Goal: Task Accomplishment & Management: Manage account settings

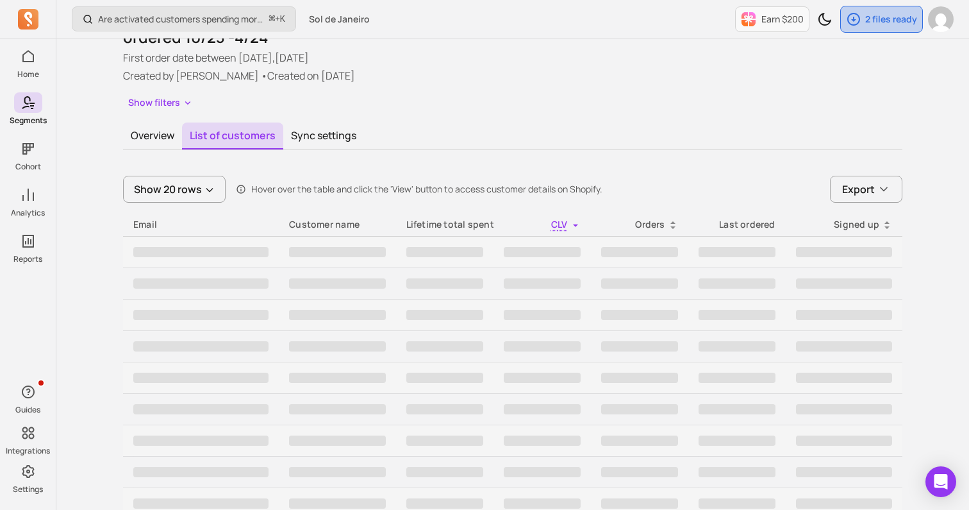
click at [891, 22] on p "2 files ready" at bounding box center [891, 19] width 52 height 13
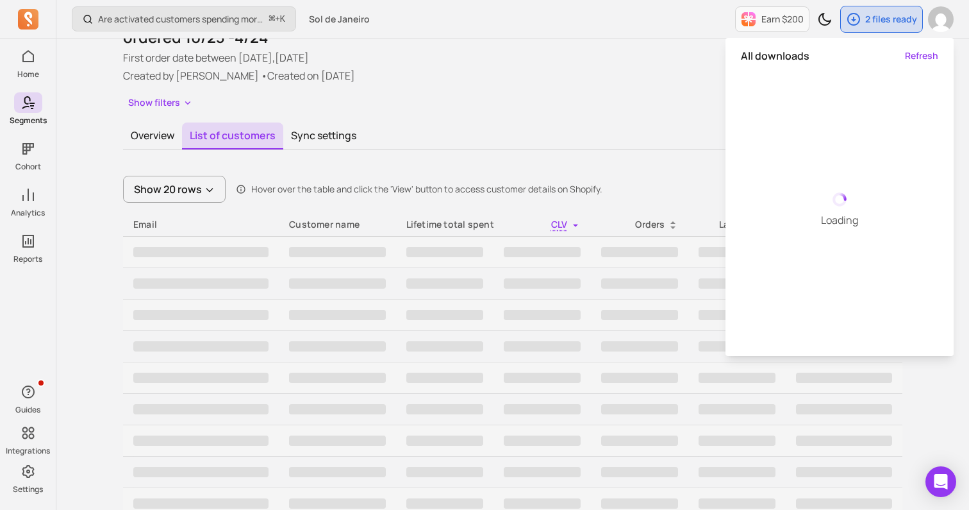
click at [563, 106] on div "Show filters" at bounding box center [512, 103] width 779 height 19
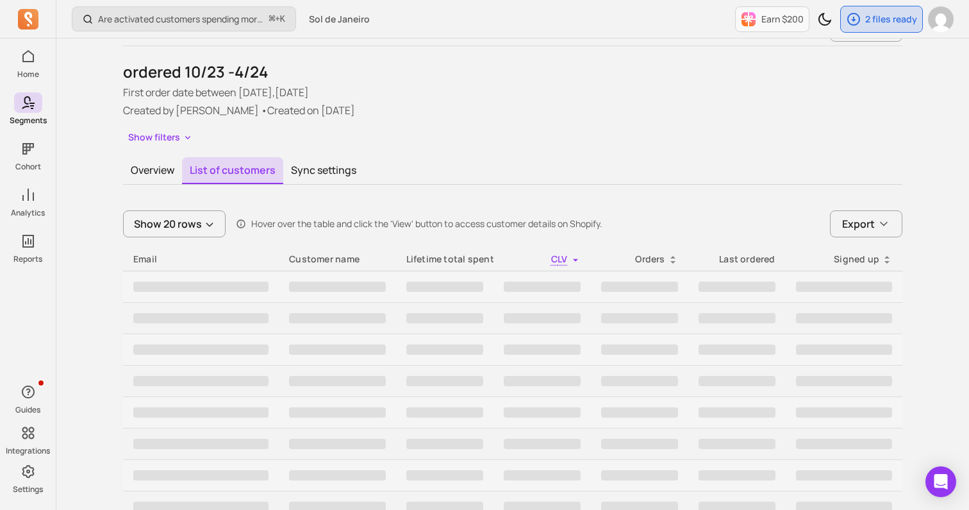
scroll to position [26, 0]
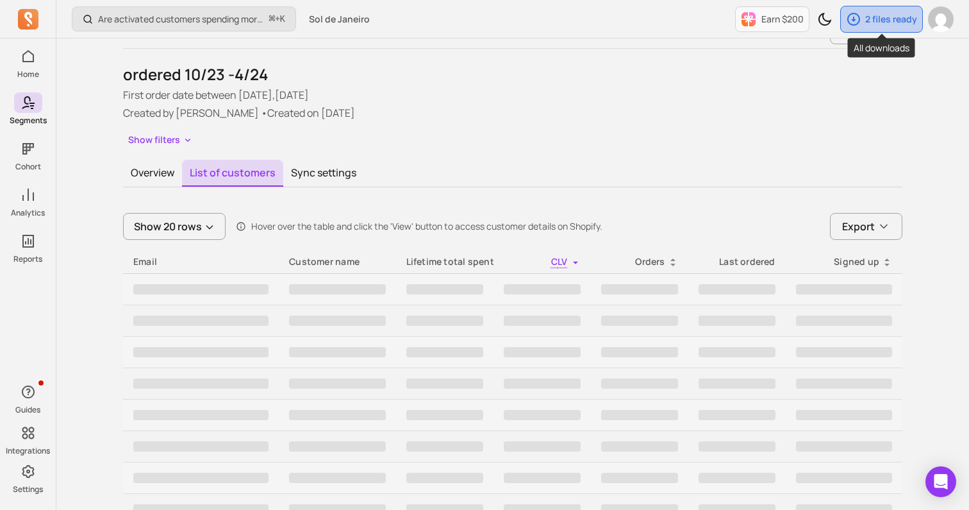
click at [882, 24] on p "2 files ready" at bounding box center [891, 19] width 52 height 13
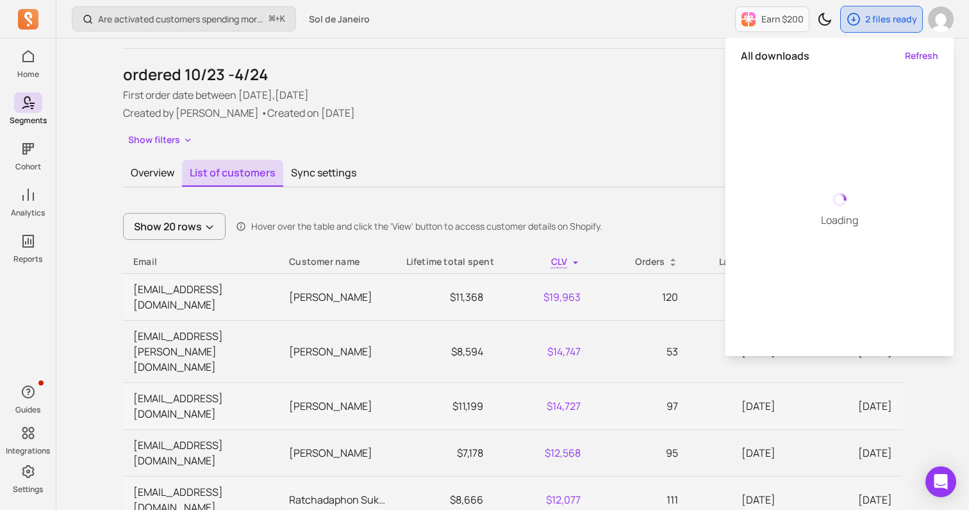
click at [657, 123] on div "ordered 10/23 -4/24 First order date between [DATE],[DATE] Created by [PERSON_N…" at bounding box center [512, 106] width 779 height 85
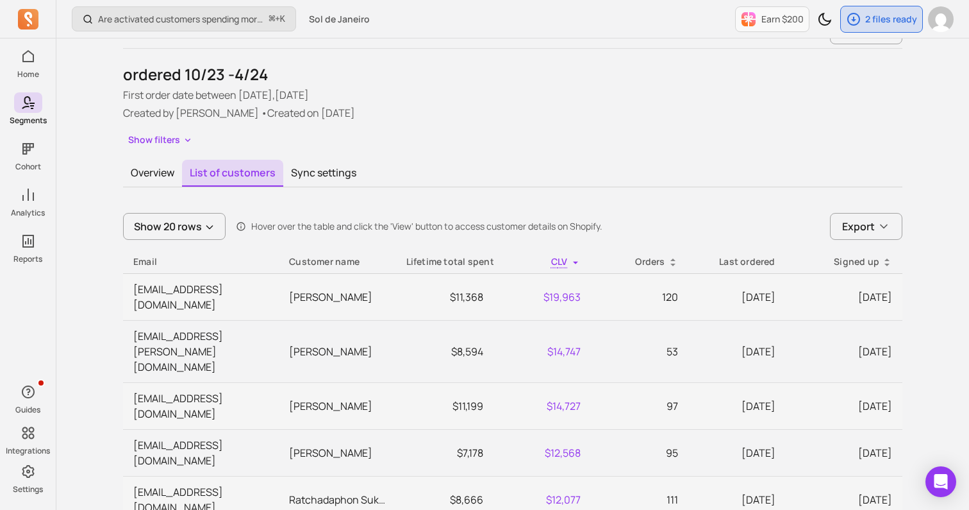
scroll to position [0, 0]
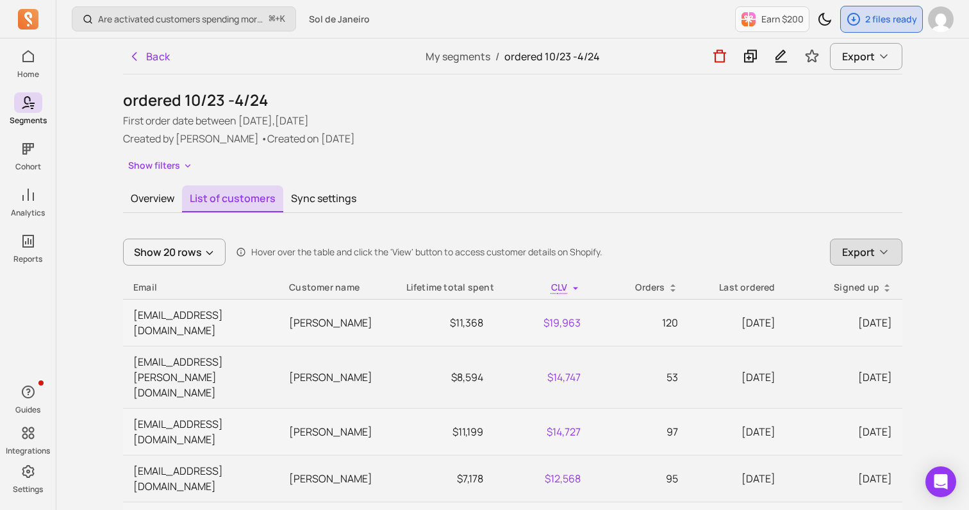
click at [856, 251] on span "Export" at bounding box center [858, 251] width 33 height 15
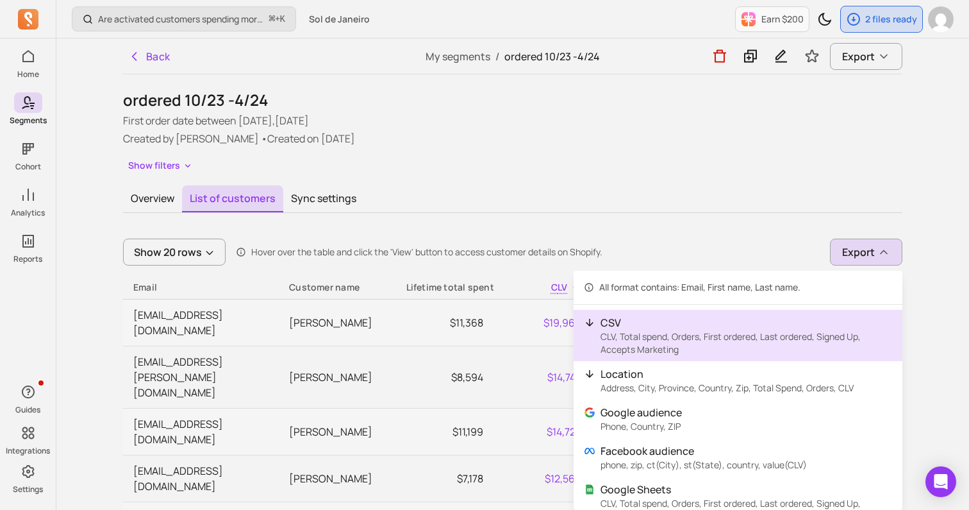
click at [688, 329] on p "CSV" at bounding box center [747, 322] width 292 height 15
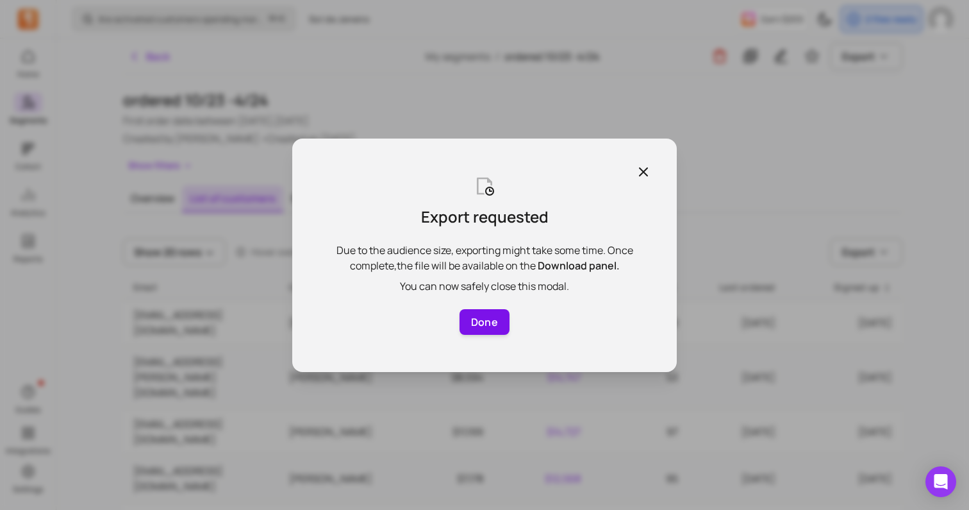
click at [492, 327] on button "Done" at bounding box center [485, 322] width 50 height 26
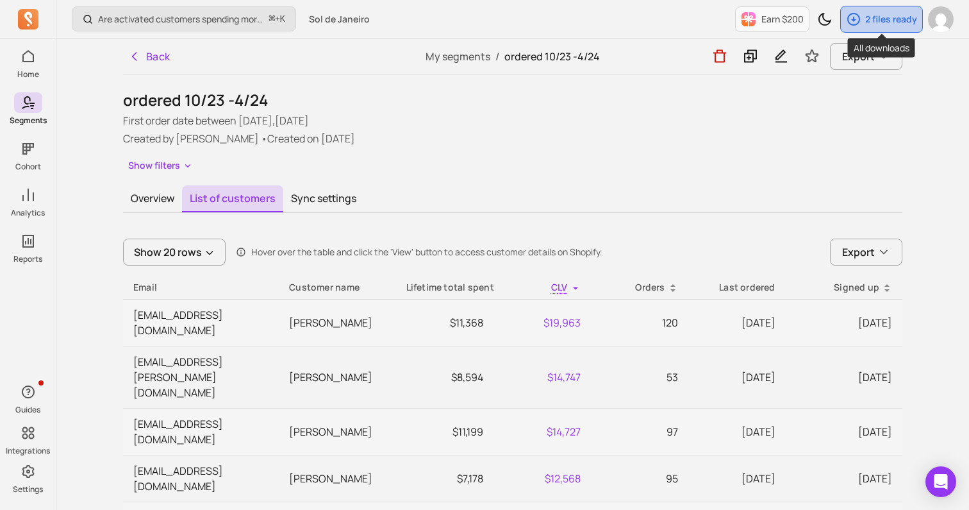
click at [886, 16] on p "2 files ready" at bounding box center [891, 19] width 52 height 13
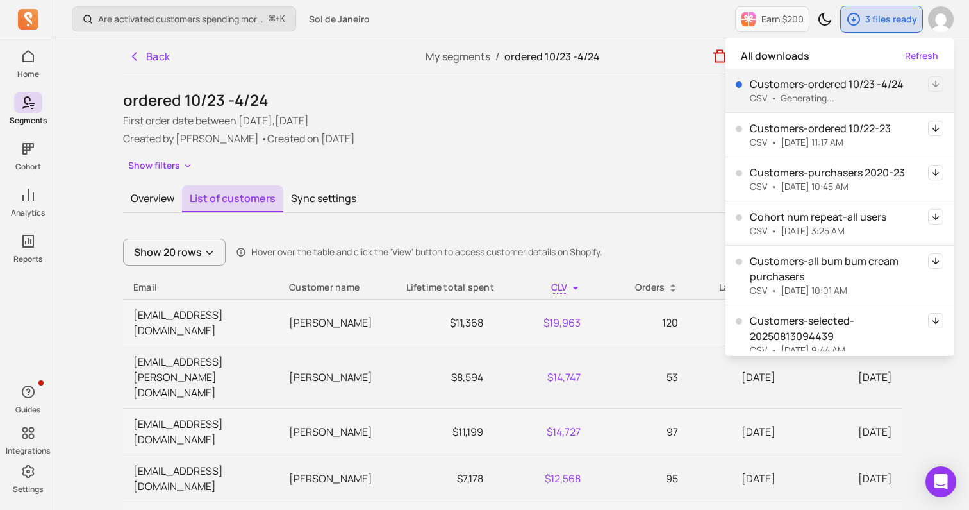
click at [558, 148] on div "ordered 10/23 -4/24 First order date between [DATE],[DATE] Created by [PERSON_N…" at bounding box center [512, 132] width 779 height 85
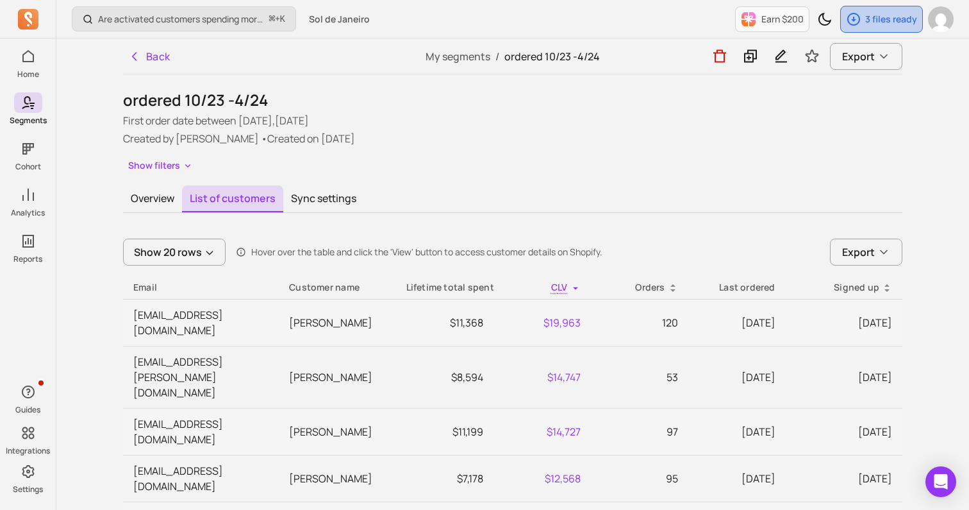
click at [856, 25] on icon "button" at bounding box center [853, 19] width 15 height 15
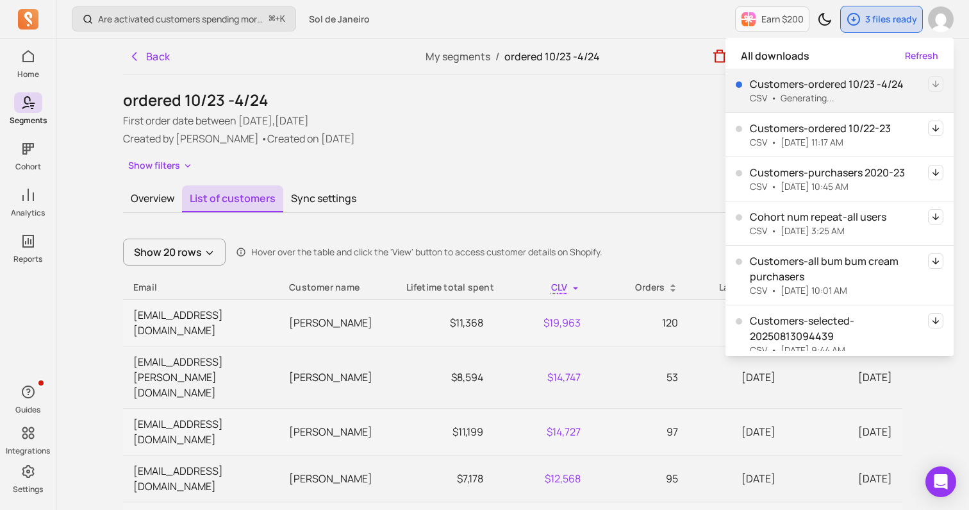
click at [577, 139] on p "Created by [PERSON_NAME] • Created on [DATE]" at bounding box center [512, 138] width 779 height 15
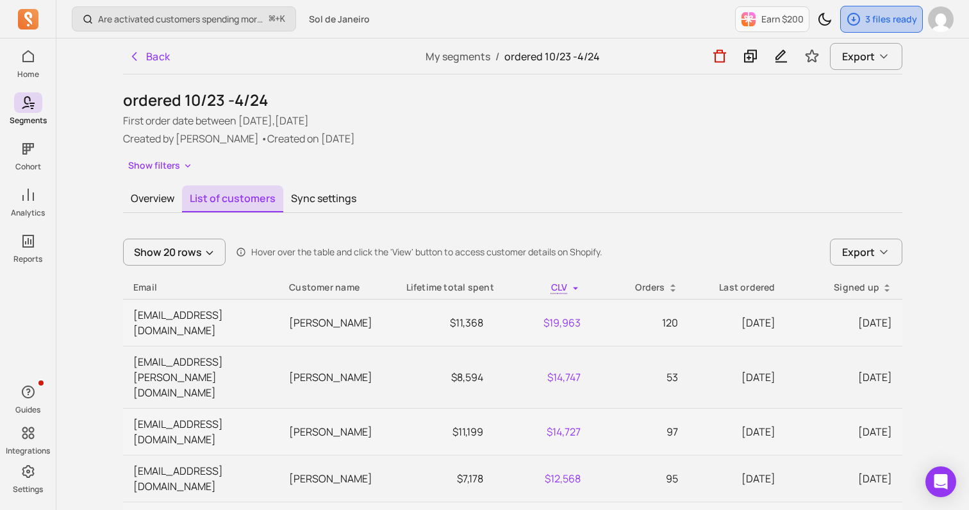
click at [879, 19] on p "3 files ready" at bounding box center [891, 19] width 52 height 13
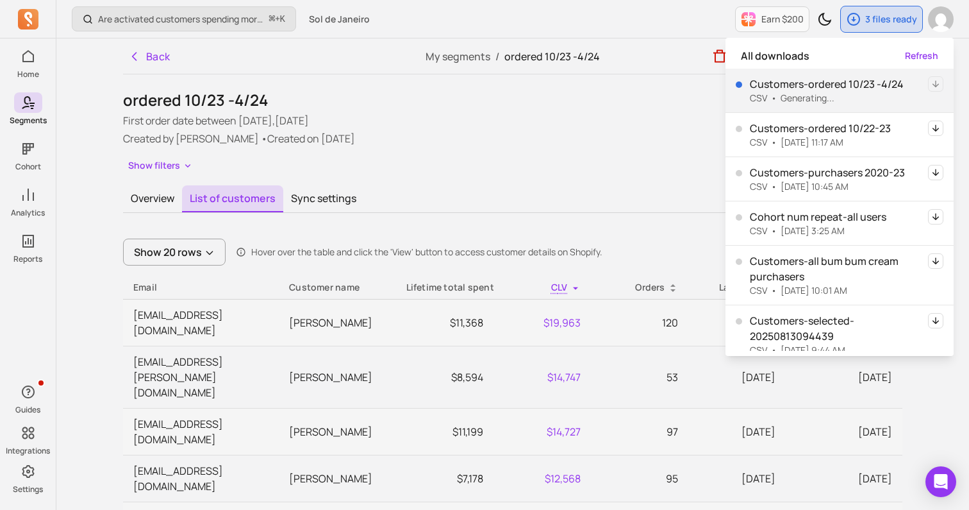
click at [638, 159] on div "Show filters" at bounding box center [512, 165] width 779 height 19
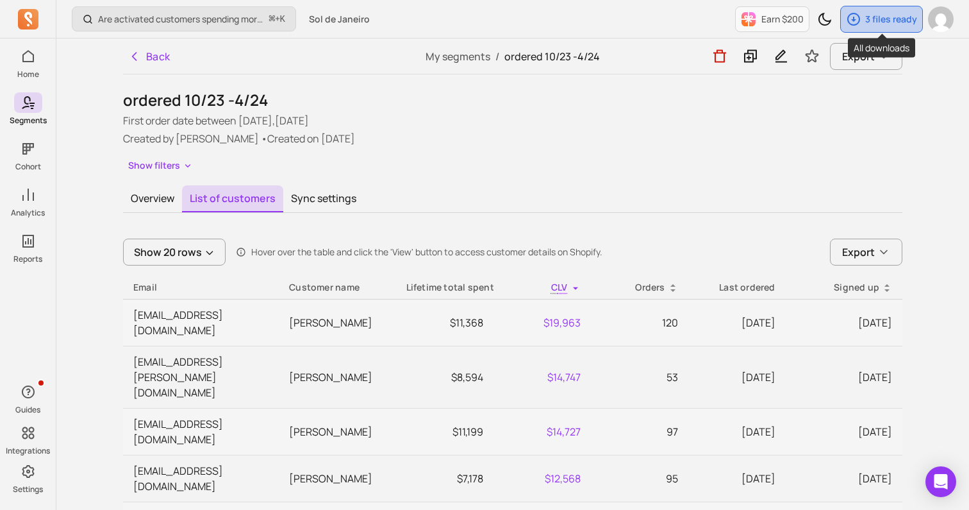
click at [874, 15] on p "3 files ready" at bounding box center [891, 19] width 52 height 13
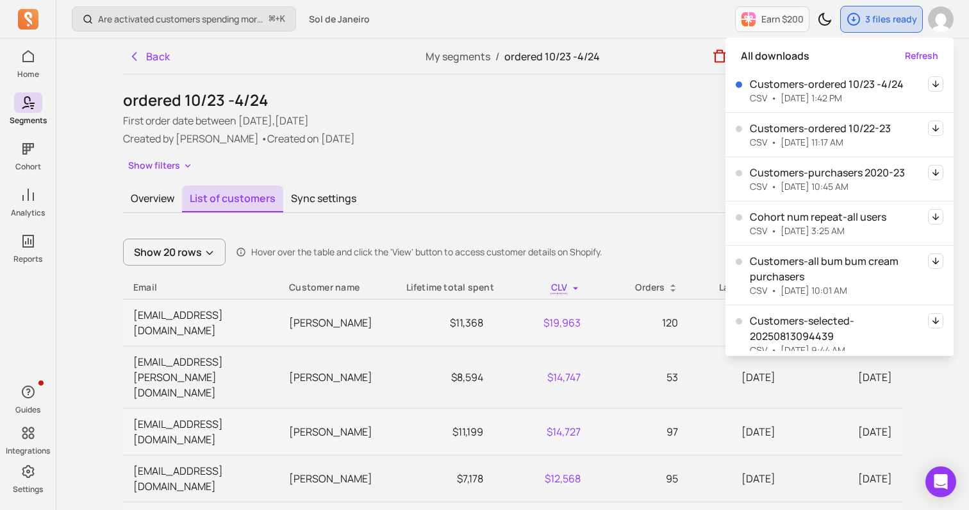
click at [934, 85] on icon "button" at bounding box center [936, 83] width 6 height 7
click at [396, 48] on div "My segments / ordered 10/23 -4/24" at bounding box center [513, 55] width 260 height 35
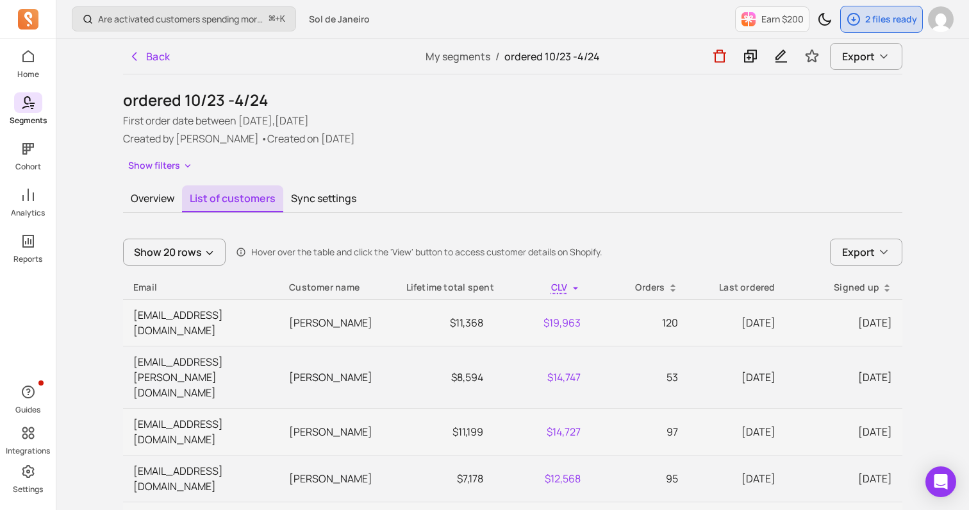
click at [22, 108] on icon at bounding box center [25, 102] width 9 height 13
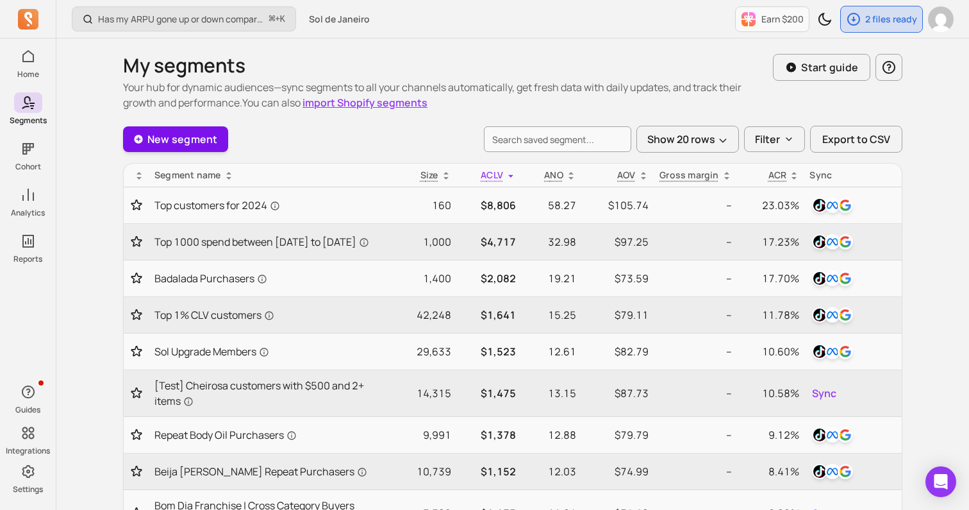
click at [217, 135] on link "New segment" at bounding box center [175, 139] width 105 height 26
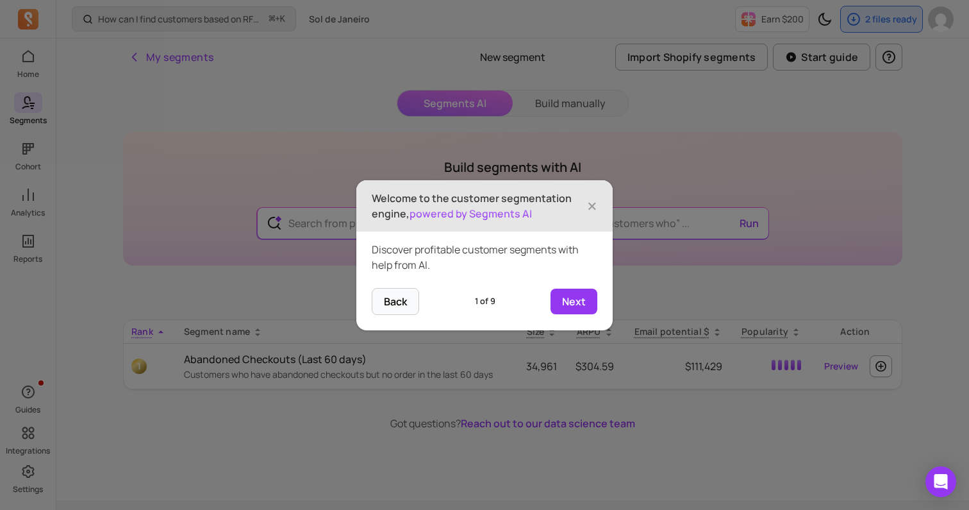
click at [585, 209] on p "Welcome to the customer segmentation engine, powered by Segments AI" at bounding box center [479, 205] width 215 height 31
click at [590, 206] on span "×" at bounding box center [592, 206] width 10 height 28
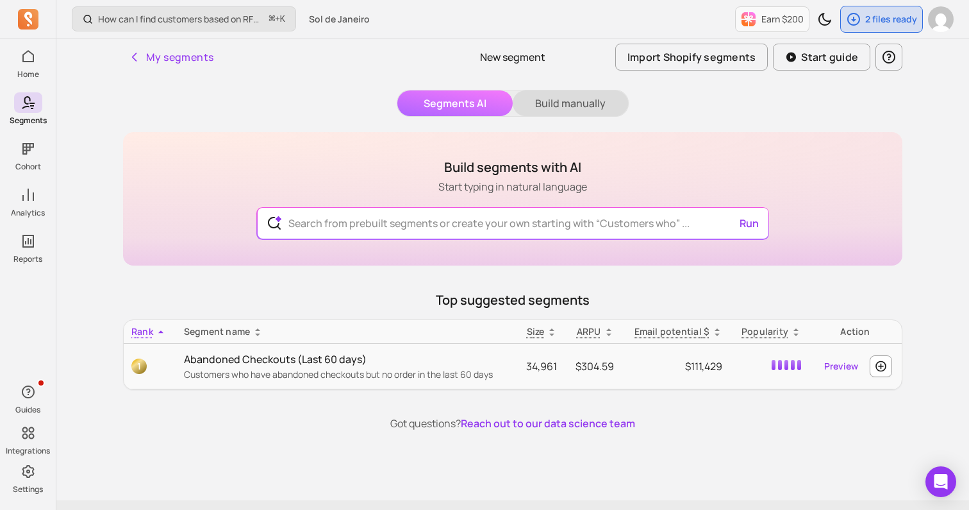
click at [537, 95] on button "Build manually" at bounding box center [570, 103] width 115 height 26
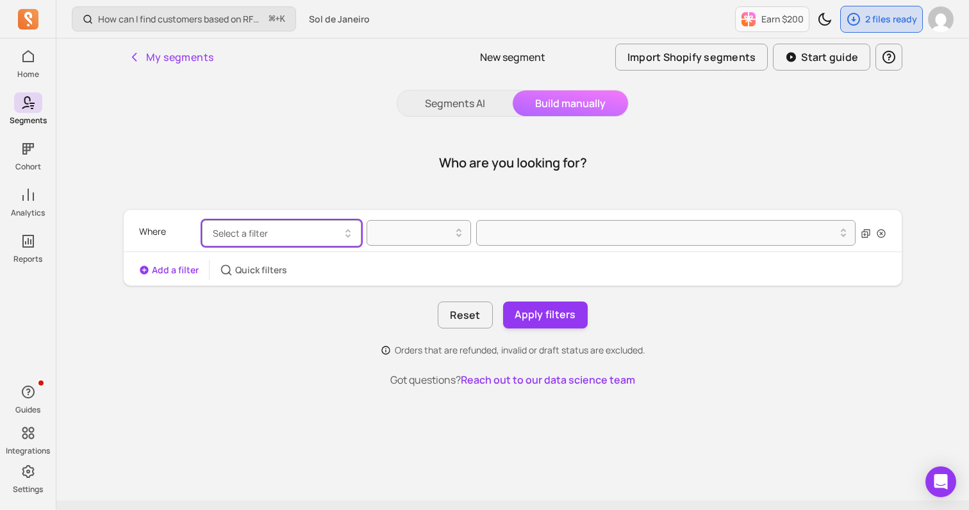
click at [300, 222] on button "Select a filter" at bounding box center [282, 233] width 160 height 26
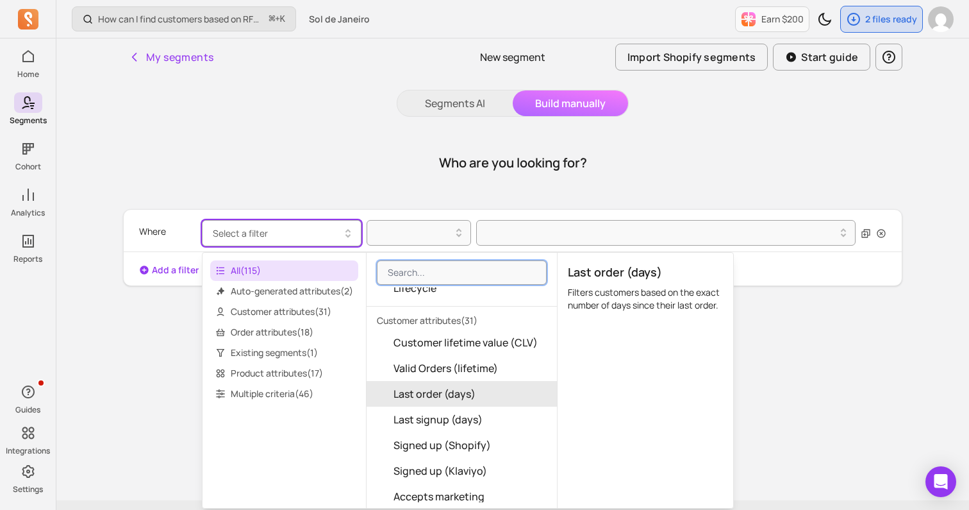
scroll to position [55, 0]
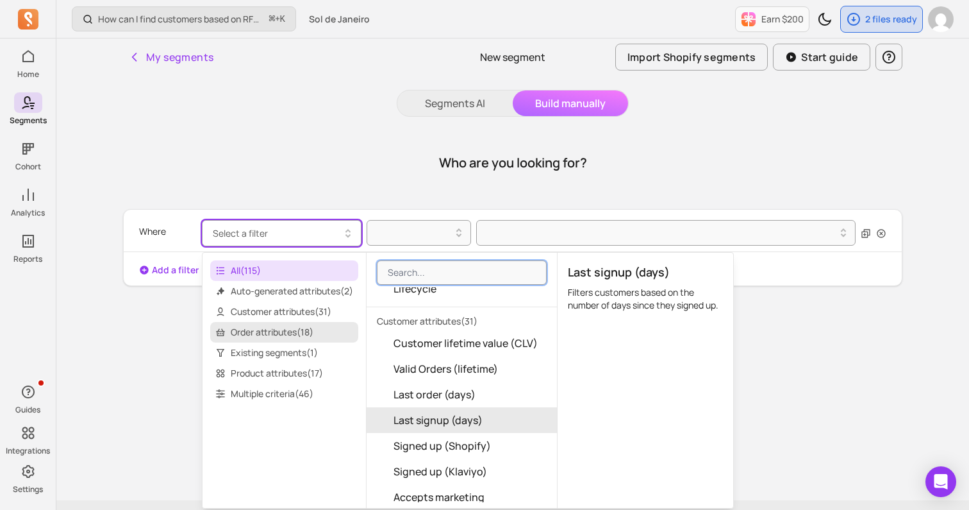
click at [247, 331] on span "Order attributes ( 18 )" at bounding box center [284, 332] width 148 height 21
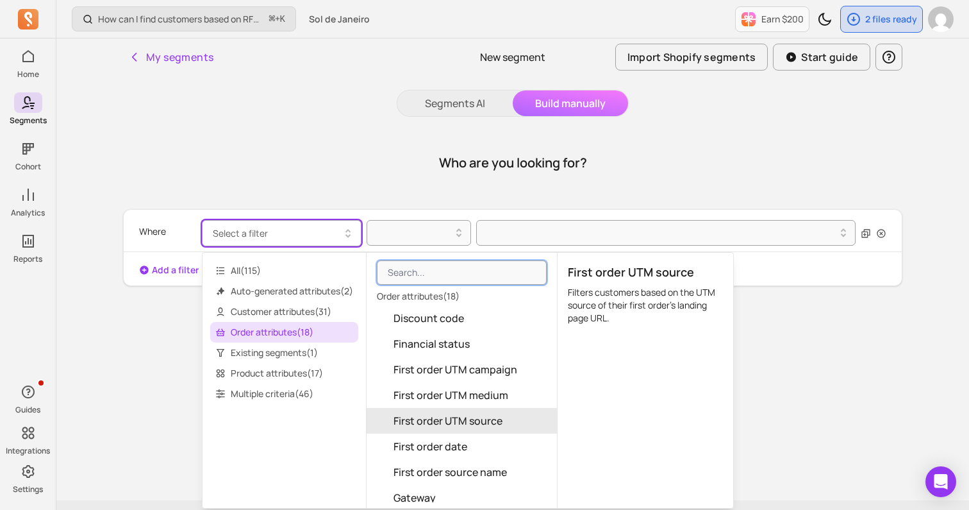
scroll to position [34, 0]
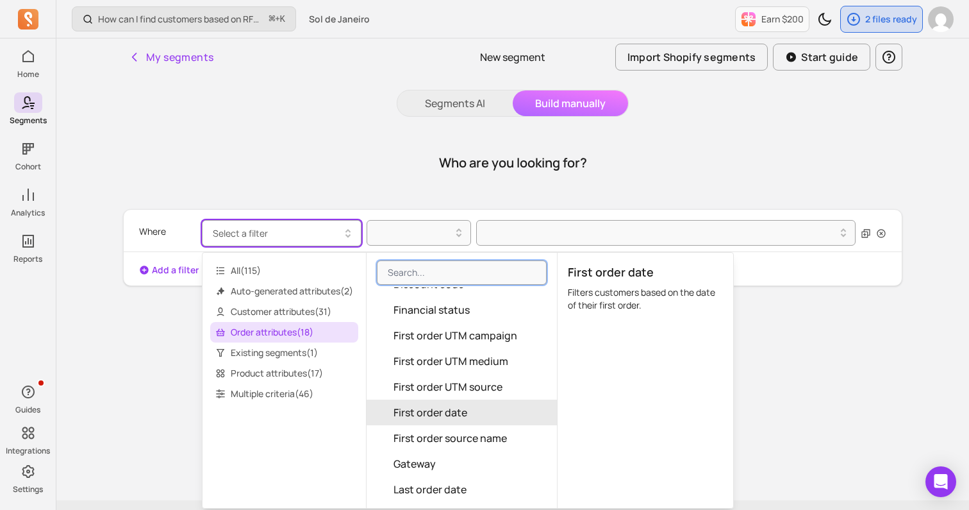
click at [436, 417] on span "First order date" at bounding box center [431, 411] width 74 height 15
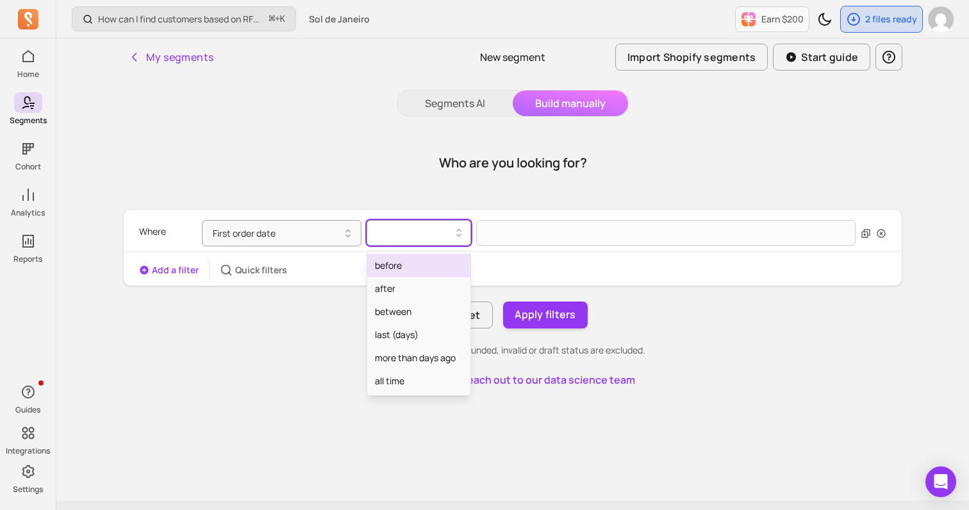
click at [412, 242] on div at bounding box center [414, 232] width 90 height 21
click at [396, 315] on div "between" at bounding box center [418, 311] width 103 height 23
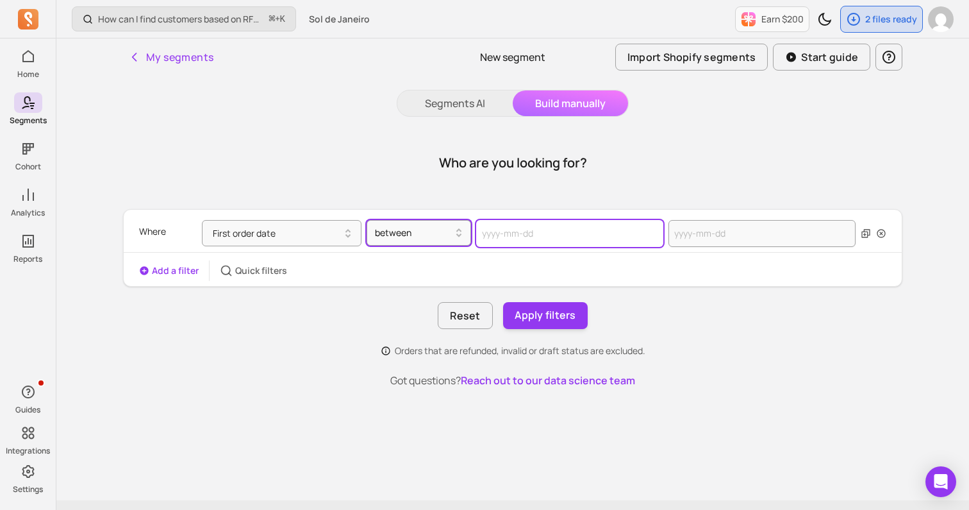
select select "2025"
select select "October"
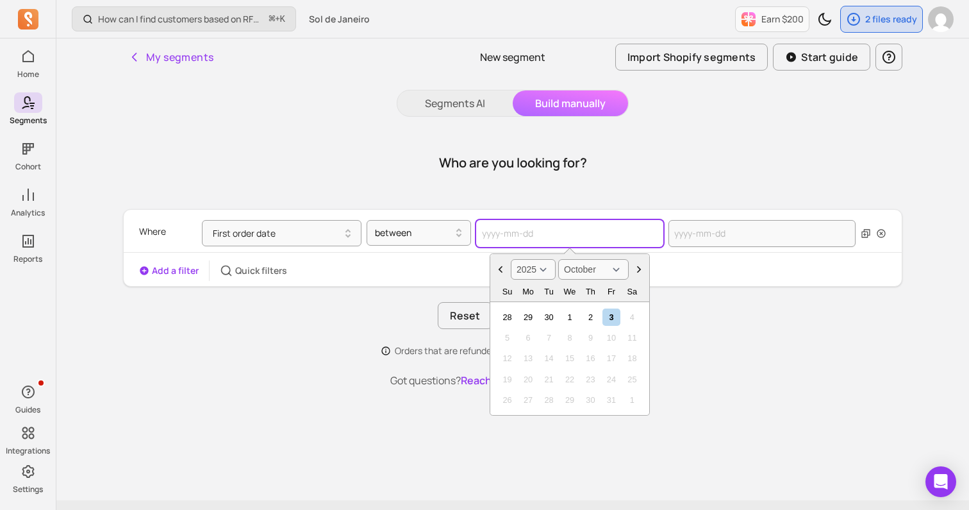
click at [515, 228] on input "text" at bounding box center [569, 233] width 187 height 27
click at [545, 274] on select "2000 2001 2002 2003 2004 2005 2006 2007 2008 2009 2010 2011 2012 2013 2014 2015…" at bounding box center [533, 269] width 45 height 21
select select "2024"
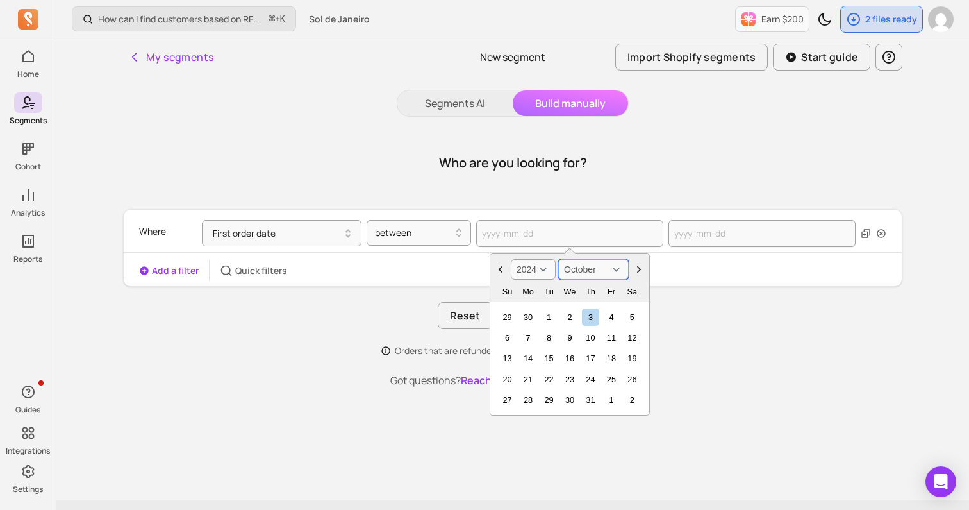
click at [586, 271] on select "January February March April May June July August September October November De…" at bounding box center [593, 269] width 71 height 21
select select "April"
click at [549, 321] on div "2" at bounding box center [548, 316] width 17 height 17
type input "[DATE]"
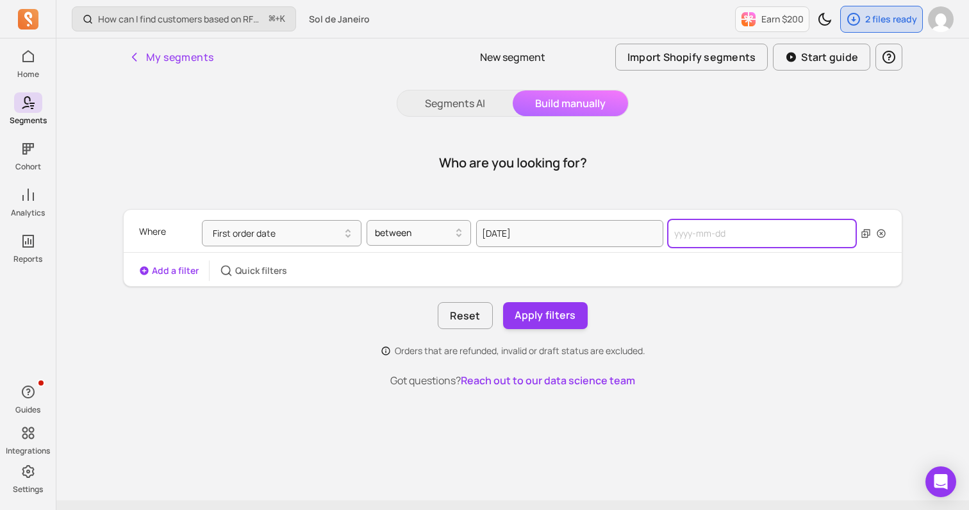
click at [703, 231] on input "text" at bounding box center [762, 233] width 187 height 27
select select "2025"
select select "October"
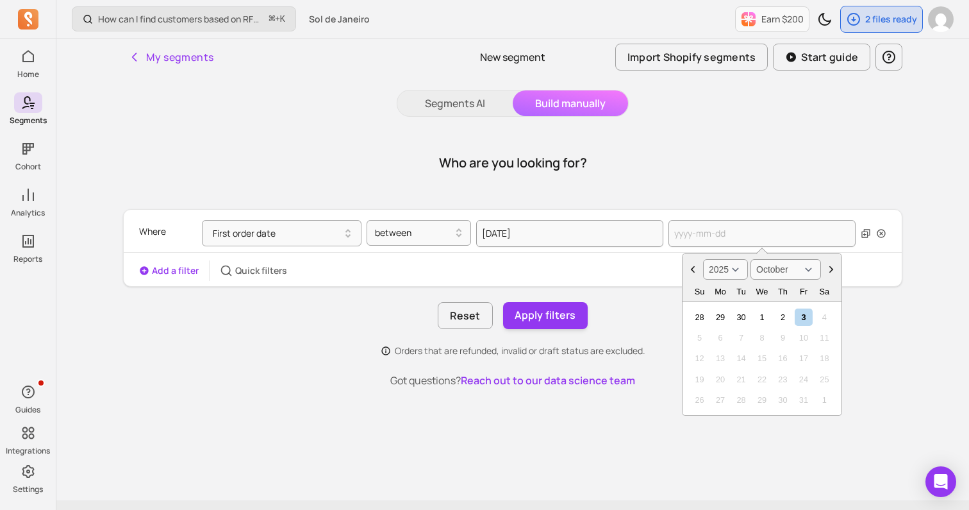
click at [730, 272] on select "2000 2001 2002 2003 2004 2005 2006 2007 2008 2009 2010 2011 2012 2013 2014 2015…" at bounding box center [725, 269] width 45 height 21
select select "2024"
click at [746, 320] on div "1" at bounding box center [741, 316] width 17 height 17
type input "[DATE]"
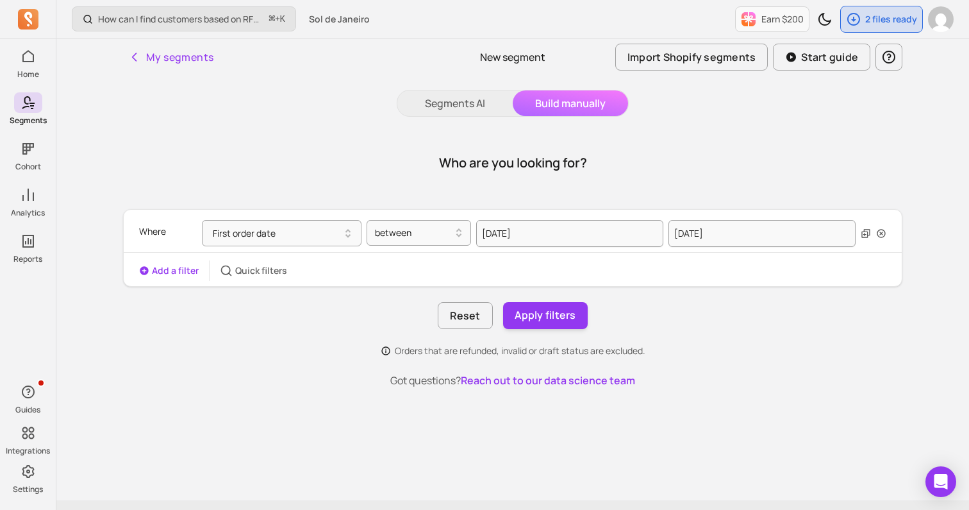
click at [672, 371] on div "Who are you looking for? Where First order date between [DATE] [DATE] Add a fil…" at bounding box center [512, 260] width 779 height 256
click at [551, 322] on button "Apply filters" at bounding box center [545, 315] width 85 height 27
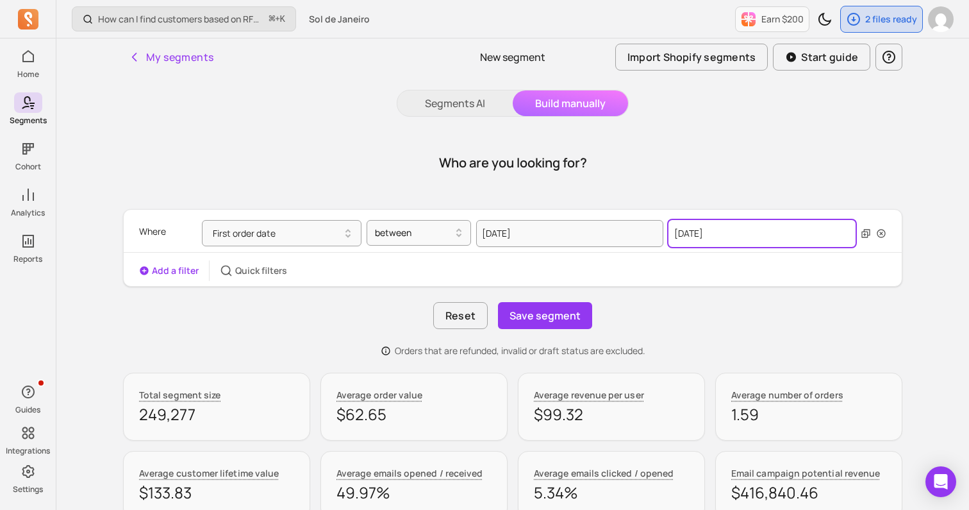
select select "2024"
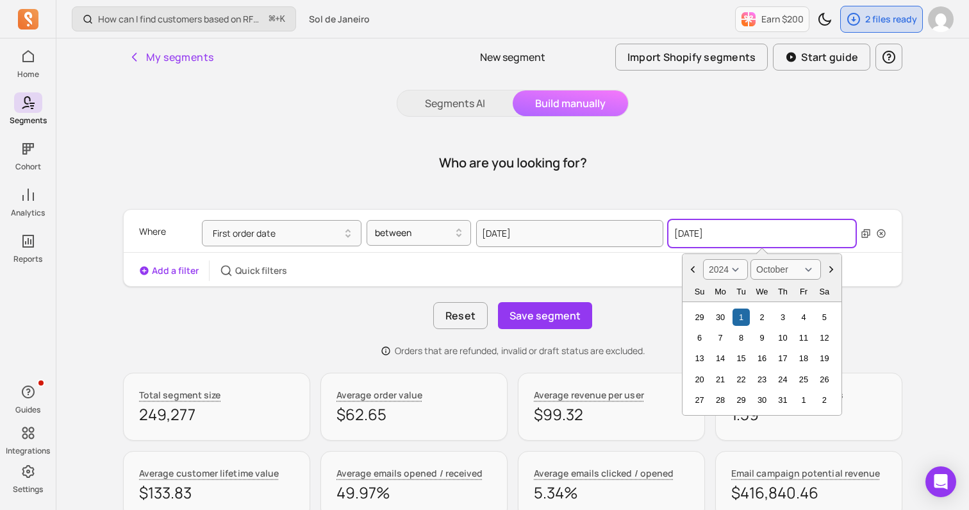
click at [746, 237] on input "[DATE]" at bounding box center [762, 233] width 187 height 27
click at [826, 271] on icon "Choose Date" at bounding box center [831, 269] width 13 height 13
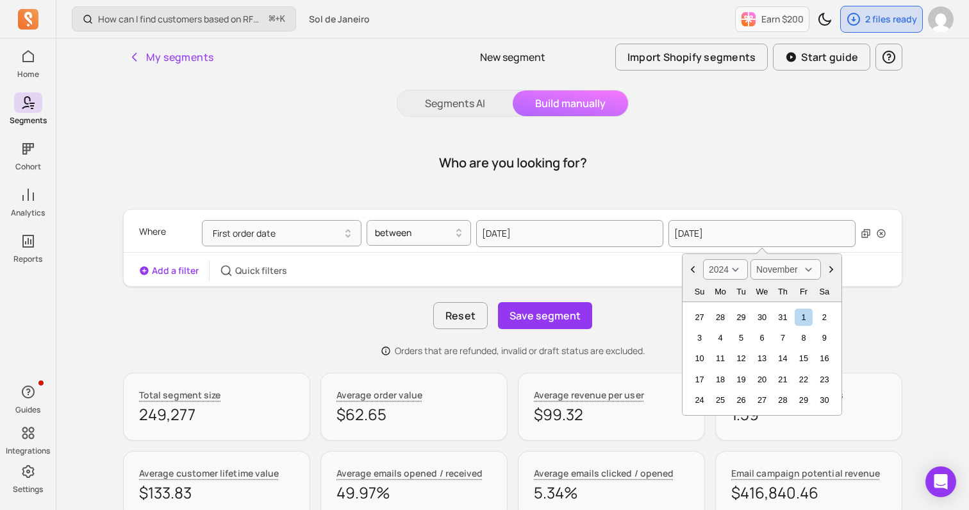
click at [826, 271] on icon "Choose Date" at bounding box center [831, 269] width 13 height 13
select select "December"
click at [744, 397] on div "31" at bounding box center [741, 399] width 17 height 17
type input "[DATE]"
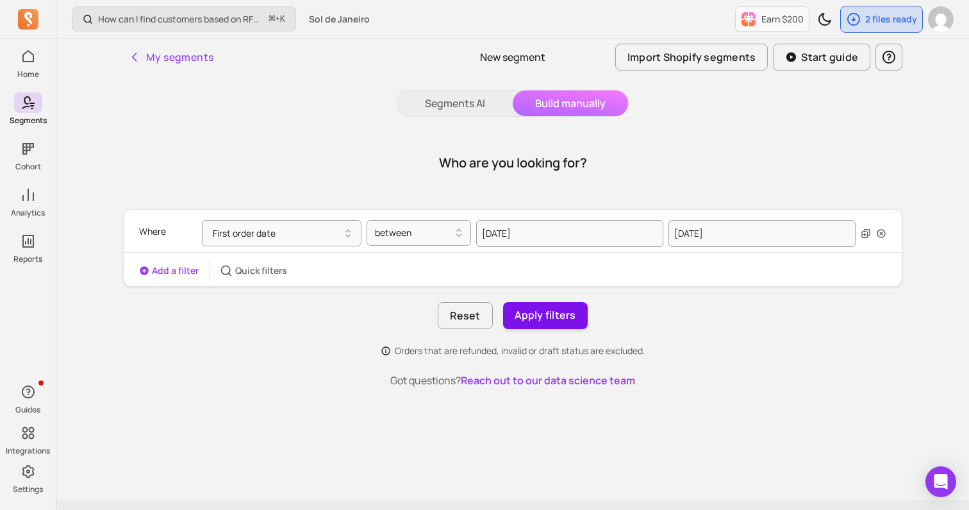
click at [560, 315] on button "Apply filters" at bounding box center [545, 315] width 85 height 27
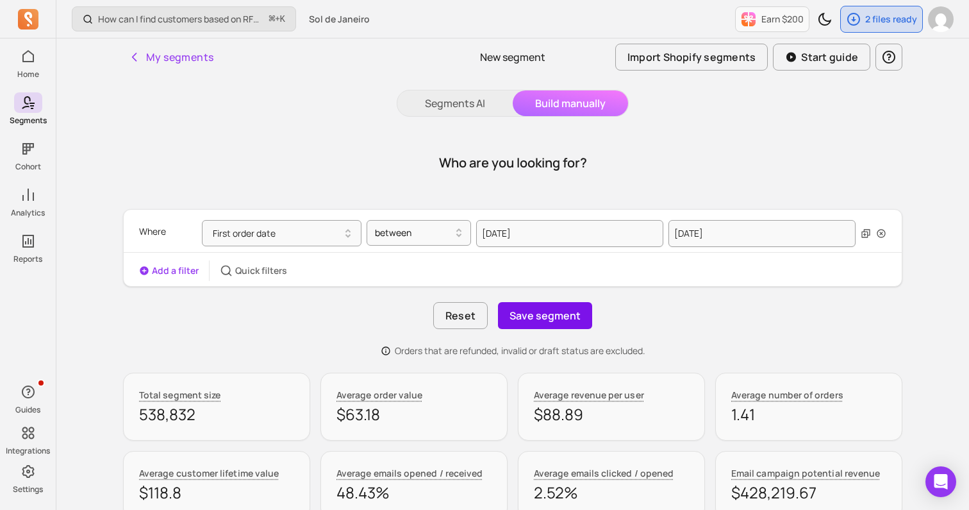
click at [547, 316] on button "Save segment" at bounding box center [545, 315] width 94 height 27
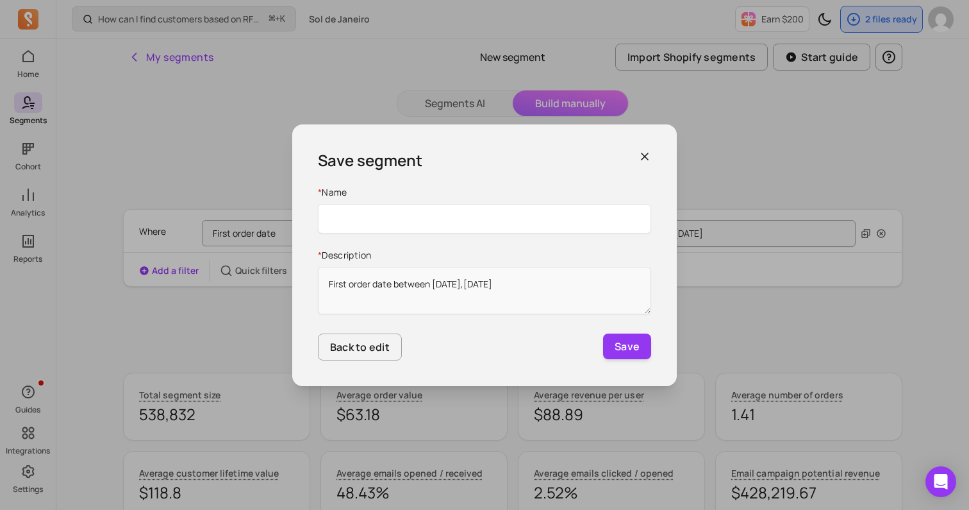
click at [462, 218] on input "Name" at bounding box center [484, 218] width 333 height 29
click at [345, 246] on div "* Name * Description First order date between [DATE],[DATE]" at bounding box center [484, 252] width 333 height 132
click at [349, 225] on input "Name" at bounding box center [484, 218] width 333 height 29
drag, startPoint x: 551, startPoint y: 147, endPoint x: 518, endPoint y: 147, distance: 32.7
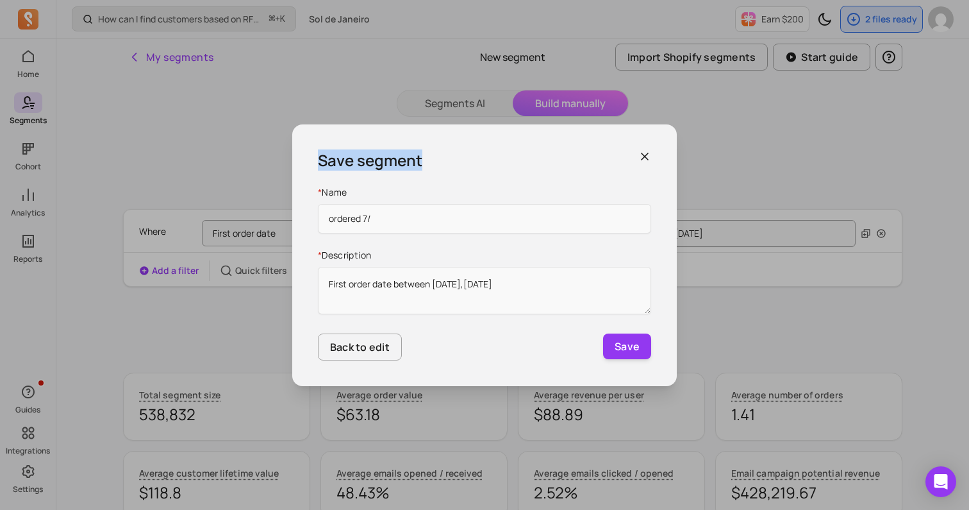
click at [518, 147] on div "Save segment * Name ordered 7/ * Description First order date between [DATE],[D…" at bounding box center [484, 255] width 385 height 262
click at [474, 204] on input "ordered 7/" at bounding box center [484, 218] width 333 height 29
click at [469, 222] on input "ordered 7/" at bounding box center [484, 218] width 333 height 29
type input "ordered 4/24-12/24"
click at [626, 349] on button "Save" at bounding box center [627, 346] width 48 height 26
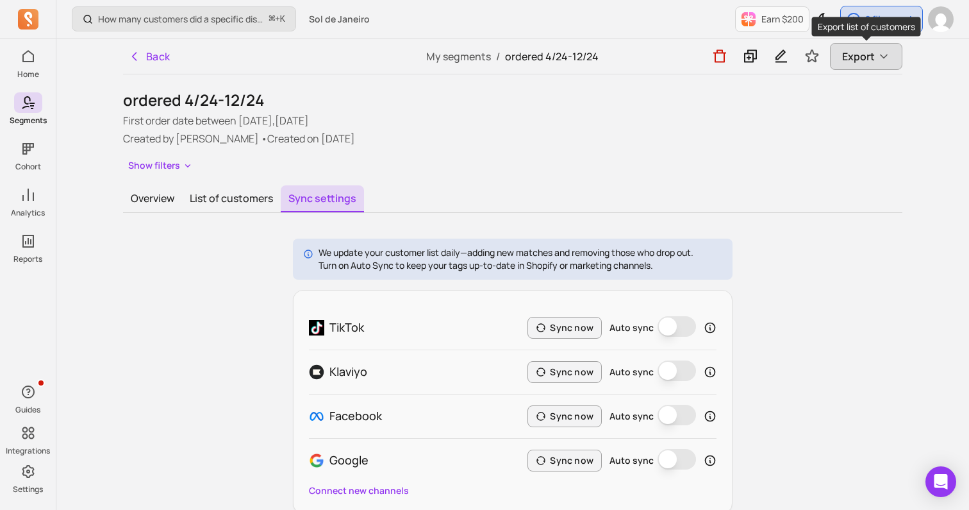
click at [854, 57] on span "Export" at bounding box center [858, 56] width 33 height 15
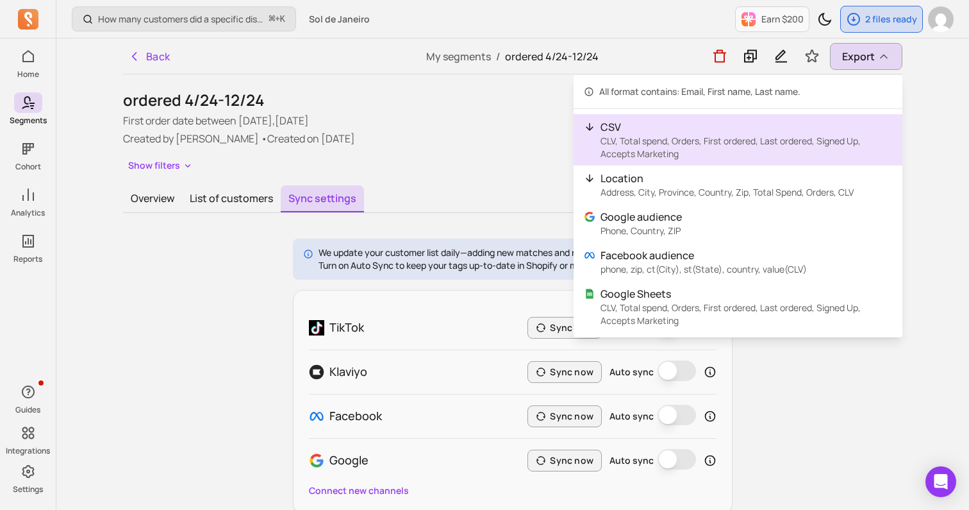
click at [731, 142] on p "CLV, Total spend, Orders, First ordered, Last ordered, Signed Up, Accepts Marke…" at bounding box center [747, 148] width 292 height 26
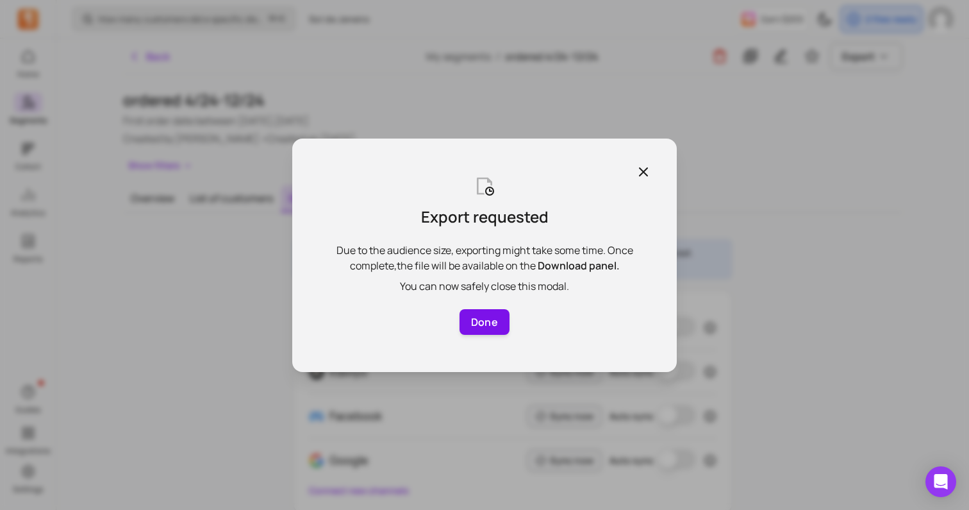
click at [490, 327] on button "Done" at bounding box center [485, 322] width 50 height 26
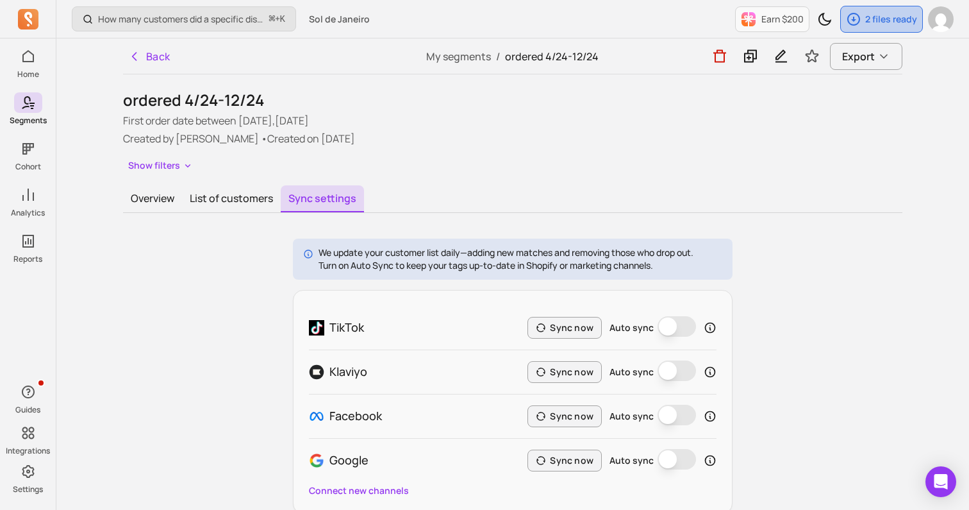
click at [853, 9] on div "2 files ready" at bounding box center [881, 19] width 81 height 26
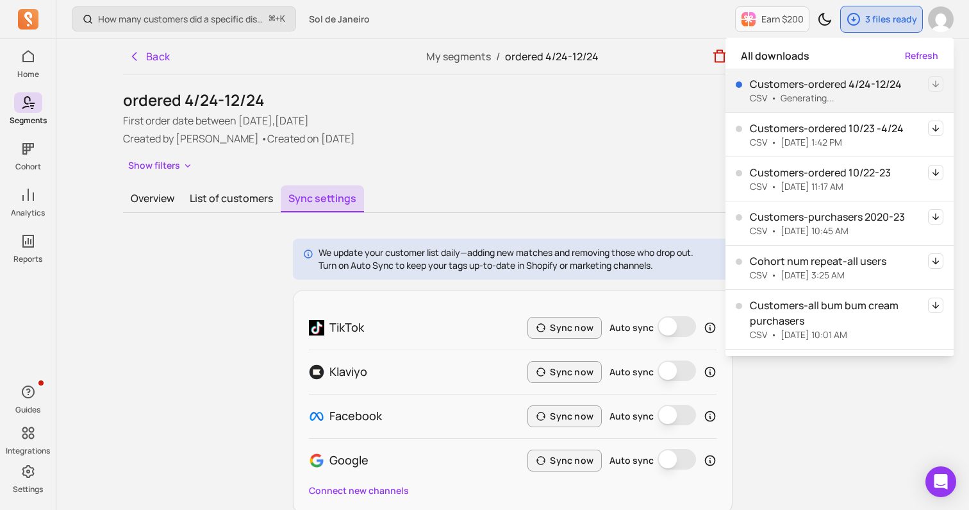
click at [631, 163] on div "Show filters" at bounding box center [512, 165] width 779 height 19
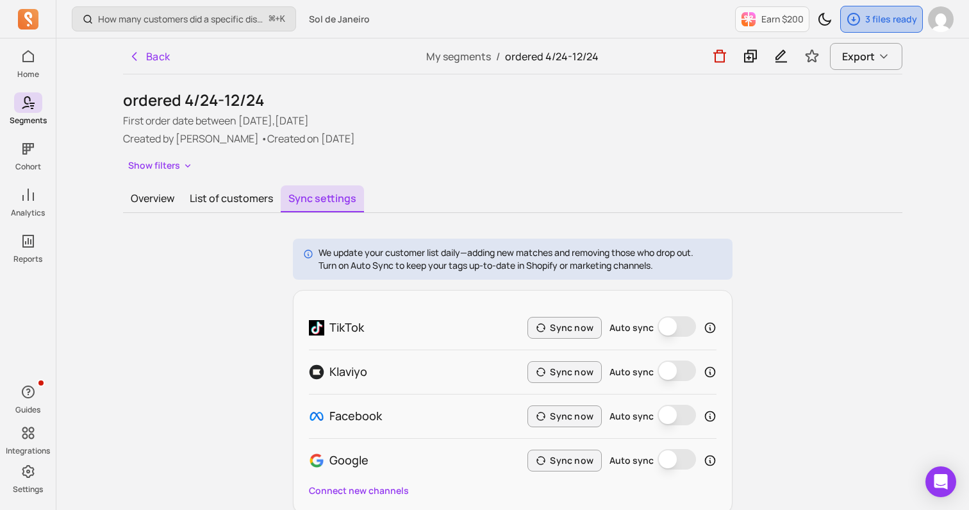
click at [885, 20] on p "3 files ready" at bounding box center [891, 19] width 52 height 13
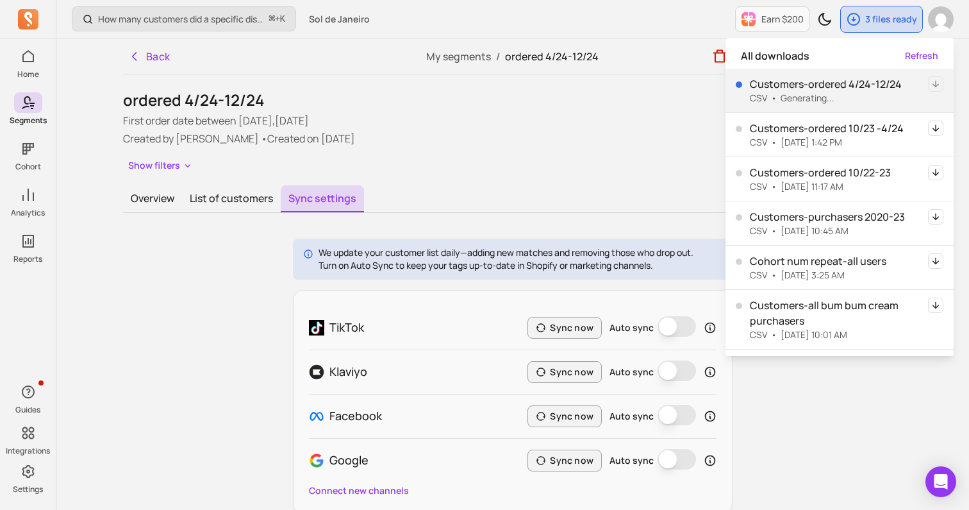
click at [746, 88] on div "Customers-ordered 4/24-12/24 CSV • Generating..." at bounding box center [819, 90] width 166 height 28
click at [507, 129] on div "First order date between [DATE],[DATE] Created by [PERSON_NAME] • Created on [D…" at bounding box center [512, 129] width 779 height 33
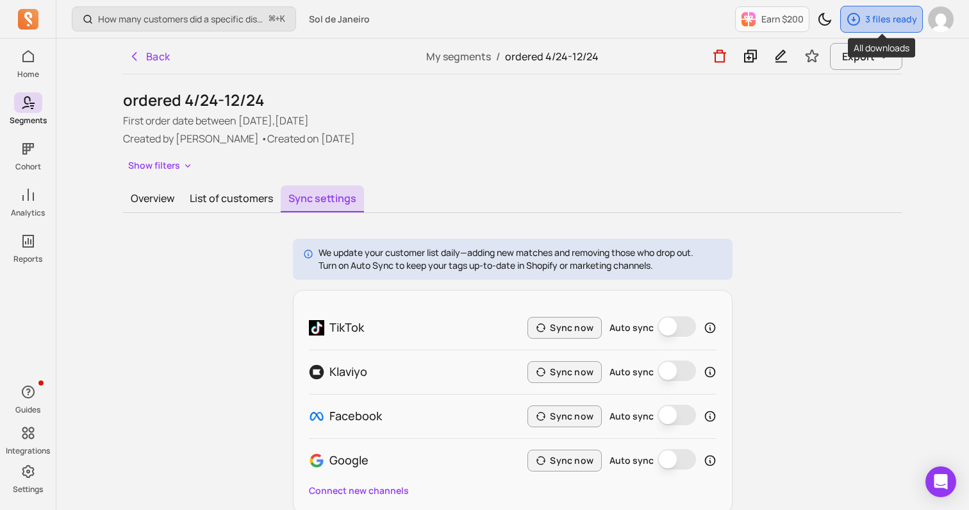
click at [885, 14] on p "3 files ready" at bounding box center [891, 19] width 52 height 13
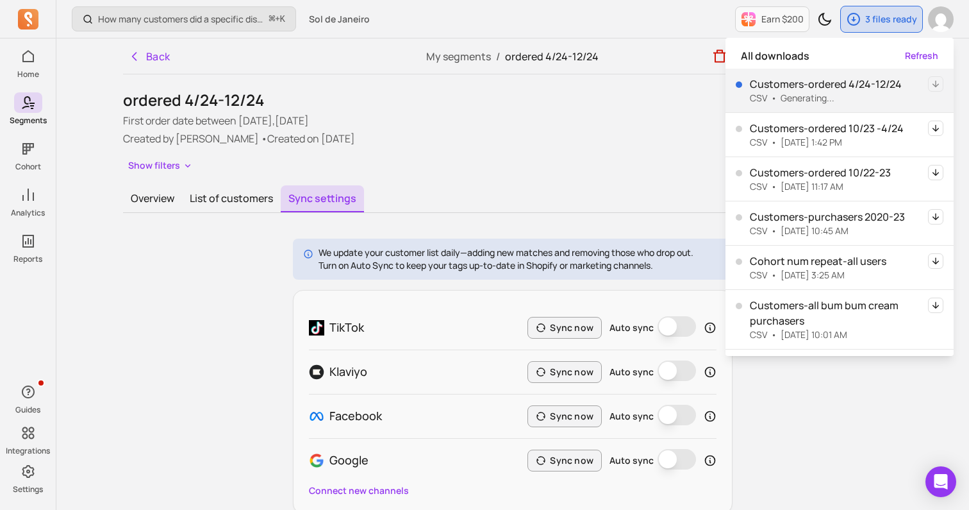
click at [624, 119] on p "First order date between [DATE],[DATE]" at bounding box center [512, 120] width 779 height 15
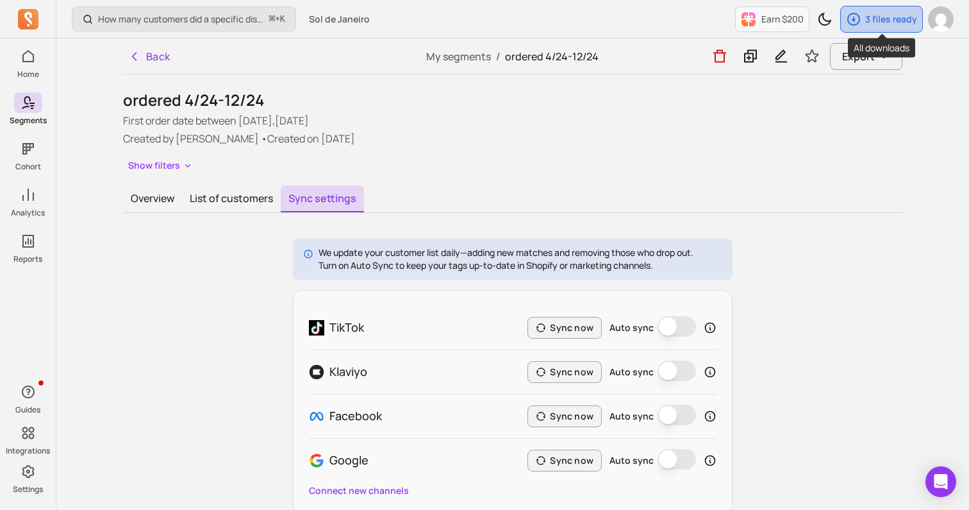
click at [904, 15] on p "3 files ready" at bounding box center [891, 19] width 52 height 13
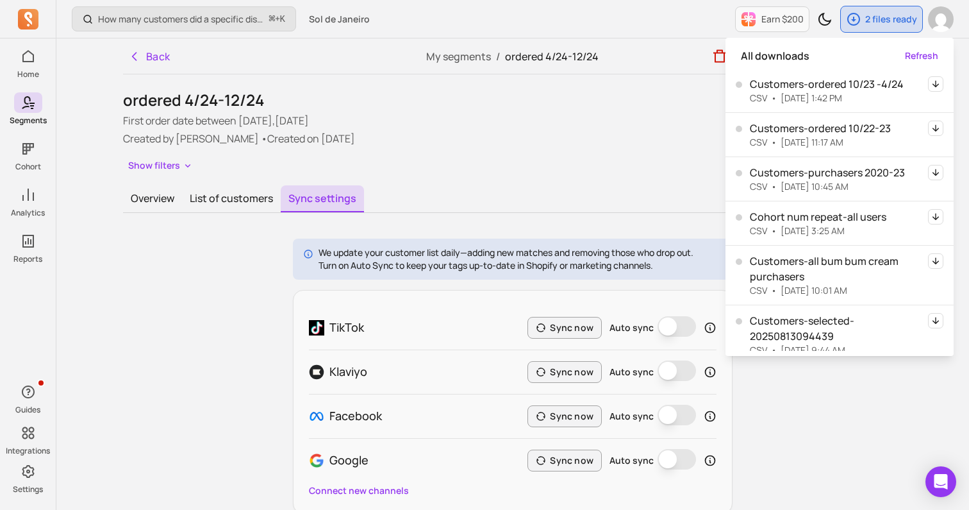
click at [576, 201] on div "Overview List of customers Sync settings" at bounding box center [512, 199] width 779 height 28
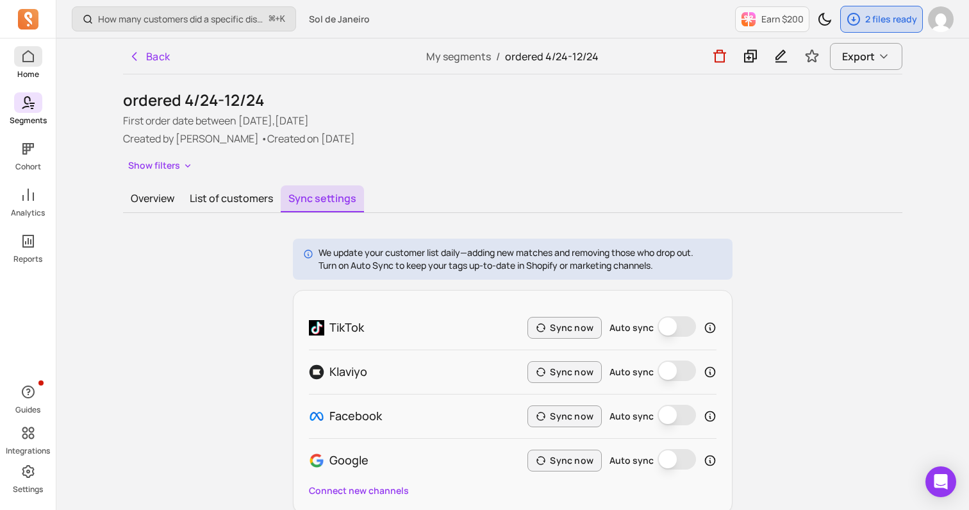
click at [32, 70] on p "Home" at bounding box center [28, 74] width 22 height 10
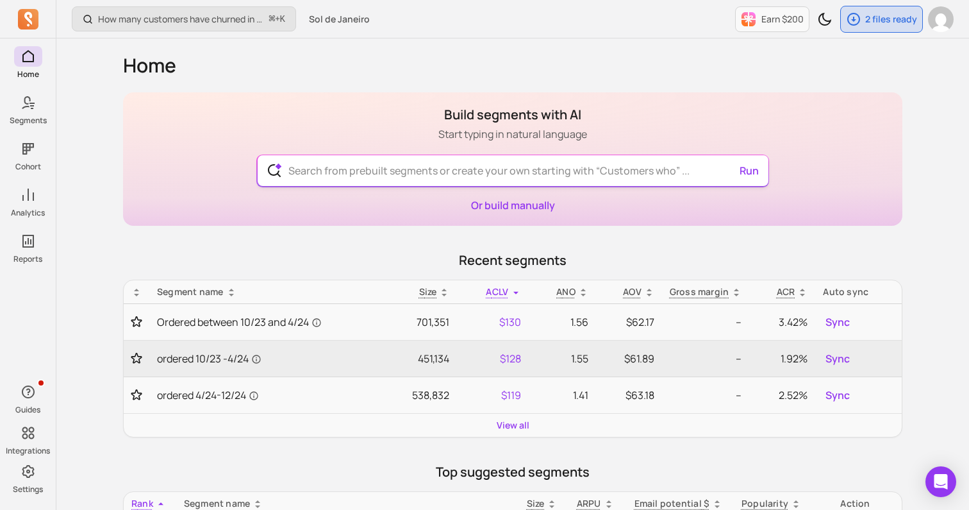
click at [652, 171] on input "text" at bounding box center [513, 170] width 470 height 31
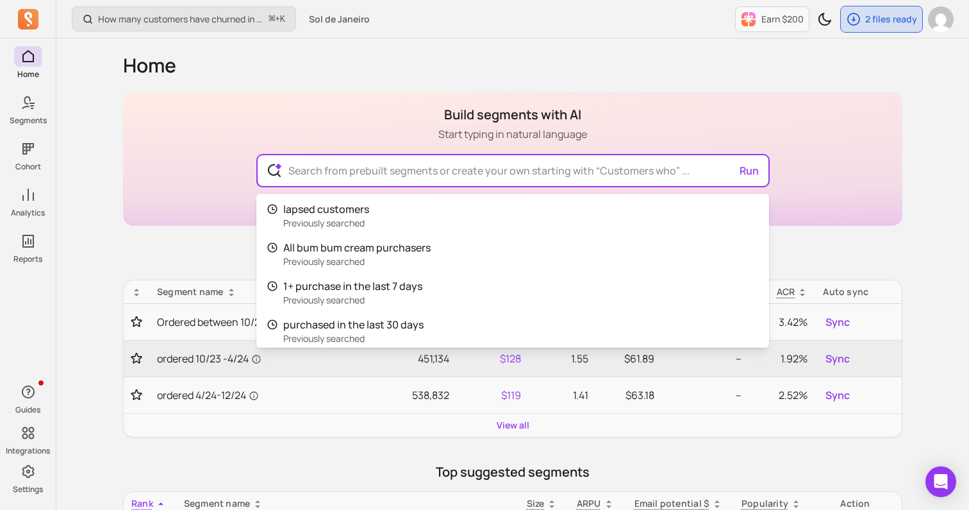
click at [828, 213] on div "Build segments with AI Start typing in natural language Run lapsed customers Pr…" at bounding box center [512, 158] width 779 height 133
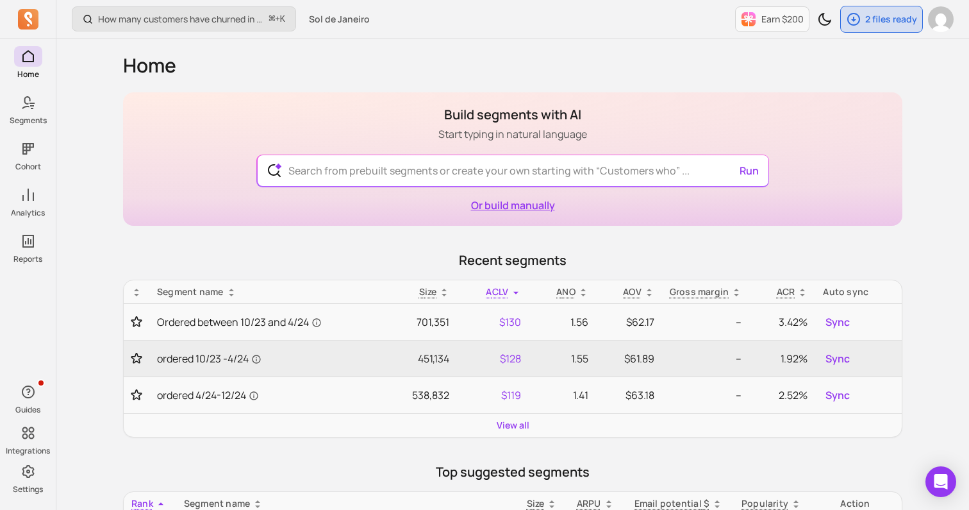
click at [521, 202] on link "Or build manually" at bounding box center [513, 205] width 84 height 14
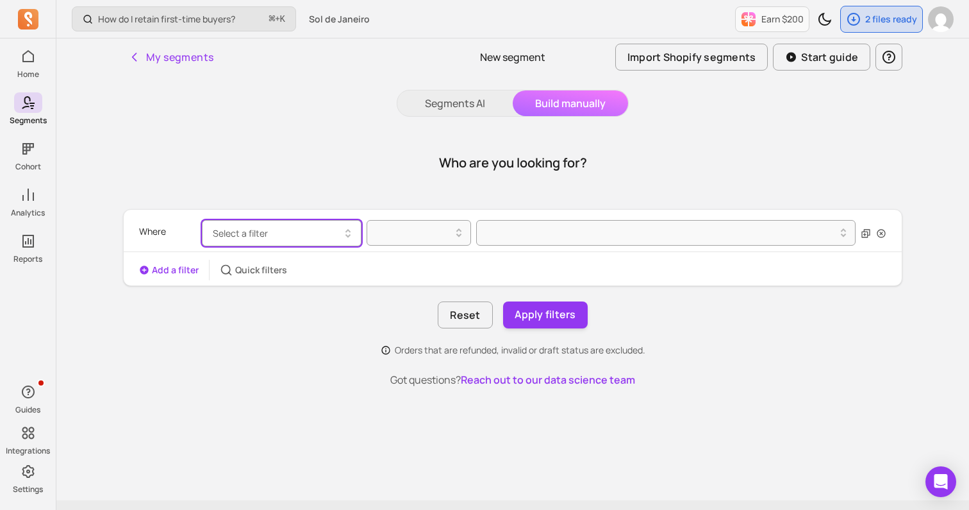
click at [315, 221] on button "Select a filter" at bounding box center [282, 233] width 160 height 26
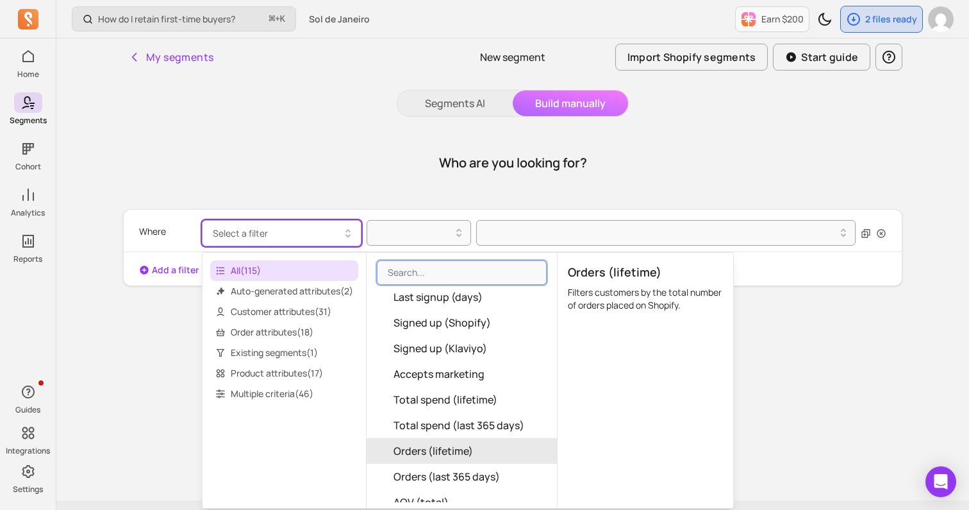
scroll to position [307, 0]
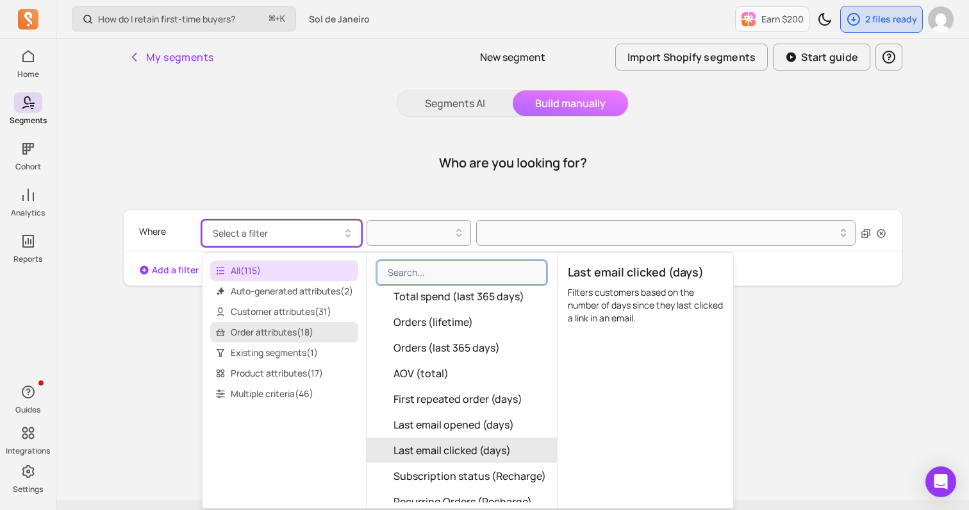
click at [264, 326] on span "Order attributes ( 18 )" at bounding box center [284, 332] width 148 height 21
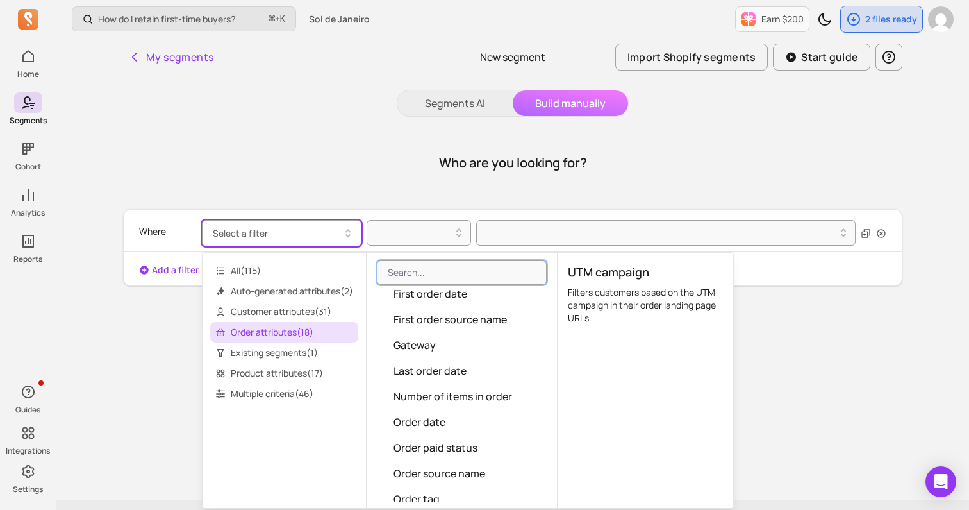
scroll to position [0, 0]
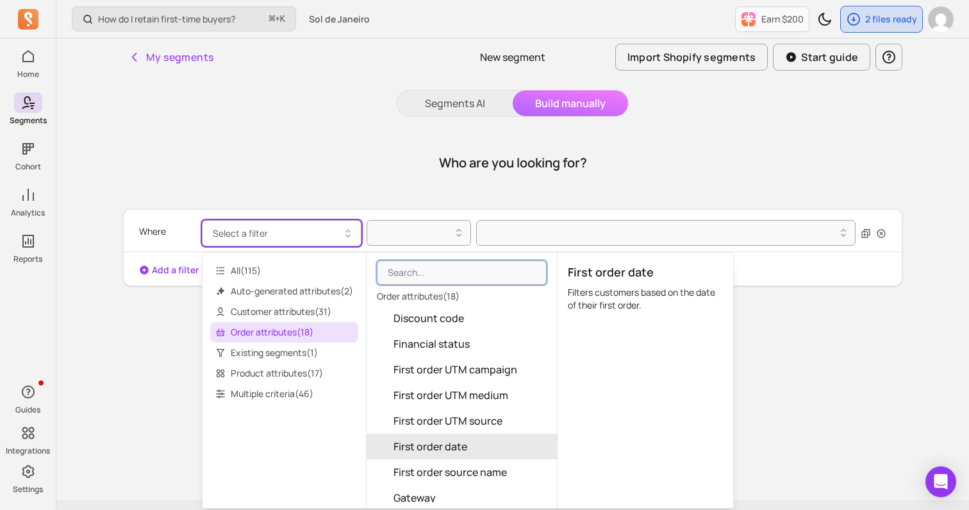
click at [444, 441] on span "First order date" at bounding box center [431, 445] width 74 height 15
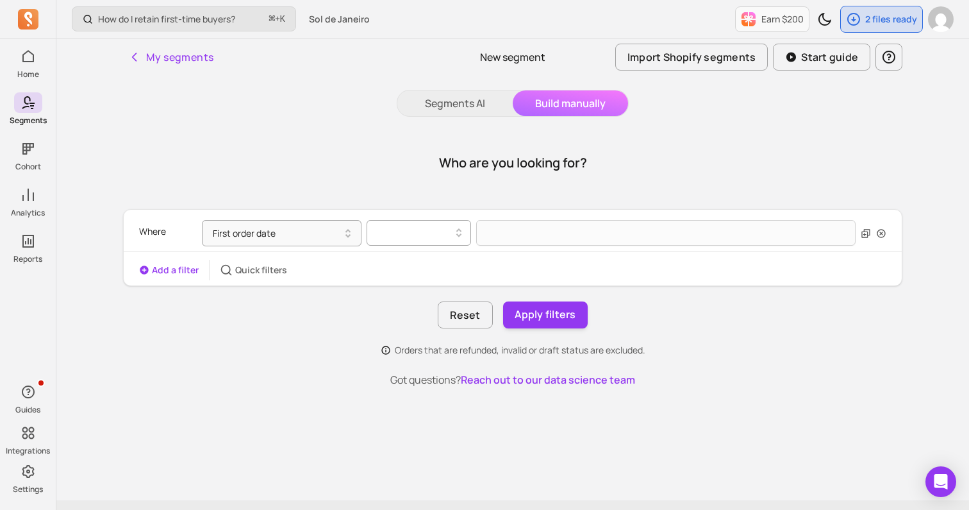
click at [439, 232] on div at bounding box center [414, 232] width 78 height 15
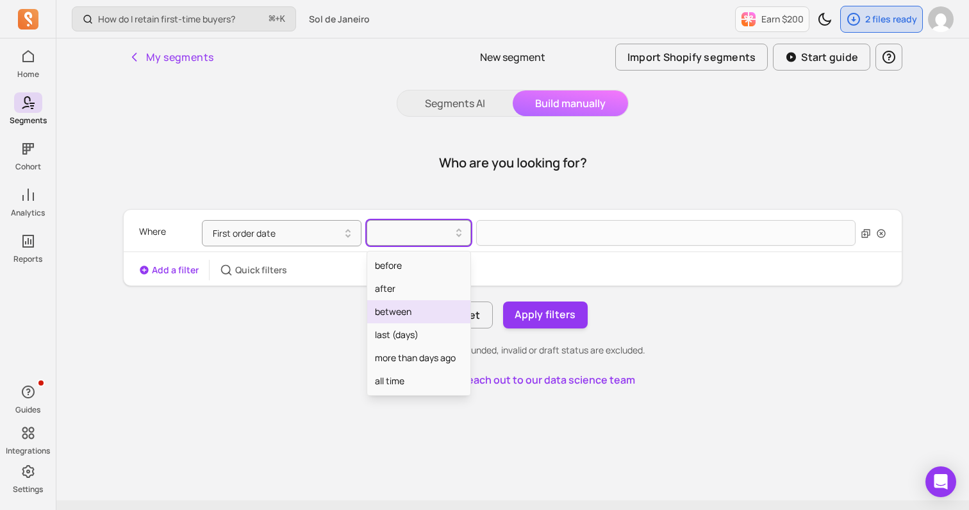
click at [395, 319] on div "between" at bounding box center [418, 311] width 103 height 23
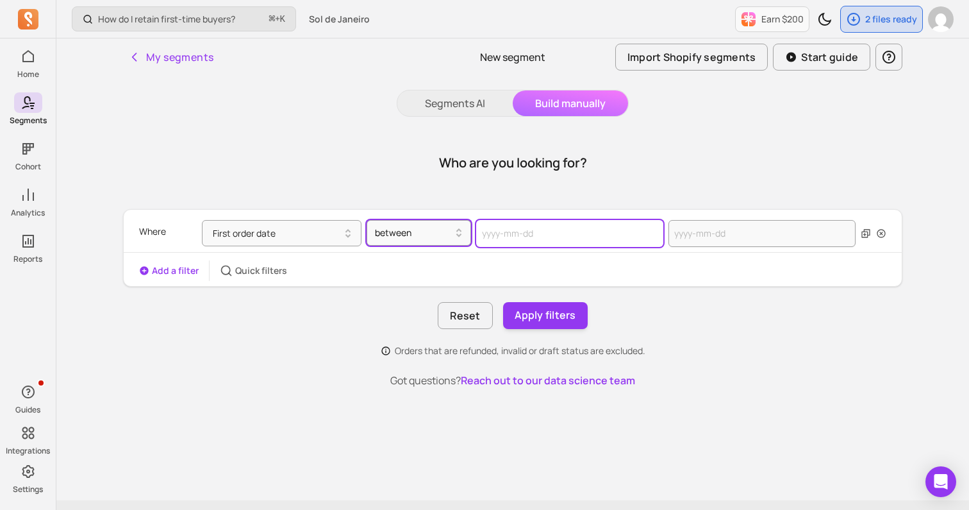
select select "2025"
select select "October"
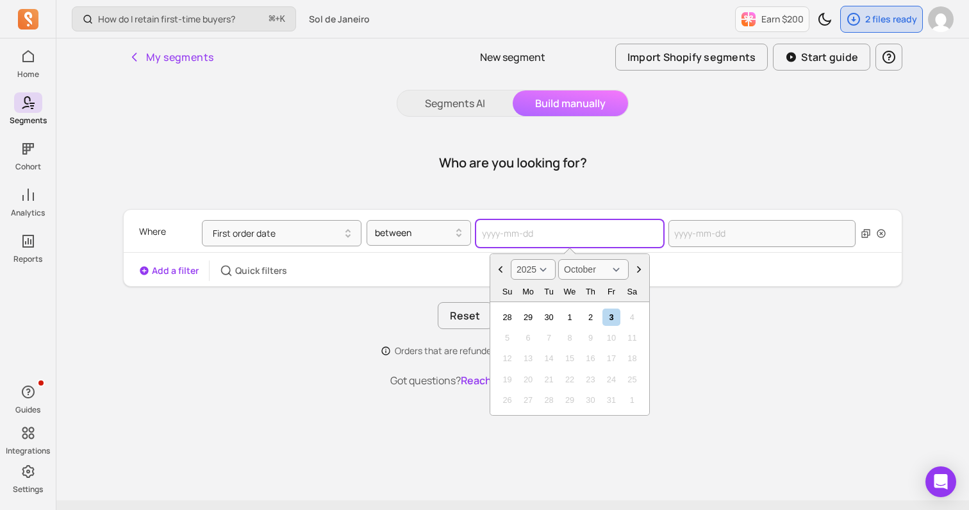
click at [569, 231] on input "text" at bounding box center [569, 233] width 187 height 27
click at [588, 316] on div "2" at bounding box center [590, 316] width 17 height 17
type input "[DATE]"
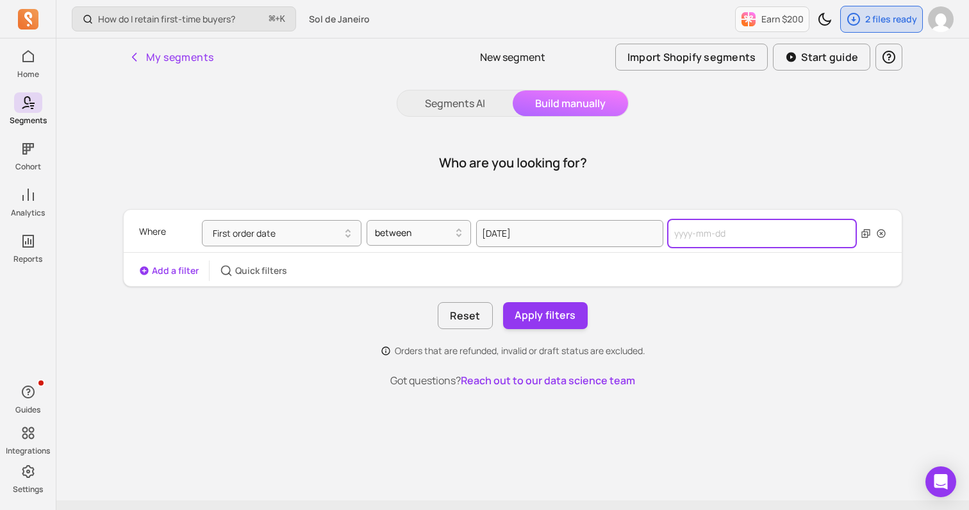
select select "2025"
select select "October"
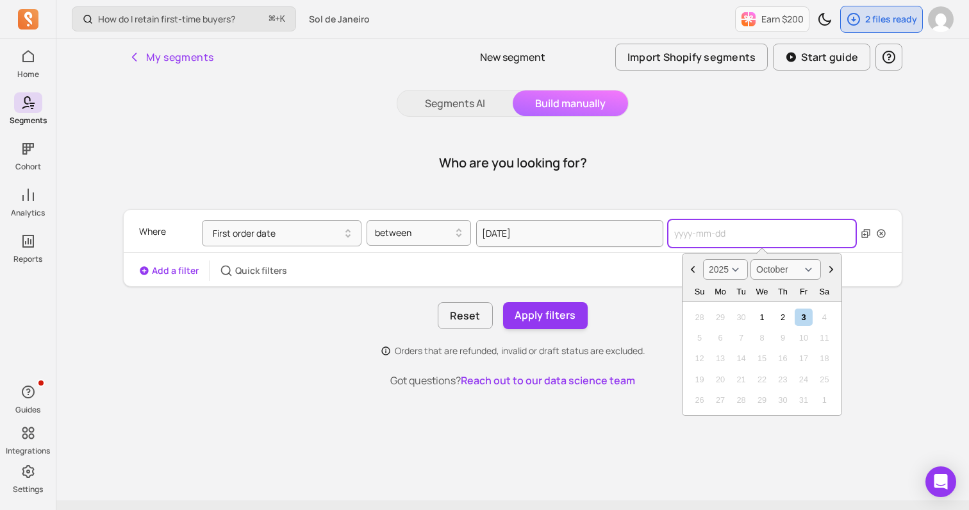
click at [703, 233] on input "text" at bounding box center [762, 233] width 187 height 27
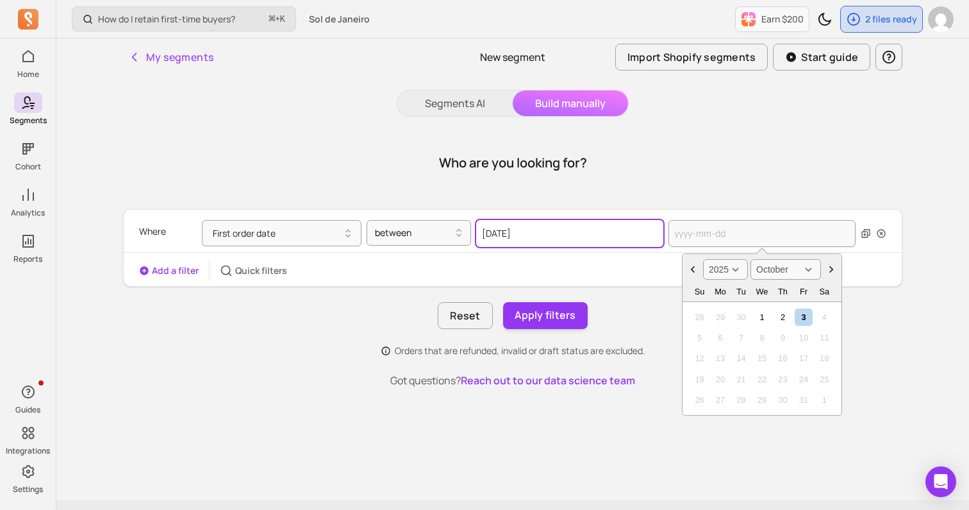
click at [579, 246] on input "[DATE]" at bounding box center [569, 233] width 187 height 27
select select "2025"
select select "October"
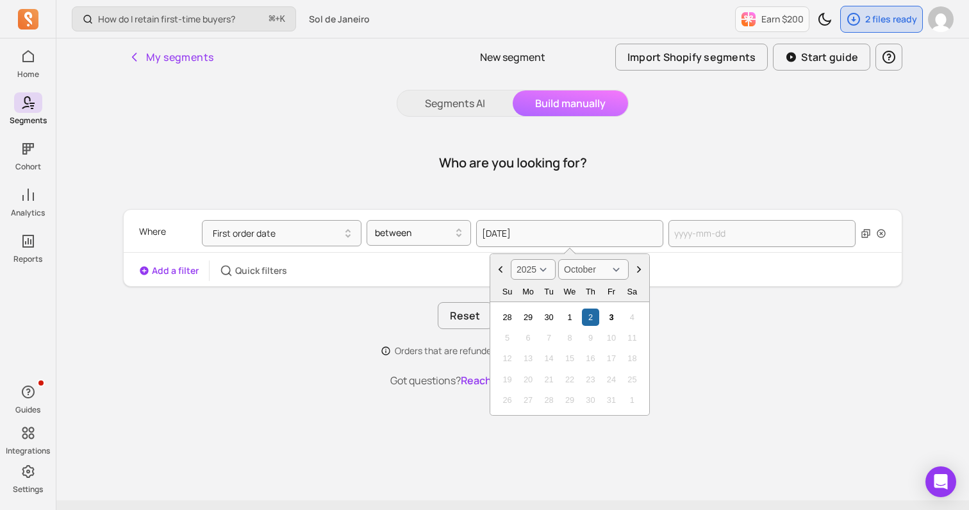
click at [543, 275] on select "2000 2001 2002 2003 2004 2005 2006 2007 2008 2009 2010 2011 2012 2013 2014 2015…" at bounding box center [533, 269] width 45 height 21
select select "2024"
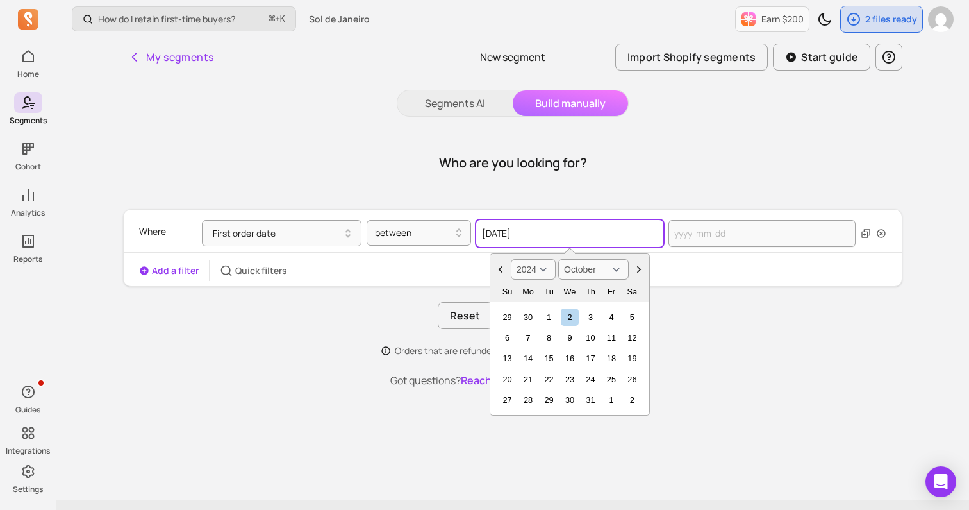
click at [532, 235] on input "[DATE]" at bounding box center [569, 233] width 187 height 27
click at [533, 267] on select "2000 2001 2002 2003 2004 2005 2006 2007 2008 2009 2010 2011 2012 2013 2014 2015…" at bounding box center [533, 269] width 45 height 21
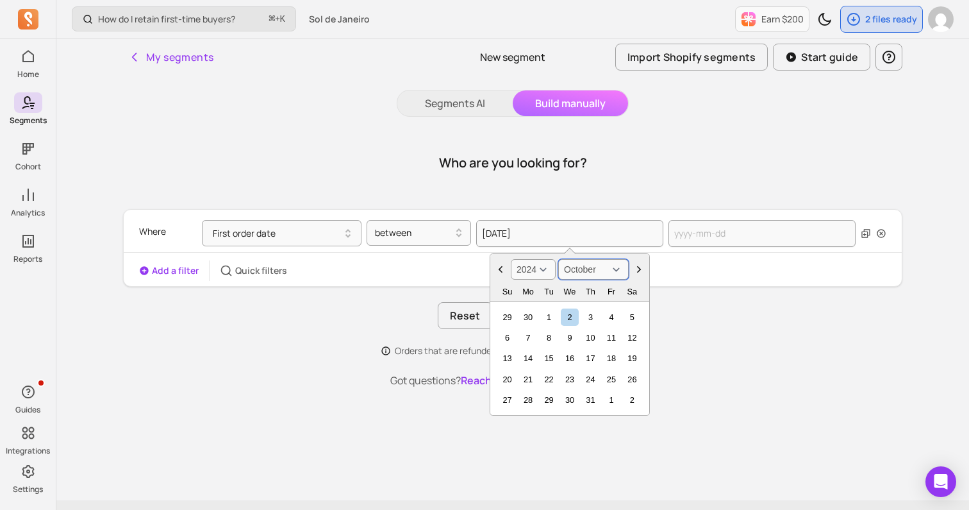
click at [579, 268] on select "January February March April May June July August September October November De…" at bounding box center [593, 269] width 71 height 21
select select "April"
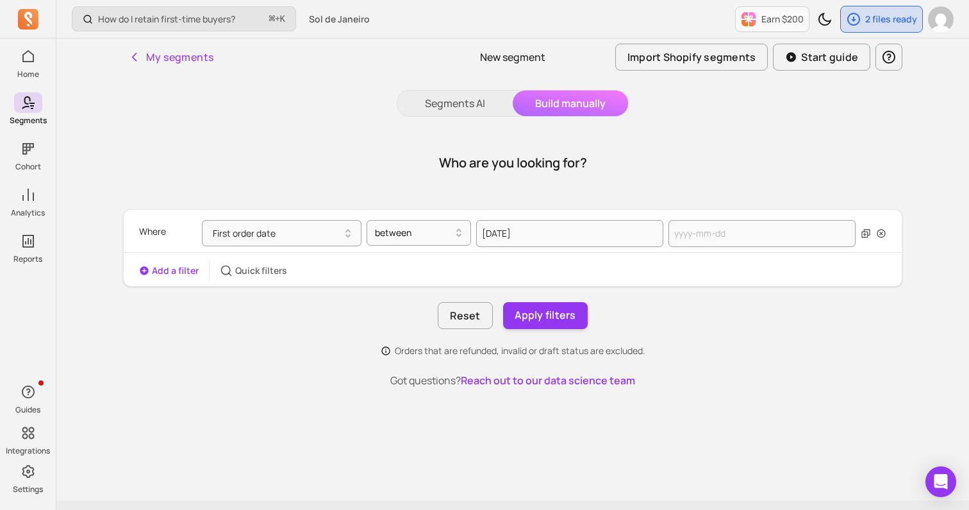
click at [667, 294] on div "Where First order date between [DATE] Add a filter Quick filters Reset Apply fi…" at bounding box center [512, 283] width 779 height 148
click at [553, 242] on input "[DATE]" at bounding box center [569, 233] width 187 height 27
select select "2025"
select select "October"
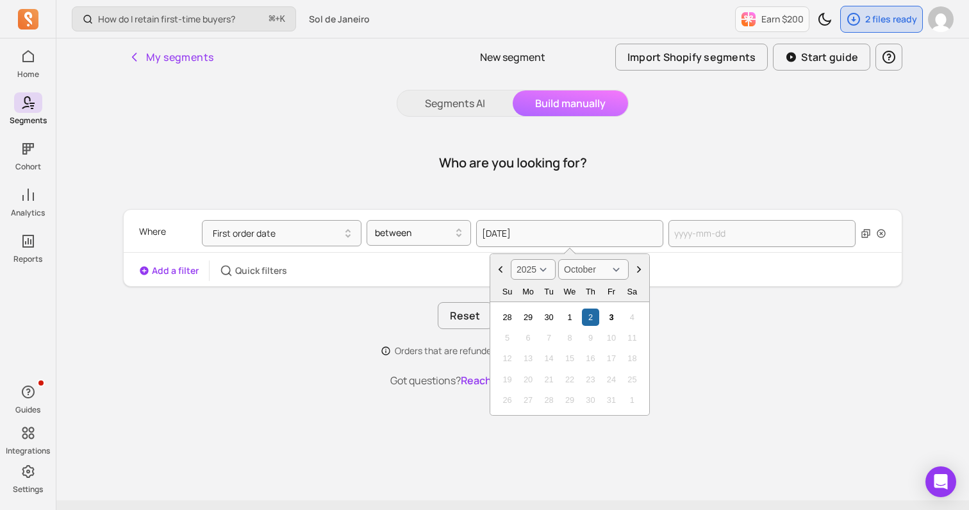
click at [530, 264] on select "2000 2001 2002 2003 2004 2005 2006 2007 2008 2009 2010 2011 2012 2013 2014 2015…" at bounding box center [533, 269] width 45 height 21
select select "2024"
click at [571, 269] on select "January February March April May June July August September October November De…" at bounding box center [593, 269] width 71 height 21
select select "August"
click at [613, 313] on div "2" at bounding box center [611, 316] width 17 height 17
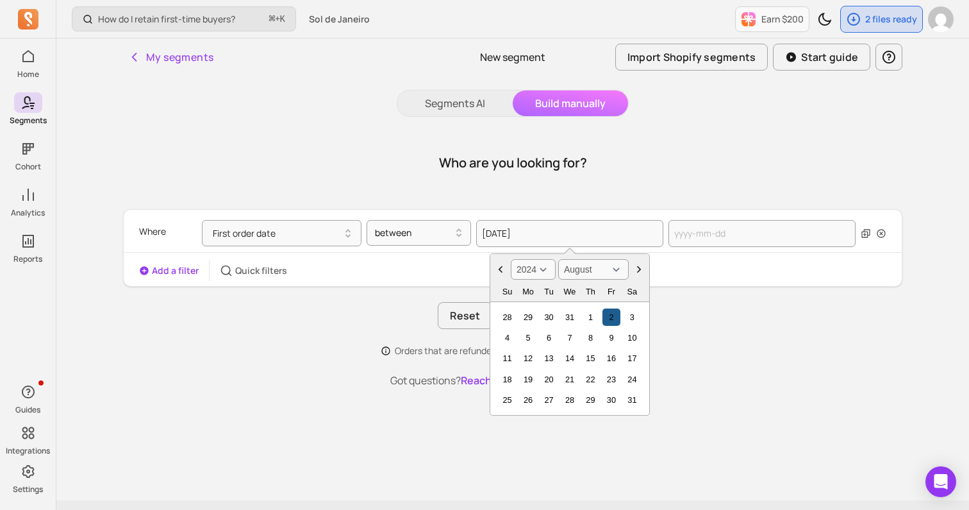
type input "[DATE]"
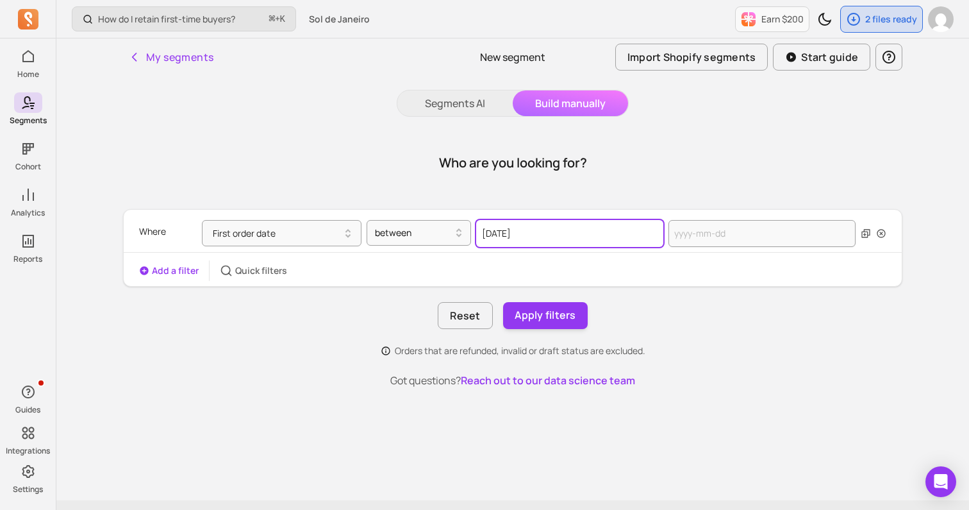
click at [638, 234] on input "[DATE]" at bounding box center [569, 233] width 187 height 27
select select "2024"
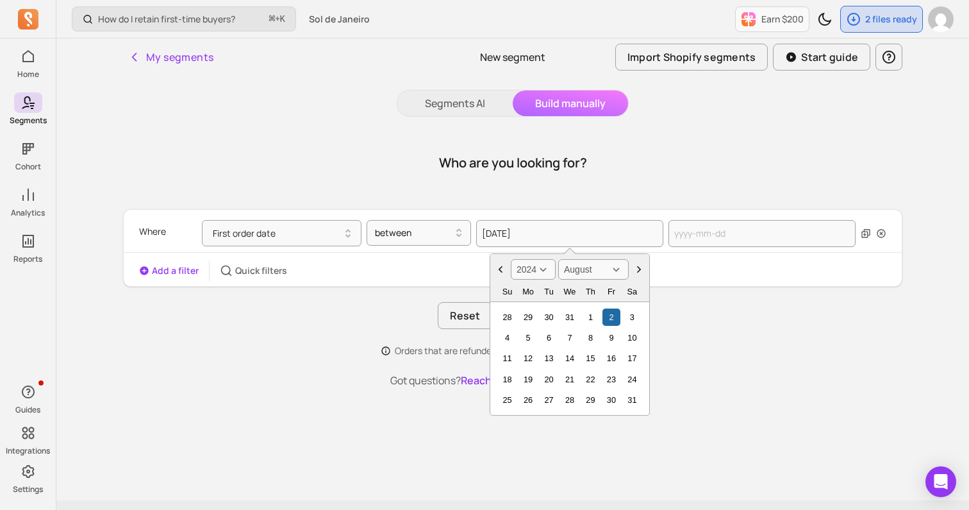
click at [612, 270] on select "January February March April May June July August September October November De…" at bounding box center [593, 269] width 71 height 21
select select "April"
click at [552, 318] on div "2" at bounding box center [548, 316] width 17 height 17
type input "[DATE]"
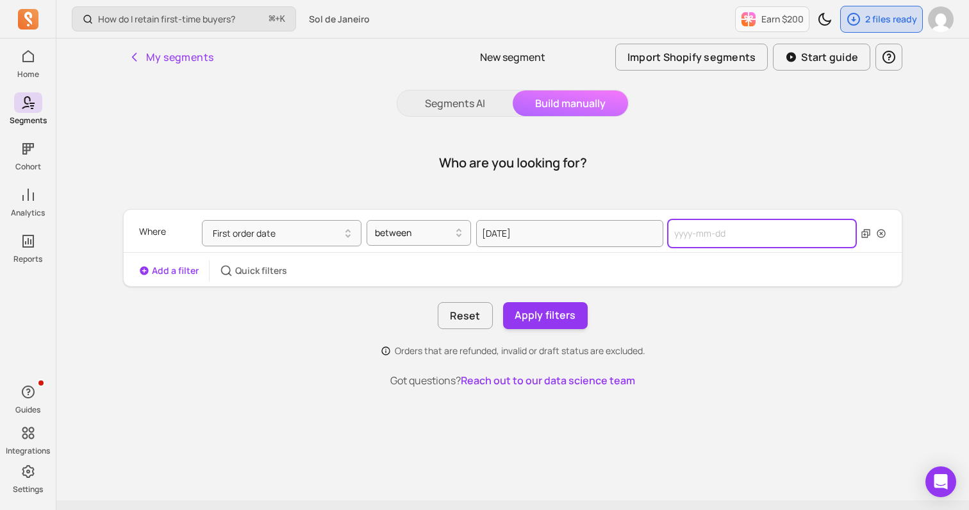
select select "2025"
select select "October"
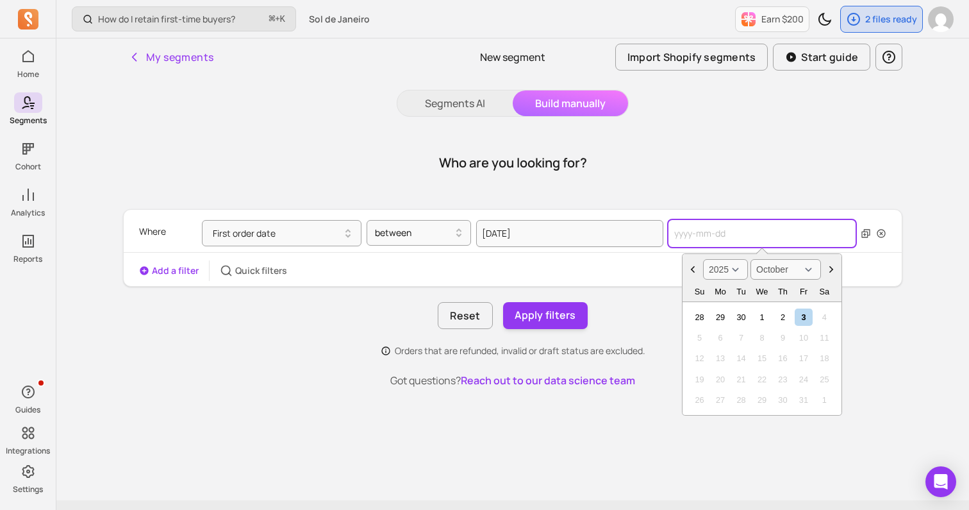
click at [744, 231] on input "text" at bounding box center [762, 233] width 187 height 27
click at [736, 267] on select "2000 2001 2002 2003 2004 2005 2006 2007 2008 2009 2010 2011 2012 2013 2014 2015…" at bounding box center [725, 269] width 45 height 21
select select "2024"
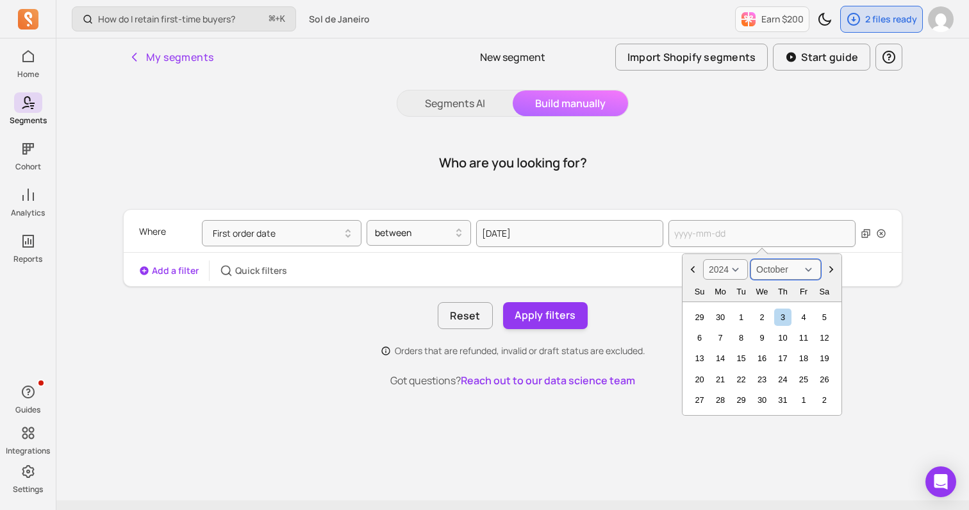
click at [769, 277] on select "January February March April May June July August September October November De…" at bounding box center [786, 269] width 71 height 21
select select "November"
click at [722, 356] on div "11" at bounding box center [720, 357] width 17 height 17
type input "[DATE]"
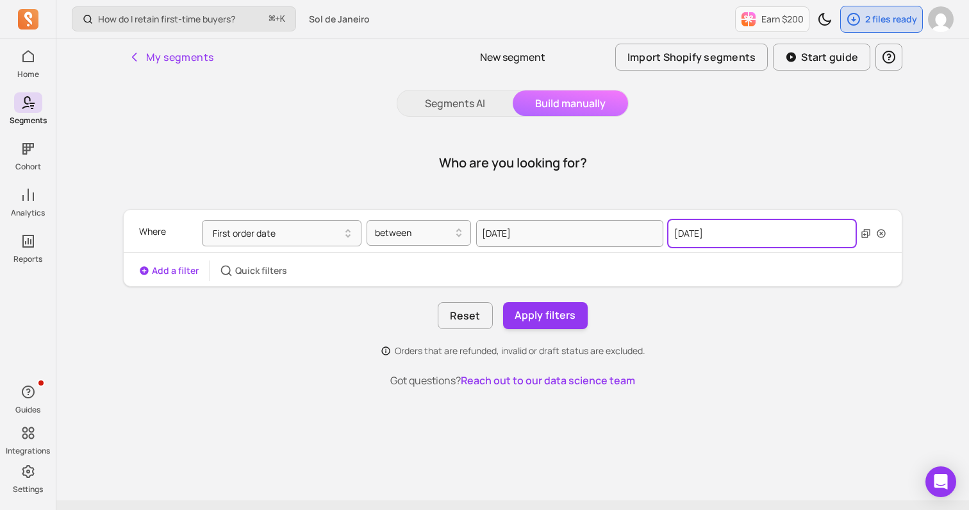
click at [749, 246] on input "[DATE]" at bounding box center [762, 233] width 187 height 27
select select "2024"
select select "November"
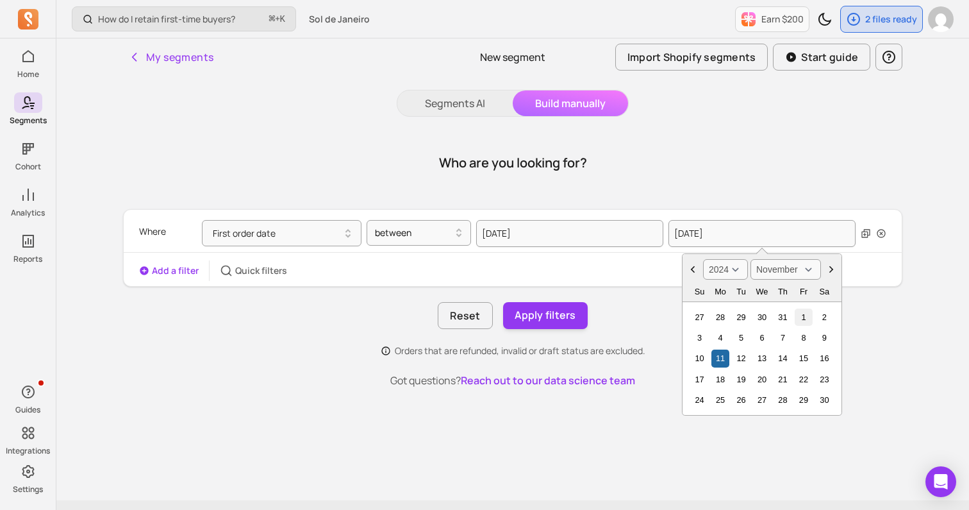
click at [799, 324] on div "1" at bounding box center [803, 316] width 17 height 17
type input "[DATE]"
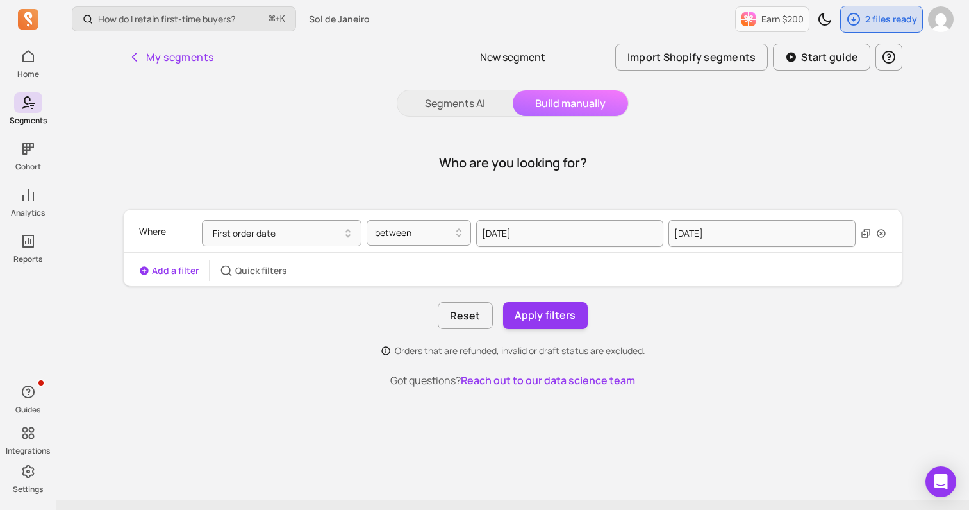
click at [729, 343] on div "Where First order date between [DATE] [DATE] Add a filter Quick filters Reset A…" at bounding box center [512, 283] width 779 height 148
select select "2024"
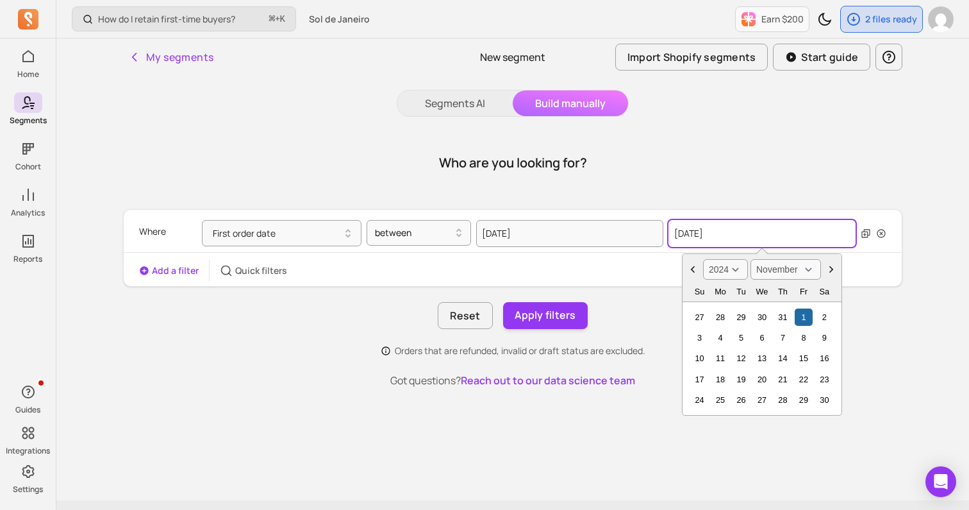
click at [792, 241] on input "[DATE]" at bounding box center [762, 233] width 187 height 27
click at [796, 274] on select "January February March April May June July August September October November De…" at bounding box center [786, 269] width 71 height 21
select select "December"
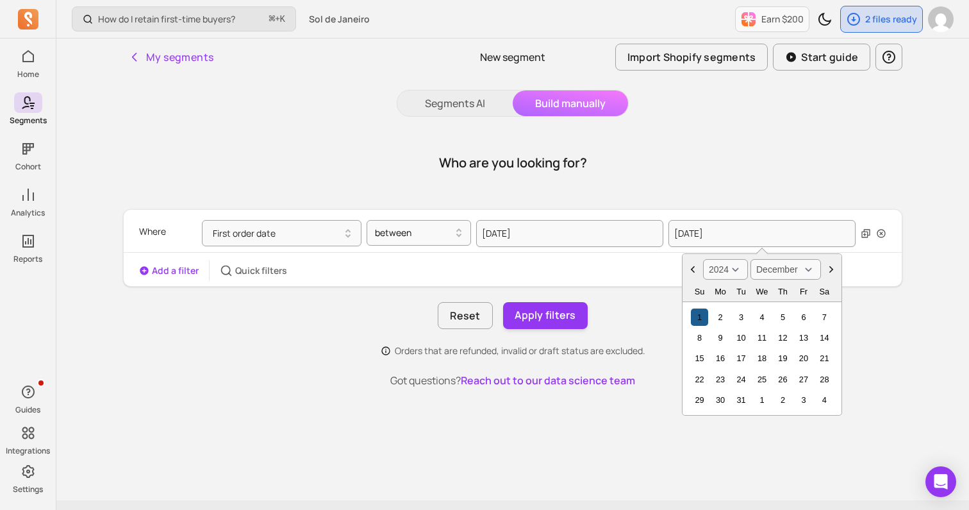
click at [699, 317] on div "1" at bounding box center [699, 316] width 17 height 17
type input "[DATE]"
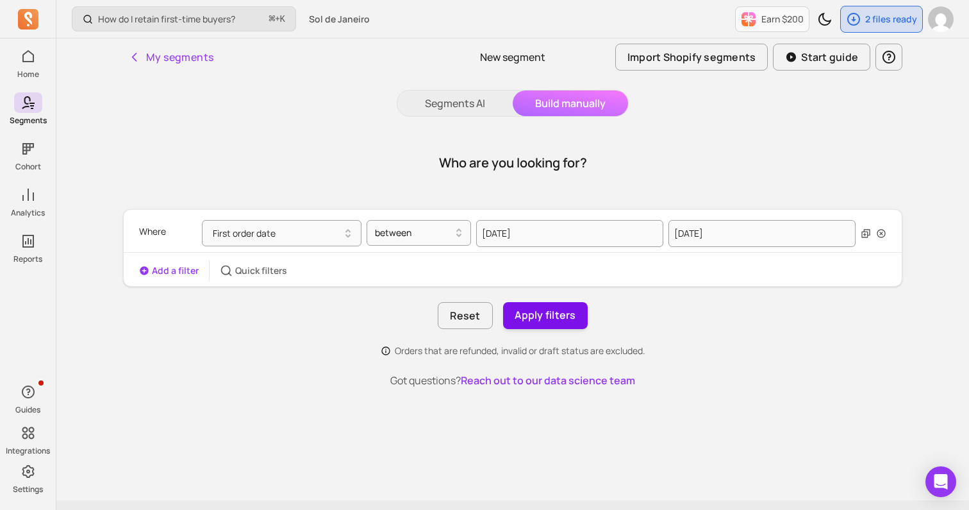
click at [567, 319] on button "Apply filters" at bounding box center [545, 315] width 85 height 27
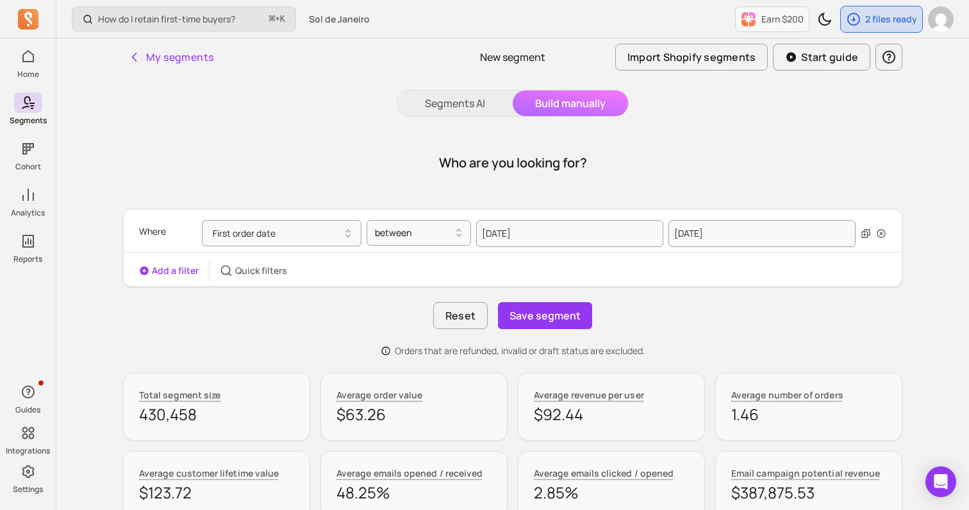
click at [567, 319] on button "Save segment" at bounding box center [545, 315] width 94 height 27
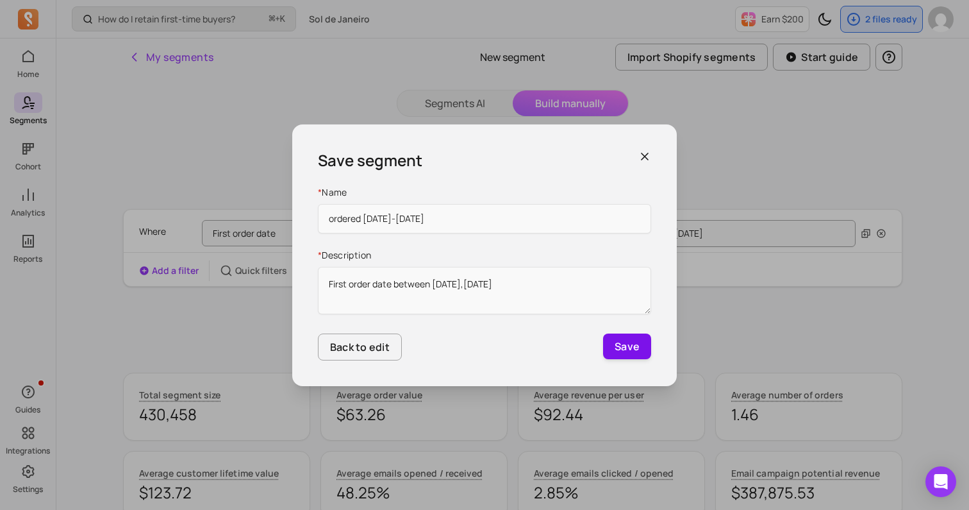
type input "ordered [DATE]-[DATE]"
click at [617, 344] on button "Save" at bounding box center [627, 346] width 48 height 26
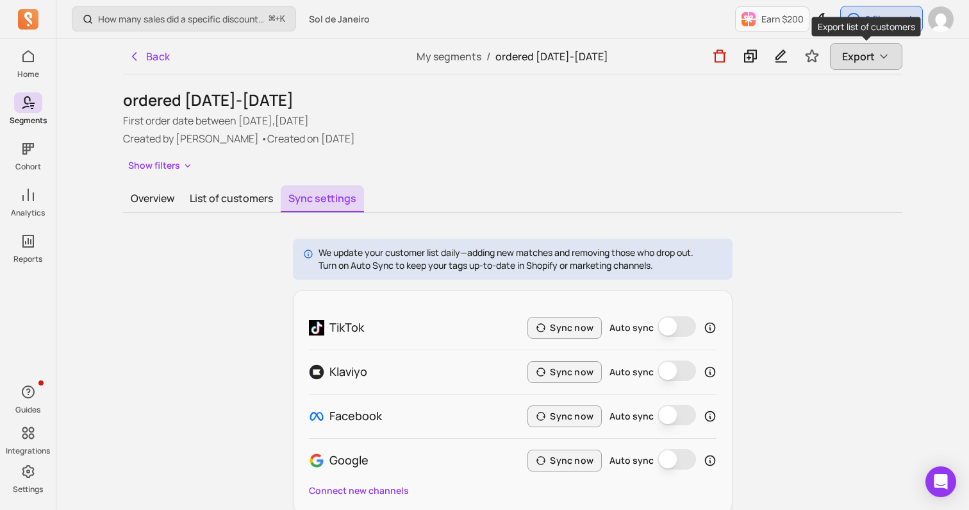
click at [845, 61] on span "Export" at bounding box center [858, 56] width 33 height 15
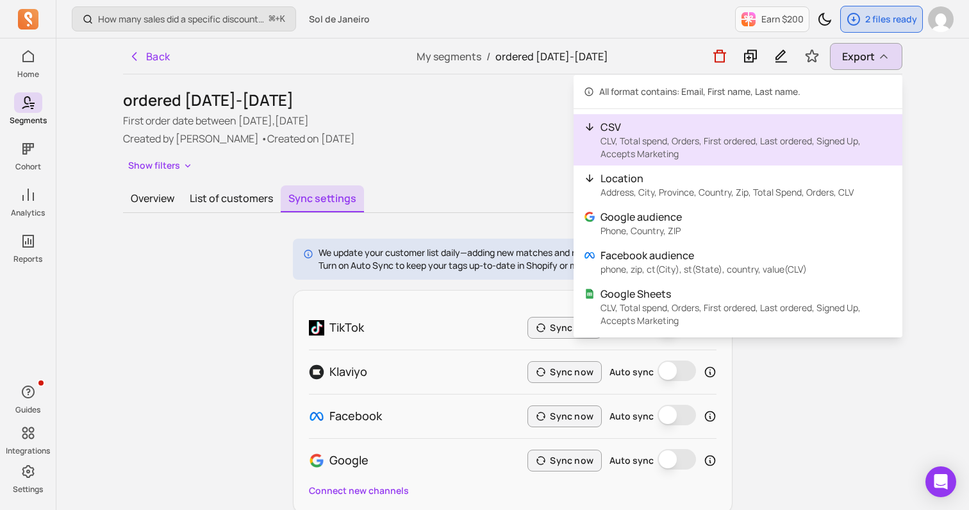
click at [758, 125] on p "CSV" at bounding box center [747, 126] width 292 height 15
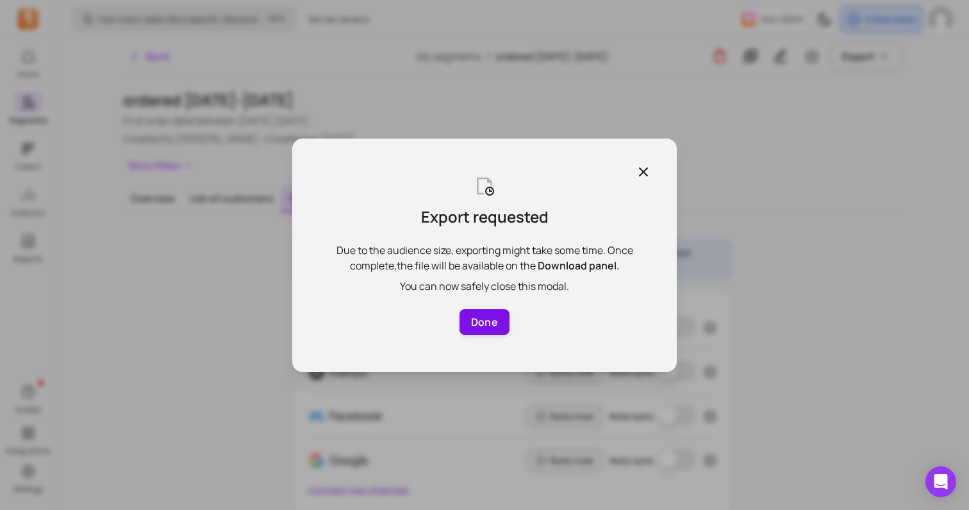
click at [471, 329] on button "Done" at bounding box center [485, 322] width 50 height 26
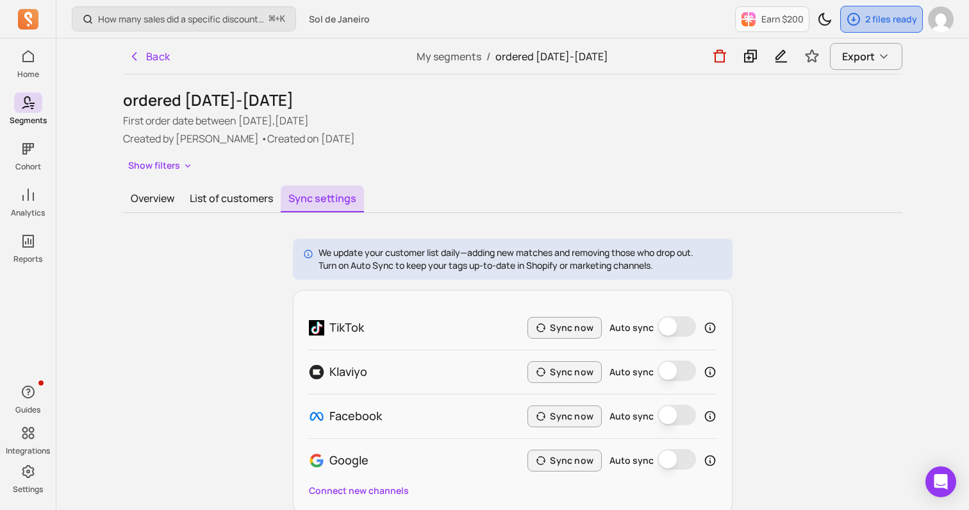
click at [899, 24] on p "2 files ready" at bounding box center [891, 19] width 52 height 13
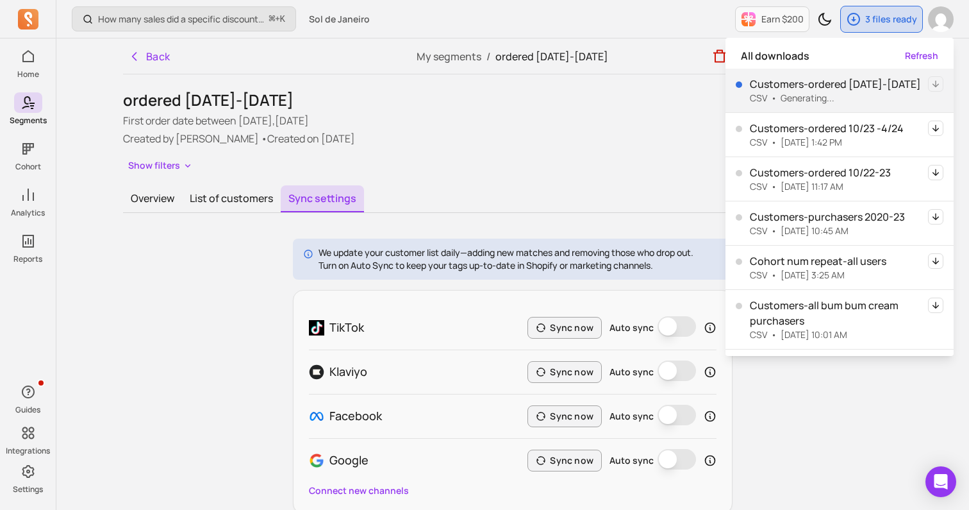
click at [547, 219] on div "Overview List of customers Sync settings We update your customer list daily—add…" at bounding box center [512, 349] width 779 height 328
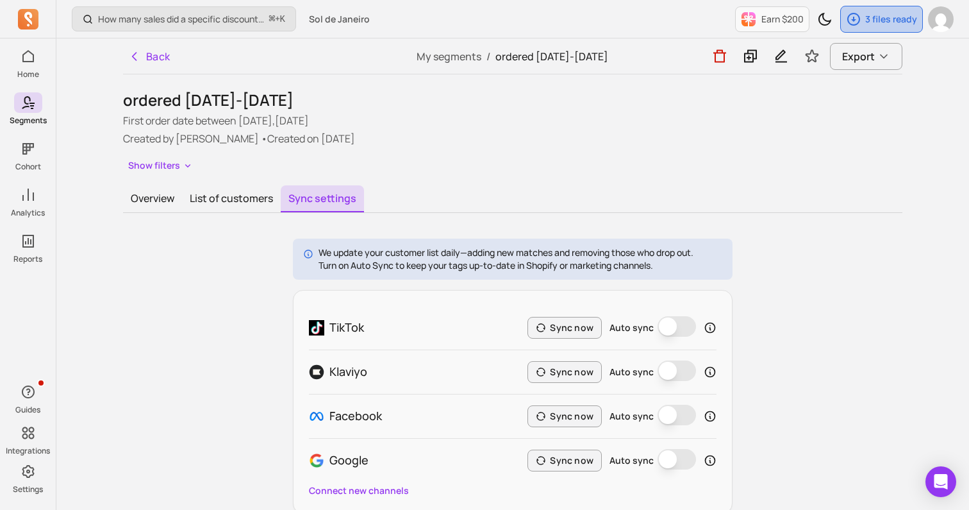
click at [871, 19] on p "3 files ready" at bounding box center [891, 19] width 52 height 13
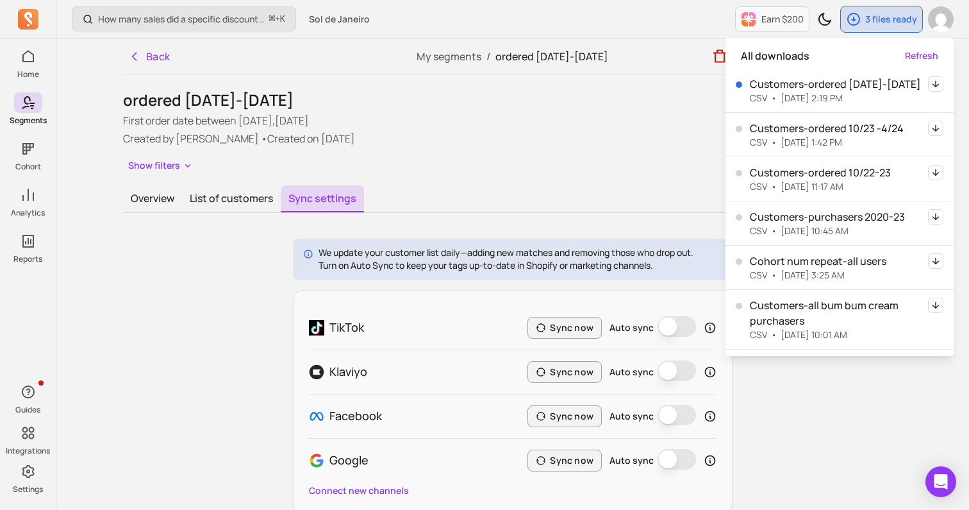
click at [937, 80] on icon "button" at bounding box center [935, 83] width 15 height 15
click at [338, 108] on h1 "ordered [DATE]-[DATE]" at bounding box center [512, 100] width 779 height 21
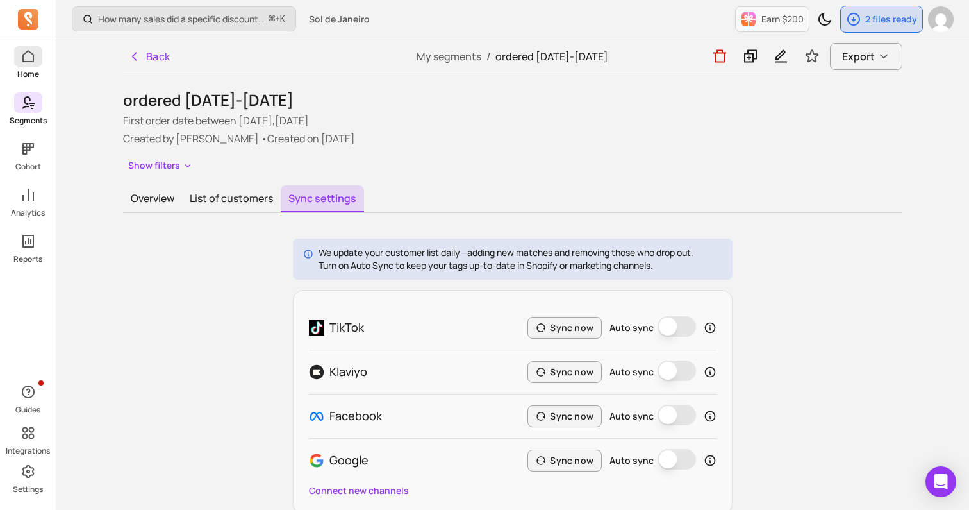
click at [22, 58] on icon at bounding box center [28, 56] width 12 height 12
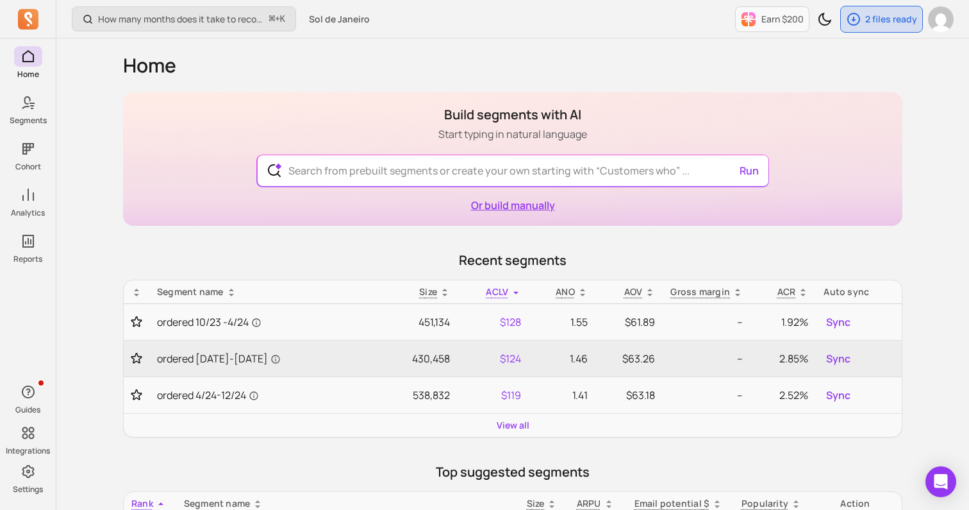
click at [517, 210] on link "Or build manually" at bounding box center [513, 205] width 84 height 14
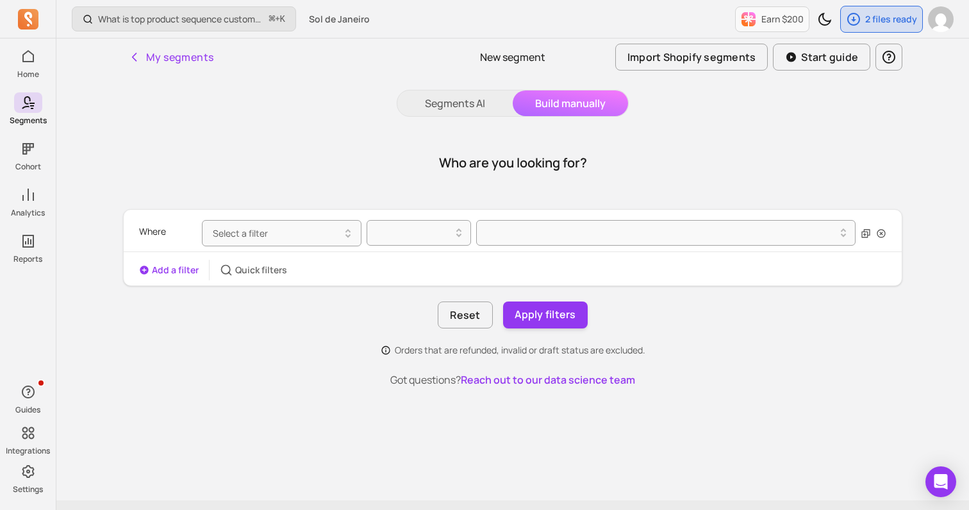
click at [294, 240] on button "Select a filter" at bounding box center [282, 233] width 160 height 26
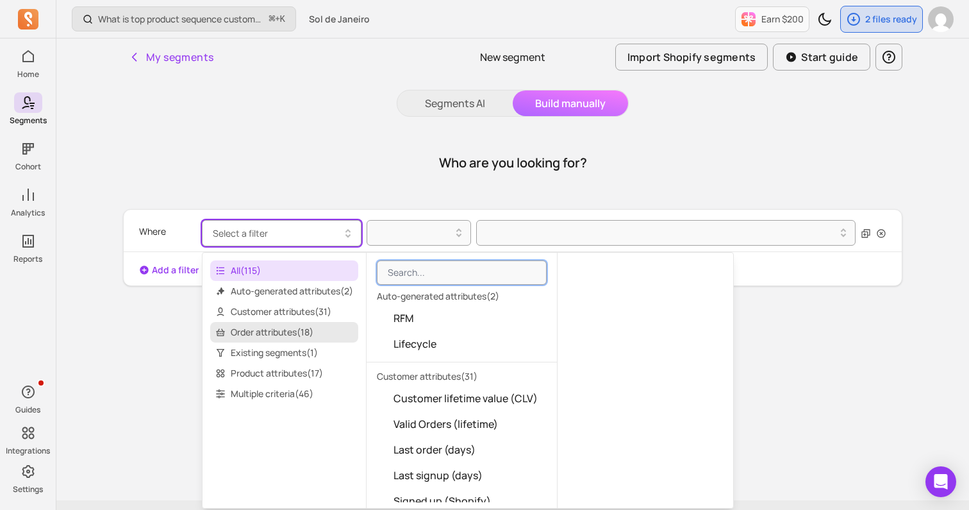
click at [266, 335] on span "Order attributes ( 18 )" at bounding box center [284, 332] width 148 height 21
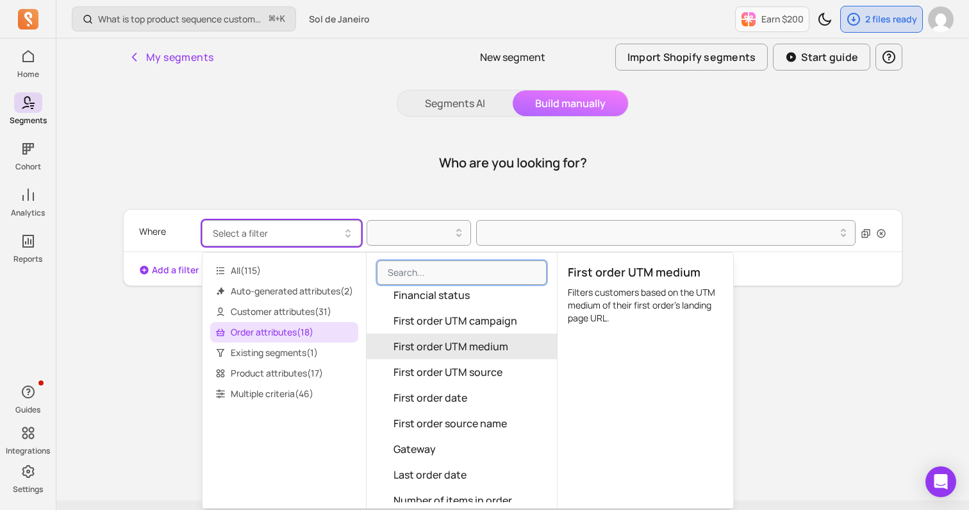
scroll to position [51, 0]
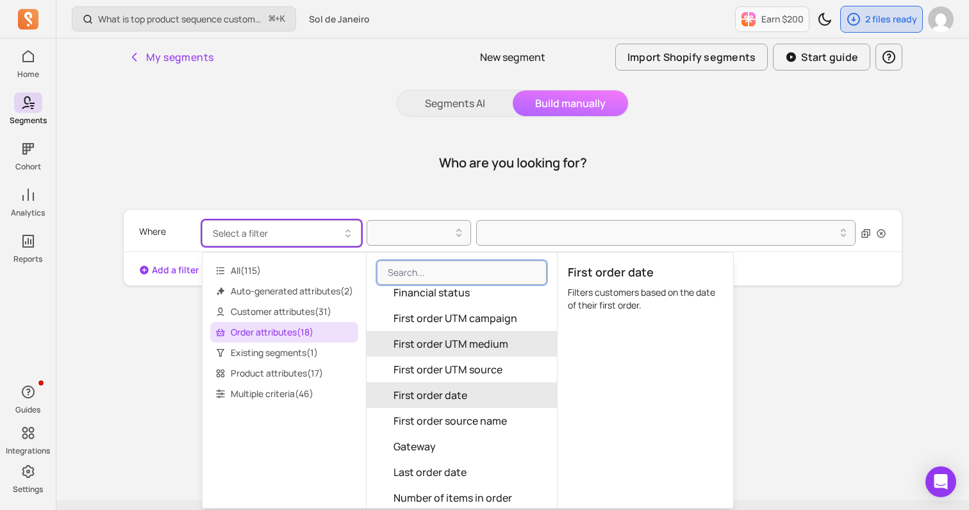
click at [420, 394] on span "First order date" at bounding box center [431, 394] width 74 height 15
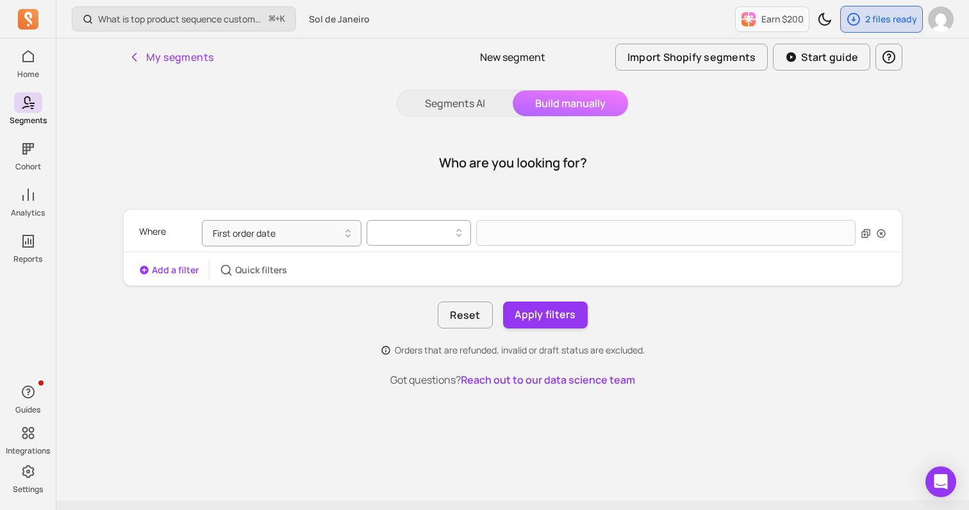
click at [423, 238] on div at bounding box center [414, 232] width 78 height 15
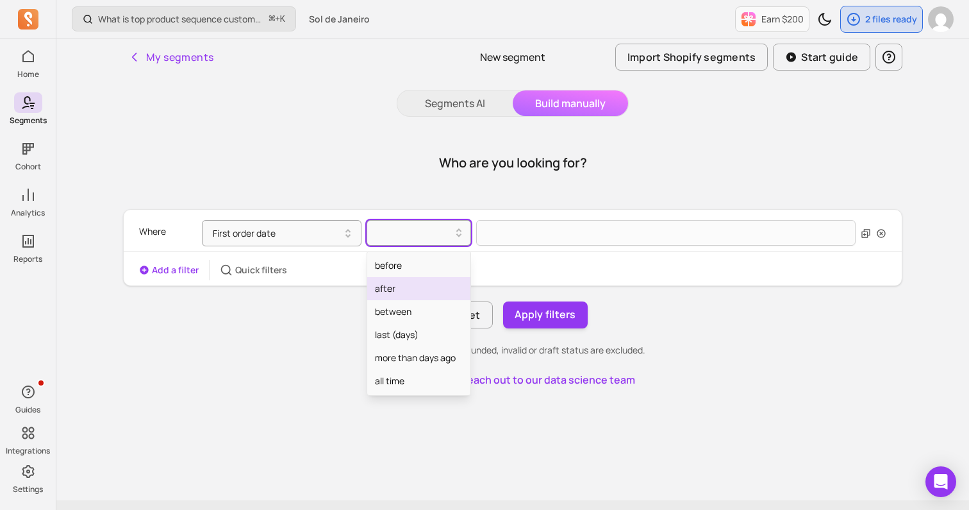
click at [406, 288] on div "after" at bounding box center [418, 288] width 103 height 23
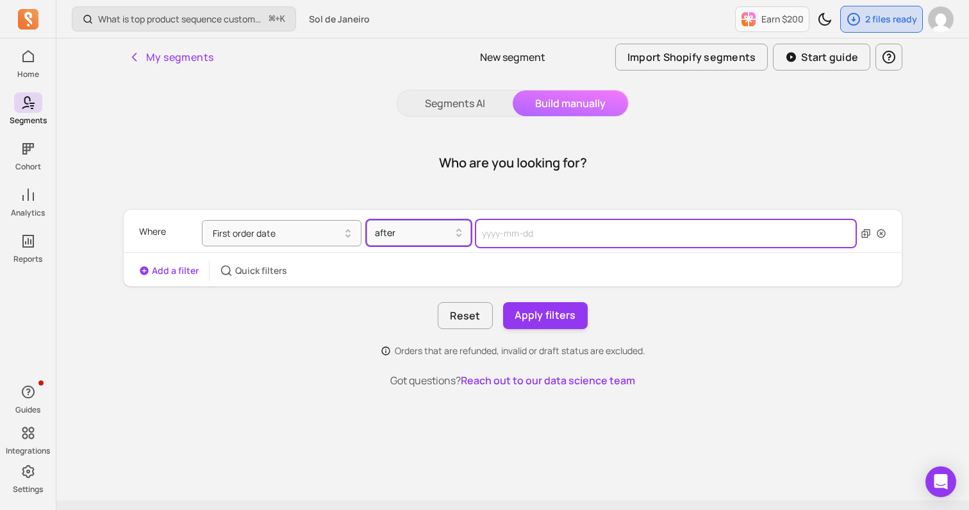
click at [517, 236] on input "text" at bounding box center [665, 233] width 379 height 27
select select "2025"
select select "October"
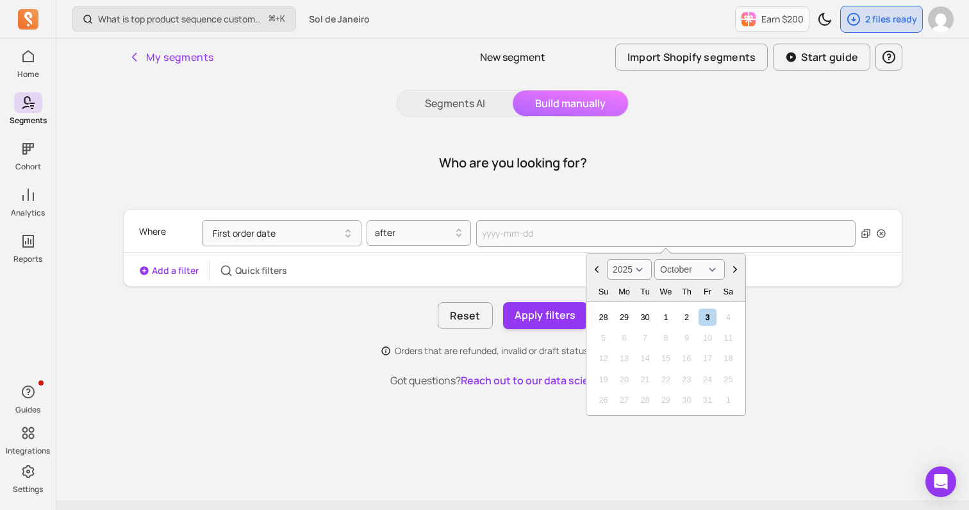
click at [643, 268] on select "2000 2001 2002 2003 2004 2005 2006 2007 2008 2009 2010 2011 2012 2013 2014 2015…" at bounding box center [629, 269] width 45 height 21
select select "2024"
click at [698, 278] on select "January February March April May June July August September October November De…" at bounding box center [689, 269] width 71 height 21
select select "December"
click at [625, 319] on div "2" at bounding box center [623, 316] width 17 height 17
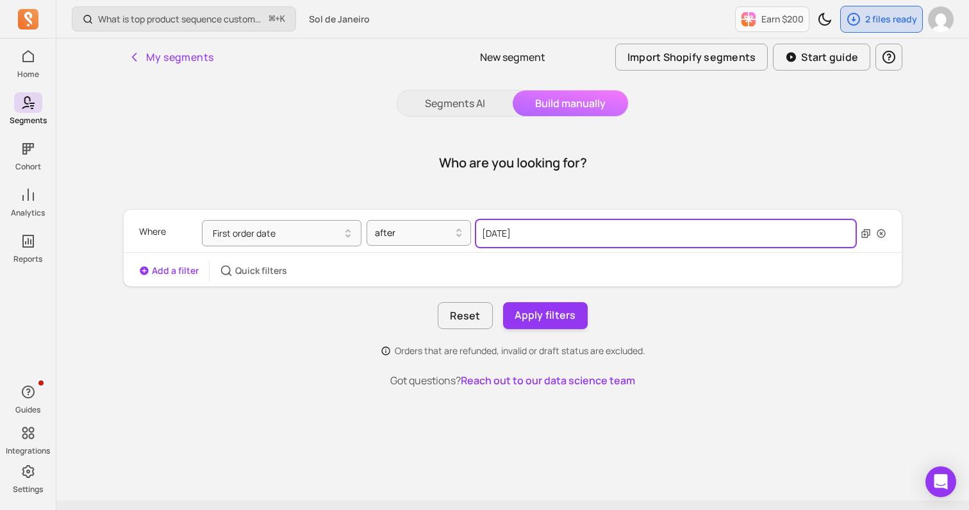
type input "[DATE]"
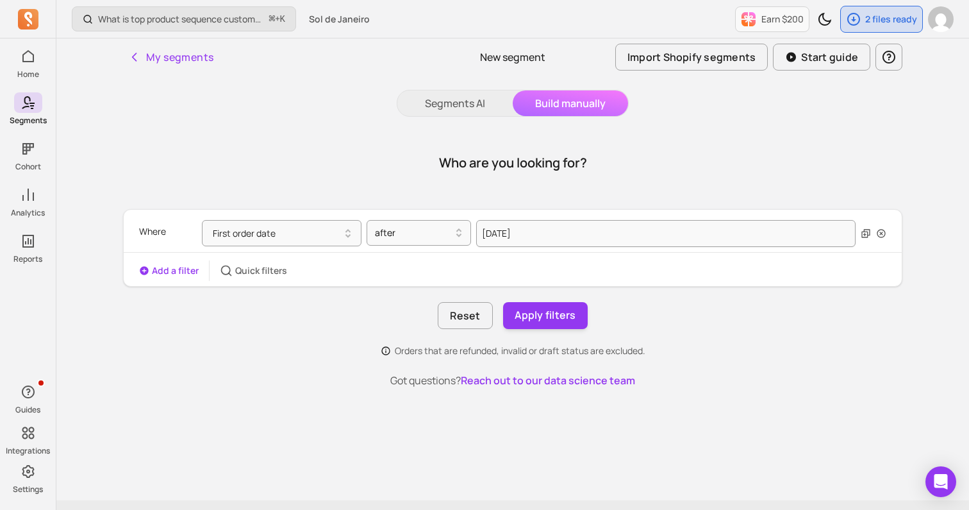
click at [692, 264] on div "Add a filter Quick filters" at bounding box center [513, 270] width 778 height 21
click at [583, 317] on button "Apply filters" at bounding box center [545, 315] width 85 height 27
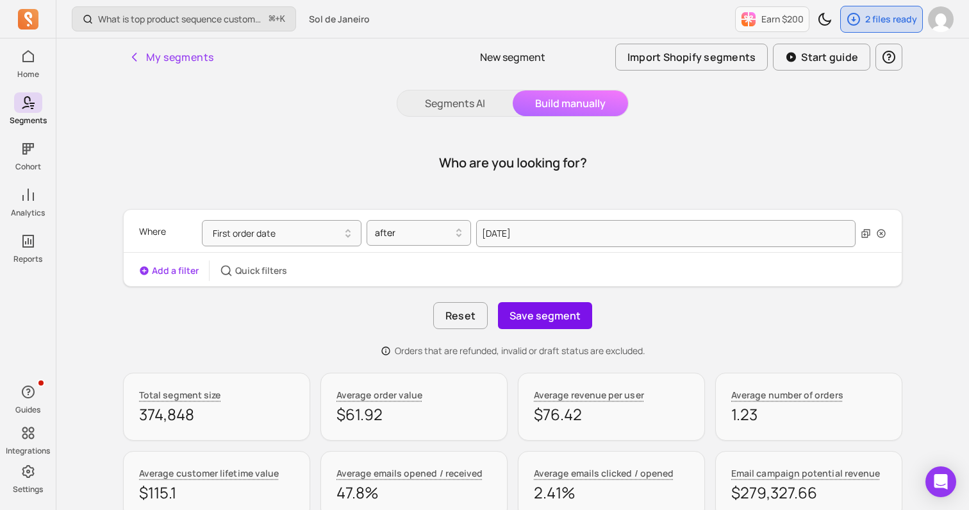
click at [567, 321] on button "Save segment" at bounding box center [545, 315] width 94 height 27
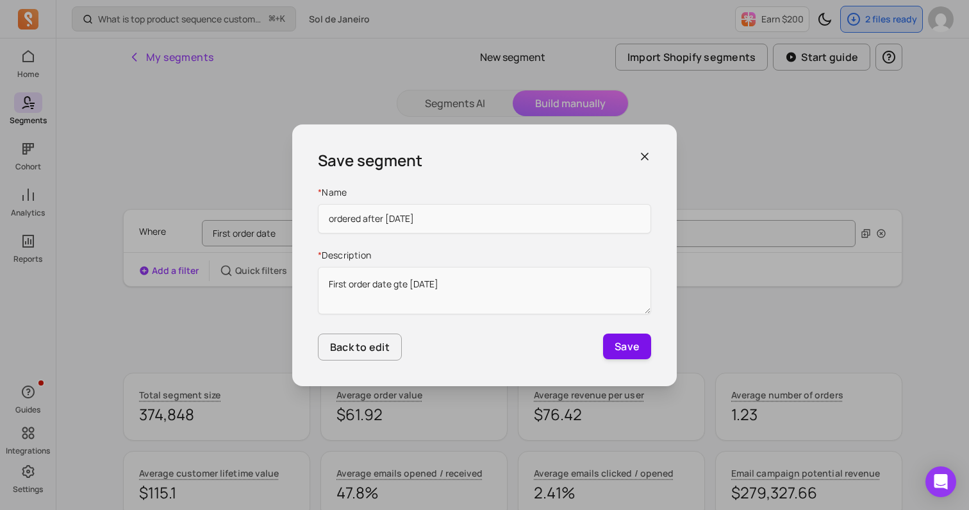
type input "ordered after [DATE]"
click at [625, 346] on button "Save" at bounding box center [627, 346] width 48 height 26
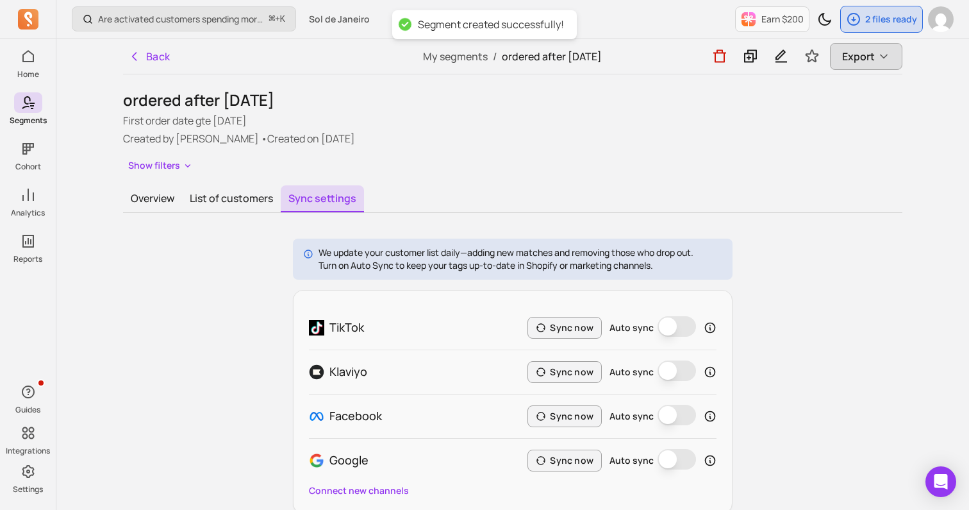
click at [860, 49] on span "Export" at bounding box center [858, 56] width 33 height 15
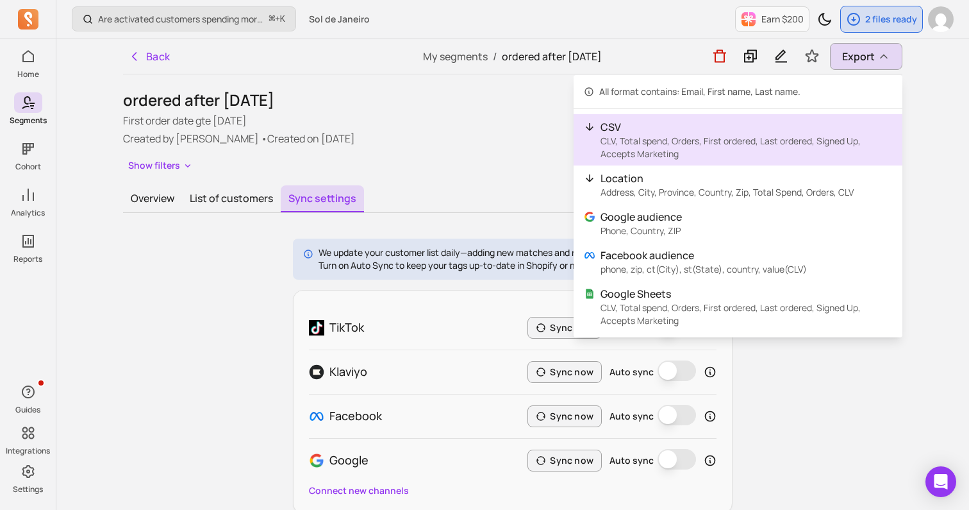
click at [716, 125] on p "CSV" at bounding box center [747, 126] width 292 height 15
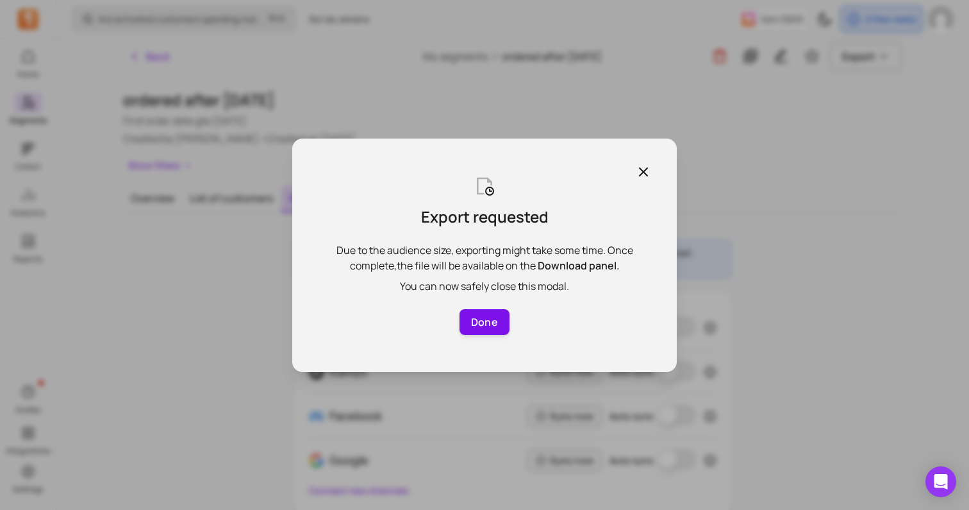
click at [490, 317] on button "Done" at bounding box center [485, 322] width 50 height 26
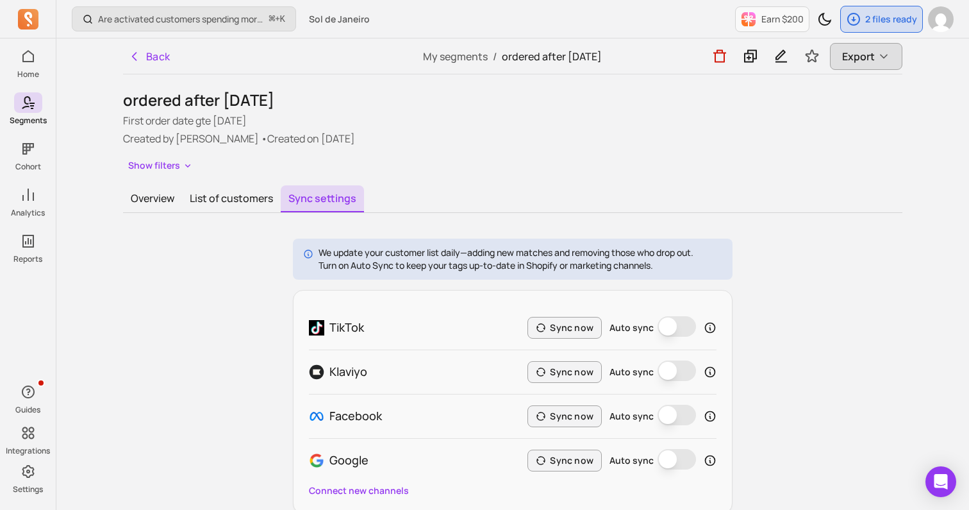
click at [868, 54] on span "Export" at bounding box center [858, 56] width 33 height 15
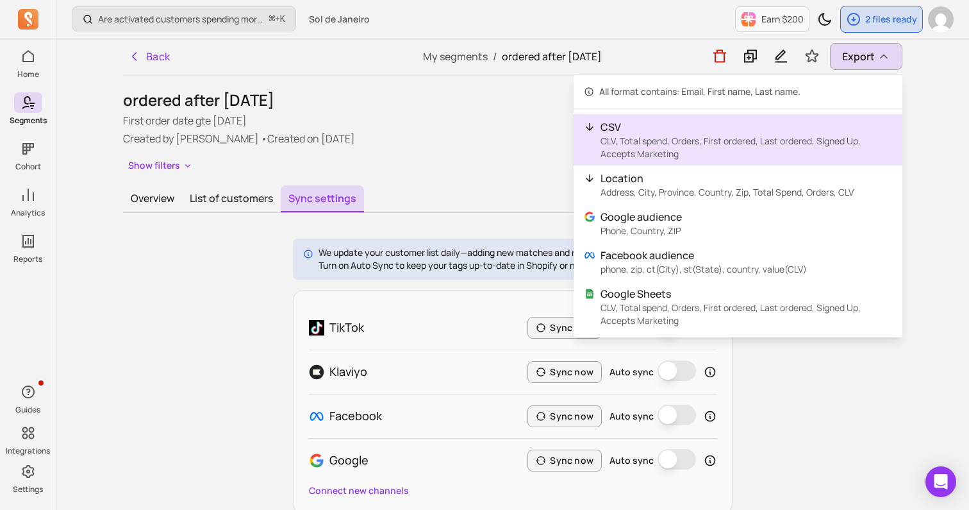
click at [686, 140] on p "CLV, Total spend, Orders, First ordered, Last ordered, Signed Up, Accepts Marke…" at bounding box center [747, 148] width 292 height 26
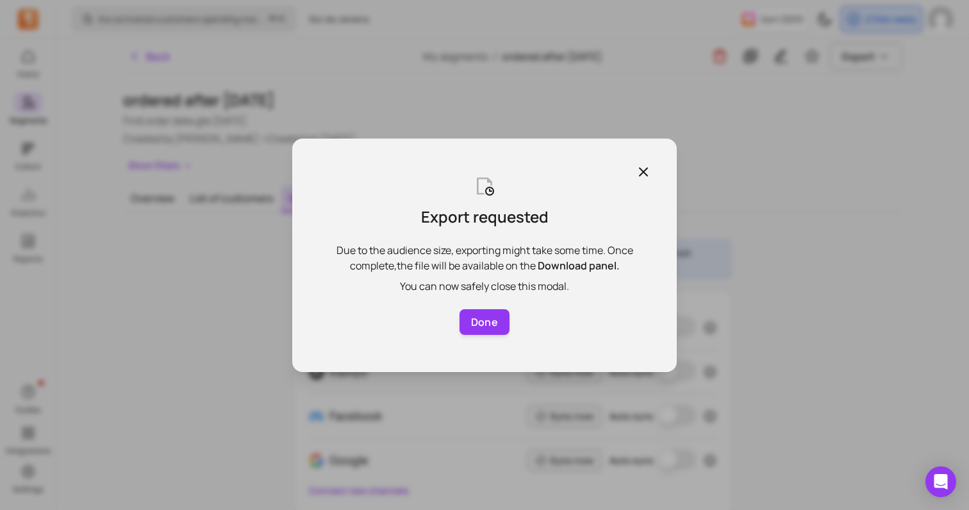
click at [482, 334] on div "Export requested Due to the audience size, exporting might take some time. Once…" at bounding box center [484, 254] width 385 height 233
click at [488, 326] on button "Done" at bounding box center [485, 322] width 50 height 26
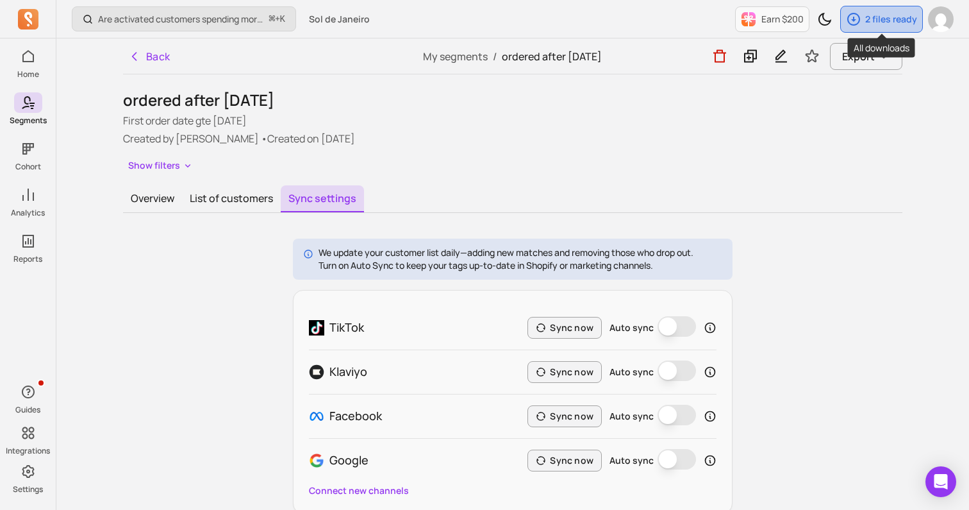
click at [908, 9] on div "2 files ready" at bounding box center [881, 19] width 81 height 26
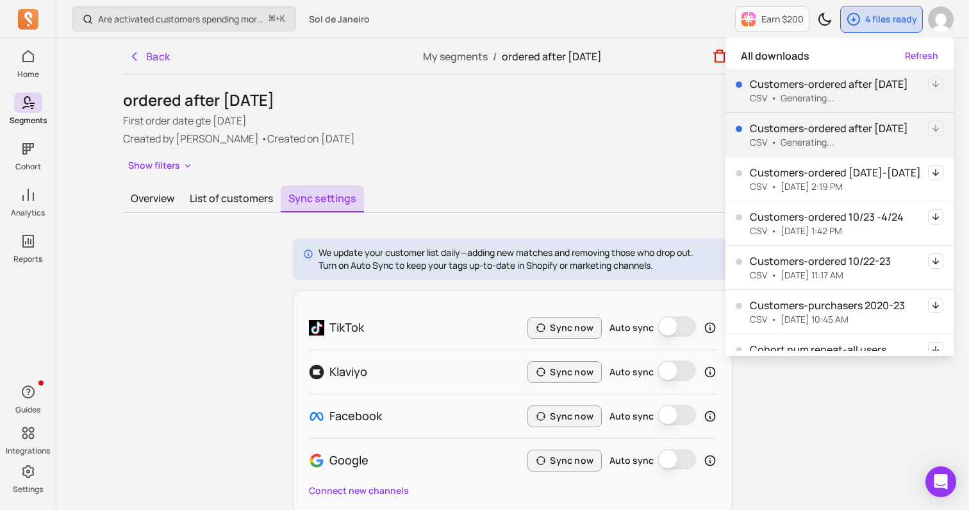
click at [683, 115] on p "First order date gte [DATE]" at bounding box center [512, 120] width 779 height 15
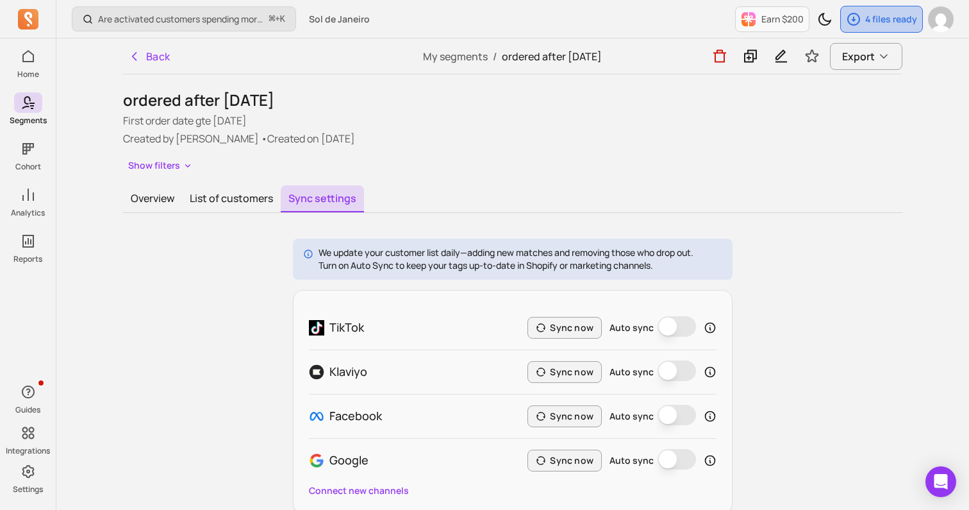
click at [897, 27] on div "4 files ready" at bounding box center [881, 19] width 81 height 26
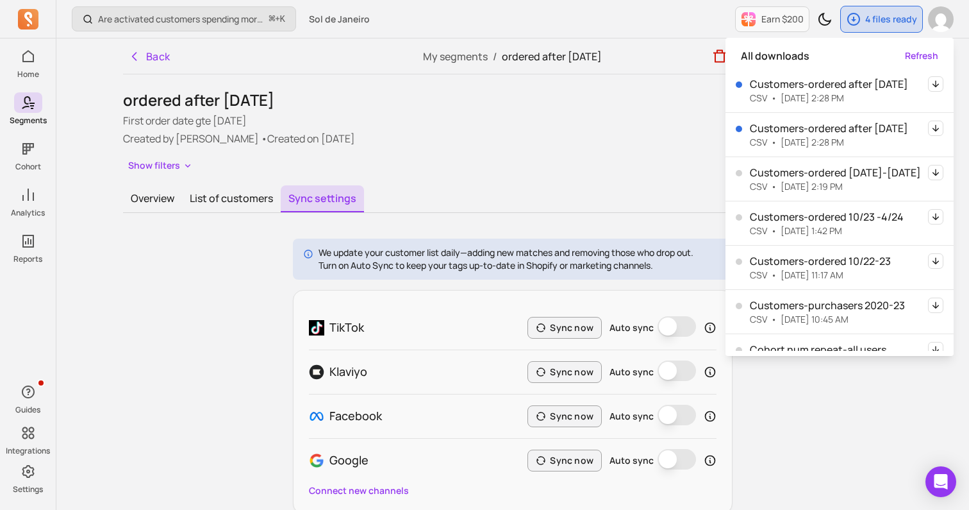
click at [937, 124] on icon "button" at bounding box center [935, 128] width 15 height 15
click at [229, 87] on div "Back My segments / ordered after [DATE] Export ordered after [DATE] First order…" at bounding box center [513, 283] width 821 height 490
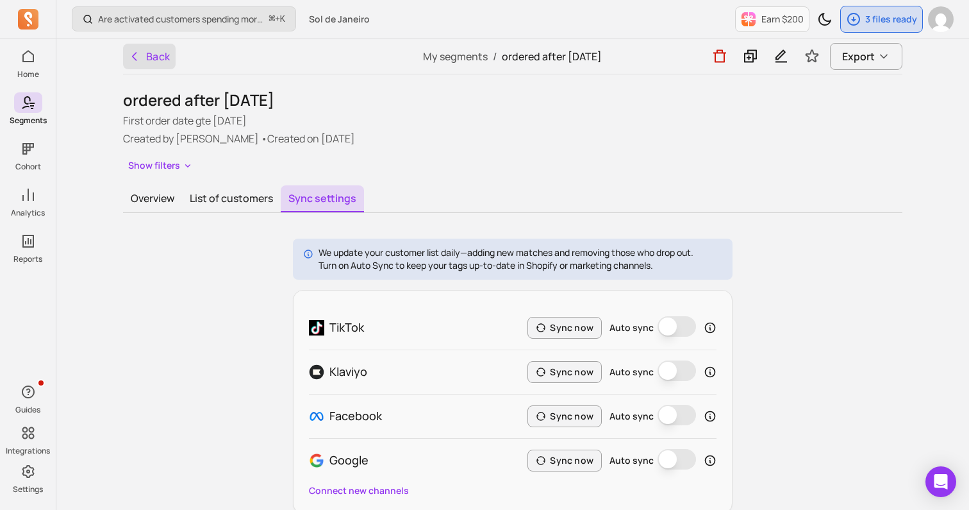
click at [143, 56] on button "Back" at bounding box center [149, 57] width 53 height 26
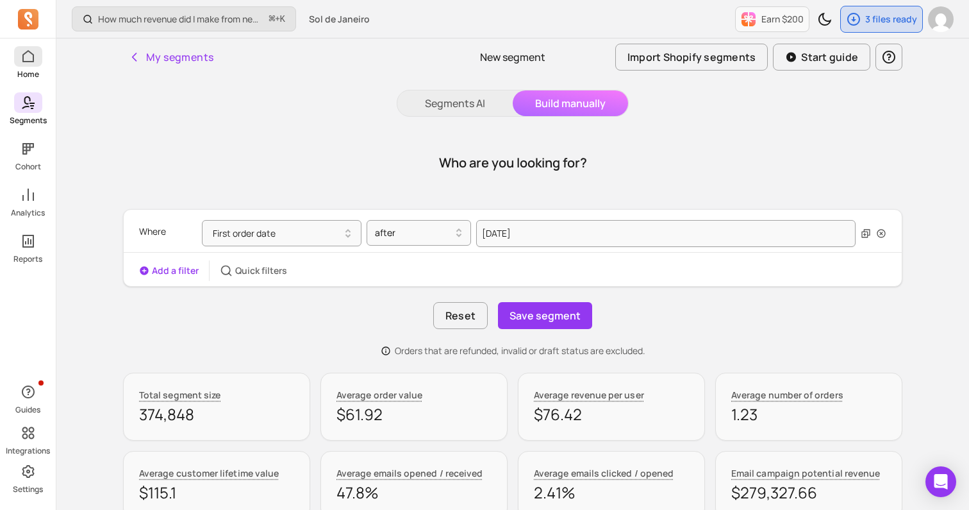
click at [34, 65] on span at bounding box center [28, 56] width 28 height 21
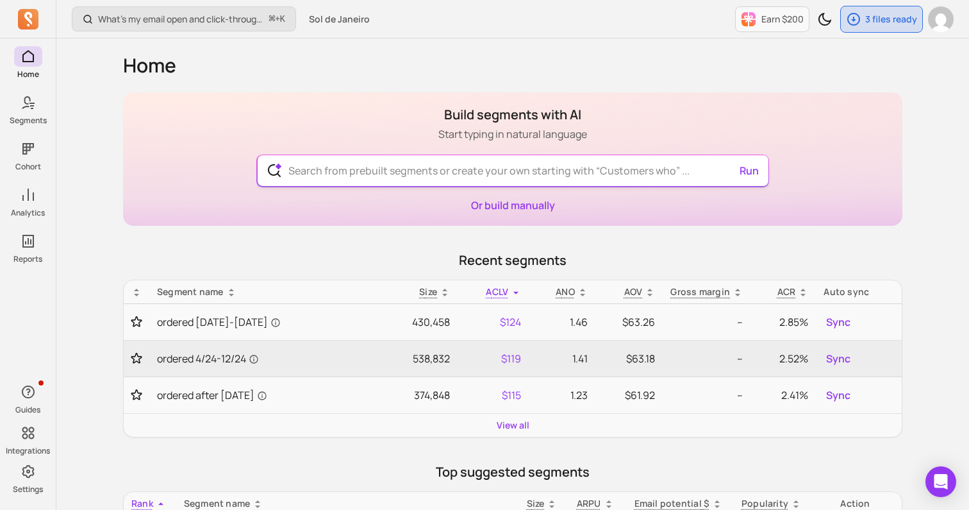
click at [379, 165] on input "text" at bounding box center [513, 170] width 470 height 31
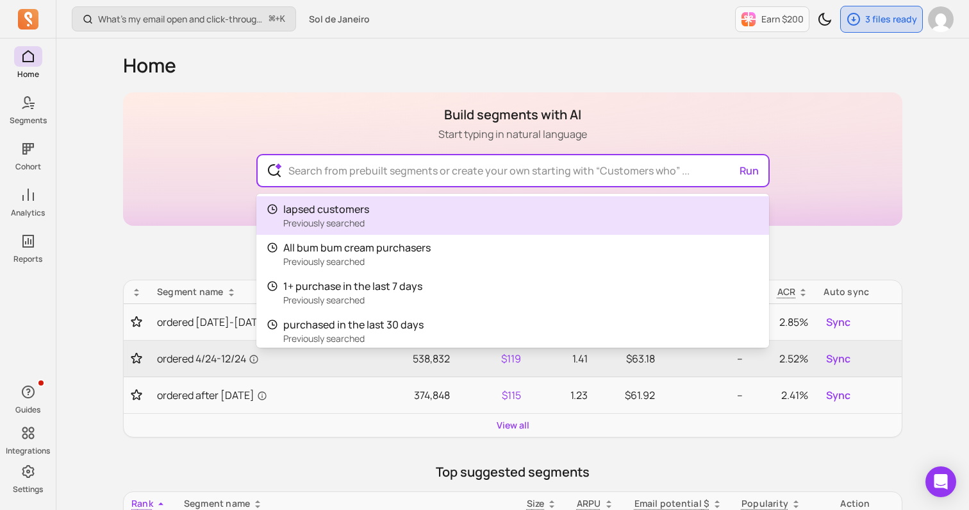
click at [255, 108] on div "Build segments with AI Start typing in natural language Run lapsed customers Pr…" at bounding box center [512, 158] width 779 height 133
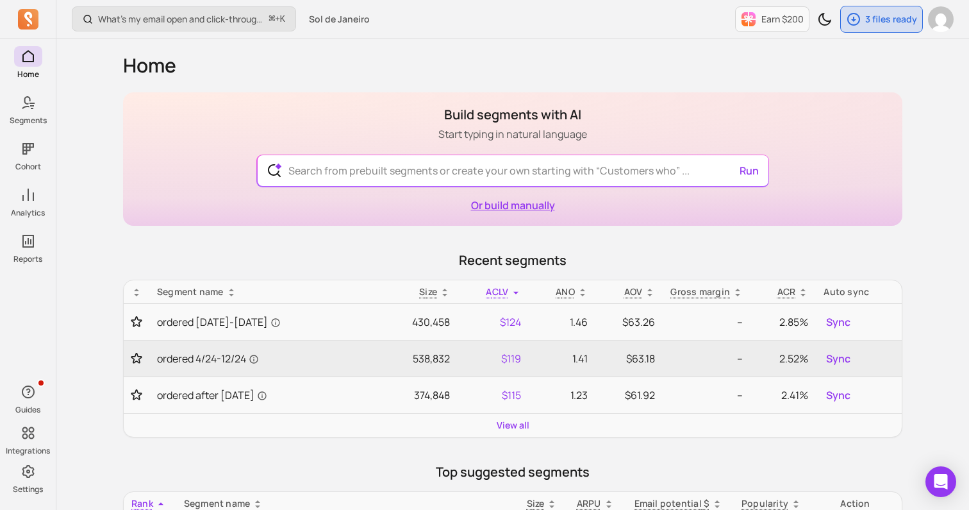
click at [504, 203] on link "Or build manually" at bounding box center [513, 205] width 84 height 14
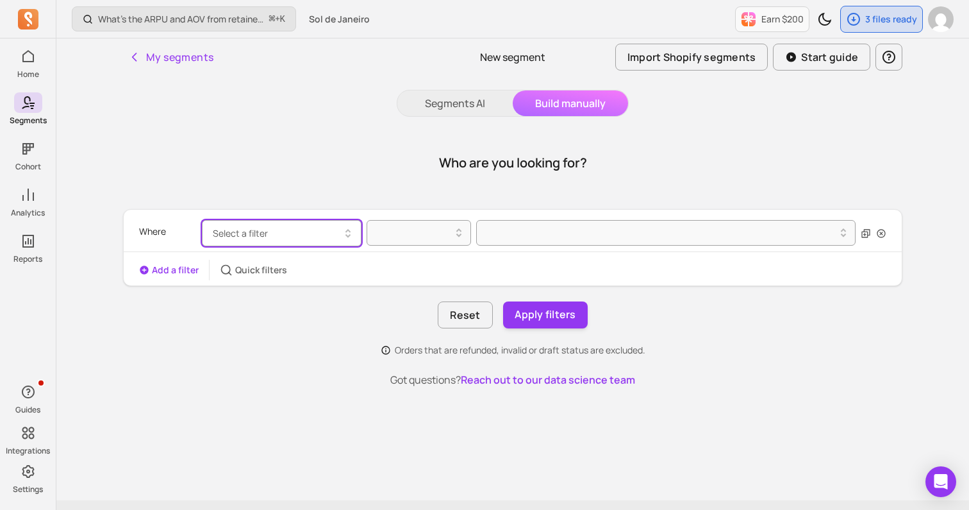
click at [301, 234] on button "Select a filter" at bounding box center [282, 233] width 160 height 26
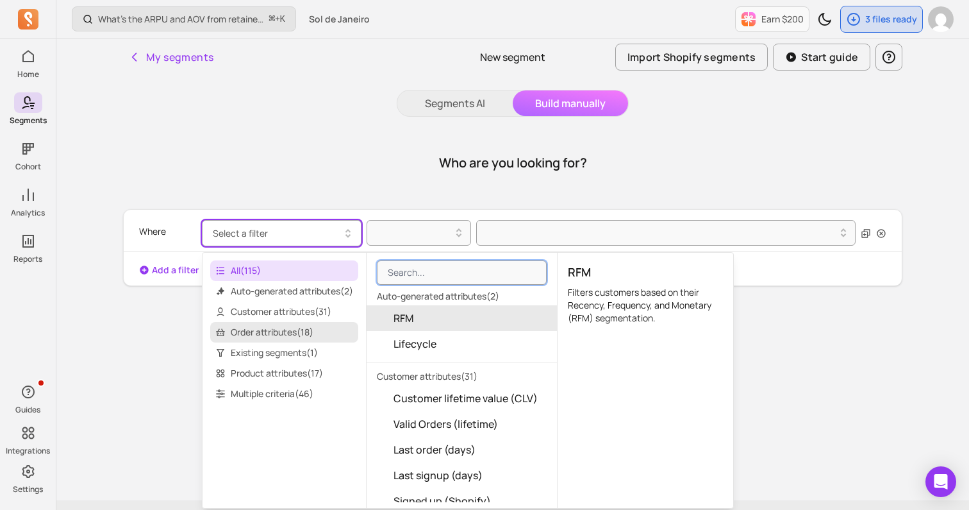
click at [299, 327] on span "Order attributes ( 18 )" at bounding box center [284, 332] width 148 height 21
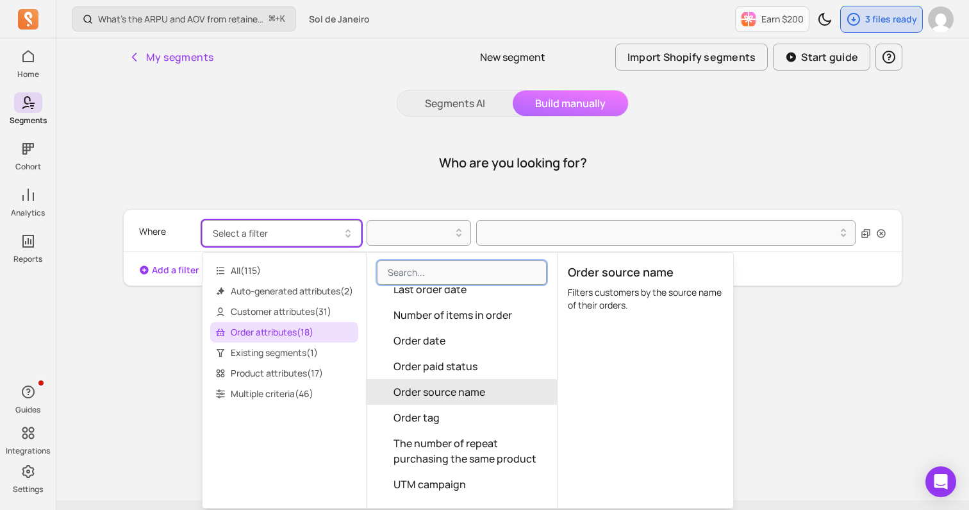
scroll to position [196, 0]
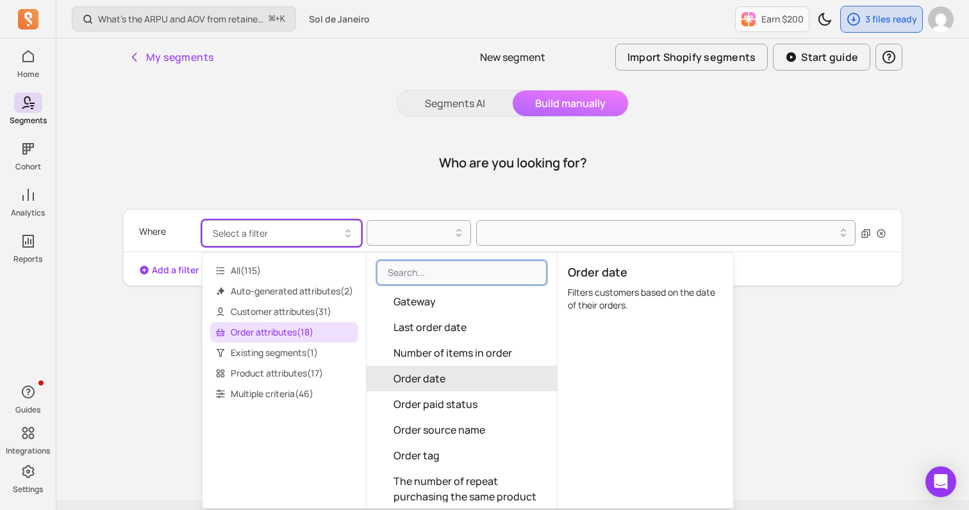
click at [452, 379] on button "Order date" at bounding box center [462, 378] width 190 height 26
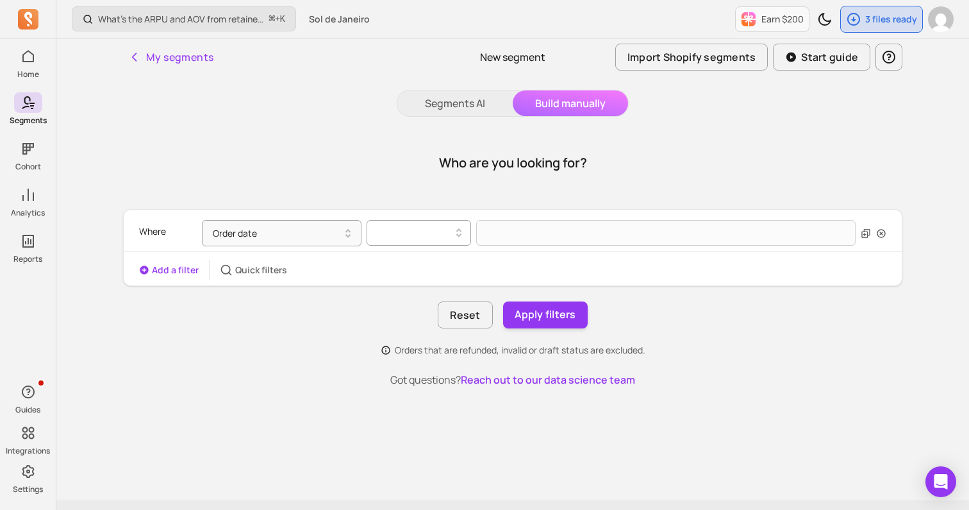
click at [431, 245] on div at bounding box center [419, 233] width 104 height 26
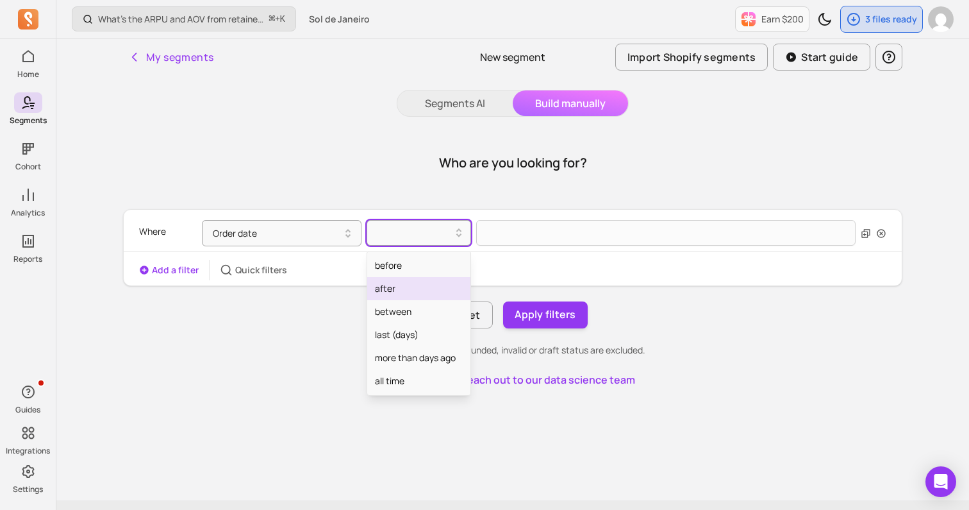
click at [412, 288] on div "after" at bounding box center [418, 288] width 103 height 23
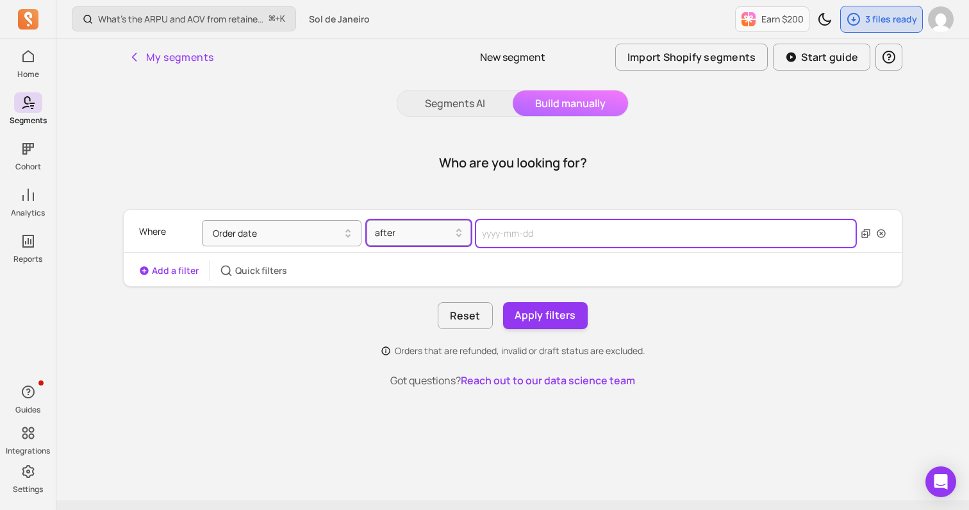
click at [513, 235] on input "text" at bounding box center [665, 233] width 379 height 27
select select "2025"
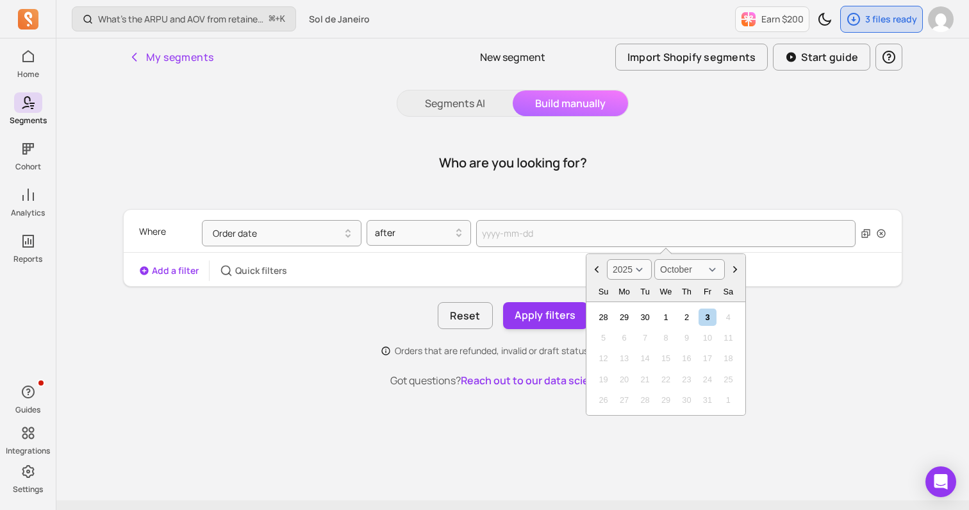
click at [639, 268] on select "2000 2001 2002 2003 2004 2005 2006 2007 2008 2009 2010 2011 2012 2013 2014 2015…" at bounding box center [629, 269] width 45 height 21
click at [685, 268] on select "January February March April May June July August September October November De…" at bounding box center [689, 269] width 71 height 21
select select "April"
click at [661, 319] on div "2" at bounding box center [665, 316] width 17 height 17
type input "[DATE]"
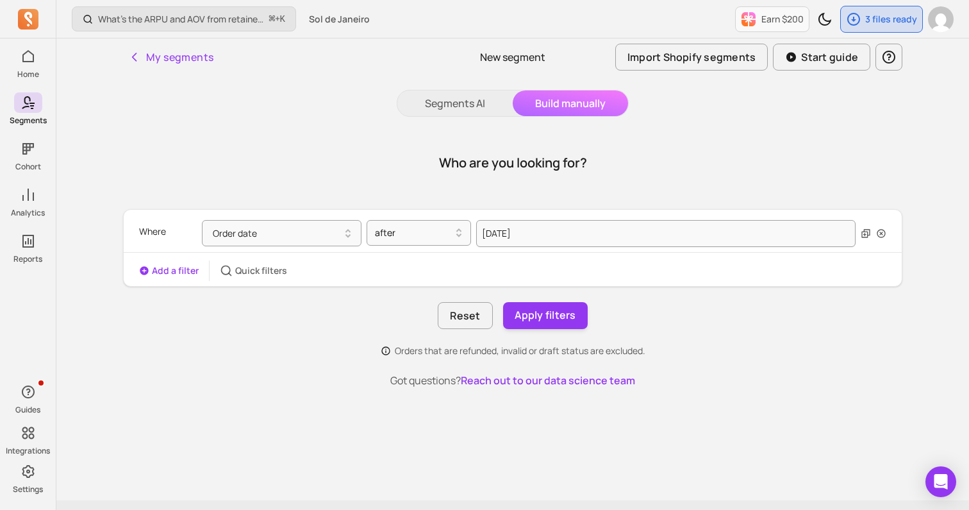
click at [184, 267] on button "Add a filter" at bounding box center [169, 270] width 60 height 13
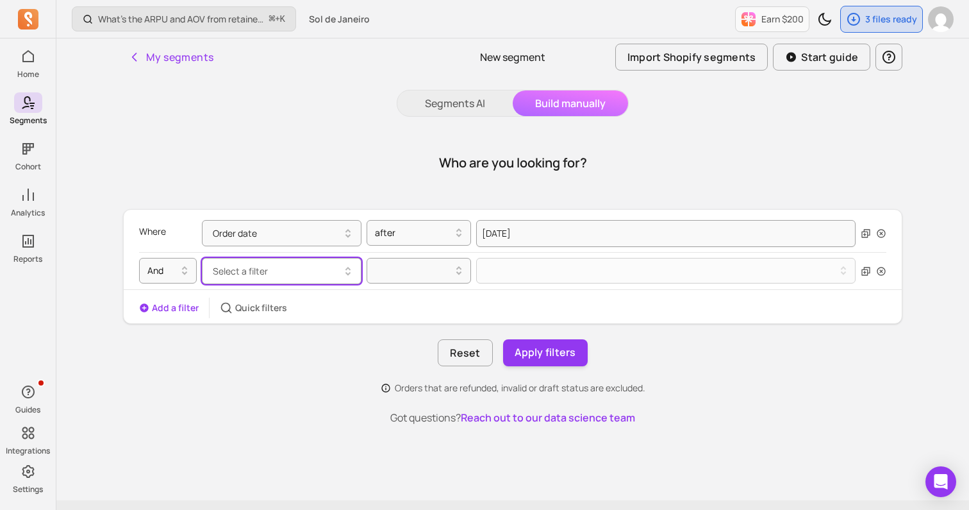
click at [221, 272] on span "Select a filter" at bounding box center [240, 271] width 55 height 12
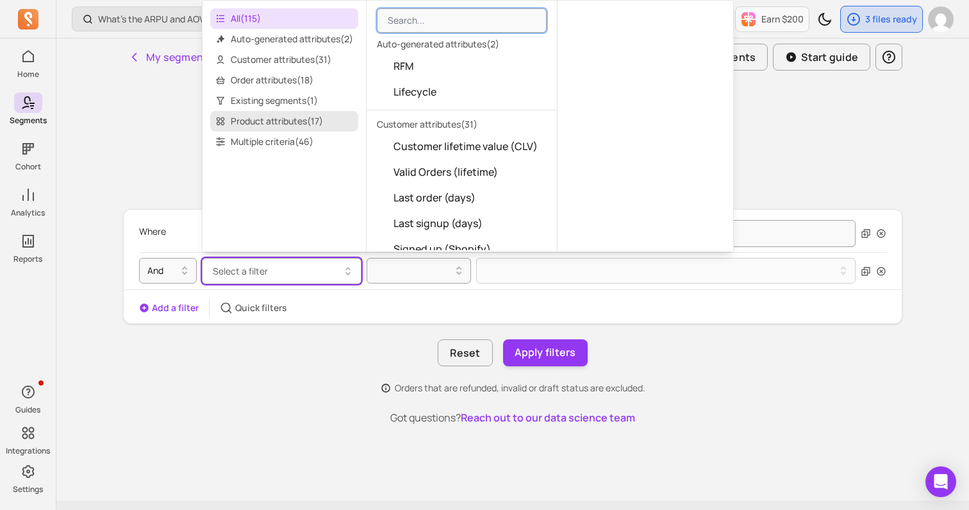
click at [265, 122] on span "Product attributes ( 17 )" at bounding box center [284, 121] width 148 height 21
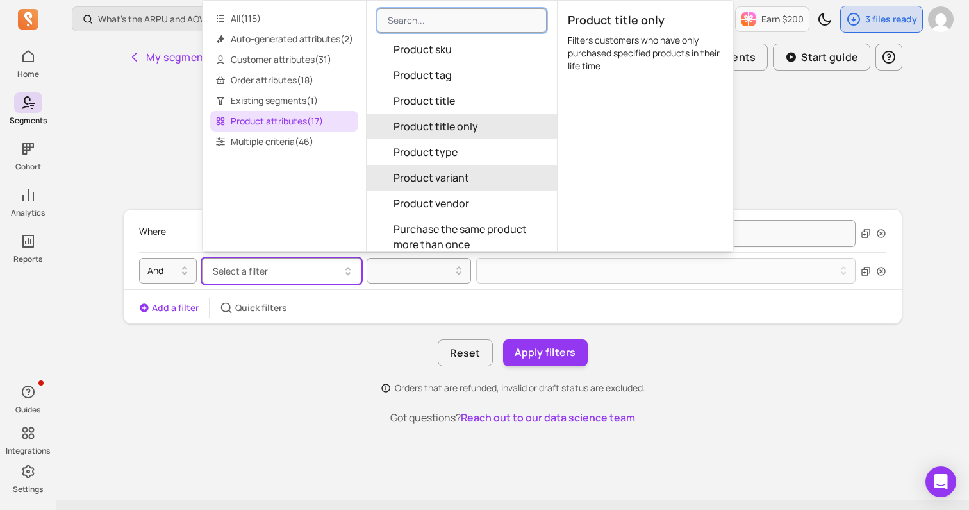
scroll to position [224, 0]
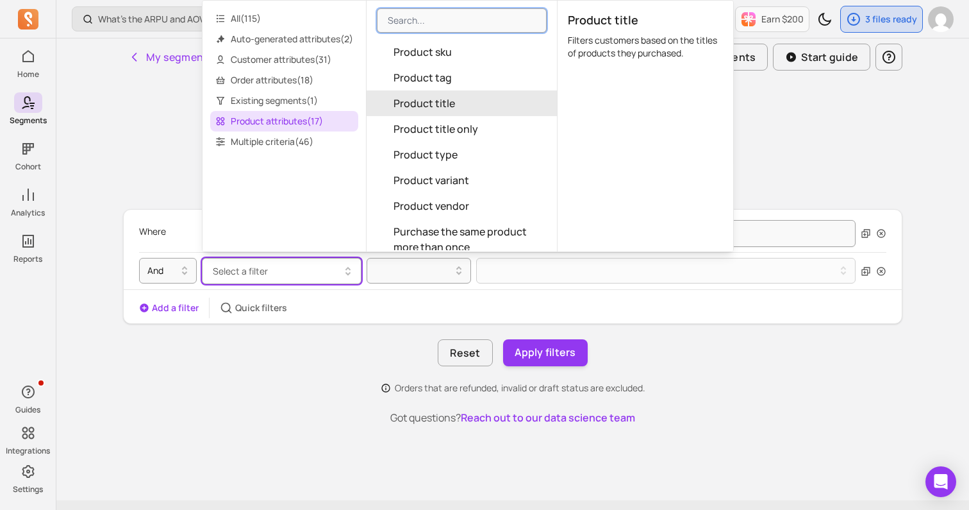
click at [467, 103] on button "Product title" at bounding box center [462, 103] width 190 height 26
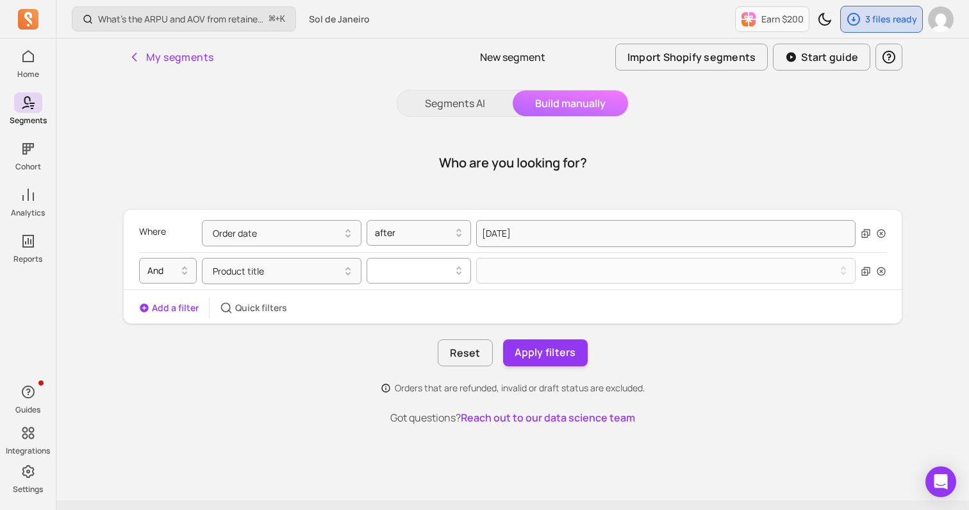
click at [431, 269] on div at bounding box center [414, 270] width 78 height 15
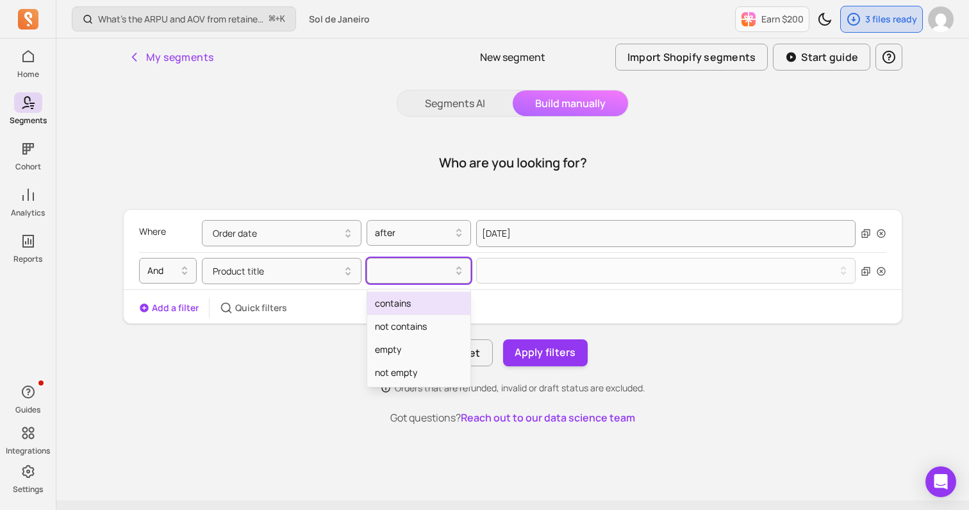
click at [421, 312] on div "contains" at bounding box center [418, 303] width 103 height 23
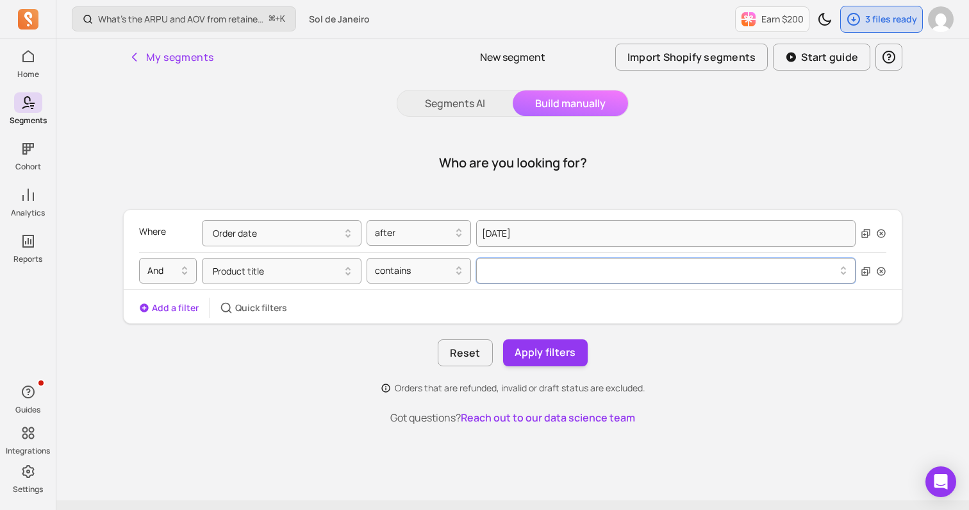
click at [490, 275] on button at bounding box center [665, 271] width 379 height 26
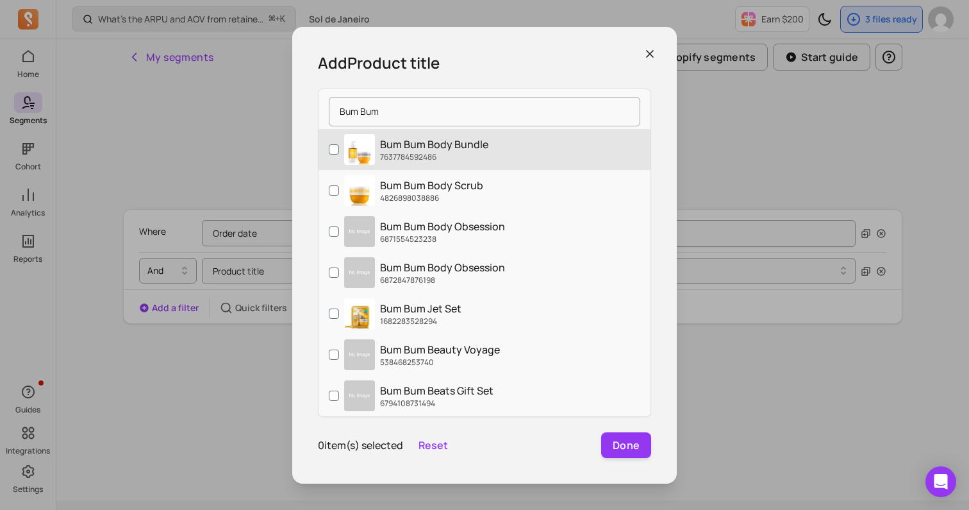
type input "Bum Bum"
click at [456, 152] on p "7637784592486" at bounding box center [434, 157] width 108 height 10
click at [339, 151] on input "Bum Bum Body Bundle 7637784592486" at bounding box center [334, 149] width 10 height 10
checkbox input "true"
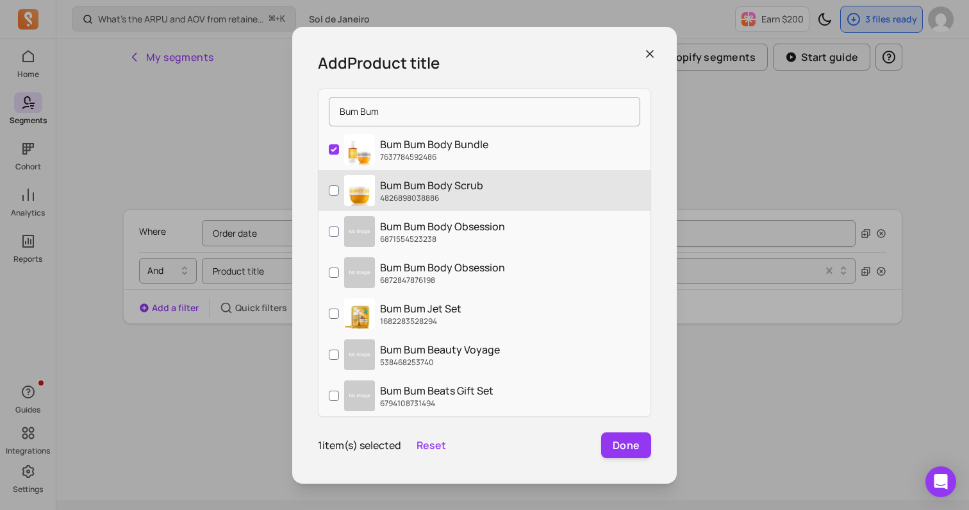
click at [443, 198] on p "4826898038886" at bounding box center [431, 198] width 103 height 10
click at [339, 196] on input "Bum Bum Body Scrub 4826898038886" at bounding box center [334, 190] width 10 height 10
checkbox input "true"
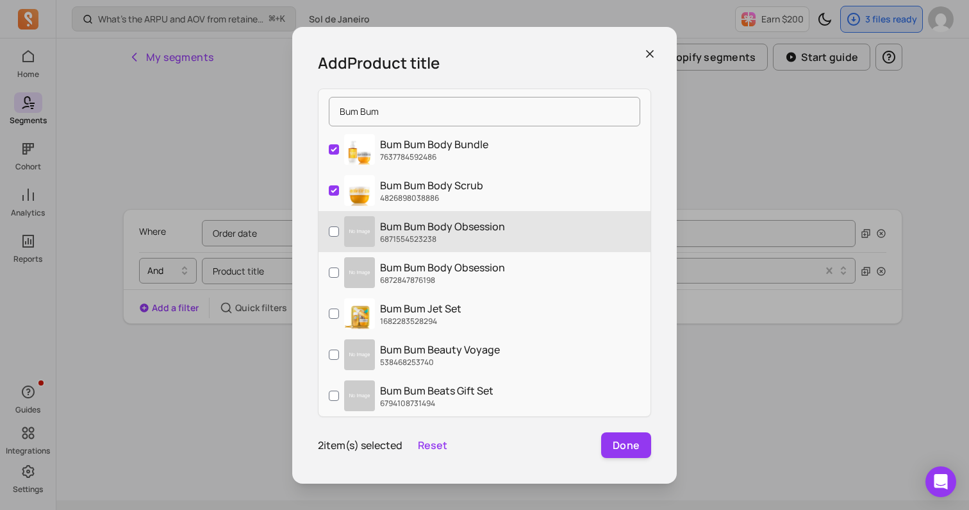
click at [435, 237] on p "6871554523238" at bounding box center [442, 239] width 125 height 10
click at [339, 237] on input "Bum Bum Body Obsession 6871554523238" at bounding box center [334, 231] width 10 height 10
checkbox input "true"
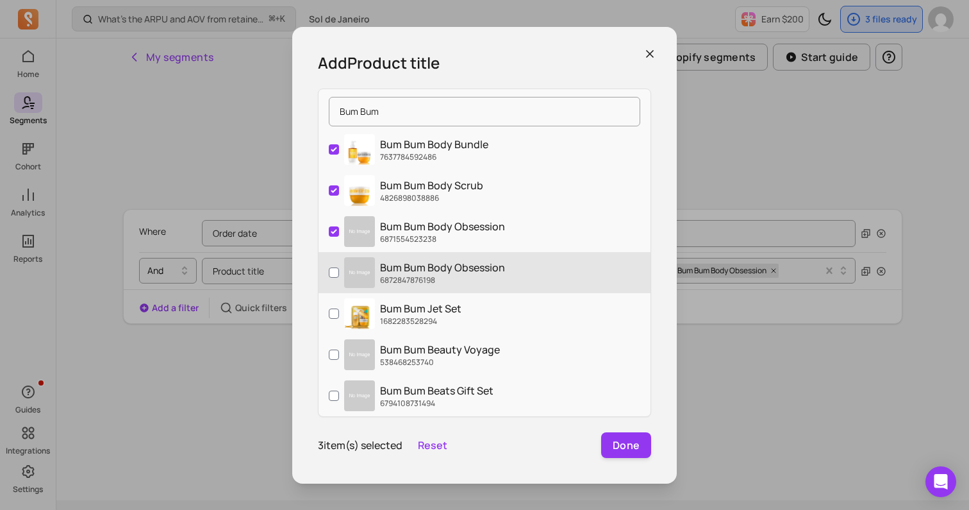
click at [430, 268] on p "Bum Bum Body Obsession" at bounding box center [442, 267] width 125 height 15
click at [339, 268] on input "Bum Bum Body Obsession 6872847876198" at bounding box center [334, 272] width 10 height 10
checkbox input "true"
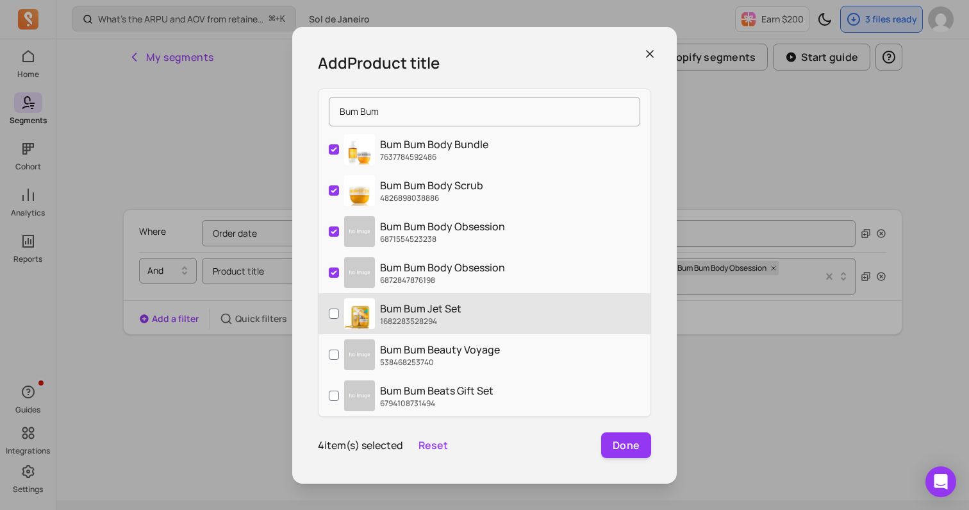
click at [422, 328] on label "Bum Bum Jet Set 1682283528294" at bounding box center [485, 313] width 332 height 41
click at [339, 319] on input "Bum Bum Jet Set 1682283528294" at bounding box center [334, 313] width 10 height 10
checkbox input "true"
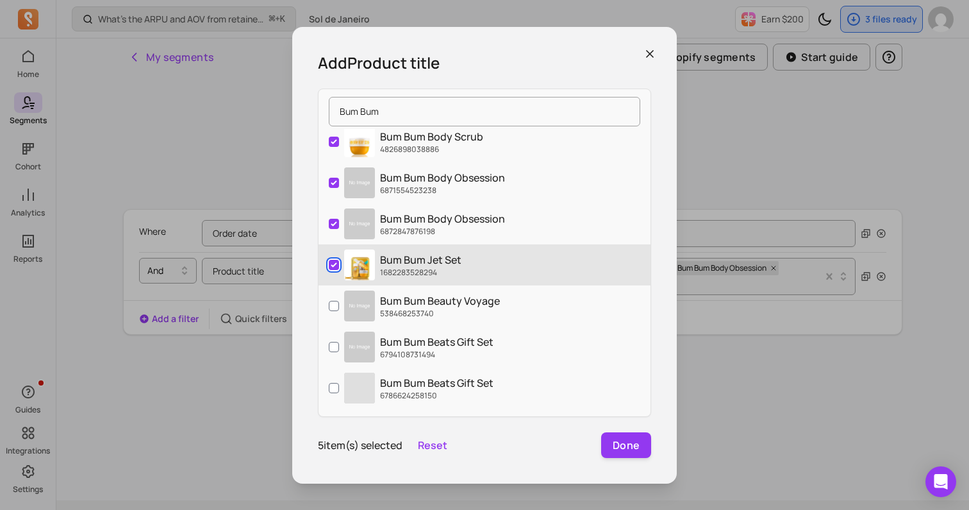
scroll to position [53, 0]
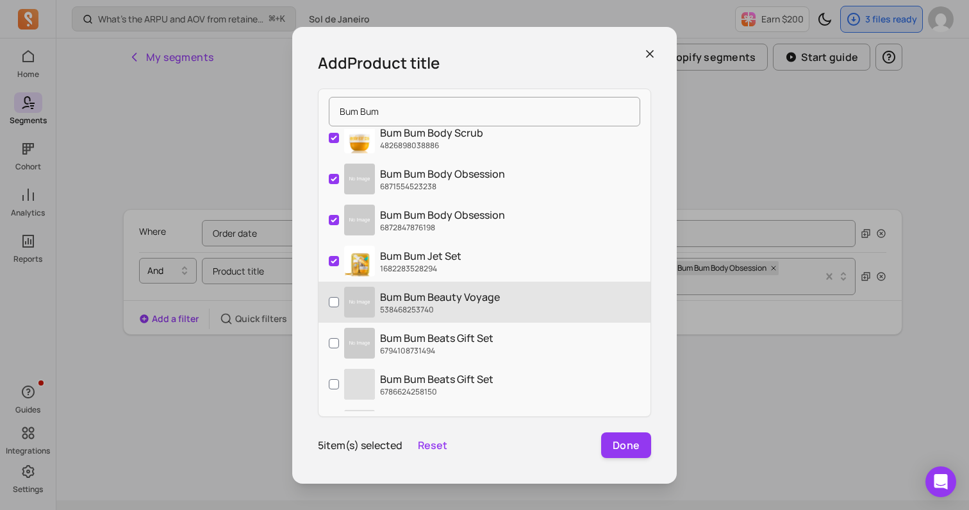
click at [426, 301] on p "Bum Bum Beauty Voyage" at bounding box center [440, 296] width 120 height 15
click at [339, 301] on input "Bum Bum Beauty Voyage 538468253740" at bounding box center [334, 302] width 10 height 10
click at [424, 313] on p "538468253740" at bounding box center [440, 309] width 120 height 10
click at [339, 307] on input "Bum Bum Beauty Voyage 538468253740" at bounding box center [334, 302] width 10 height 10
checkbox input "false"
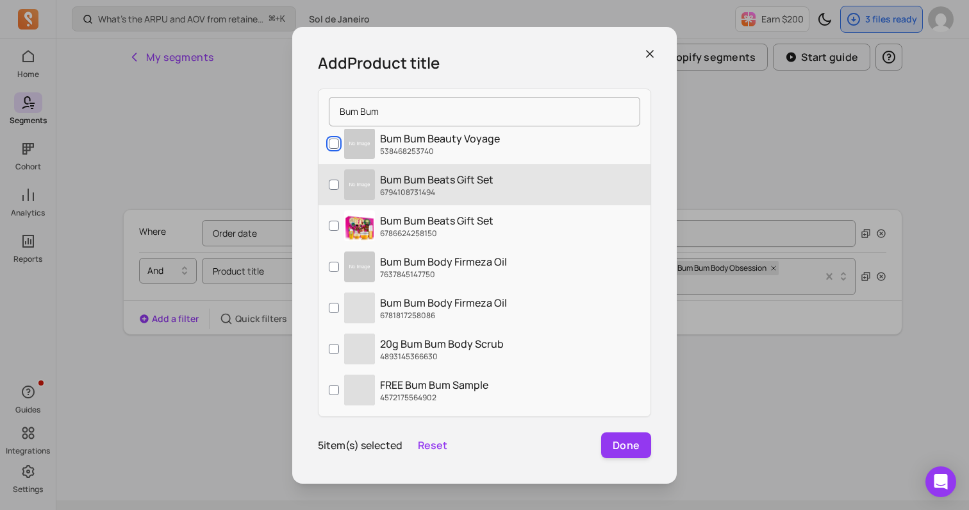
scroll to position [227, 0]
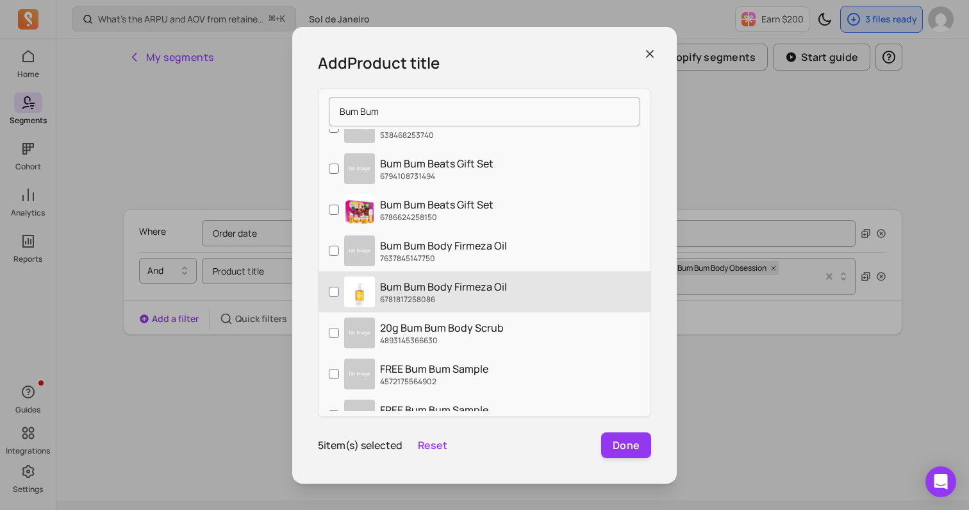
click at [413, 282] on p "Bum Bum Body Firmeza Oil" at bounding box center [443, 286] width 127 height 15
click at [339, 287] on input "Bum Bum Body Firmeza Oil 6781817258086" at bounding box center [334, 292] width 10 height 10
checkbox input "true"
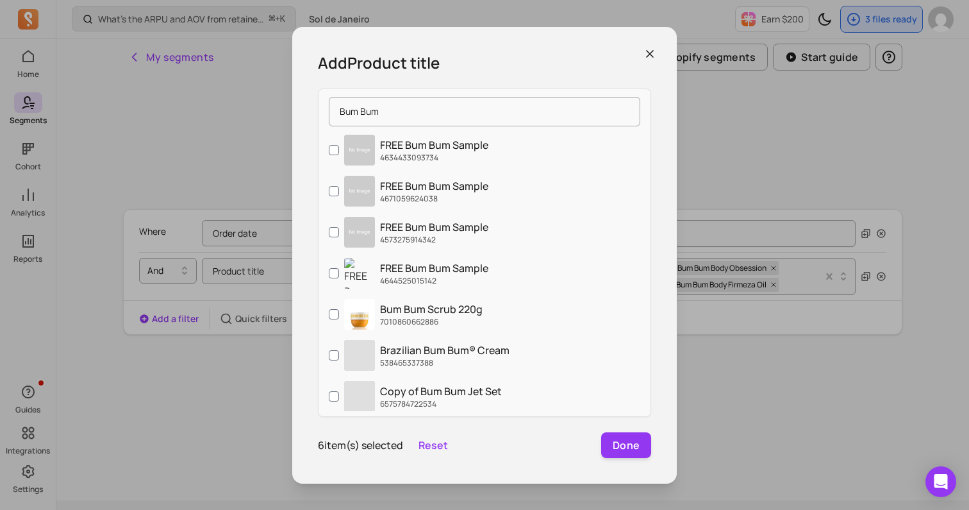
scroll to position [613, 0]
click at [413, 282] on p "538465337388" at bounding box center [444, 283] width 129 height 10
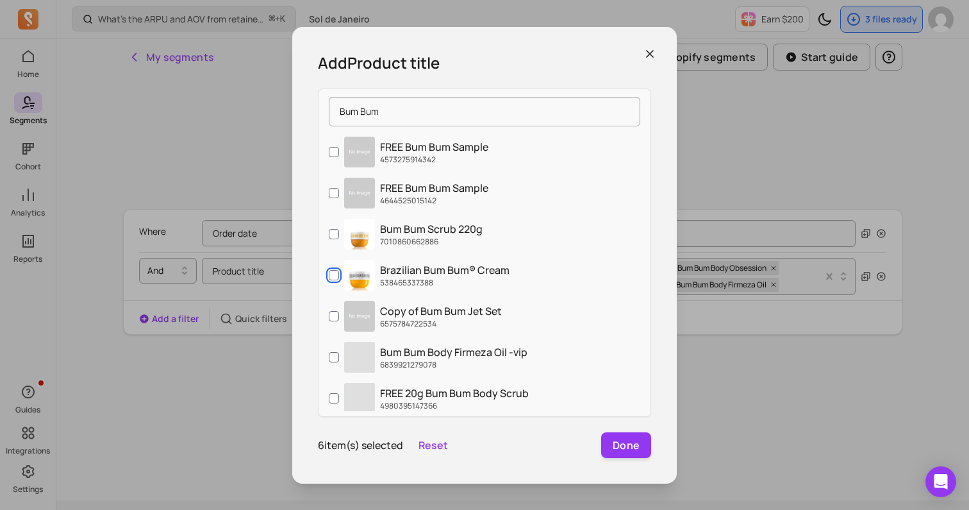
click at [339, 280] on input "Brazilian Bum Bum® Cream 538465337388" at bounding box center [334, 275] width 10 height 10
checkbox input "true"
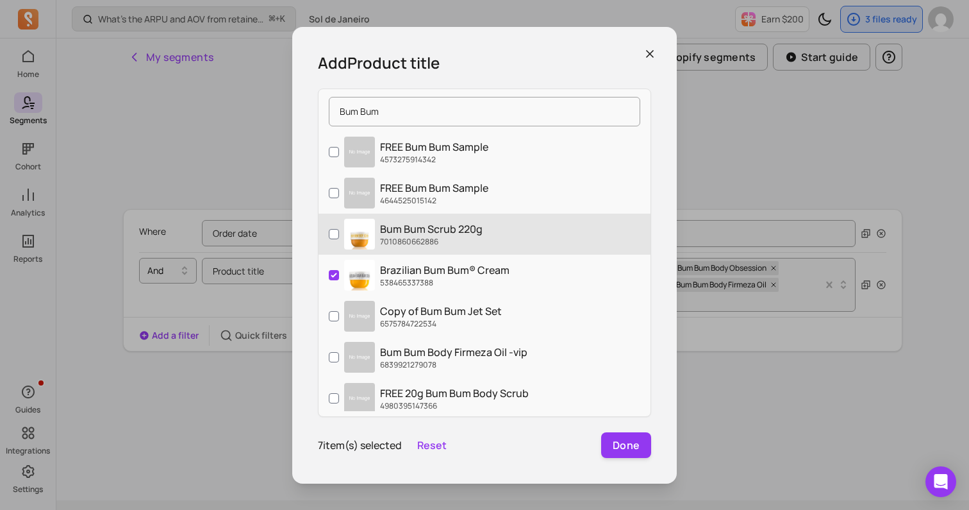
click at [417, 232] on p "Bum Bum Scrub 220g" at bounding box center [431, 228] width 103 height 15
click at [339, 232] on input "Bum Bum Scrub 220g 7010860662886" at bounding box center [334, 234] width 10 height 10
checkbox input "true"
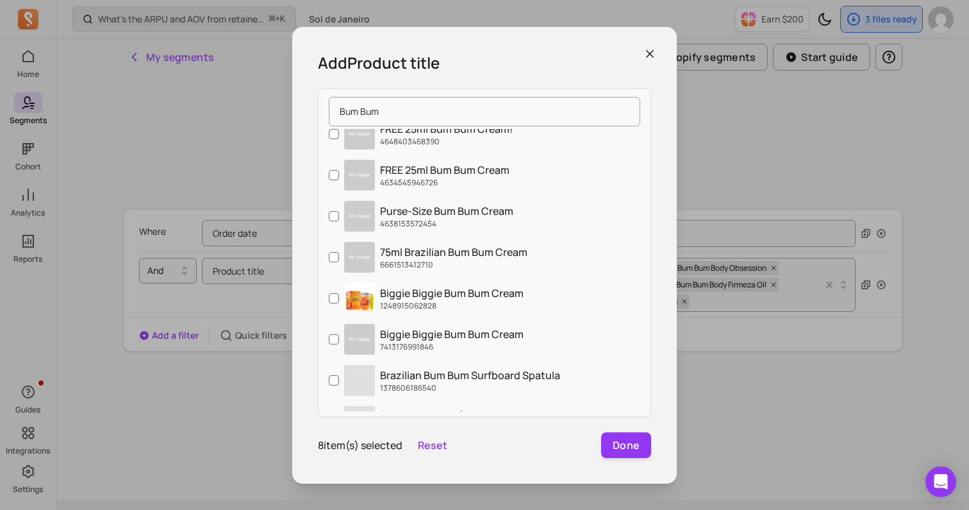
scroll to position [1901, 0]
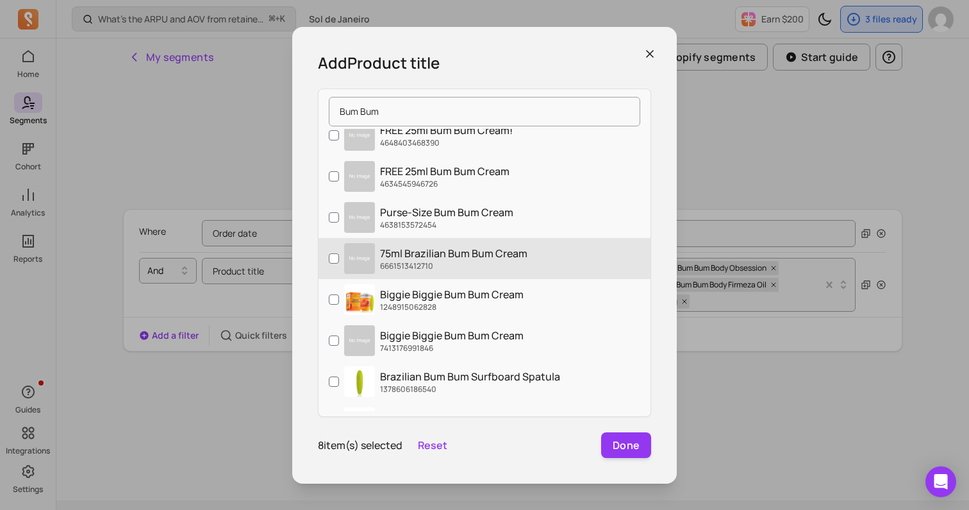
click at [413, 256] on p "75ml Brazilian Bum Bum Cream" at bounding box center [453, 253] width 147 height 15
click at [339, 256] on input "75ml Brazilian Bum Bum Cream 6661513412710" at bounding box center [334, 258] width 10 height 10
checkbox input "true"
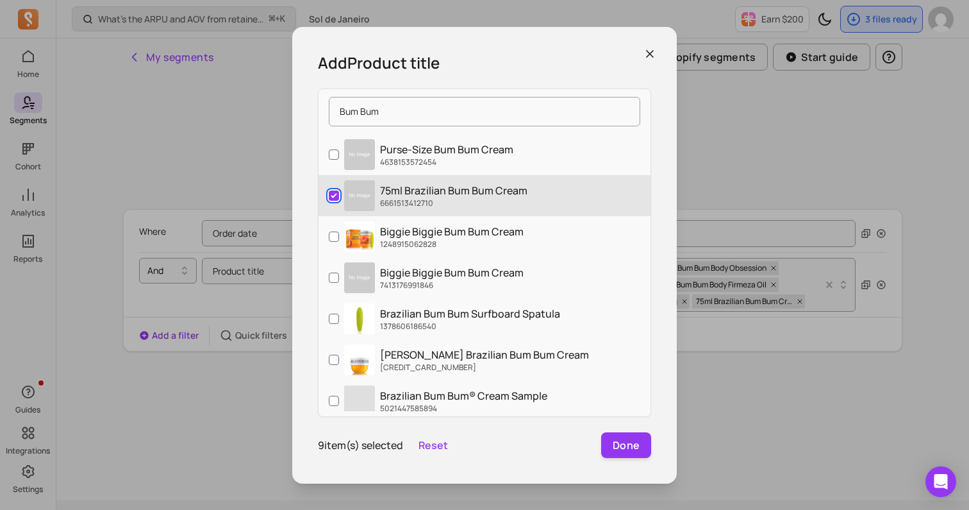
scroll to position [1963, 0]
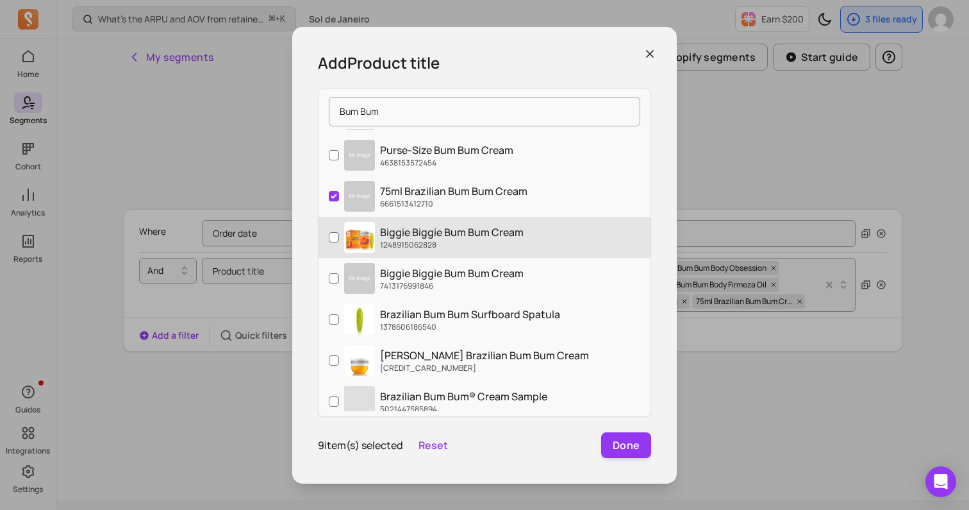
click at [417, 245] on p "1248915062828" at bounding box center [452, 245] width 144 height 10
click at [339, 242] on input "Biggie Biggie Bum Bum Cream 1248915062828" at bounding box center [334, 237] width 10 height 10
checkbox input "true"
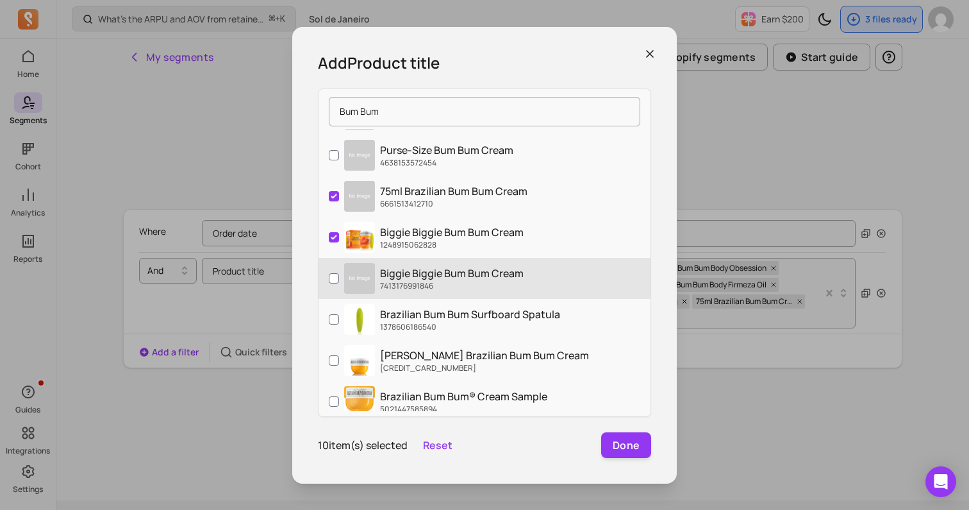
click at [412, 292] on label "Biggie Biggie Bum Bum Cream 7413176991846" at bounding box center [485, 278] width 332 height 41
click at [339, 283] on input "Biggie Biggie Bum Bum Cream 7413176991846" at bounding box center [334, 278] width 10 height 10
checkbox input "true"
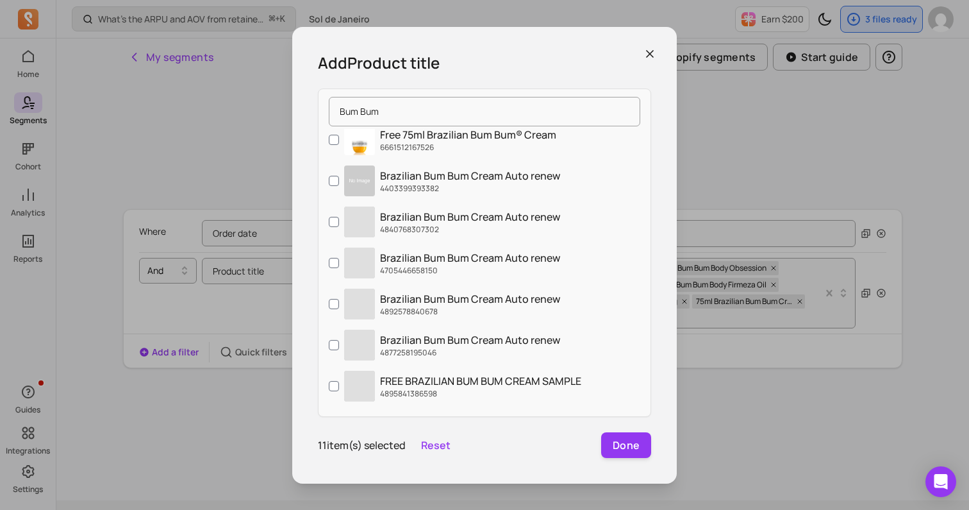
scroll to position [3086, 0]
click at [616, 444] on button "Done" at bounding box center [626, 445] width 50 height 26
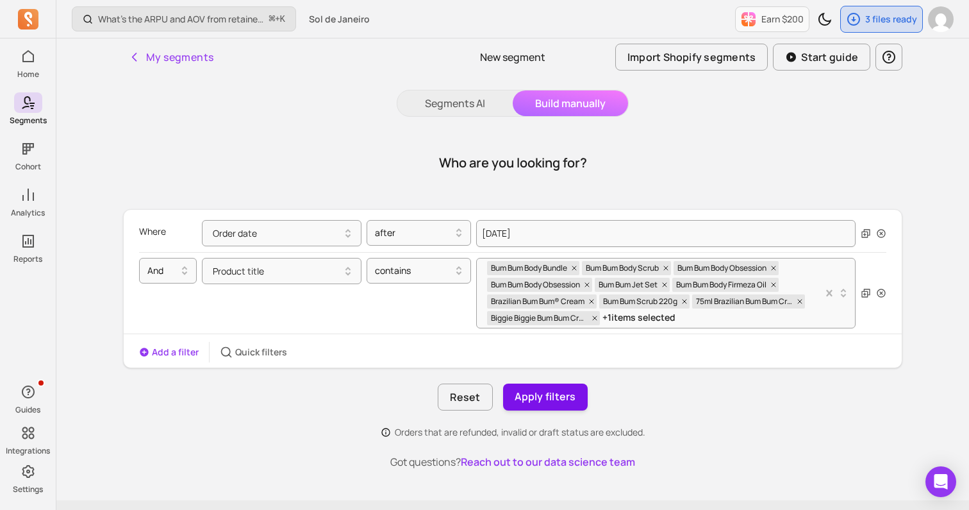
click at [543, 401] on button "Apply filters" at bounding box center [545, 396] width 85 height 27
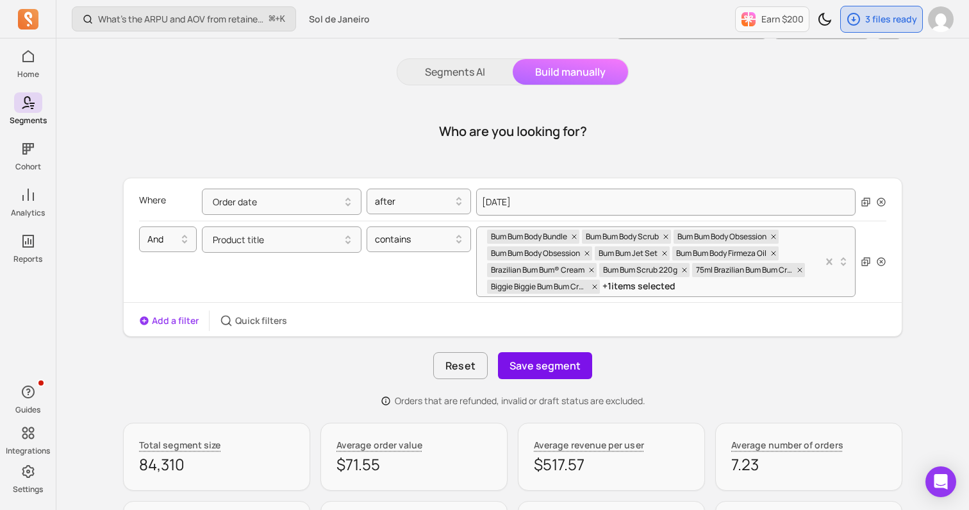
scroll to position [31, 0]
click at [521, 367] on button "Save segment" at bounding box center [545, 366] width 94 height 27
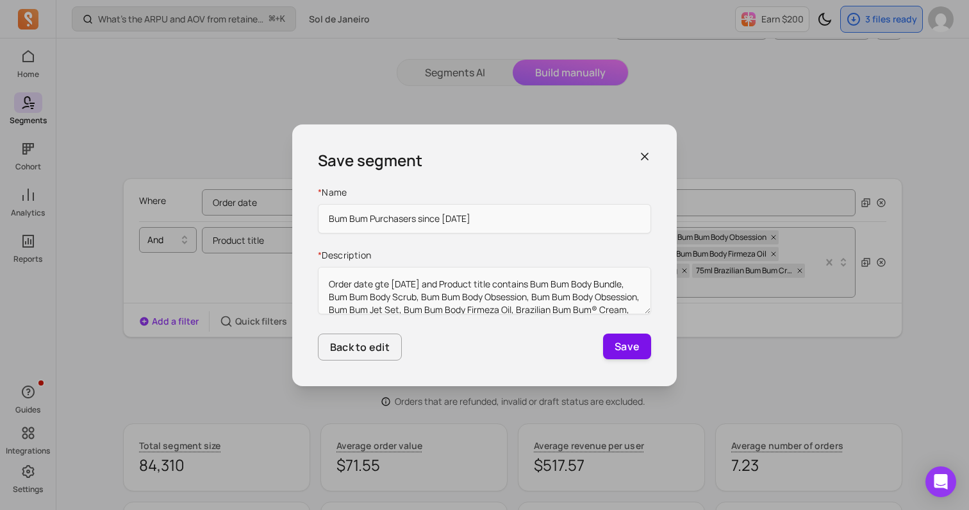
type input "Bum Bum Purchasers since [DATE]"
click at [620, 344] on button "Save" at bounding box center [627, 346] width 48 height 26
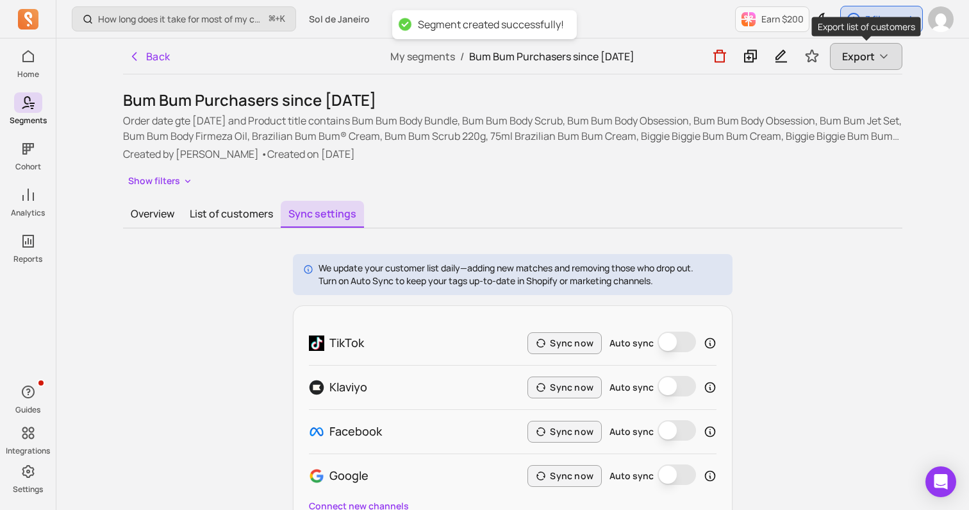
click at [849, 59] on span "Export" at bounding box center [858, 56] width 33 height 15
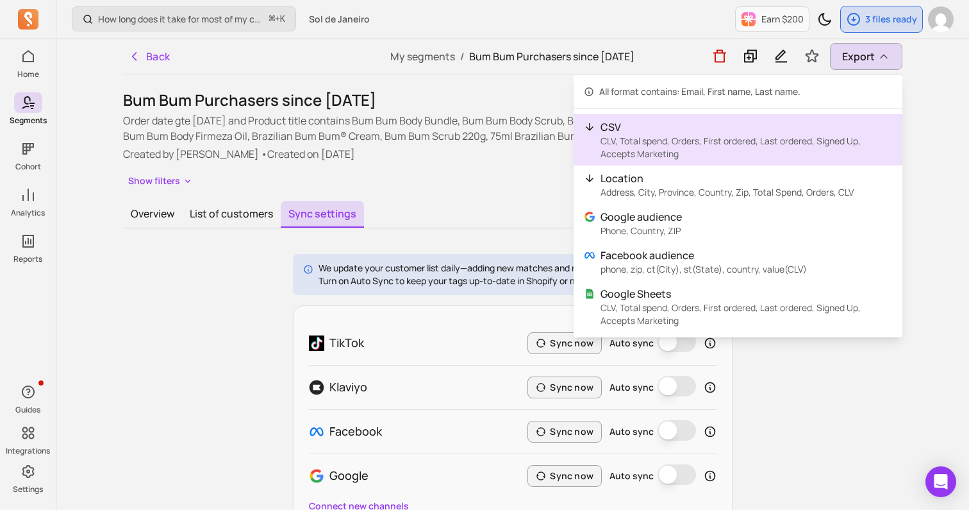
click at [735, 142] on p "CLV, Total spend, Orders, First ordered, Last ordered, Signed Up, Accepts Marke…" at bounding box center [747, 148] width 292 height 26
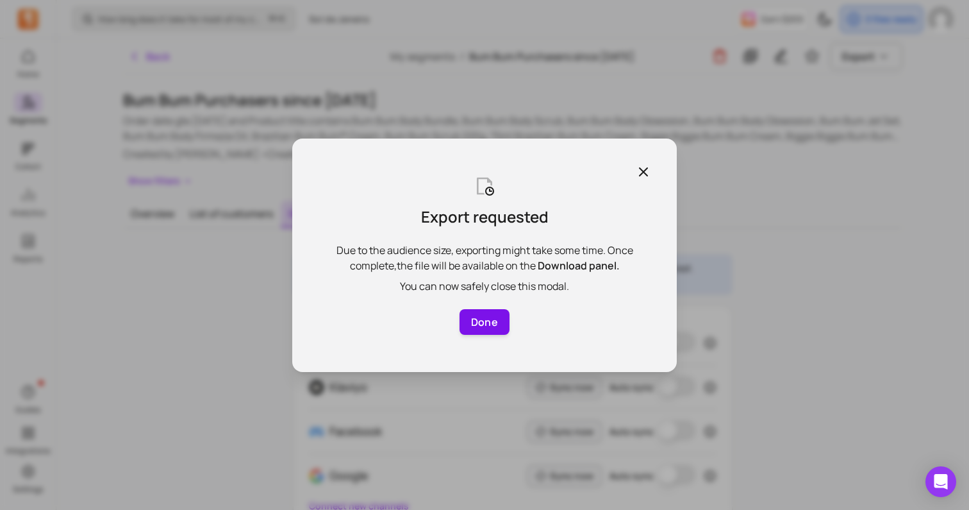
click at [488, 322] on button "Done" at bounding box center [485, 322] width 50 height 26
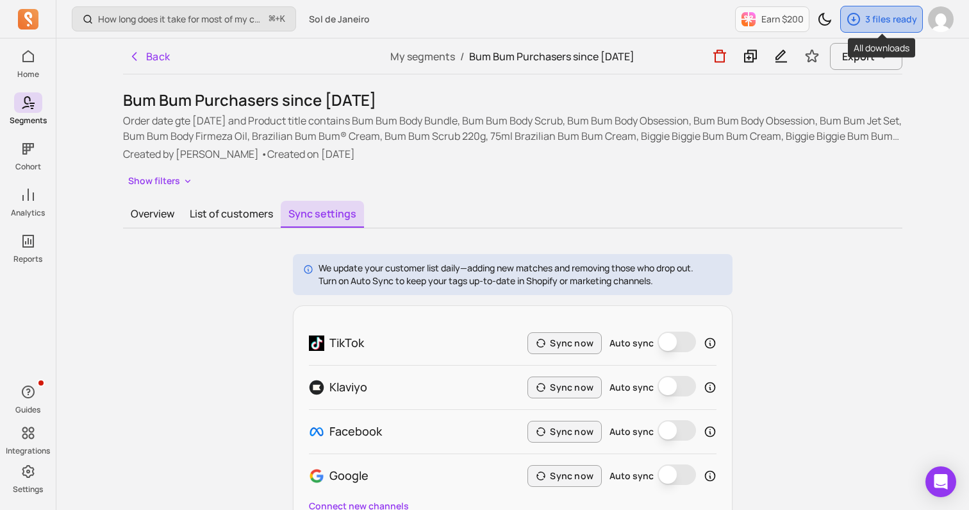
click at [892, 21] on p "3 files ready" at bounding box center [891, 19] width 52 height 13
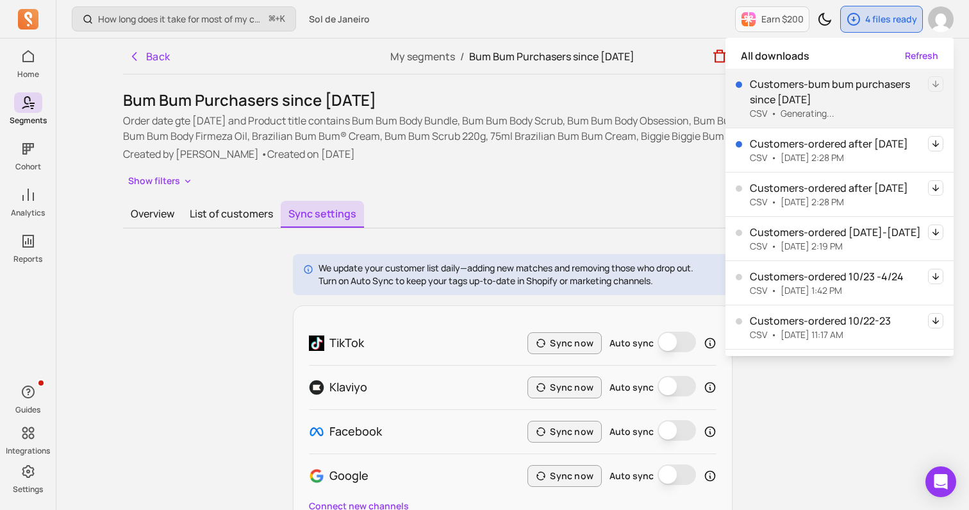
click at [666, 208] on div "Overview List of customers Sync settings" at bounding box center [512, 215] width 779 height 28
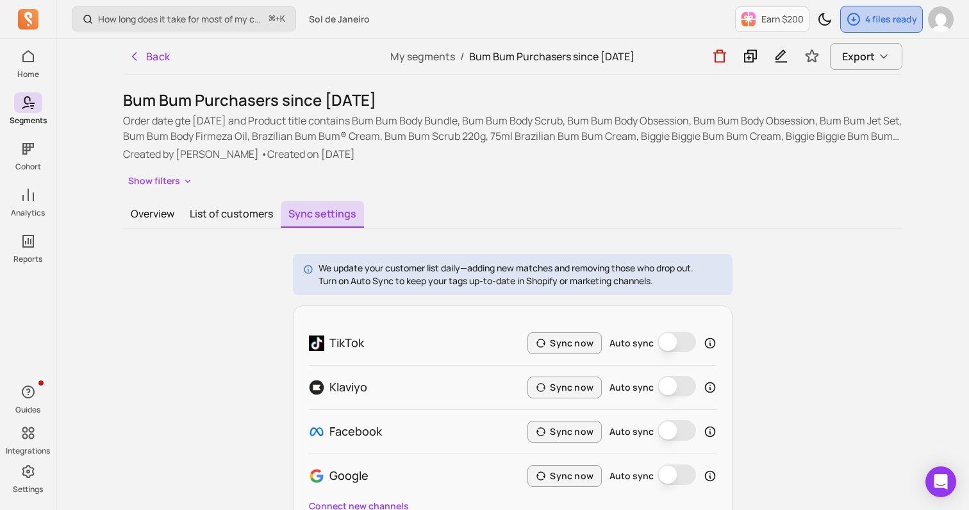
click at [880, 15] on p "4 files ready" at bounding box center [891, 19] width 52 height 13
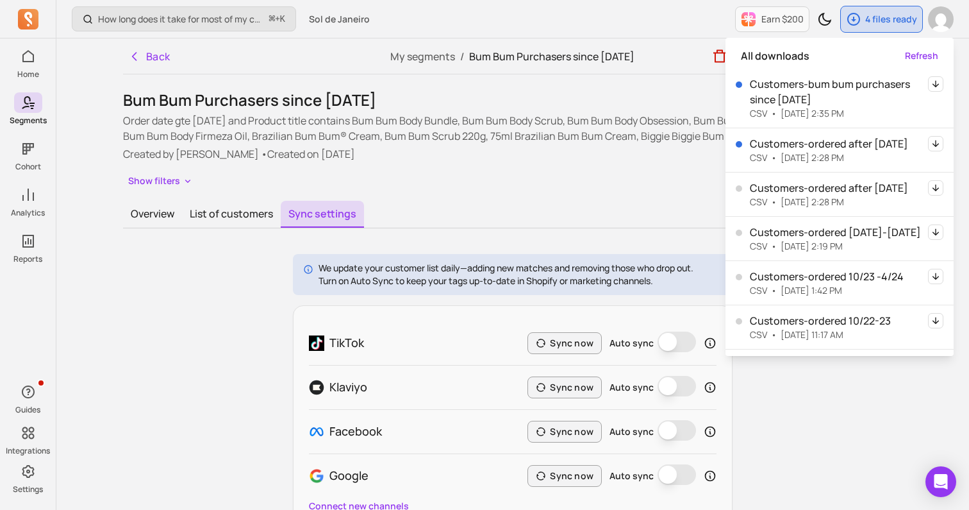
click at [938, 83] on icon "button" at bounding box center [935, 83] width 15 height 15
click at [590, 169] on div "Bum Bum Purchasers since [DATE] Order date gte [DATE] and Product title contain…" at bounding box center [512, 140] width 779 height 101
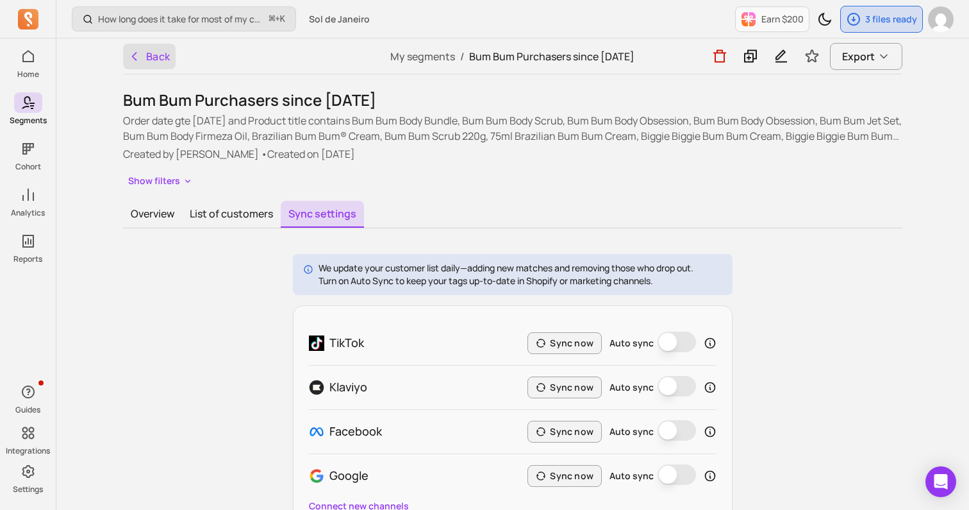
click at [156, 67] on button "Back" at bounding box center [149, 57] width 53 height 26
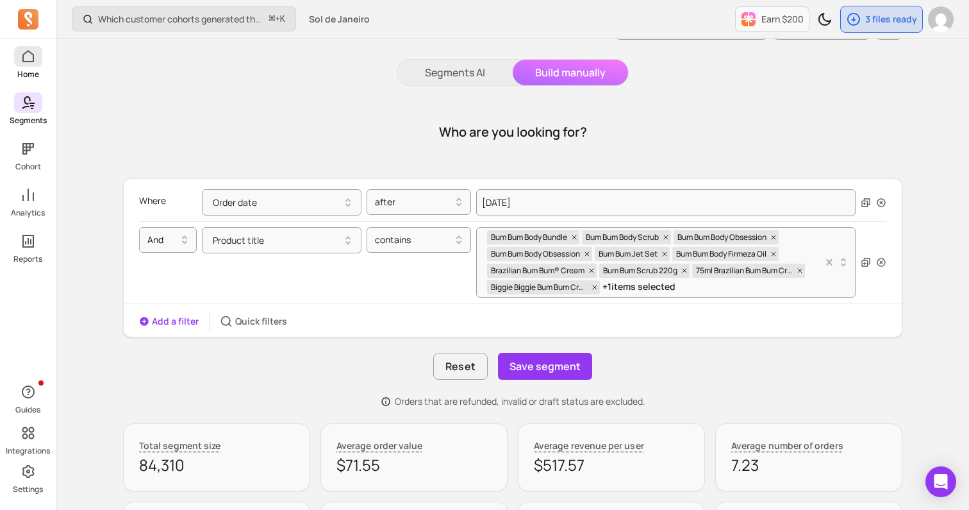
click at [35, 60] on span at bounding box center [28, 56] width 28 height 21
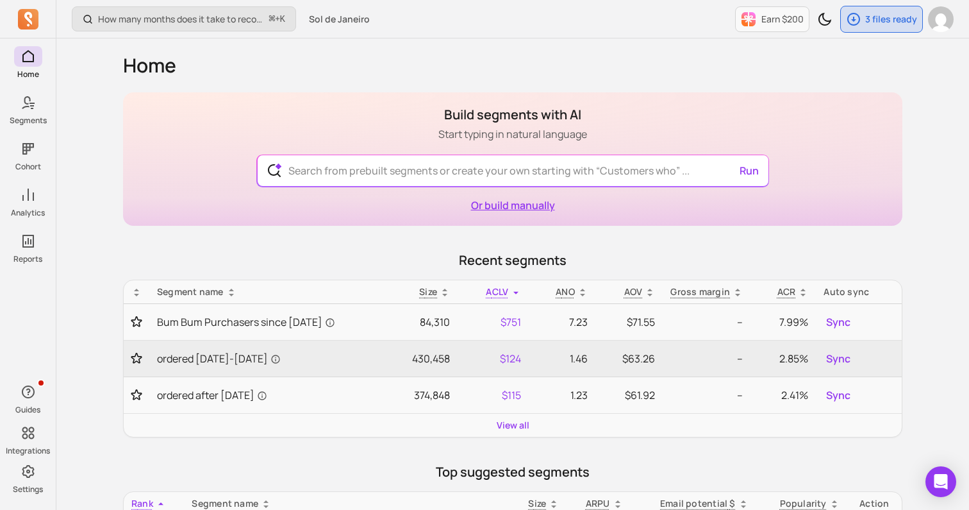
click at [535, 212] on link "Or build manually" at bounding box center [513, 205] width 84 height 14
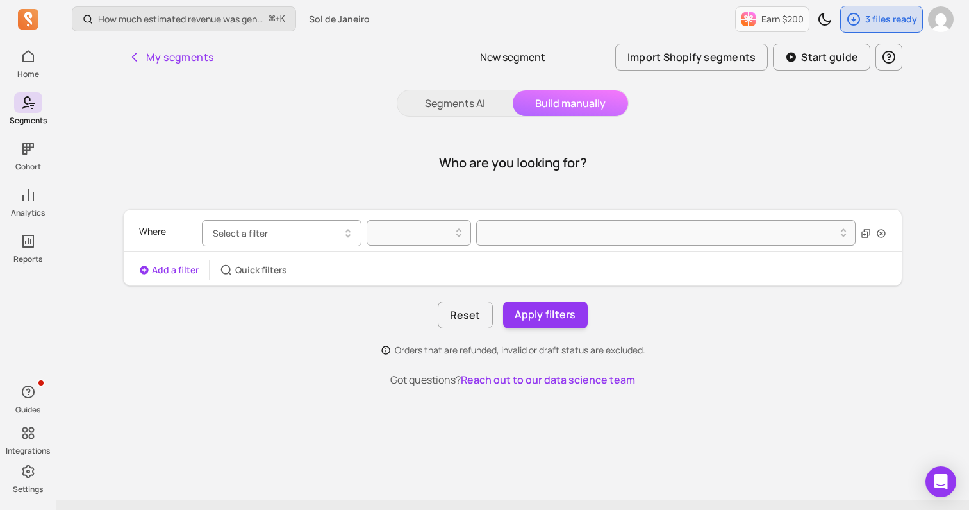
click at [338, 233] on button "Select a filter" at bounding box center [282, 233] width 160 height 26
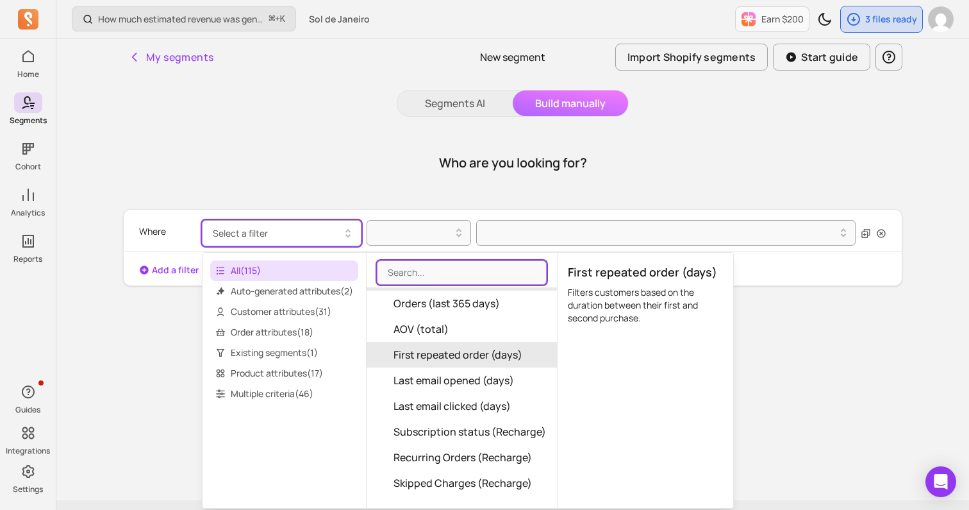
scroll to position [350, 0]
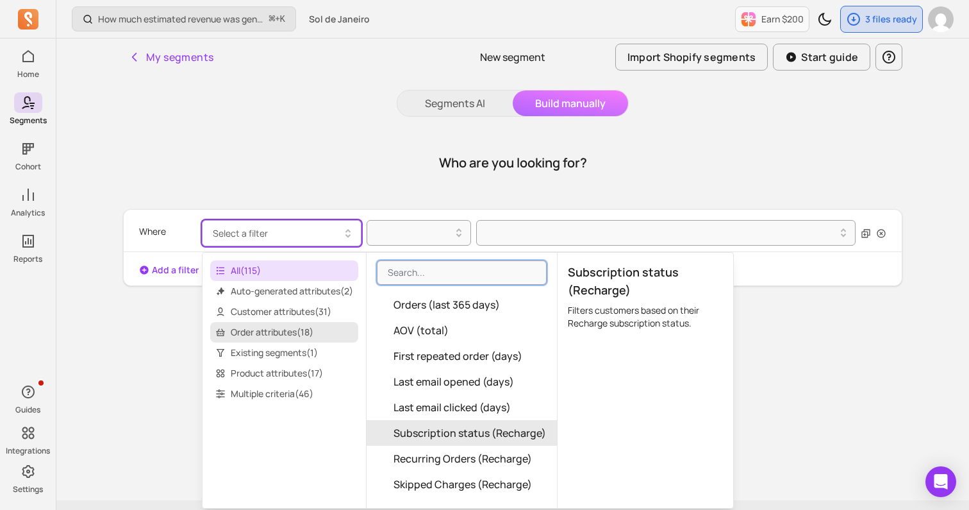
click at [285, 337] on span "Order attributes ( 18 )" at bounding box center [284, 332] width 148 height 21
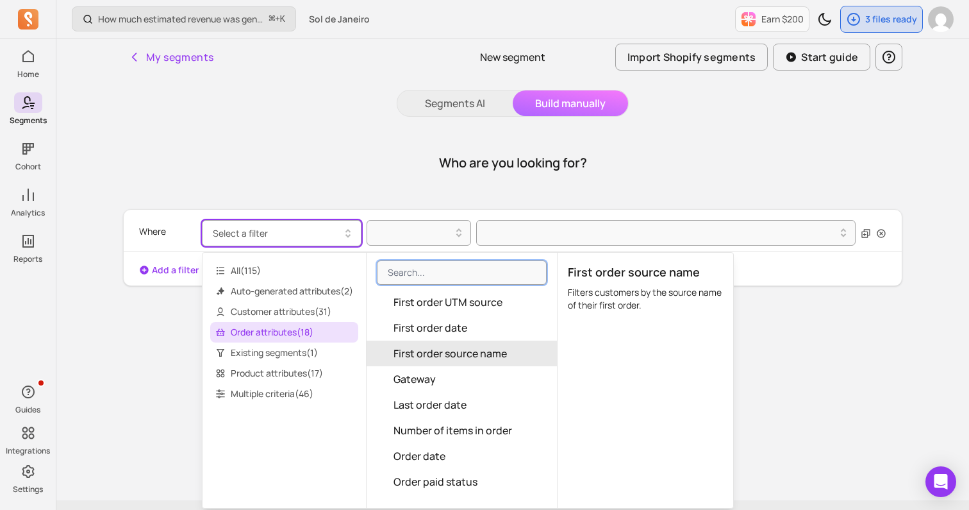
scroll to position [104, 0]
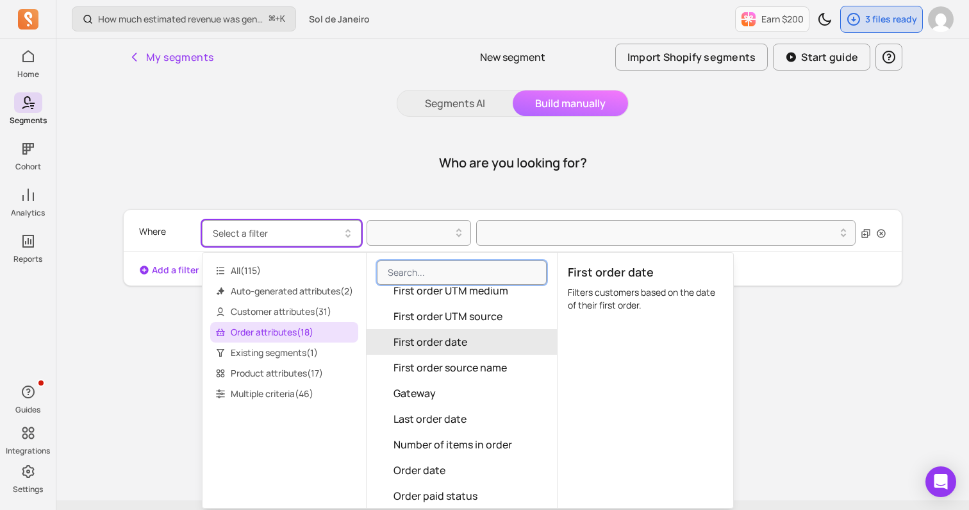
click at [501, 342] on button "First order date" at bounding box center [462, 342] width 190 height 26
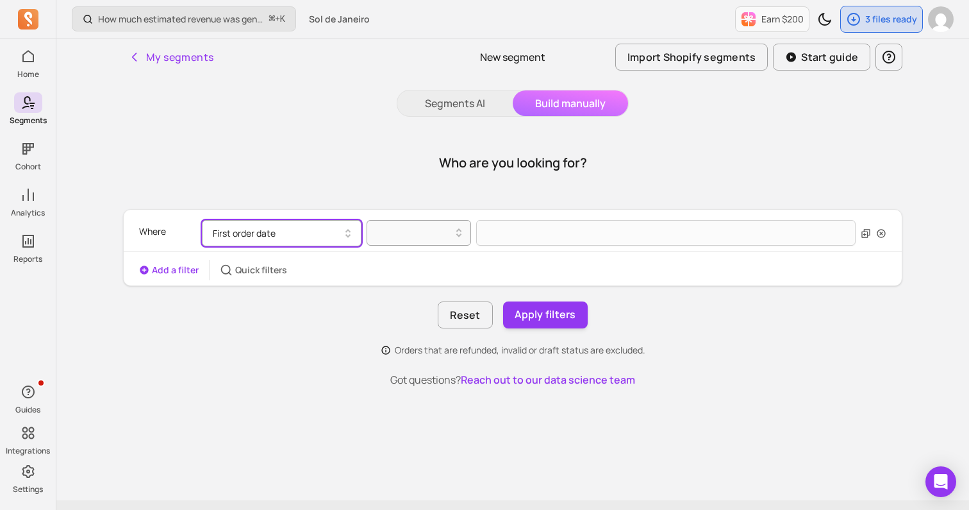
click at [314, 230] on button "First order date" at bounding box center [282, 233] width 160 height 26
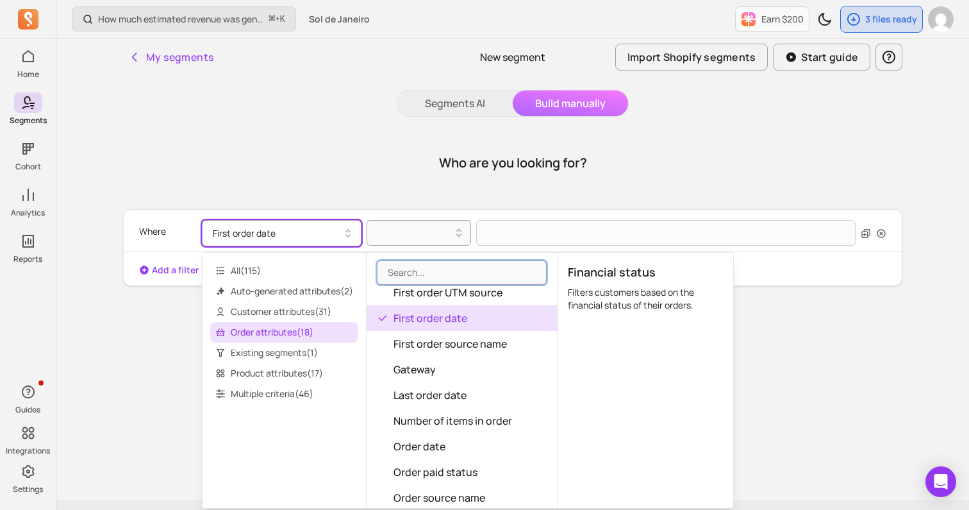
scroll to position [271, 0]
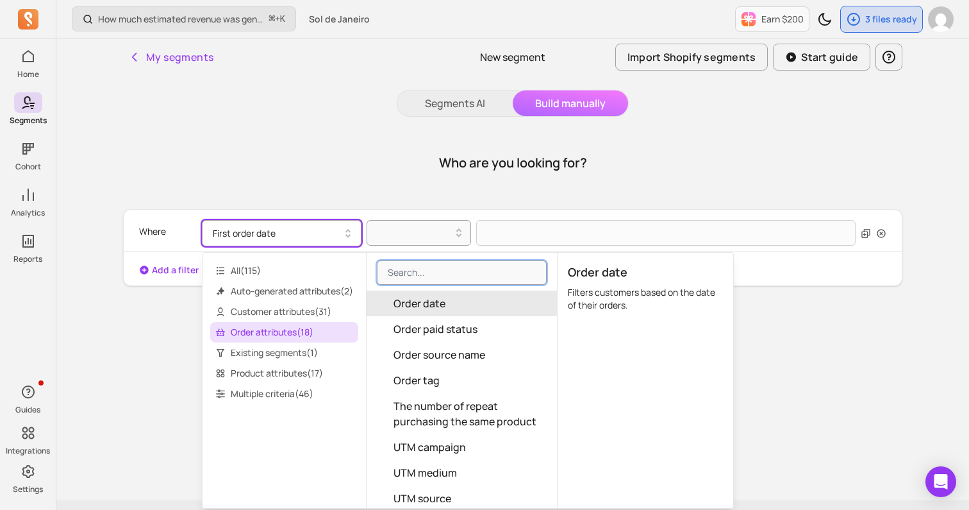
click at [492, 312] on button "Order date" at bounding box center [462, 303] width 190 height 26
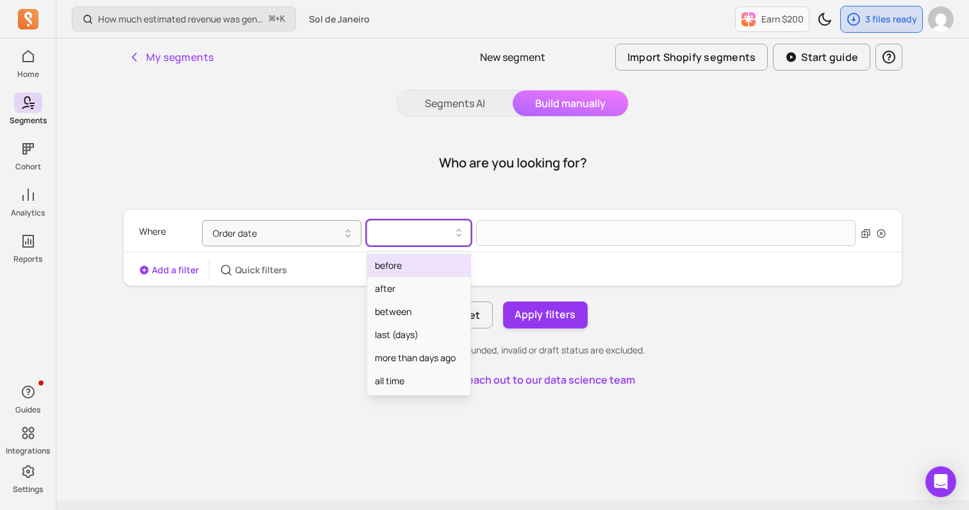
click at [426, 225] on div at bounding box center [414, 232] width 78 height 15
click at [416, 283] on div "after" at bounding box center [418, 288] width 103 height 23
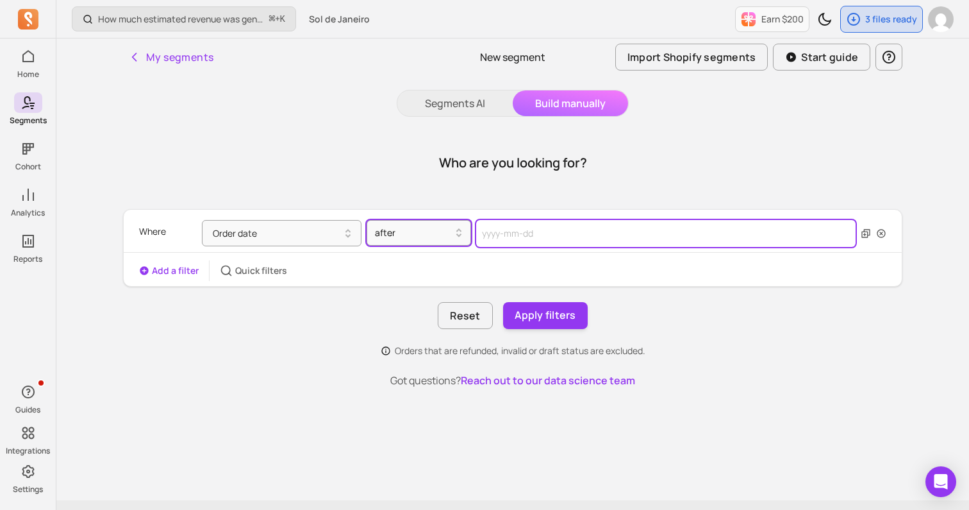
select select "2025"
select select "October"
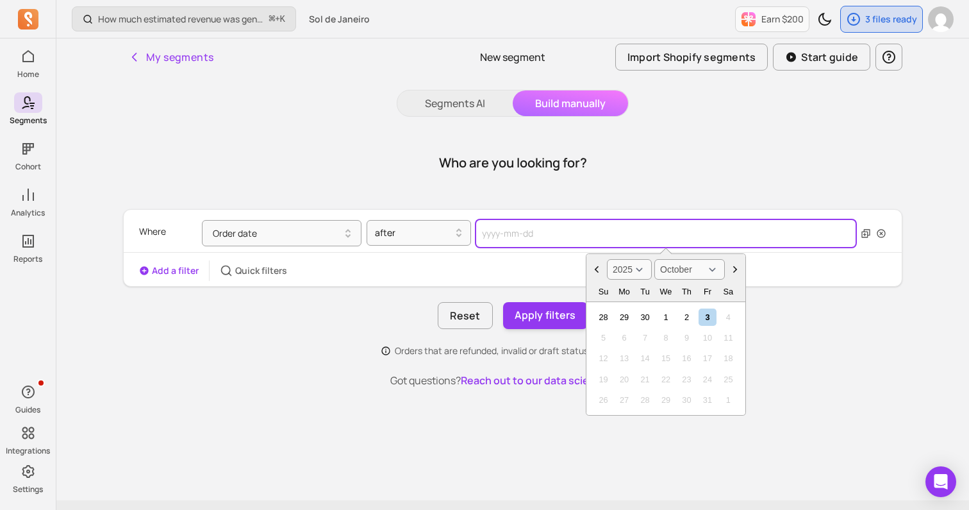
click at [529, 235] on input "text" at bounding box center [665, 233] width 379 height 27
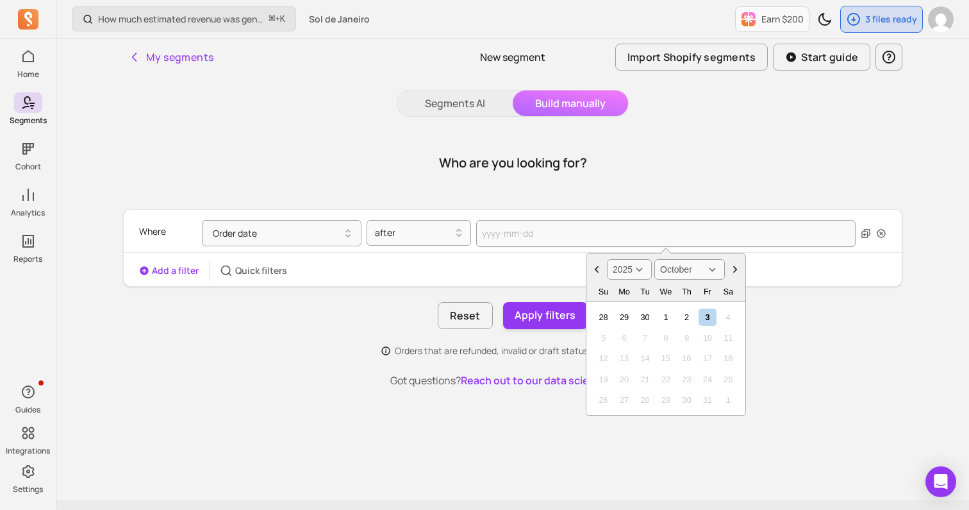
click at [638, 270] on select "2000 2001 2002 2003 2004 2005 2006 2007 2008 2009 2010 2011 2012 2013 2014 2015…" at bounding box center [629, 269] width 45 height 21
select select "2020"
click at [685, 265] on select "January February March April May June July August September October November De…" at bounding box center [689, 269] width 71 height 21
click at [691, 321] on div "1" at bounding box center [686, 316] width 17 height 17
type input "[DATE]"
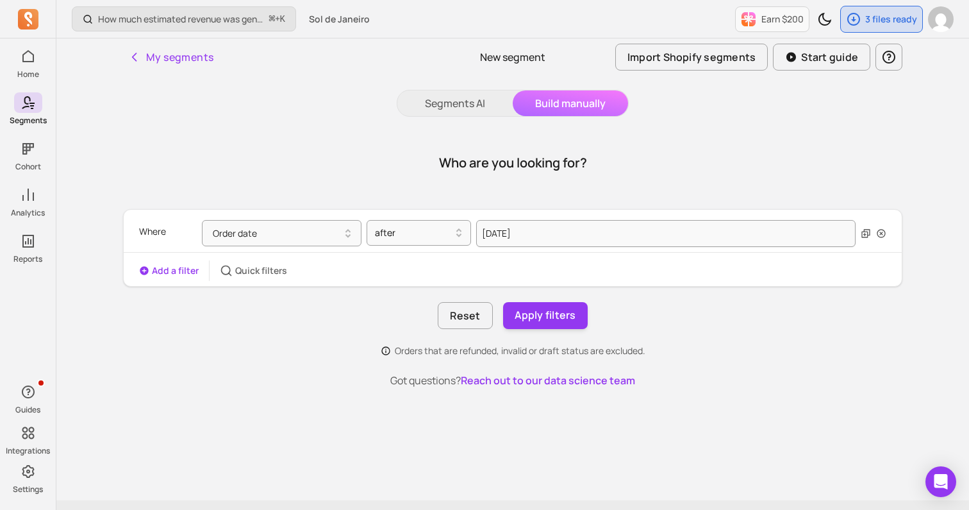
click at [167, 271] on button "Add a filter" at bounding box center [169, 270] width 60 height 13
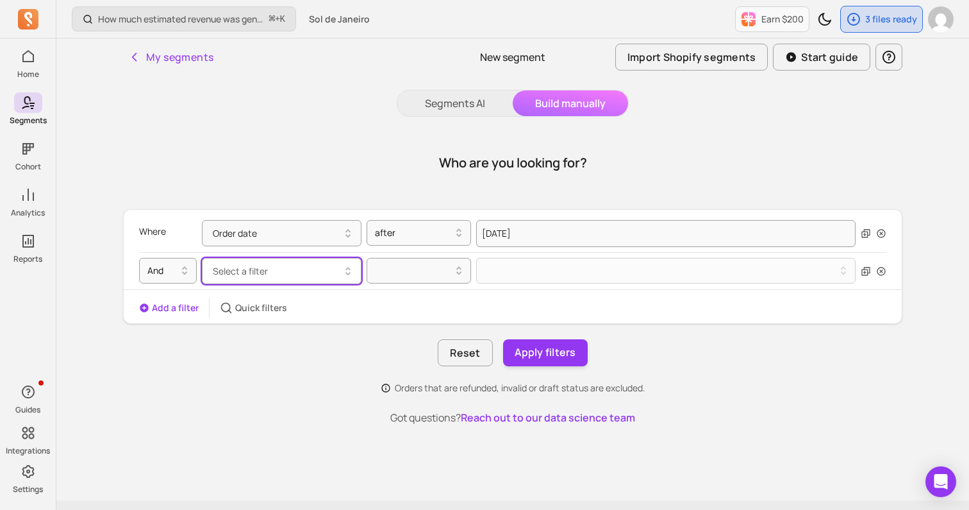
click at [262, 276] on span "Select a filter" at bounding box center [240, 271] width 55 height 12
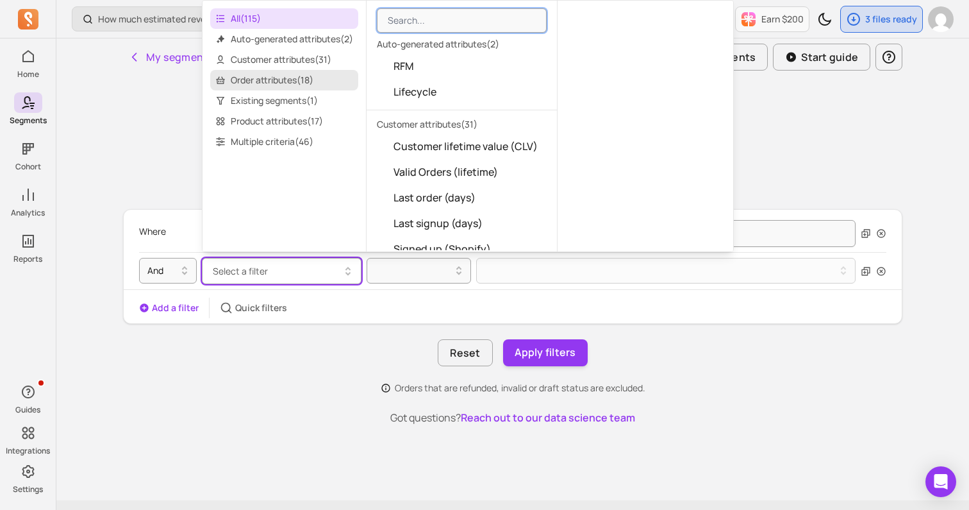
click at [293, 87] on span "Order attributes ( 18 )" at bounding box center [284, 80] width 148 height 21
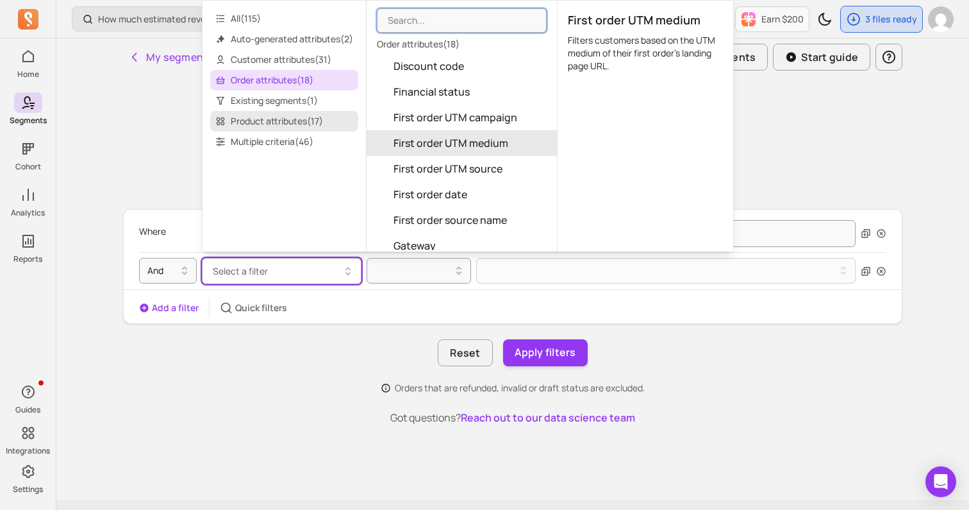
click at [294, 115] on span "Product attributes ( 17 )" at bounding box center [284, 121] width 148 height 21
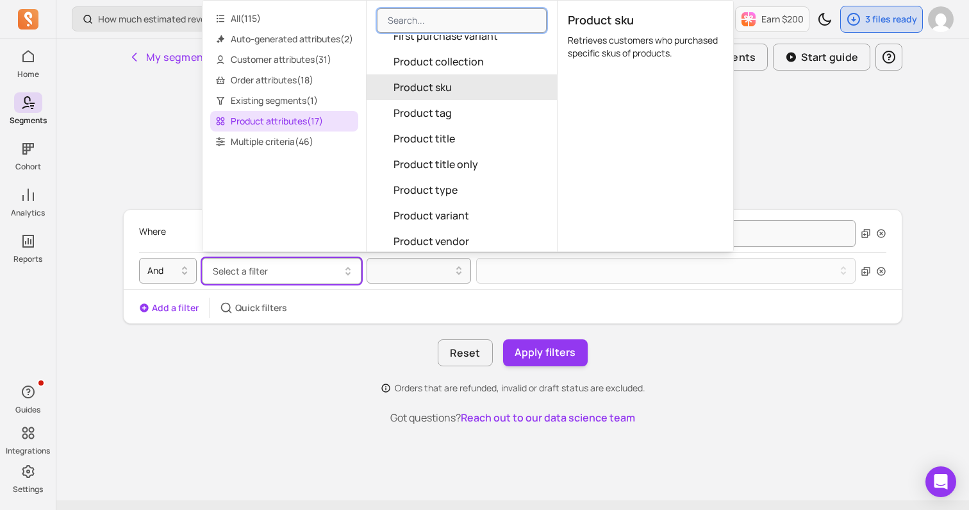
scroll to position [188, 0]
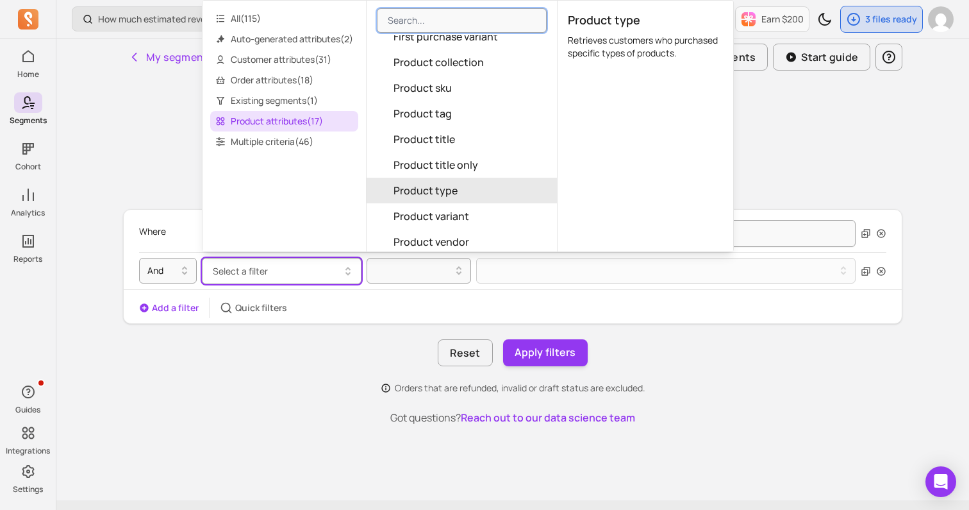
click at [432, 183] on span "Product type" at bounding box center [426, 190] width 64 height 15
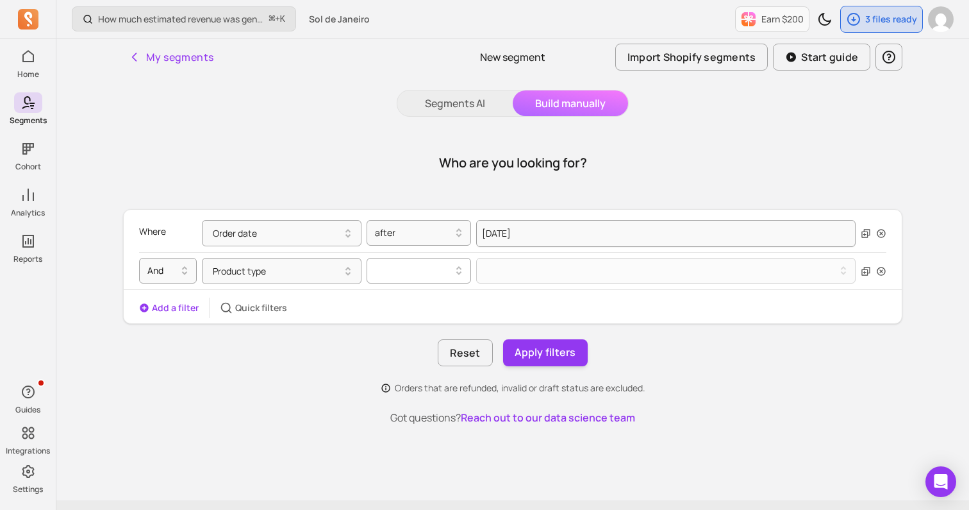
click at [447, 265] on div at bounding box center [414, 270] width 78 height 15
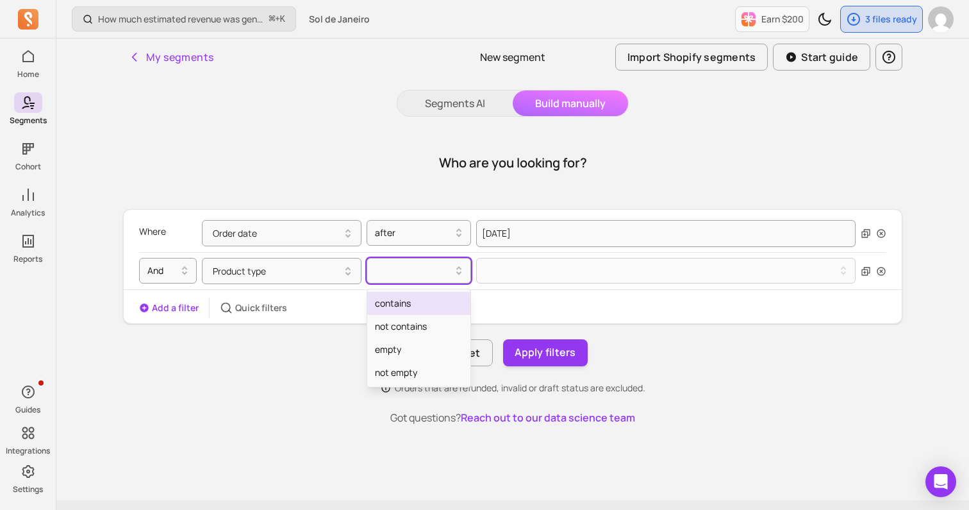
click at [432, 303] on div "contains" at bounding box center [418, 303] width 103 height 23
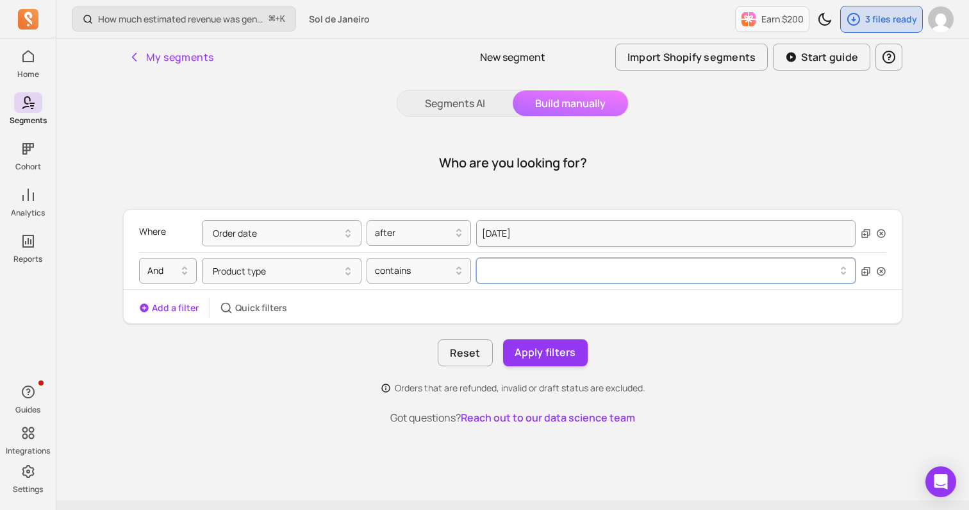
click at [506, 271] on div at bounding box center [661, 270] width 349 height 5
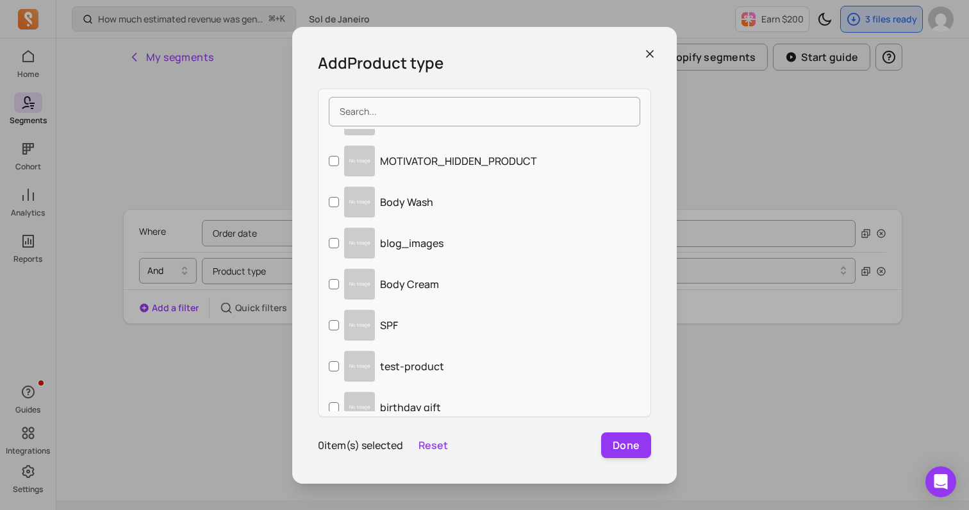
scroll to position [610, 0]
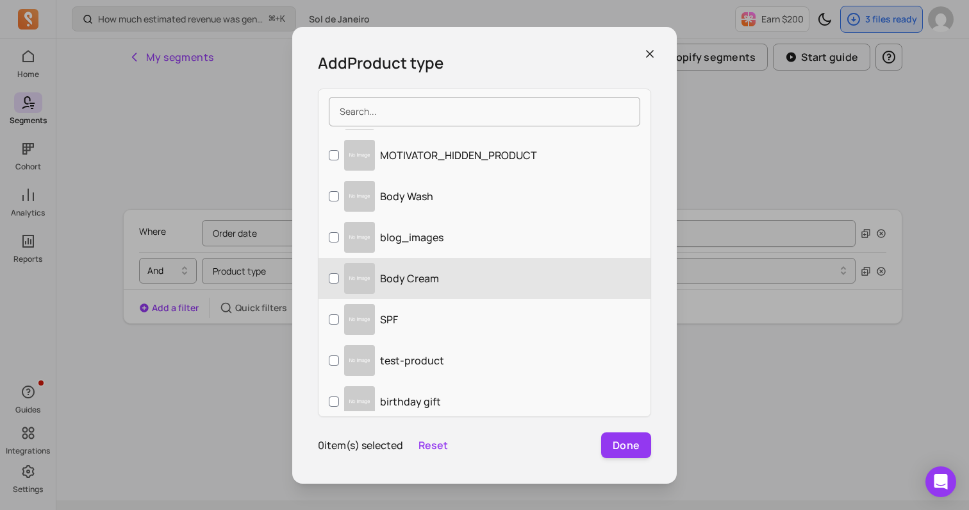
click at [421, 271] on p "Body Cream" at bounding box center [409, 278] width 59 height 15
click at [339, 273] on input "Body Cream" at bounding box center [334, 278] width 10 height 10
checkbox input "true"
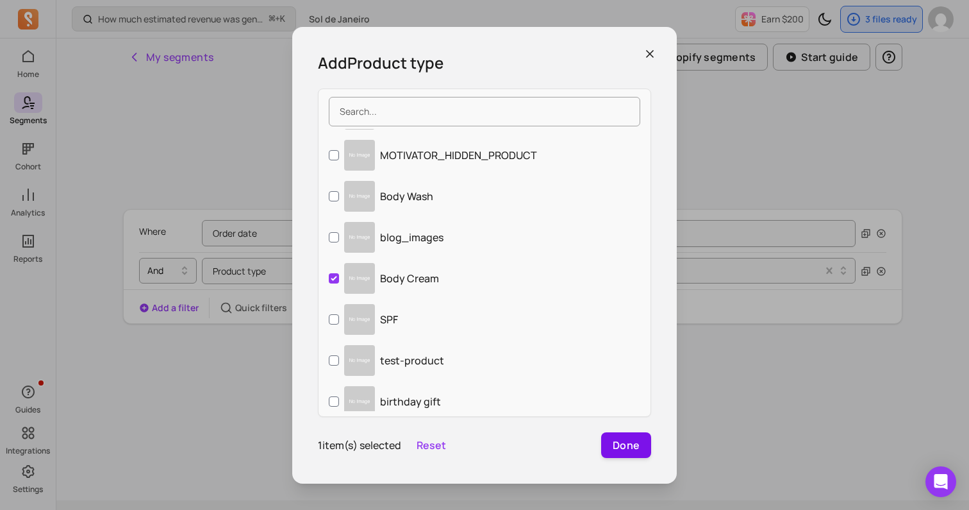
click at [626, 442] on button "Done" at bounding box center [626, 445] width 50 height 26
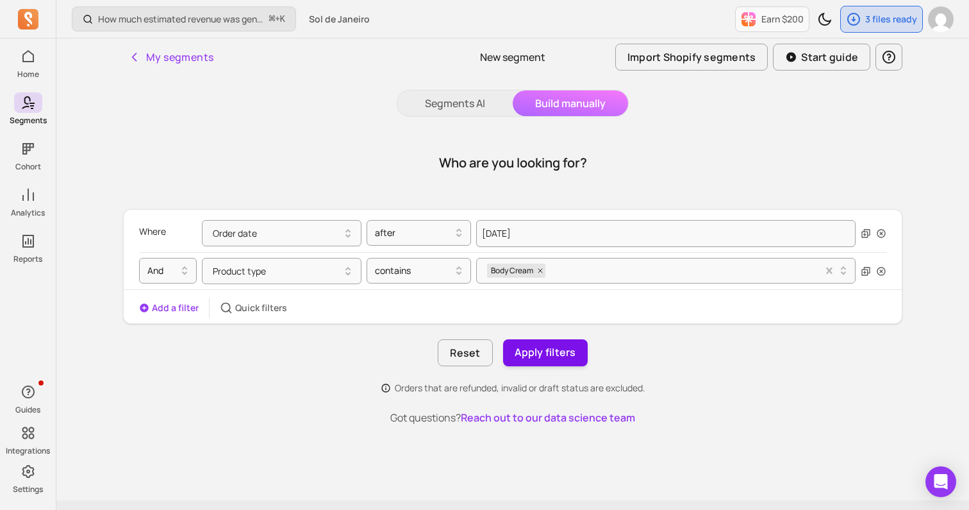
click at [536, 352] on button "Apply filters" at bounding box center [545, 352] width 85 height 27
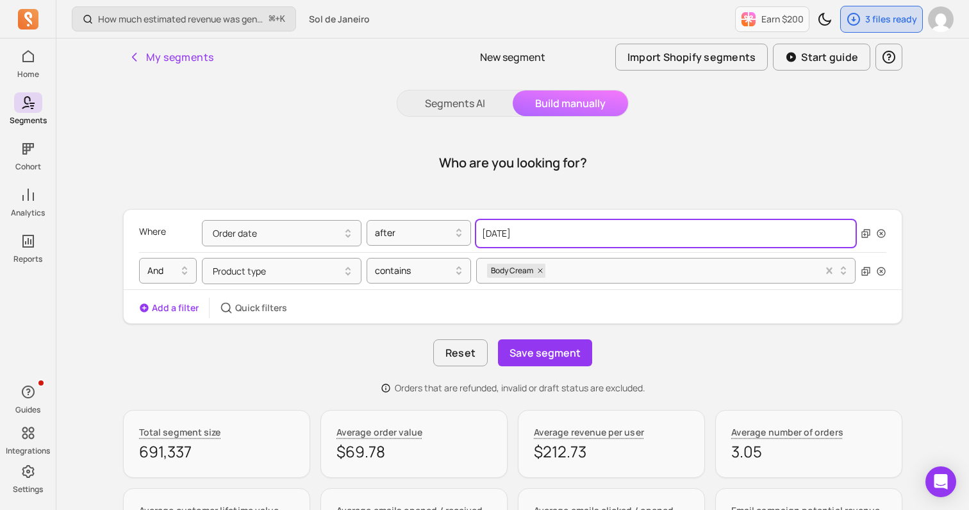
select select "2020"
select select "October"
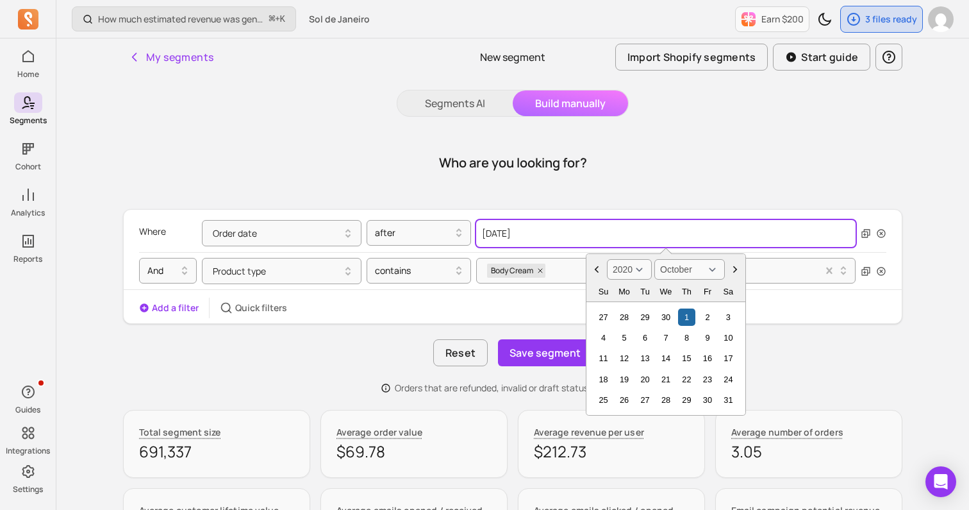
click at [558, 231] on input "[DATE]" at bounding box center [665, 233] width 379 height 27
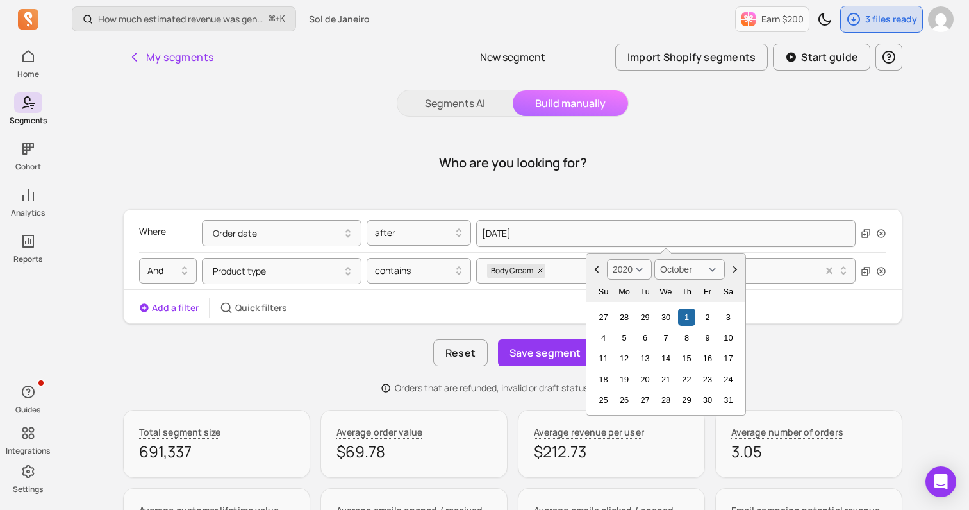
click at [637, 271] on select "2000 2001 2002 2003 2004 2005 2006 2007 2008 2009 2010 2011 2012 2013 2014 2015…" at bounding box center [629, 269] width 45 height 21
click at [396, 231] on div at bounding box center [414, 232] width 78 height 15
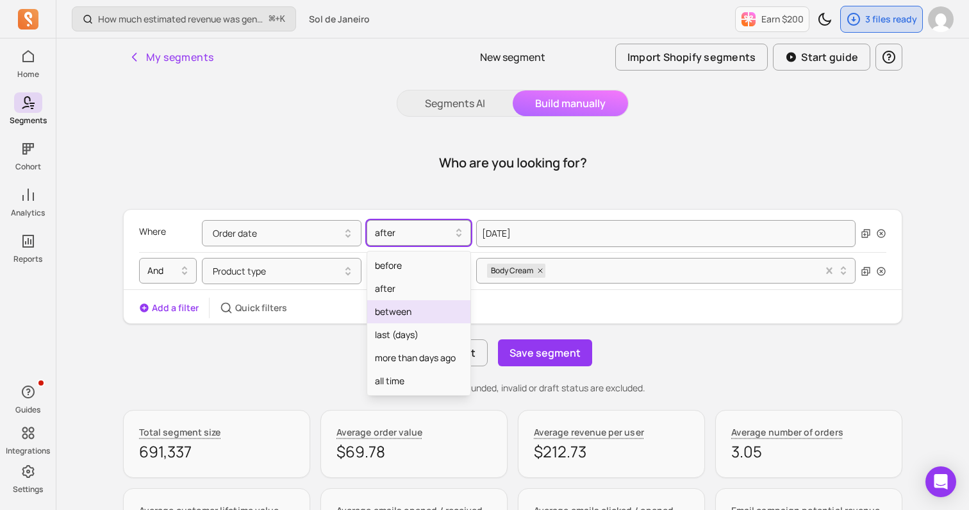
click at [388, 308] on div "between" at bounding box center [418, 311] width 103 height 23
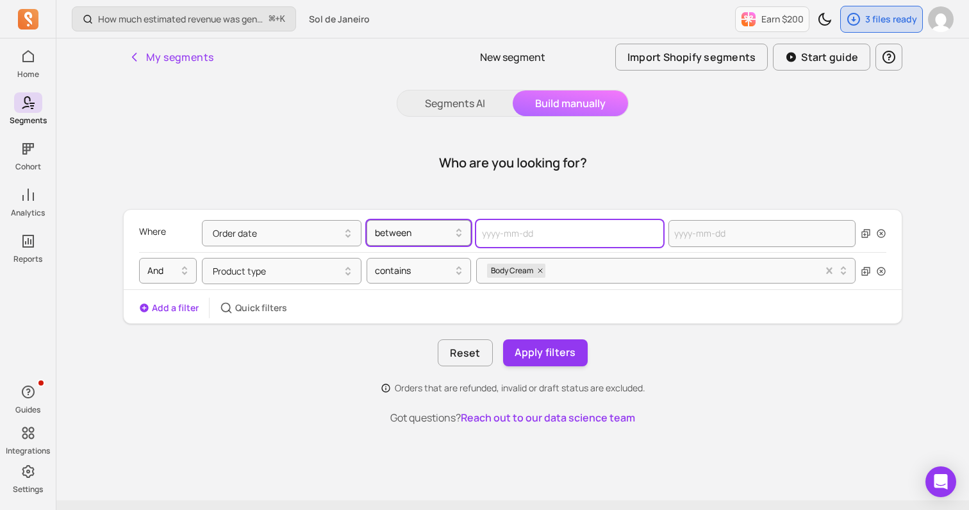
click at [513, 246] on input "text" at bounding box center [569, 233] width 187 height 27
select select "2025"
select select "October"
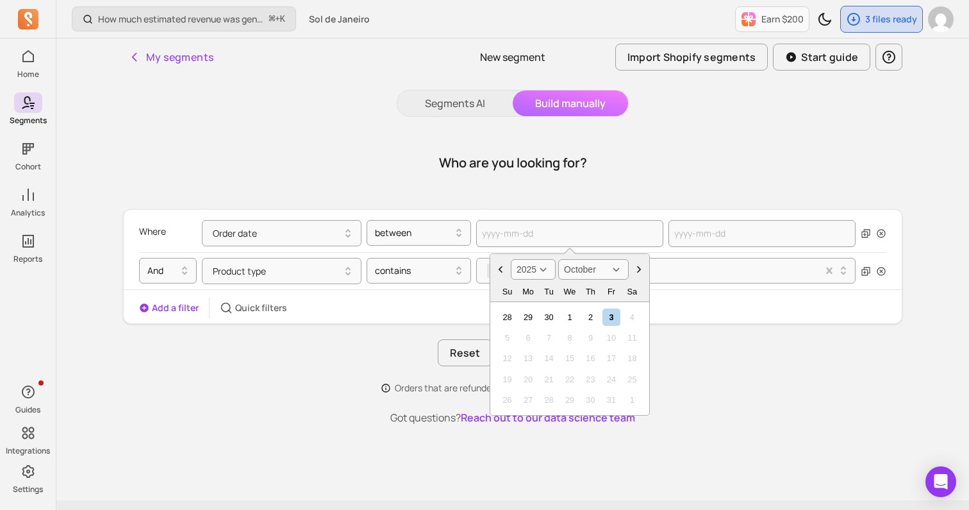
click at [539, 271] on select "2000 2001 2002 2003 2004 2005 2006 2007 2008 2009 2010 2011 2012 2013 2014 2015…" at bounding box center [533, 269] width 45 height 21
select select "2020"
click at [600, 271] on select "January February March April May June July August September October November De…" at bounding box center [593, 269] width 71 height 21
click at [594, 316] on div "1" at bounding box center [590, 316] width 17 height 17
type input "[DATE]"
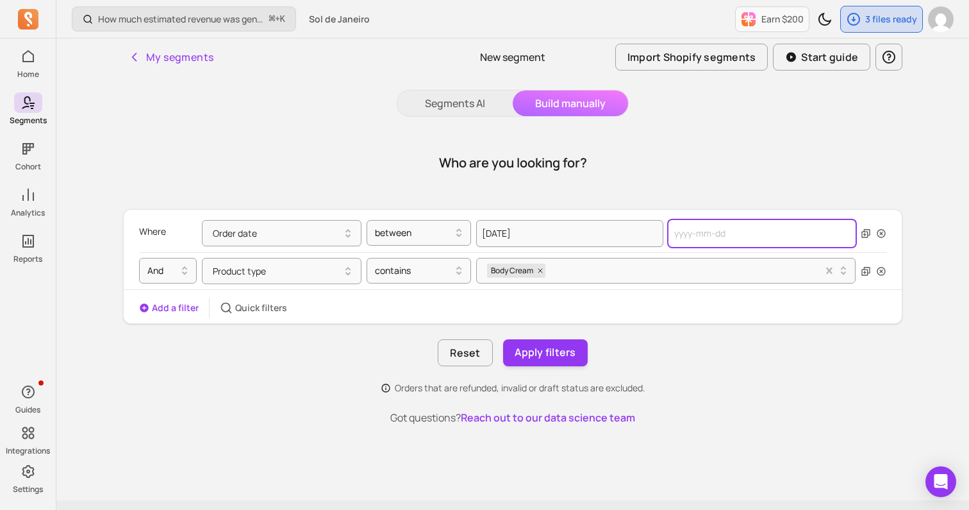
select select "2025"
select select "October"
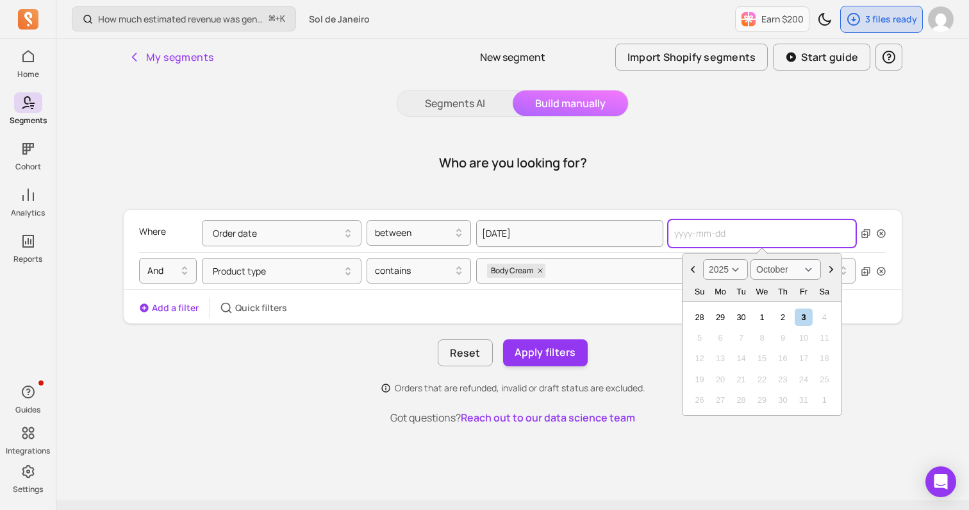
click at [707, 242] on input "text" at bounding box center [762, 233] width 187 height 27
click at [734, 267] on select "2000 2001 2002 2003 2004 2005 2006 2007 2008 2009 2010 2011 2012 2013 2014 2015…" at bounding box center [725, 269] width 45 height 21
select select "2023"
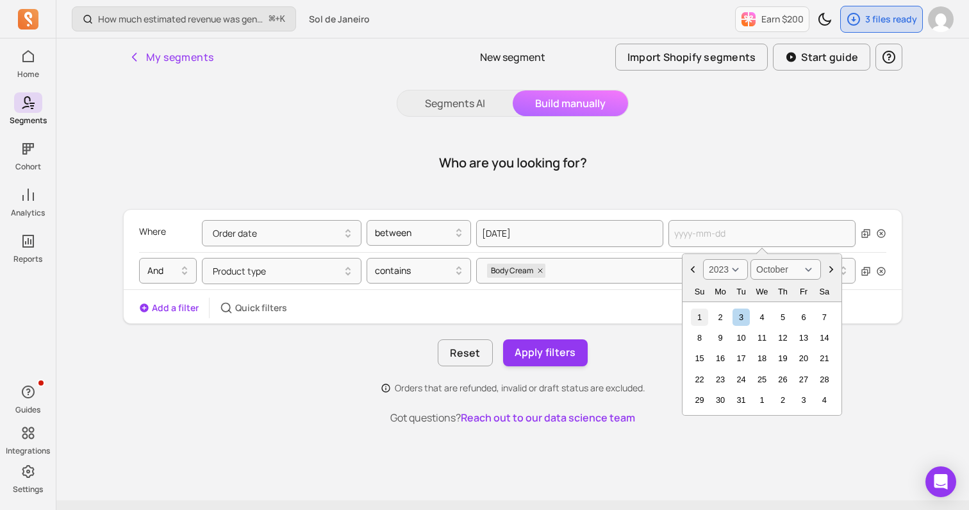
click at [699, 319] on div "1" at bounding box center [699, 316] width 17 height 17
type input "[DATE]"
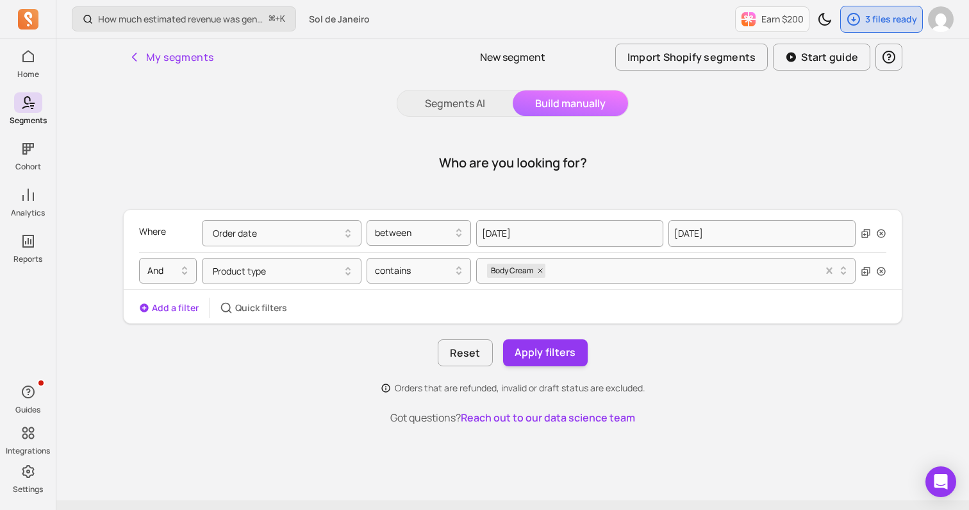
click at [678, 347] on div "Reset Apply filters" at bounding box center [512, 352] width 779 height 27
click at [552, 352] on button "Apply filters" at bounding box center [545, 352] width 85 height 27
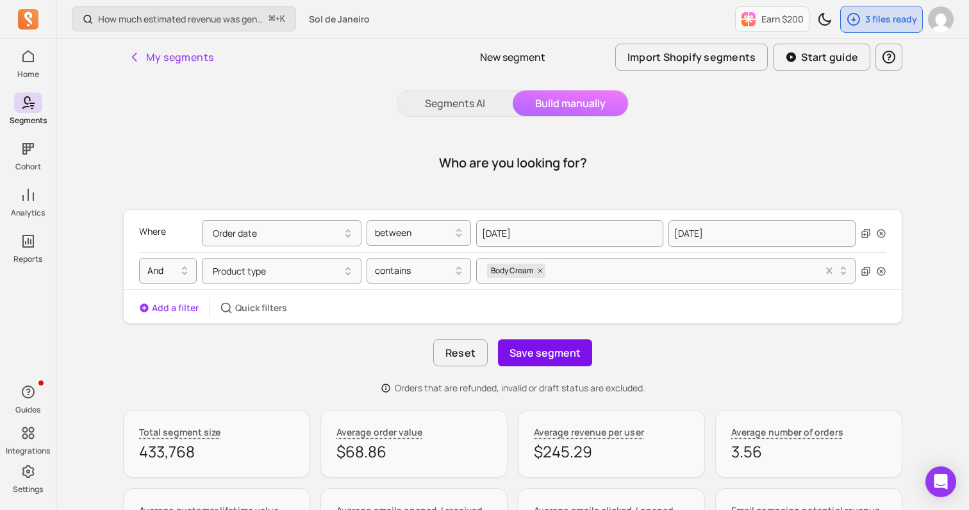
click at [552, 353] on button "Save segment" at bounding box center [545, 352] width 94 height 27
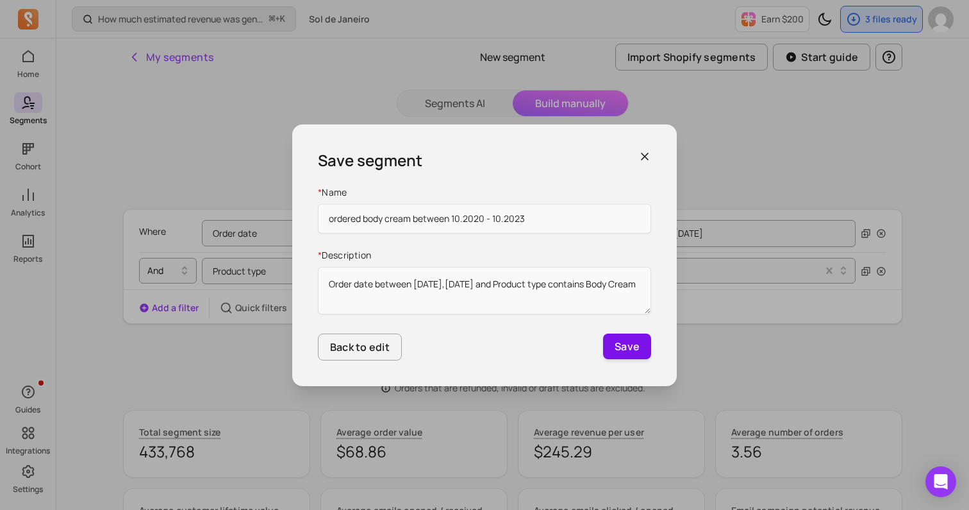
type input "ordered body cream between 10.2020 - 10.2023"
click at [618, 343] on button "Save" at bounding box center [627, 346] width 48 height 26
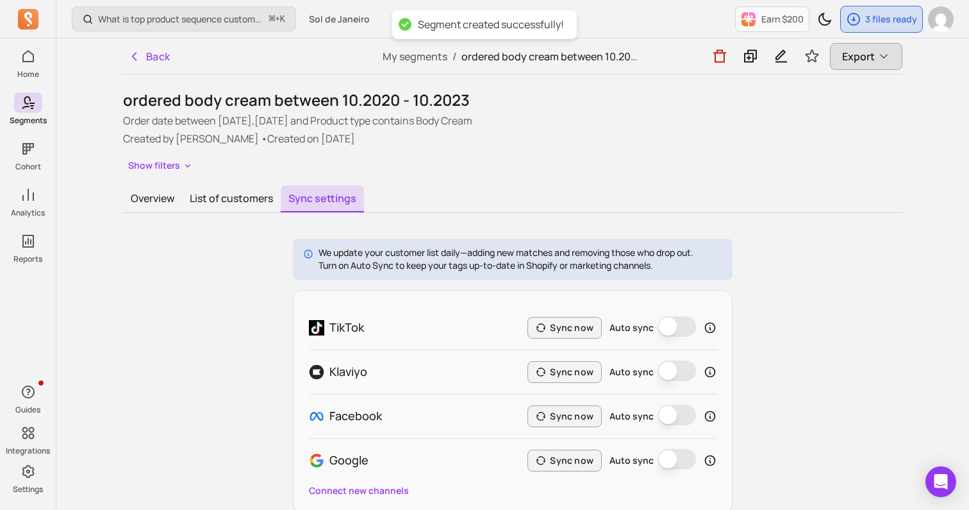
click at [842, 65] on button "Export" at bounding box center [866, 56] width 72 height 27
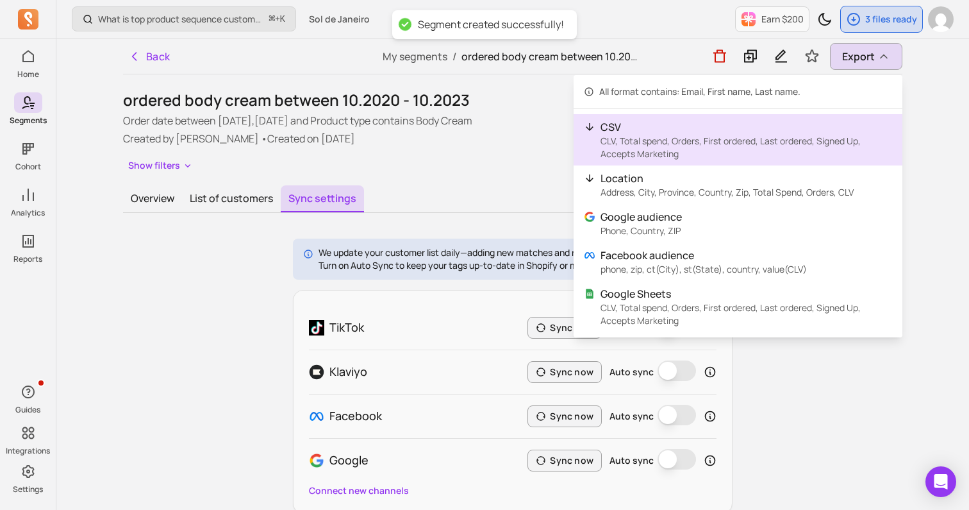
click at [705, 129] on p "CSV" at bounding box center [747, 126] width 292 height 15
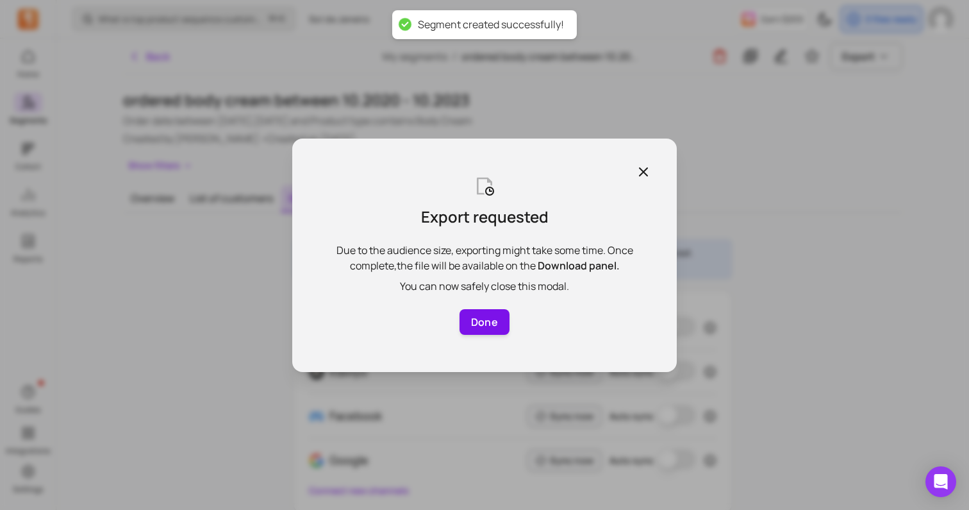
click at [478, 313] on button "Done" at bounding box center [485, 322] width 50 height 26
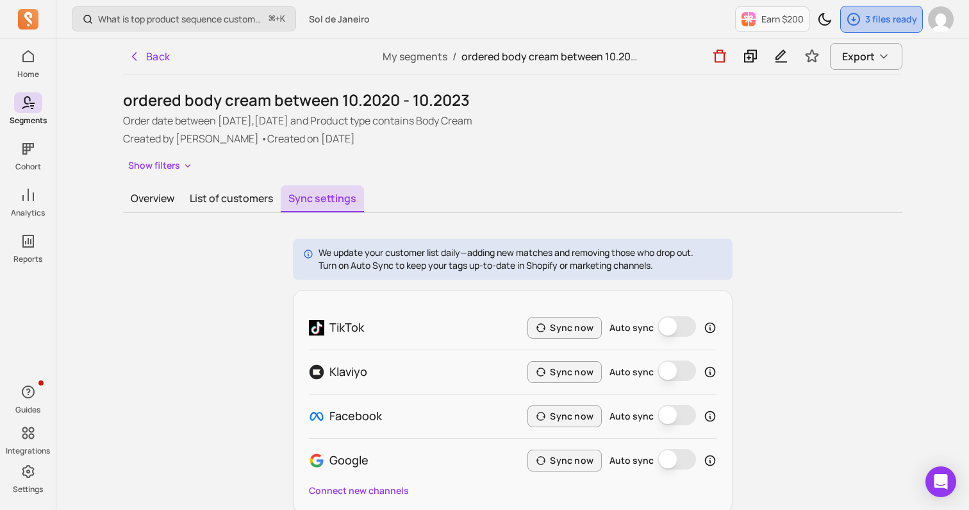
click at [881, 25] on div "3 files ready" at bounding box center [881, 19] width 81 height 26
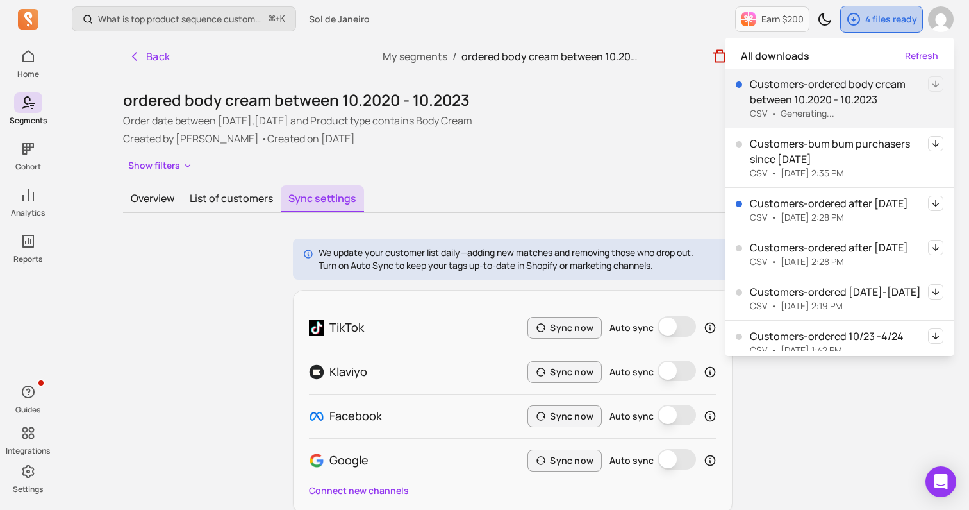
click at [881, 25] on p "4 files ready" at bounding box center [891, 19] width 52 height 13
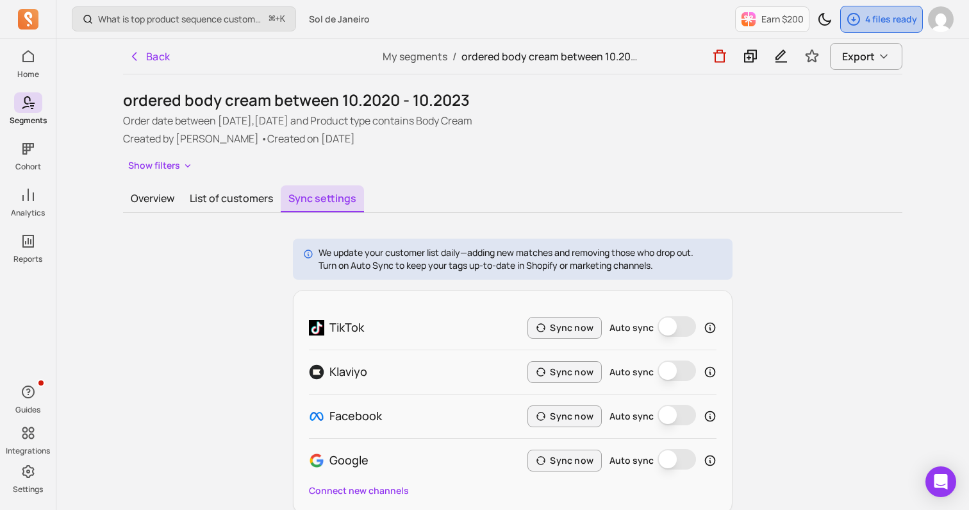
click at [881, 25] on p "4 files ready" at bounding box center [891, 19] width 52 height 13
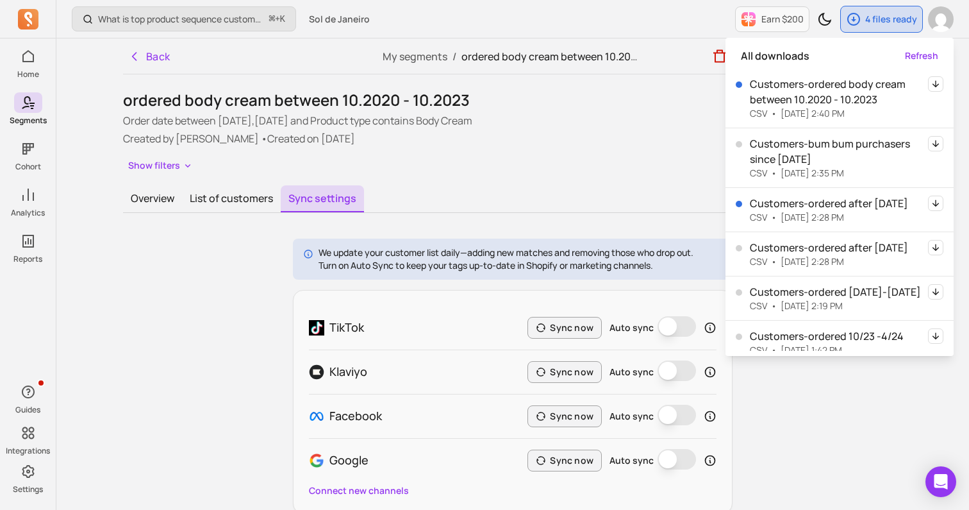
click at [936, 79] on icon "button" at bounding box center [935, 83] width 15 height 15
click at [937, 83] on icon "button" at bounding box center [935, 83] width 15 height 15
click at [658, 99] on h1 "ordered body cream between 10.2020 - 10.2023" at bounding box center [512, 100] width 779 height 21
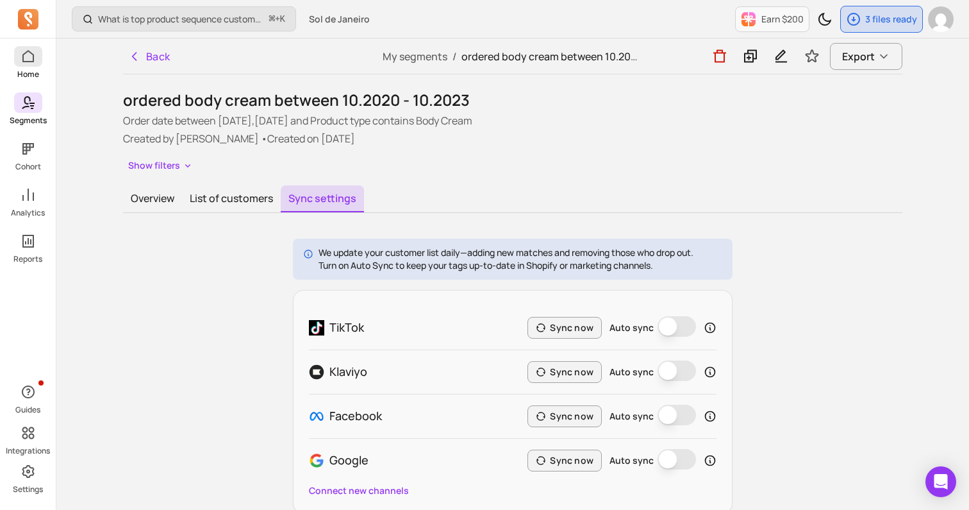
click at [21, 49] on icon at bounding box center [28, 56] width 15 height 15
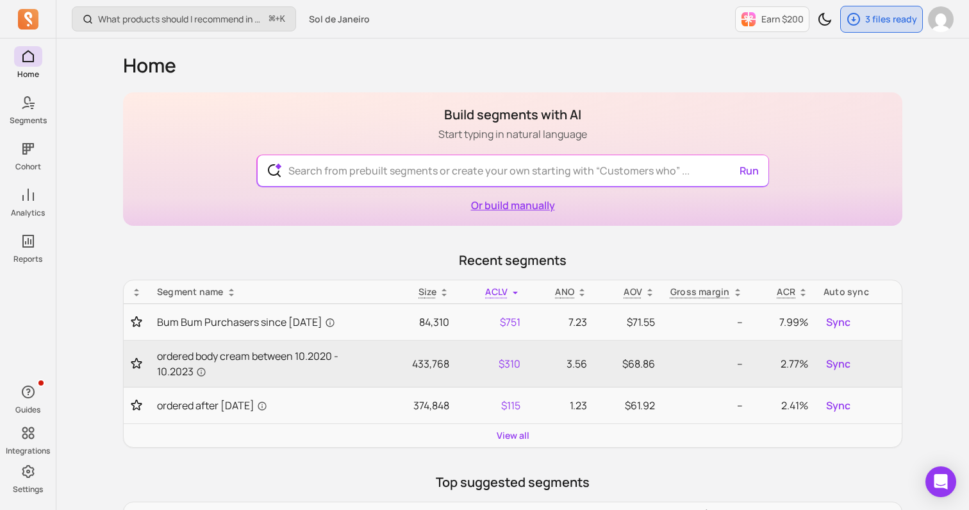
click at [501, 202] on link "Or build manually" at bounding box center [513, 205] width 84 height 14
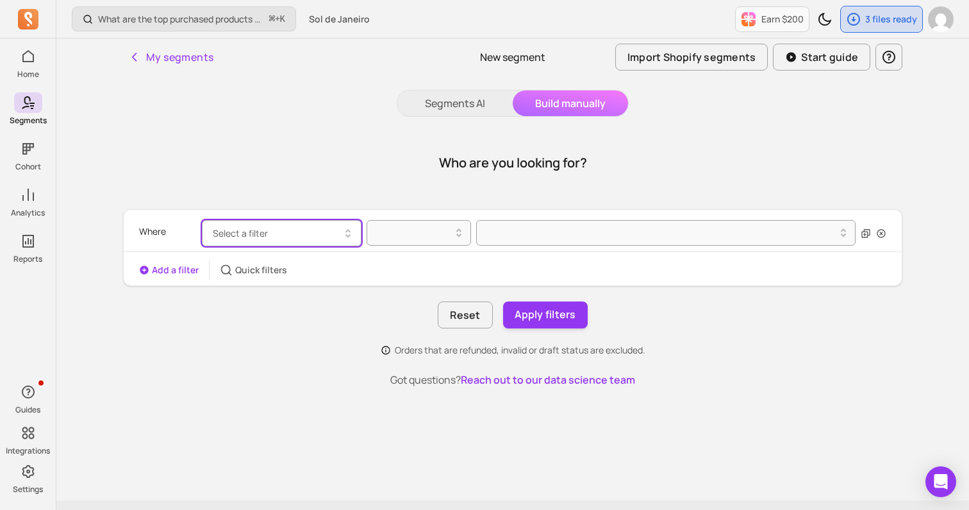
click at [303, 233] on button "Select a filter" at bounding box center [282, 233] width 160 height 26
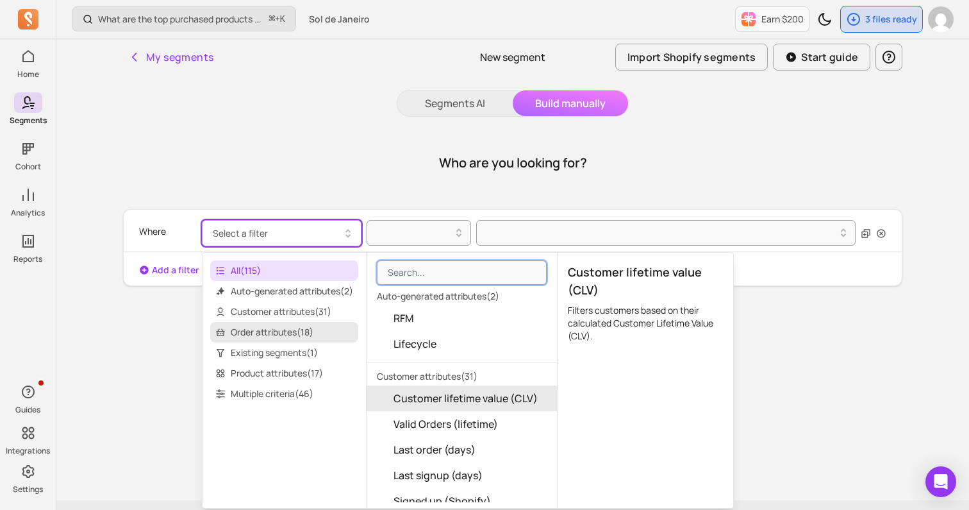
click at [285, 326] on span "Order attributes ( 18 )" at bounding box center [284, 332] width 148 height 21
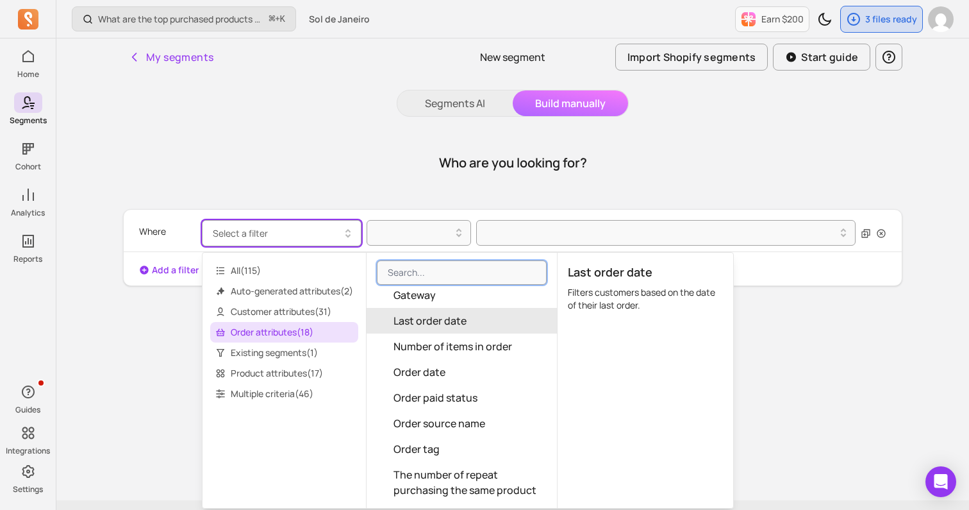
scroll to position [201, 0]
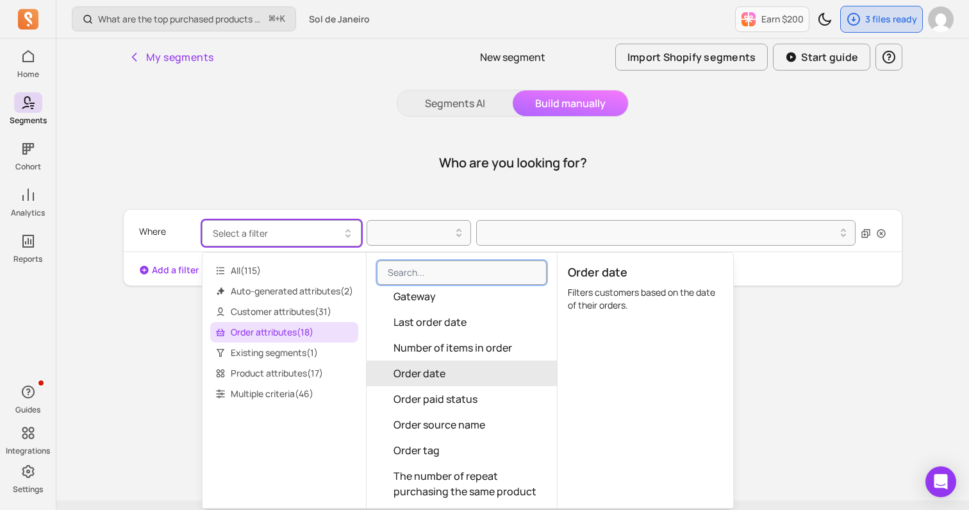
click at [440, 362] on button "Order date" at bounding box center [462, 373] width 190 height 26
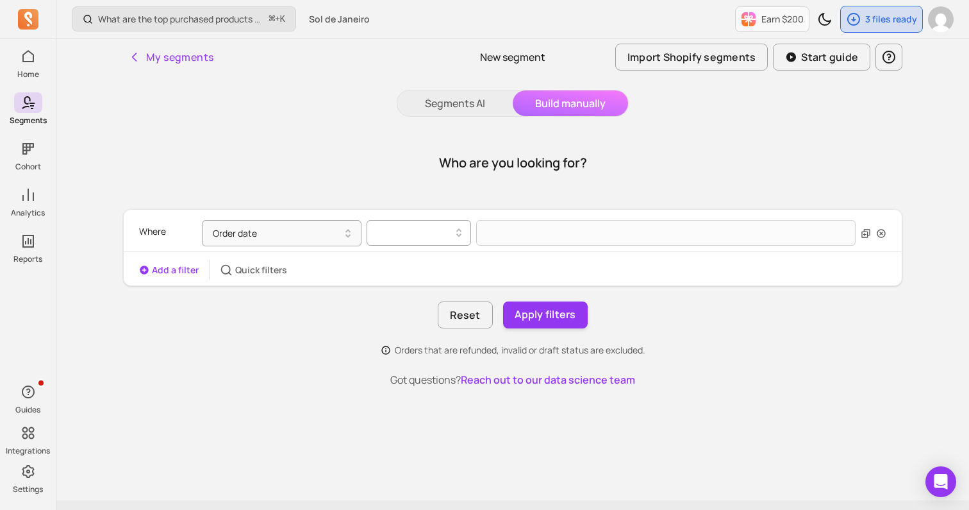
click at [430, 229] on div at bounding box center [414, 232] width 78 height 15
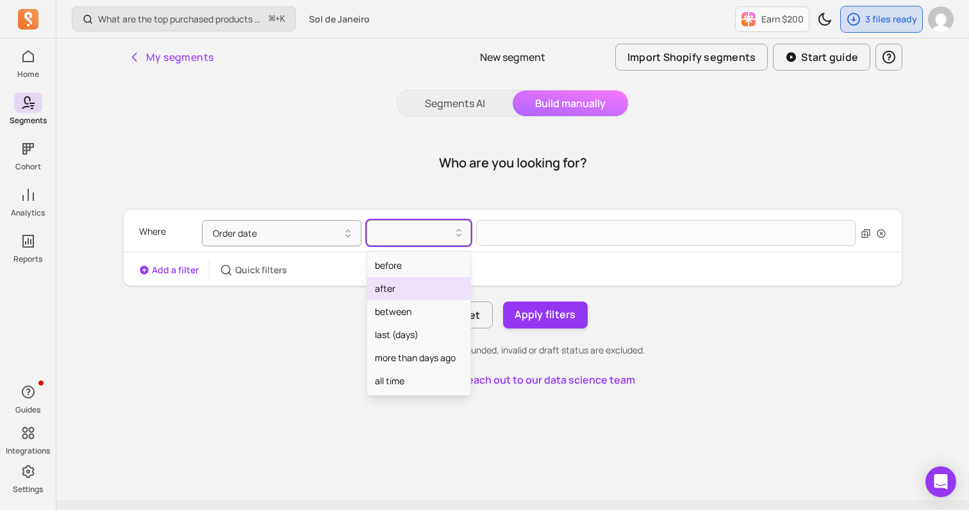
click at [406, 290] on div "after" at bounding box center [418, 288] width 103 height 23
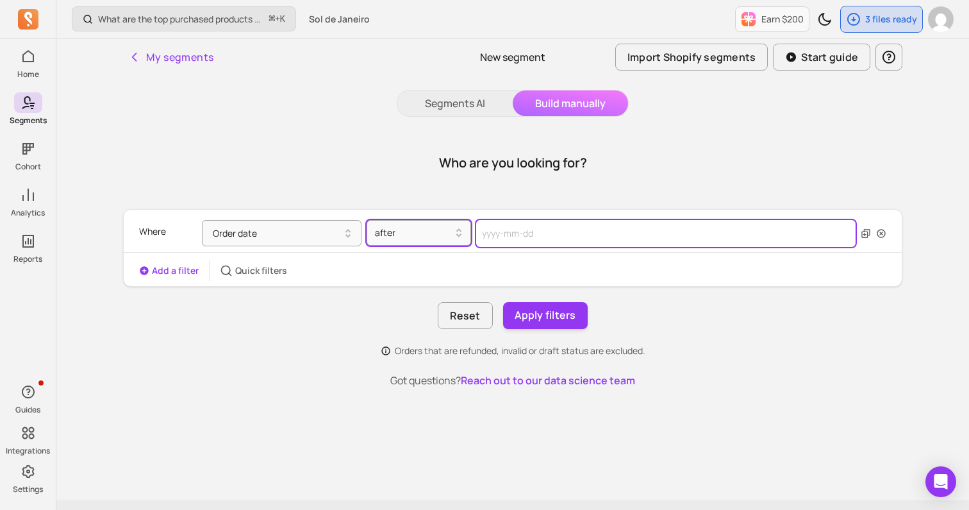
click at [537, 231] on input "text" at bounding box center [665, 233] width 379 height 27
select select "2025"
select select "October"
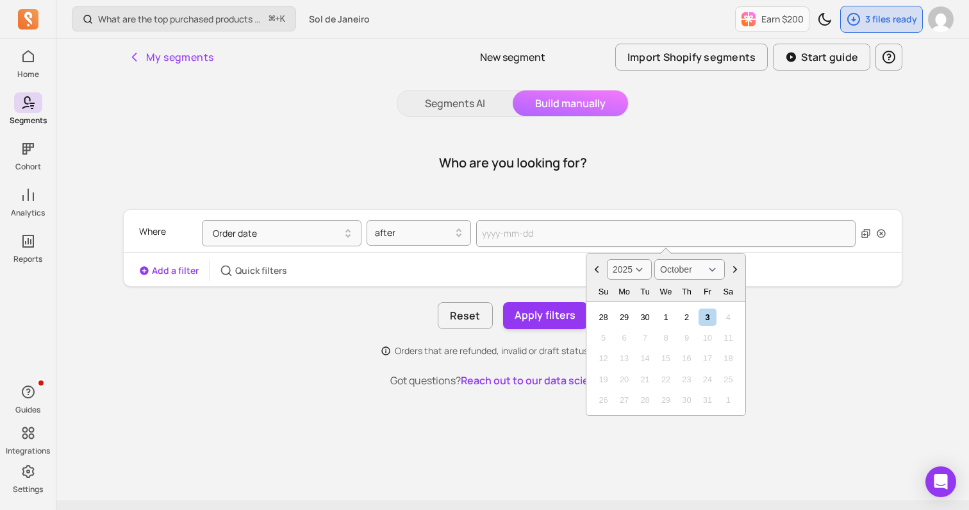
click at [644, 273] on select "2000 2001 2002 2003 2004 2005 2006 2007 2008 2009 2010 2011 2012 2013 2014 2015…" at bounding box center [629, 269] width 45 height 21
select select "2023"
click at [612, 318] on div "1 2 3 4 5 6 7" at bounding box center [665, 316] width 151 height 21
click at [622, 316] on div "2" at bounding box center [623, 316] width 17 height 17
type input "[DATE]"
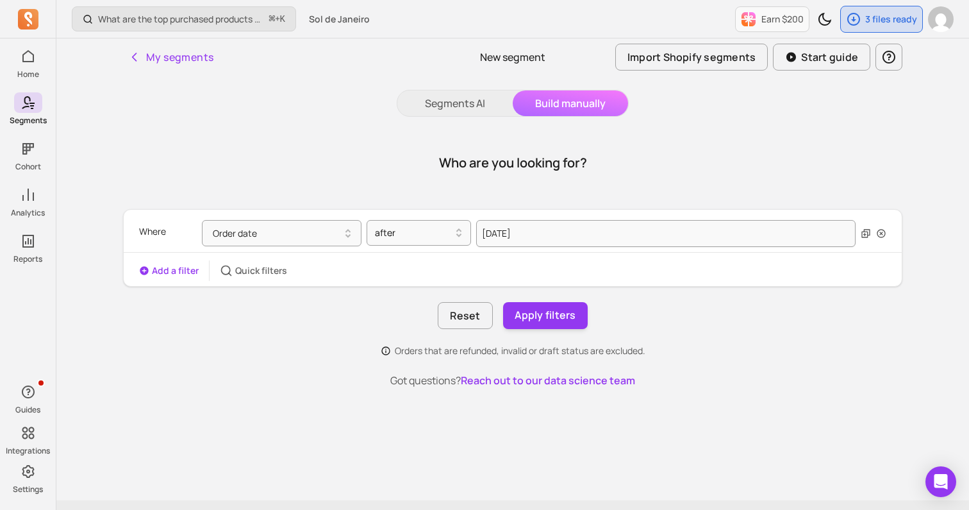
click at [364, 358] on div "Who are you looking for? Where Order date after [DATE] Add a filter Quick filte…" at bounding box center [512, 260] width 779 height 256
click at [171, 272] on button "Add a filter" at bounding box center [169, 270] width 60 height 13
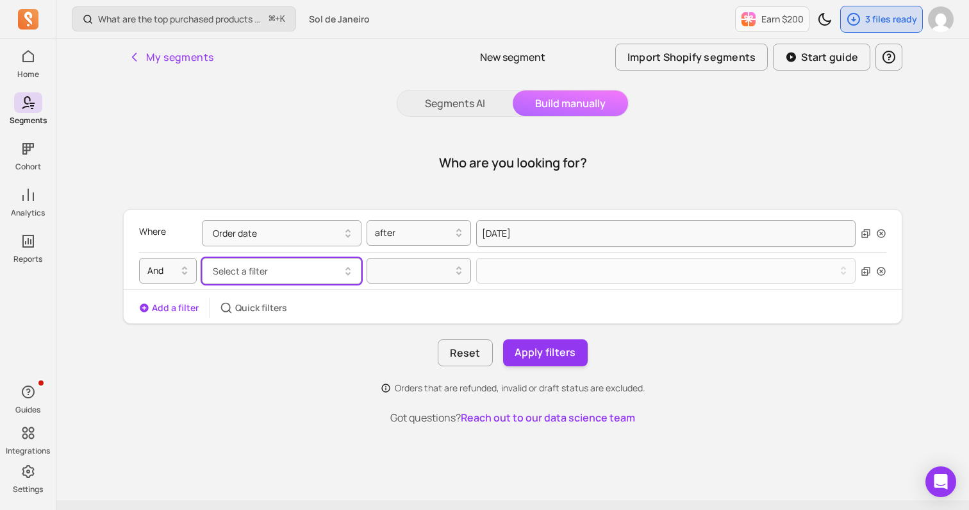
click at [269, 283] on button "Select a filter" at bounding box center [282, 271] width 160 height 26
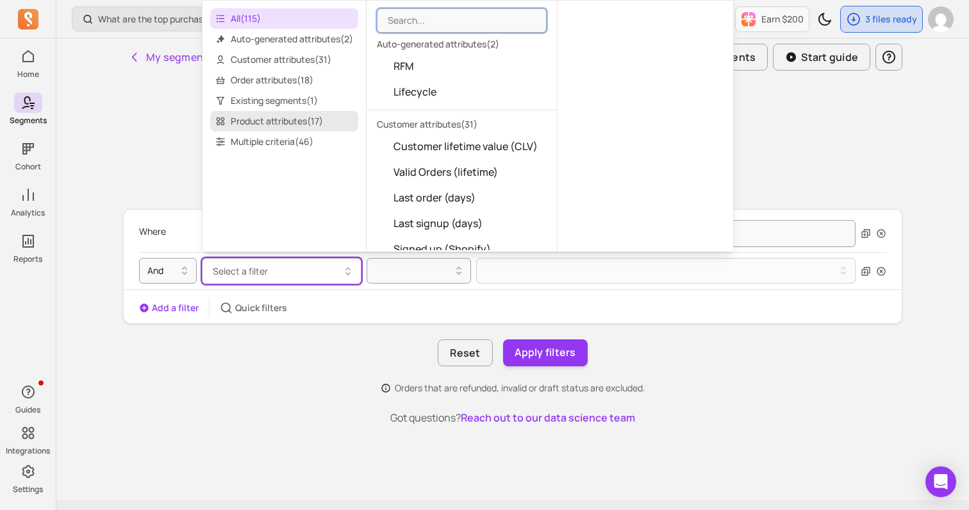
click at [274, 120] on span "Product attributes ( 17 )" at bounding box center [284, 121] width 148 height 21
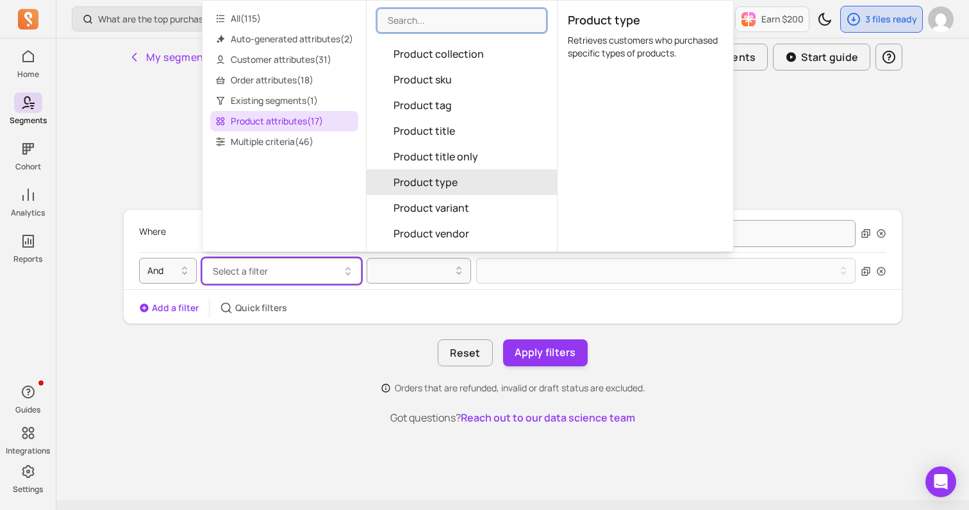
scroll to position [197, 0]
click at [454, 187] on span "Product type" at bounding box center [426, 181] width 64 height 15
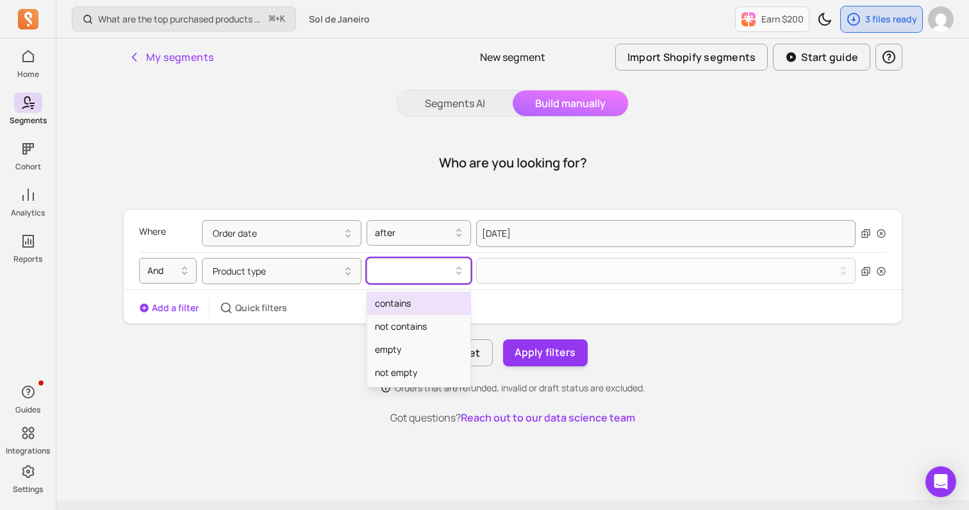
click at [428, 267] on div at bounding box center [414, 270] width 78 height 15
click at [414, 306] on div "contains" at bounding box center [418, 303] width 103 height 23
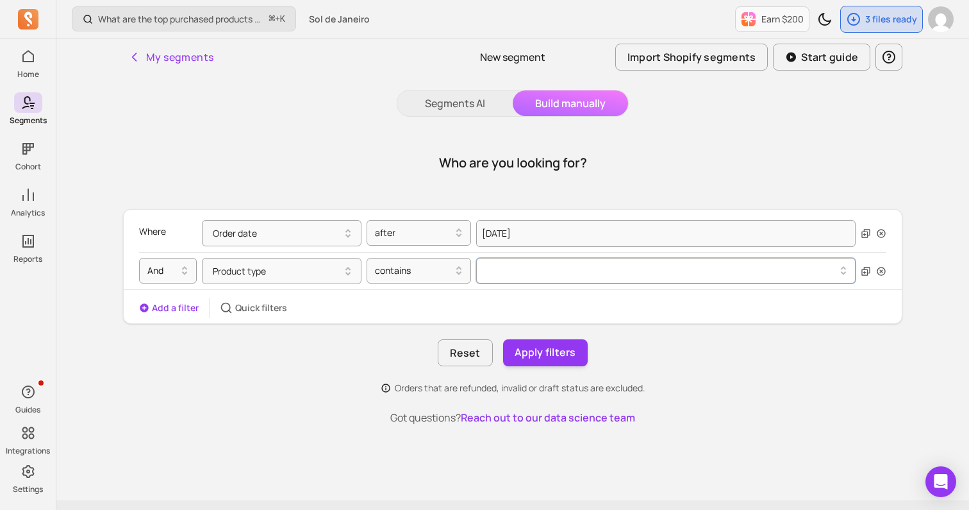
click at [508, 263] on button at bounding box center [665, 271] width 379 height 26
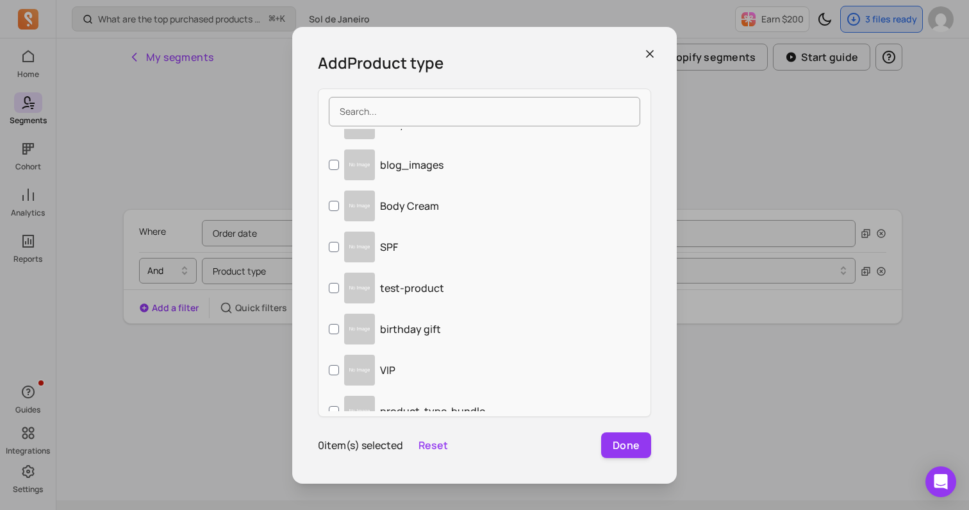
scroll to position [677, 0]
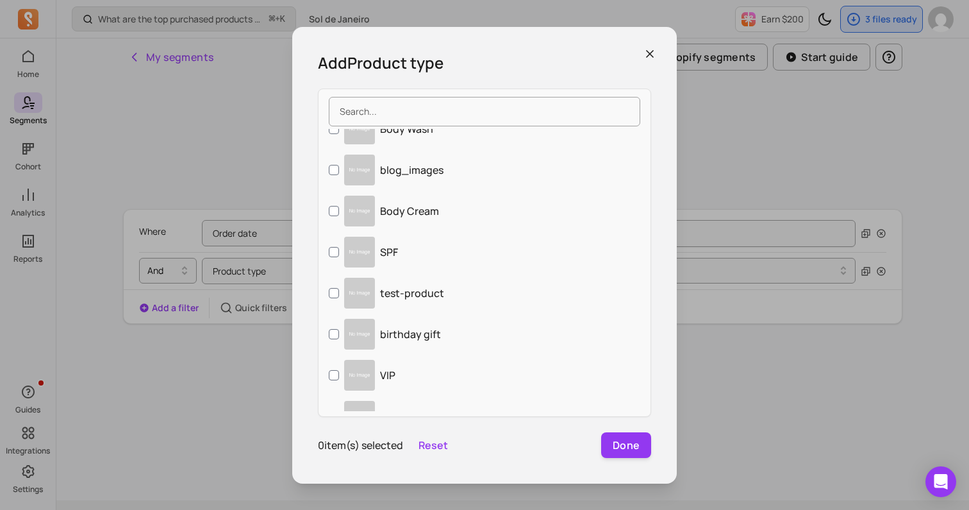
click at [507, 206] on label "Body Cream" at bounding box center [485, 210] width 332 height 41
click at [339, 206] on input "Body Cream" at bounding box center [334, 211] width 10 height 10
checkbox input "true"
click at [630, 448] on button "Done" at bounding box center [626, 445] width 50 height 26
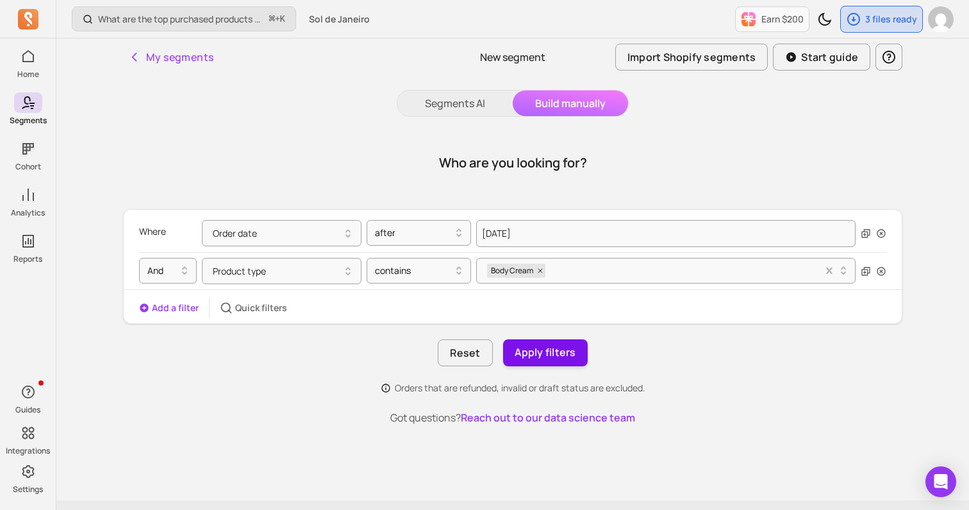
click at [557, 356] on button "Apply filters" at bounding box center [545, 352] width 85 height 27
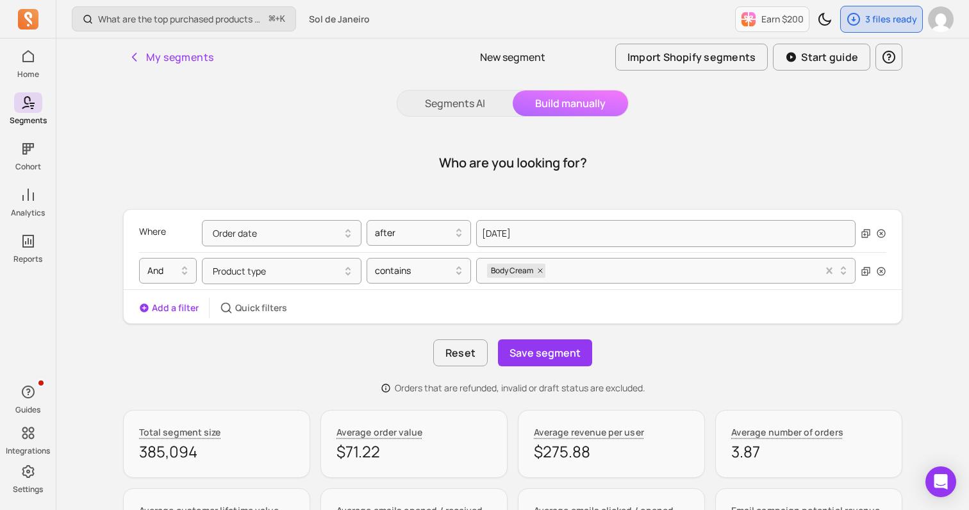
click at [557, 356] on button "Save segment" at bounding box center [545, 352] width 94 height 27
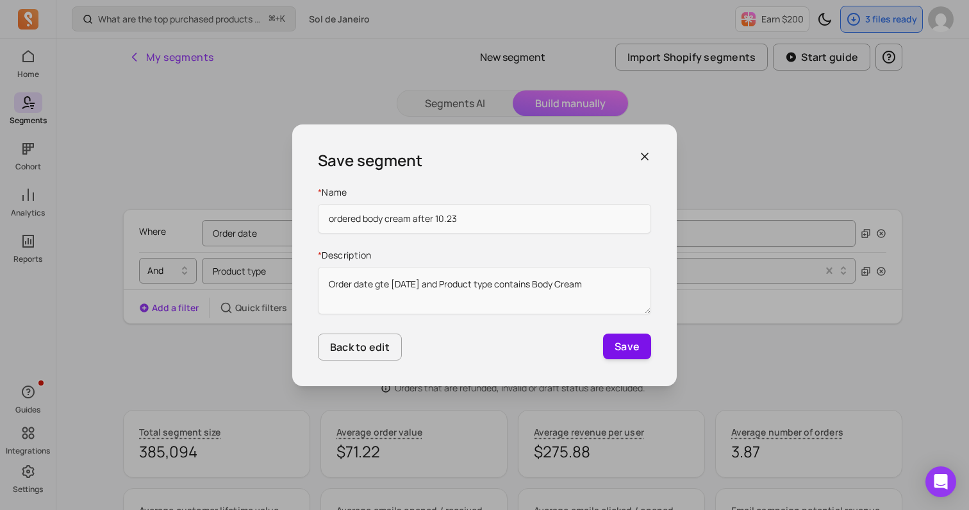
type input "ordered body cream after 10.23"
click at [638, 351] on button "Save" at bounding box center [627, 346] width 48 height 26
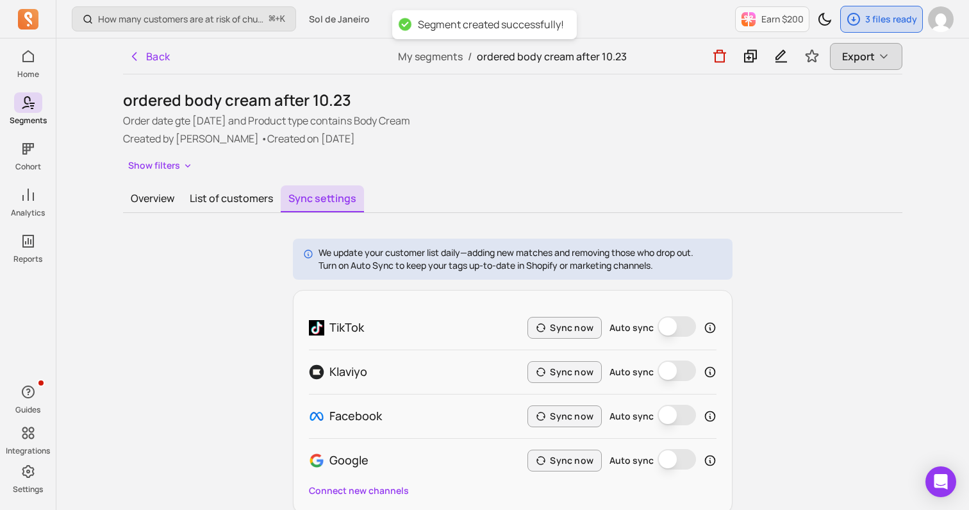
click at [844, 62] on span "Export" at bounding box center [858, 56] width 33 height 15
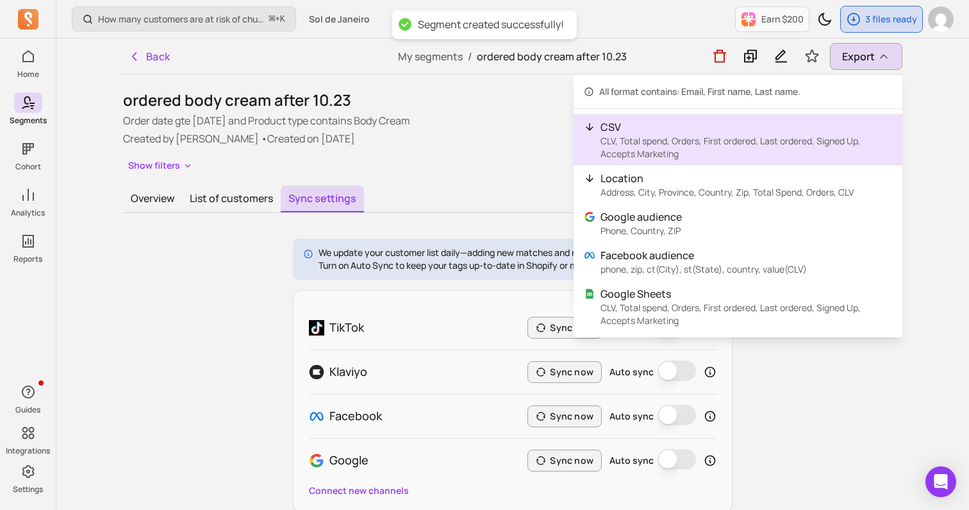
click at [729, 131] on p "CSV" at bounding box center [747, 126] width 292 height 15
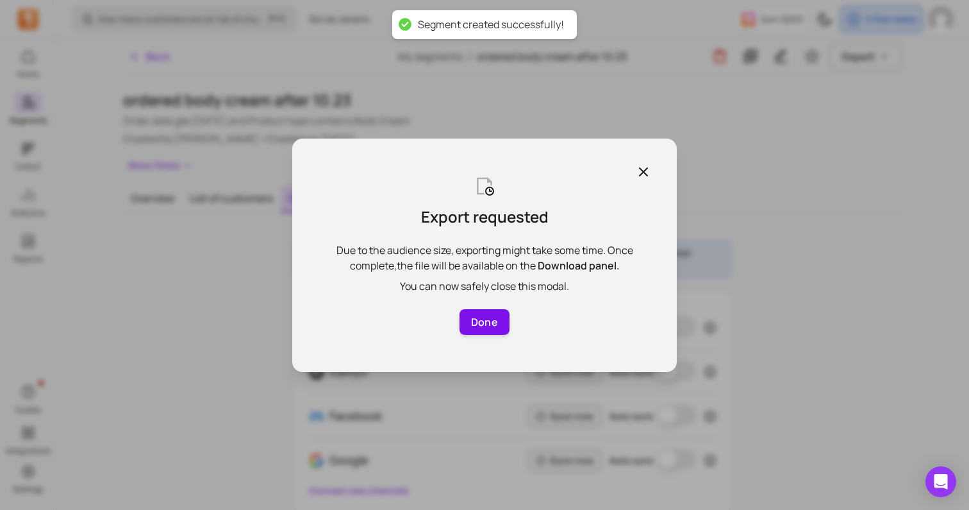
click at [508, 329] on button "Done" at bounding box center [485, 322] width 50 height 26
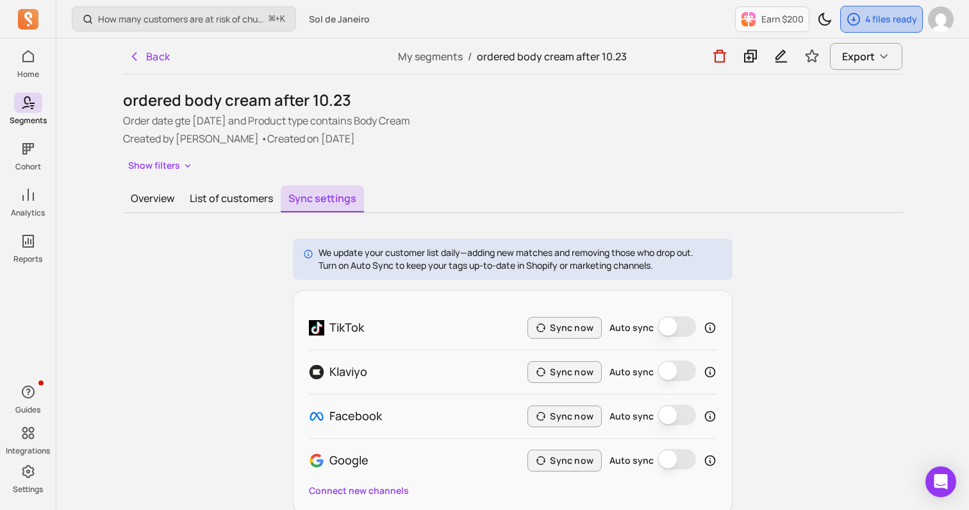
click at [910, 28] on div "4 files ready" at bounding box center [881, 19] width 81 height 26
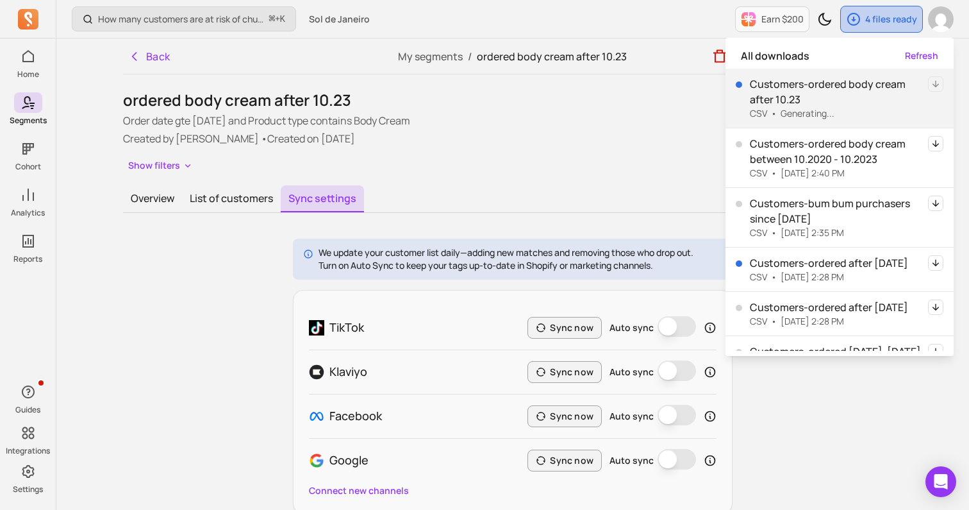
click at [910, 28] on div "4 files ready" at bounding box center [881, 19] width 81 height 26
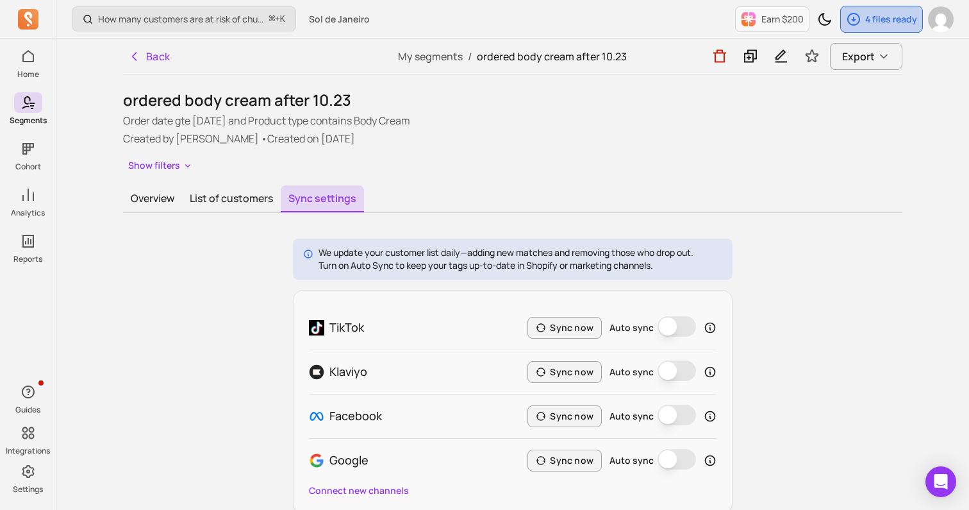
click at [910, 28] on div "4 files ready" at bounding box center [881, 19] width 81 height 26
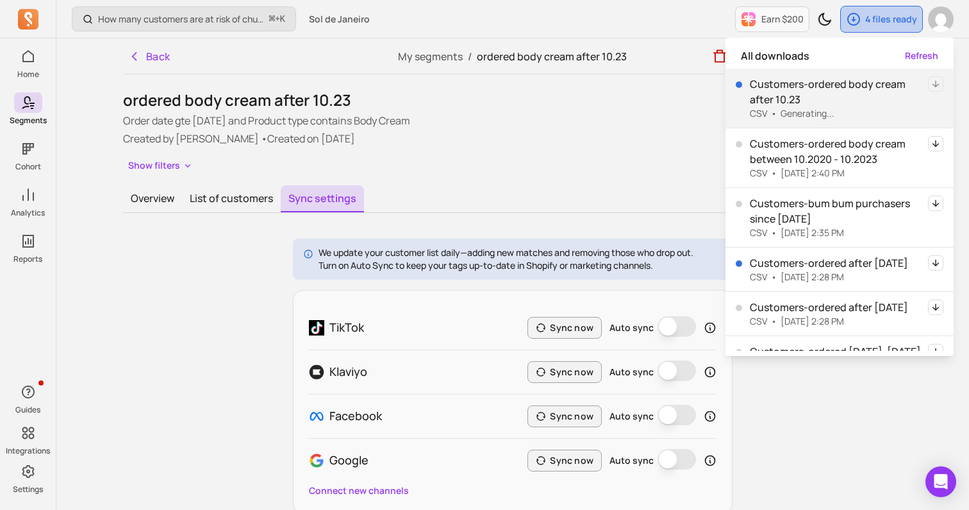
click at [910, 28] on div "4 files ready" at bounding box center [881, 19] width 81 height 26
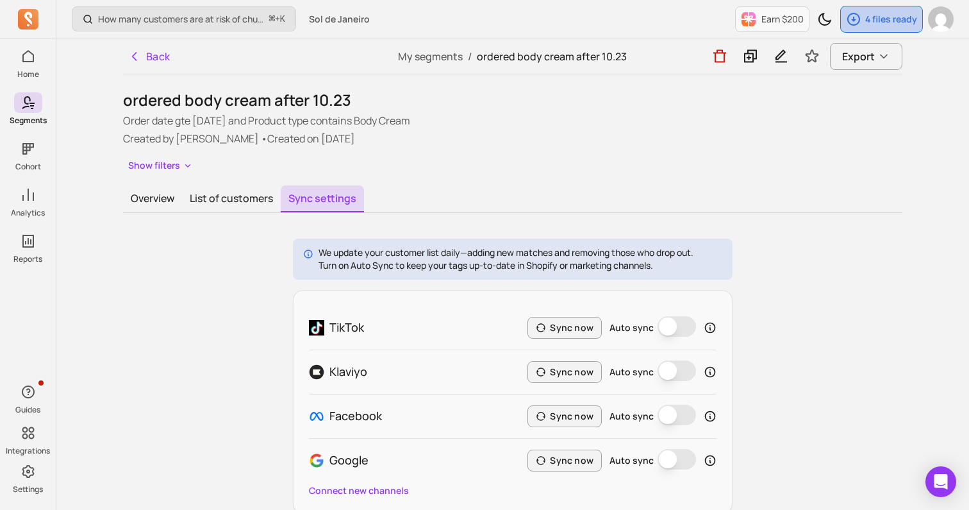
click at [910, 28] on div "4 files ready" at bounding box center [881, 19] width 81 height 26
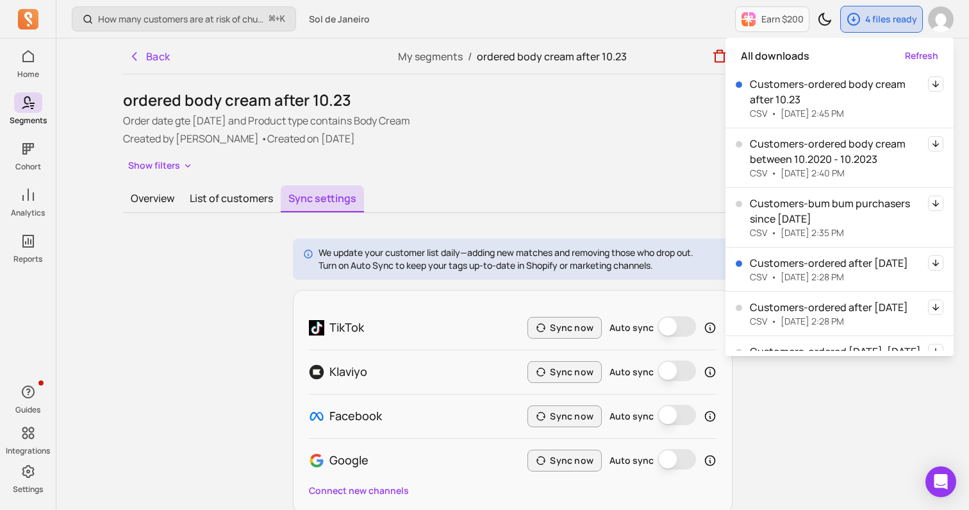
click at [933, 83] on icon "button" at bounding box center [935, 83] width 15 height 15
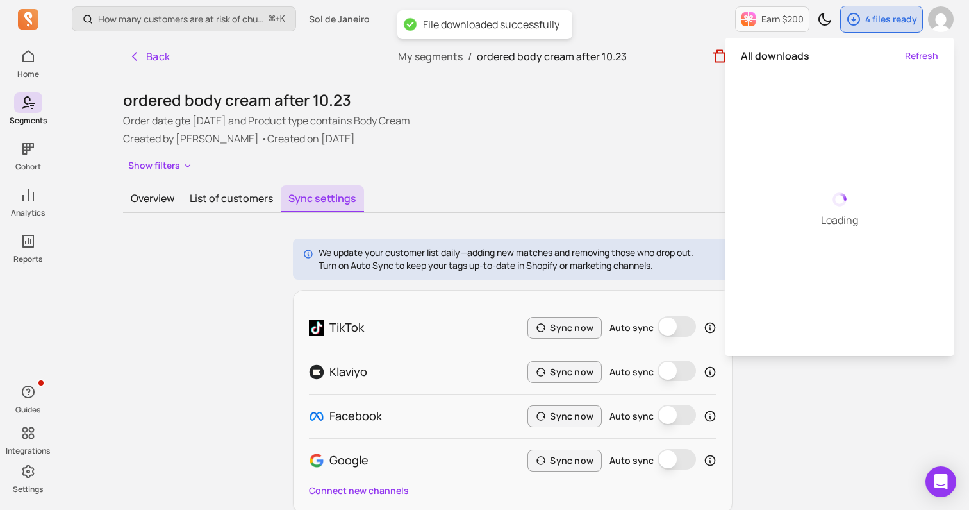
click at [542, 126] on p "Order date gte [DATE] and Product type contains Body Cream" at bounding box center [512, 120] width 779 height 15
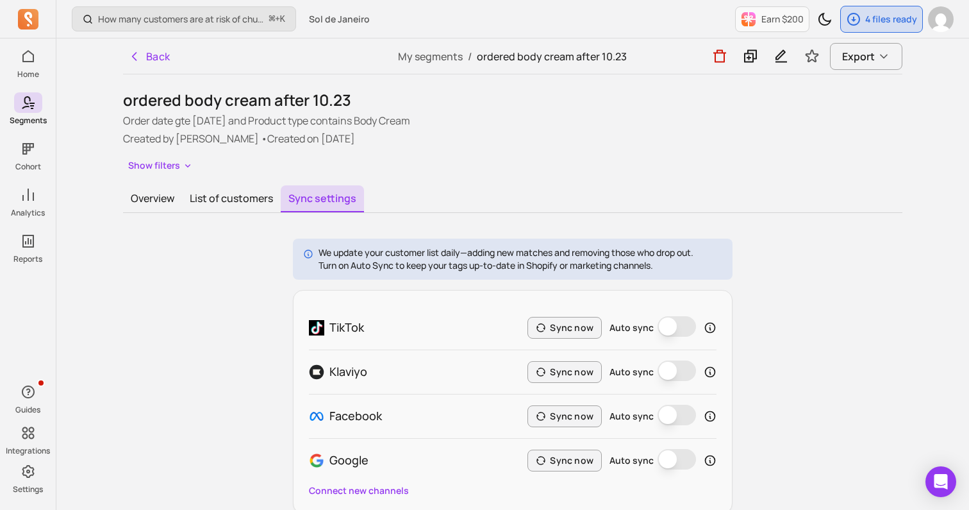
click at [553, 167] on div "Show filters" at bounding box center [512, 165] width 779 height 19
click at [871, 13] on p "4 files ready" at bounding box center [891, 19] width 52 height 13
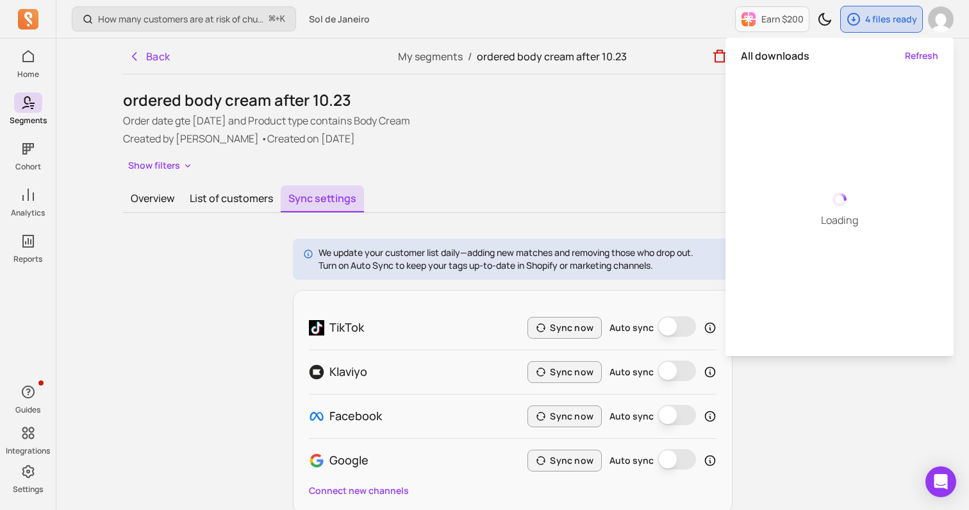
click at [532, 188] on div "Overview List of customers Sync settings" at bounding box center [512, 199] width 779 height 28
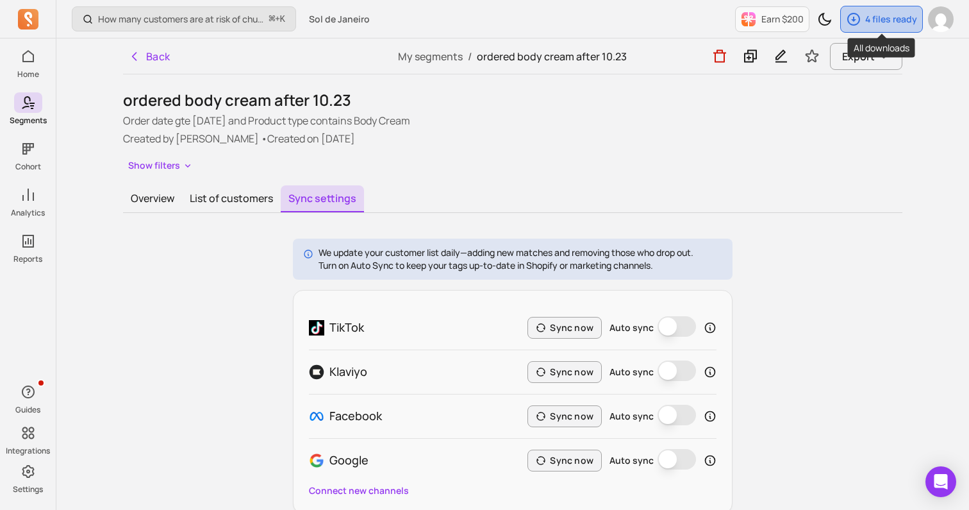
click at [888, 19] on p "4 files ready" at bounding box center [891, 19] width 52 height 13
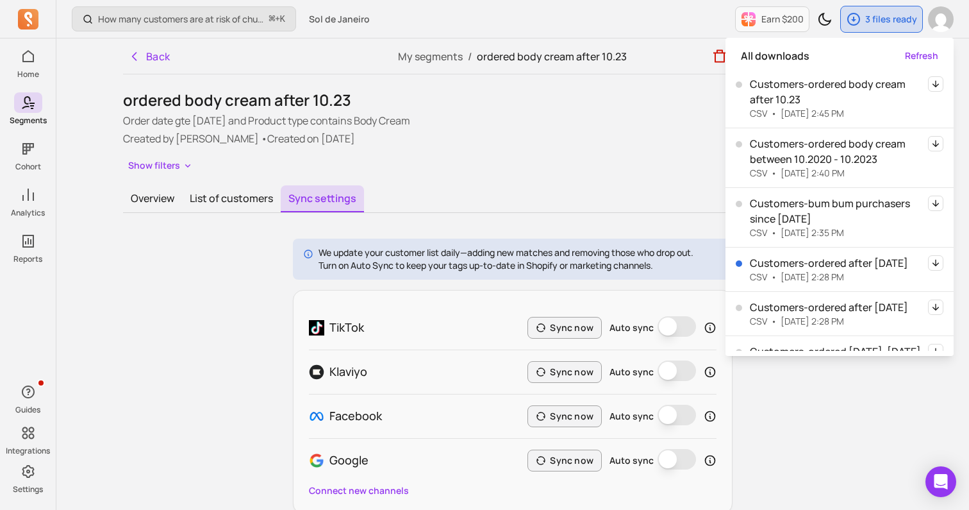
click at [935, 81] on icon "button" at bounding box center [935, 83] width 15 height 15
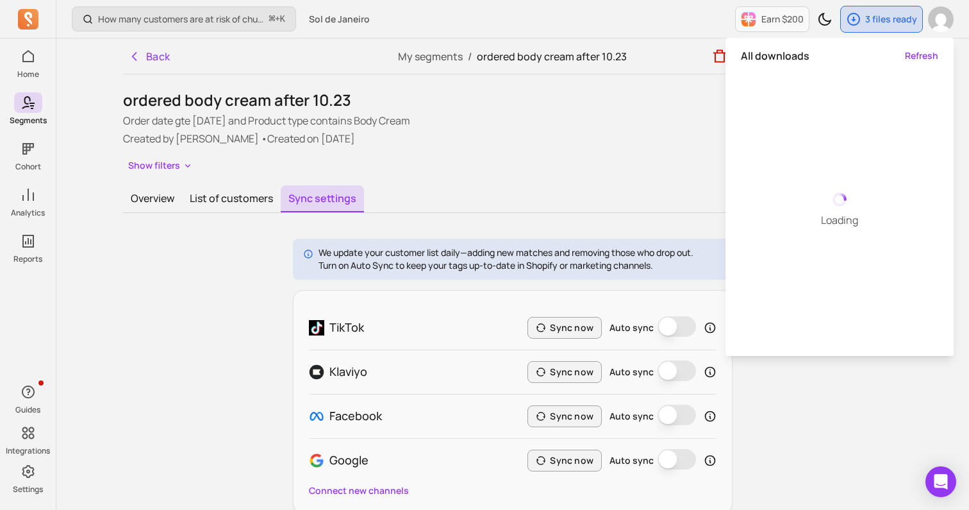
click at [645, 158] on div "Show filters" at bounding box center [512, 165] width 779 height 19
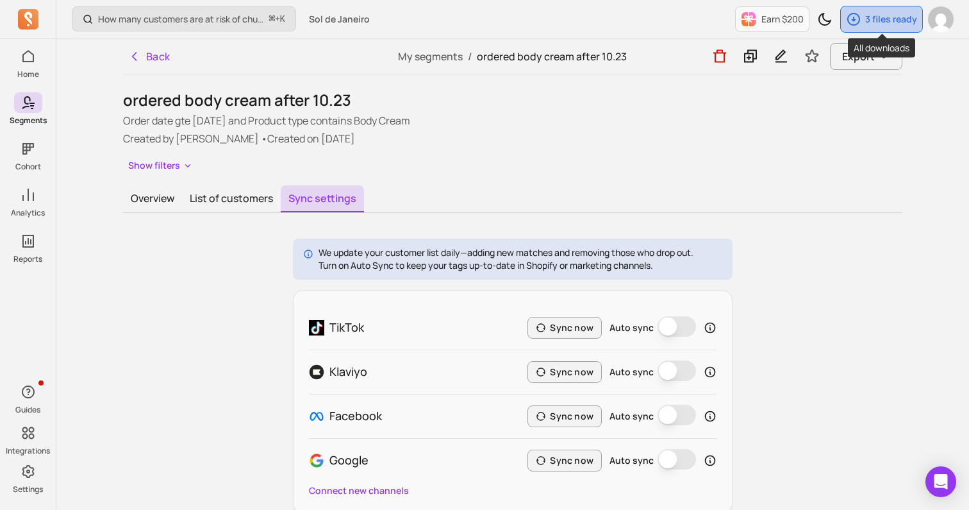
click at [869, 21] on p "3 files ready" at bounding box center [891, 19] width 52 height 13
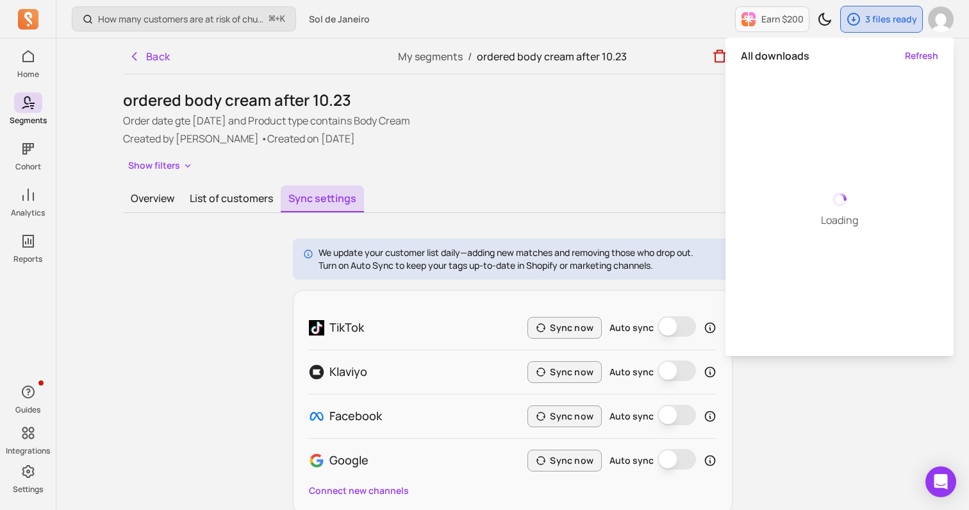
click at [591, 138] on p "Created by [PERSON_NAME] • Created on [DATE]" at bounding box center [512, 138] width 779 height 15
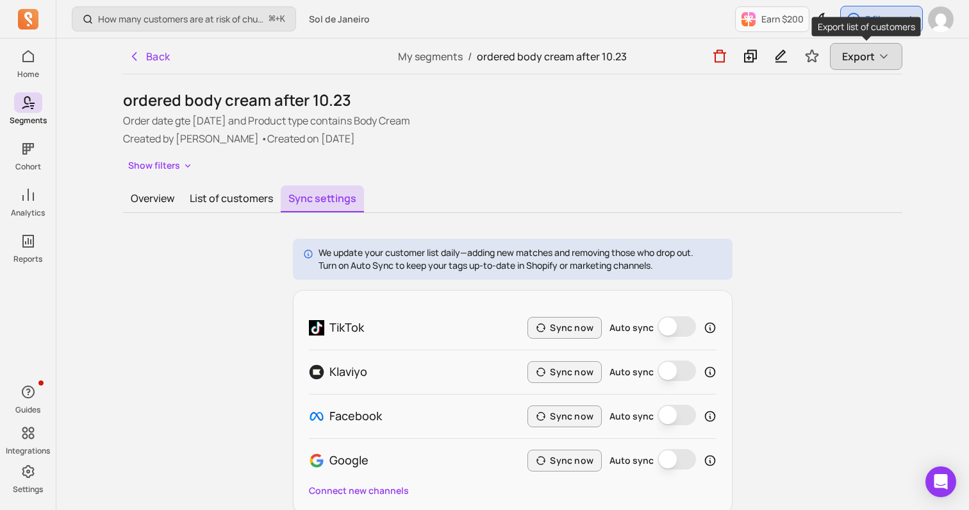
click at [860, 55] on span "Export" at bounding box center [858, 56] width 33 height 15
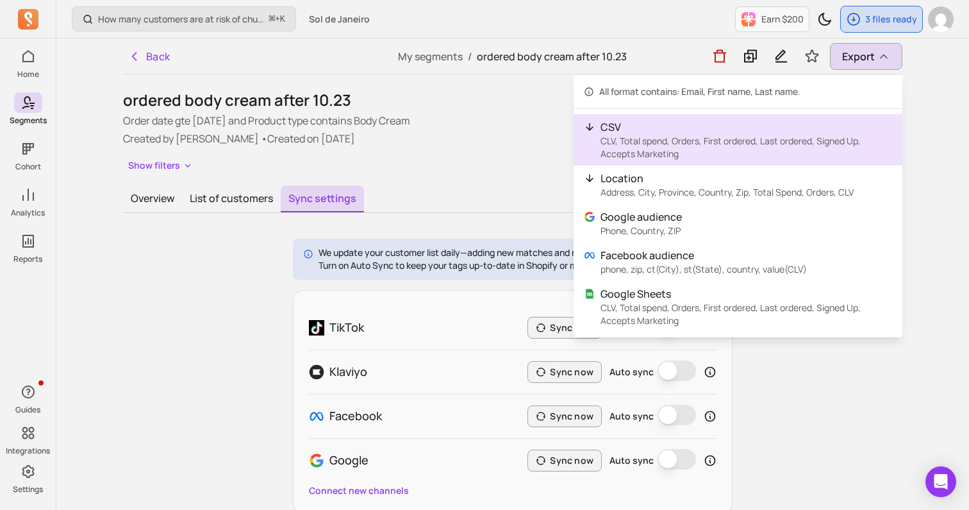
click at [669, 145] on p "CLV, Total spend, Orders, First ordered, Last ordered, Signed Up, Accepts Marke…" at bounding box center [747, 148] width 292 height 26
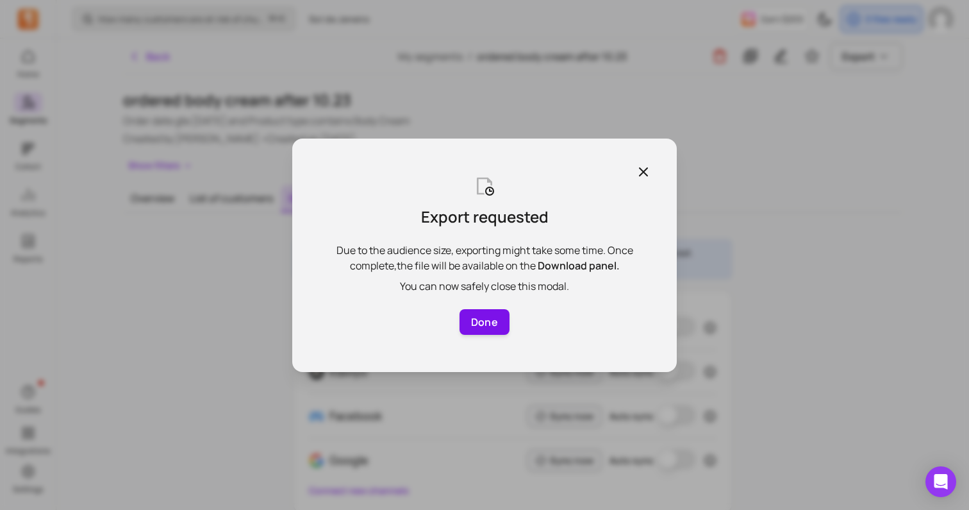
click at [503, 324] on button "Done" at bounding box center [485, 322] width 50 height 26
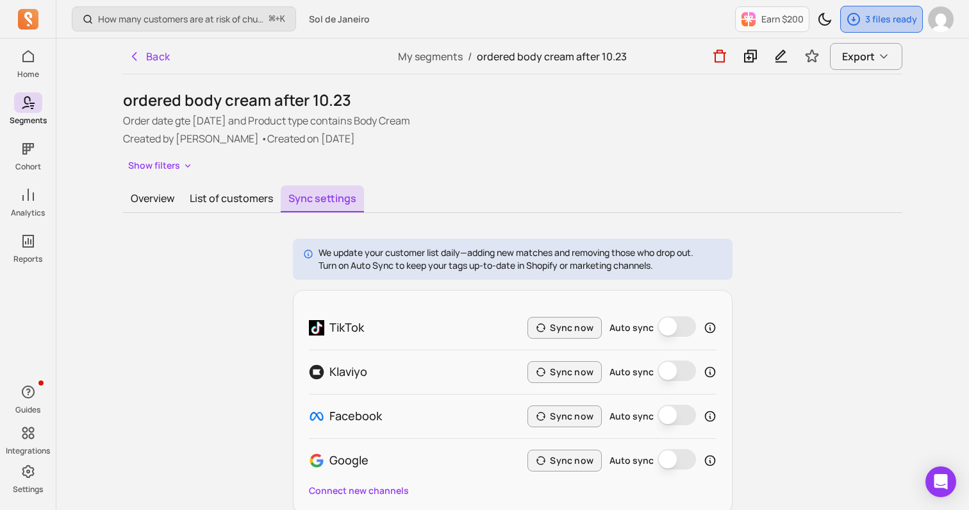
click at [910, 17] on p "3 files ready" at bounding box center [891, 19] width 52 height 13
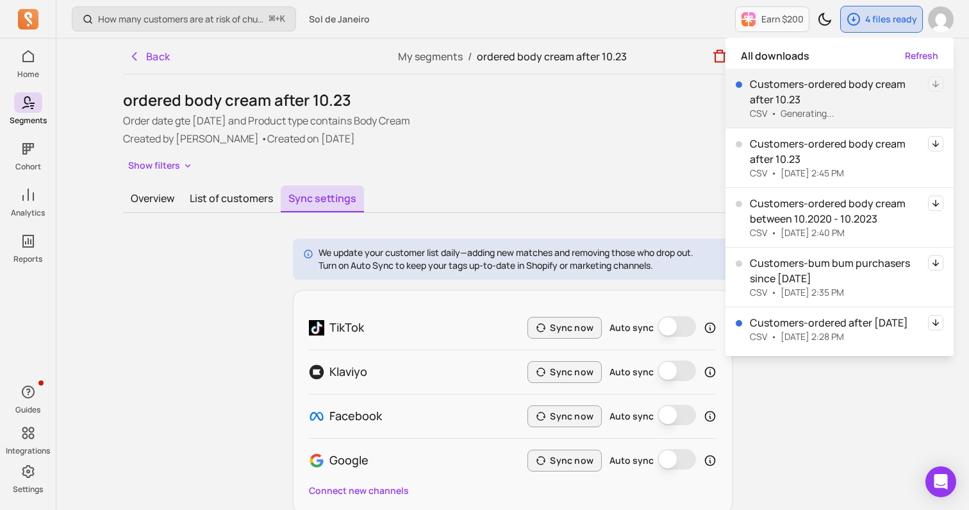
click at [937, 142] on icon "button" at bounding box center [935, 143] width 15 height 15
click at [579, 169] on div "Show filters" at bounding box center [512, 165] width 779 height 19
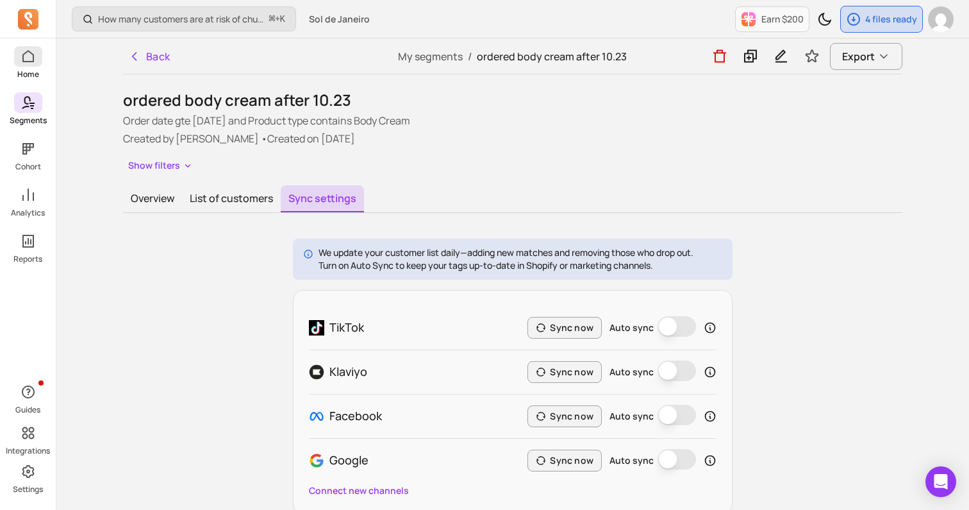
click at [24, 69] on p "Home" at bounding box center [28, 74] width 22 height 10
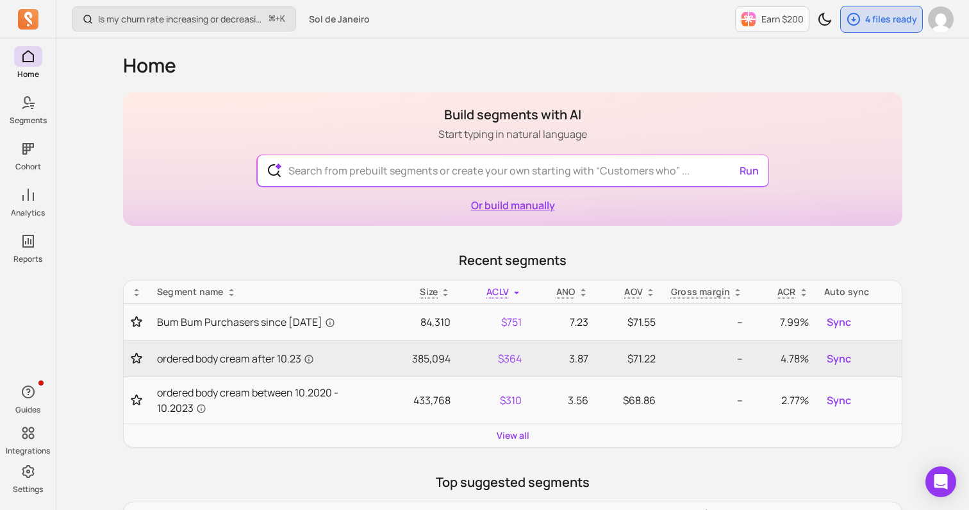
click at [542, 208] on link "Or build manually" at bounding box center [513, 205] width 84 height 14
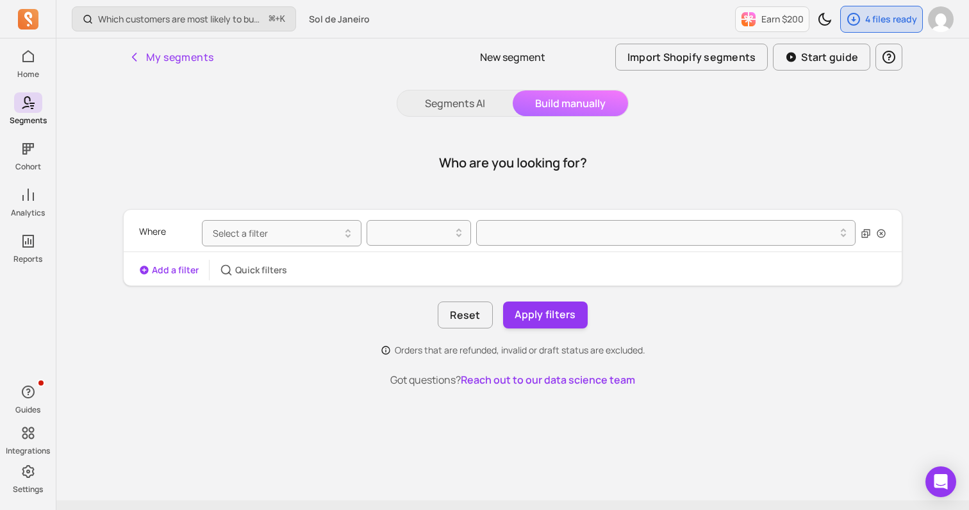
click at [300, 247] on div "Where Select a filter" at bounding box center [512, 233] width 747 height 37
click at [300, 235] on button "Select a filter" at bounding box center [282, 233] width 160 height 26
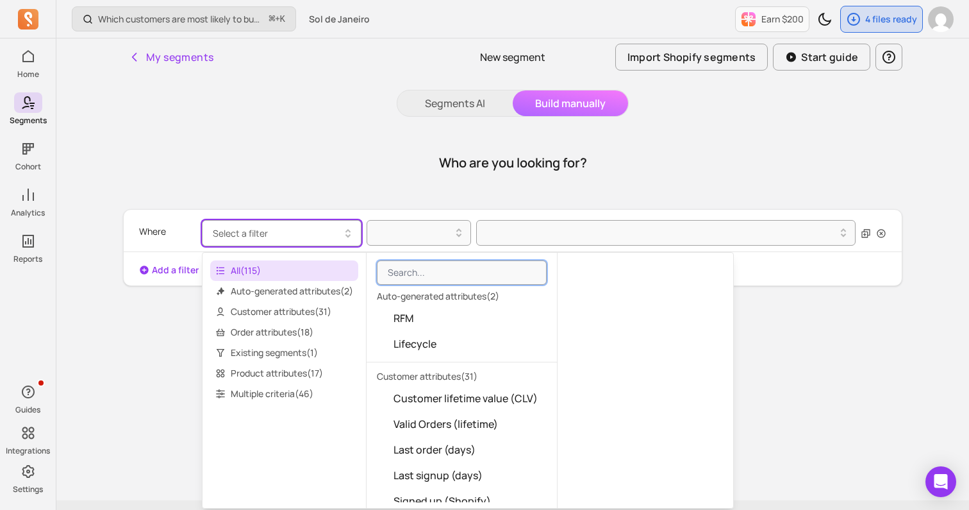
click at [111, 346] on div "My segments New segment Import Shopify segments Start guide Segments AI Build m…" at bounding box center [513, 269] width 821 height 462
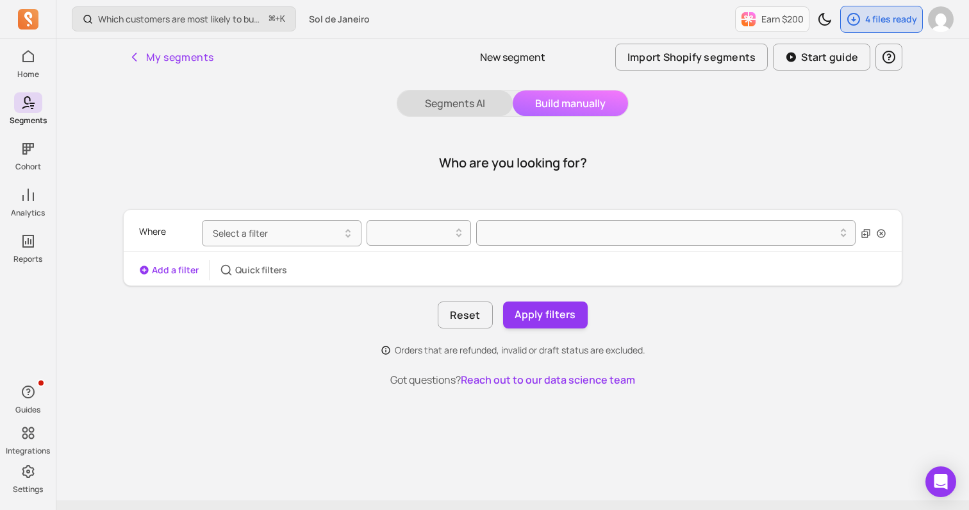
click at [445, 113] on button "Segments AI" at bounding box center [454, 103] width 115 height 26
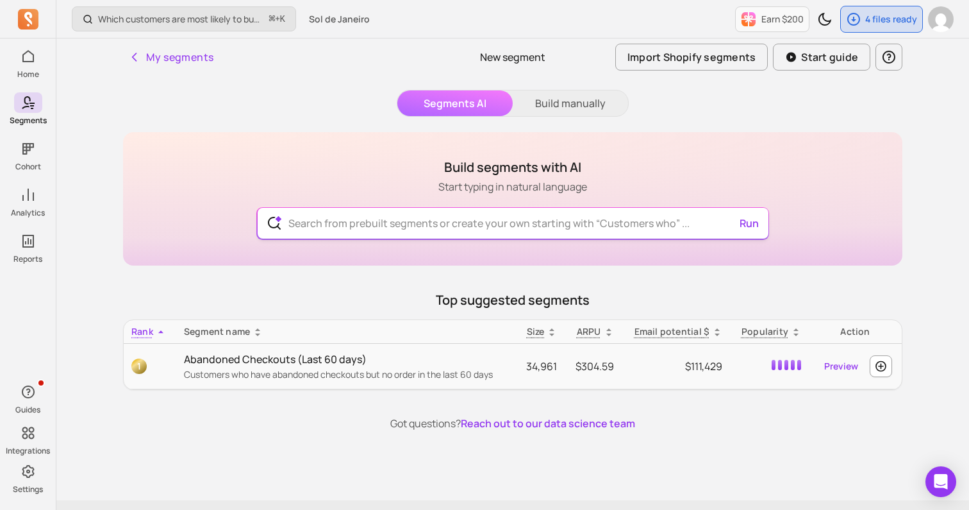
click at [386, 224] on input "text" at bounding box center [513, 223] width 470 height 31
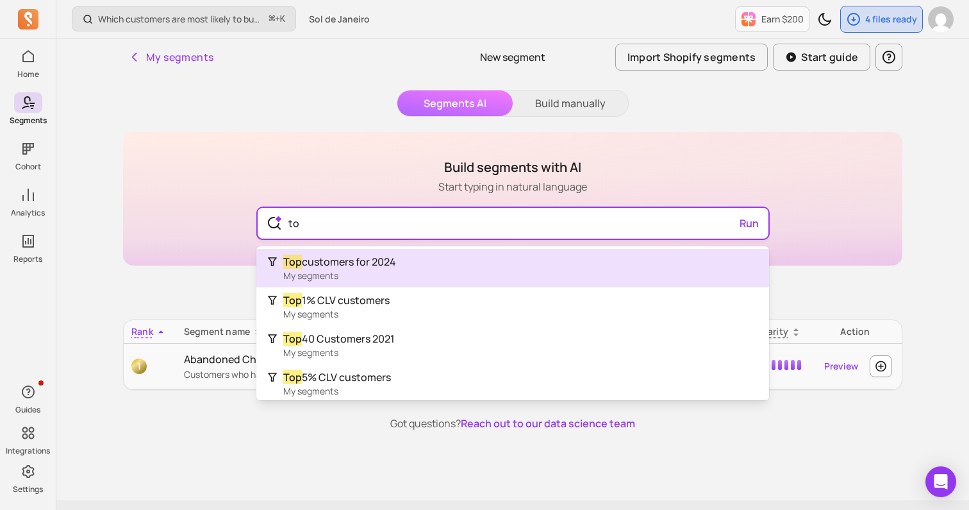
type input "t"
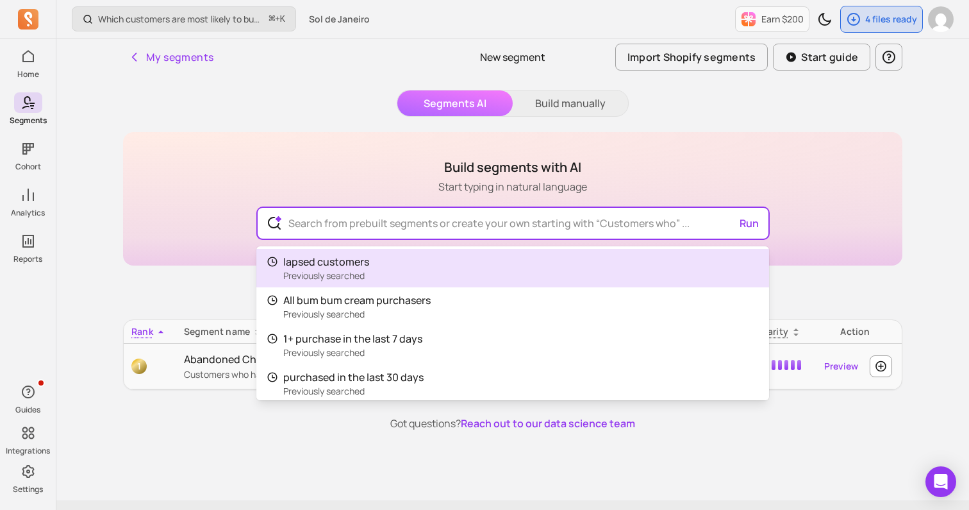
click at [156, 283] on div "Build segments with AI Start typing in natural language Run lapsed customers Pr…" at bounding box center [512, 281] width 779 height 299
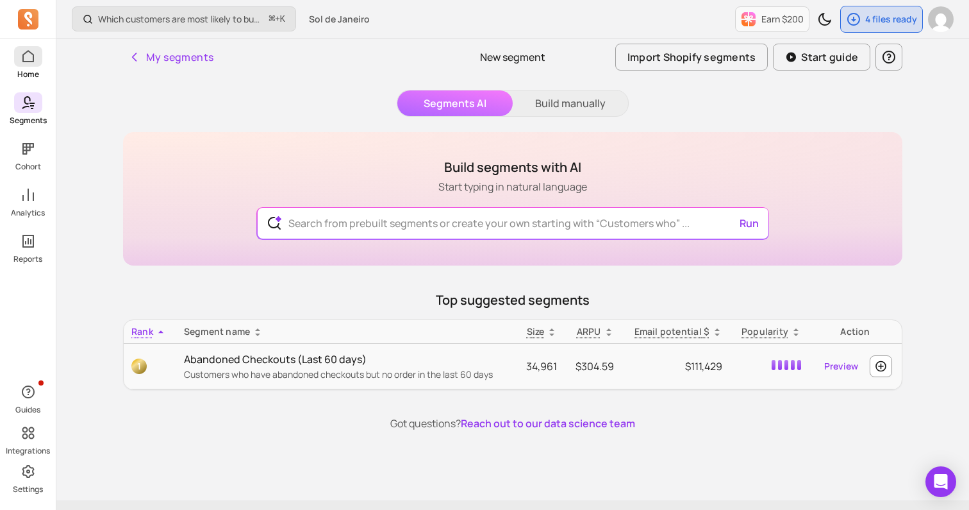
click at [29, 60] on icon at bounding box center [28, 56] width 15 height 15
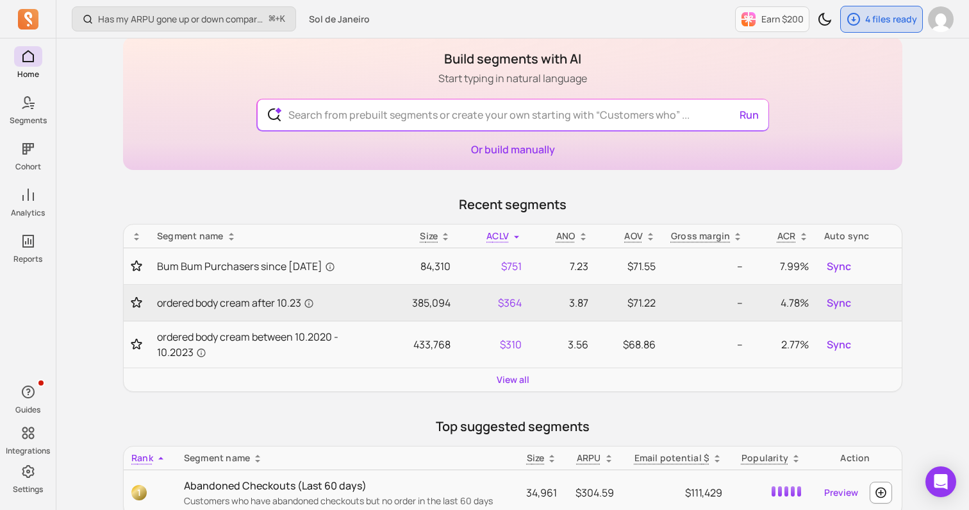
scroll to position [69, 0]
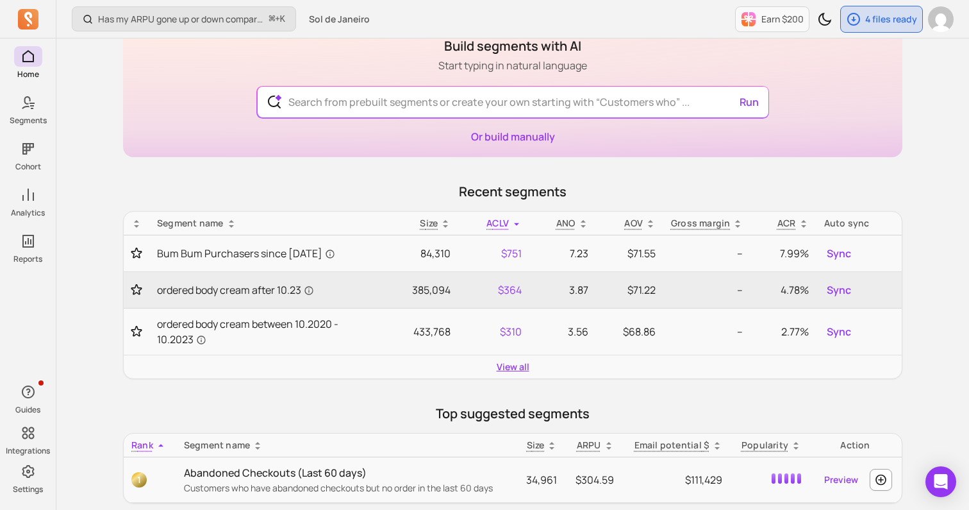
click at [515, 366] on link "View all" at bounding box center [513, 366] width 33 height 13
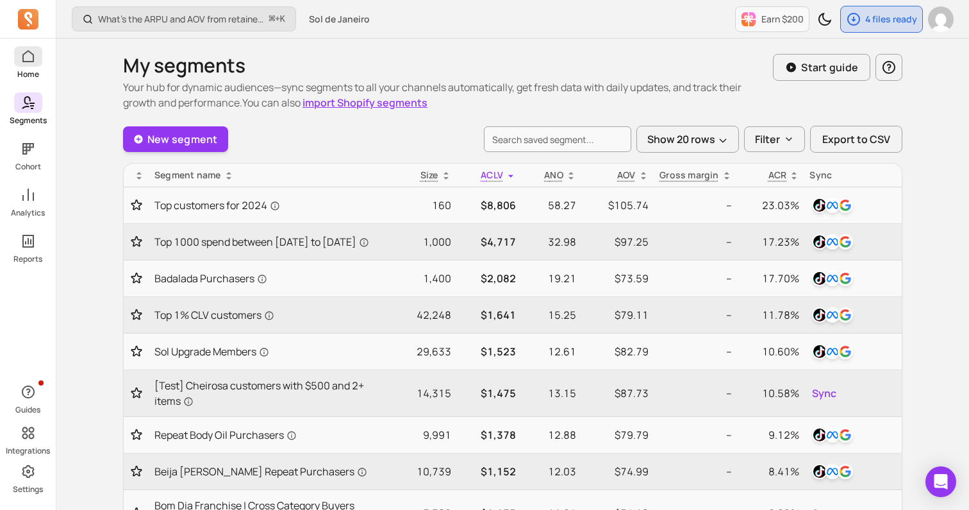
click at [17, 62] on span at bounding box center [28, 56] width 28 height 21
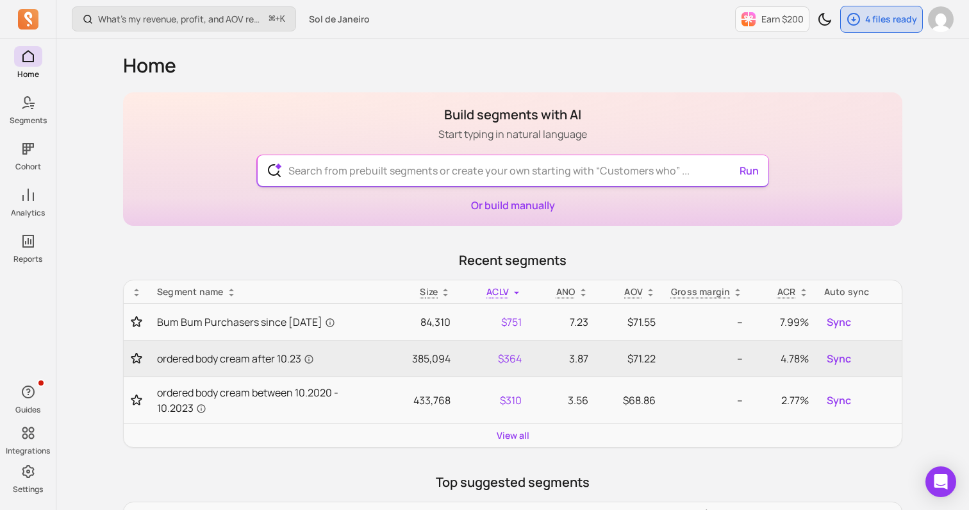
click at [367, 175] on input "text" at bounding box center [513, 170] width 470 height 31
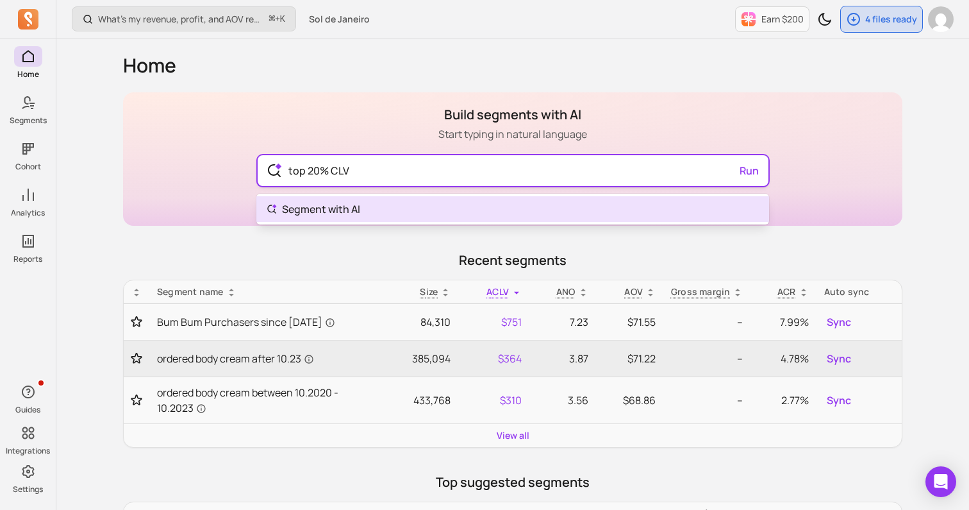
type input "top 20% CLV"
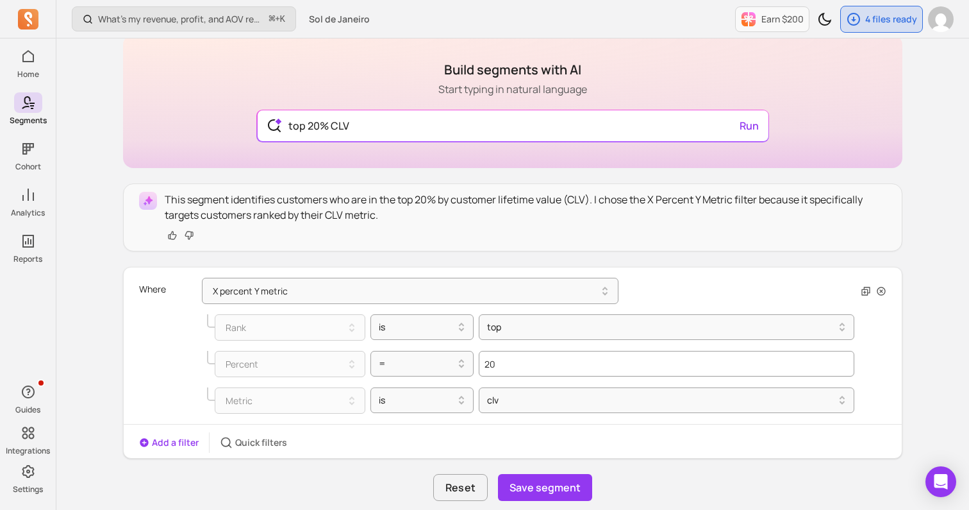
scroll to position [99, 0]
click at [545, 491] on button "Save segment" at bounding box center [545, 485] width 94 height 27
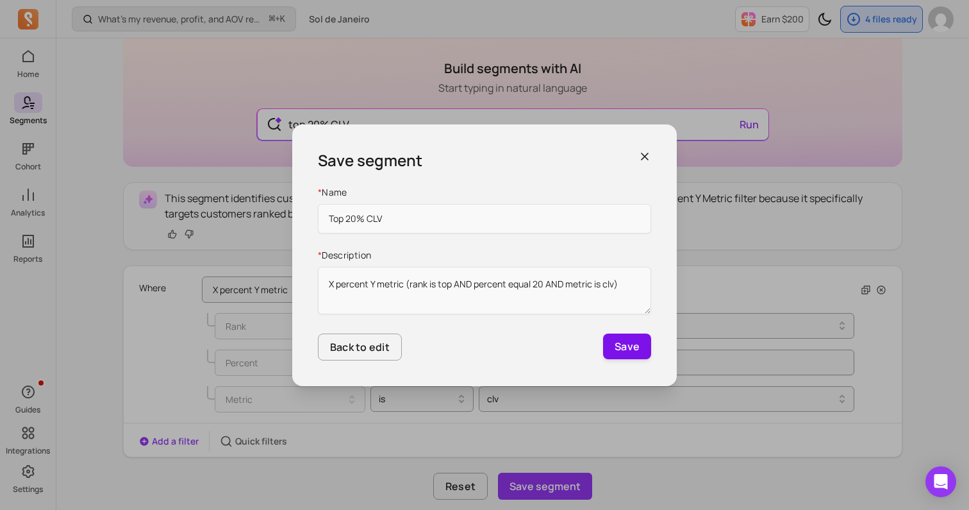
type input "Top 20% CLV"
click at [635, 342] on button "Save" at bounding box center [627, 346] width 48 height 26
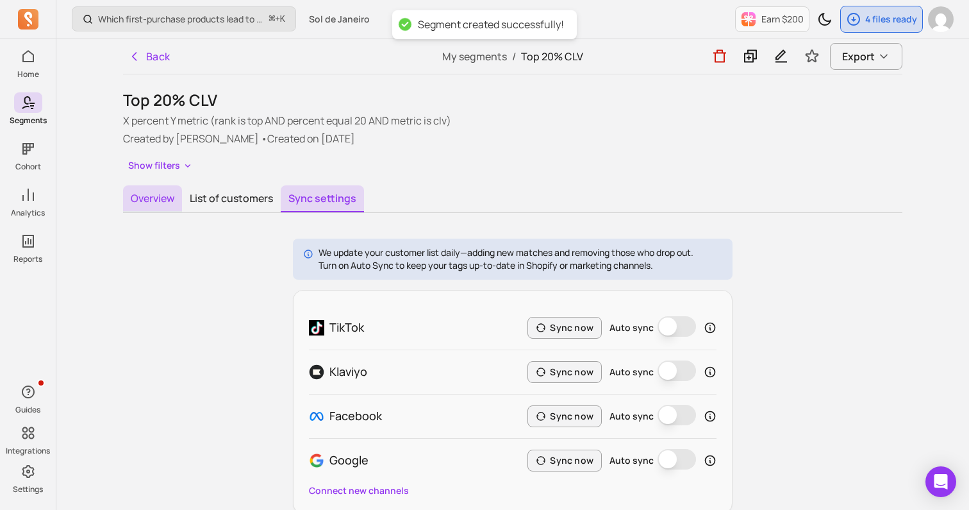
click at [163, 199] on button "Overview" at bounding box center [152, 198] width 59 height 27
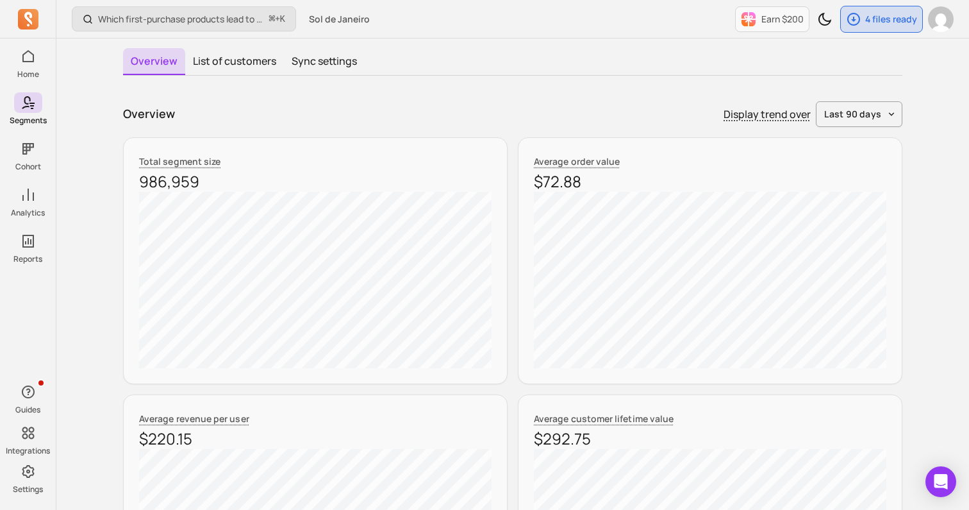
scroll to position [2, 0]
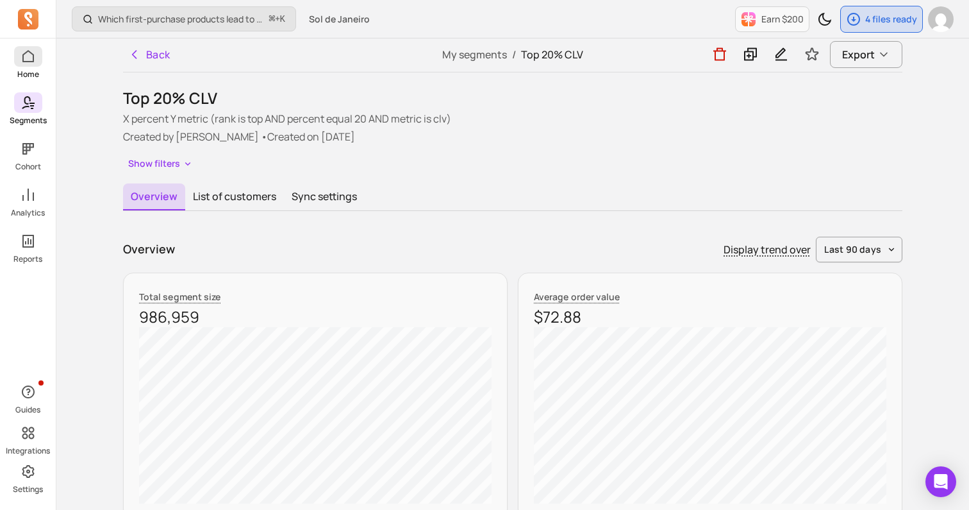
click at [26, 65] on span at bounding box center [28, 56] width 28 height 21
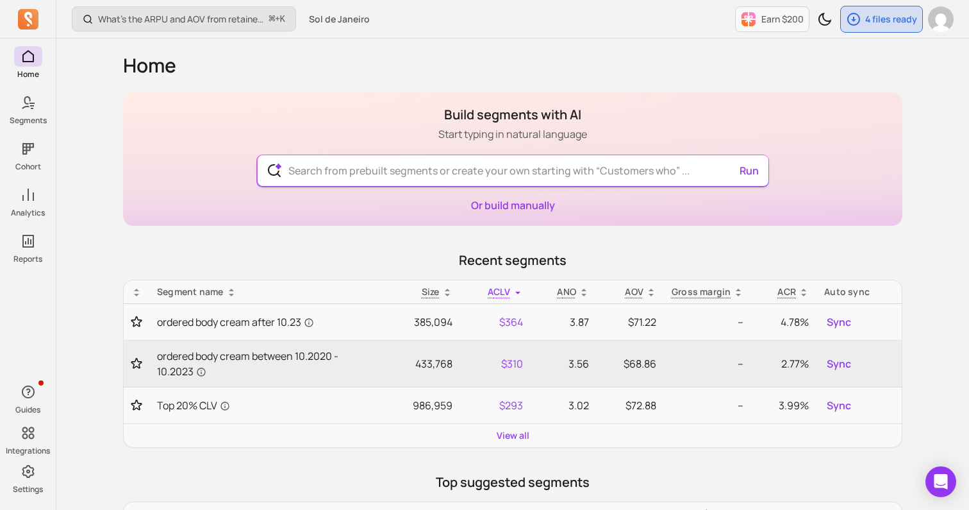
click at [358, 171] on input "text" at bounding box center [513, 170] width 470 height 31
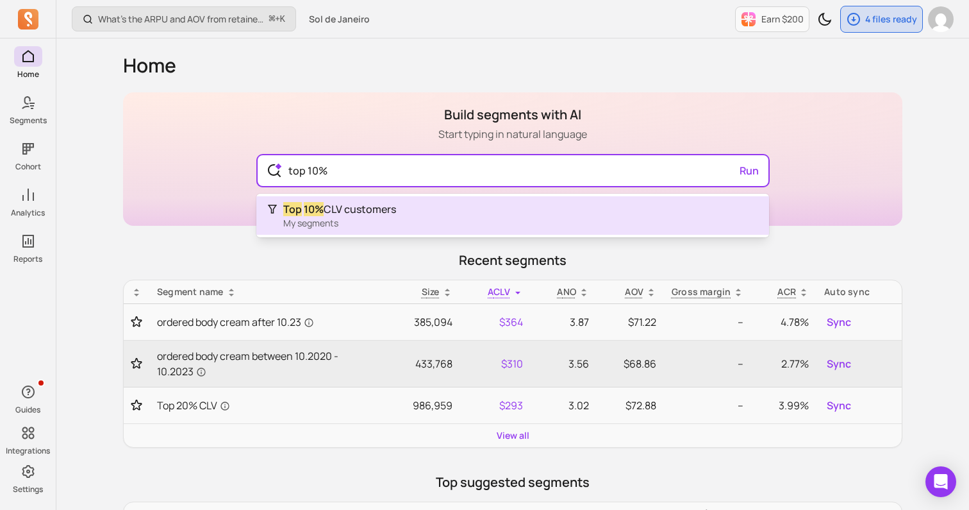
type input "top 10%"
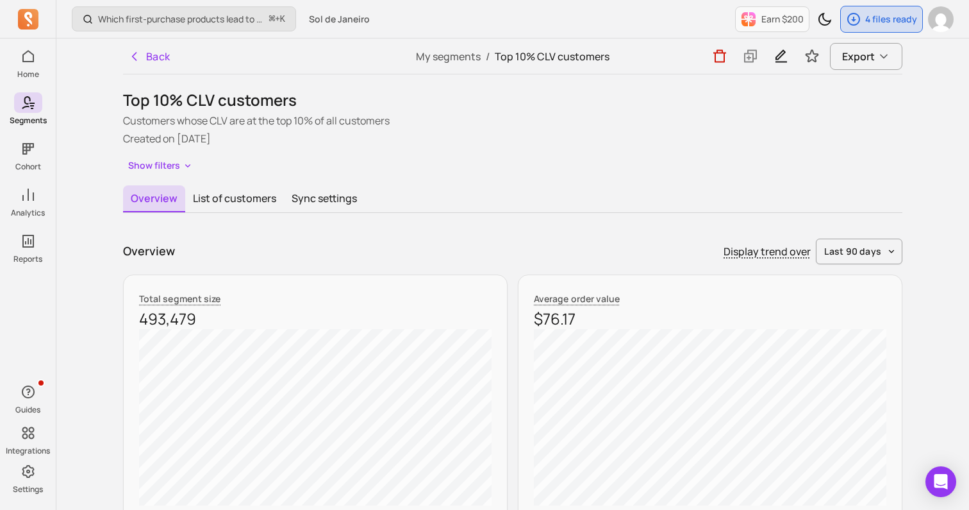
scroll to position [4, 0]
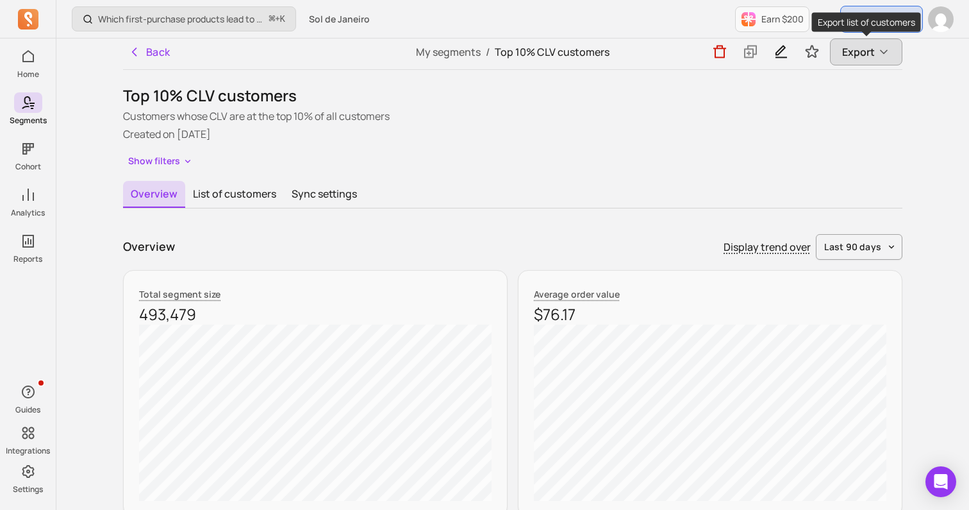
click at [866, 49] on span "Export" at bounding box center [858, 51] width 33 height 15
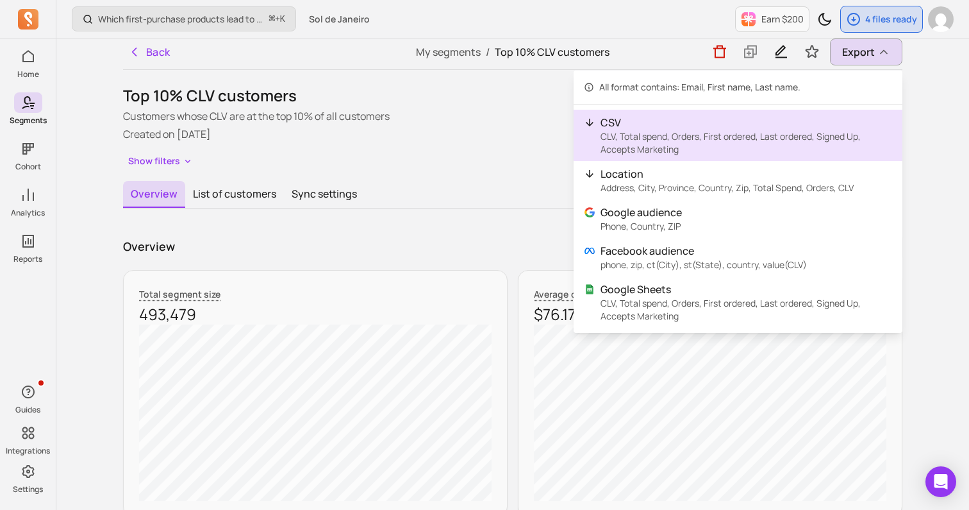
click at [741, 134] on p "CLV, Total spend, Orders, First ordered, Last ordered, Signed Up, Accepts Marke…" at bounding box center [747, 143] width 292 height 26
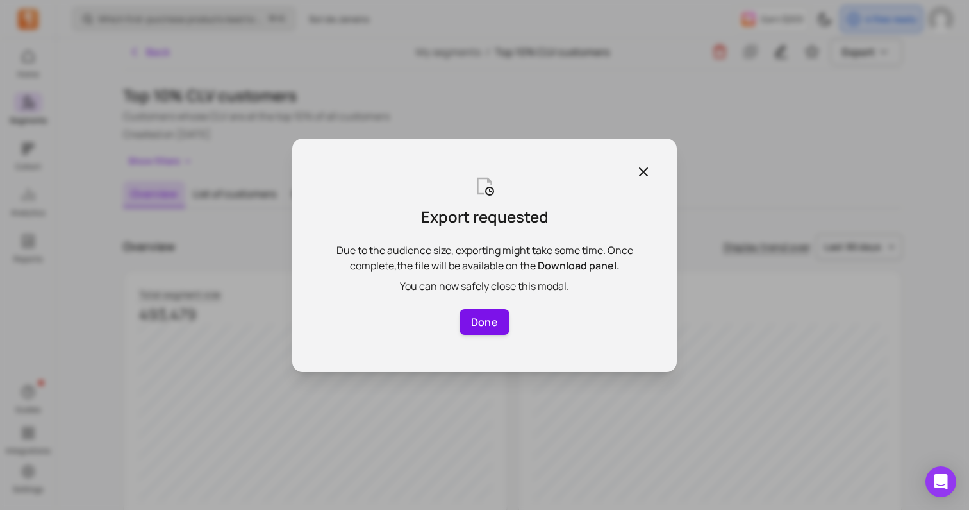
click at [496, 327] on button "Done" at bounding box center [485, 322] width 50 height 26
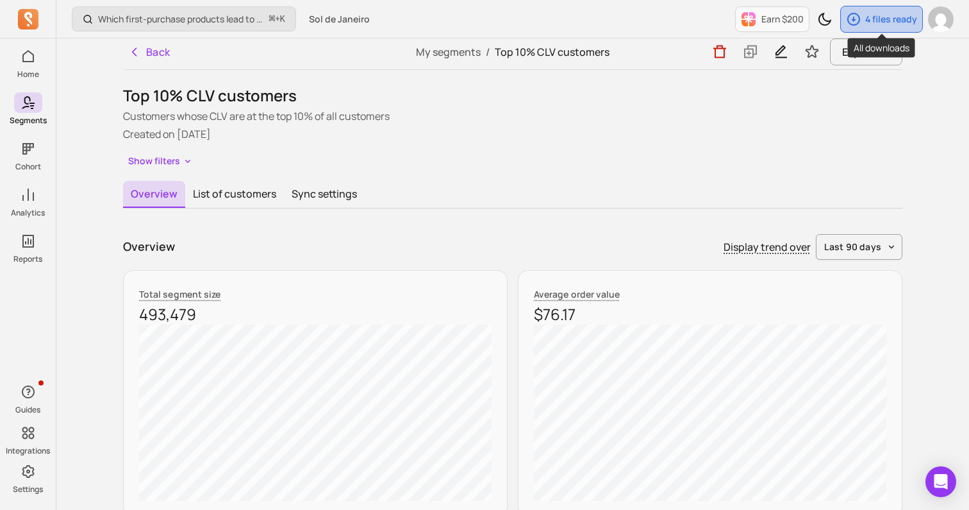
click at [879, 24] on p "4 files ready" at bounding box center [891, 19] width 52 height 13
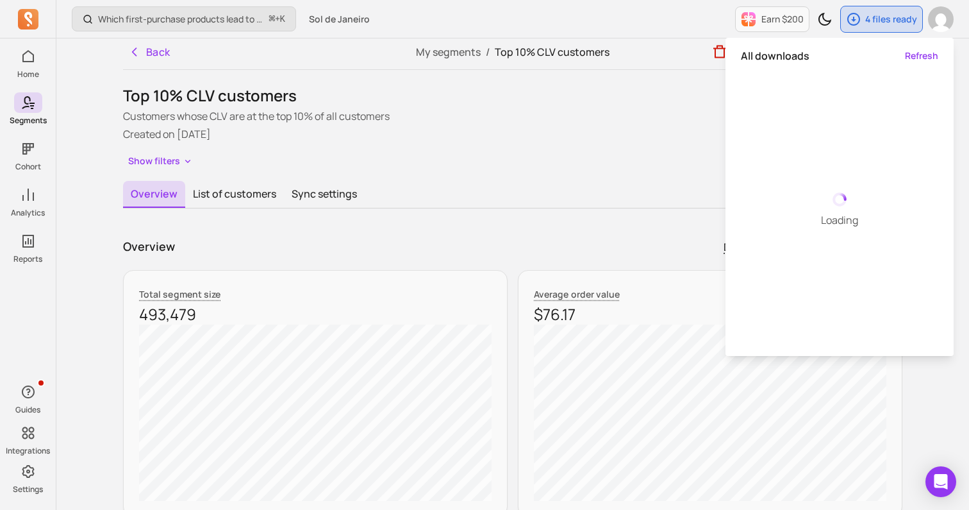
click at [607, 126] on div "Customers whose CLV are at the top 10% of all customers Created on [DATE]" at bounding box center [512, 124] width 779 height 33
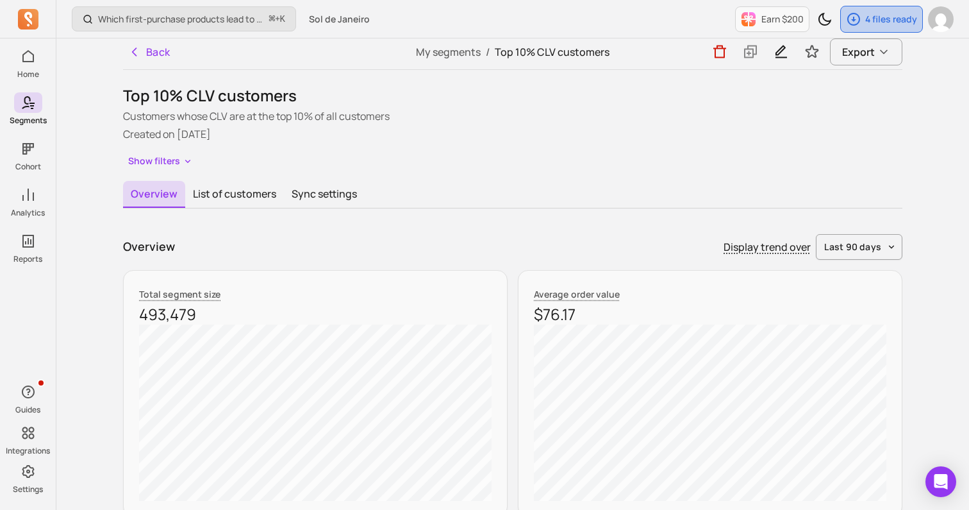
click at [887, 21] on p "4 files ready" at bounding box center [891, 19] width 52 height 13
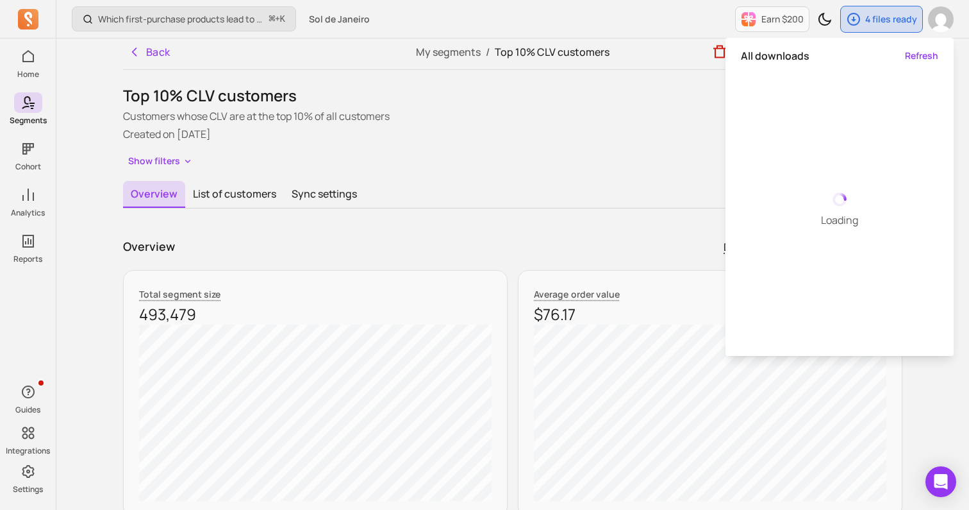
click at [617, 162] on div "Show filters" at bounding box center [512, 161] width 779 height 19
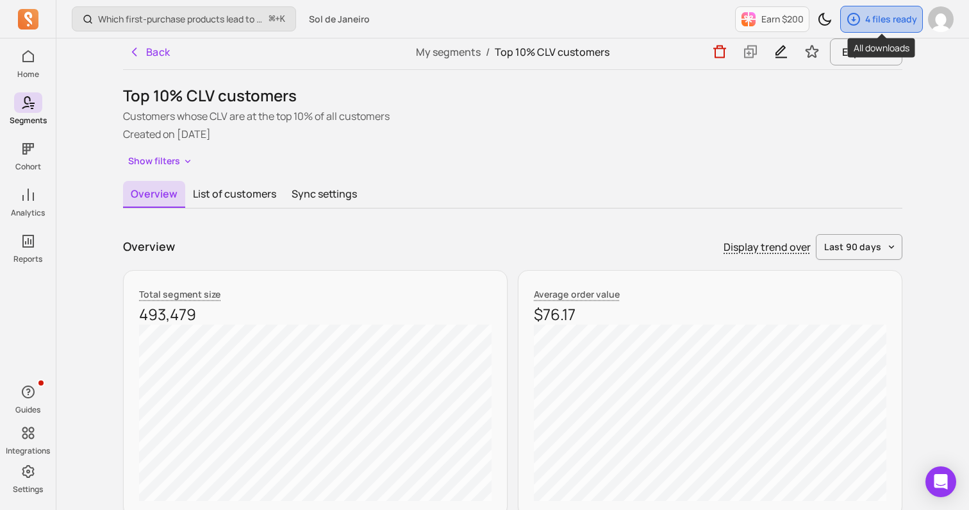
click at [855, 13] on icon "button" at bounding box center [853, 19] width 13 height 13
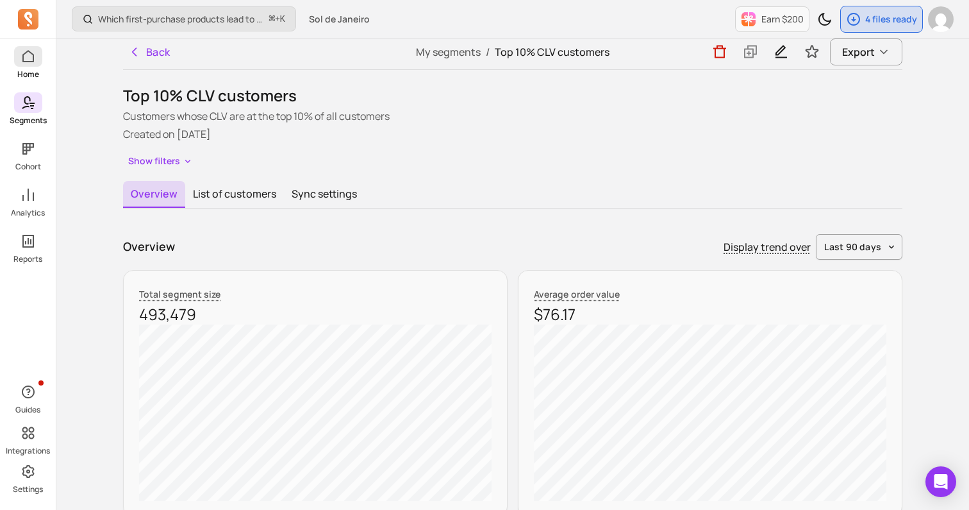
click at [31, 71] on p "Home" at bounding box center [28, 74] width 22 height 10
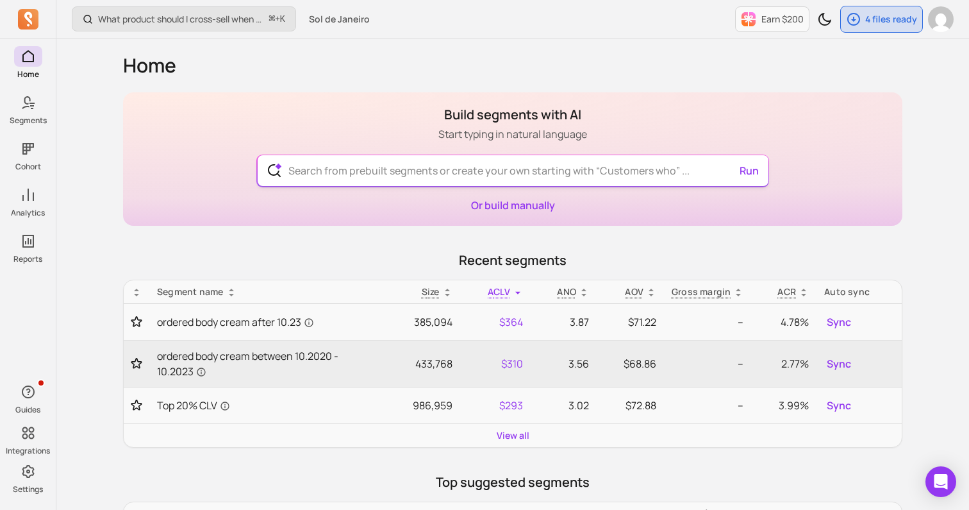
click at [399, 162] on input "text" at bounding box center [513, 170] width 470 height 31
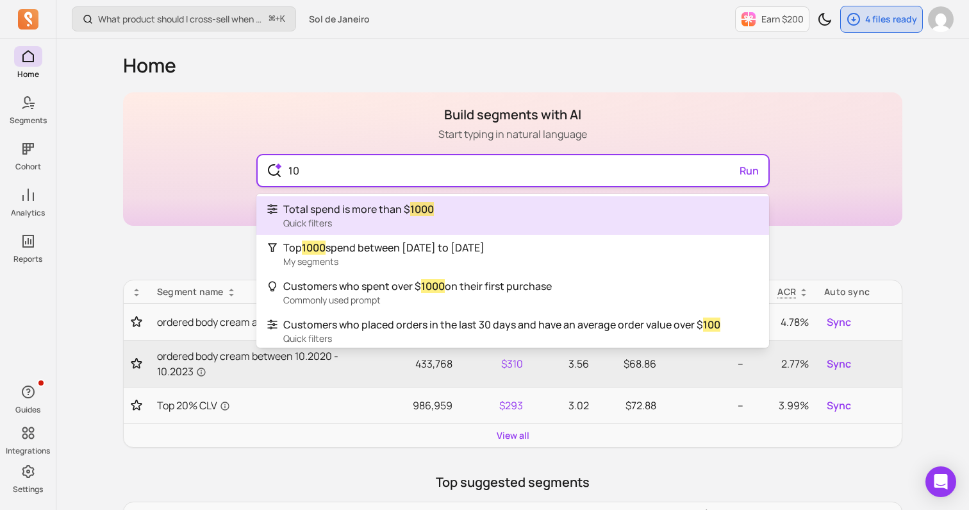
type input "1"
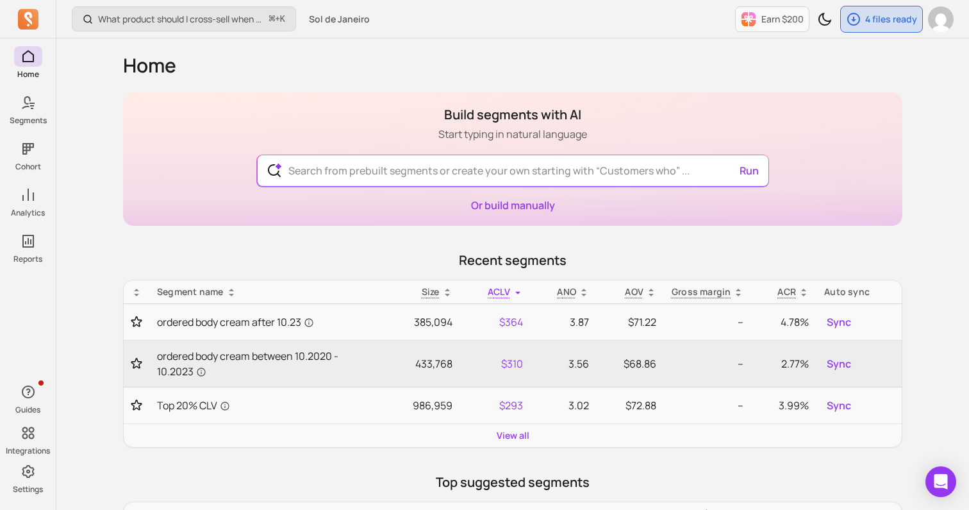
click at [199, 220] on div "Build segments with AI Start typing in natural language Run lapsed customers Pr…" at bounding box center [512, 158] width 779 height 133
click at [496, 199] on link "Or build manually" at bounding box center [513, 205] width 84 height 14
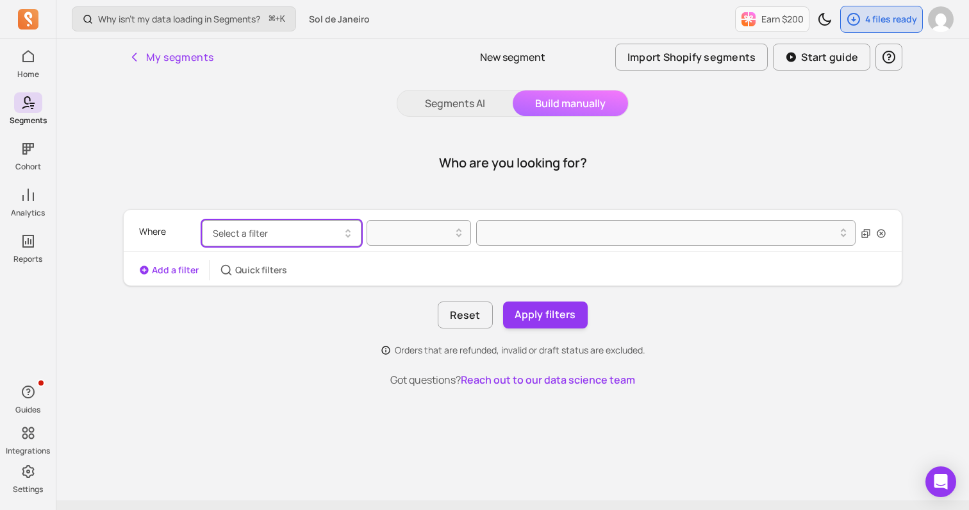
click at [338, 223] on button "Select a filter" at bounding box center [282, 233] width 160 height 26
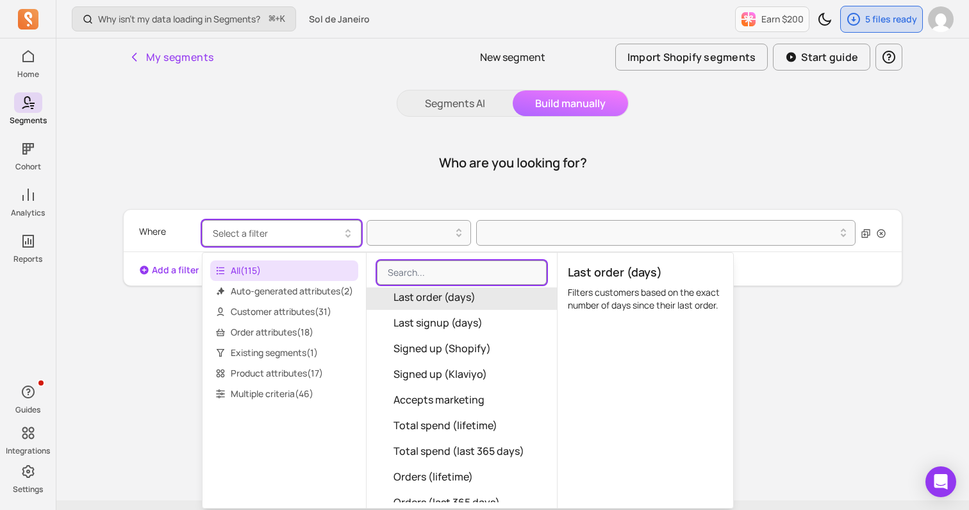
scroll to position [160, 0]
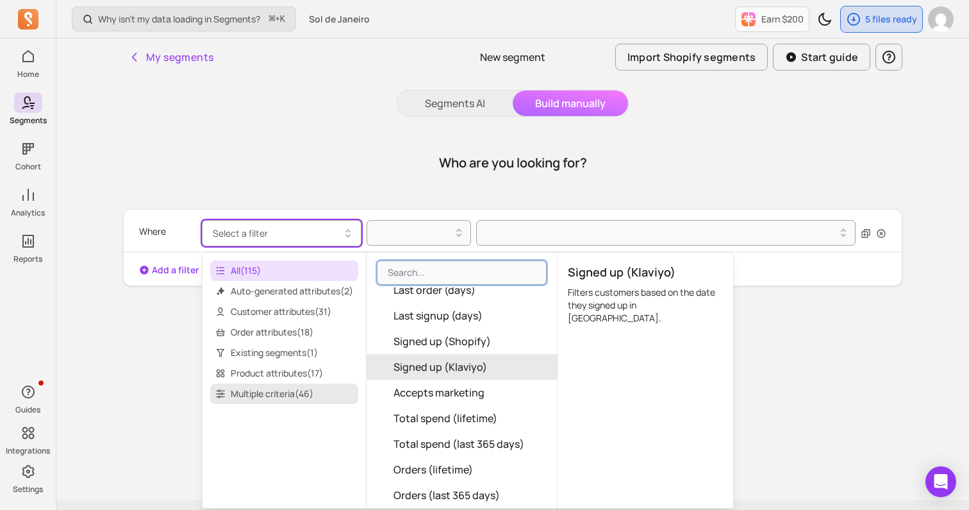
click at [269, 387] on span "Multiple criteria ( 46 )" at bounding box center [284, 393] width 148 height 21
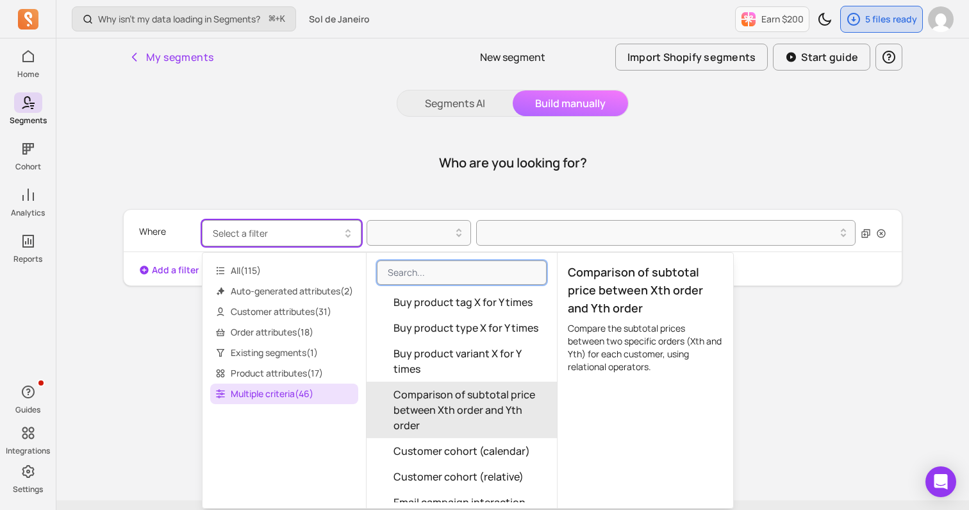
scroll to position [364, 0]
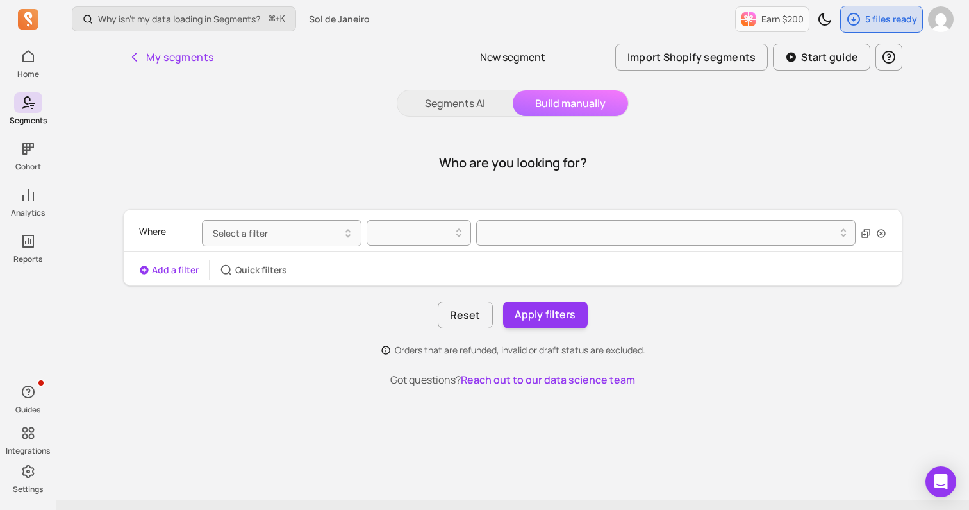
click at [129, 380] on p "Got questions? Reach out to our data science team" at bounding box center [512, 379] width 779 height 15
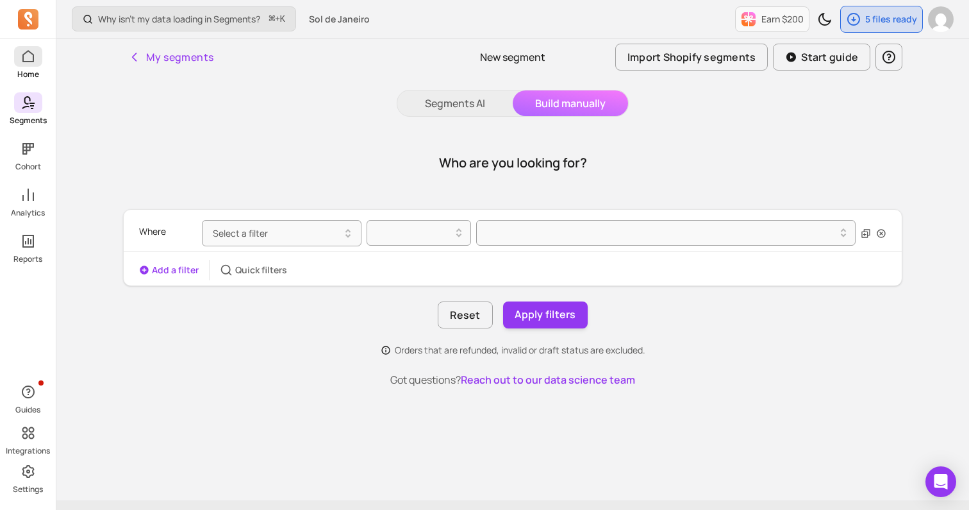
click at [28, 69] on p "Home" at bounding box center [28, 74] width 22 height 10
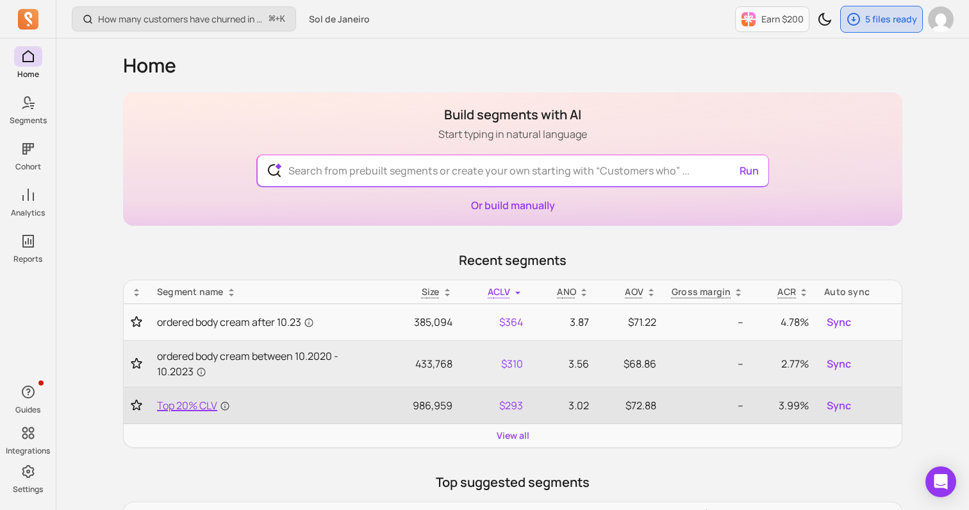
click at [206, 408] on span "Top 20% CLV" at bounding box center [193, 404] width 73 height 15
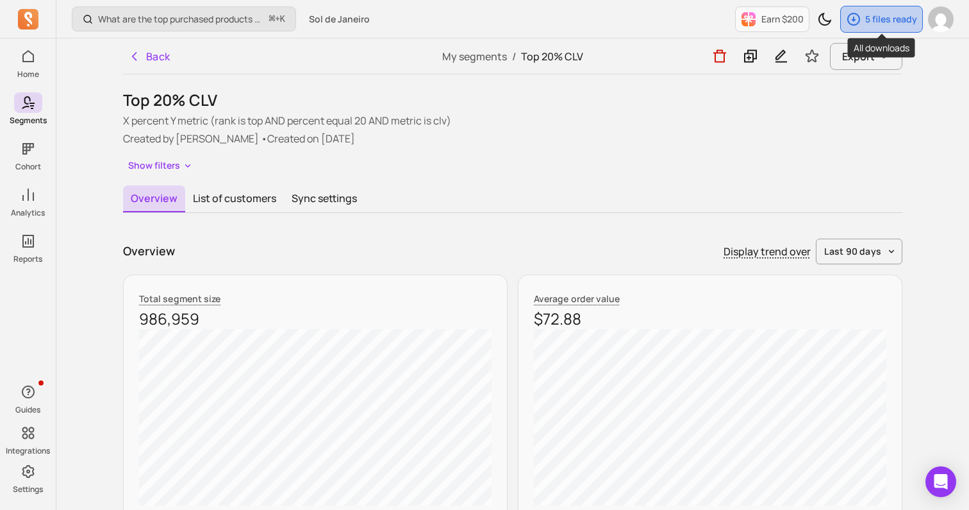
click at [882, 26] on div "5 files ready" at bounding box center [881, 19] width 81 height 26
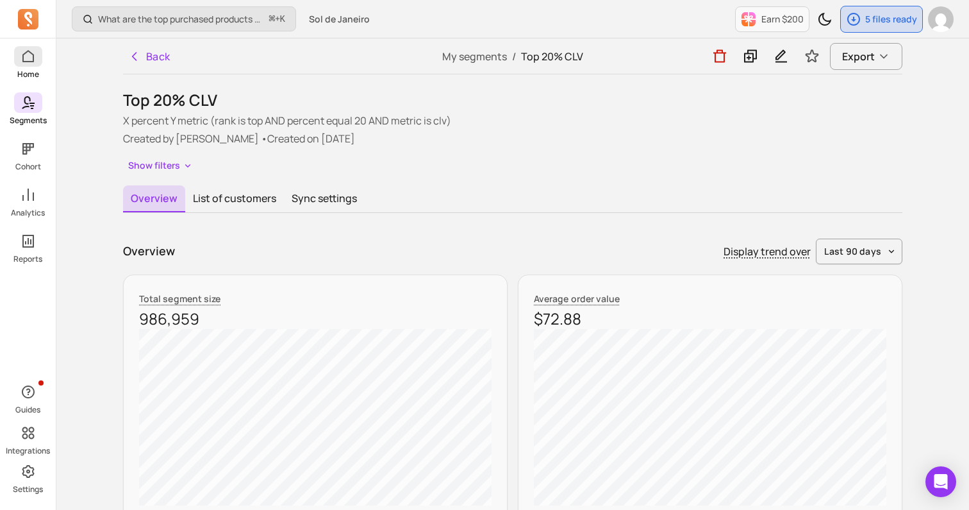
click at [32, 62] on icon at bounding box center [28, 56] width 12 height 12
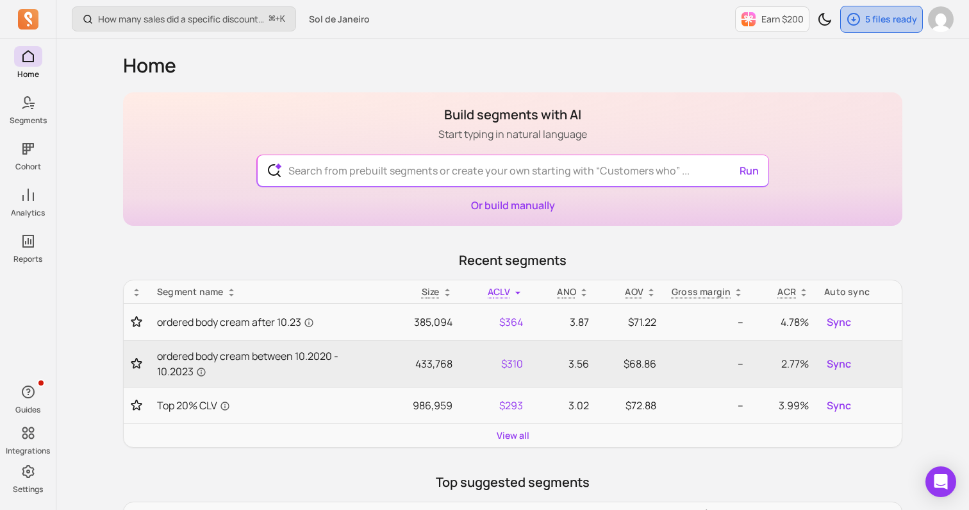
click at [882, 19] on p "5 files ready" at bounding box center [891, 19] width 52 height 13
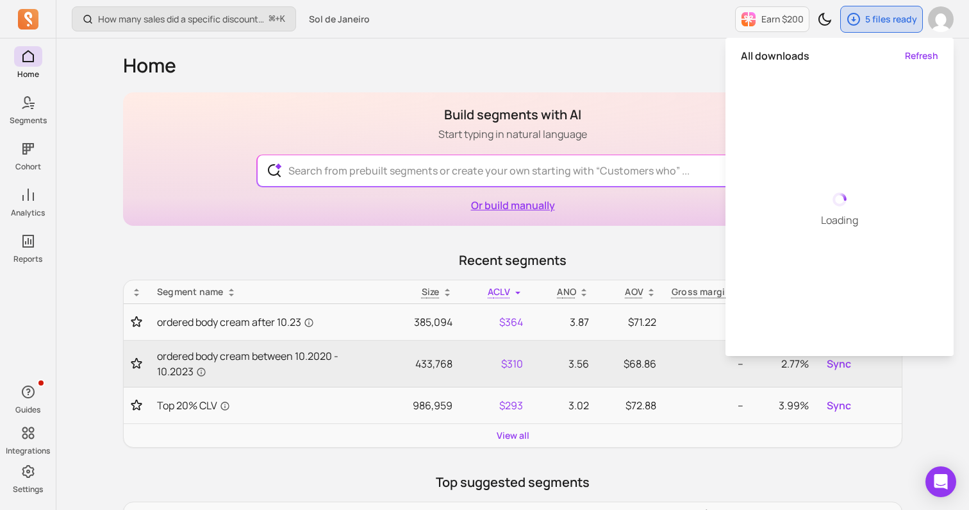
click at [532, 204] on link "Or build manually" at bounding box center [513, 205] width 84 height 14
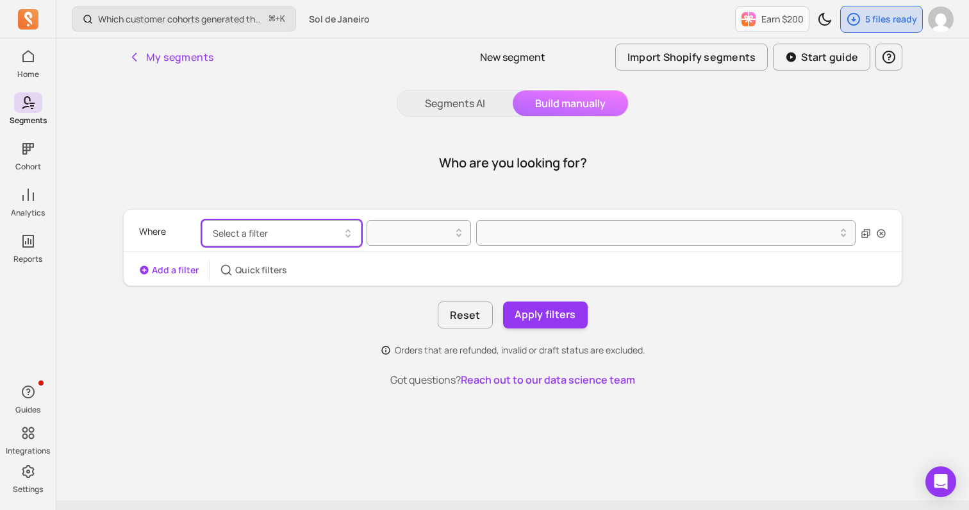
click at [259, 222] on button "Select a filter" at bounding box center [282, 233] width 160 height 26
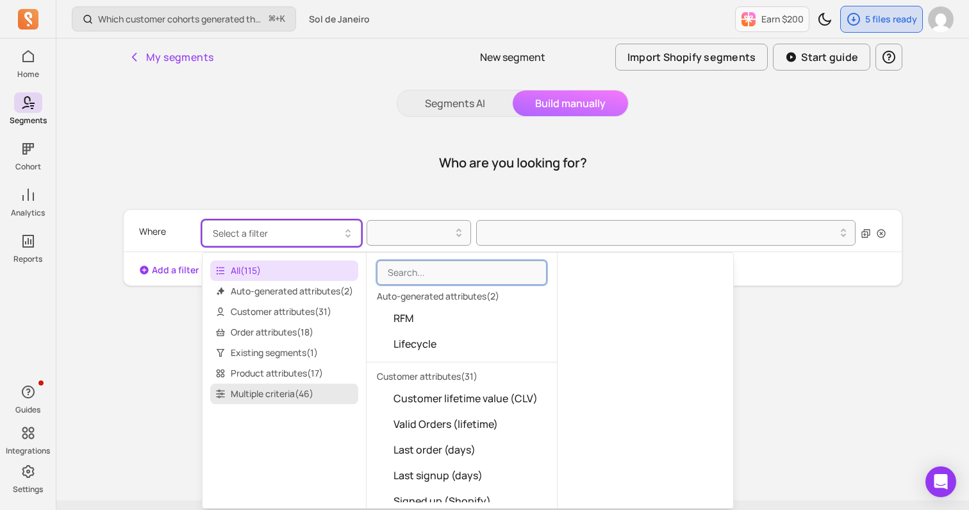
click at [305, 393] on span "Multiple criteria ( 46 )" at bounding box center [284, 393] width 148 height 21
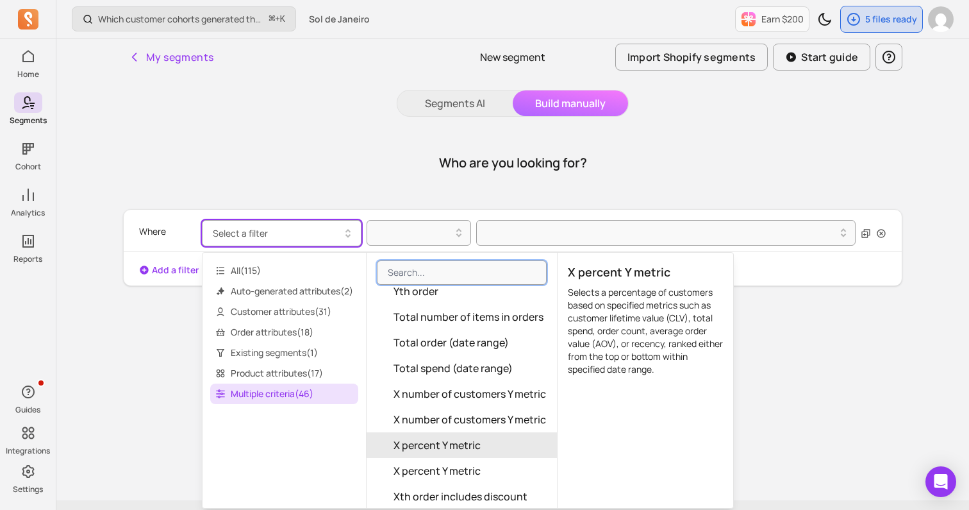
scroll to position [1199, 0]
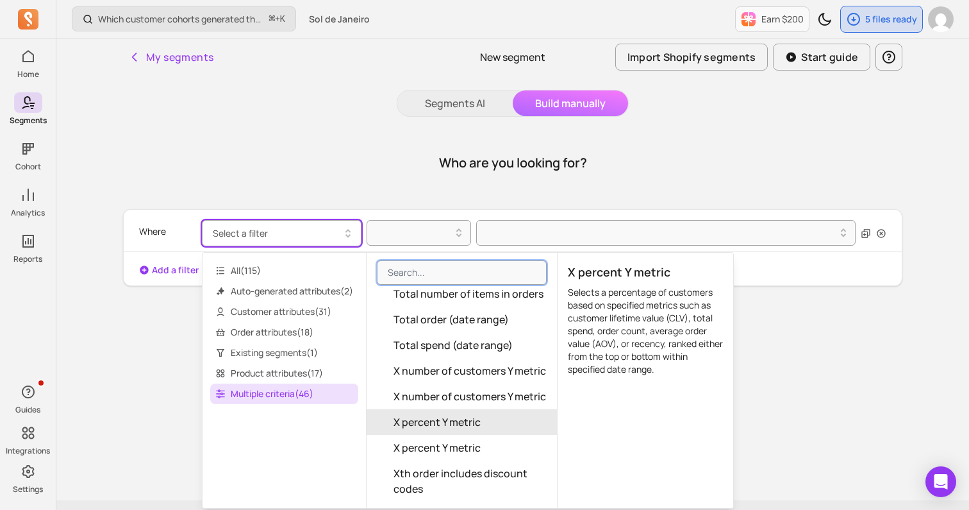
click at [450, 414] on span "X percent Y metric" at bounding box center [437, 421] width 87 height 15
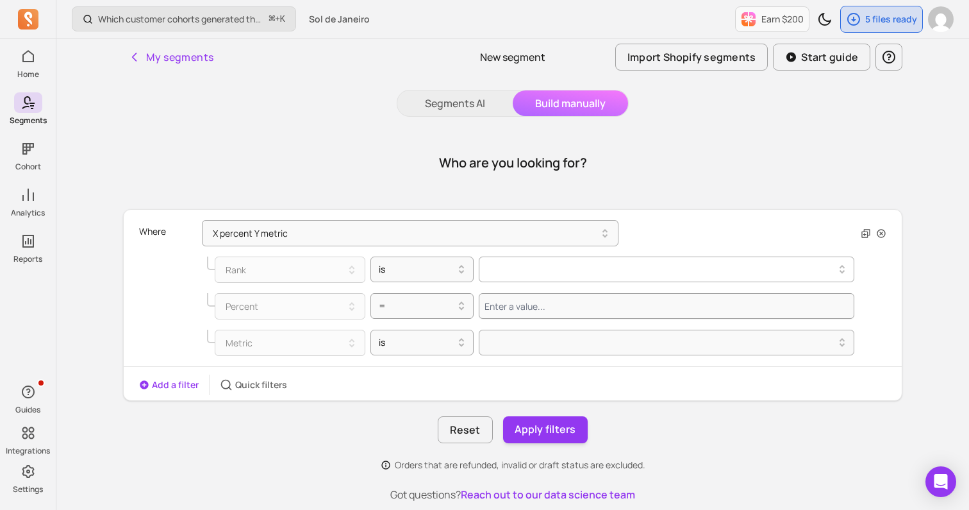
click at [546, 260] on div at bounding box center [662, 269] width 362 height 21
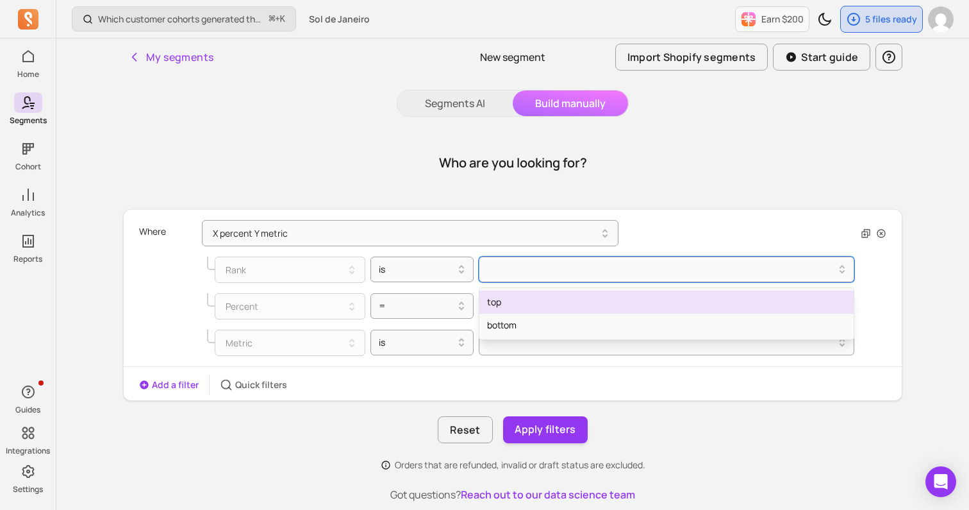
click at [522, 307] on div "top" at bounding box center [666, 301] width 374 height 23
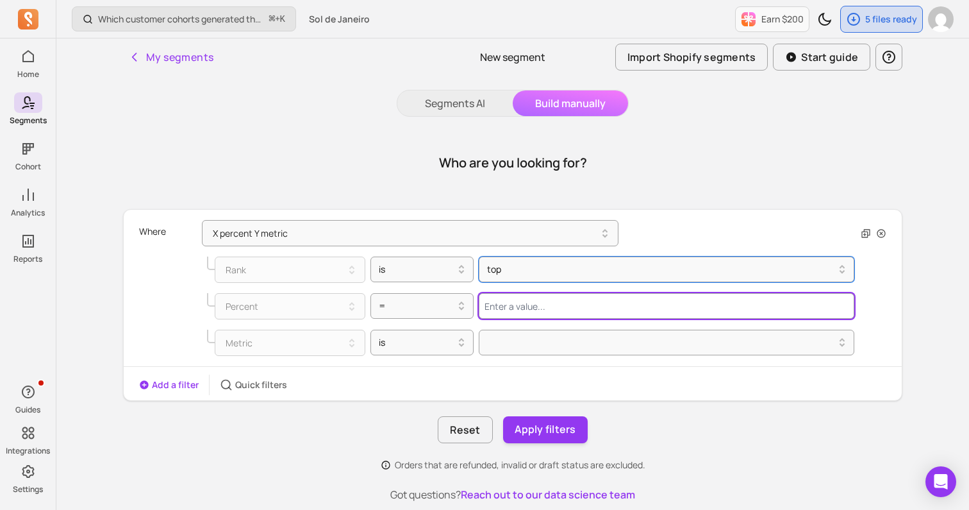
click at [497, 307] on input "Value for filter clause" at bounding box center [667, 306] width 376 height 26
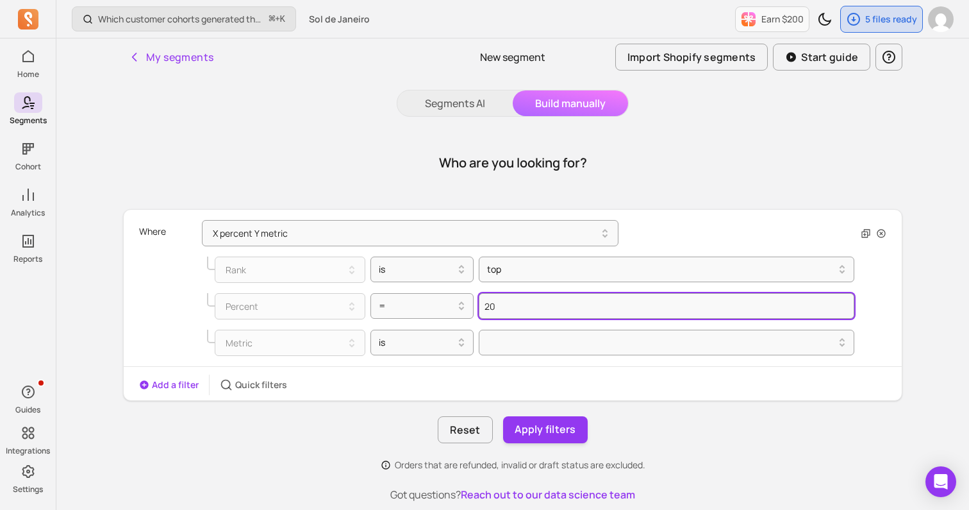
type input "20"
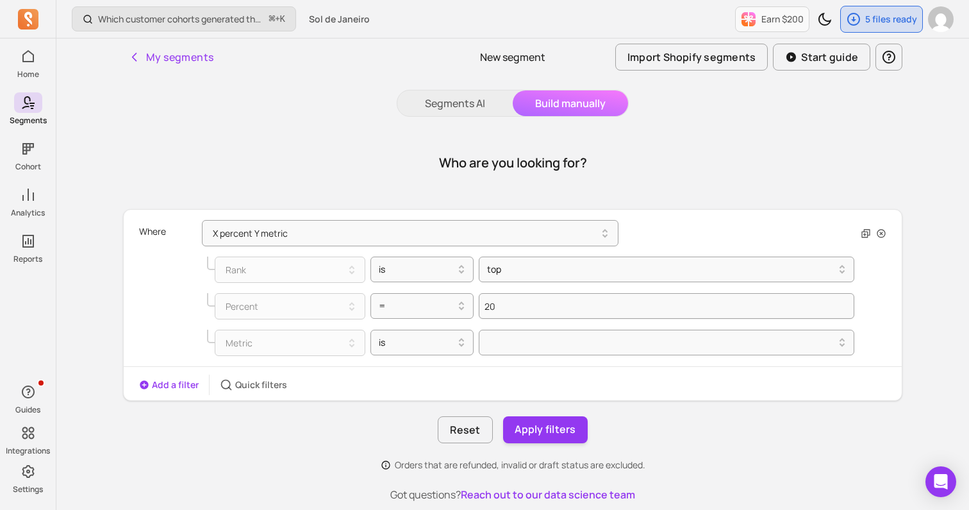
click at [422, 356] on div "Metric is" at bounding box center [499, 342] width 710 height 37
click at [422, 351] on div "is" at bounding box center [417, 342] width 90 height 21
click at [516, 359] on div "Metric option is focused, 1 of 1. 1 result available. Use Up and Down to choose…" at bounding box center [499, 342] width 710 height 37
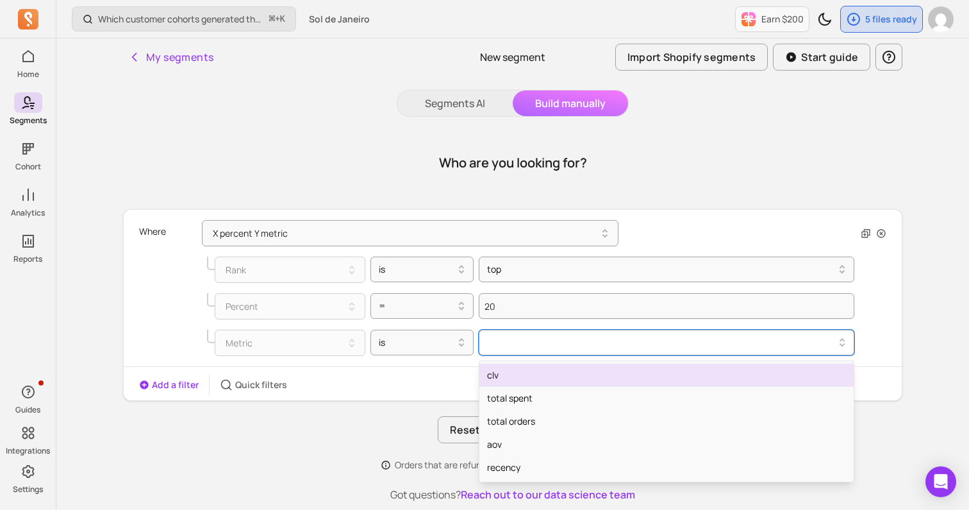
click at [516, 347] on div at bounding box center [661, 342] width 349 height 15
click at [506, 379] on div "clv" at bounding box center [666, 374] width 374 height 23
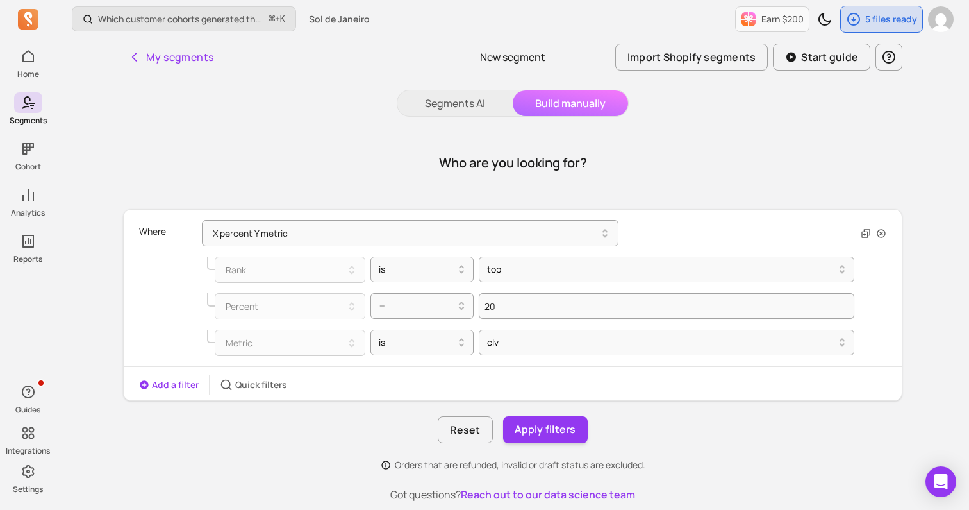
click at [185, 385] on button "Add a filter" at bounding box center [169, 384] width 60 height 13
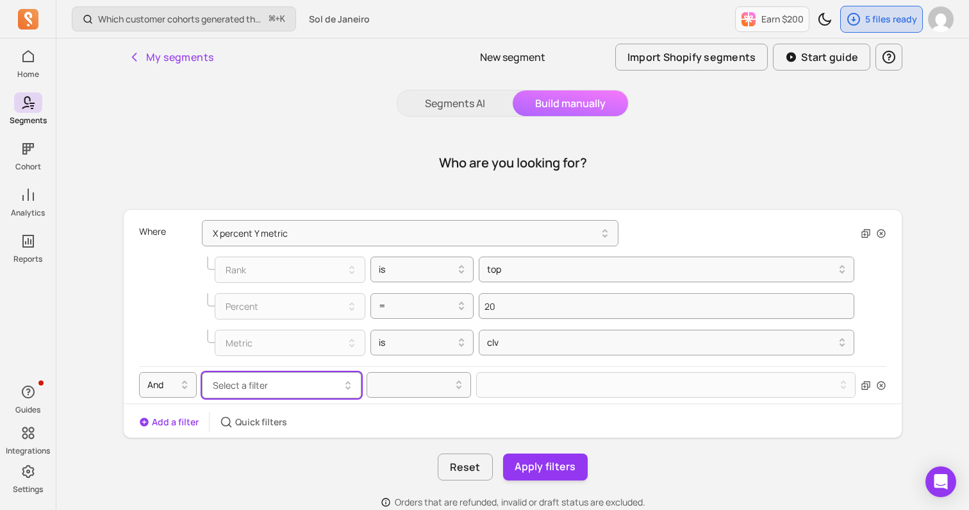
click at [244, 383] on span "Select a filter" at bounding box center [240, 385] width 55 height 12
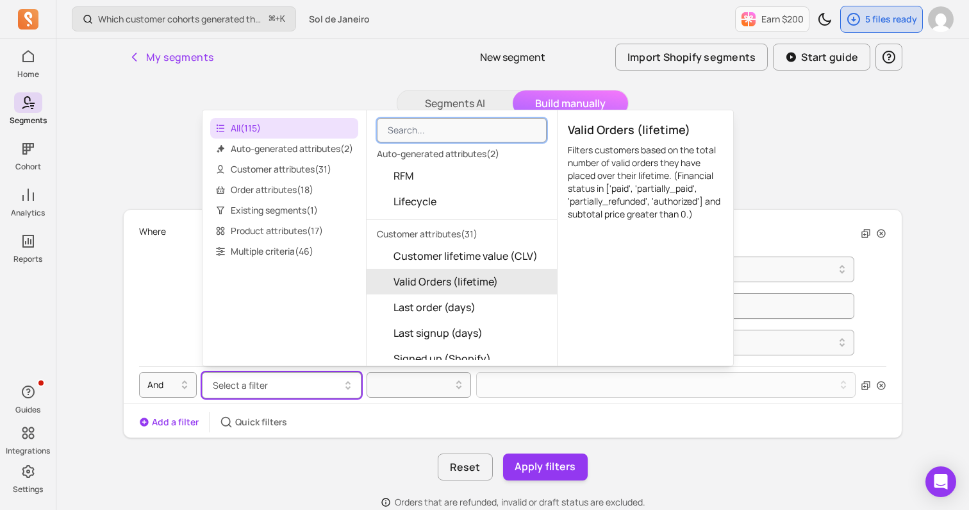
click at [305, 264] on div "All ( 115 ) Auto-generated attributes ( 2 ) Customer attributes ( 31 ) Order at…" at bounding box center [285, 237] width 164 height 255
click at [293, 251] on span "Multiple criteria ( 46 )" at bounding box center [284, 251] width 148 height 21
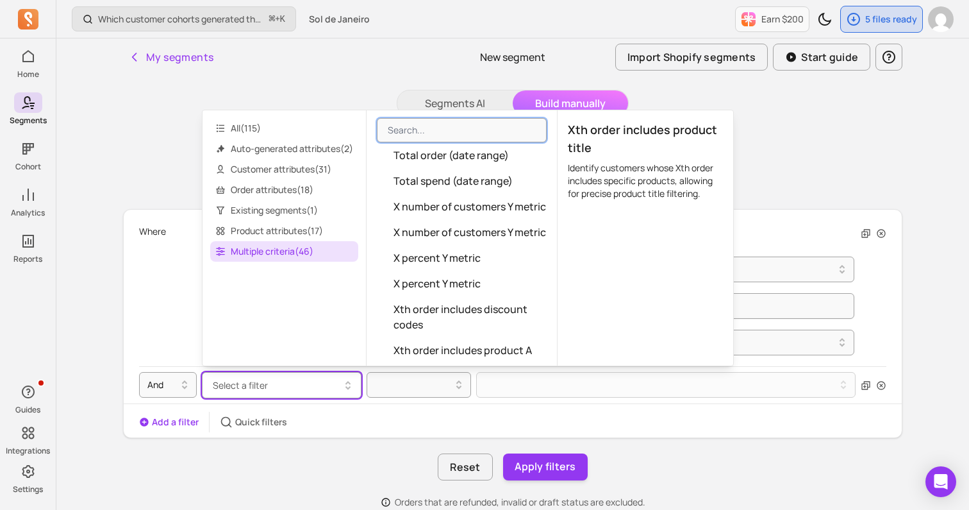
scroll to position [1207, 0]
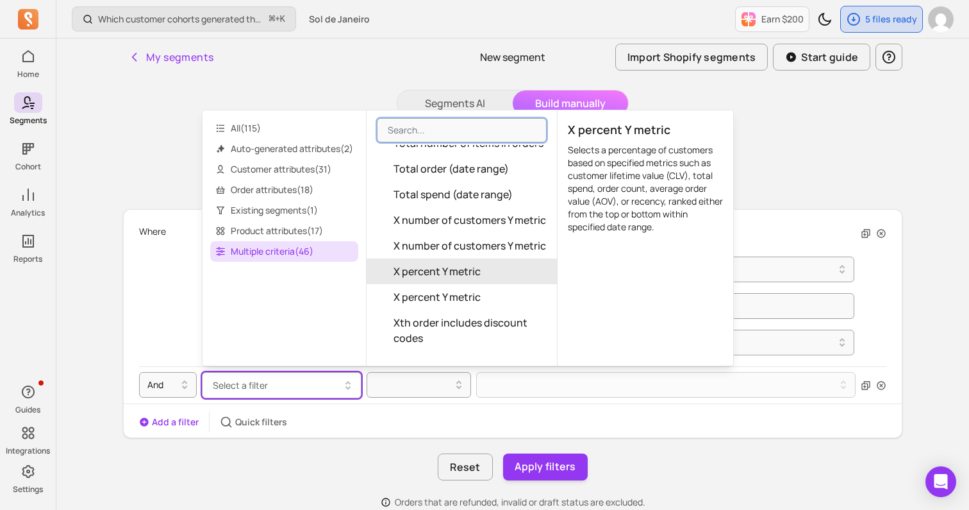
click at [455, 263] on span "X percent Y metric" at bounding box center [437, 270] width 87 height 15
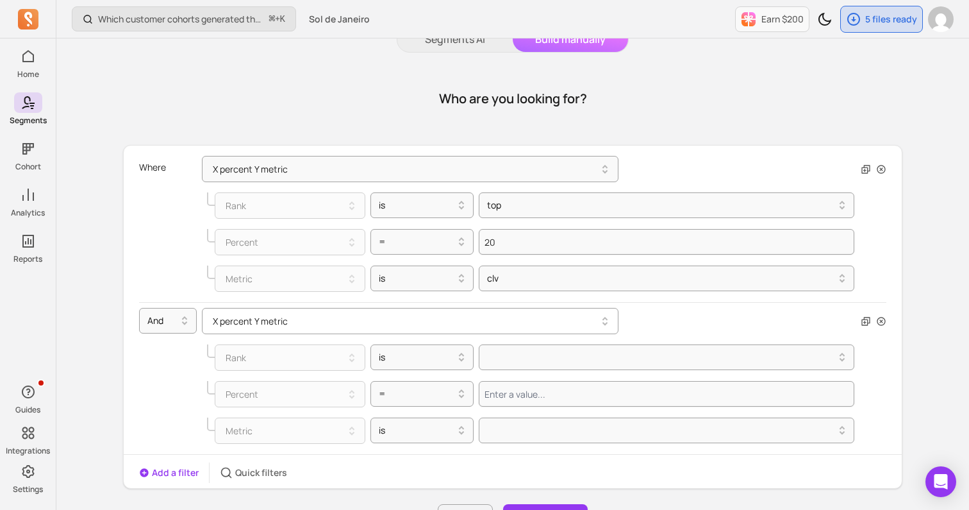
scroll to position [74, 0]
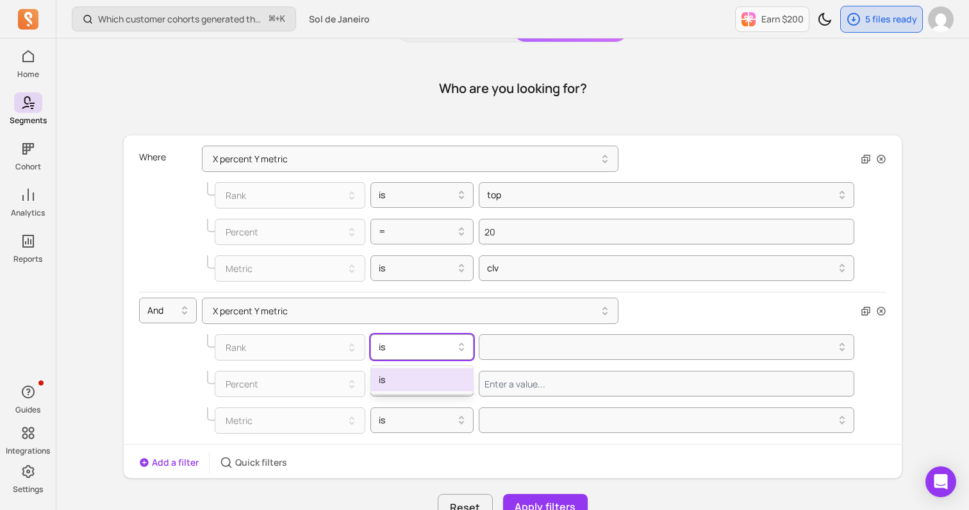
click at [469, 342] on icon at bounding box center [461, 346] width 15 height 15
click at [466, 343] on icon at bounding box center [461, 346] width 15 height 15
click at [451, 350] on div at bounding box center [417, 346] width 77 height 15
click at [456, 345] on icon at bounding box center [461, 346] width 15 height 15
click at [462, 346] on icon at bounding box center [461, 346] width 15 height 15
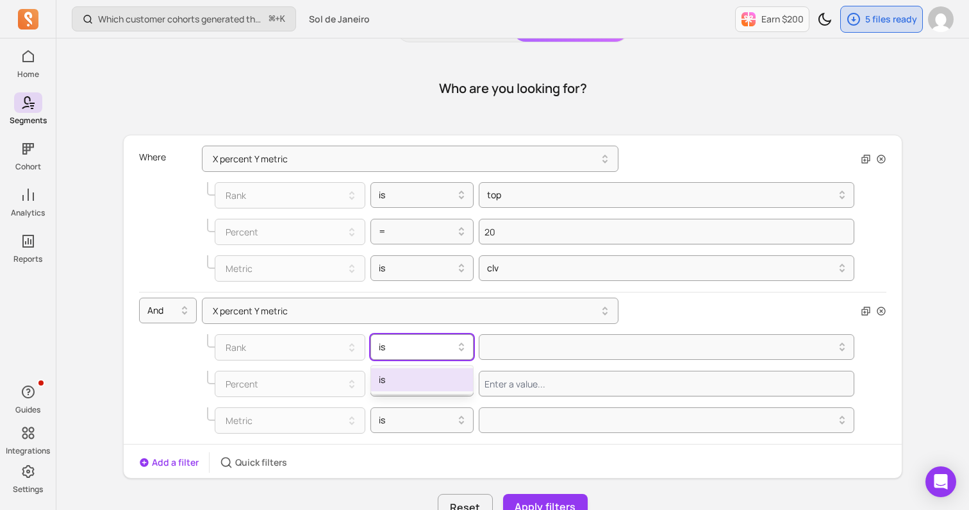
click at [455, 344] on icon at bounding box center [461, 346] width 15 height 15
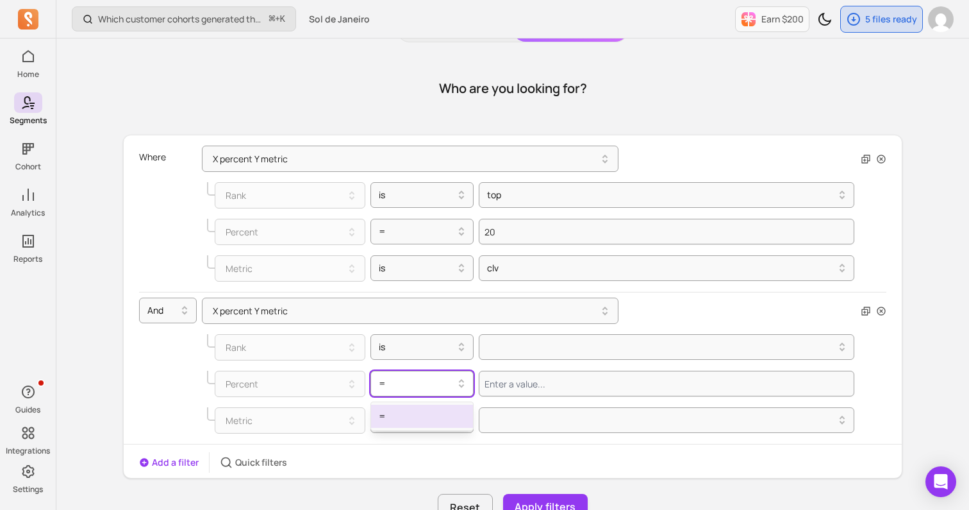
click at [431, 394] on div "=" at bounding box center [423, 384] width 104 height 26
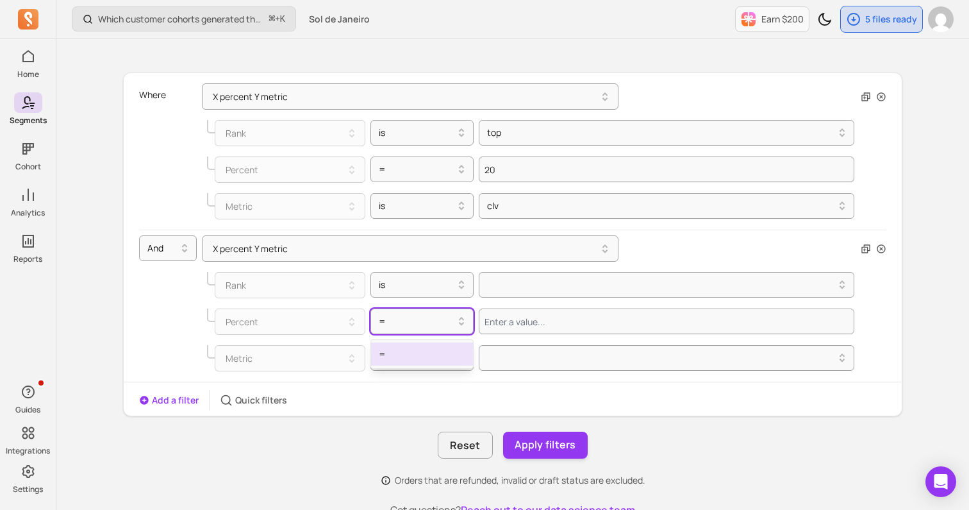
scroll to position [146, 0]
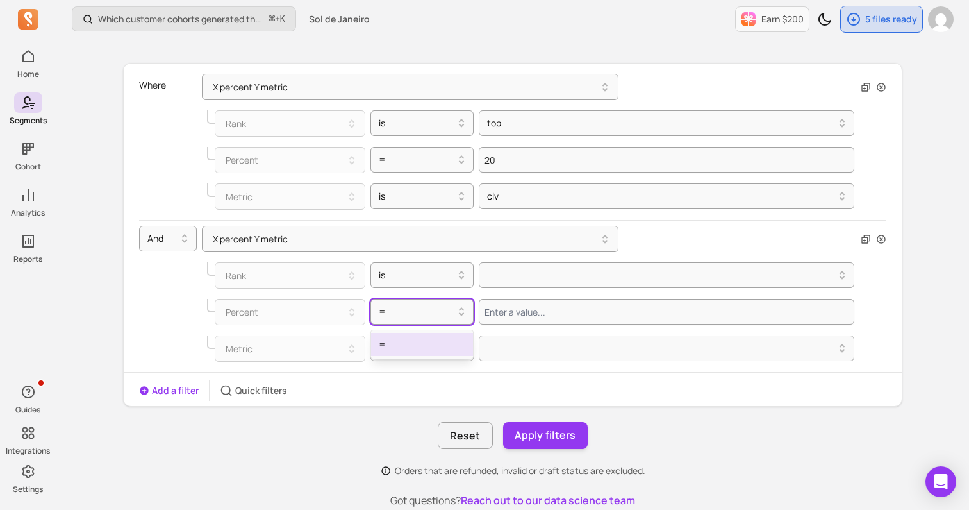
click at [425, 411] on div "Where X percent Y metric Rank is top Percent = 20 Metric is clv And X percent Y…" at bounding box center [512, 270] width 779 height 414
click at [422, 345] on div at bounding box center [417, 347] width 77 height 15
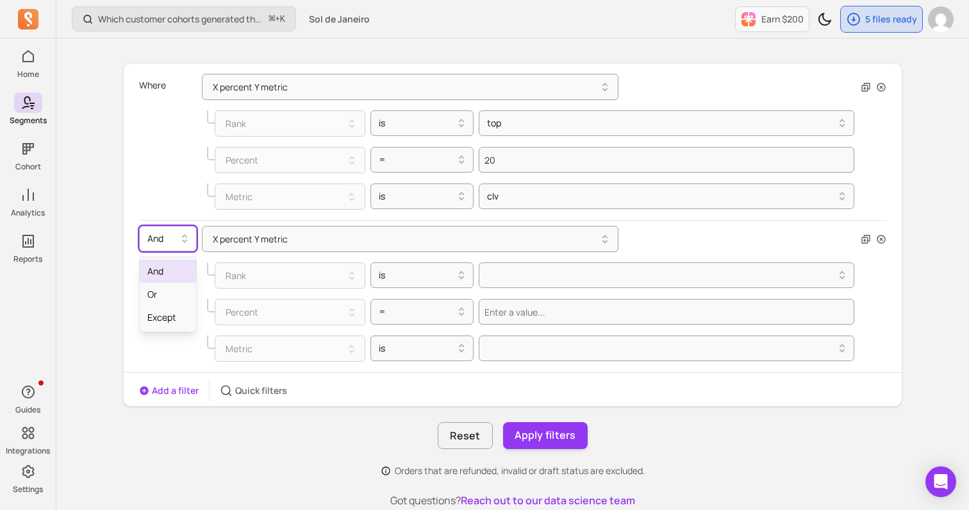
click at [173, 242] on div at bounding box center [162, 238] width 31 height 15
click at [162, 351] on div at bounding box center [173, 348] width 58 height 26
click at [177, 235] on icon at bounding box center [184, 238] width 15 height 15
click at [877, 238] on icon "button" at bounding box center [881, 239] width 8 height 8
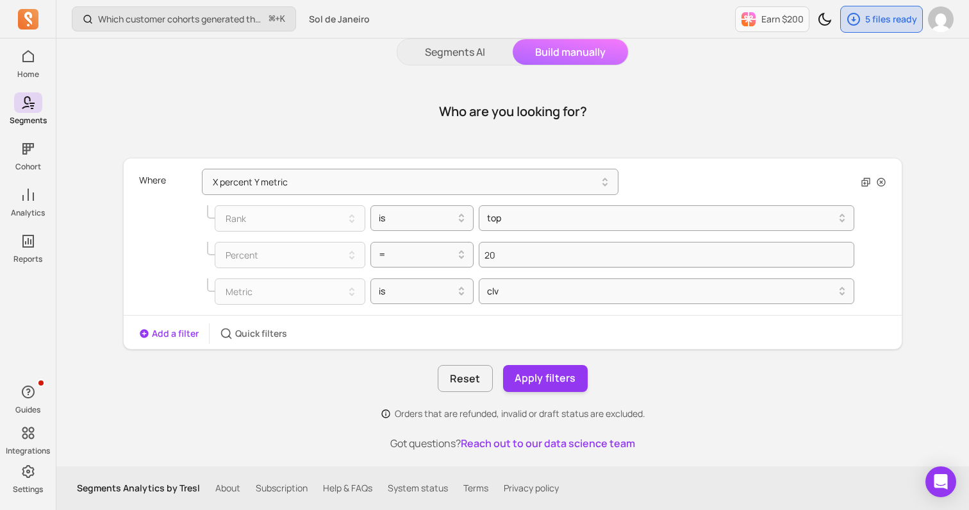
scroll to position [51, 0]
click at [149, 327] on button "Add a filter" at bounding box center [169, 333] width 60 height 13
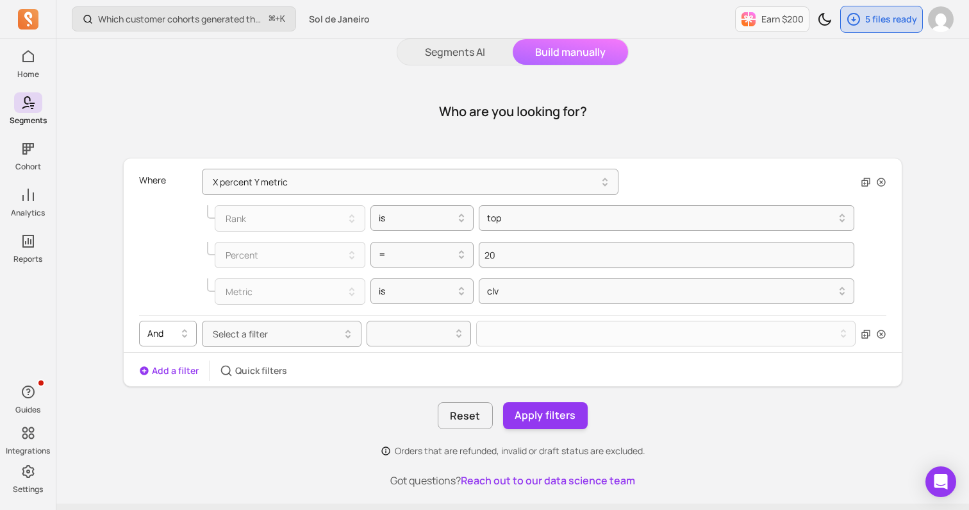
click at [168, 333] on div at bounding box center [162, 333] width 31 height 15
click at [176, 313] on div "Where X percent Y metric Rank is top Percent = 20 Metric is clv" at bounding box center [512, 238] width 747 height 151
click at [223, 337] on span "Select a filter" at bounding box center [240, 334] width 55 height 12
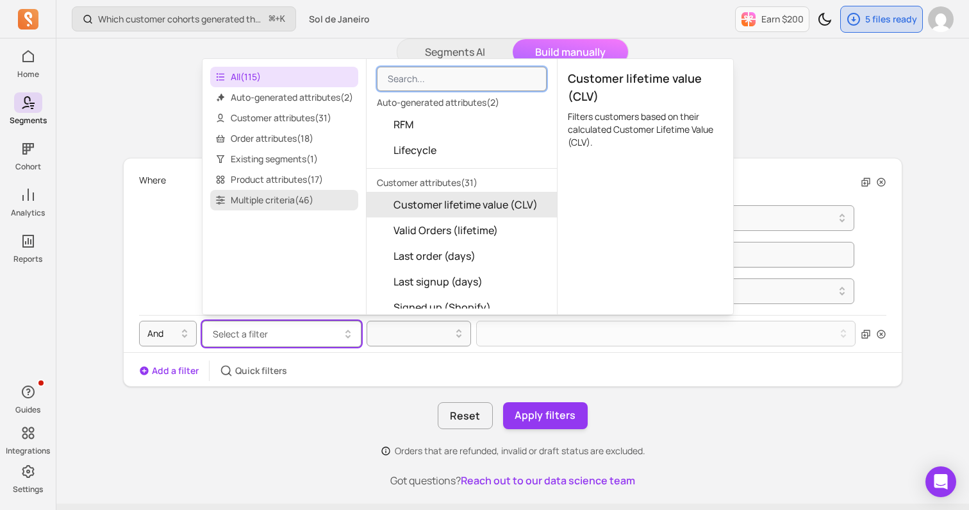
click at [299, 208] on span "Multiple criteria ( 46 )" at bounding box center [284, 200] width 148 height 21
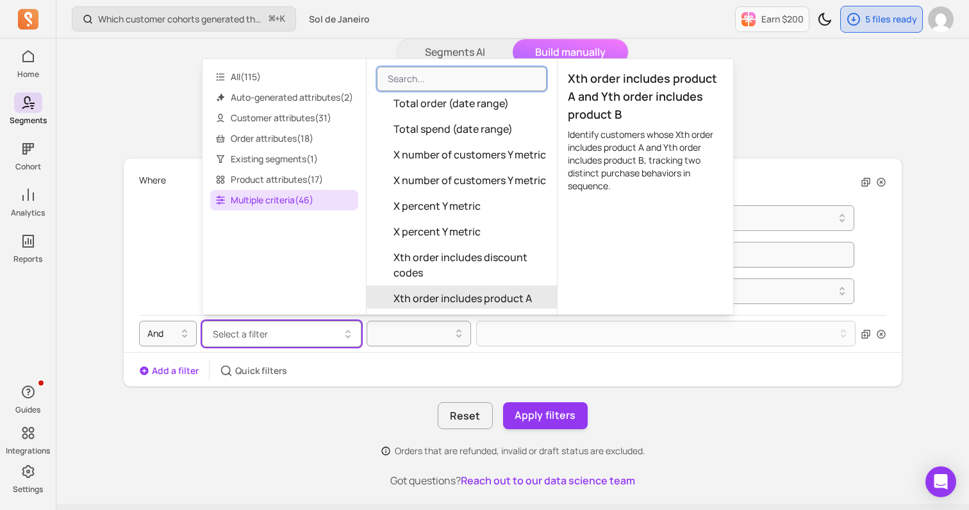
scroll to position [1219, 0]
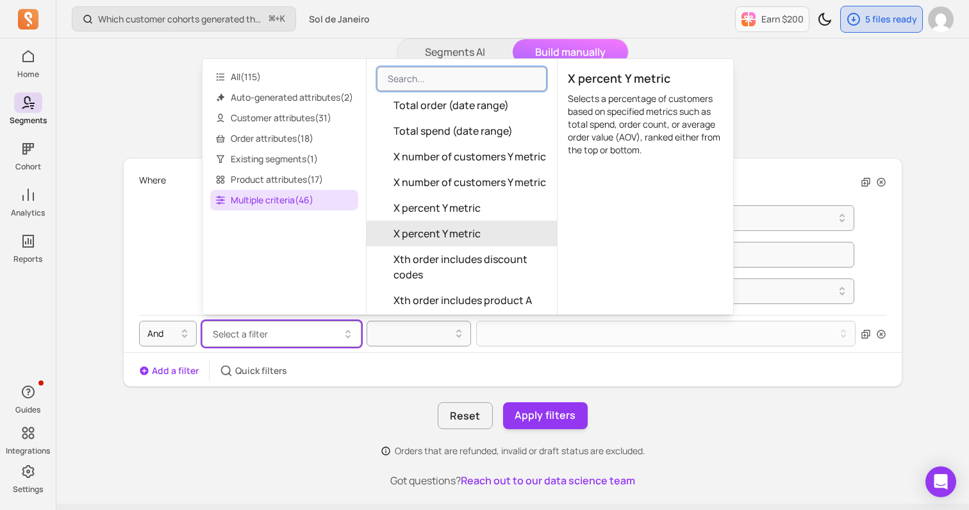
click at [470, 226] on span "X percent Y metric" at bounding box center [437, 233] width 87 height 15
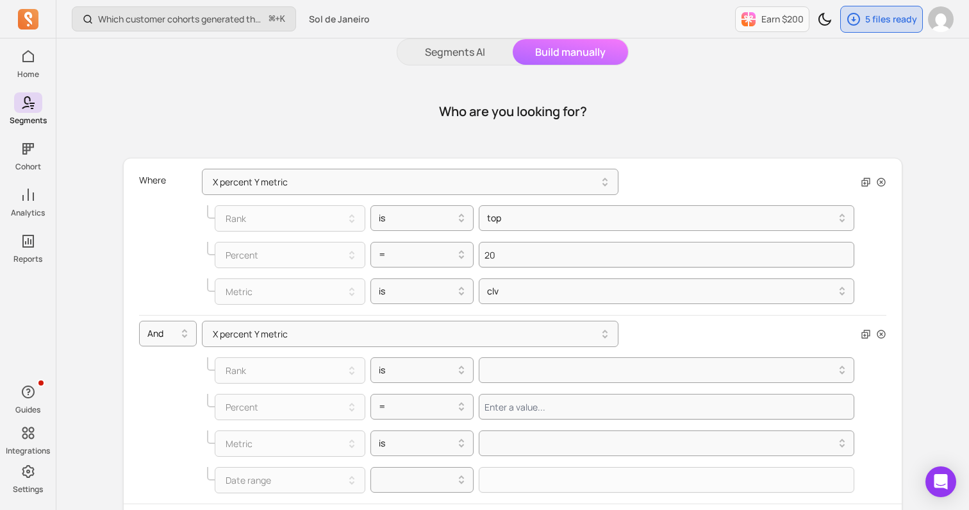
click at [387, 387] on div "Rank is" at bounding box center [499, 370] width 710 height 37
click at [390, 378] on div "is" at bounding box center [417, 370] width 90 height 21
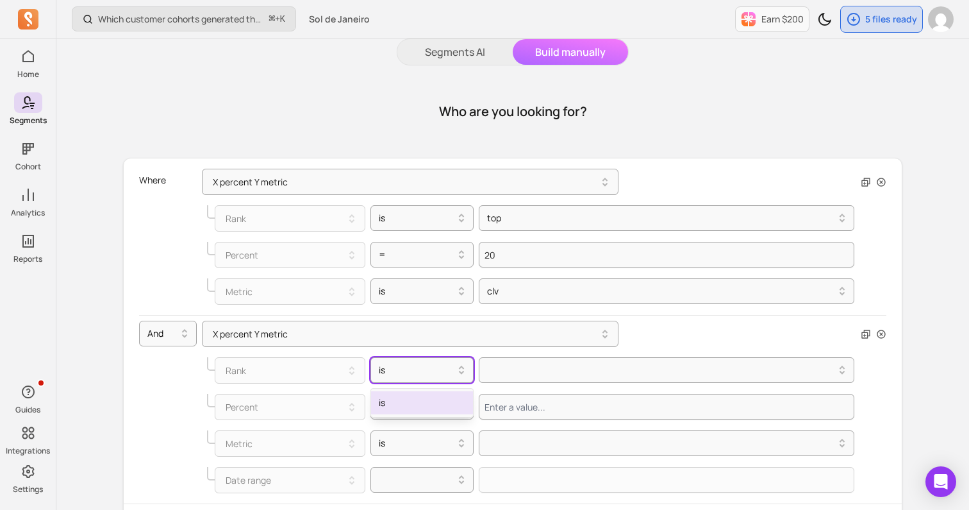
click at [388, 396] on div "is" at bounding box center [422, 402] width 103 height 23
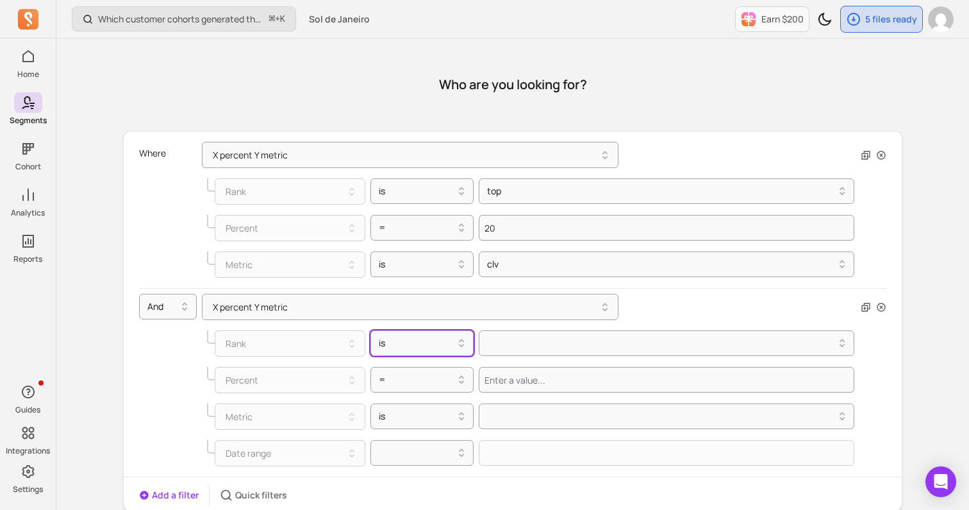
scroll to position [81, 0]
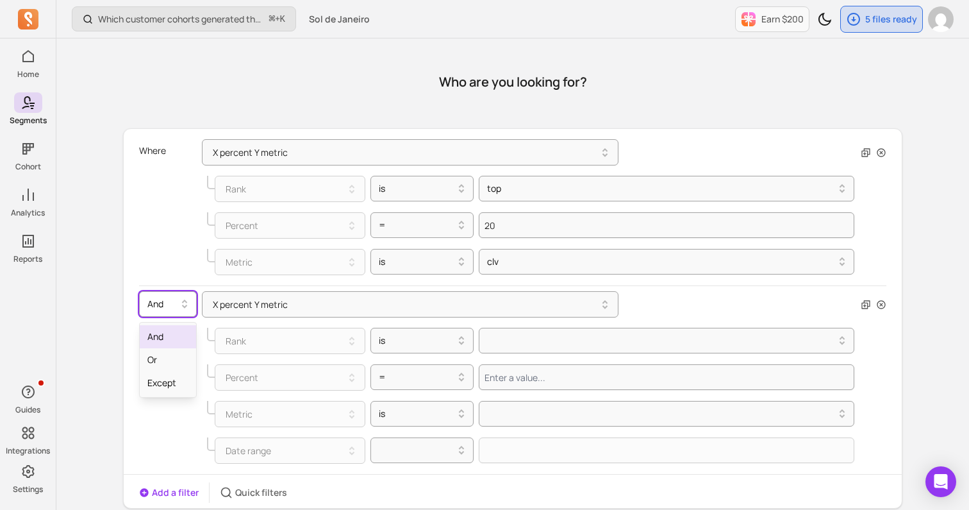
click at [160, 297] on div at bounding box center [162, 303] width 31 height 15
click at [224, 298] on button "X percent Y metric" at bounding box center [410, 304] width 417 height 26
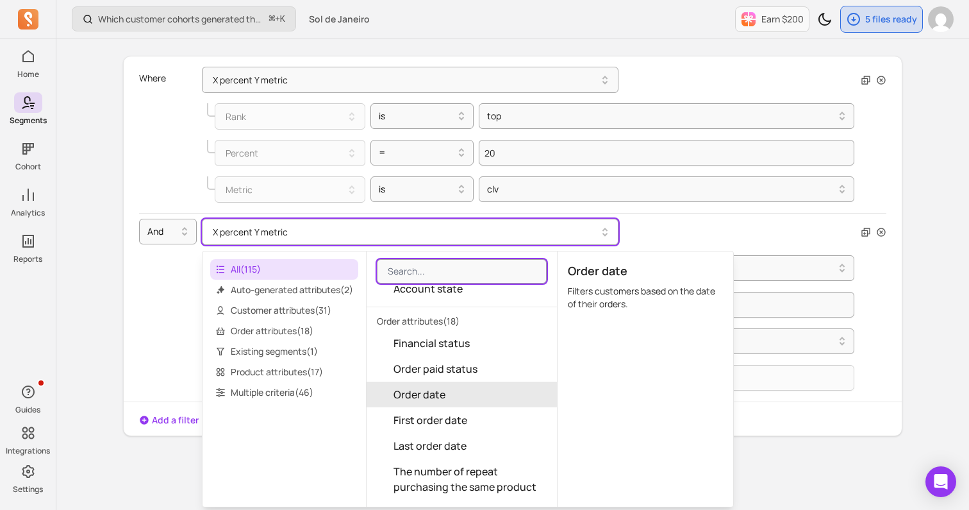
scroll to position [976, 0]
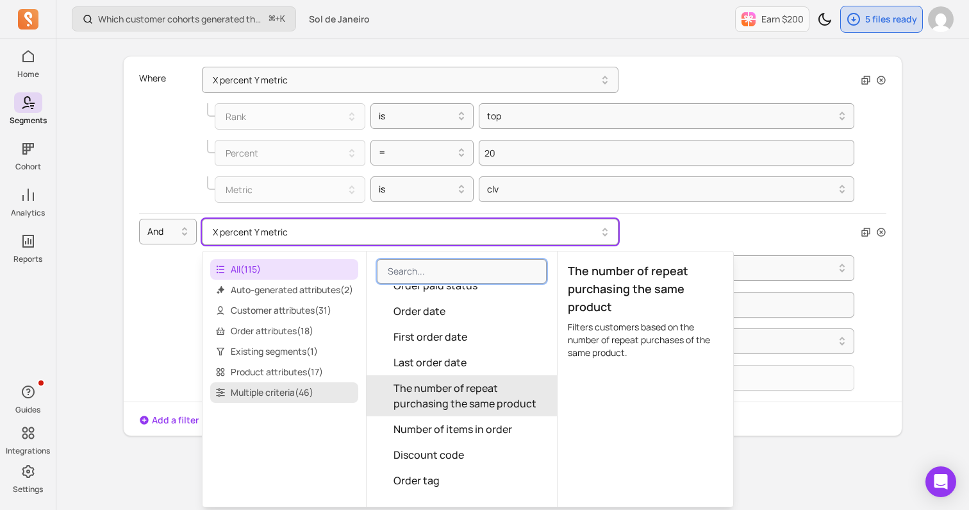
click at [258, 388] on span "Multiple criteria ( 46 )" at bounding box center [284, 392] width 148 height 21
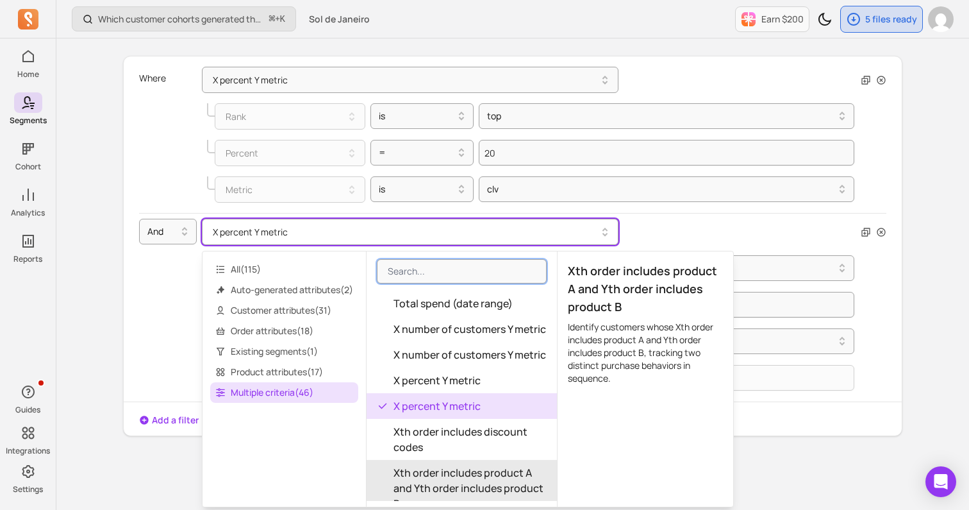
scroll to position [1238, 0]
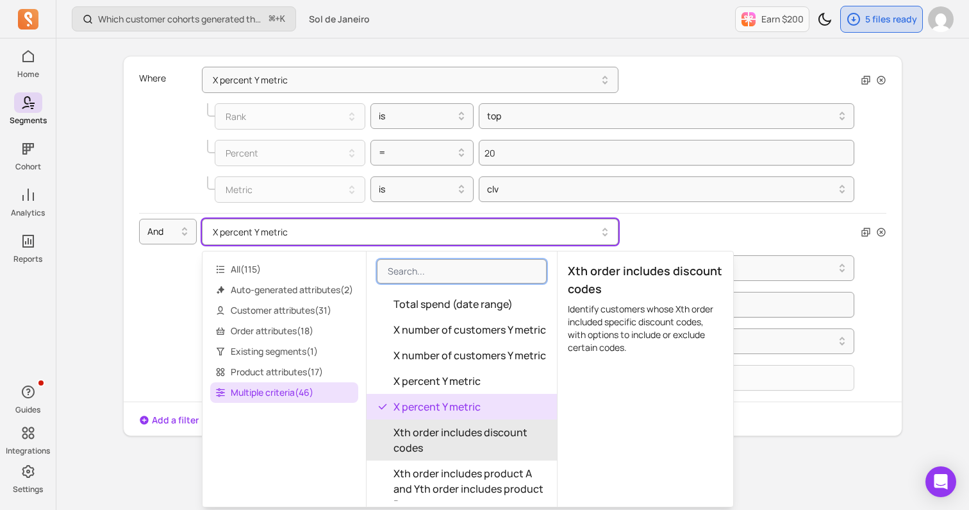
click at [911, 187] on div "My segments New segment Import Shopify segments Start guide Segments AI Build m…" at bounding box center [513, 218] width 821 height 667
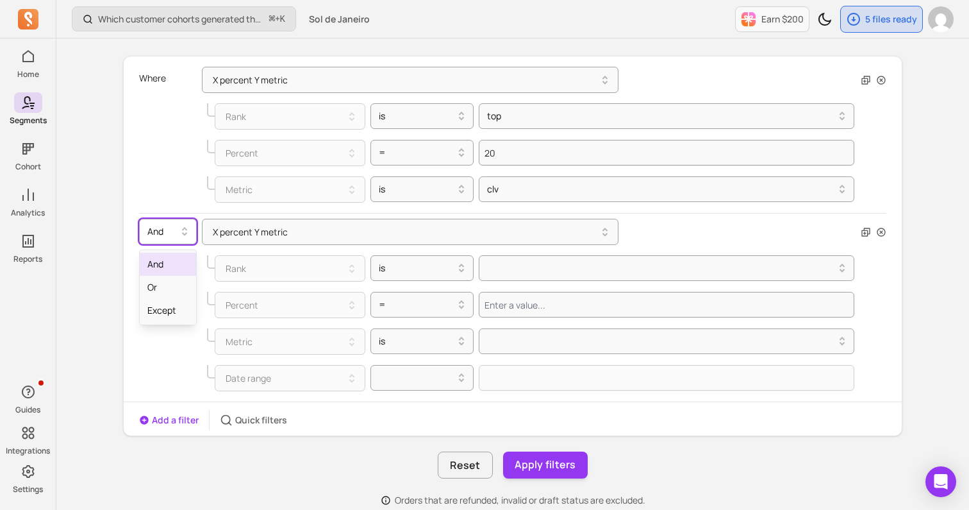
click at [184, 235] on icon at bounding box center [184, 231] width 15 height 15
click at [175, 262] on div "And" at bounding box center [168, 264] width 56 height 23
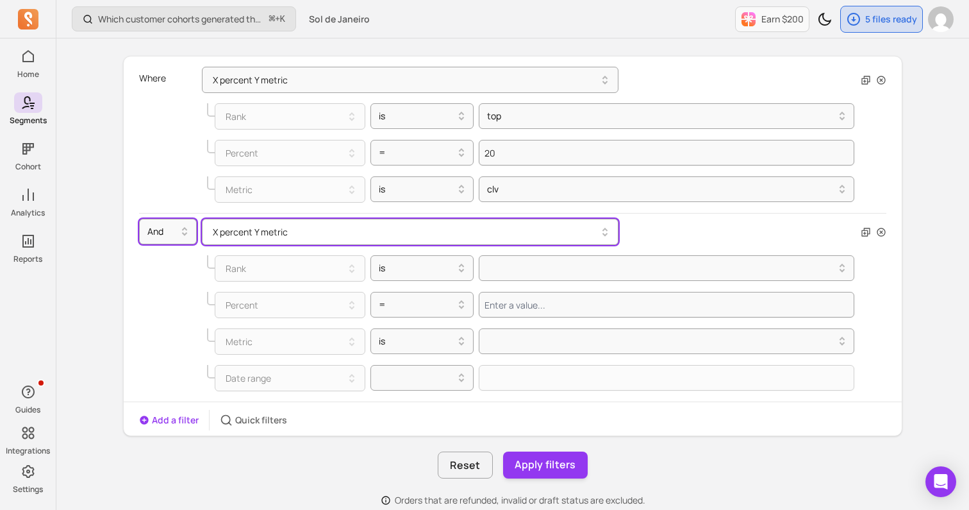
click at [233, 233] on button "X percent Y metric" at bounding box center [410, 232] width 417 height 26
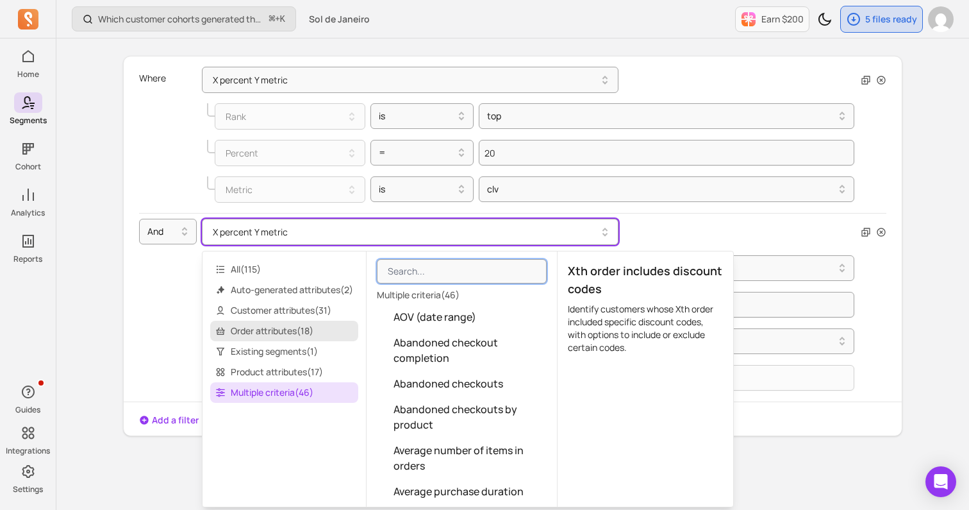
click at [253, 324] on span "Order attributes ( 18 )" at bounding box center [284, 331] width 148 height 21
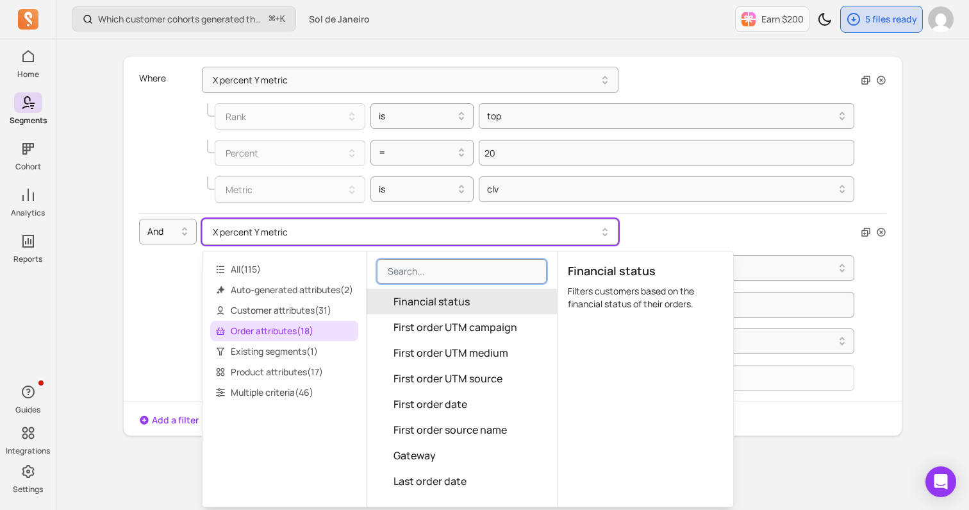
scroll to position [40, 0]
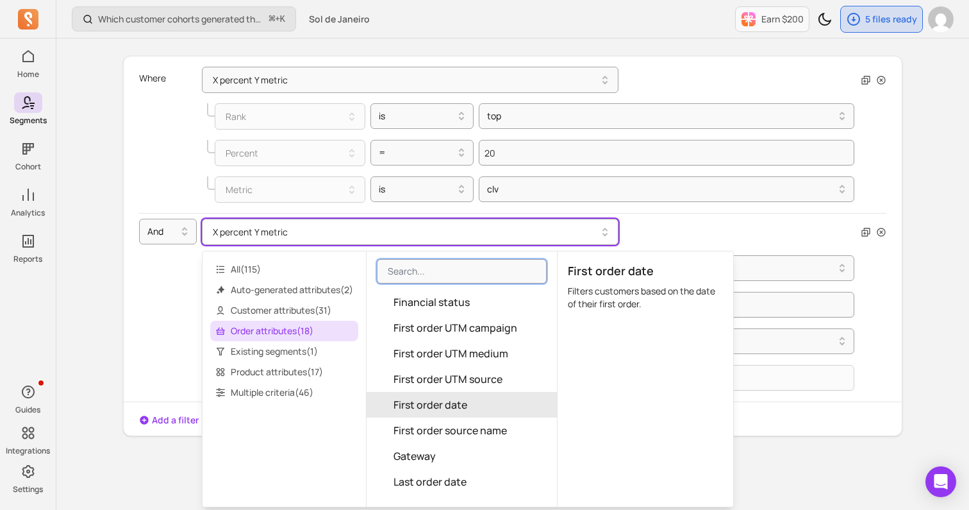
click at [428, 401] on span "First order date" at bounding box center [431, 404] width 74 height 15
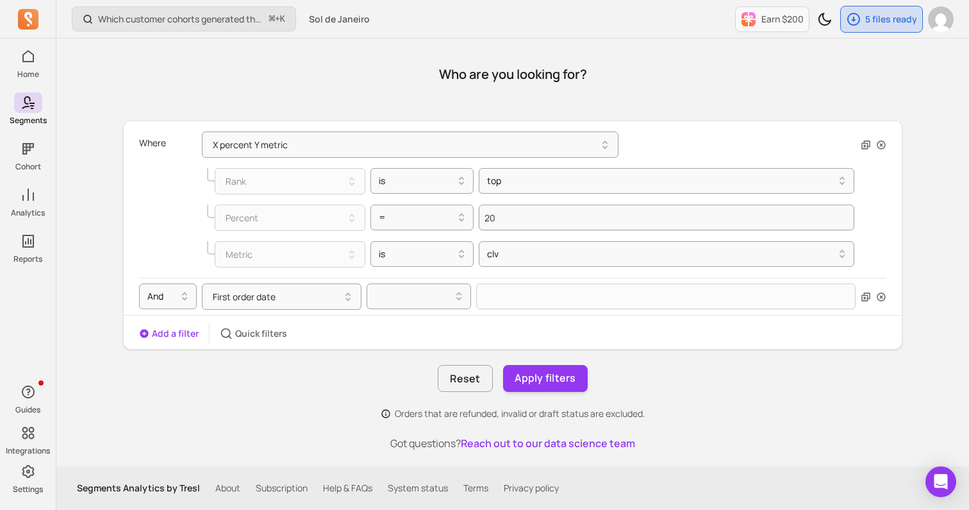
scroll to position [88, 0]
click at [412, 292] on div at bounding box center [414, 295] width 78 height 15
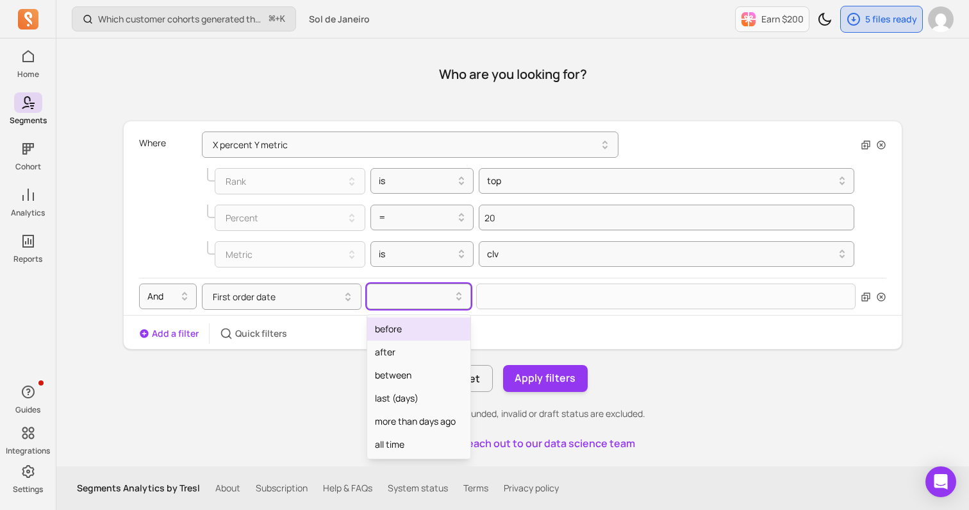
click at [404, 335] on div "before" at bounding box center [418, 328] width 103 height 23
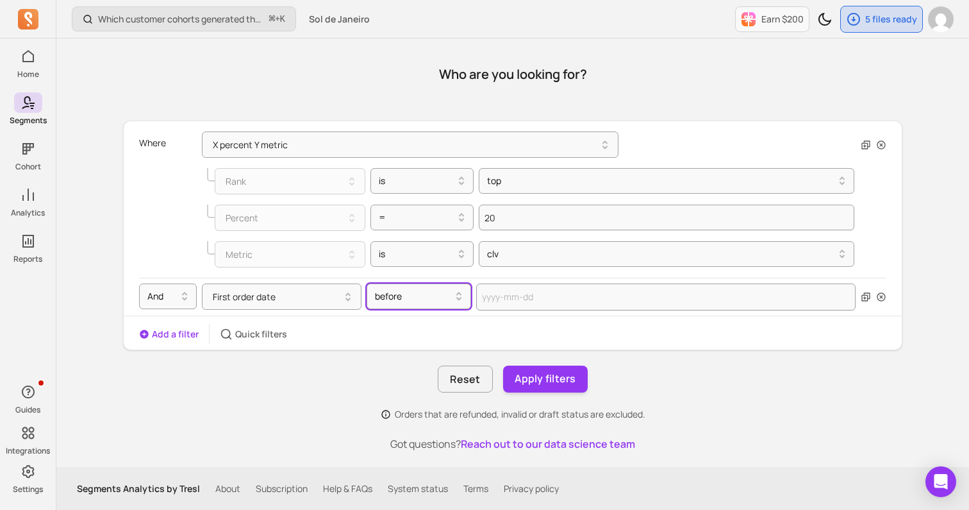
click at [547, 311] on div "And First order date option before, selected. Select is focused ,type to refine…" at bounding box center [512, 297] width 747 height 38
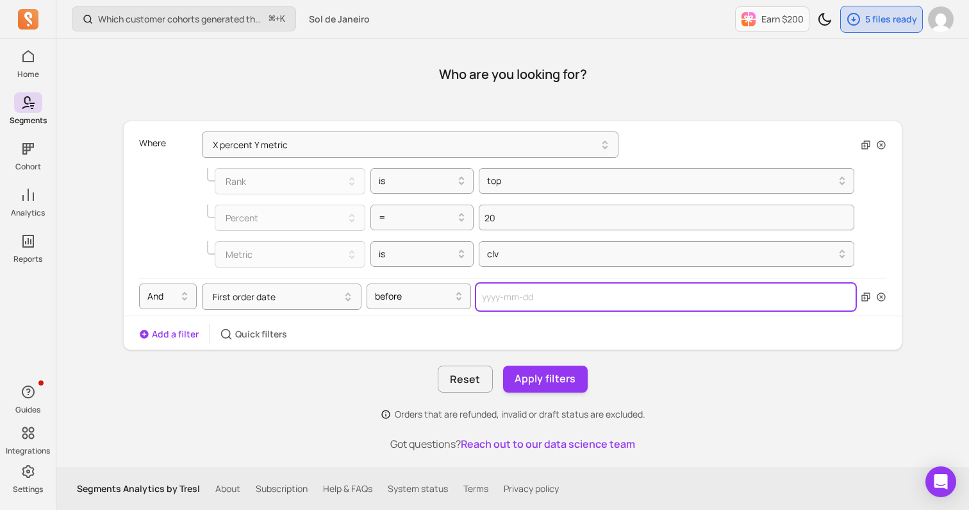
select select "2025"
select select "October"
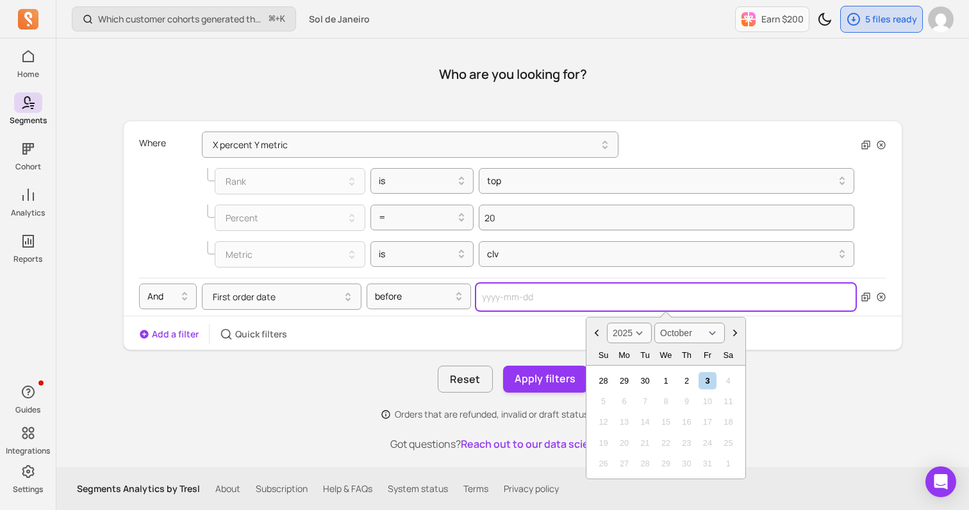
click at [538, 298] on input "text" at bounding box center [665, 296] width 379 height 27
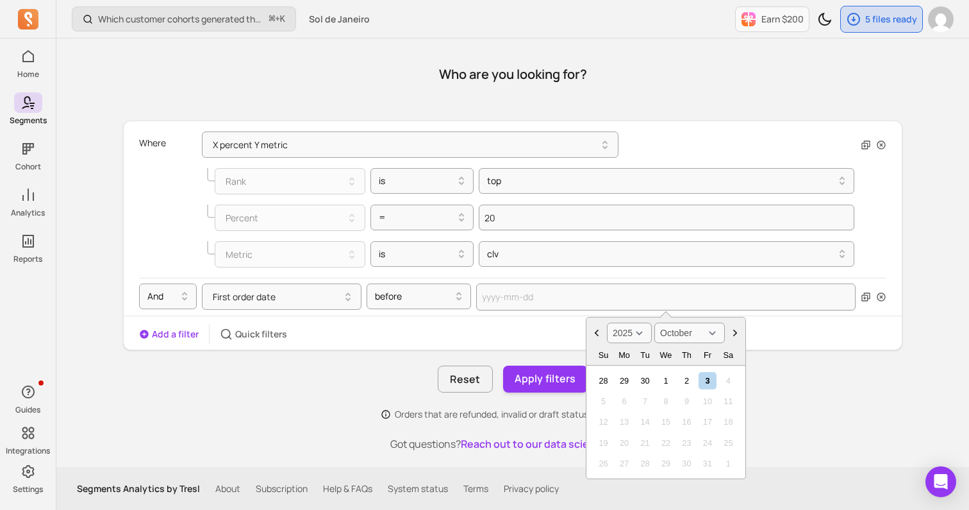
click at [639, 334] on select "2000 2001 2002 2003 2004 2005 2006 2007 2008 2009 2010 2011 2012 2013 2014 2015…" at bounding box center [629, 332] width 45 height 21
select select "2023"
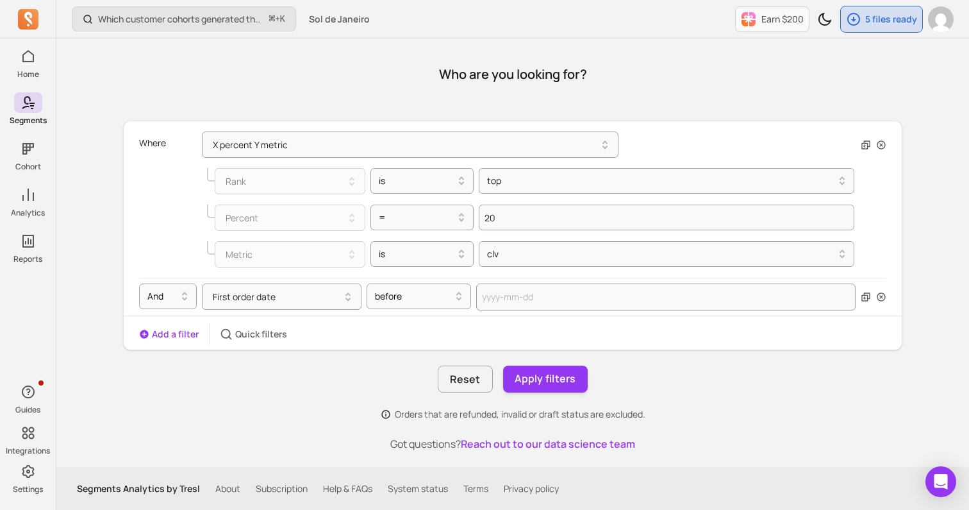
click at [508, 333] on div "Add a filter Quick filters" at bounding box center [513, 334] width 778 height 21
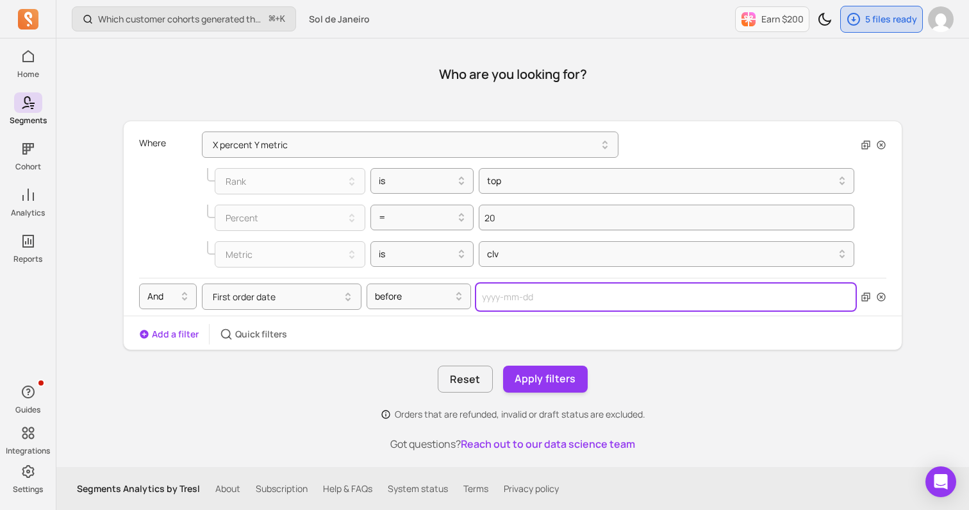
select select "2025"
select select "October"
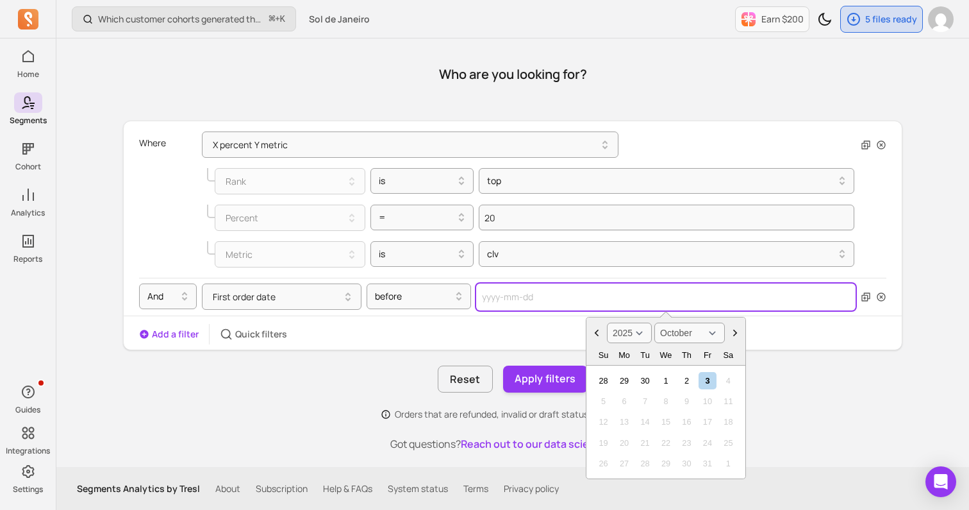
click at [521, 307] on input "text" at bounding box center [665, 296] width 379 height 27
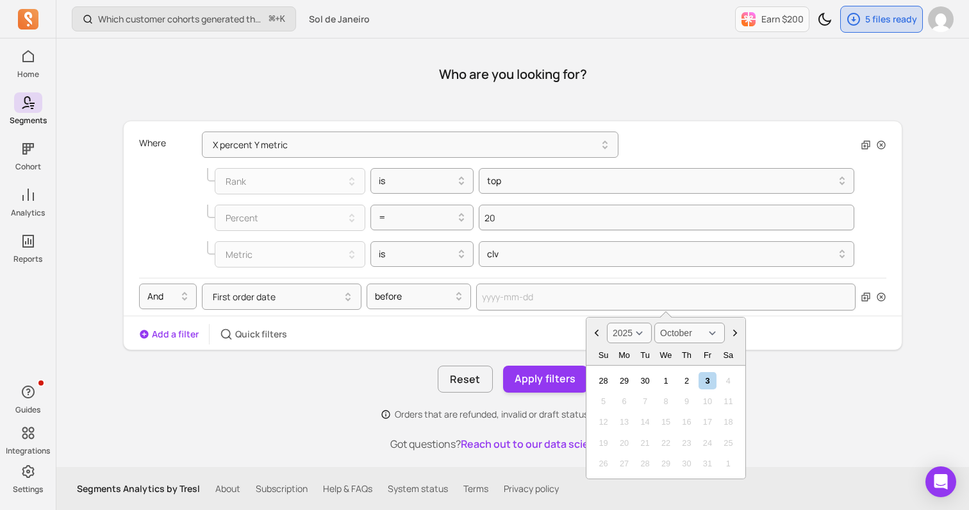
click at [629, 334] on select "2000 2001 2002 2003 2004 2005 2006 2007 2008 2009 2010 2011 2012 2013 2014 2015…" at bounding box center [629, 332] width 45 height 21
select select "2023"
click at [606, 384] on div "1" at bounding box center [603, 380] width 17 height 17
type input "[DATE]"
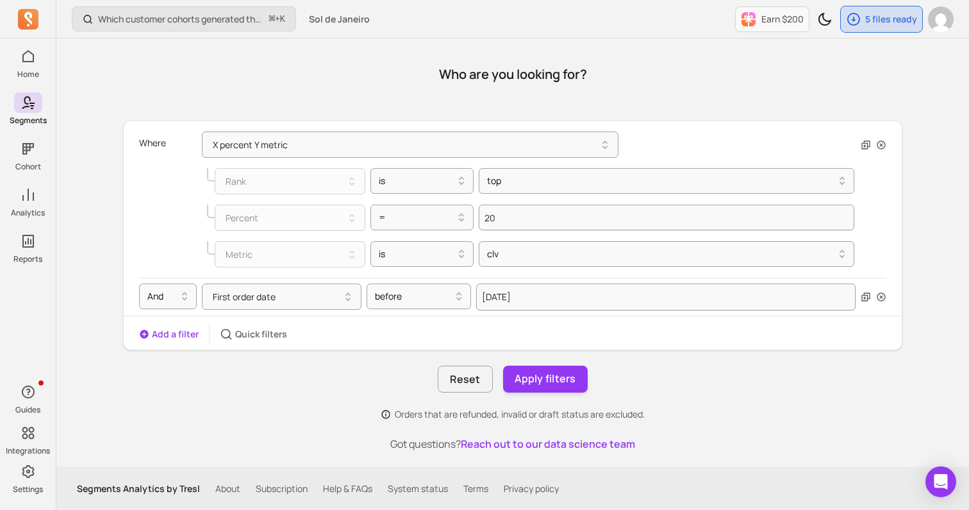
click at [598, 347] on div "Where X percent Y metric Rank is top Percent = 20 Metric is clv And First order…" at bounding box center [512, 235] width 779 height 229
click at [551, 387] on button "Apply filters" at bounding box center [545, 378] width 85 height 27
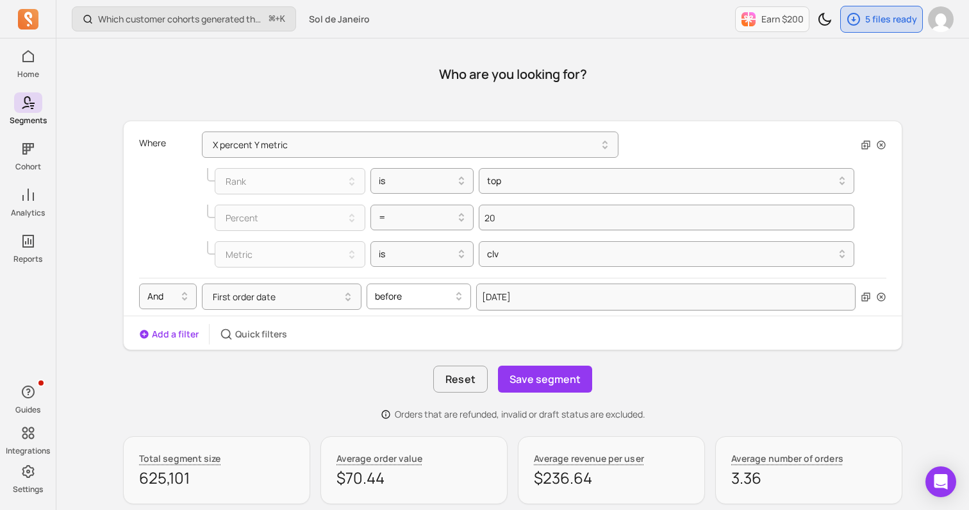
click at [435, 299] on div at bounding box center [414, 295] width 78 height 15
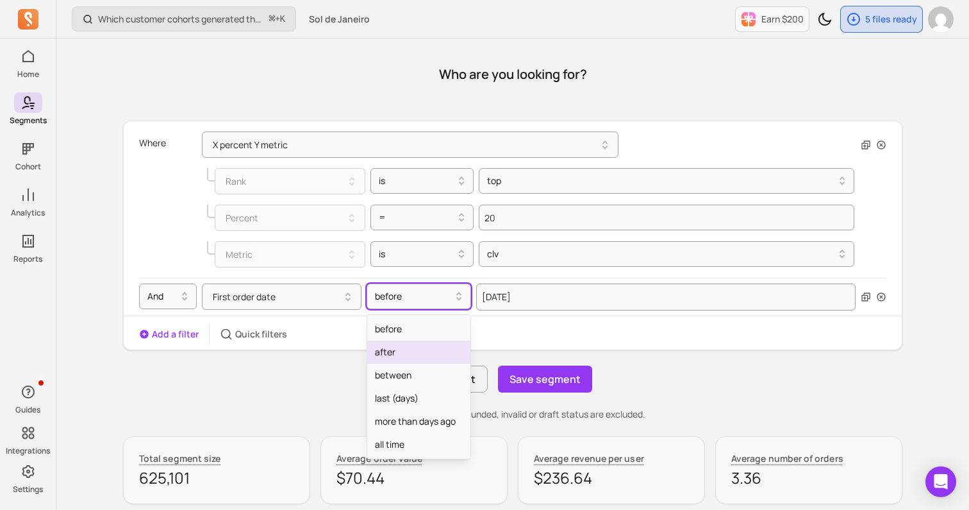
click at [415, 353] on div "after" at bounding box center [418, 351] width 103 height 23
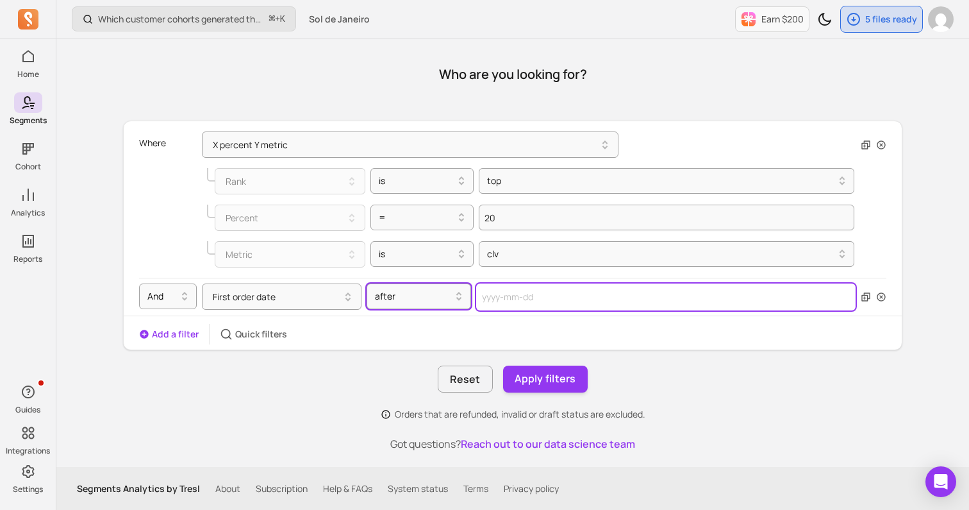
click at [522, 298] on input "text" at bounding box center [665, 296] width 379 height 27
select select "2025"
select select "October"
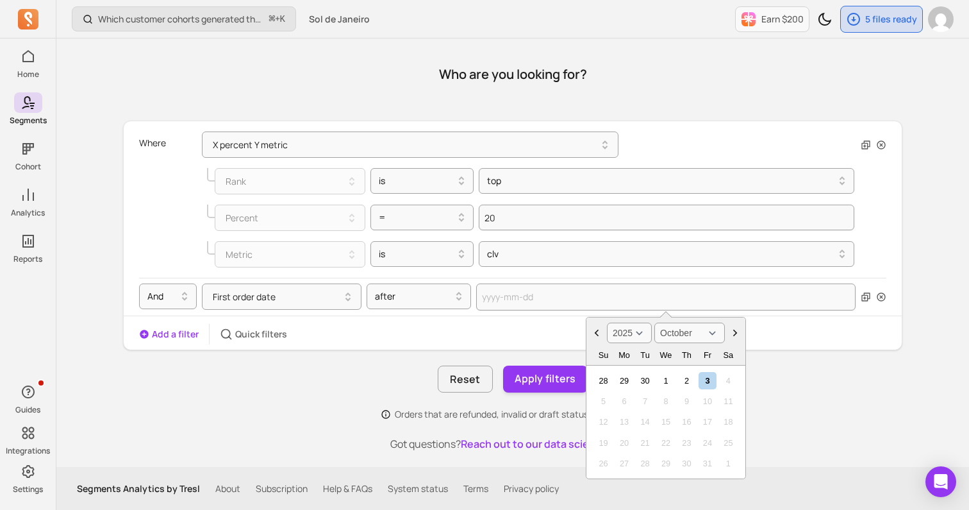
click at [637, 333] on select "2000 2001 2002 2003 2004 2005 2006 2007 2008 2009 2010 2011 2012 2013 2014 2015…" at bounding box center [629, 332] width 45 height 21
select select "2022"
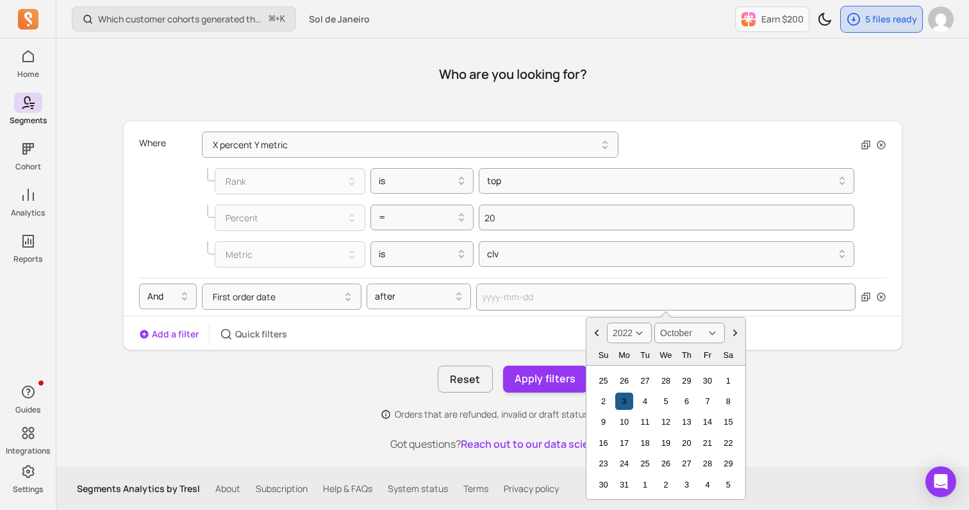
click at [624, 406] on div "3" at bounding box center [623, 400] width 17 height 17
type input "[DATE]"
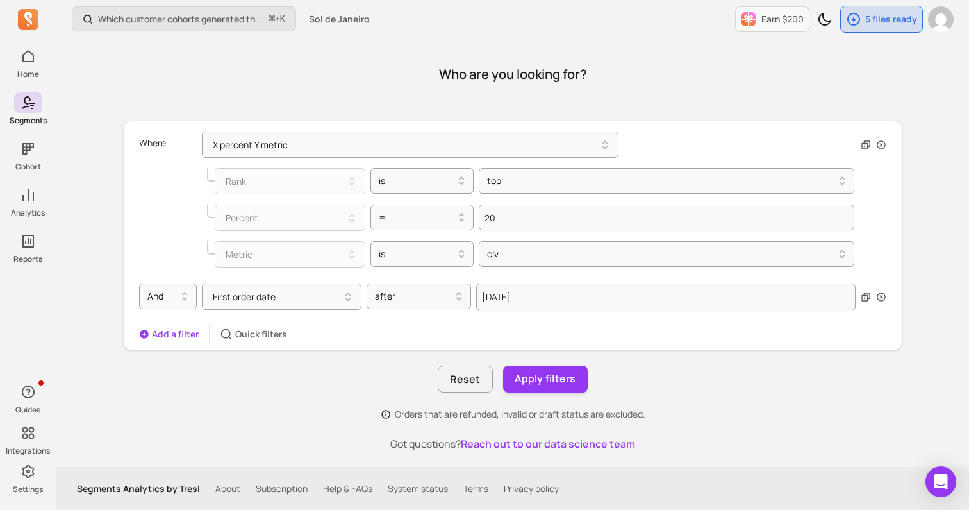
click at [590, 353] on div "Where X percent Y metric Rank is top Percent = 20 Metric is clv And First order…" at bounding box center [512, 271] width 779 height 300
click at [547, 378] on button "Apply filters" at bounding box center [545, 378] width 85 height 27
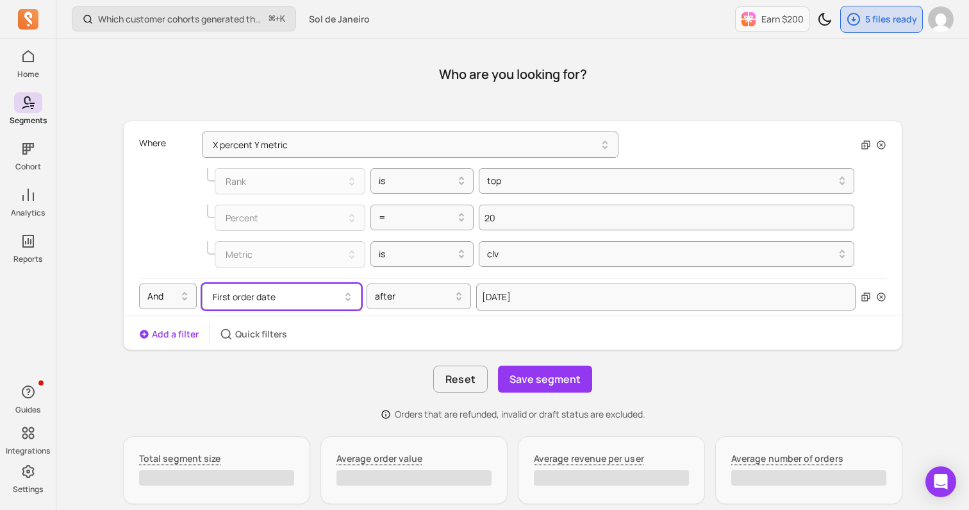
click at [347, 301] on icon "button" at bounding box center [347, 296] width 15 height 15
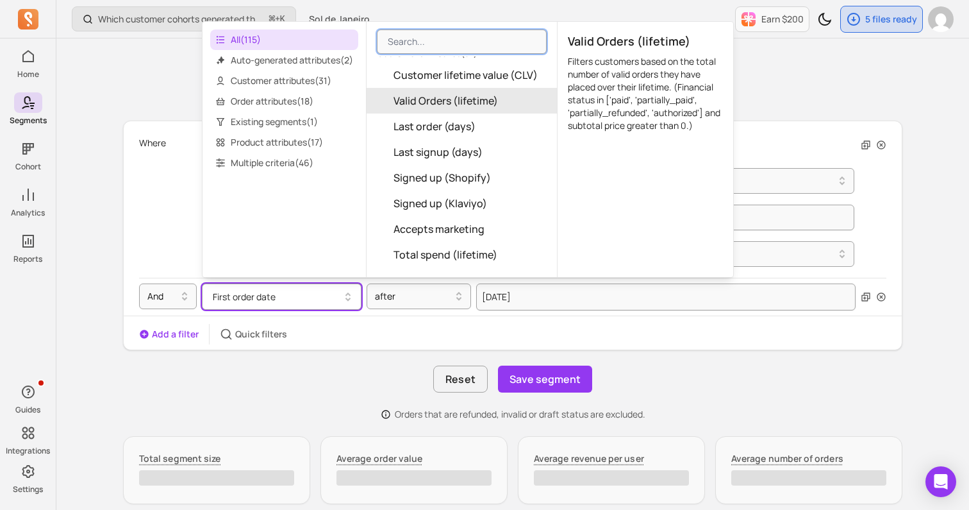
scroll to position [92, 0]
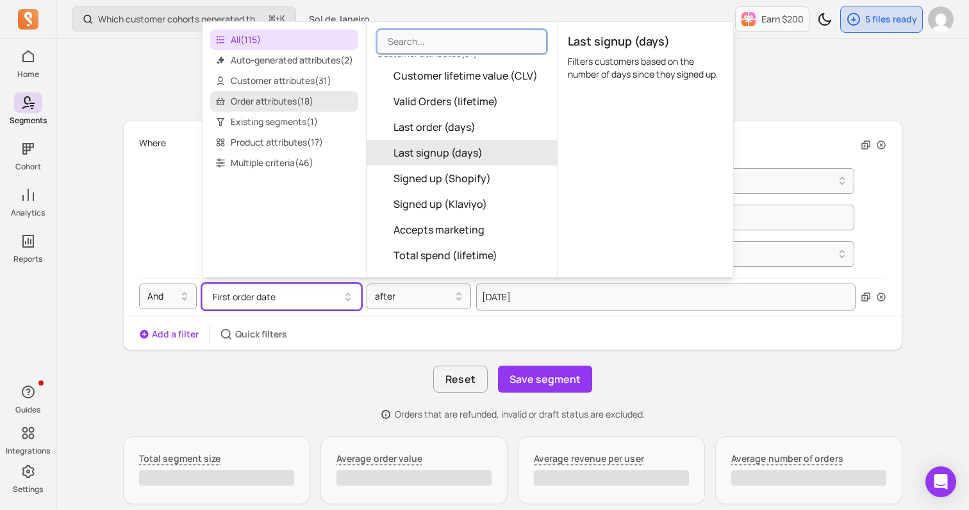
click at [296, 106] on span "Order attributes ( 18 )" at bounding box center [284, 101] width 148 height 21
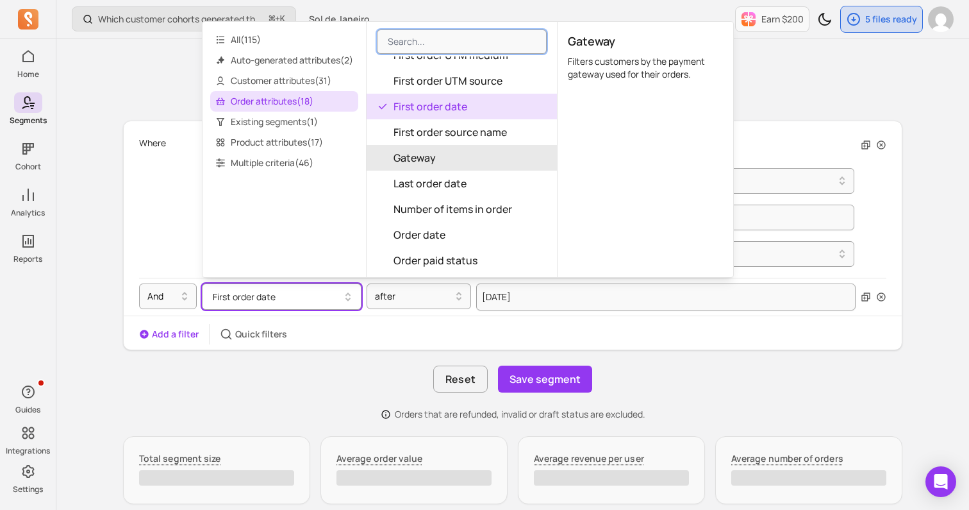
scroll to position [107, 0]
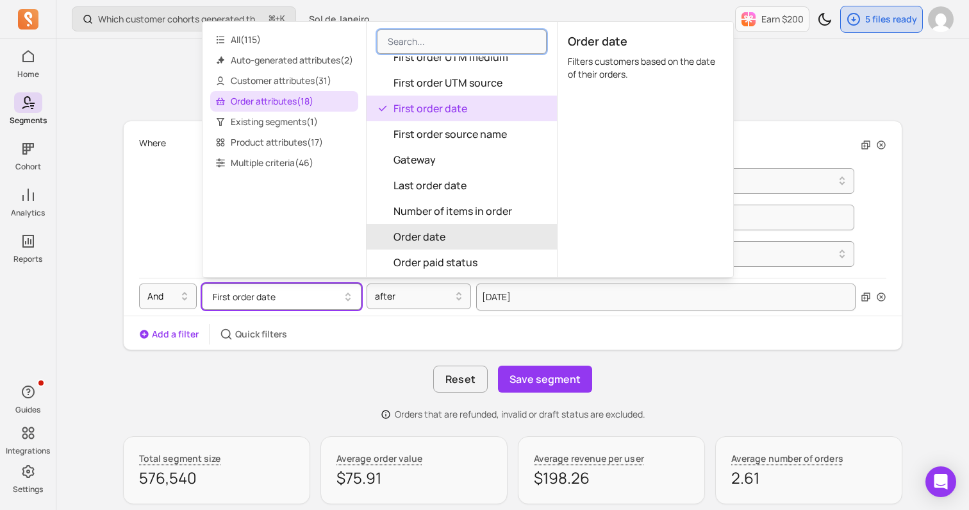
click at [446, 233] on span "Order date" at bounding box center [420, 236] width 52 height 15
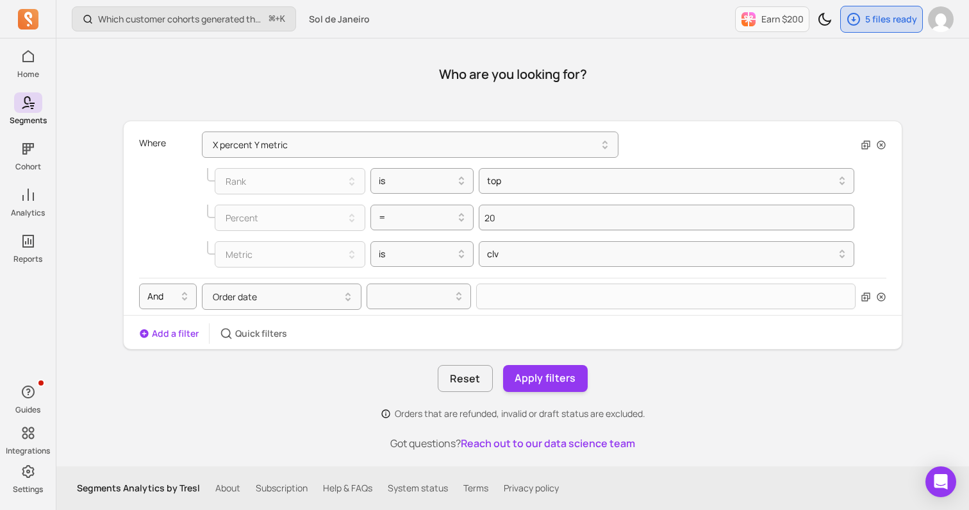
click at [390, 321] on div "Where X percent Y metric Rank is top Percent = 20 Metric is clv And Order date …" at bounding box center [513, 234] width 778 height 217
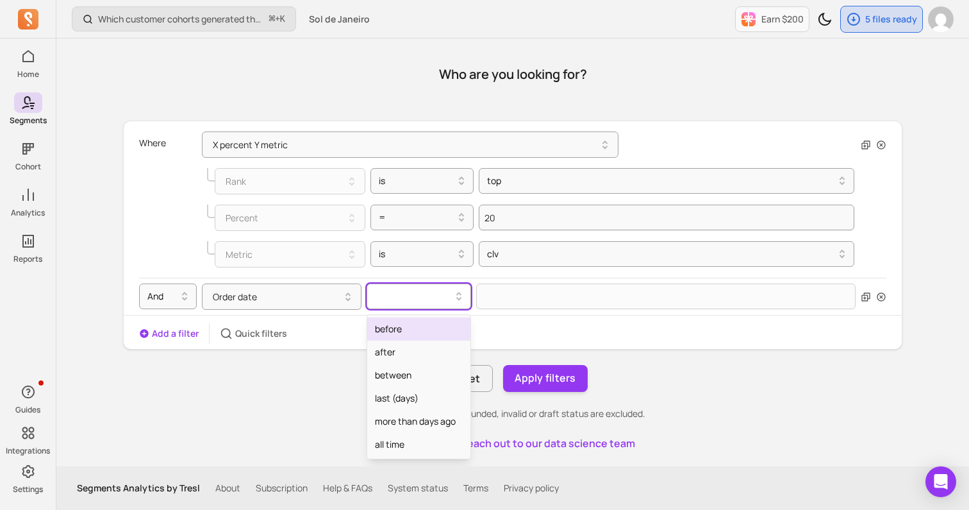
click at [402, 292] on div at bounding box center [414, 295] width 78 height 15
click at [401, 347] on div "after" at bounding box center [418, 351] width 103 height 23
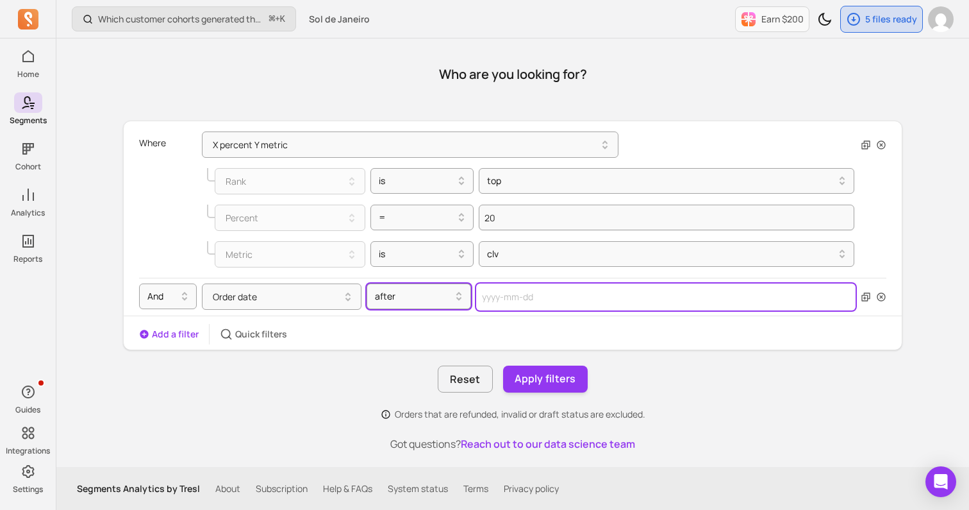
select select "2025"
select select "October"
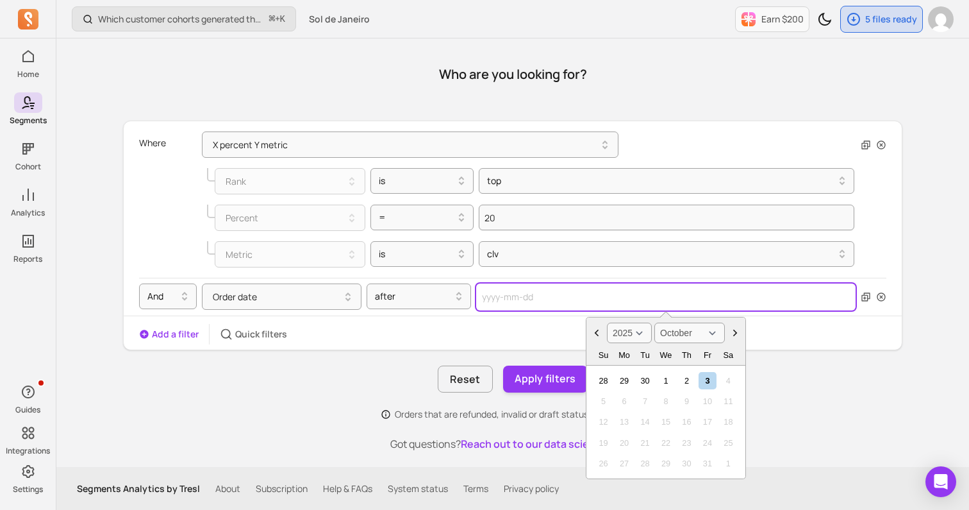
click at [524, 294] on input "text" at bounding box center [665, 296] width 379 height 27
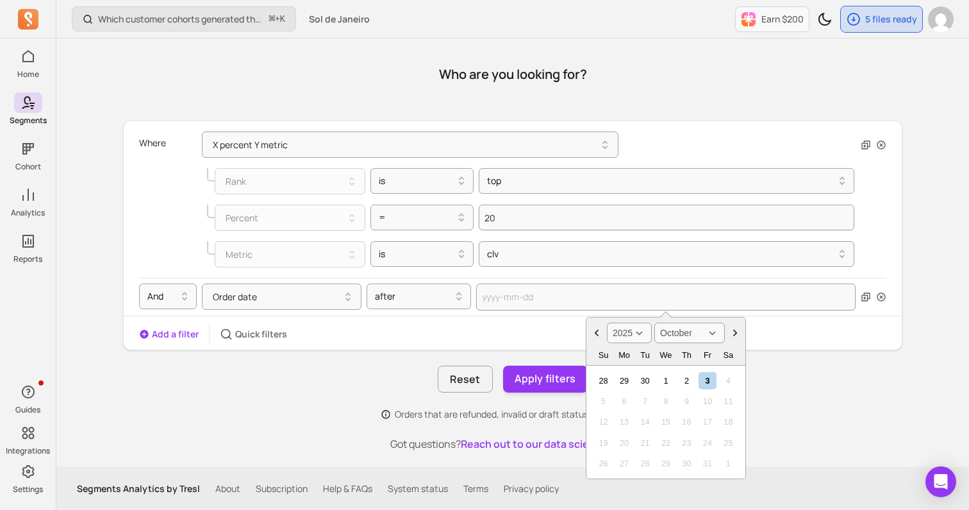
click at [635, 334] on select "2000 2001 2002 2003 2004 2005 2006 2007 2008 2009 2010 2011 2012 2013 2014 2015…" at bounding box center [629, 332] width 45 height 21
select select "2022"
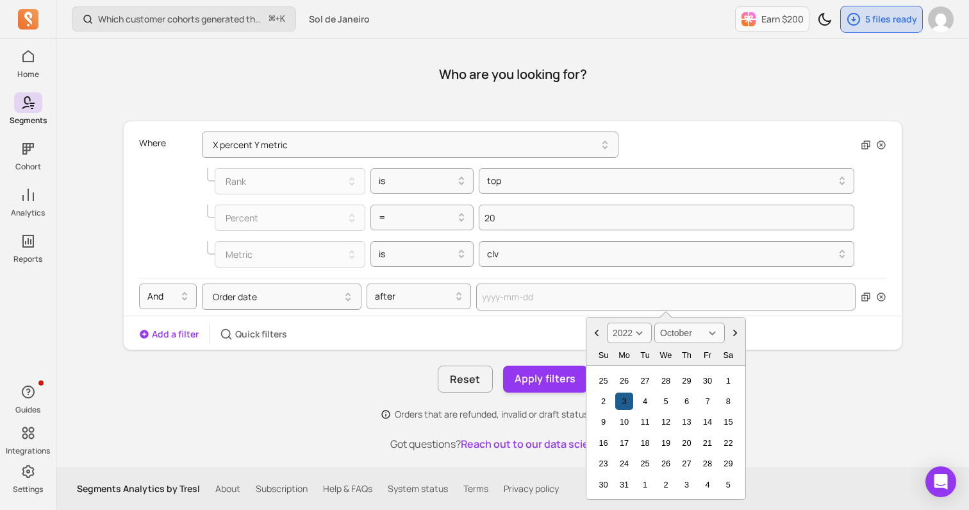
click at [625, 400] on div "3" at bounding box center [623, 400] width 17 height 17
type input "[DATE]"
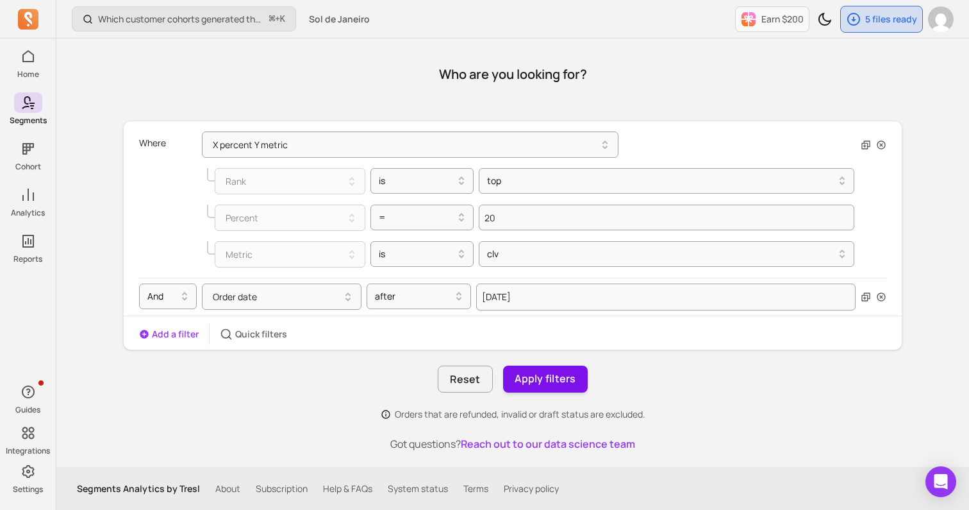
click at [556, 378] on button "Apply filters" at bounding box center [545, 378] width 85 height 27
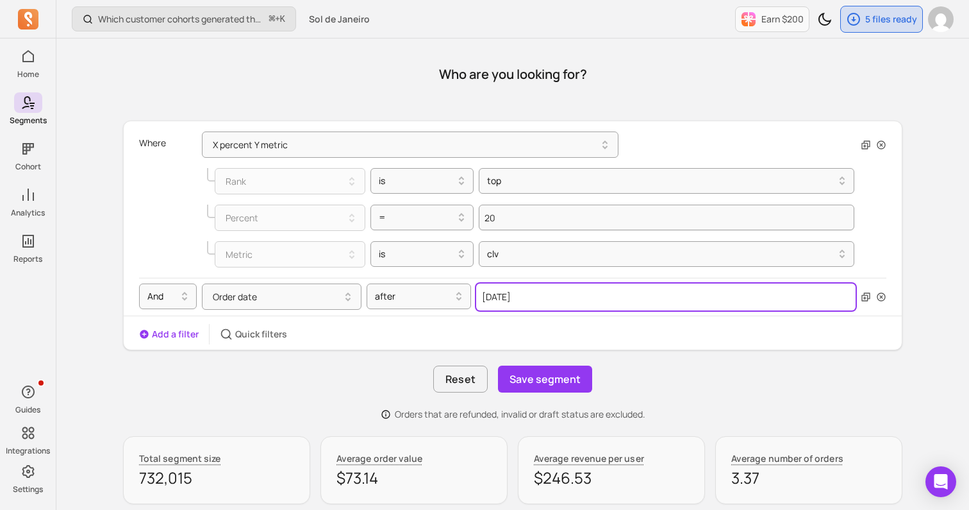
click at [487, 296] on input "[DATE]" at bounding box center [665, 296] width 379 height 27
select select "2022"
select select "October"
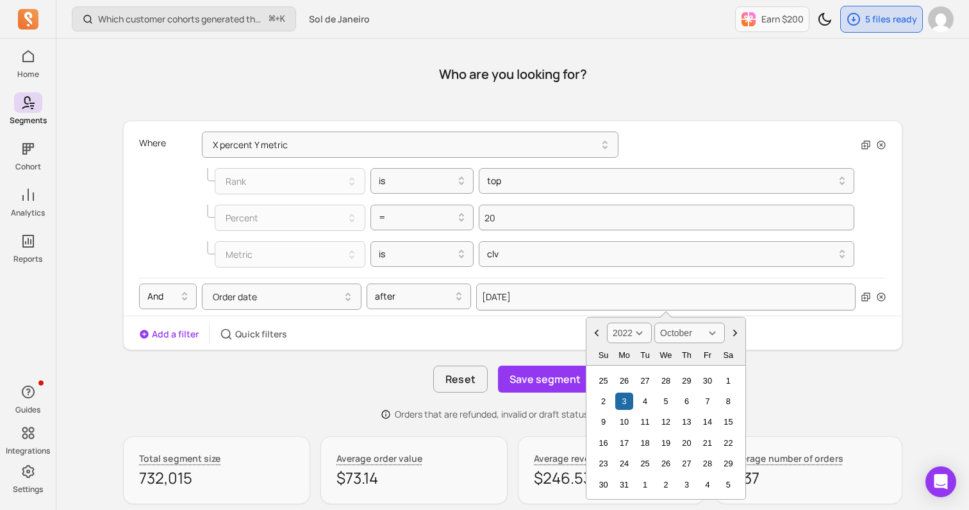
click at [644, 338] on select "2000 2001 2002 2003 2004 2005 2006 2007 2008 2009 2010 2011 2012 2013 2014 2015…" at bounding box center [629, 332] width 45 height 21
select select "2023"
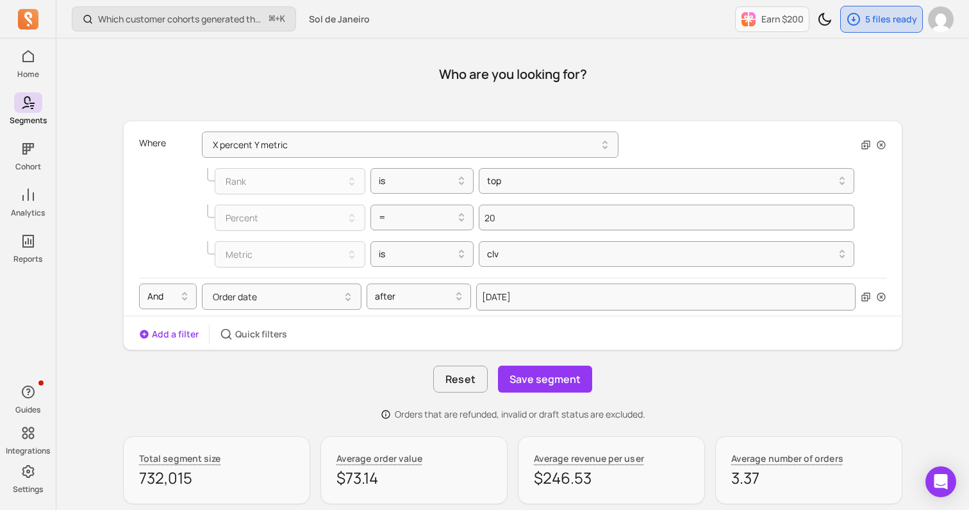
click at [558, 335] on div "Add a filter Quick filters" at bounding box center [513, 334] width 778 height 21
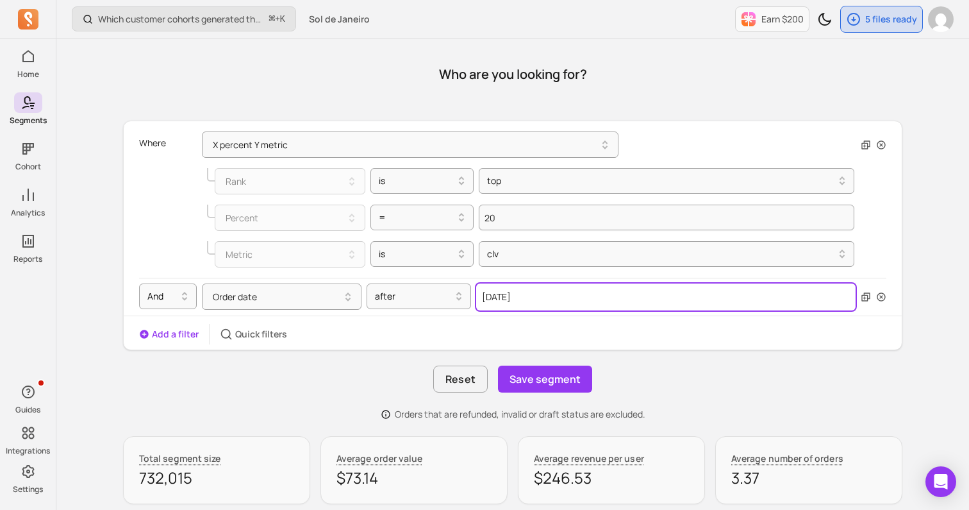
select select "2022"
select select "October"
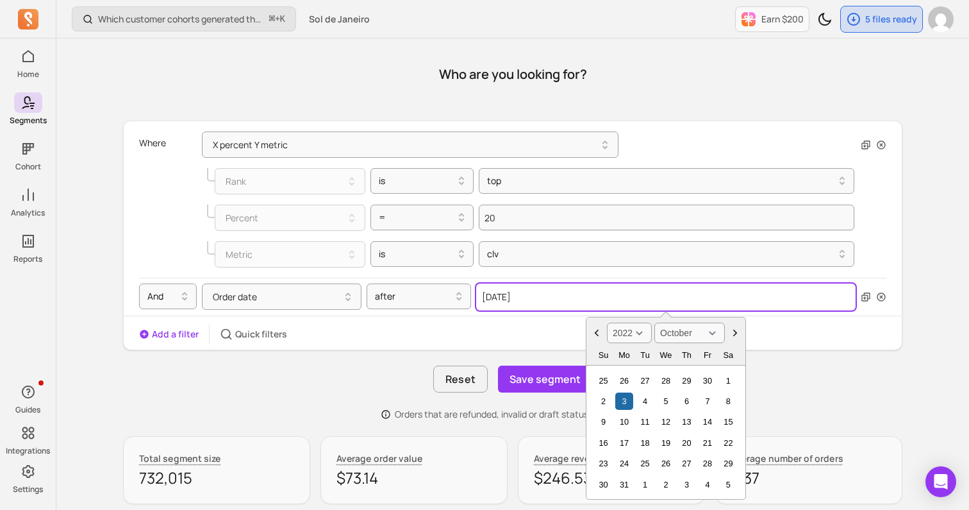
click at [568, 297] on input "[DATE]" at bounding box center [665, 296] width 379 height 27
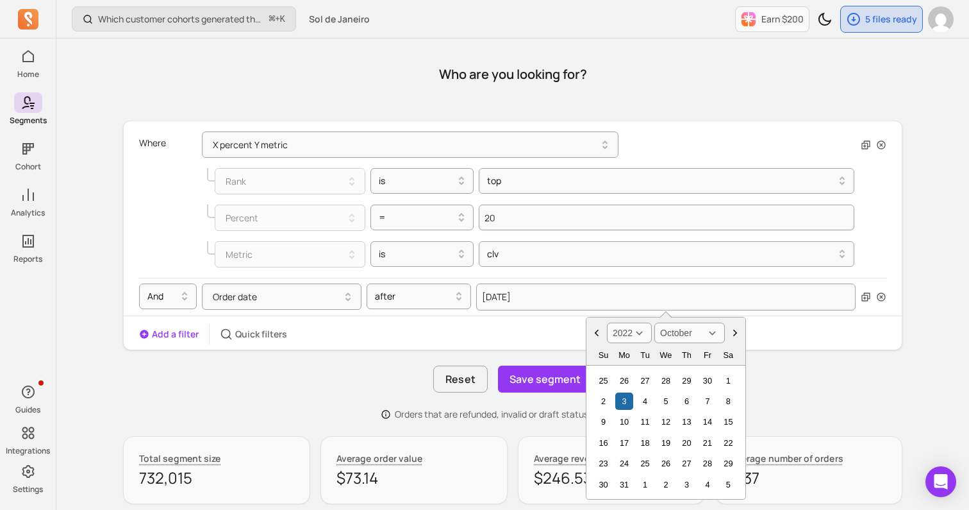
click at [648, 334] on select "2000 2001 2002 2003 2004 2005 2006 2007 2008 2009 2010 2011 2012 2013 2014 2015…" at bounding box center [629, 332] width 45 height 21
select select "2023"
click at [649, 380] on div "3" at bounding box center [645, 380] width 17 height 17
type input "[DATE]"
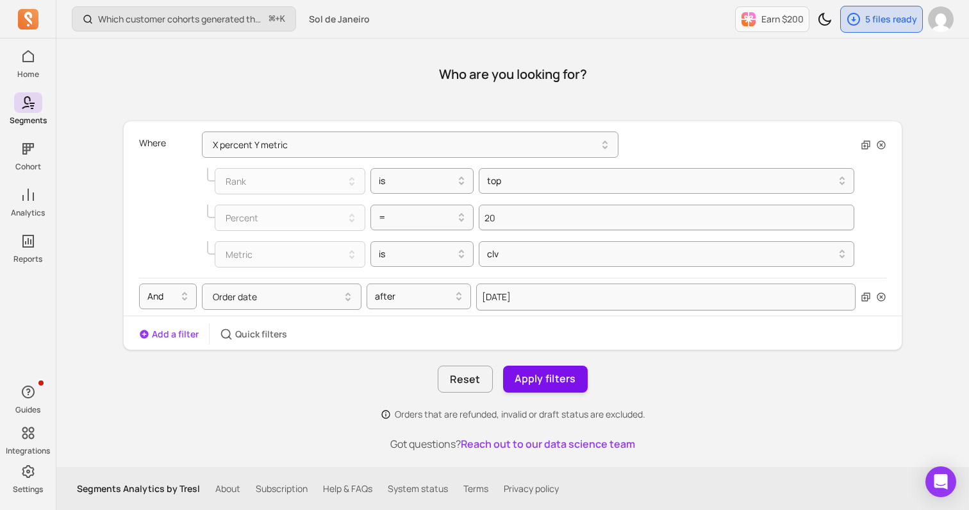
click at [549, 378] on button "Apply filters" at bounding box center [545, 378] width 85 height 27
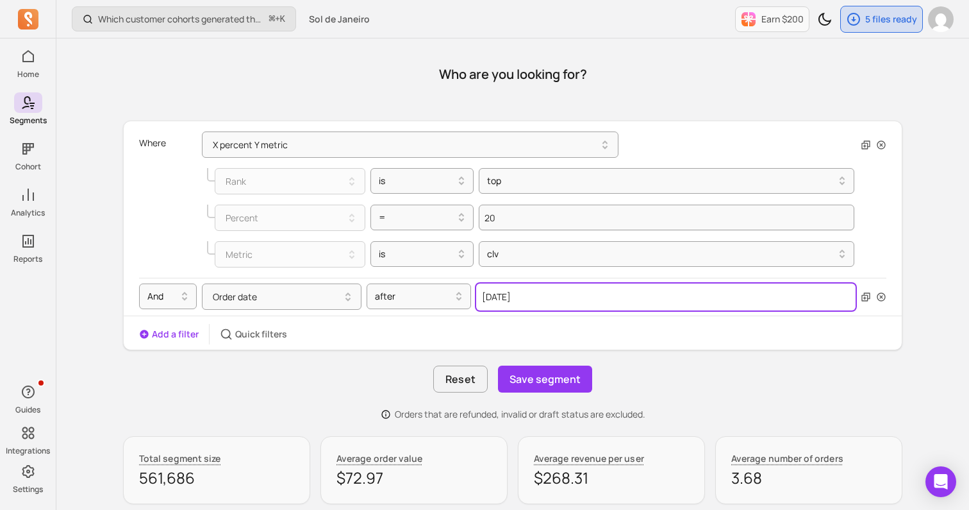
click at [566, 303] on input "[DATE]" at bounding box center [665, 296] width 379 height 27
select select "2023"
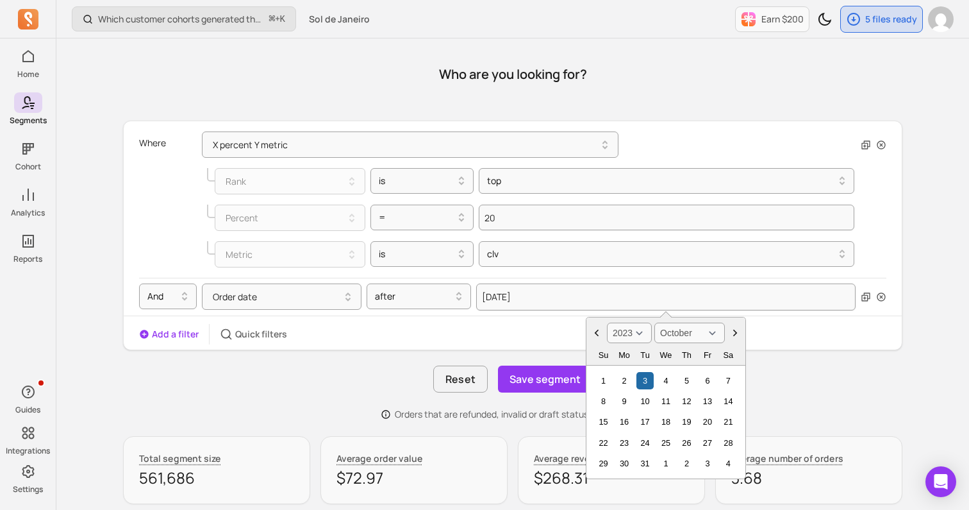
click at [715, 329] on select "January February March April May June July August September October November De…" at bounding box center [689, 332] width 71 height 21
select select "December"
click at [710, 382] on div "1" at bounding box center [707, 380] width 17 height 17
type input "[DATE]"
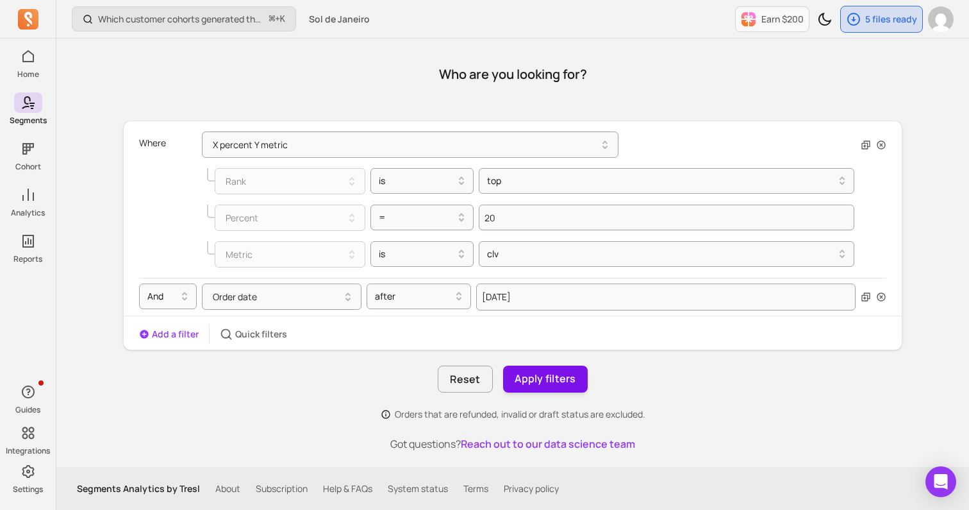
click at [562, 376] on button "Apply filters" at bounding box center [545, 378] width 85 height 27
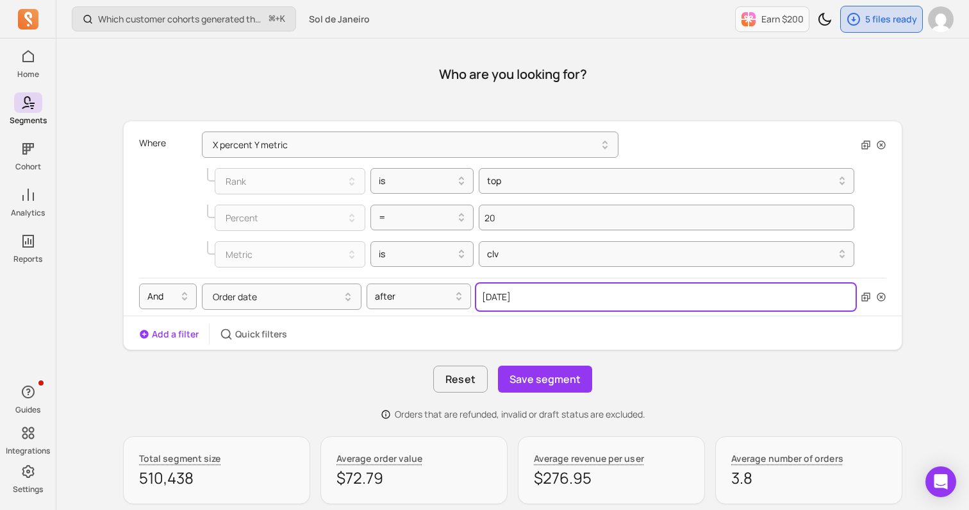
select select "2023"
select select "December"
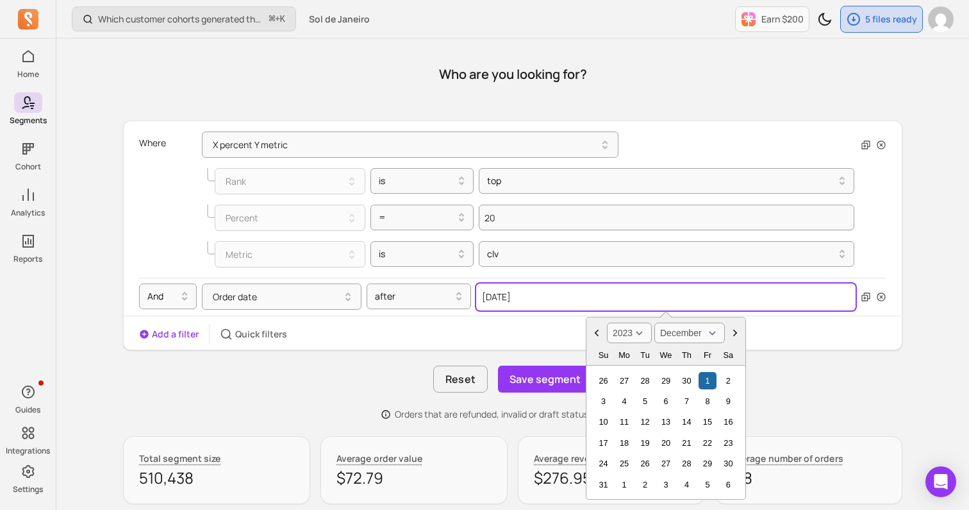
click at [519, 300] on input "[DATE]" at bounding box center [665, 296] width 379 height 27
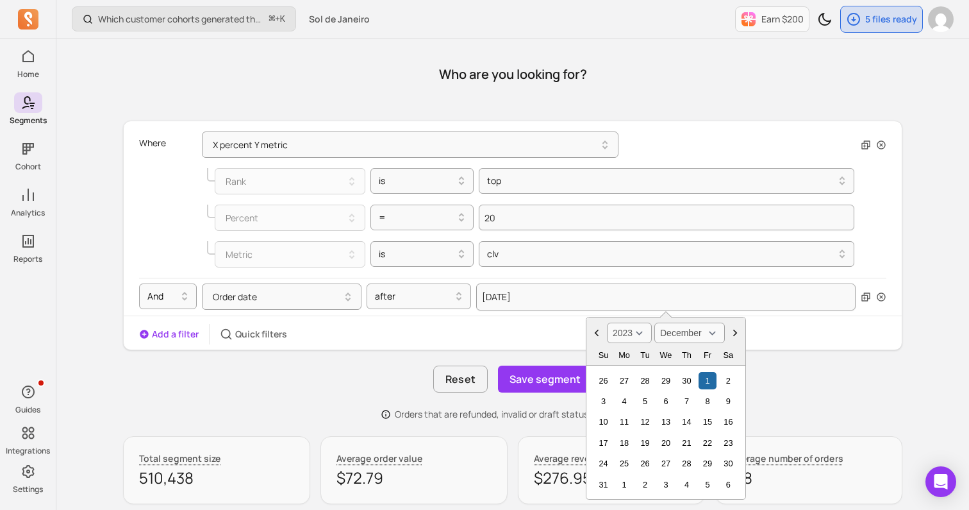
click at [638, 331] on select "2000 2001 2002 2003 2004 2005 2006 2007 2008 2009 2010 2011 2012 2013 2014 2015…" at bounding box center [629, 332] width 45 height 21
select select "2024"
click at [697, 329] on select "January February March April May June July August September October November De…" at bounding box center [689, 332] width 71 height 21
select select "January"
click at [629, 379] on div "1" at bounding box center [623, 380] width 17 height 17
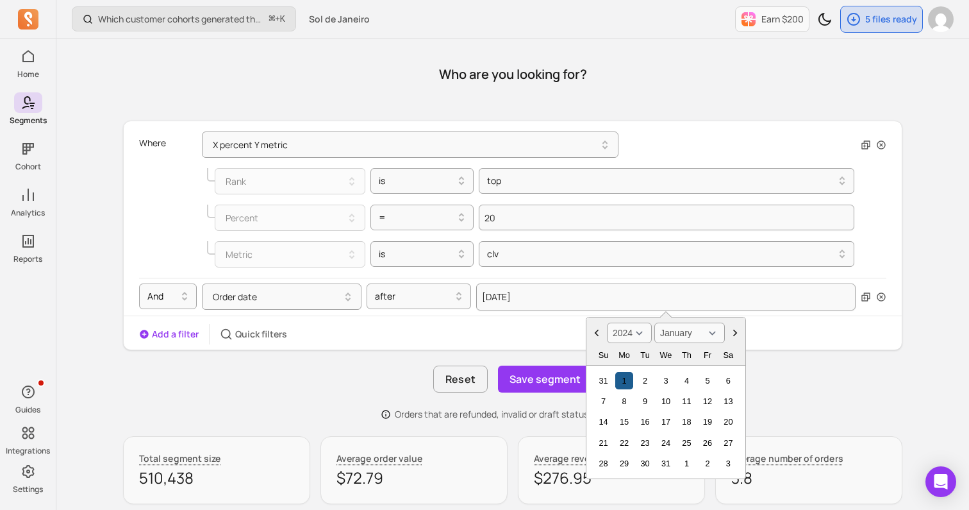
type input "[DATE]"
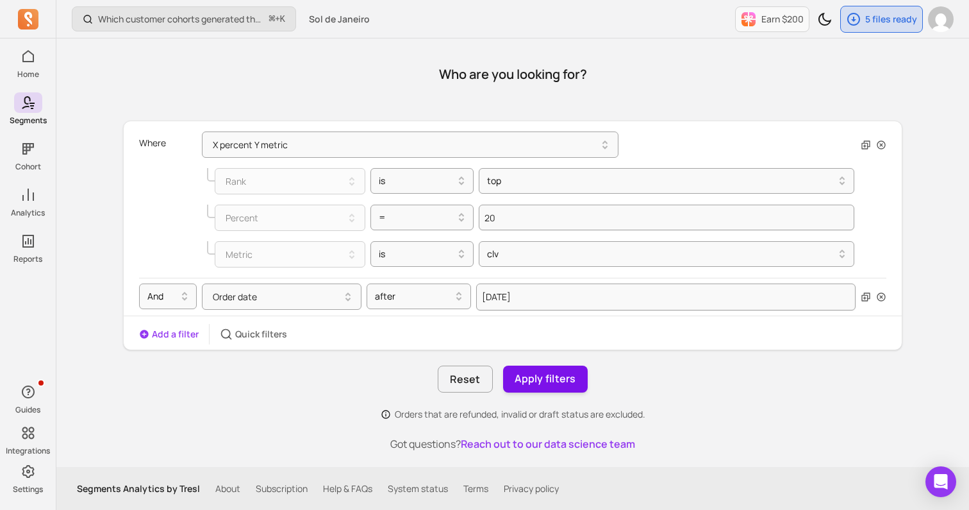
click at [560, 372] on button "Apply filters" at bounding box center [545, 378] width 85 height 27
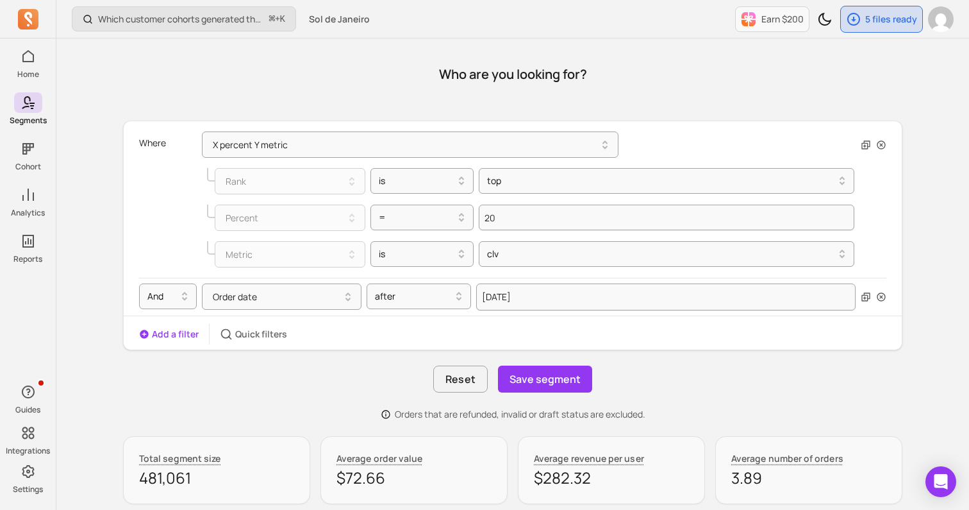
click at [560, 372] on button "Save segment" at bounding box center [545, 378] width 94 height 27
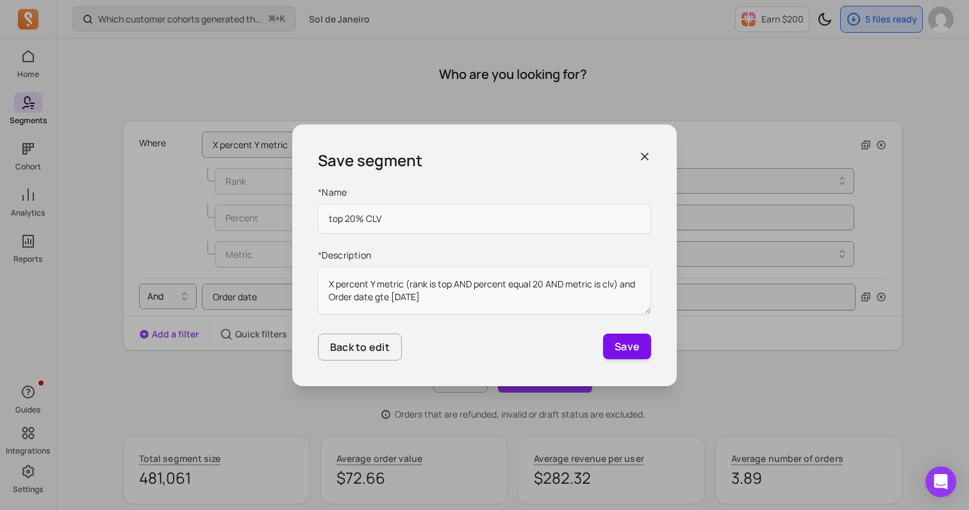
type input "top 20% CLV"
click at [626, 340] on button "Save" at bounding box center [627, 346] width 48 height 26
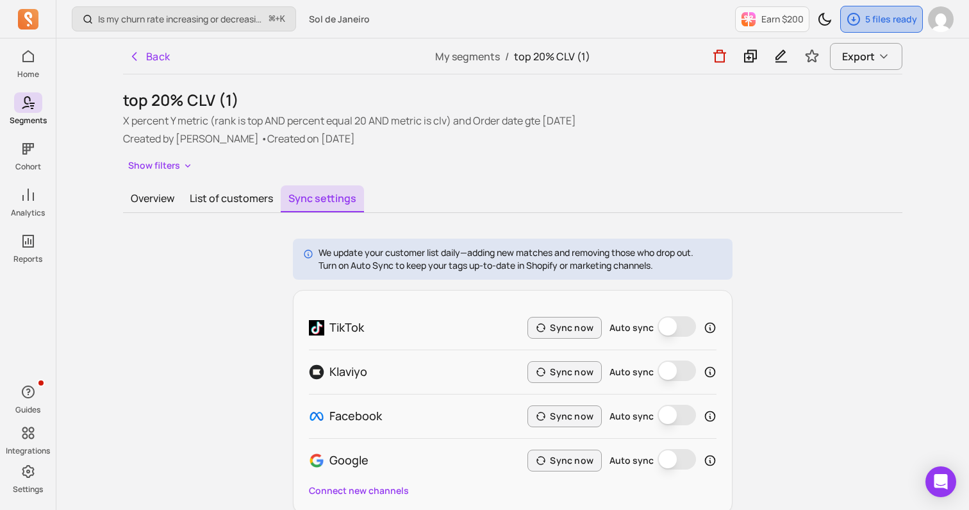
click at [858, 17] on icon "button" at bounding box center [853, 19] width 15 height 15
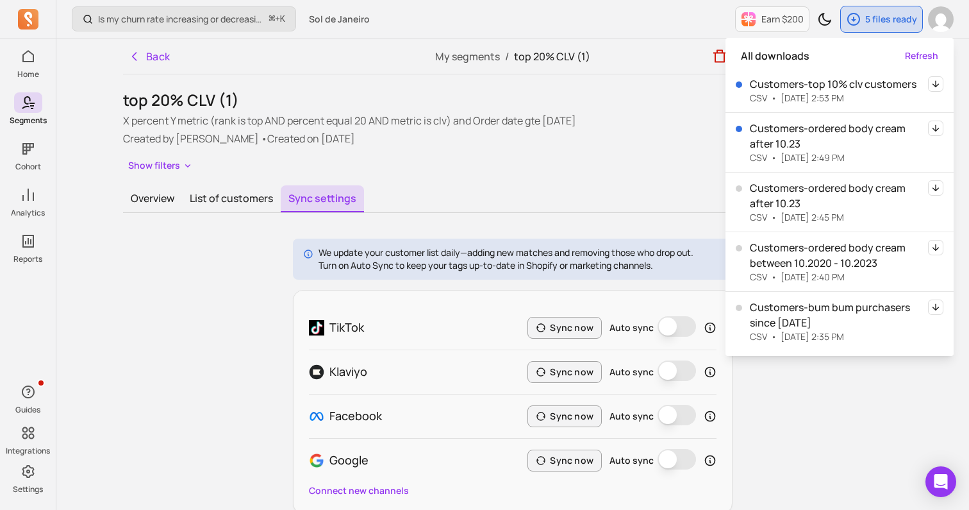
click at [688, 147] on div "top 20% CLV (1) X percent Y metric (rank is top AND percent equal 20 AND metric…" at bounding box center [512, 132] width 779 height 85
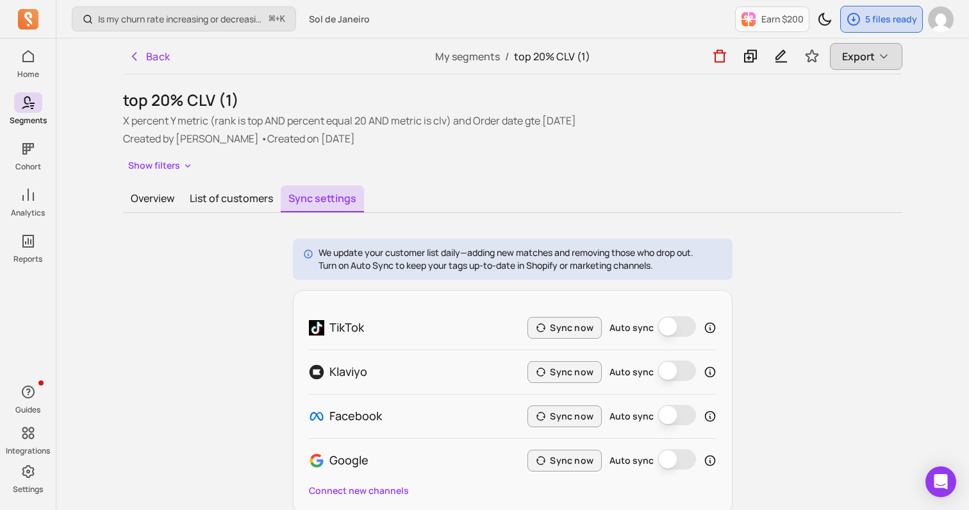
click at [844, 66] on button "Export" at bounding box center [866, 56] width 72 height 27
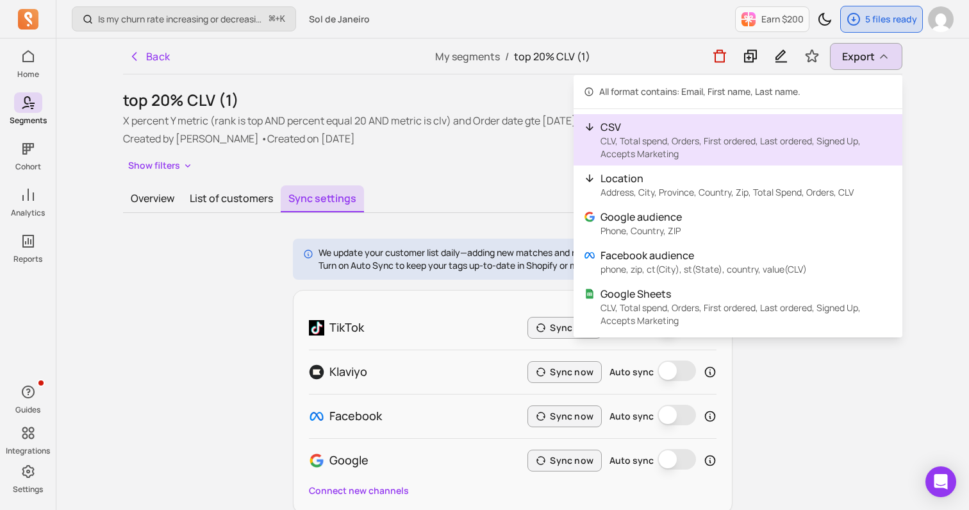
click at [733, 135] on p "CLV, Total spend, Orders, First ordered, Last ordered, Signed Up, Accepts Marke…" at bounding box center [747, 148] width 292 height 26
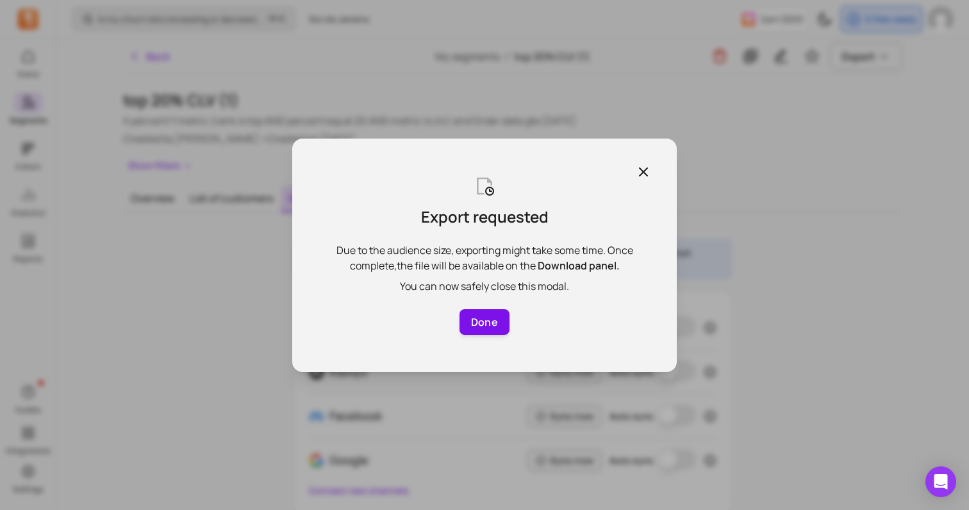
click at [485, 310] on button "Done" at bounding box center [485, 322] width 50 height 26
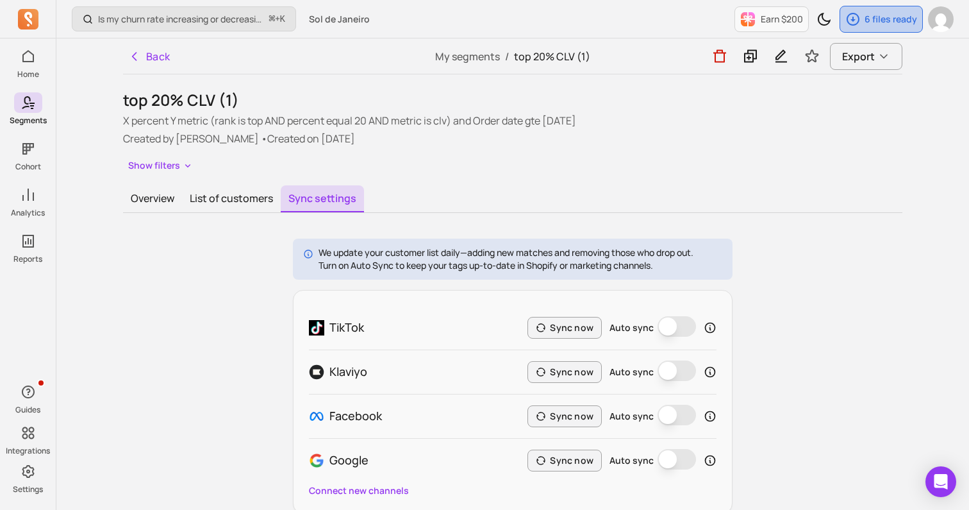
click at [886, 24] on p "6 files ready" at bounding box center [891, 19] width 53 height 13
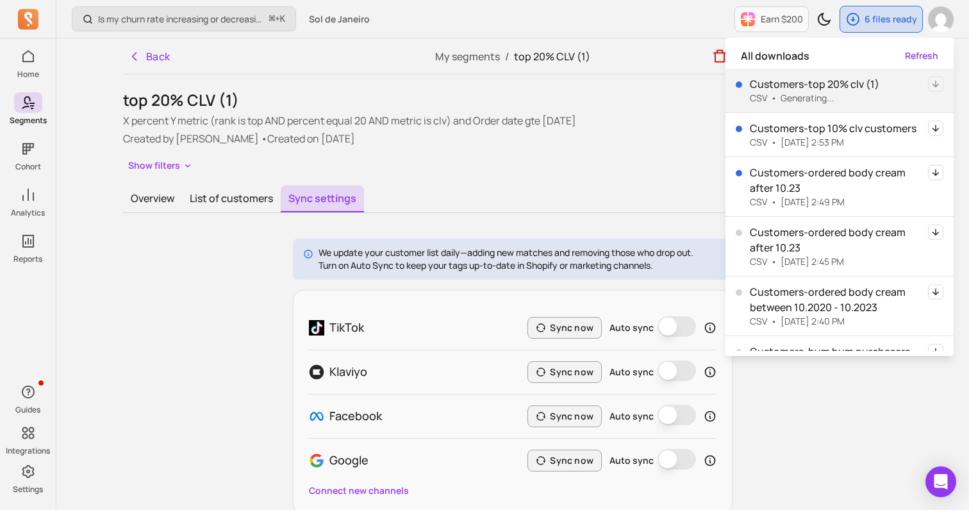
click at [828, 337] on div "Customers-bum bum purchasers since [DATE] CSV • [DATE] 2:35 PM" at bounding box center [840, 365] width 228 height 60
click at [684, 149] on div "top 20% CLV (1) X percent Y metric (rank is top AND percent equal 20 AND metric…" at bounding box center [512, 132] width 779 height 85
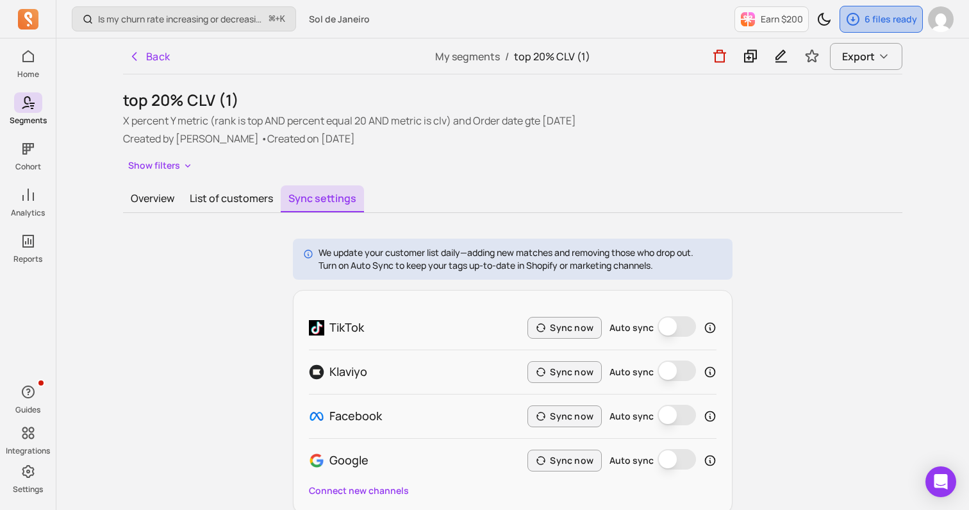
click at [880, 24] on p "6 files ready" at bounding box center [891, 19] width 53 height 13
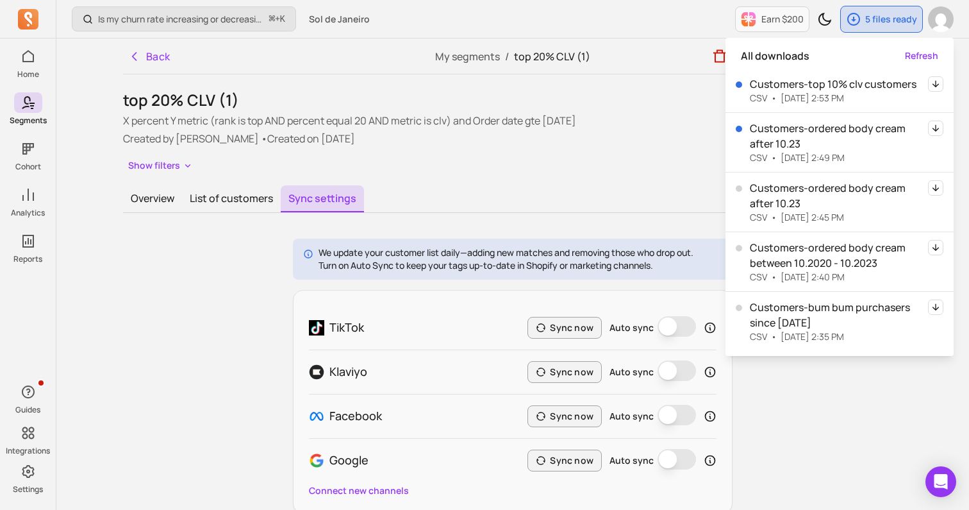
click at [468, 201] on div "Overview List of customers Sync settings" at bounding box center [512, 199] width 779 height 28
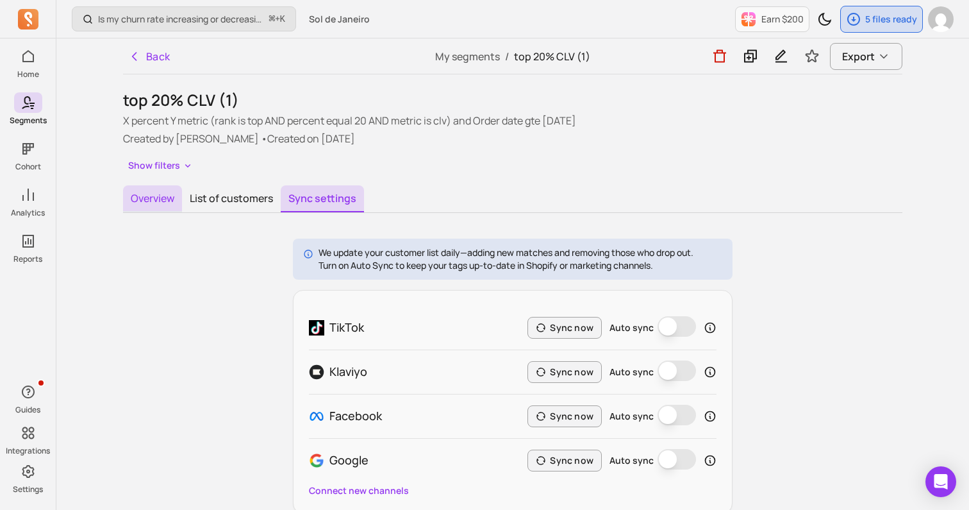
click at [140, 206] on button "Overview" at bounding box center [152, 198] width 59 height 27
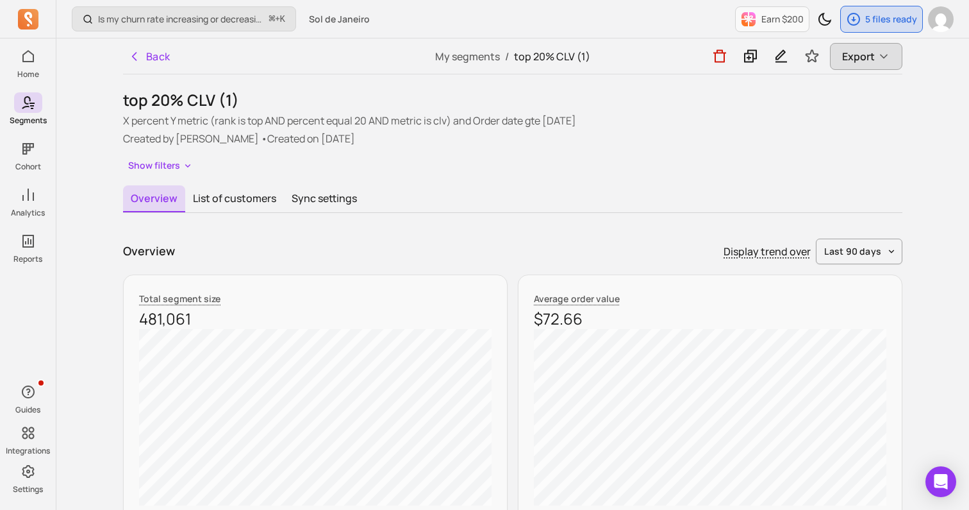
click at [857, 53] on span "Export" at bounding box center [858, 56] width 33 height 15
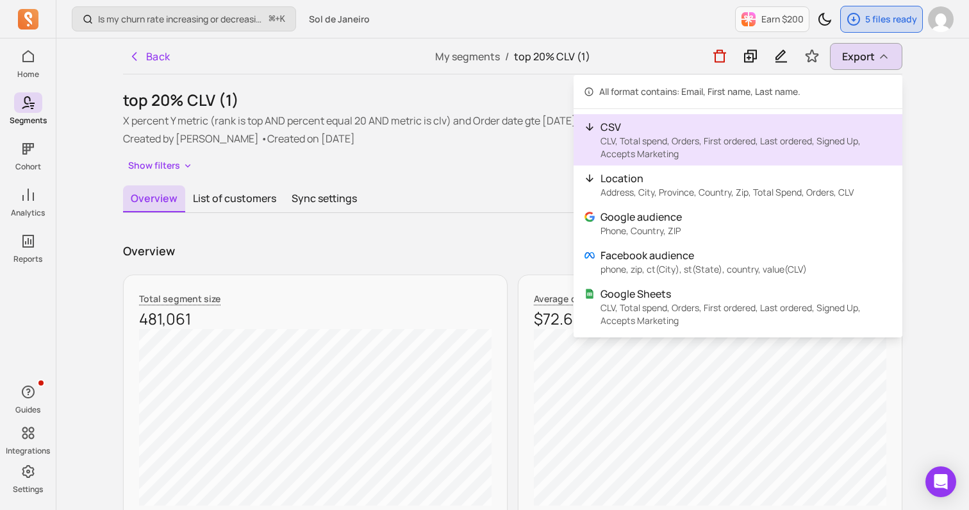
click at [687, 137] on p "CLV, Total spend, Orders, First ordered, Last ordered, Signed Up, Accepts Marke…" at bounding box center [747, 148] width 292 height 26
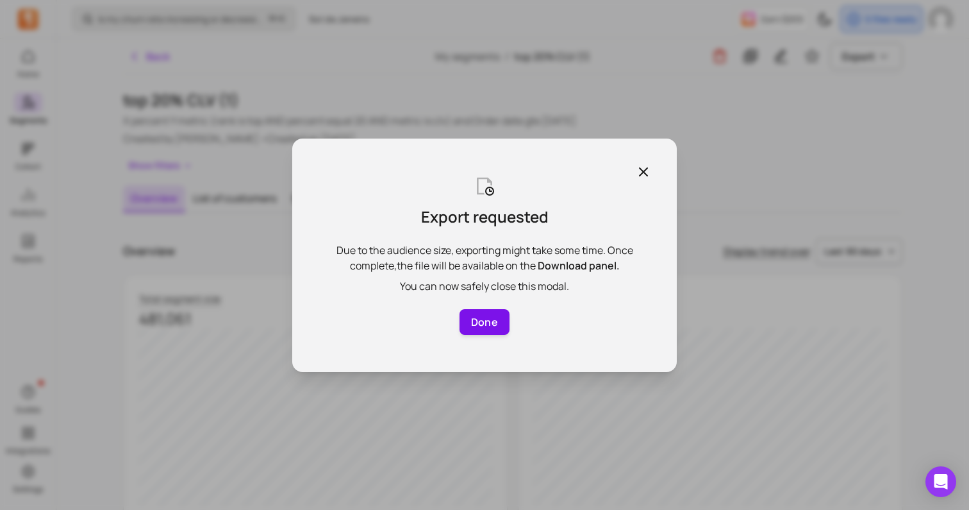
click at [498, 329] on button "Done" at bounding box center [485, 322] width 50 height 26
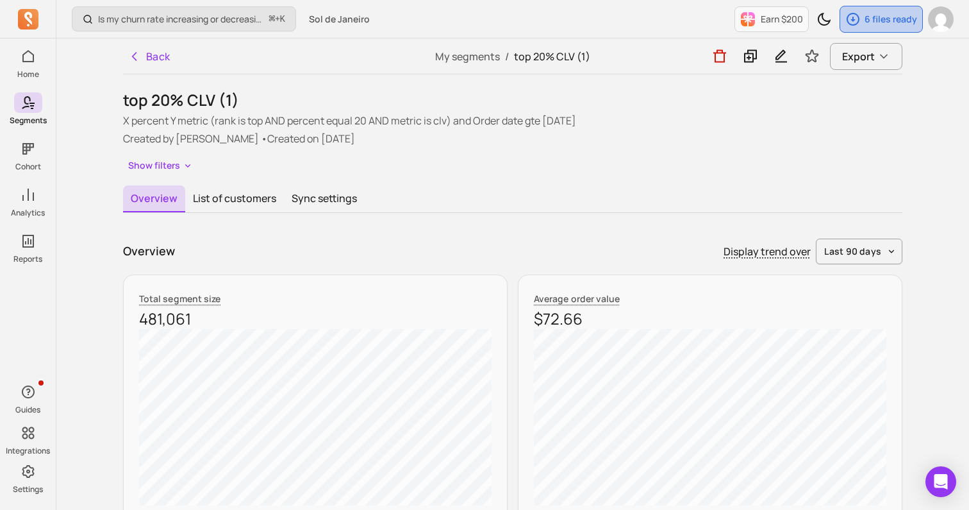
click at [868, 15] on p "6 files ready" at bounding box center [891, 19] width 53 height 13
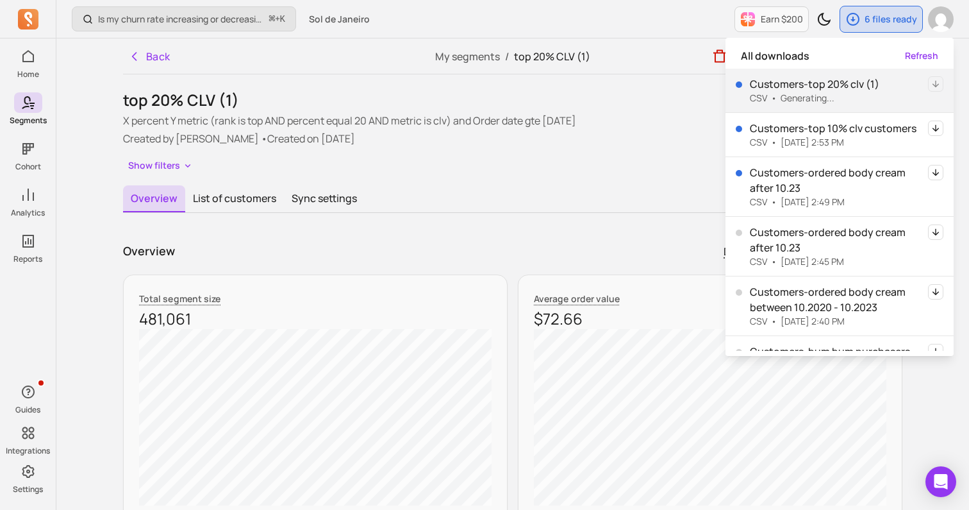
click at [692, 160] on div "Show filters" at bounding box center [512, 165] width 779 height 19
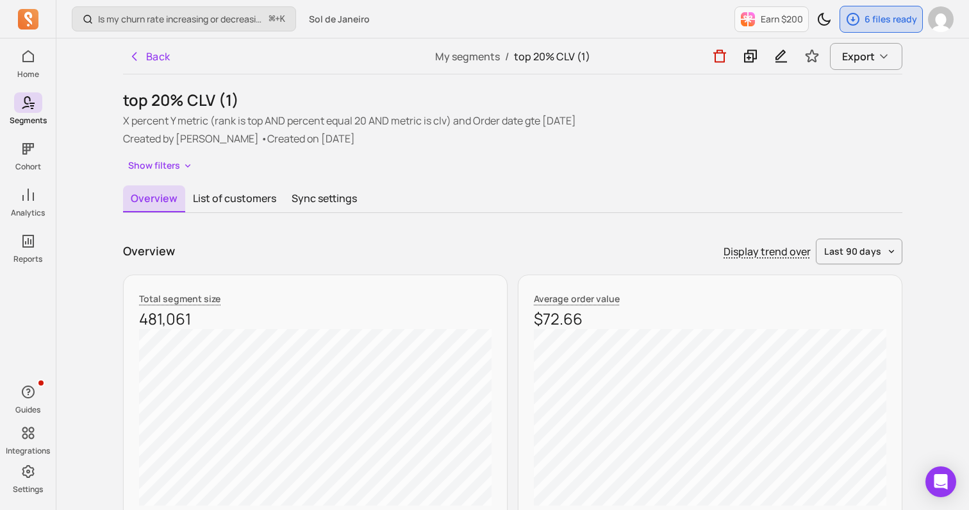
click at [883, 36] on div "Earn $200 6 files ready" at bounding box center [844, 19] width 219 height 38
click at [878, 26] on div "6 files ready" at bounding box center [881, 19] width 82 height 26
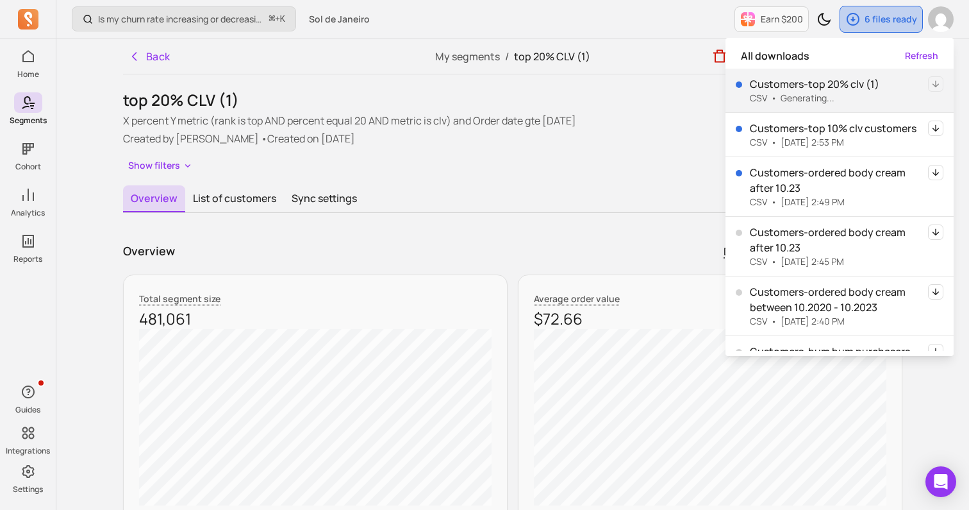
click at [878, 26] on div "6 files ready" at bounding box center [881, 19] width 82 height 26
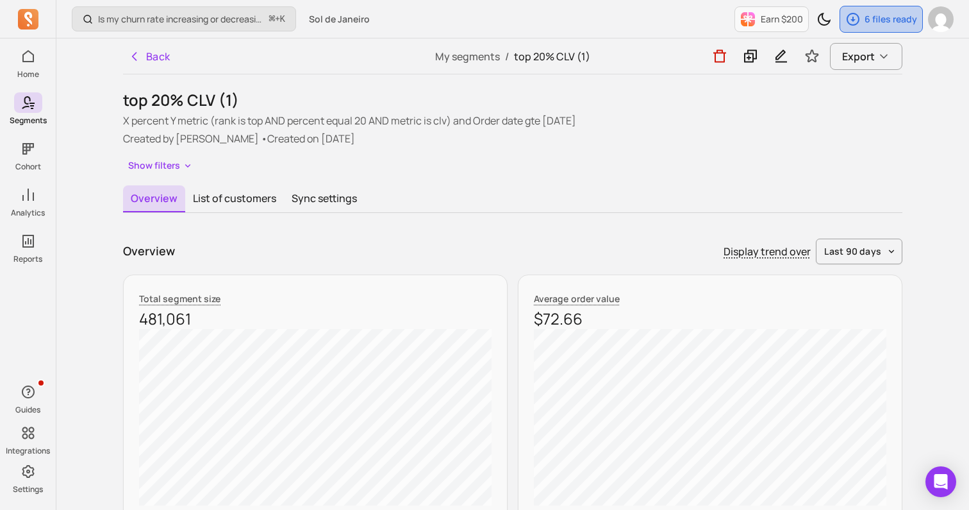
click at [878, 26] on div "6 files ready" at bounding box center [881, 19] width 82 height 26
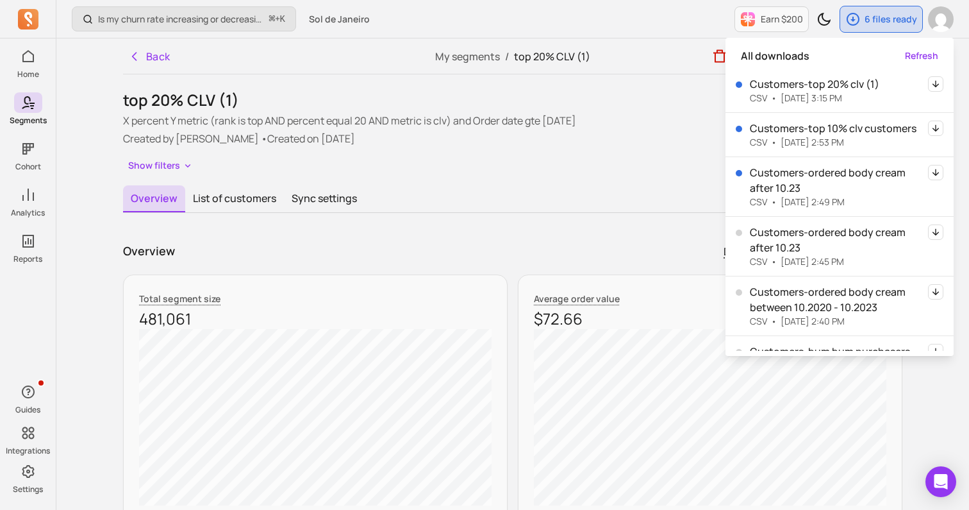
click at [938, 85] on icon "button" at bounding box center [935, 83] width 15 height 15
click at [135, 58] on icon "button" at bounding box center [135, 57] width 4 height 8
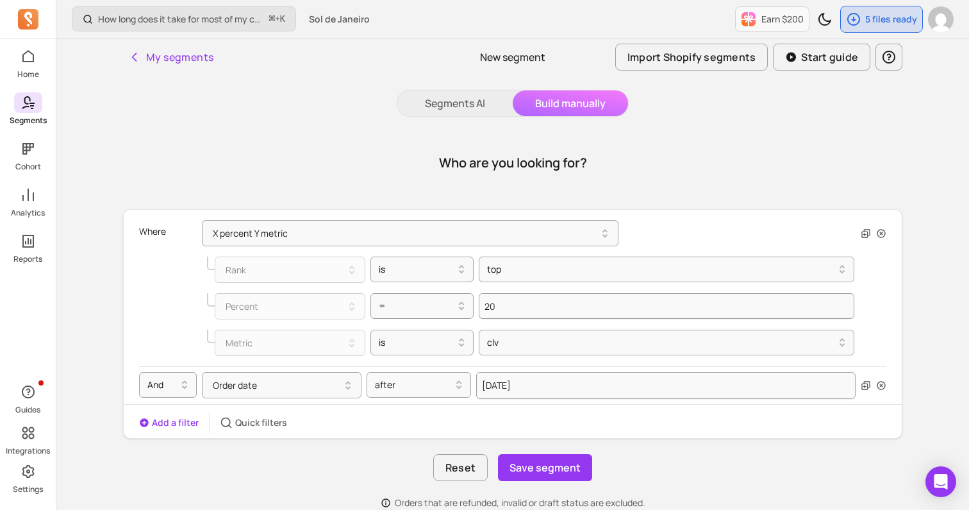
click at [28, 108] on icon at bounding box center [28, 102] width 15 height 15
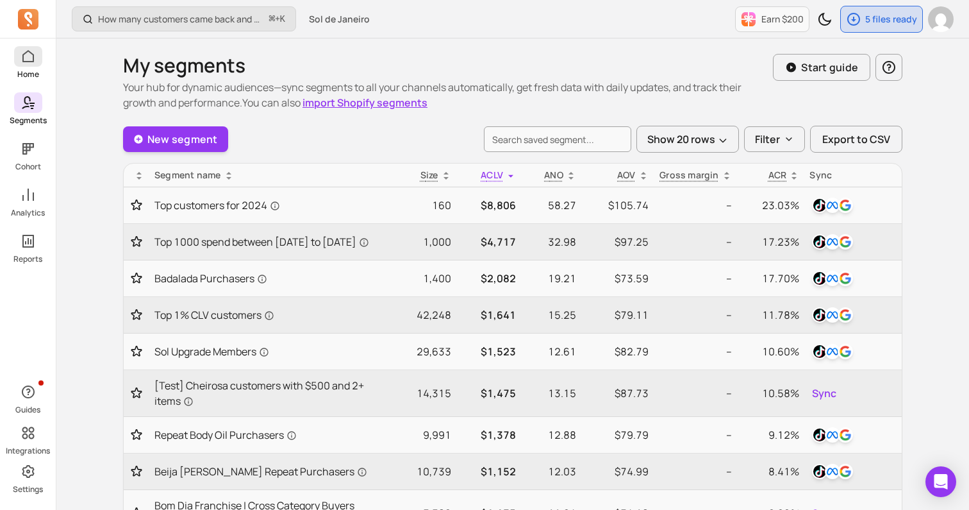
click at [37, 57] on span at bounding box center [28, 56] width 28 height 21
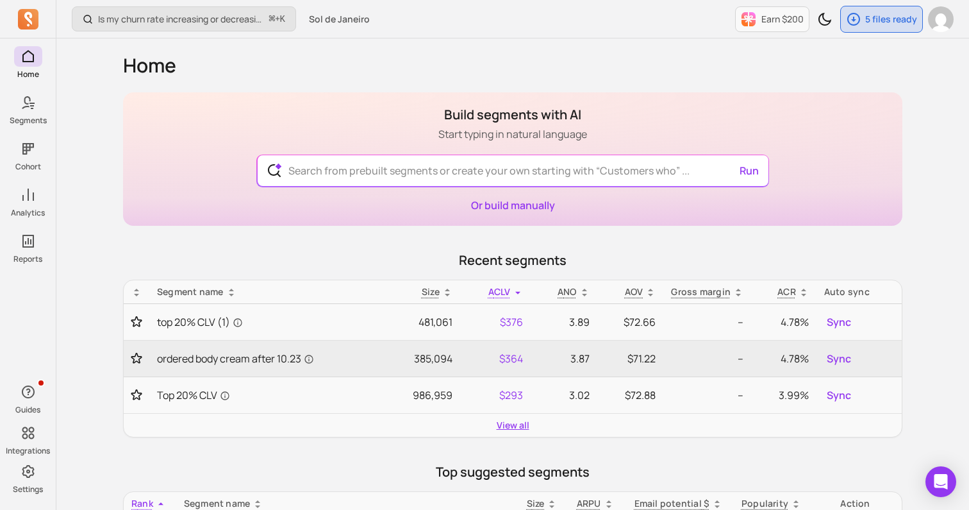
click at [501, 427] on link "View all" at bounding box center [513, 425] width 33 height 13
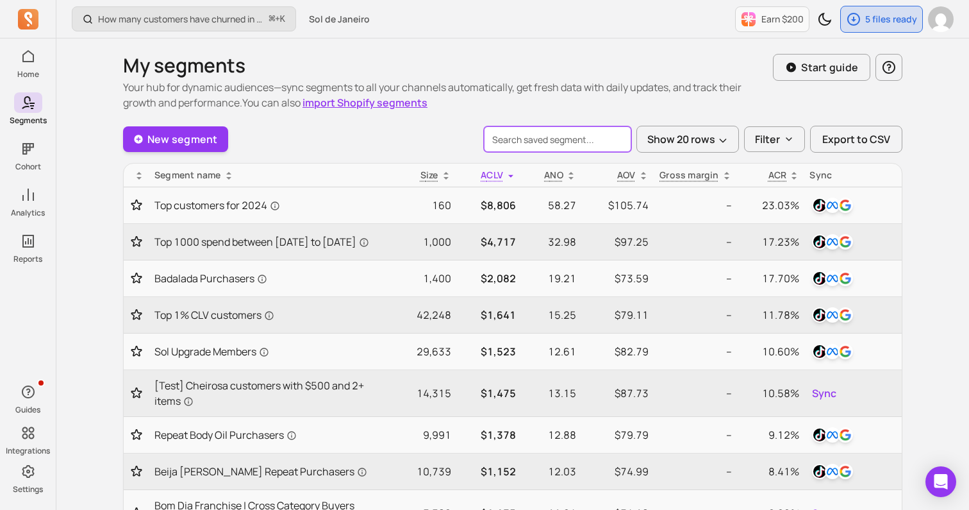
click at [556, 142] on input "search" at bounding box center [557, 139] width 147 height 26
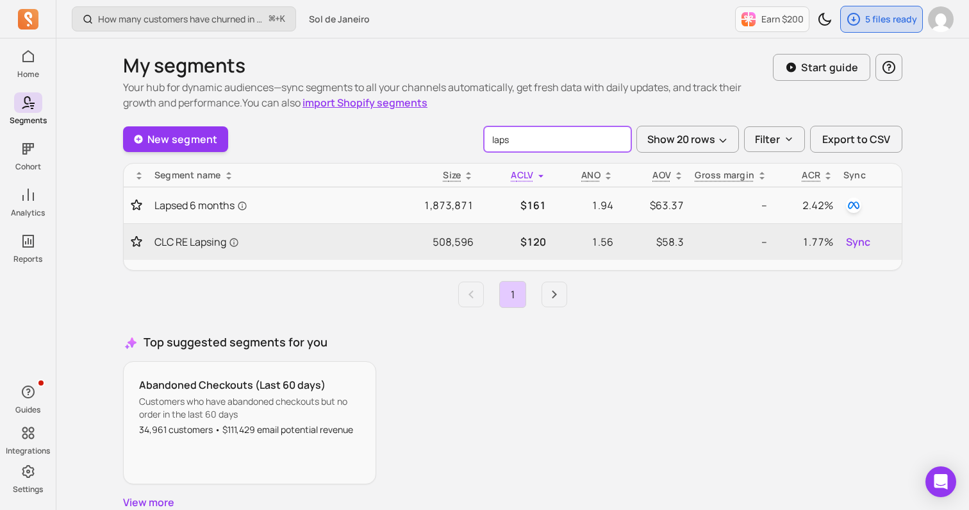
type input "laps"
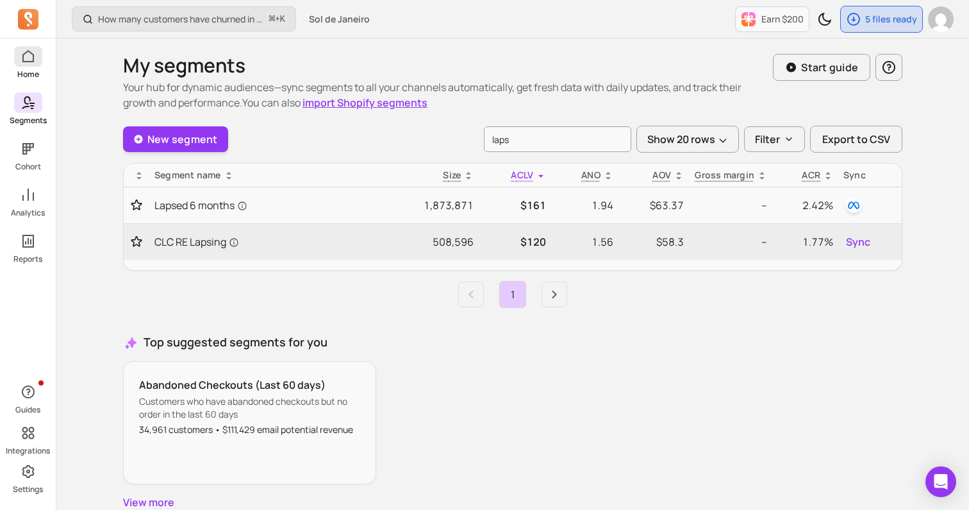
click at [15, 62] on span at bounding box center [28, 56] width 28 height 21
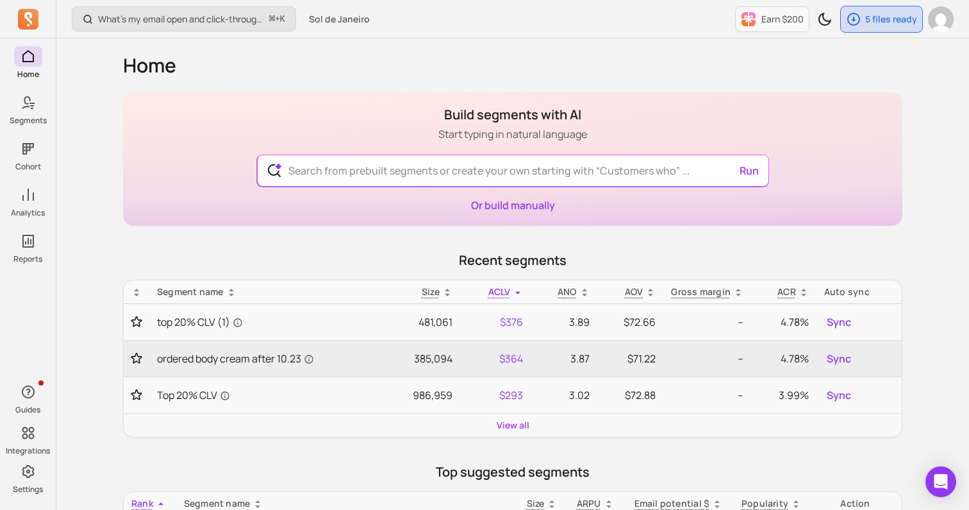
click at [501, 212] on div "Or build manually" at bounding box center [513, 204] width 84 height 15
click at [499, 198] on link "Or build manually" at bounding box center [513, 205] width 84 height 14
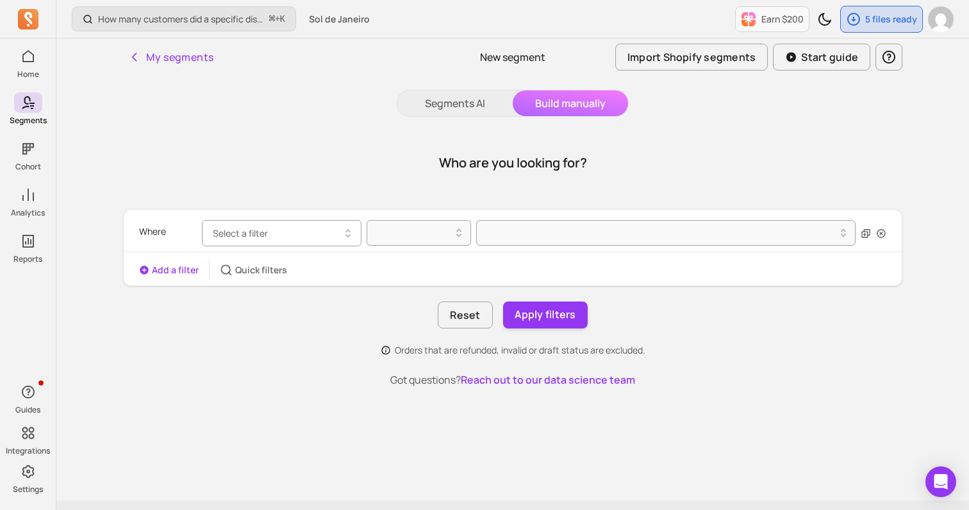
click at [324, 230] on button "Select a filter" at bounding box center [282, 233] width 160 height 26
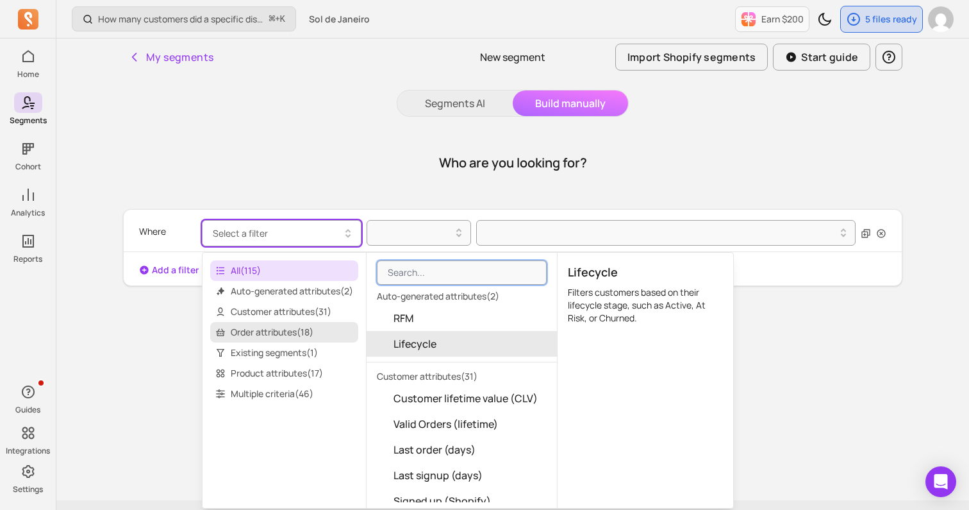
click at [303, 338] on span "Order attributes ( 18 )" at bounding box center [284, 332] width 148 height 21
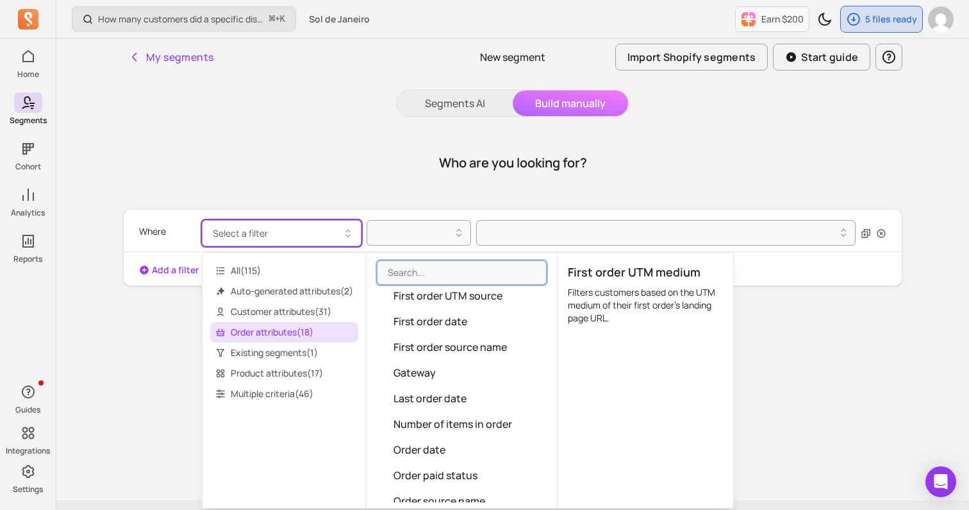
scroll to position [124, 0]
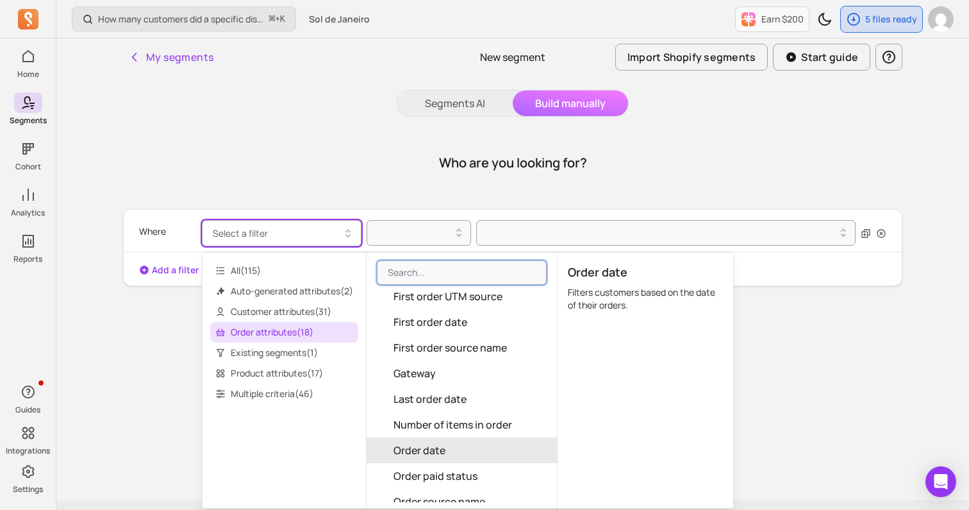
click at [465, 444] on button "Order date" at bounding box center [462, 450] width 190 height 26
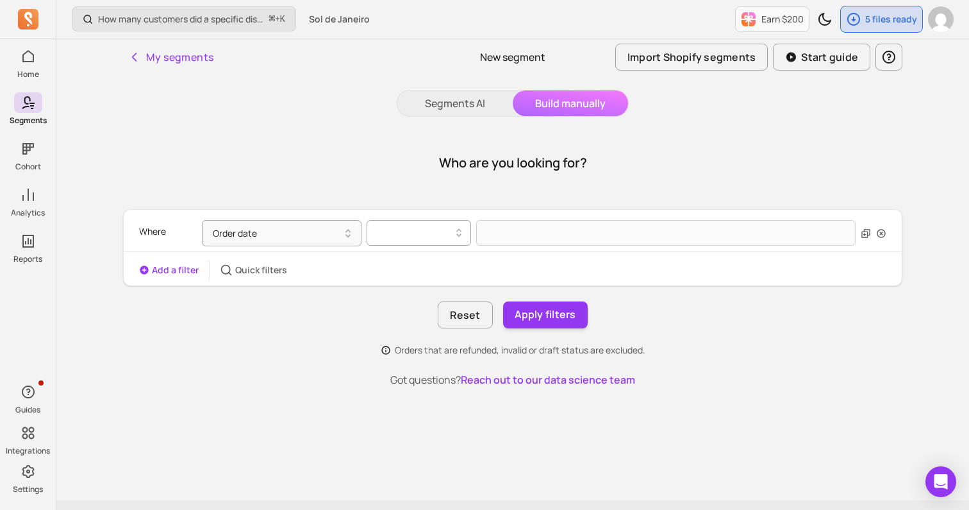
click at [416, 236] on div at bounding box center [414, 232] width 78 height 15
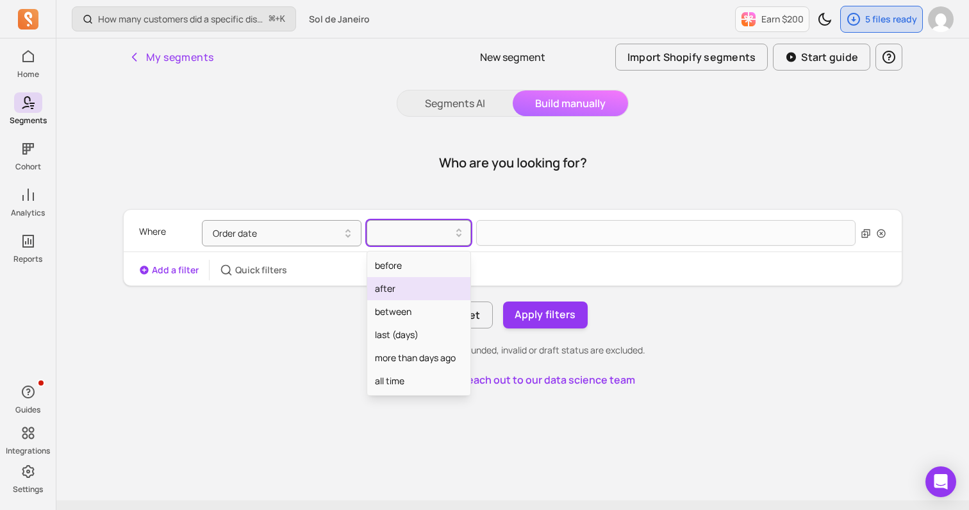
click at [399, 286] on div "after" at bounding box center [418, 288] width 103 height 23
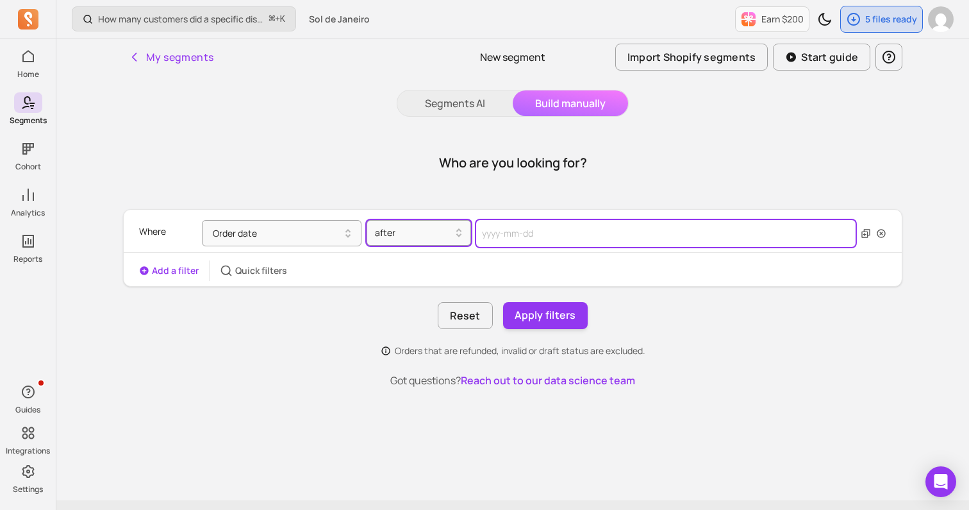
select select "2025"
select select "October"
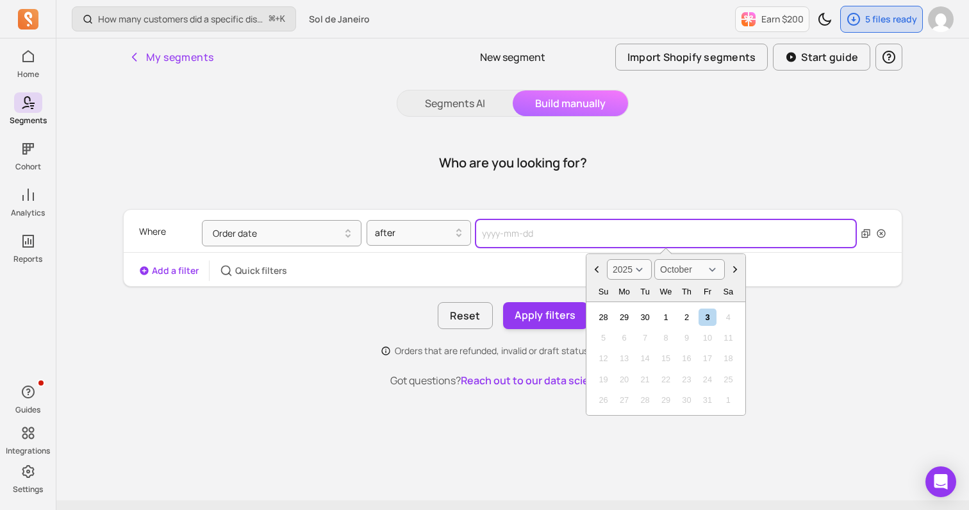
click at [568, 231] on input "text" at bounding box center [665, 233] width 379 height 27
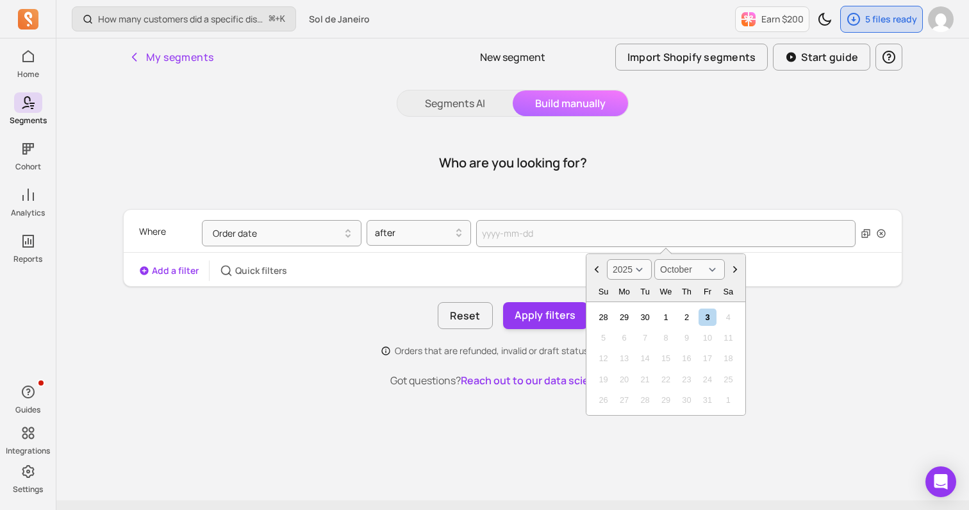
click at [631, 273] on select "2000 2001 2002 2003 2004 2005 2006 2007 2008 2009 2010 2011 2012 2013 2014 2015…" at bounding box center [629, 269] width 45 height 21
select select "2022"
click at [619, 339] on div "3" at bounding box center [623, 337] width 17 height 17
type input "[DATE]"
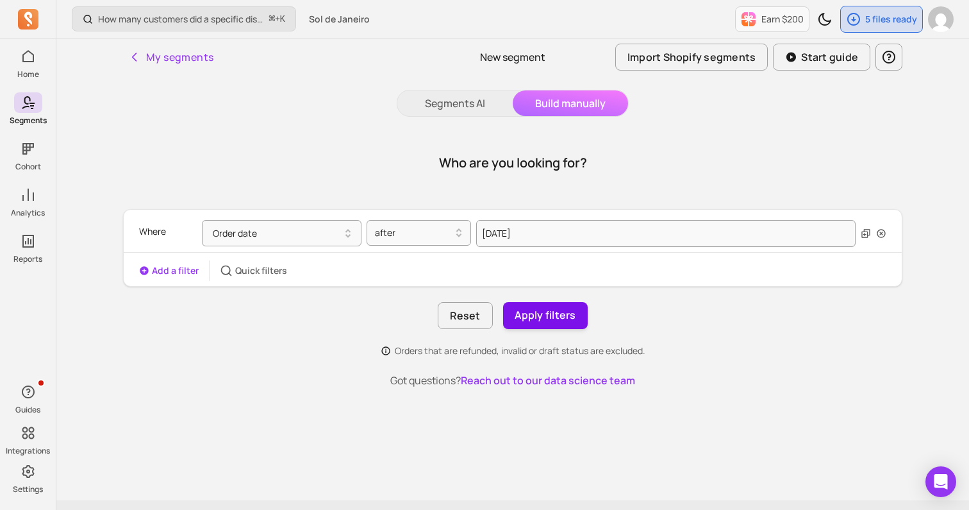
click at [546, 310] on button "Apply filters" at bounding box center [545, 315] width 85 height 27
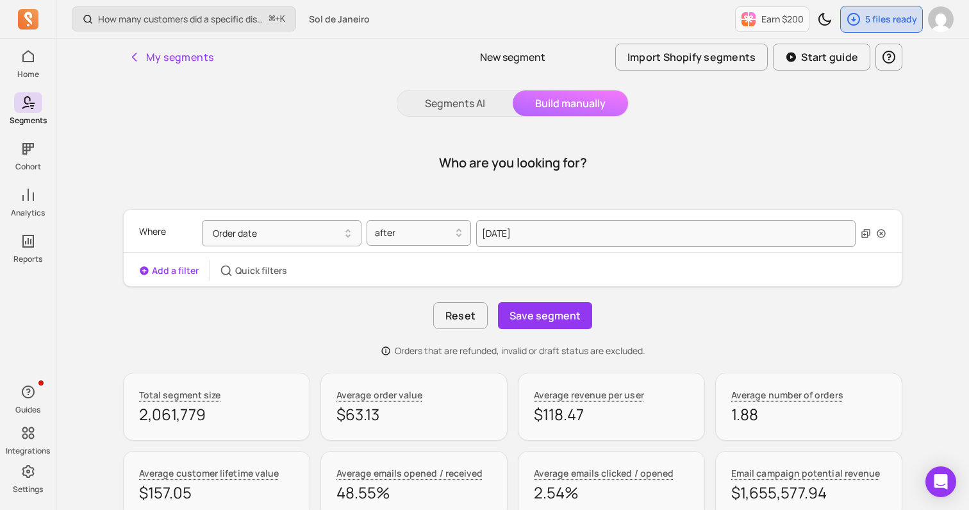
click at [175, 273] on button "Add a filter" at bounding box center [169, 270] width 60 height 13
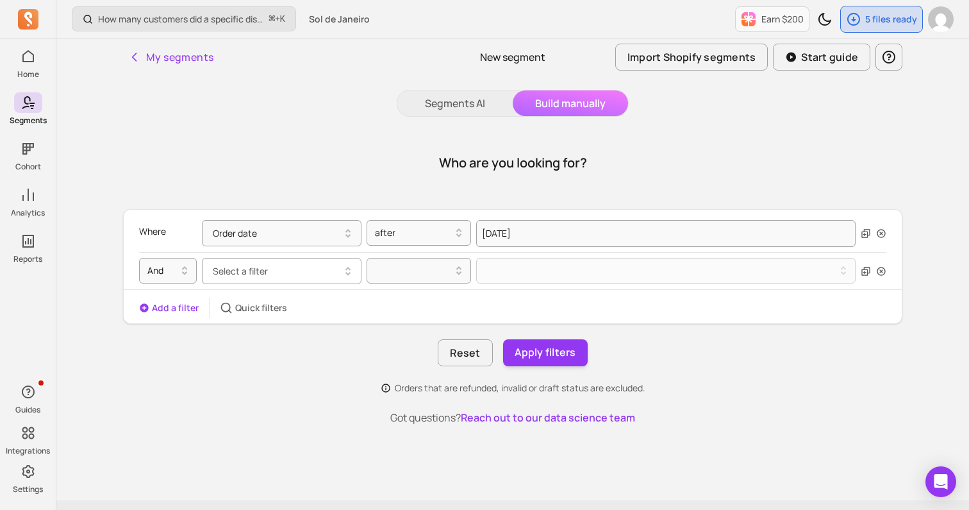
click at [225, 272] on span "Select a filter" at bounding box center [240, 271] width 55 height 12
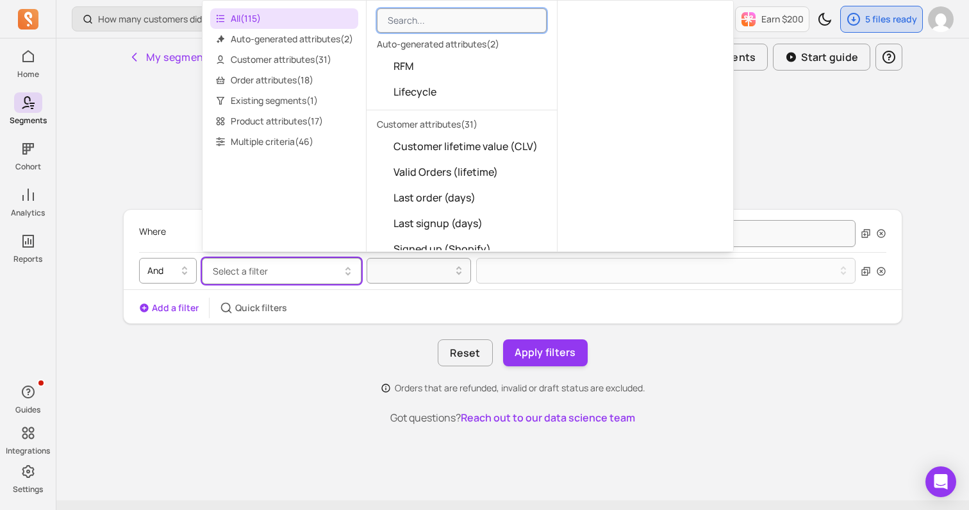
click at [189, 267] on icon at bounding box center [184, 270] width 15 height 15
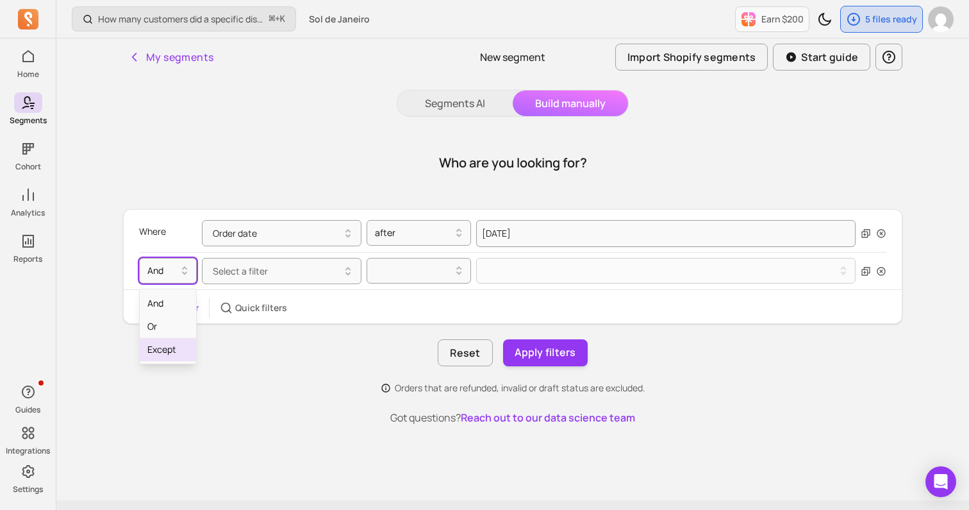
click at [176, 344] on div "Except" at bounding box center [168, 349] width 56 height 23
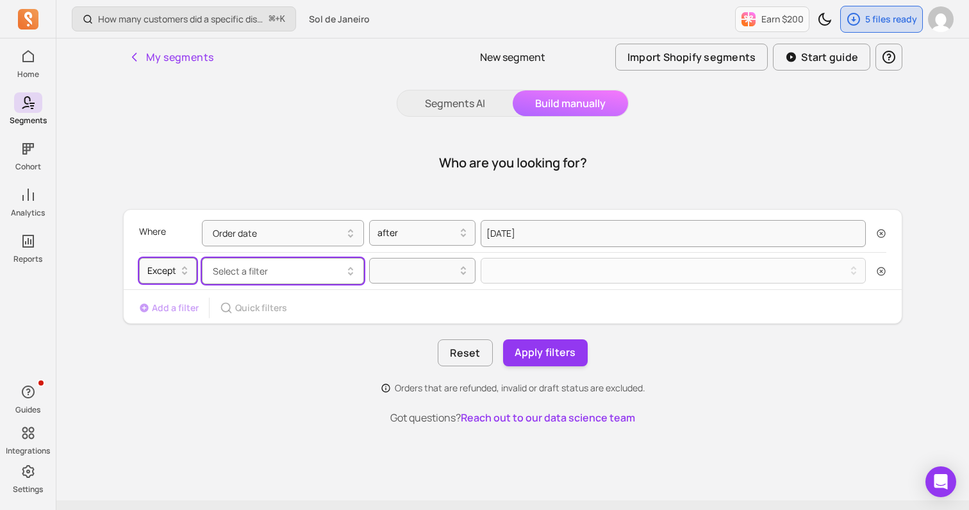
click at [249, 274] on span "Select a filter" at bounding box center [240, 271] width 55 height 12
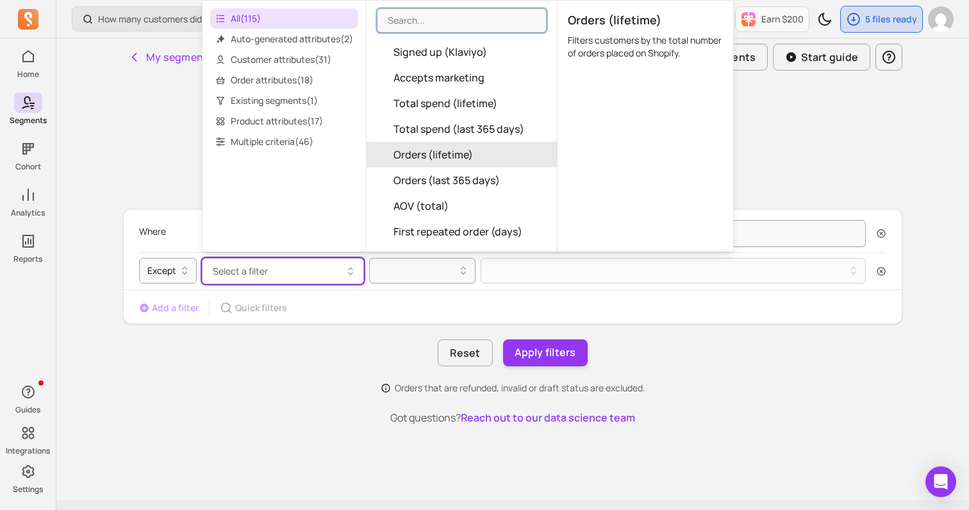
scroll to position [222, 0]
click at [255, 96] on span "Existing segments ( 1 )" at bounding box center [284, 100] width 148 height 21
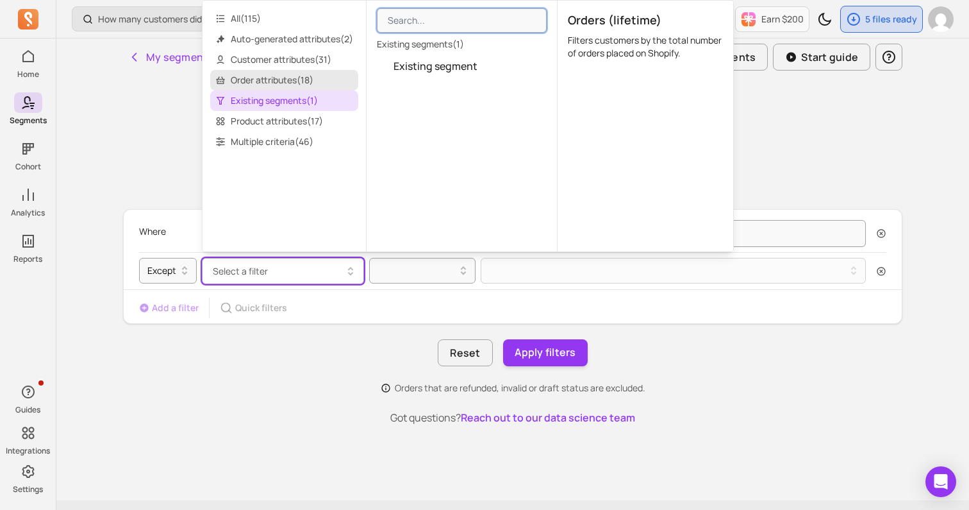
click at [253, 82] on span "Order attributes ( 18 )" at bounding box center [284, 80] width 148 height 21
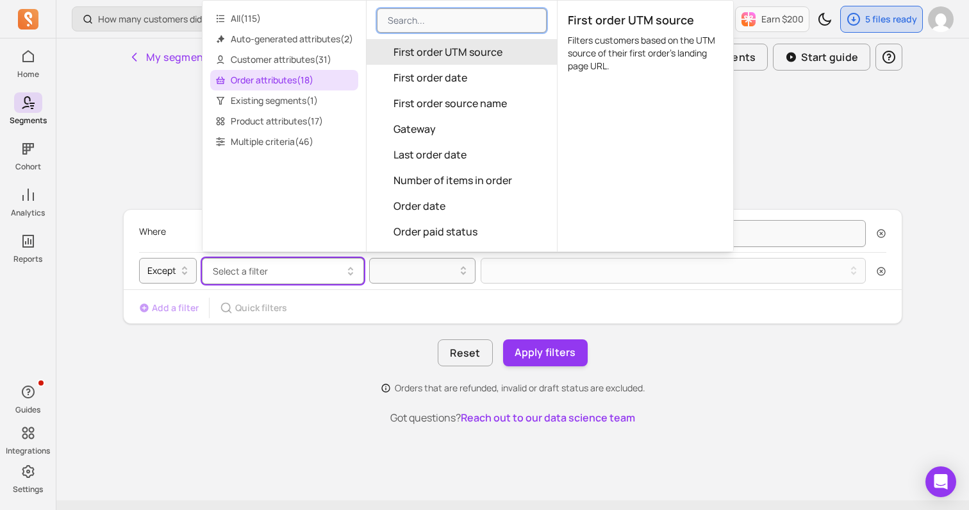
scroll to position [135, 0]
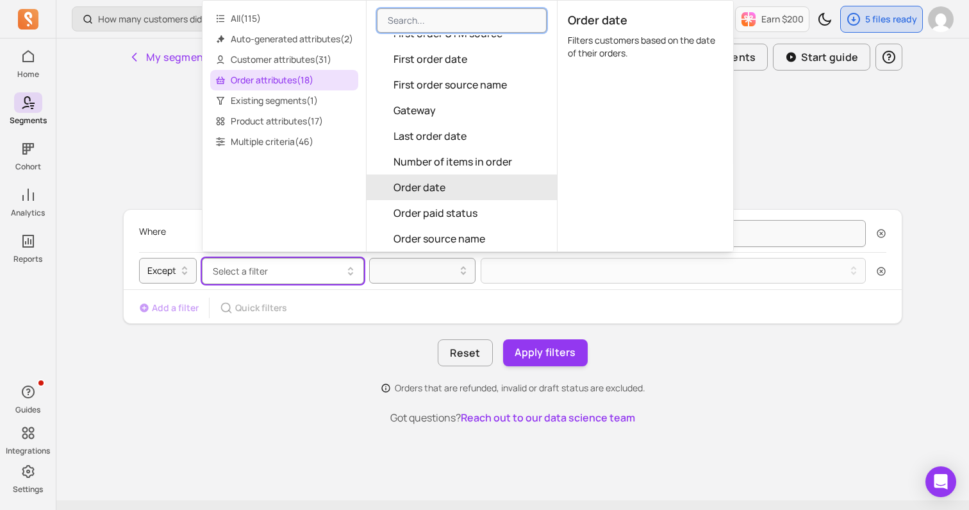
click at [450, 183] on button "Order date" at bounding box center [462, 187] width 190 height 26
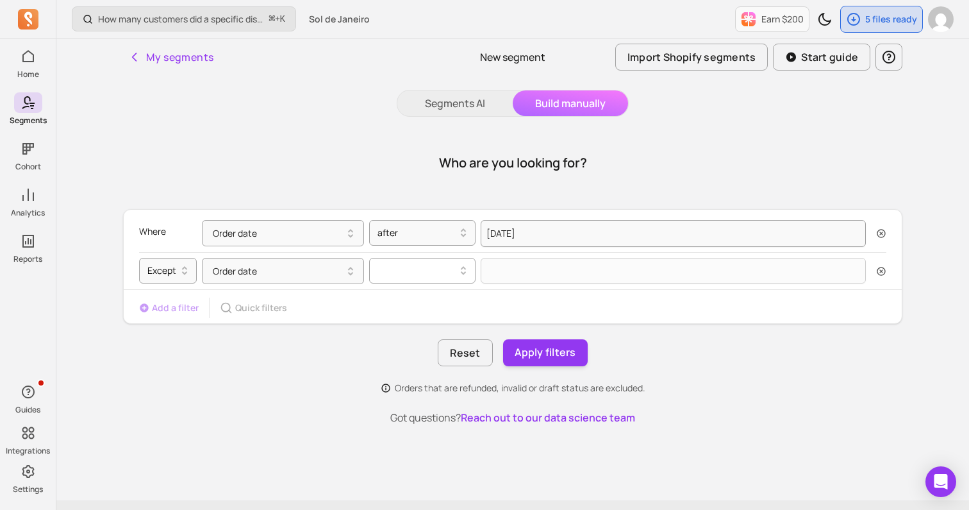
click at [425, 260] on div at bounding box center [417, 270] width 92 height 21
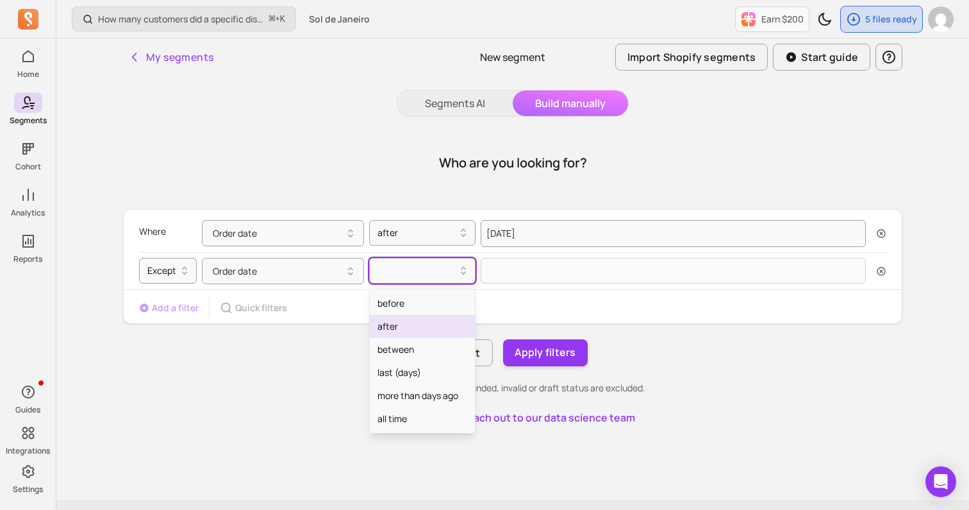
click at [412, 324] on div "after" at bounding box center [422, 326] width 105 height 23
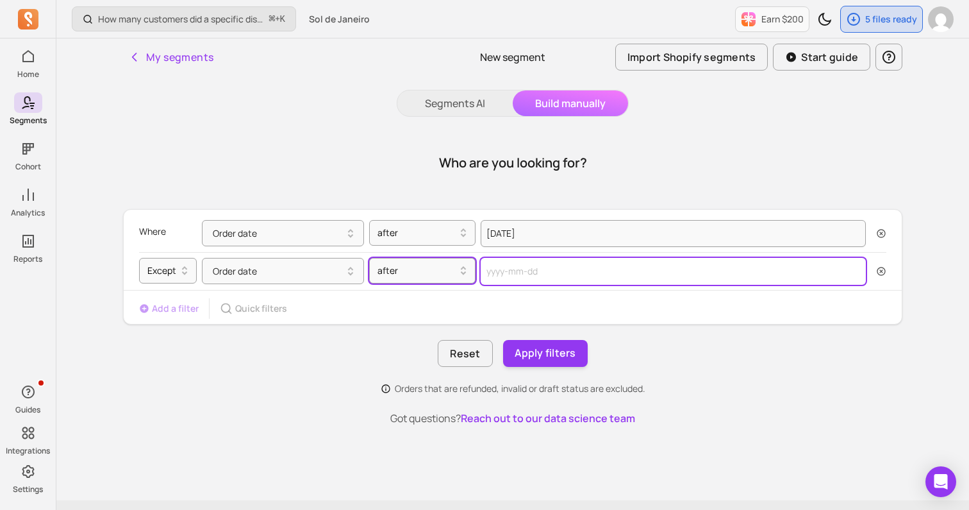
click at [562, 267] on input "text" at bounding box center [673, 271] width 385 height 27
select select "2025"
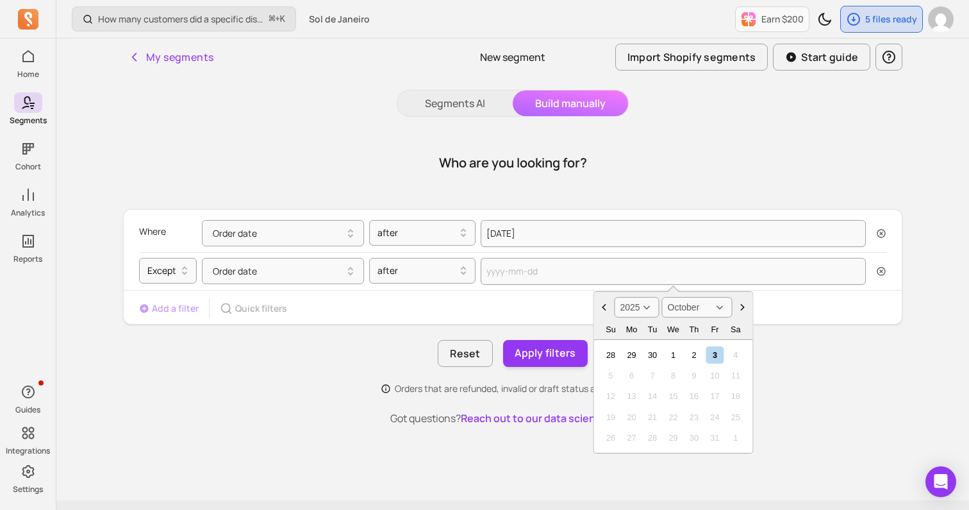
click at [712, 314] on select "January February March April May June July August September October November De…" at bounding box center [697, 307] width 71 height 21
click at [707, 307] on select "January February March April May June July August September October November De…" at bounding box center [697, 307] width 71 height 21
select select "April"
click at [701, 357] on div "3" at bounding box center [693, 354] width 17 height 17
type input "[DATE]"
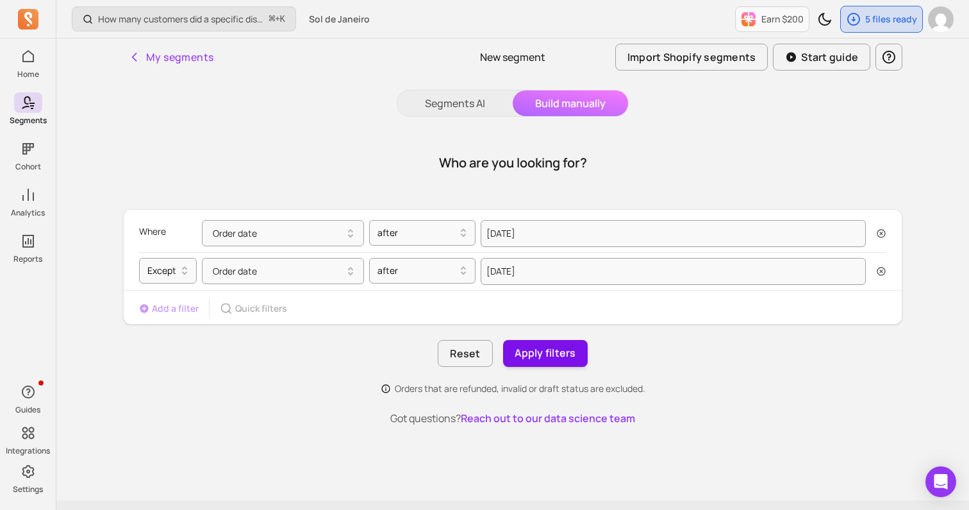
click at [542, 358] on button "Apply filters" at bounding box center [545, 353] width 85 height 27
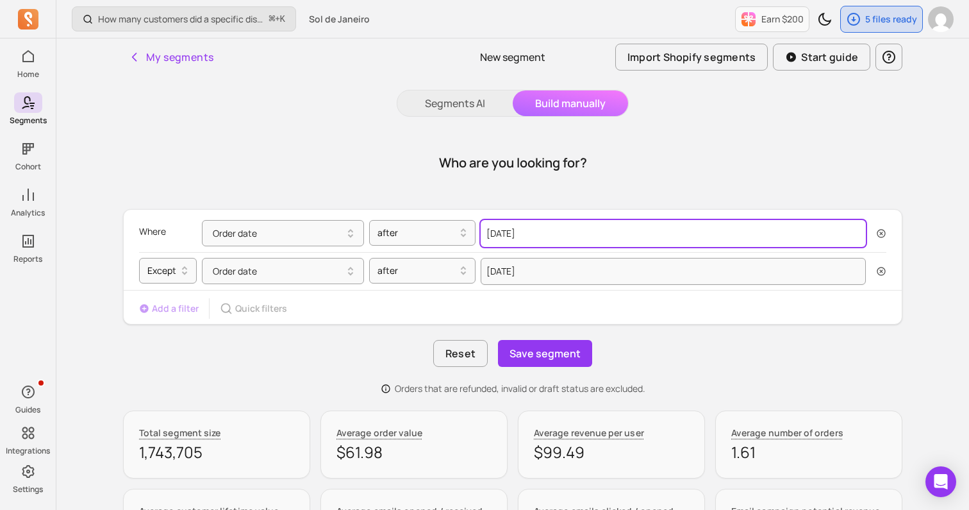
click at [503, 235] on input "[DATE]" at bounding box center [673, 233] width 385 height 27
select select "2022"
select select "October"
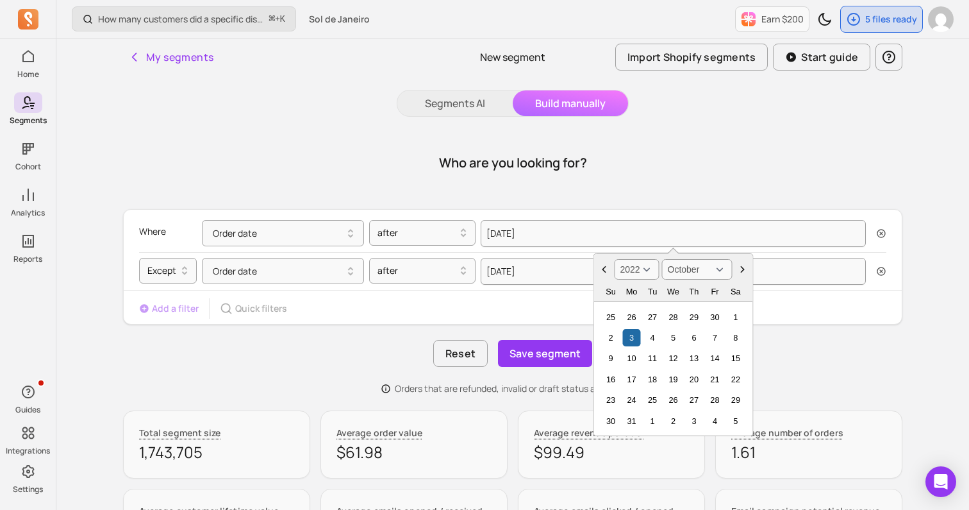
click at [648, 267] on select "2000 2001 2002 2003 2004 2005 2006 2007 2008 2009 2010 2011 2012 2013 2014 2015…" at bounding box center [637, 269] width 45 height 21
select select "2024"
click at [677, 174] on div "Who are you looking for?" at bounding box center [512, 163] width 779 height 62
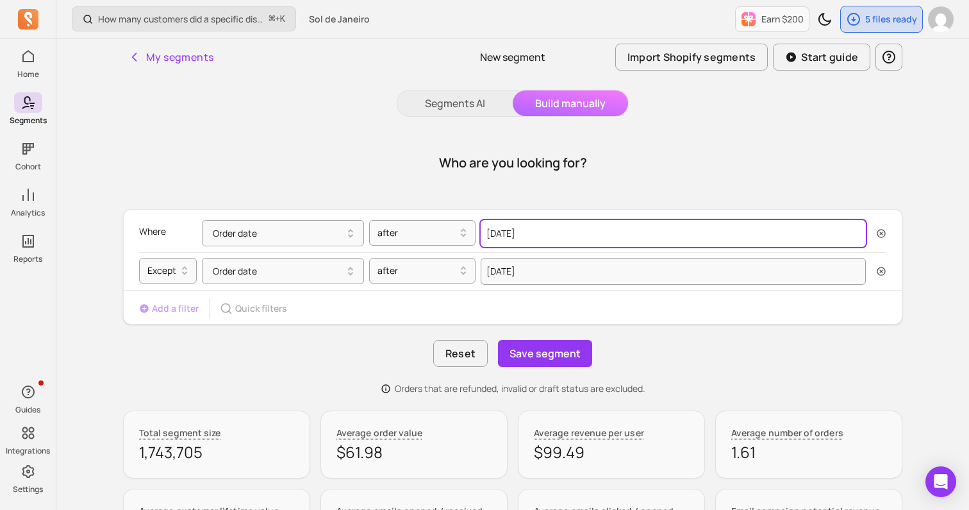
select select "2022"
select select "October"
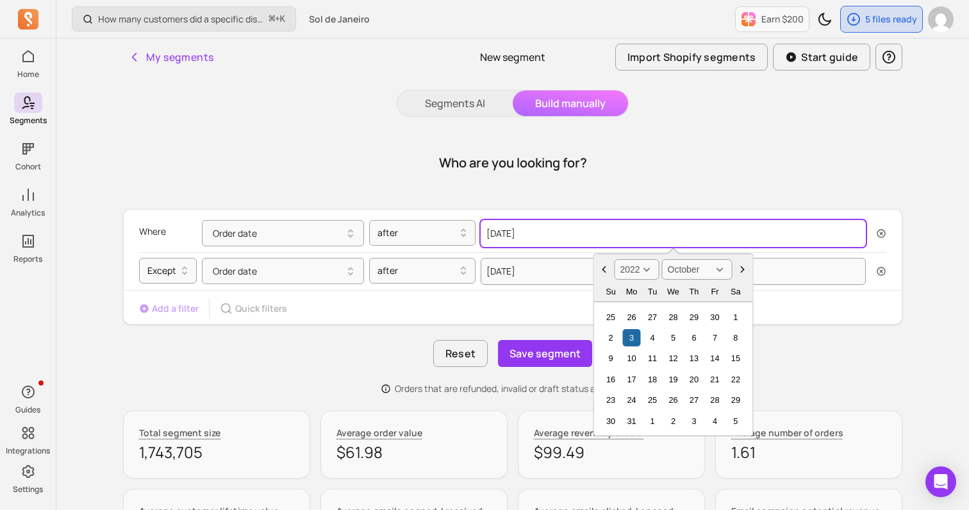
click at [495, 235] on input "[DATE]" at bounding box center [673, 233] width 385 height 27
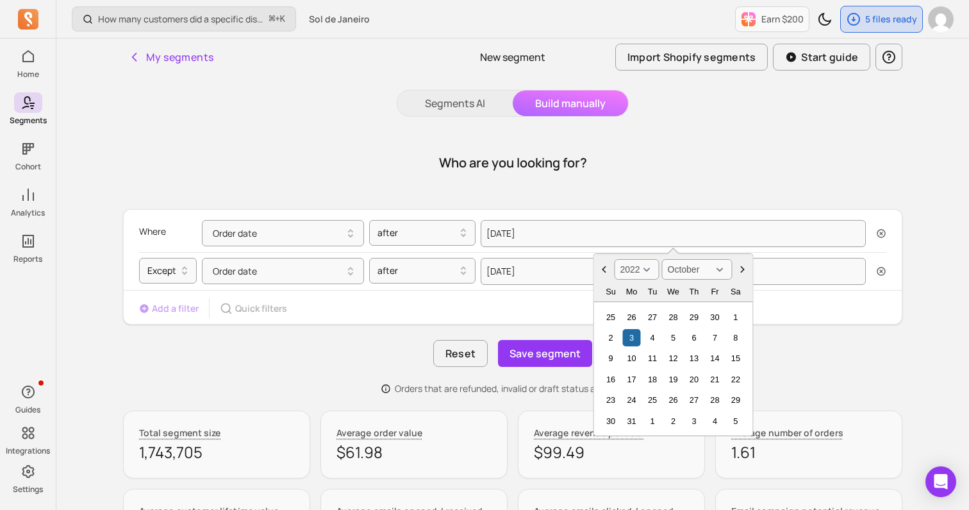
click at [646, 267] on select "2000 2001 2002 2003 2004 2005 2006 2007 2008 2009 2010 2011 2012 2013 2014 2015…" at bounding box center [637, 269] width 45 height 21
select select "2024"
click at [697, 316] on div "3" at bounding box center [693, 316] width 17 height 17
type input "[DATE]"
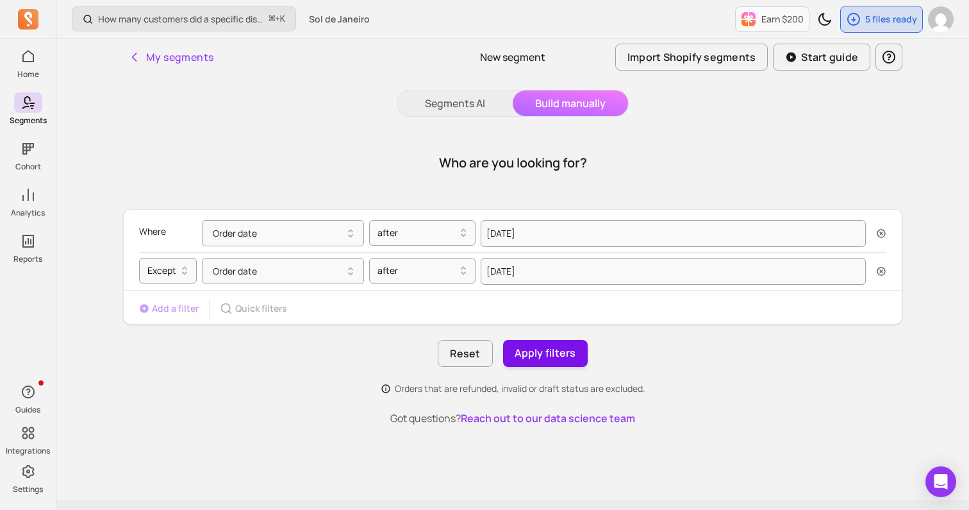
click at [560, 354] on button "Apply filters" at bounding box center [545, 353] width 85 height 27
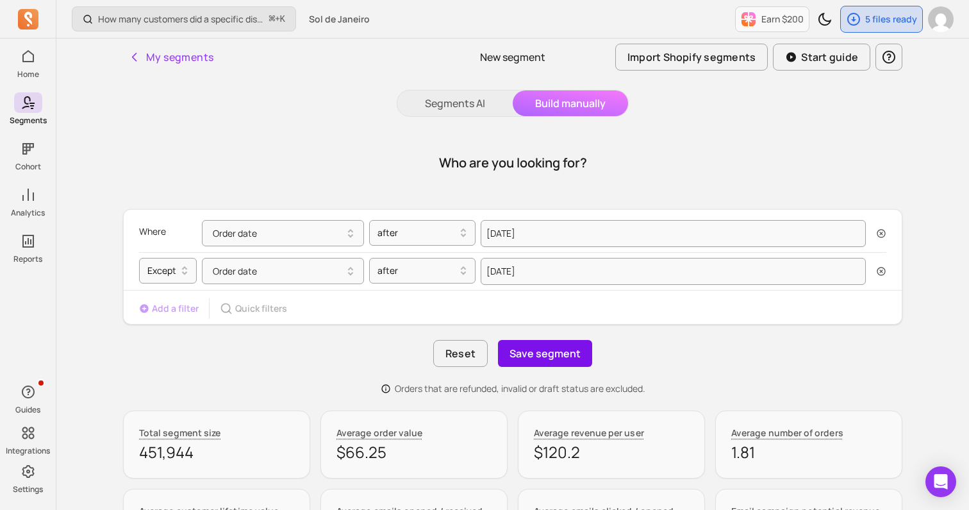
click at [540, 364] on button "Save segment" at bounding box center [545, 353] width 94 height 27
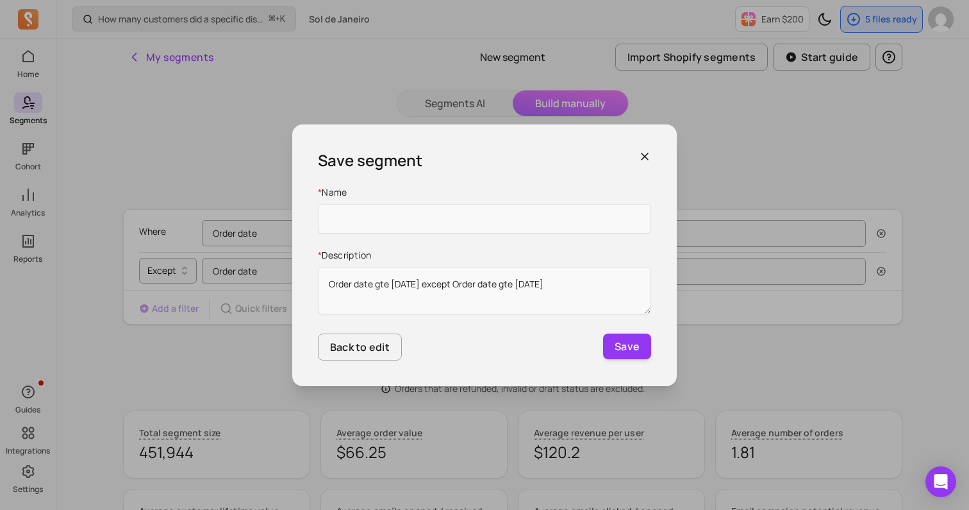
click at [645, 154] on icon "button" at bounding box center [644, 156] width 13 height 13
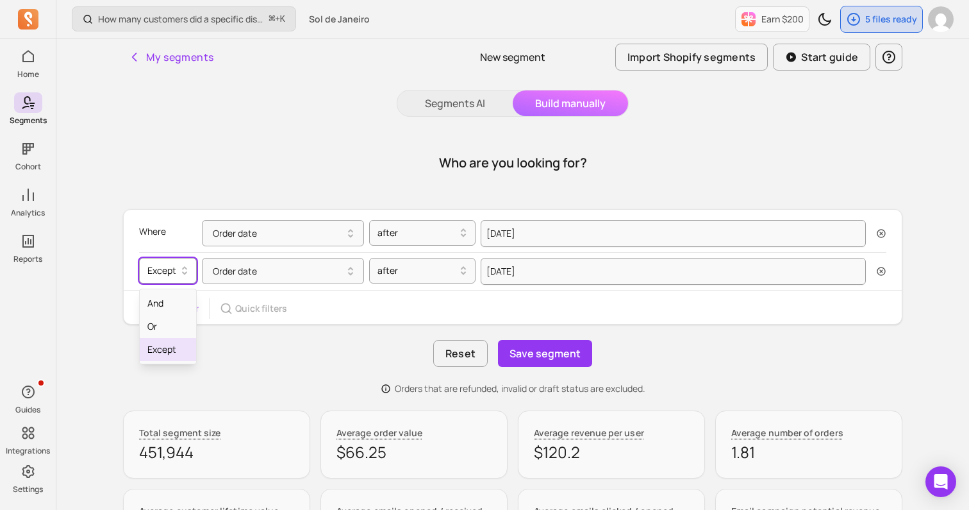
click at [186, 276] on icon at bounding box center [184, 270] width 15 height 15
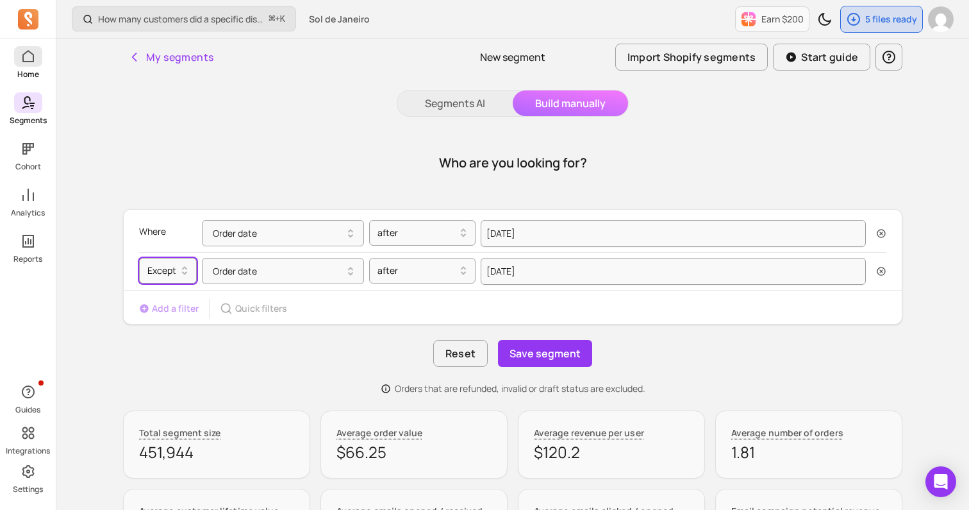
click at [24, 72] on p "Home" at bounding box center [28, 74] width 22 height 10
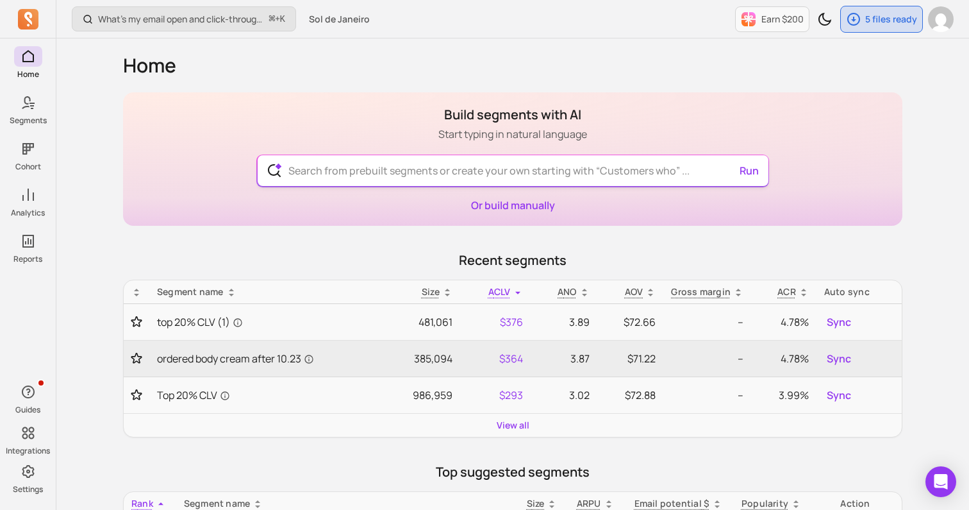
click at [438, 166] on input "text" at bounding box center [513, 170] width 470 height 31
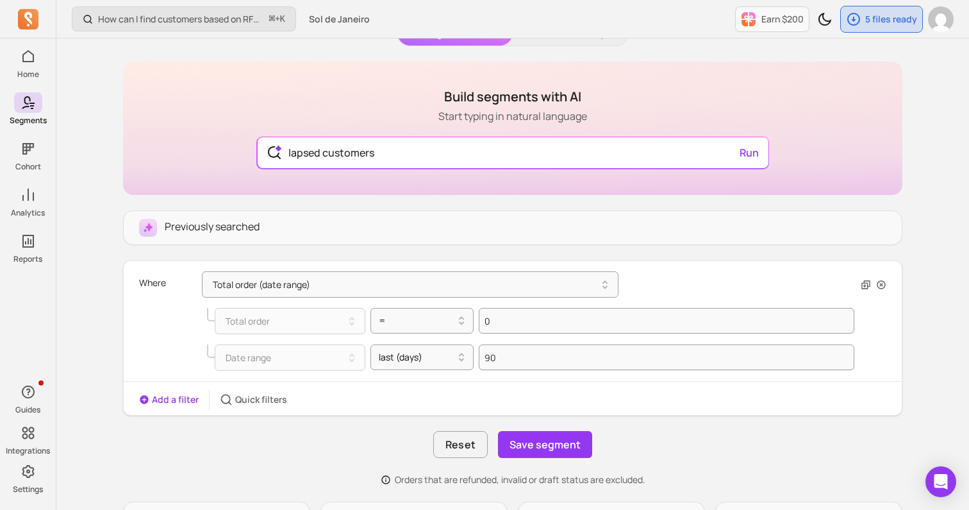
scroll to position [77, 0]
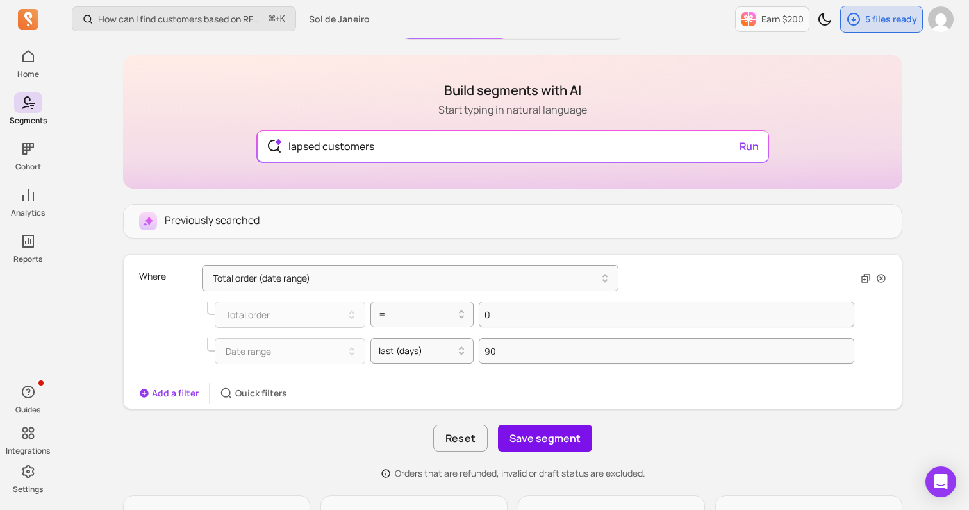
click at [563, 446] on button "Save segment" at bounding box center [545, 437] width 94 height 27
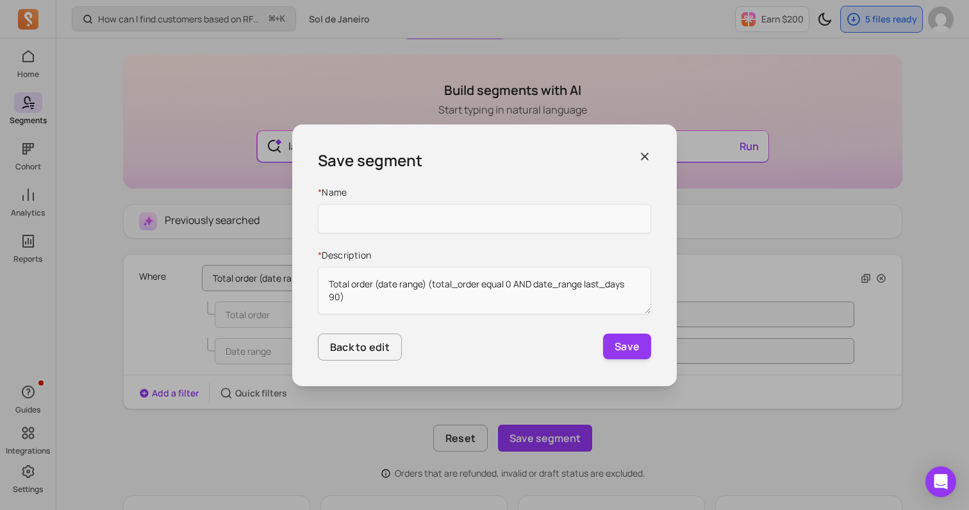
click at [645, 158] on icon "button" at bounding box center [644, 156] width 13 height 13
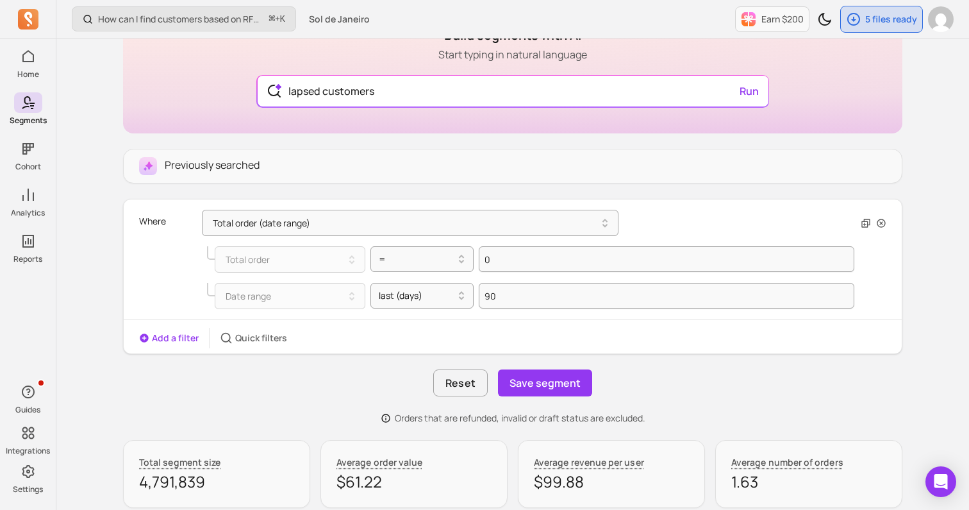
click at [467, 337] on div "Add a filter Quick filters" at bounding box center [513, 338] width 778 height 21
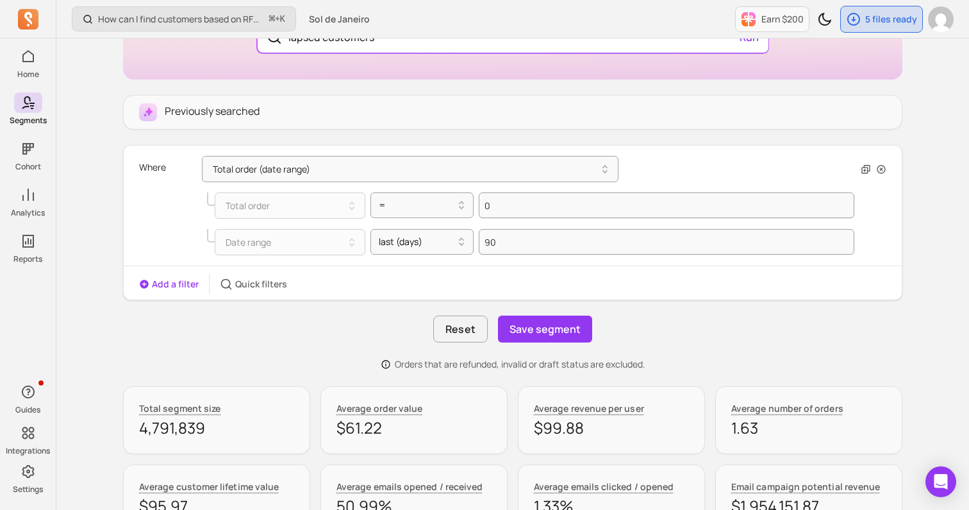
scroll to position [185, 0]
click at [267, 172] on button "Total order (date range)" at bounding box center [410, 169] width 417 height 26
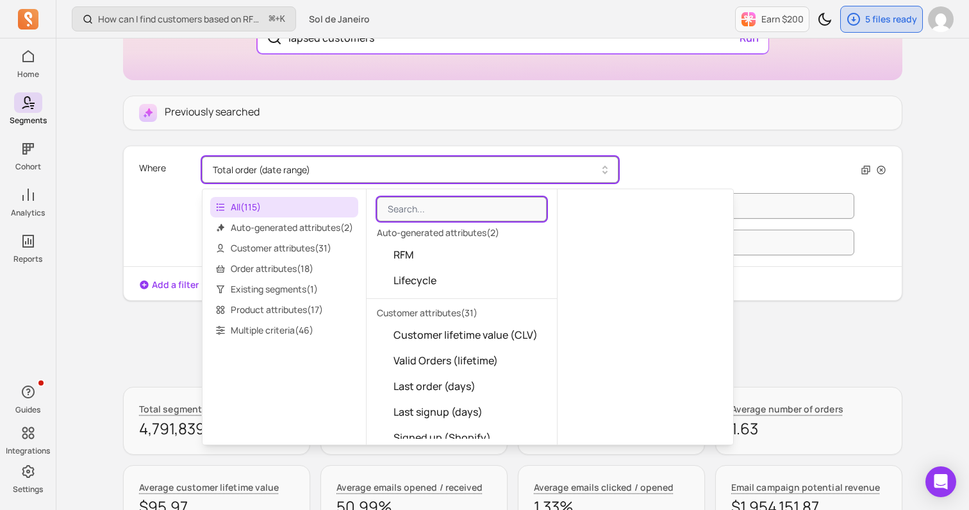
click at [267, 172] on button "Total order (date range)" at bounding box center [410, 169] width 417 height 26
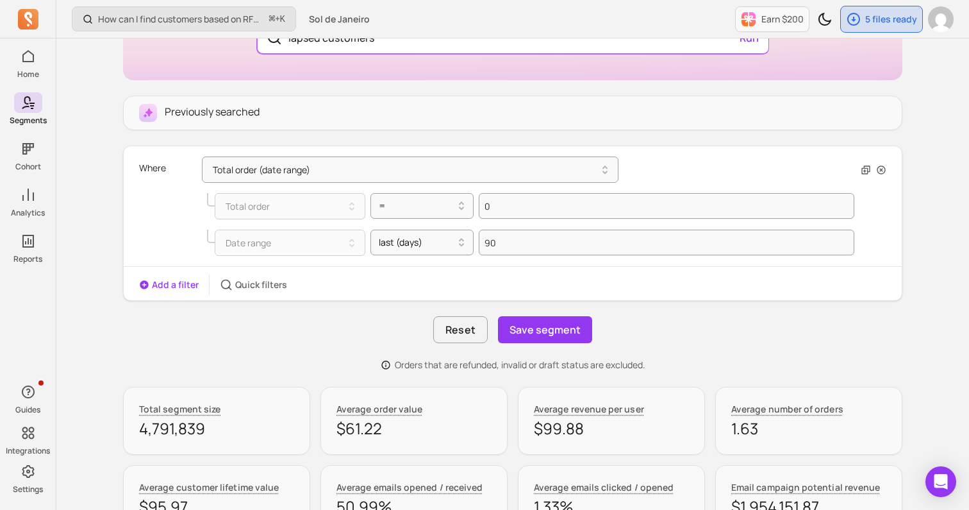
click at [177, 287] on button "Add a filter" at bounding box center [169, 284] width 60 height 13
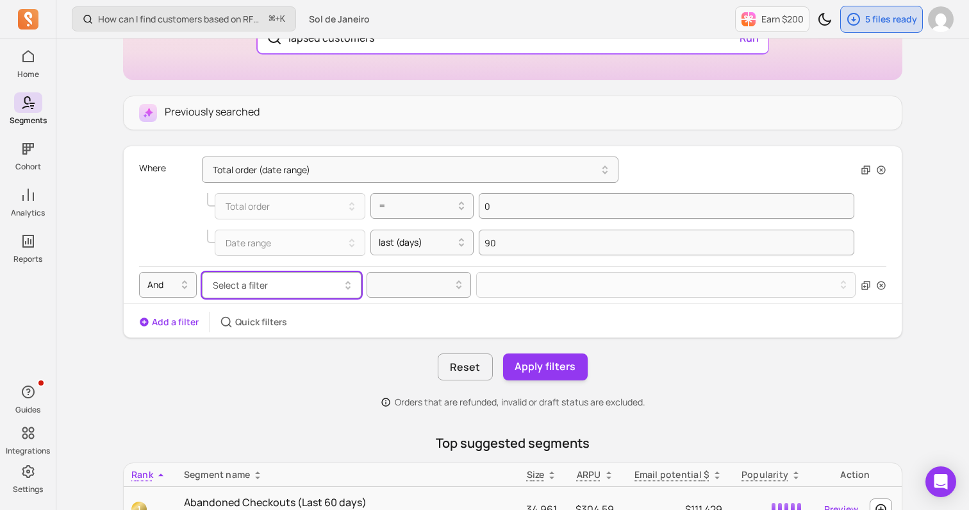
click at [237, 287] on span "Select a filter" at bounding box center [240, 285] width 55 height 12
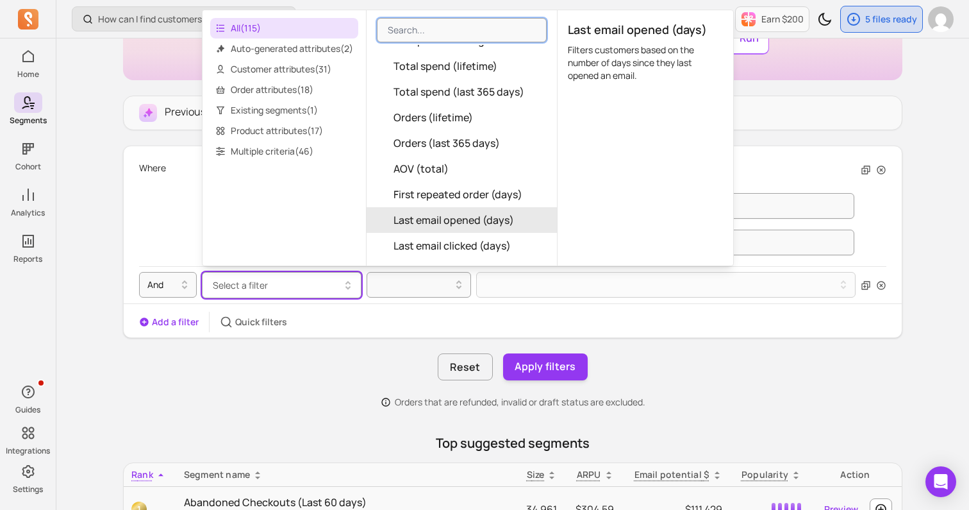
scroll to position [271, 0]
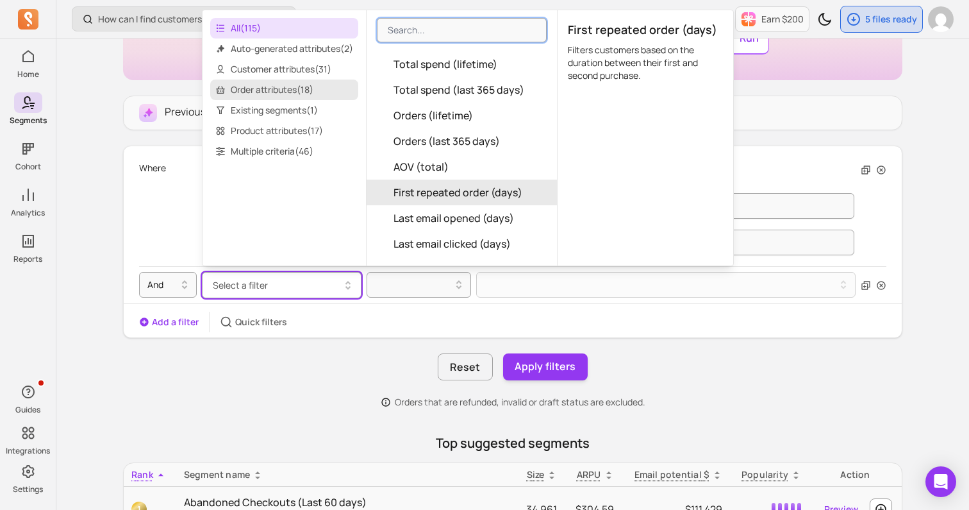
click at [257, 93] on span "Order attributes ( 18 )" at bounding box center [284, 89] width 148 height 21
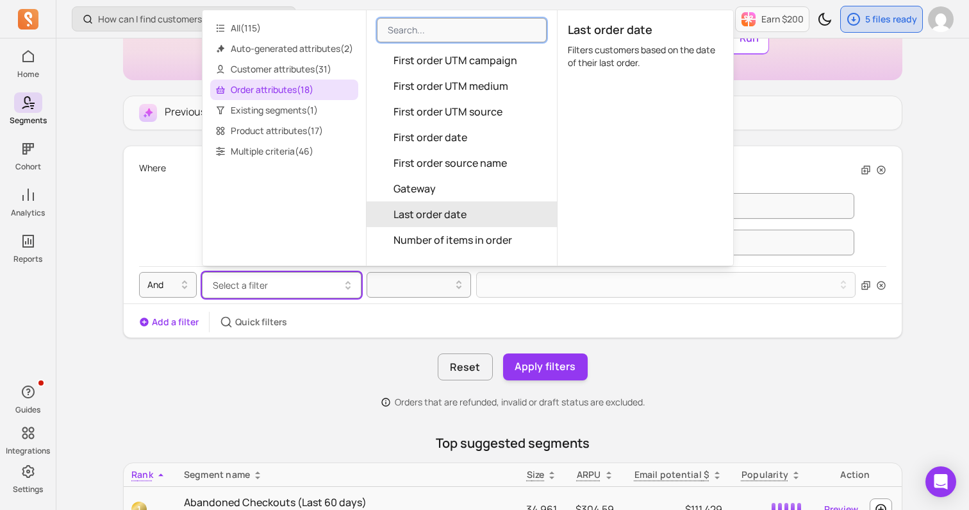
scroll to position [67, 0]
click at [436, 135] on span "First order date" at bounding box center [431, 136] width 74 height 15
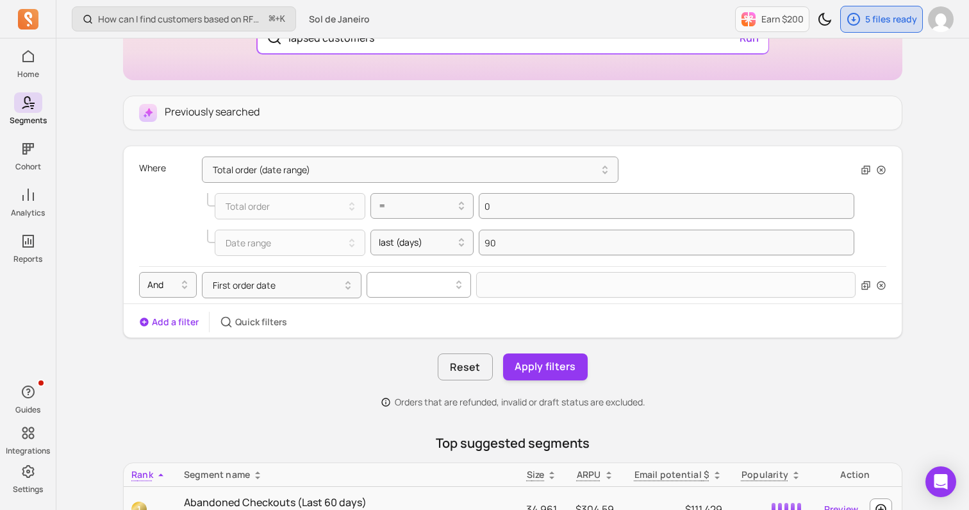
click at [412, 278] on div at bounding box center [414, 284] width 78 height 15
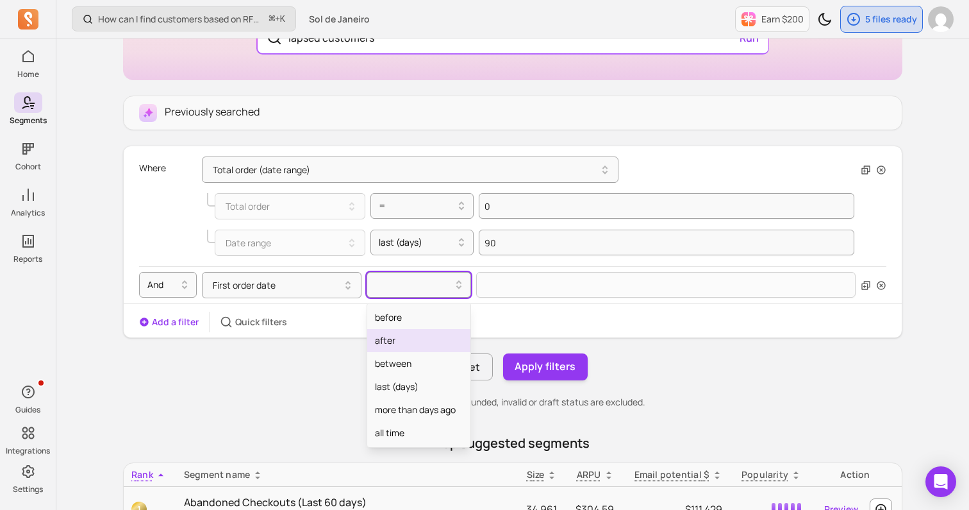
click at [400, 330] on div "after" at bounding box center [418, 340] width 103 height 23
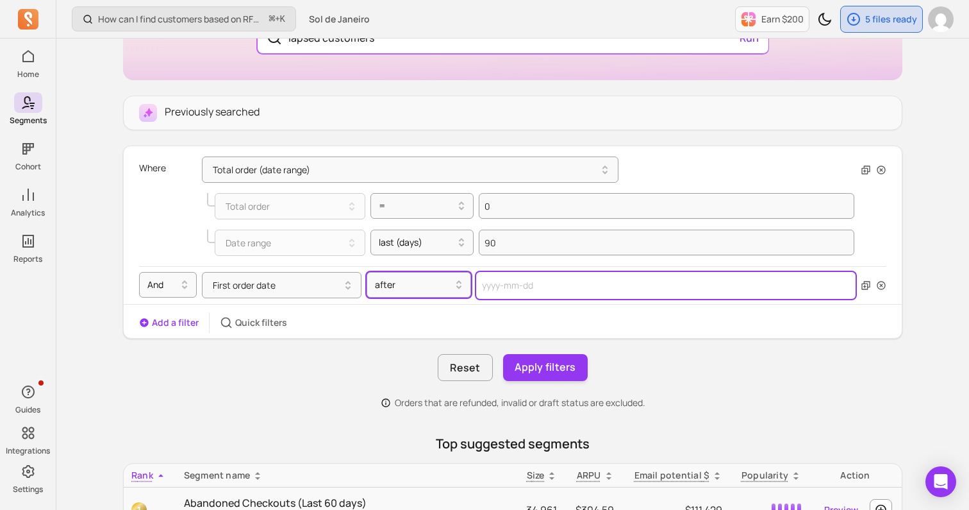
select select "2025"
select select "October"
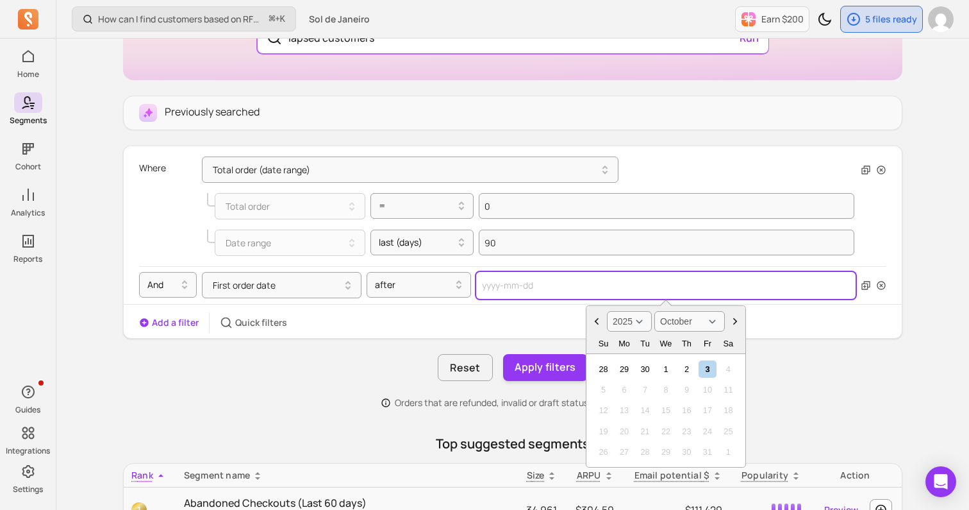
click at [571, 282] on input "text" at bounding box center [665, 285] width 379 height 27
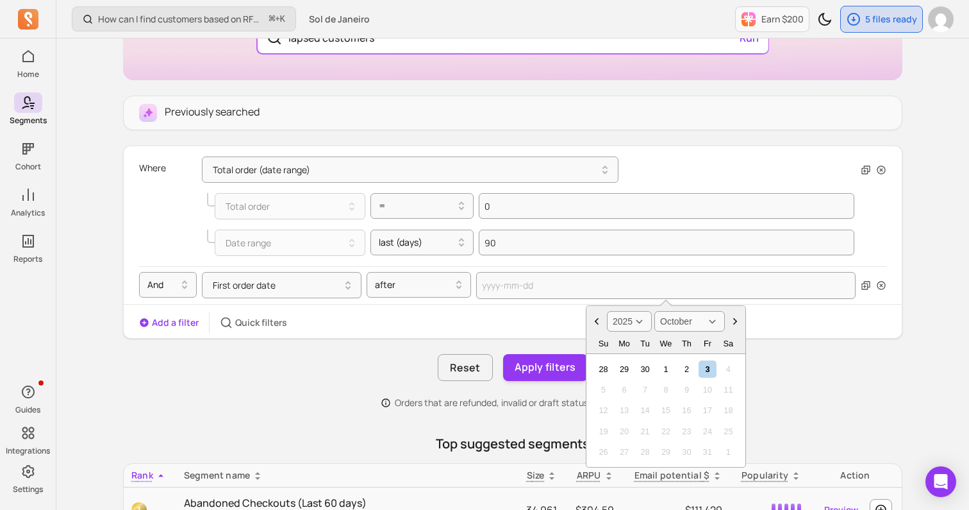
click at [638, 320] on select "2000 2001 2002 2003 2004 2005 2006 2007 2008 2009 2010 2011 2012 2013 2014 2015…" at bounding box center [629, 321] width 45 height 21
select select "2024"
click at [807, 326] on div "Add a filter Quick filters" at bounding box center [513, 322] width 778 height 21
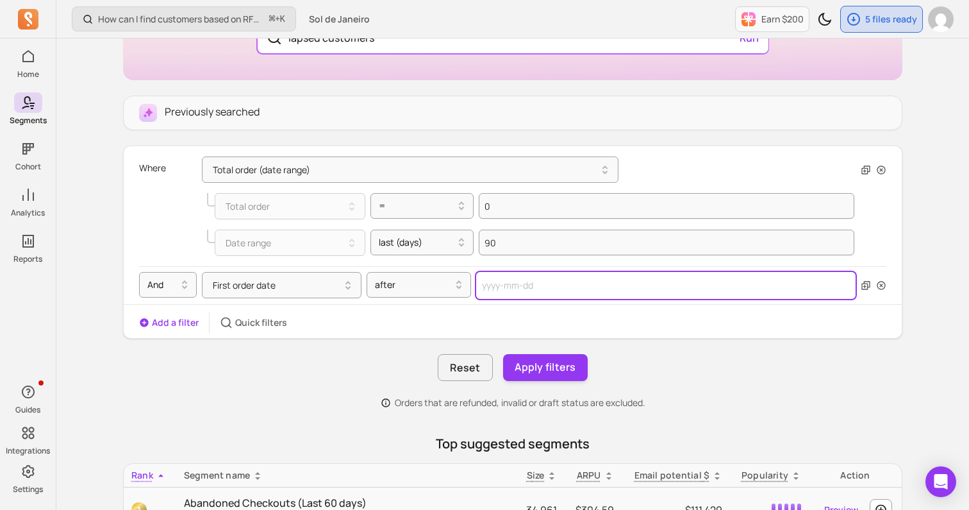
click at [497, 283] on input "text" at bounding box center [665, 285] width 379 height 27
select select "2025"
select select "October"
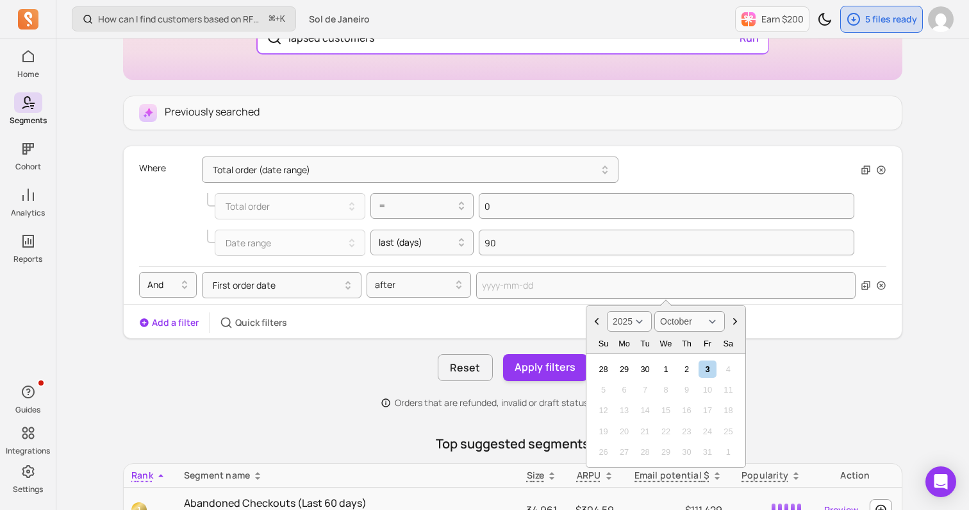
click at [628, 325] on select "2000 2001 2002 2003 2004 2005 2006 2007 2008 2009 2010 2011 2012 2013 2014 2015…" at bounding box center [629, 321] width 45 height 21
select select "2024"
click at [700, 319] on select "January February March April May June July August September October November De…" at bounding box center [689, 321] width 71 height 21
select select "April"
click at [661, 367] on div "3" at bounding box center [665, 368] width 17 height 17
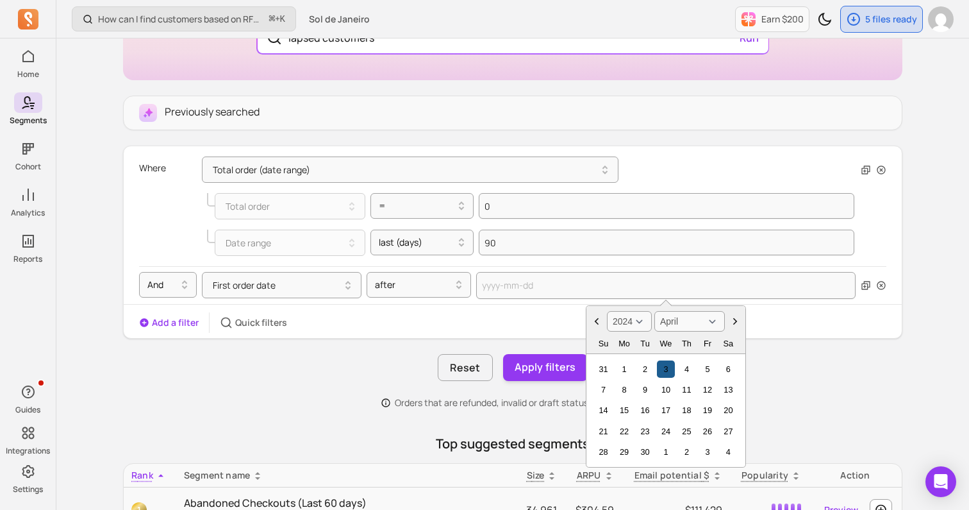
type input "[DATE]"
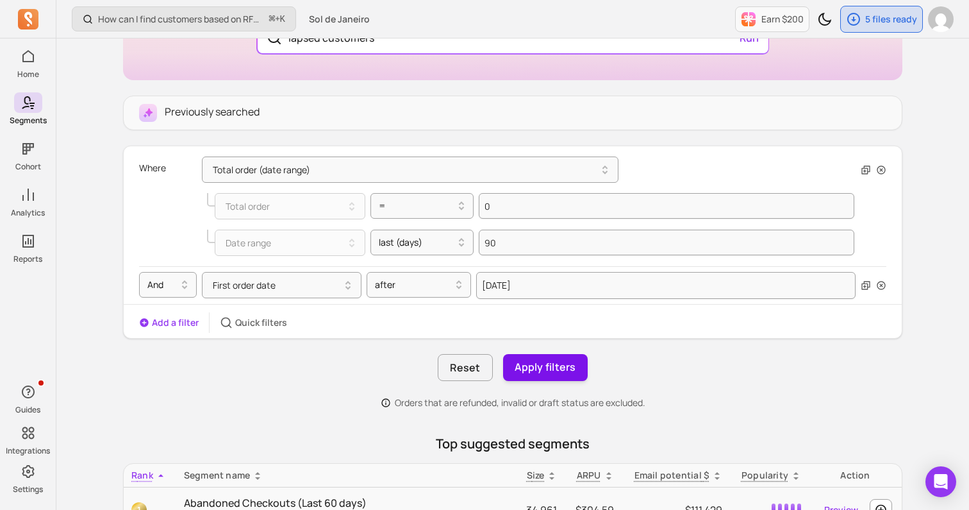
click at [560, 369] on button "Apply filters" at bounding box center [545, 367] width 85 height 27
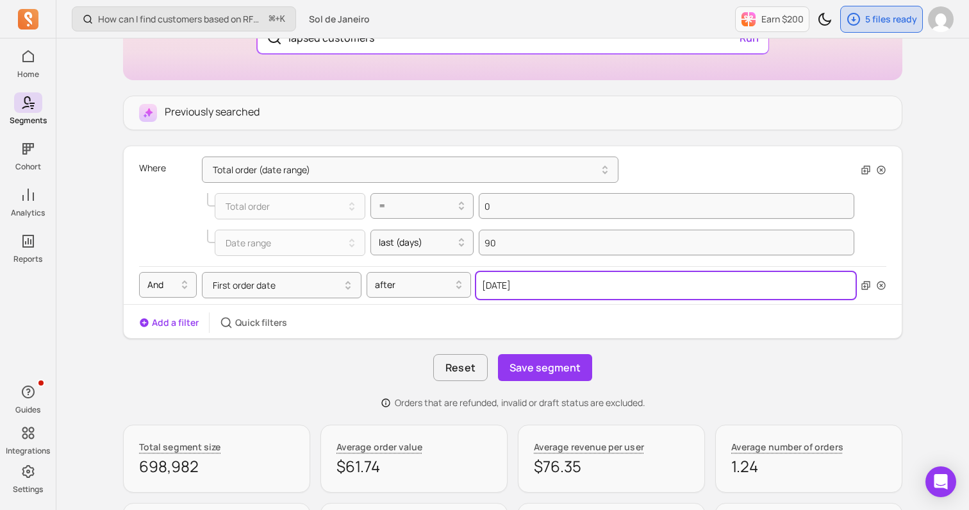
click at [545, 290] on input "[DATE]" at bounding box center [665, 285] width 379 height 27
select select "2024"
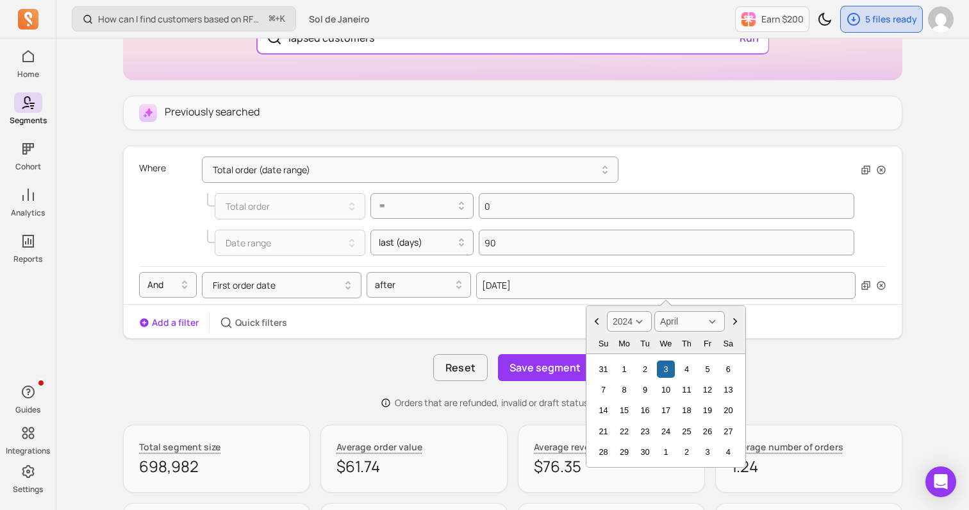
click at [713, 320] on select "January February March April May June July August September October November De…" at bounding box center [689, 321] width 71 height 21
select select "June"
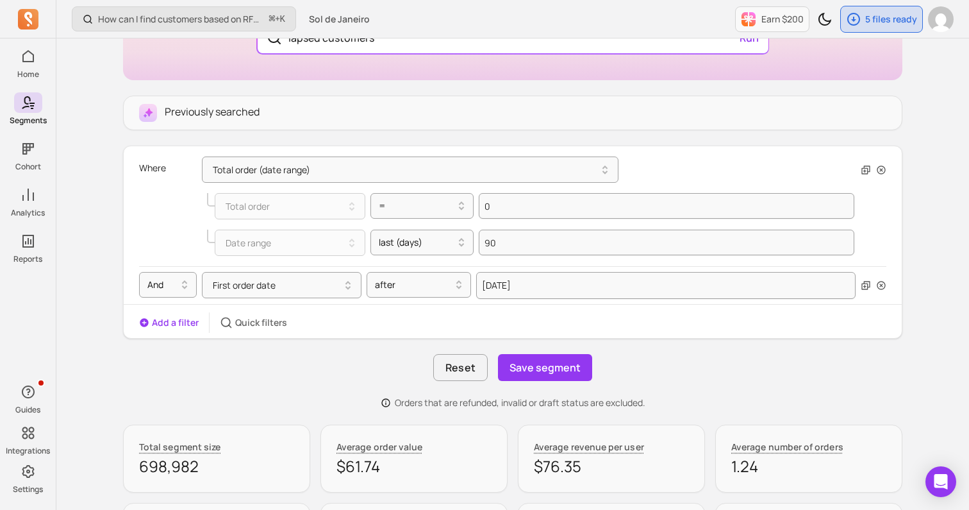
click at [815, 338] on div "Where Total order (date range) Total order = 0 Date range last (days) 90 And Fi…" at bounding box center [512, 242] width 779 height 193
click at [541, 362] on button "Save segment" at bounding box center [545, 367] width 94 height 27
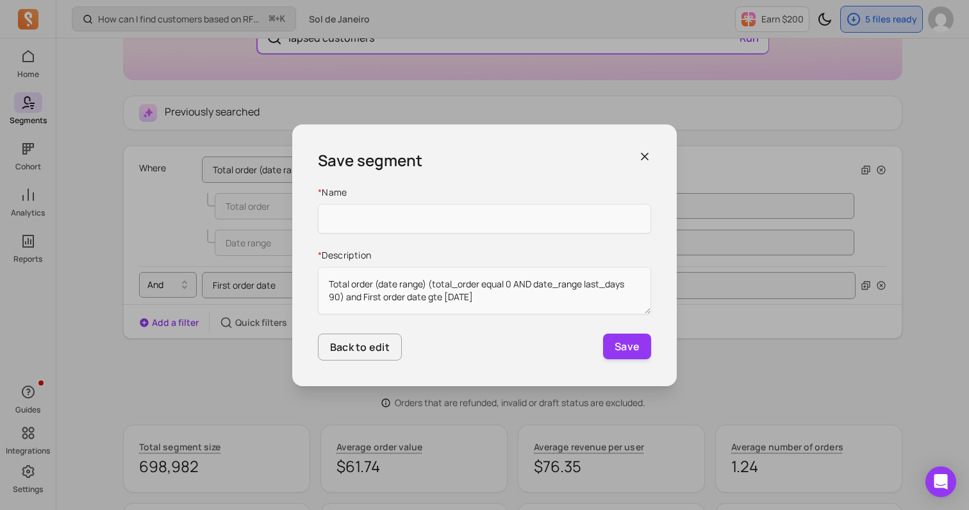
click at [642, 149] on div "Save segment * Name * Description Total order (date range) (total_order equal 0…" at bounding box center [484, 255] width 385 height 262
click at [648, 150] on icon "button" at bounding box center [644, 156] width 13 height 13
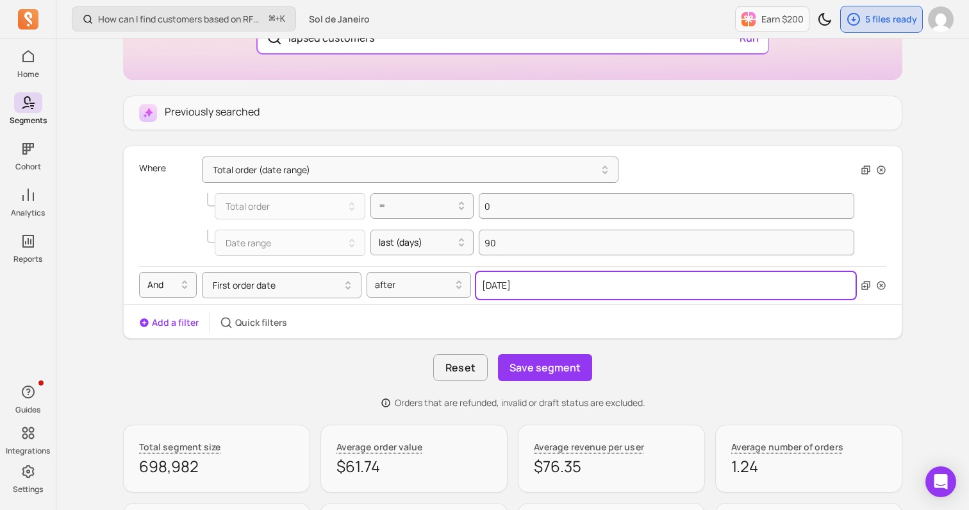
click at [564, 292] on input "[DATE]" at bounding box center [665, 285] width 379 height 27
select select "2024"
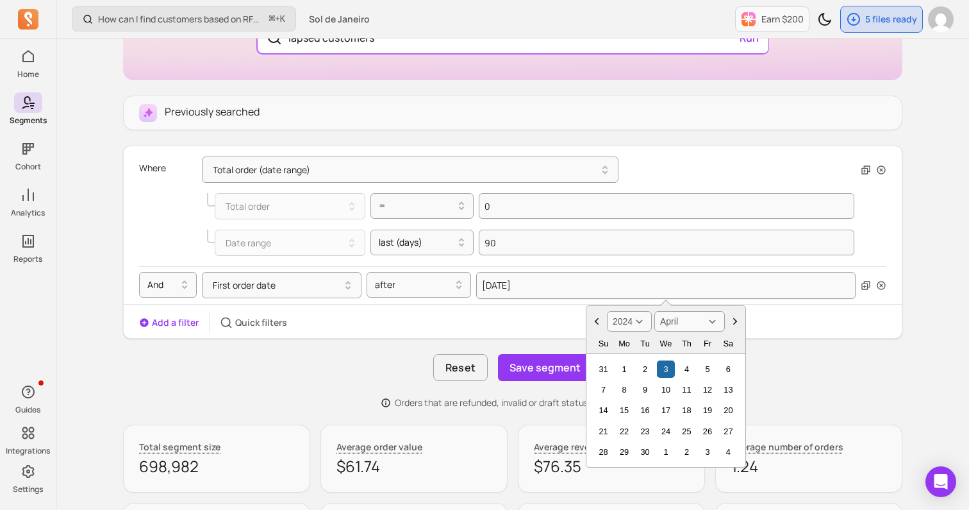
click at [681, 324] on select "January February March April May June July August September October November De…" at bounding box center [689, 321] width 71 height 21
select select "October"
click at [683, 370] on div "3" at bounding box center [686, 368] width 17 height 17
type input "[DATE]"
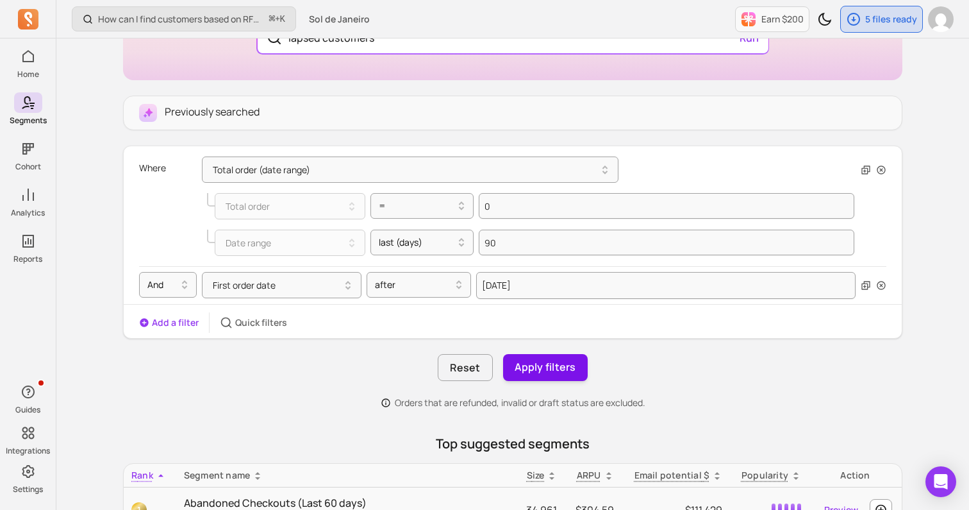
click at [551, 374] on button "Apply filters" at bounding box center [545, 367] width 85 height 27
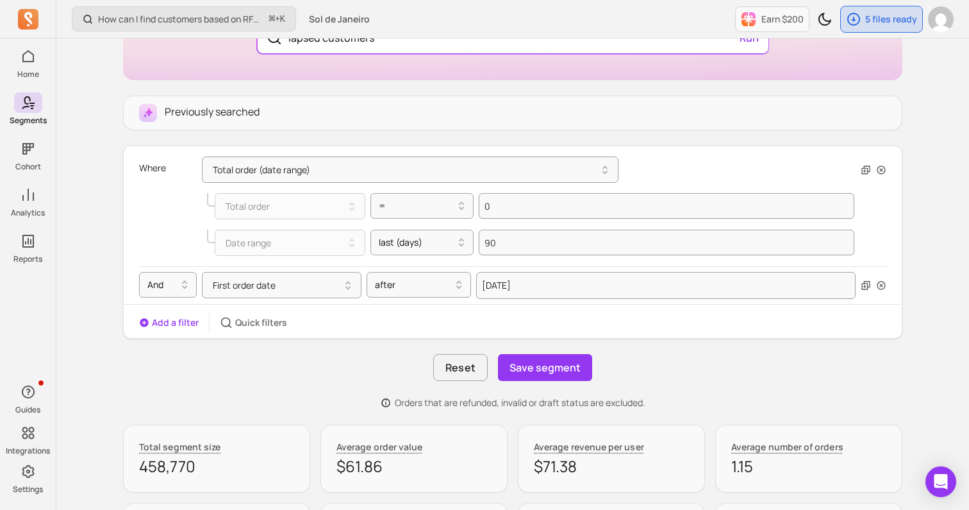
click at [551, 374] on button "Save segment" at bounding box center [545, 367] width 94 height 27
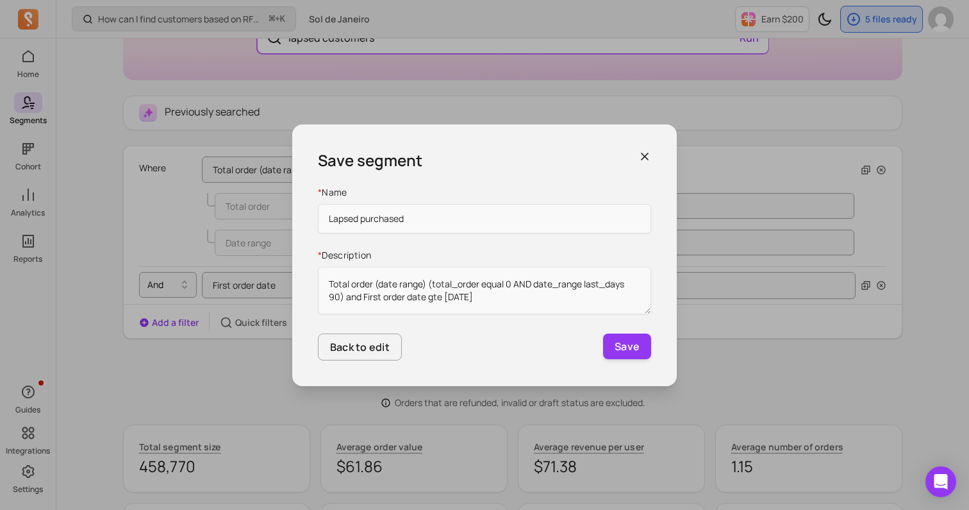
type input "Lapsed purchased"
drag, startPoint x: 624, startPoint y: 168, endPoint x: 640, endPoint y: 168, distance: 16.7
click at [640, 168] on div "Save segment" at bounding box center [484, 160] width 333 height 21
click at [644, 154] on icon "button" at bounding box center [645, 156] width 6 height 6
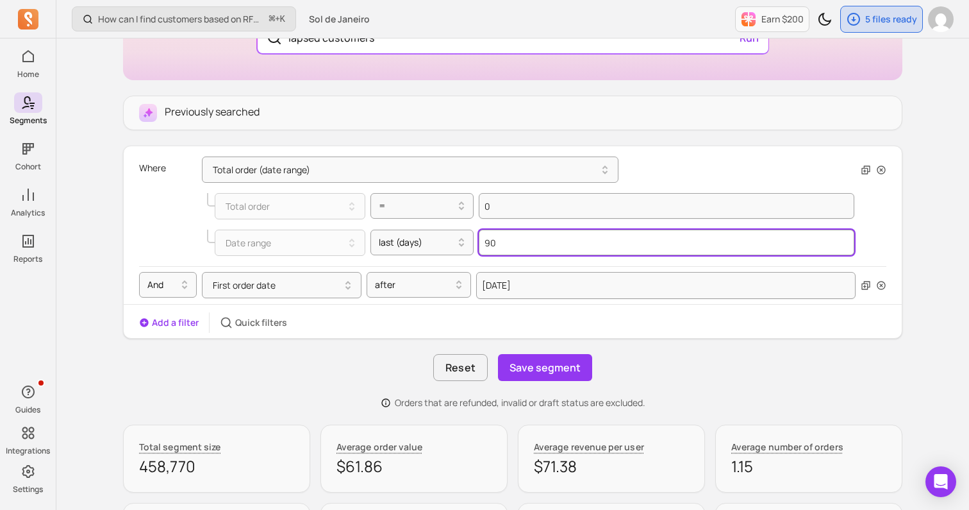
click at [510, 248] on input "90" at bounding box center [667, 242] width 376 height 26
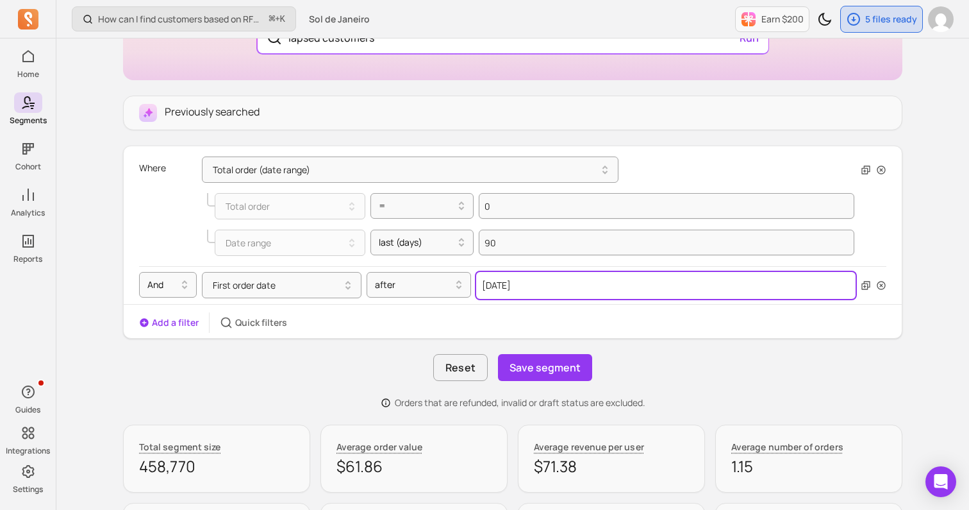
select select "2024"
select select "October"
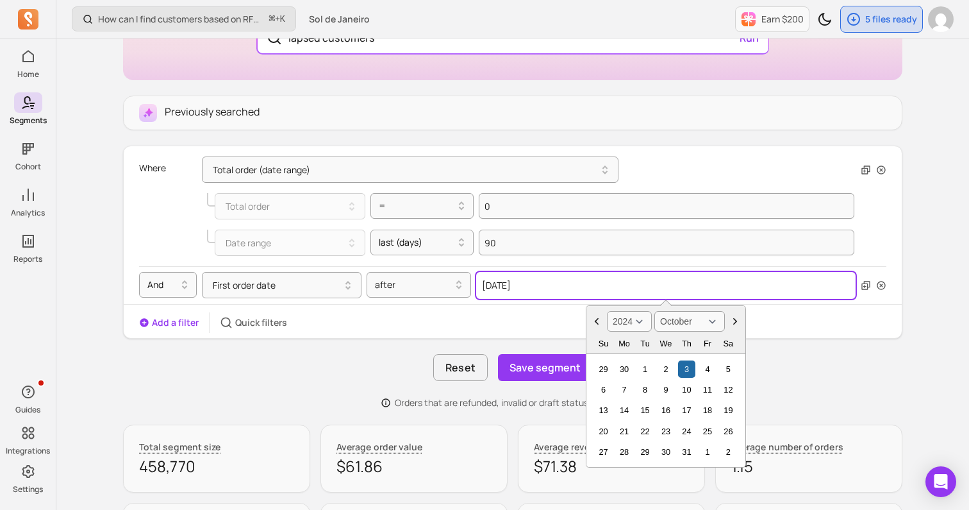
click at [537, 284] on input "[DATE]" at bounding box center [665, 285] width 379 height 27
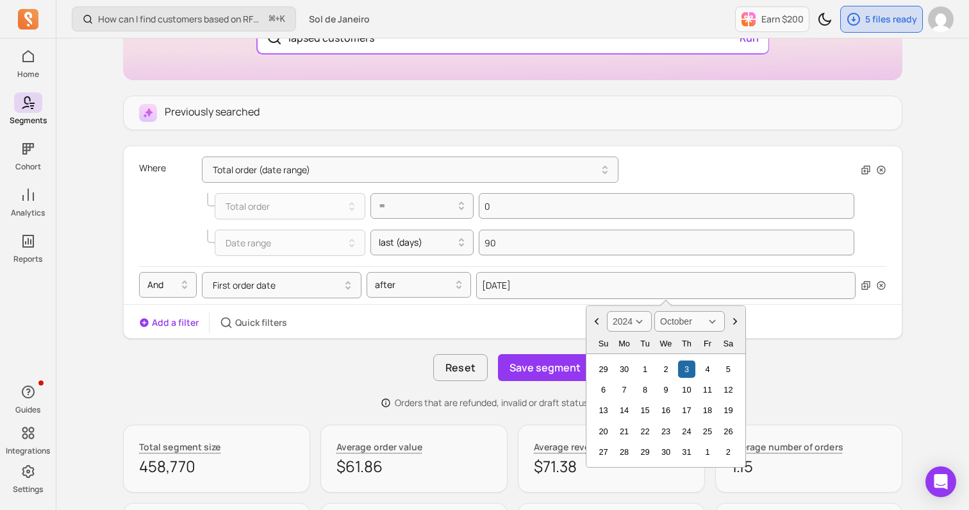
click at [449, 317] on div "Add a filter Quick filters" at bounding box center [513, 322] width 778 height 21
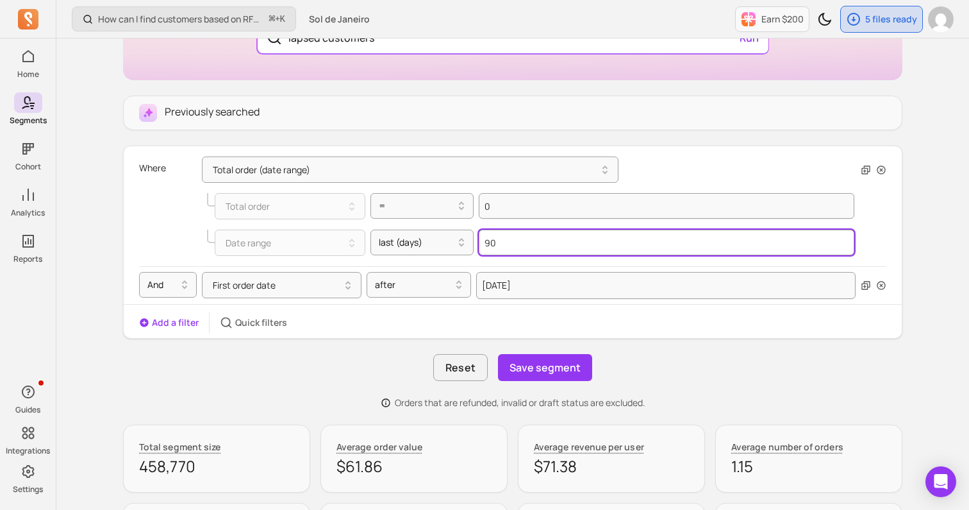
drag, startPoint x: 514, startPoint y: 237, endPoint x: 484, endPoint y: 238, distance: 30.2
click at [484, 238] on input "90" at bounding box center [667, 242] width 376 height 26
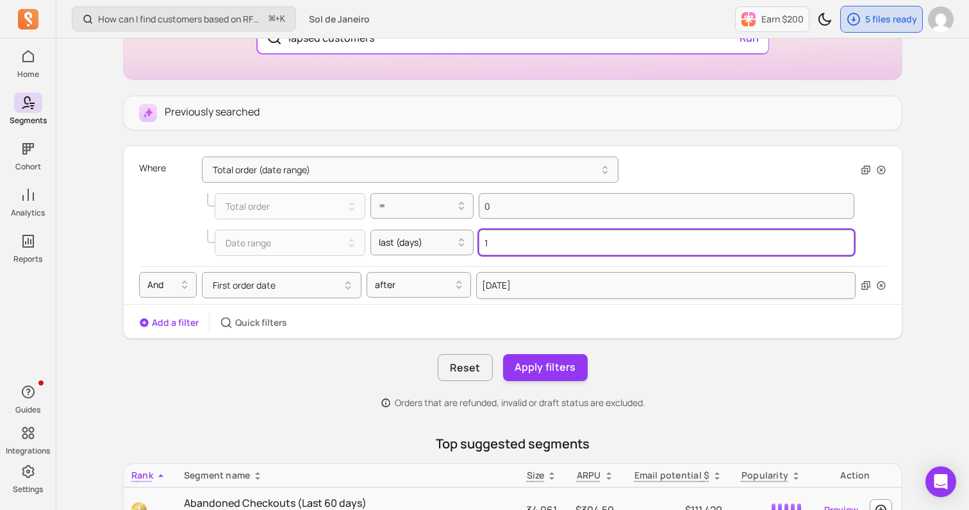
type input "1"
click at [844, 240] on input "1" at bounding box center [667, 242] width 376 height 26
click at [613, 235] on input "Value for filter clause" at bounding box center [667, 242] width 376 height 26
click at [534, 247] on input "Value for filter clause" at bounding box center [667, 242] width 376 height 26
type input "0"
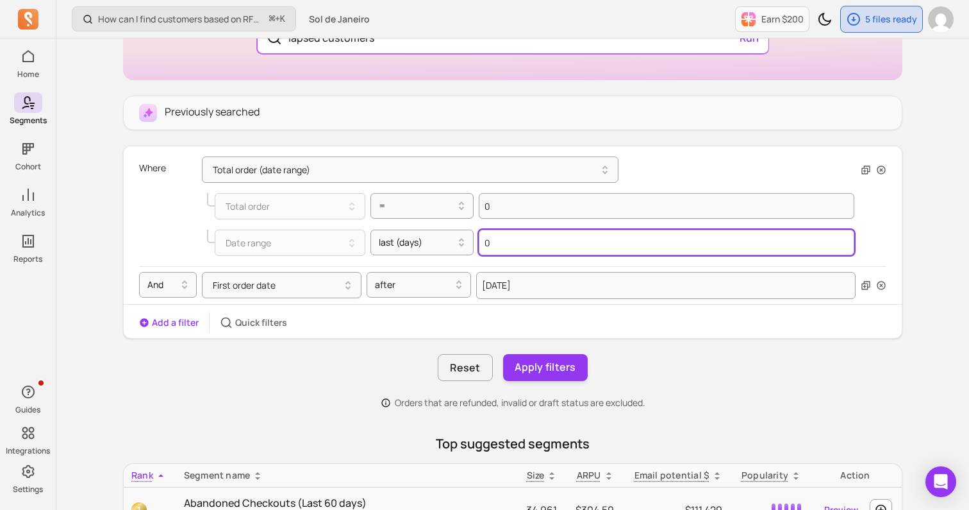
click at [838, 244] on input "0" at bounding box center [667, 242] width 376 height 26
type input "182"
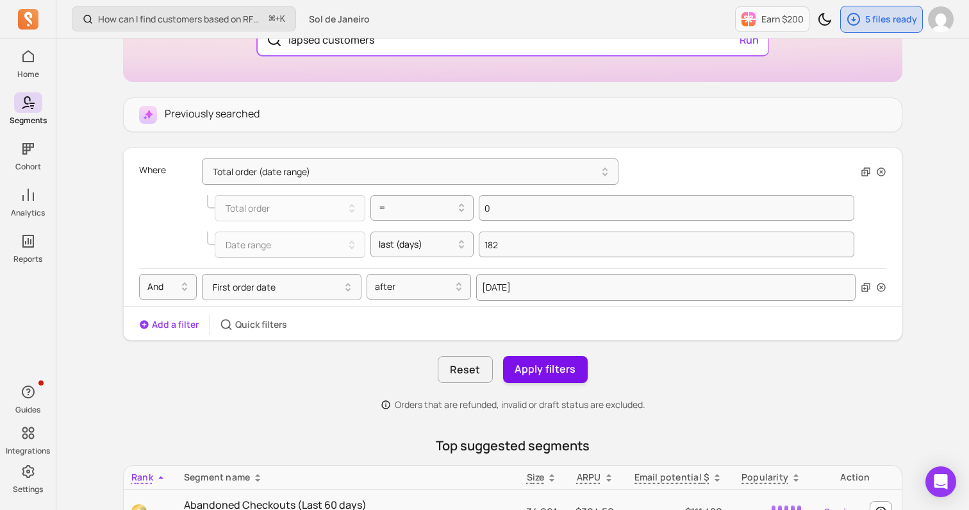
click at [558, 368] on button "Apply filters" at bounding box center [545, 369] width 85 height 27
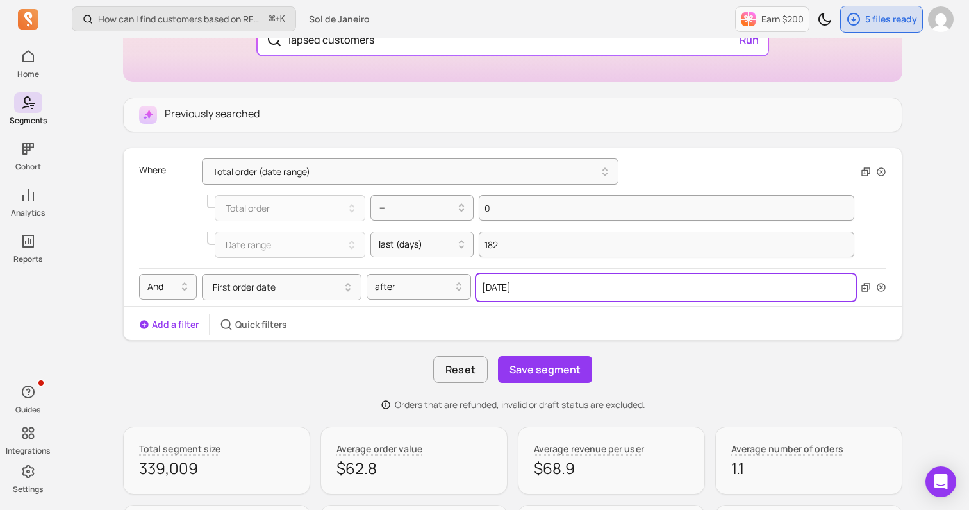
click at [531, 289] on input "[DATE]" at bounding box center [665, 287] width 379 height 27
select select "2024"
select select "October"
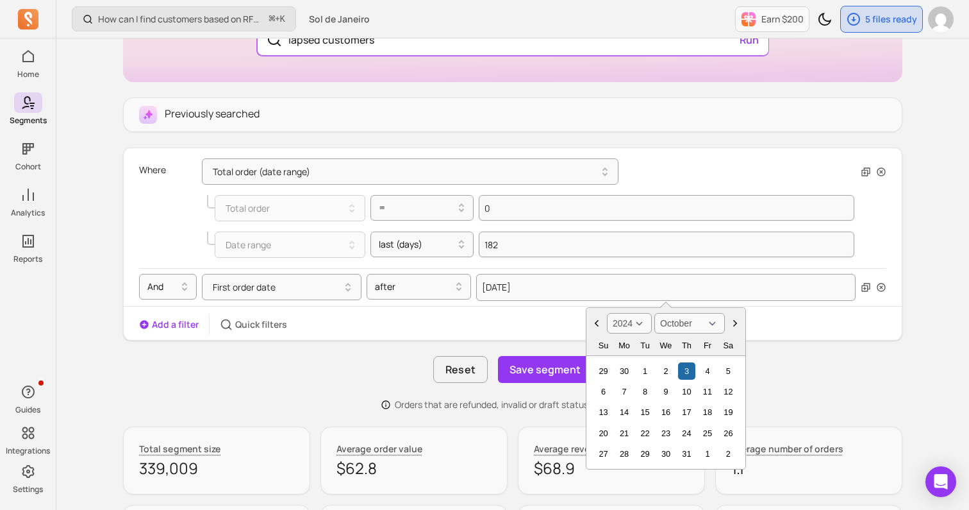
click at [824, 340] on div "Previously searched Where Total order (date range) Total order = 0 Date range l…" at bounding box center [512, 253] width 779 height 313
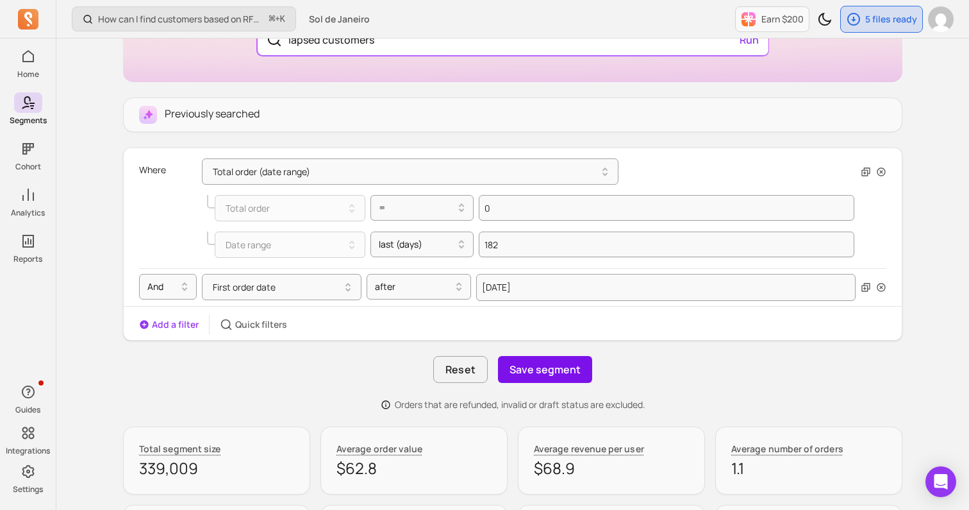
click at [551, 372] on button "Save segment" at bounding box center [545, 369] width 94 height 27
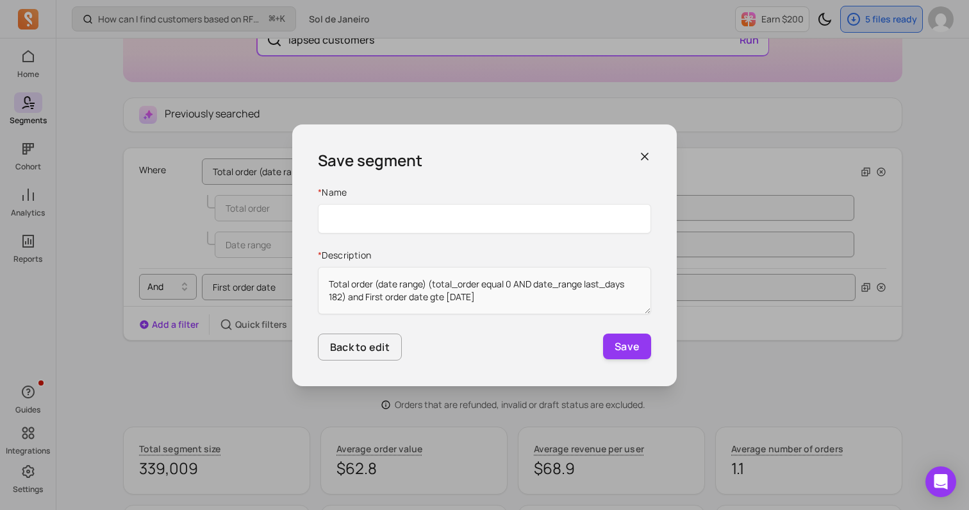
click at [467, 214] on input "Name" at bounding box center [484, 218] width 333 height 29
type input "Lapsed 6 months, since 10.24"
click at [603, 333] on button "Save" at bounding box center [627, 346] width 48 height 26
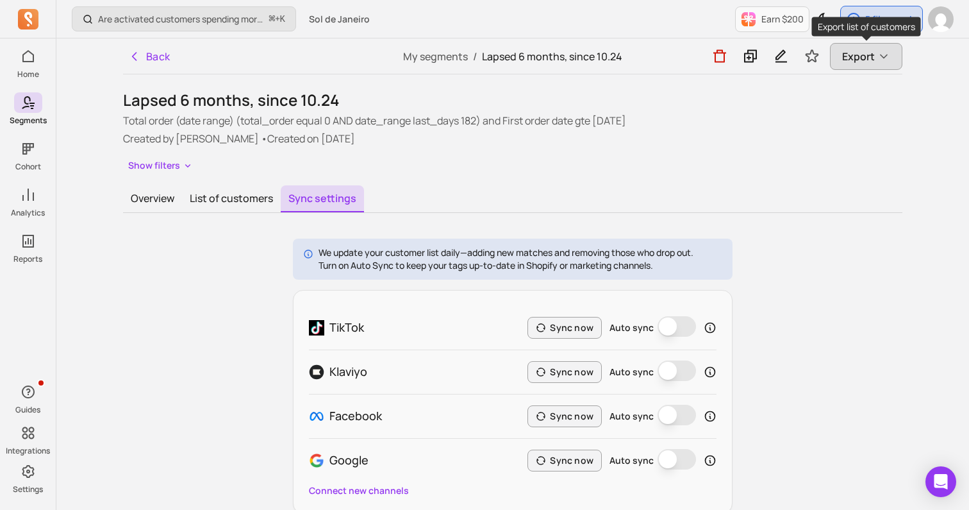
click at [848, 59] on span "Export" at bounding box center [858, 56] width 33 height 15
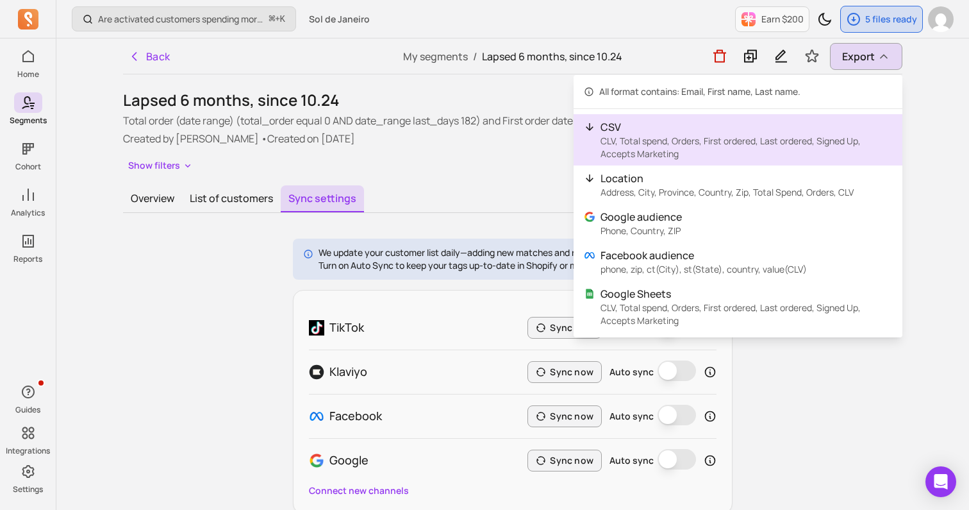
click at [778, 135] on p "CLV, Total spend, Orders, First ordered, Last ordered, Signed Up, Accepts Marke…" at bounding box center [747, 148] width 292 height 26
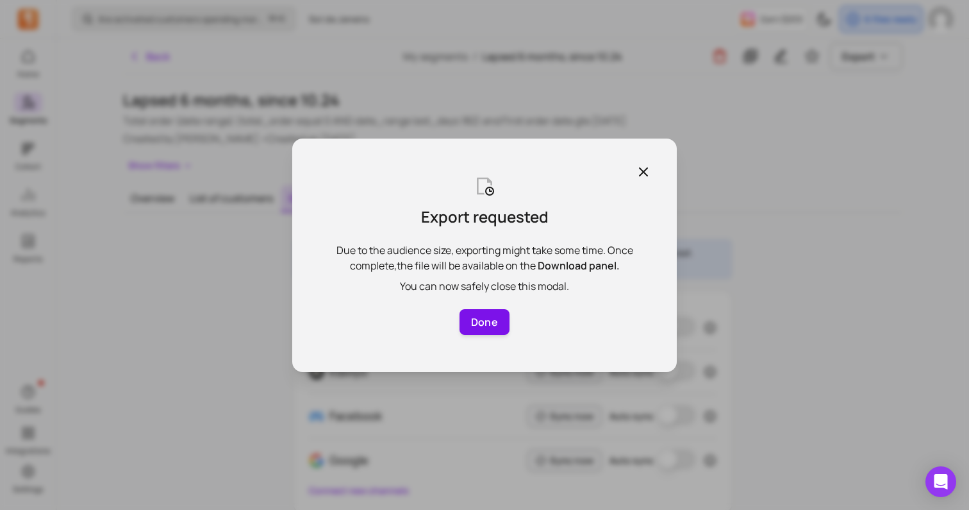
click at [479, 312] on button "Done" at bounding box center [485, 322] width 50 height 26
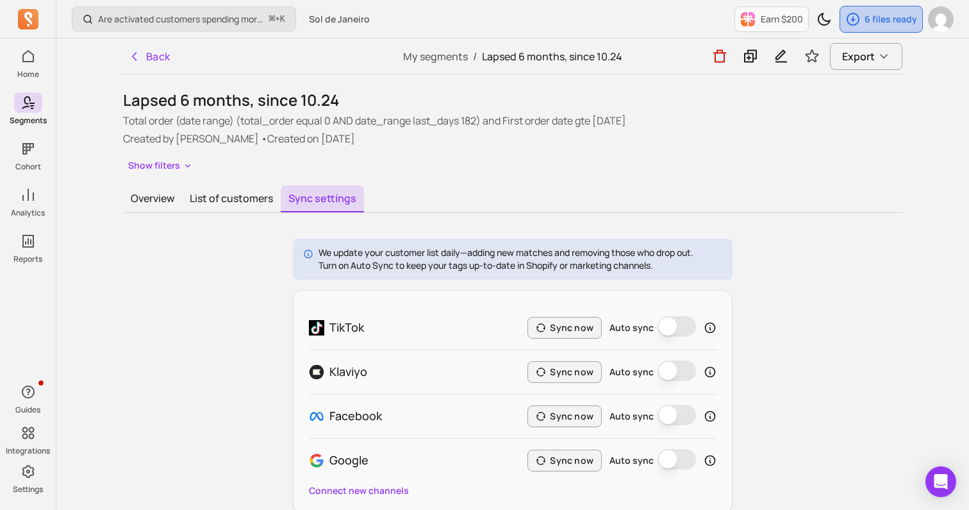
click at [871, 13] on p "6 files ready" at bounding box center [891, 19] width 53 height 13
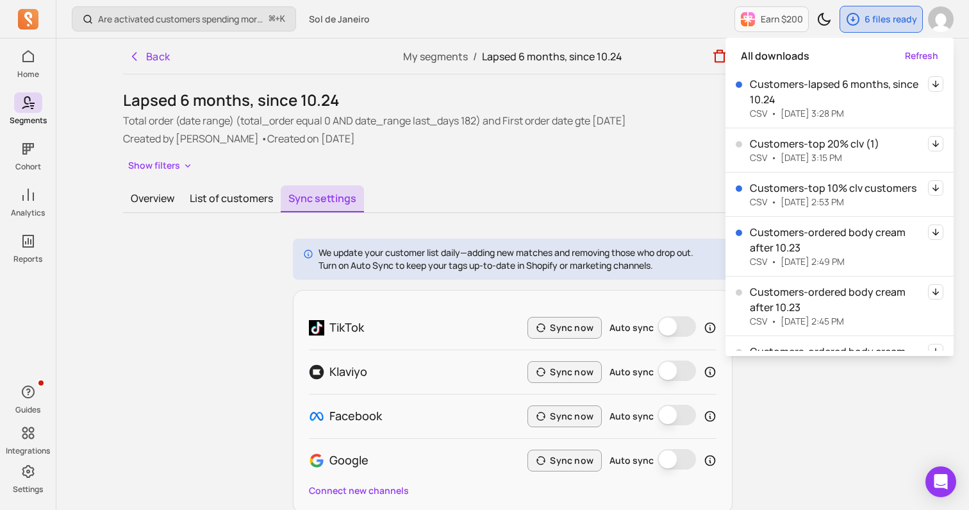
click at [935, 83] on icon "button" at bounding box center [936, 83] width 6 height 7
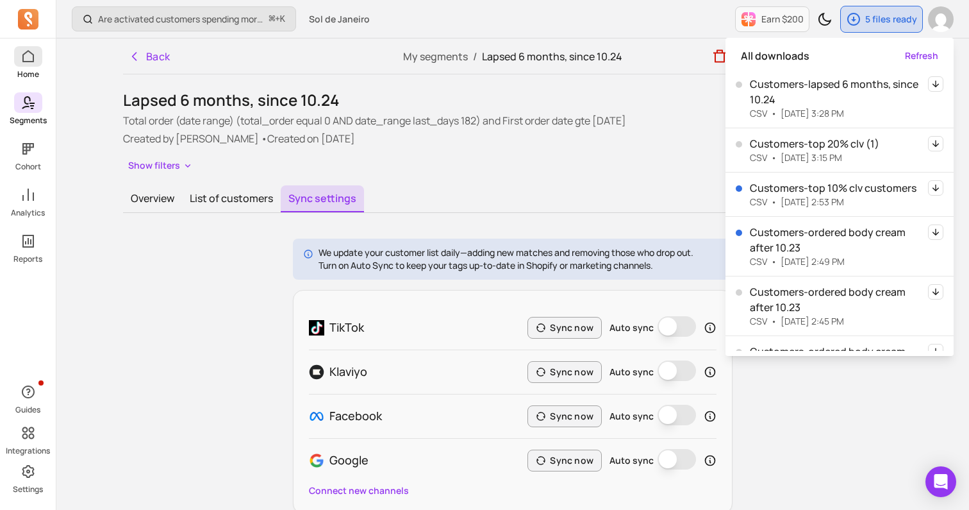
click at [21, 62] on icon at bounding box center [28, 56] width 15 height 15
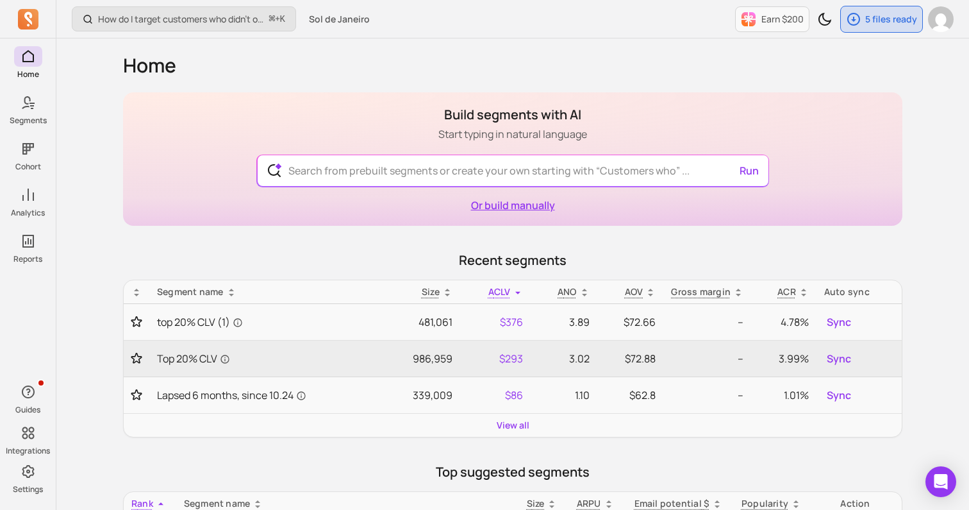
click at [496, 203] on link "Or build manually" at bounding box center [513, 205] width 84 height 14
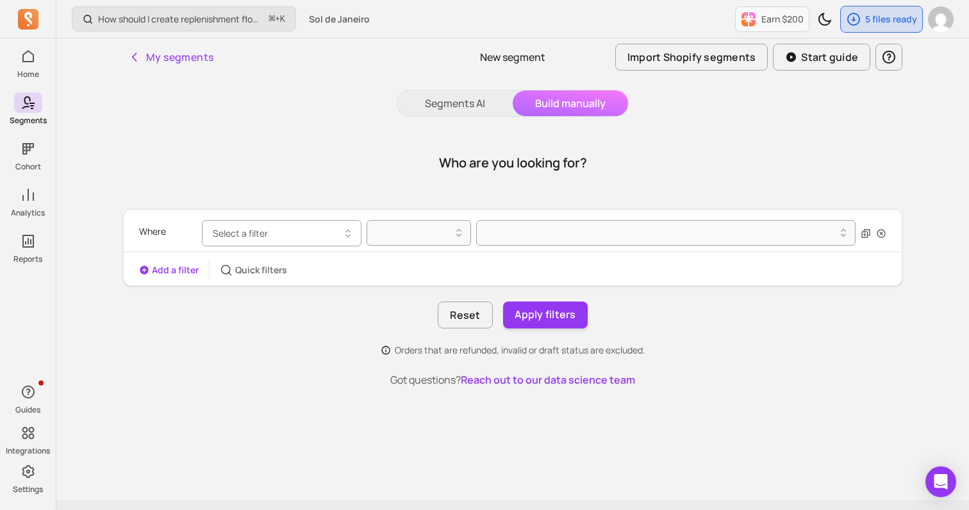
click at [258, 238] on span "Select a filter" at bounding box center [240, 233] width 55 height 12
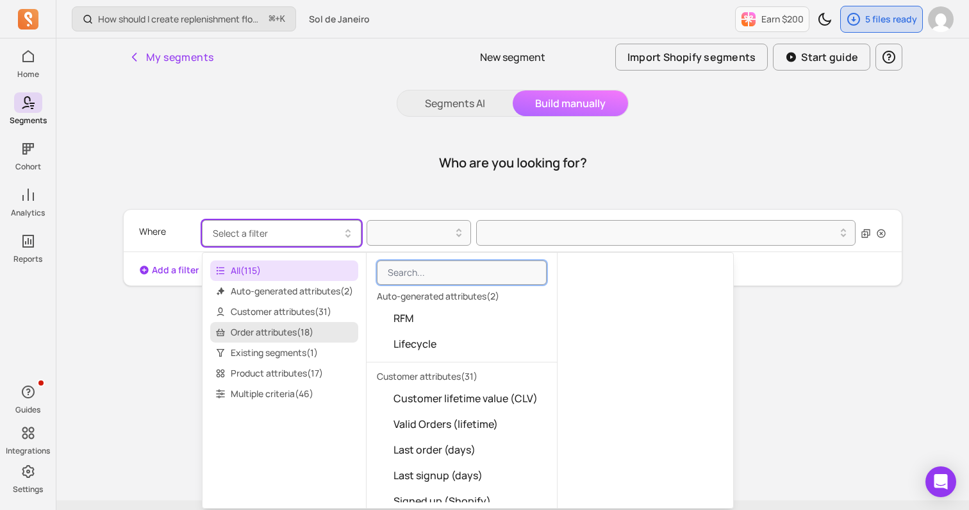
click at [285, 331] on span "Order attributes ( 18 )" at bounding box center [284, 332] width 148 height 21
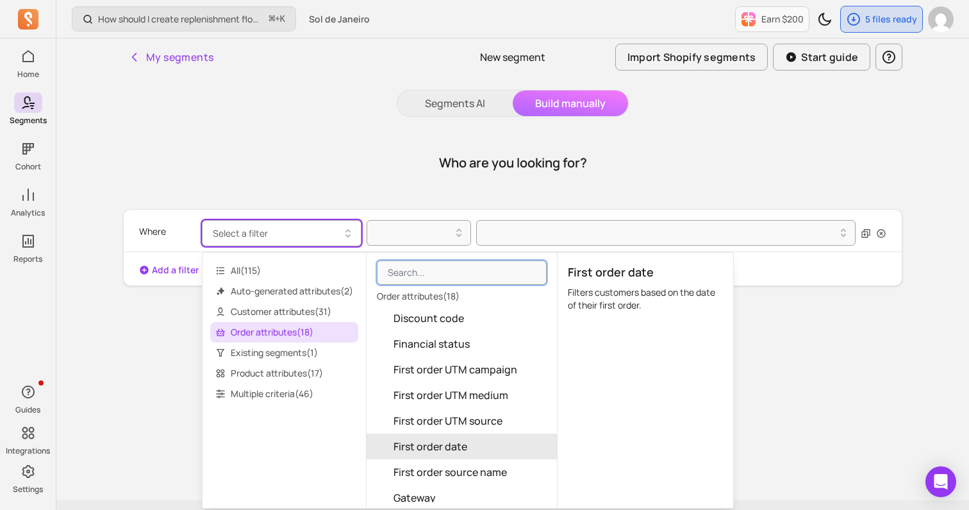
click at [479, 443] on button "First order date" at bounding box center [462, 446] width 190 height 26
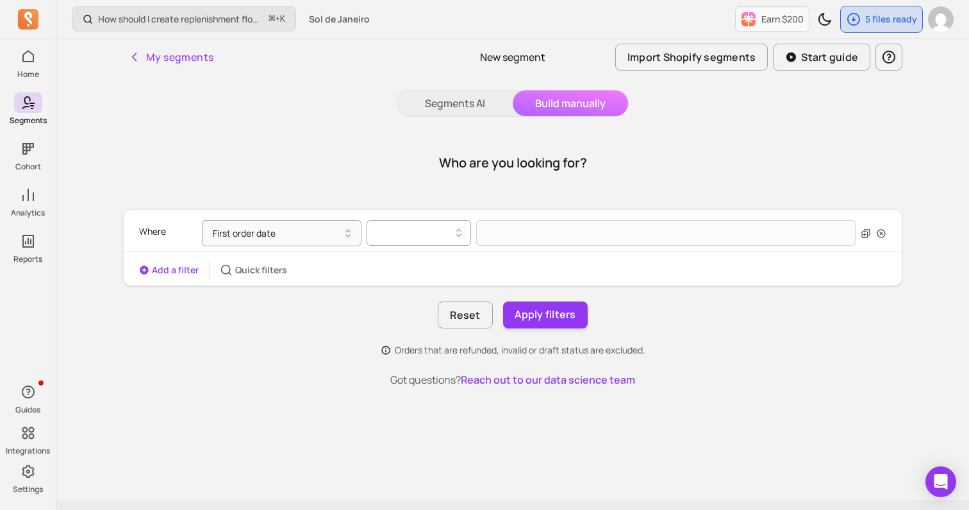
click at [396, 243] on div at bounding box center [419, 233] width 104 height 26
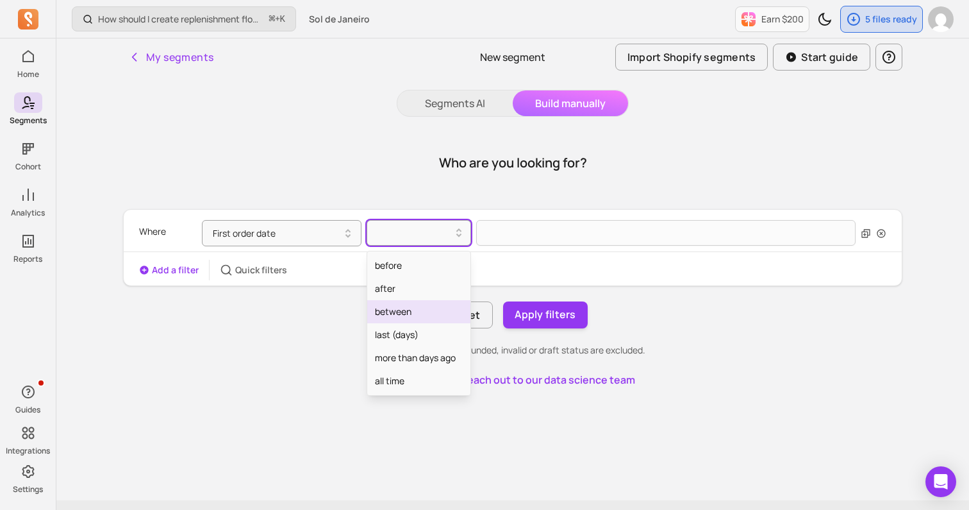
click at [415, 310] on div "between" at bounding box center [418, 311] width 103 height 23
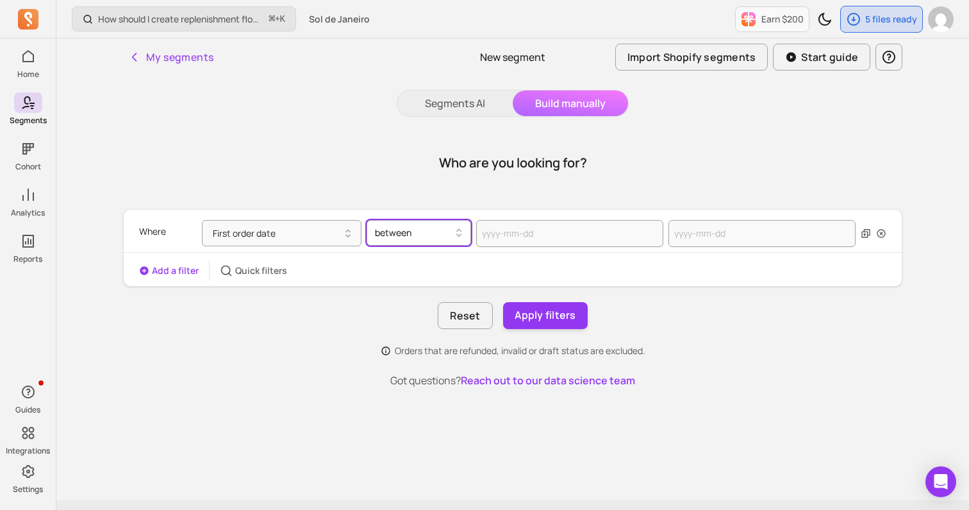
click at [421, 234] on div at bounding box center [414, 232] width 78 height 15
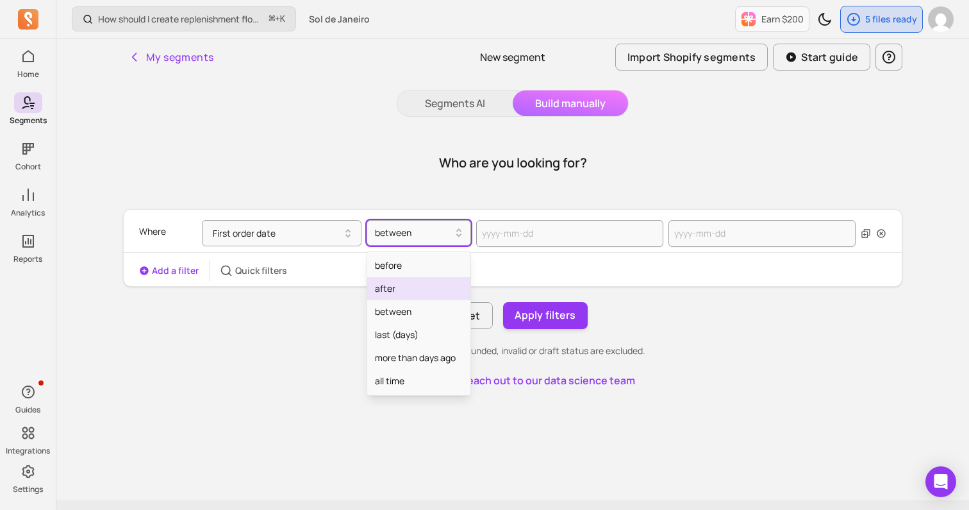
click at [410, 284] on div "after" at bounding box center [418, 288] width 103 height 23
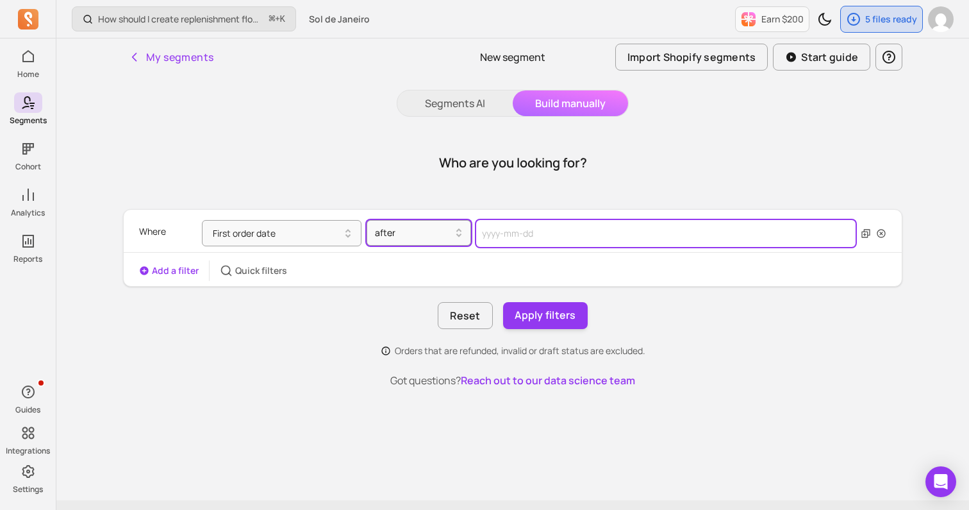
select select "2025"
select select "October"
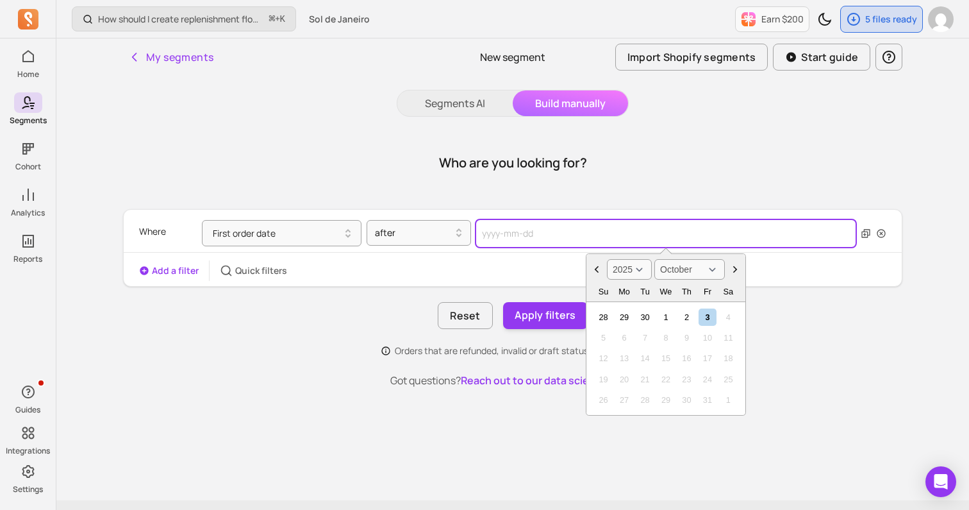
click at [497, 240] on input "text" at bounding box center [665, 233] width 379 height 27
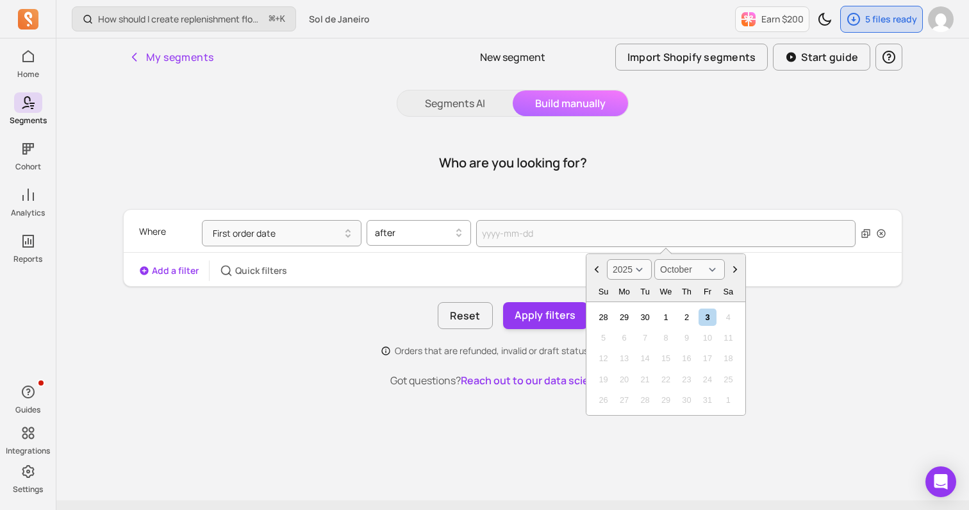
click at [422, 222] on div "after" at bounding box center [414, 232] width 90 height 21
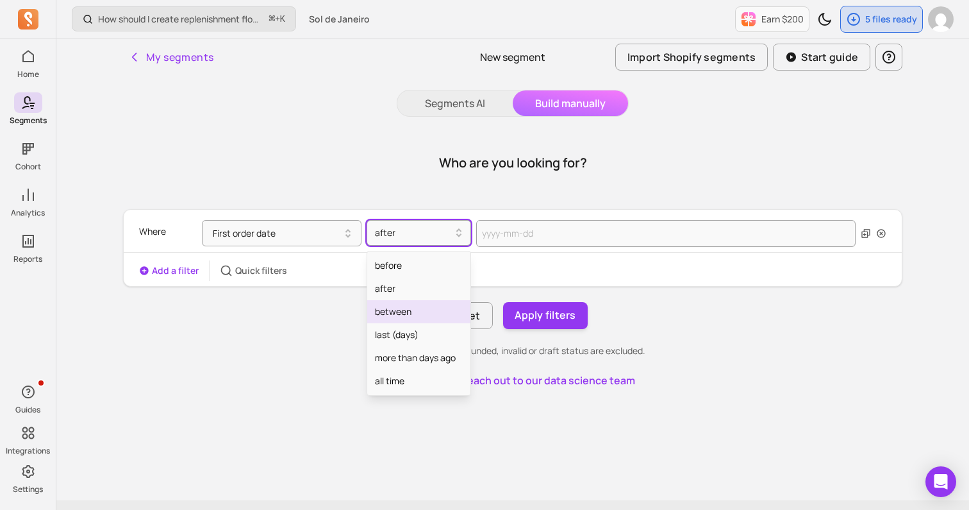
click at [419, 312] on div "between" at bounding box center [418, 311] width 103 height 23
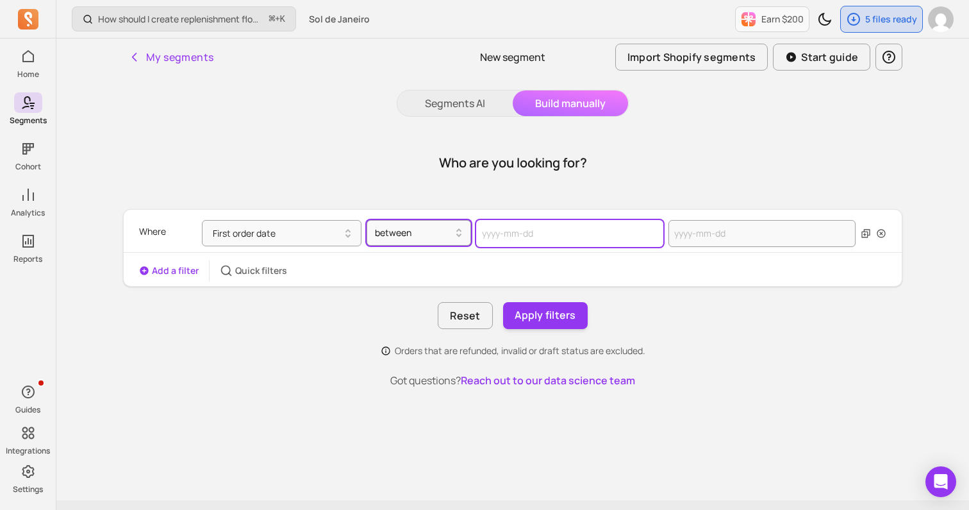
select select "2025"
select select "October"
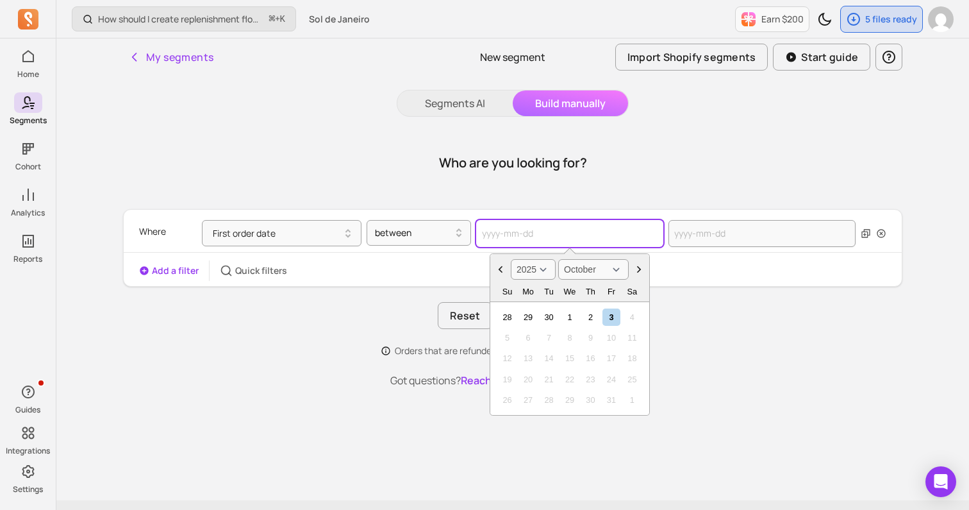
click at [519, 228] on input "text" at bounding box center [569, 233] width 187 height 27
click at [538, 270] on select "2000 2001 2002 2003 2004 2005 2006 2007 2008 2009 2010 2011 2012 2013 2014 2015…" at bounding box center [533, 269] width 45 height 21
select select "2024"
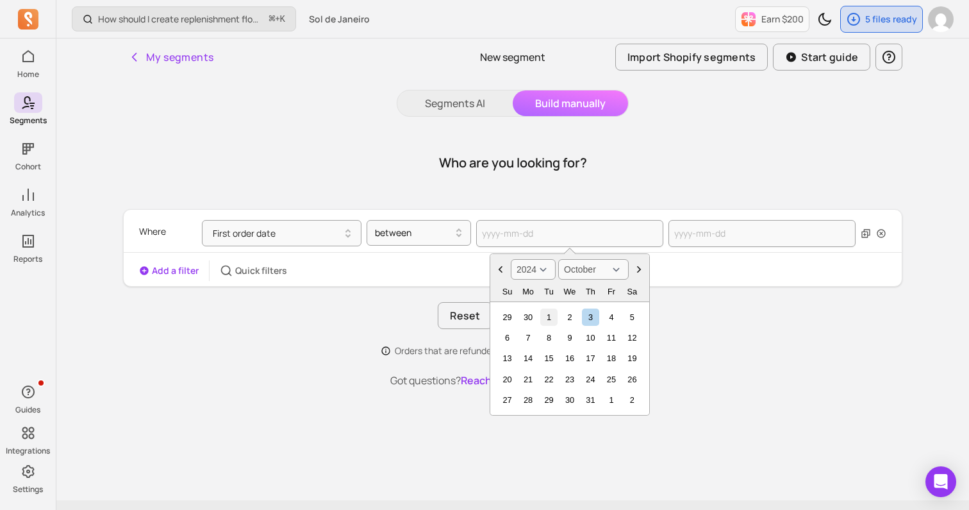
click at [550, 313] on div "1" at bounding box center [548, 316] width 17 height 17
type input "[DATE]"
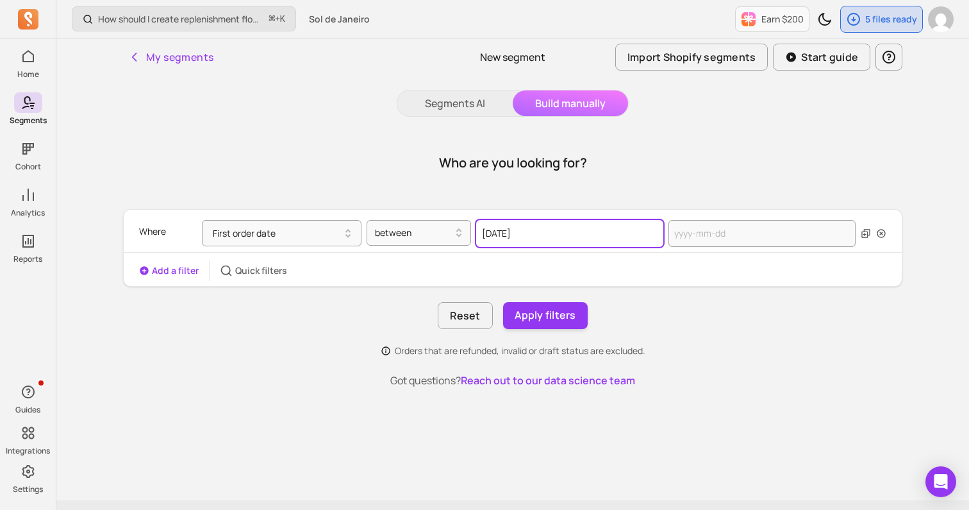
click at [529, 233] on input "[DATE]" at bounding box center [569, 233] width 187 height 27
select select "2024"
select select "October"
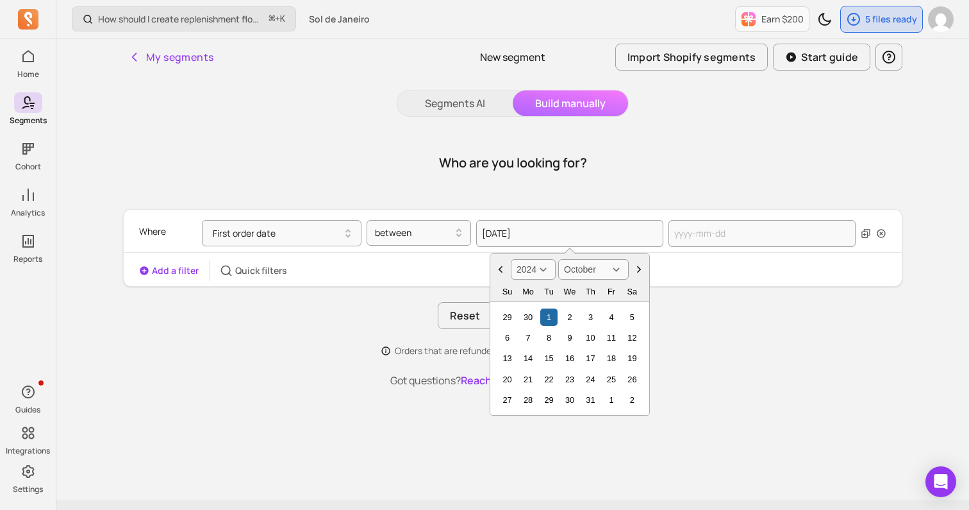
click at [537, 262] on select "2000 2001 2002 2003 2004 2005 2006 2007 2008 2009 2010 2011 2012 2013 2014 2015…" at bounding box center [533, 269] width 45 height 21
select select "2023"
click at [503, 313] on div "1" at bounding box center [507, 316] width 17 height 17
type input "[DATE]"
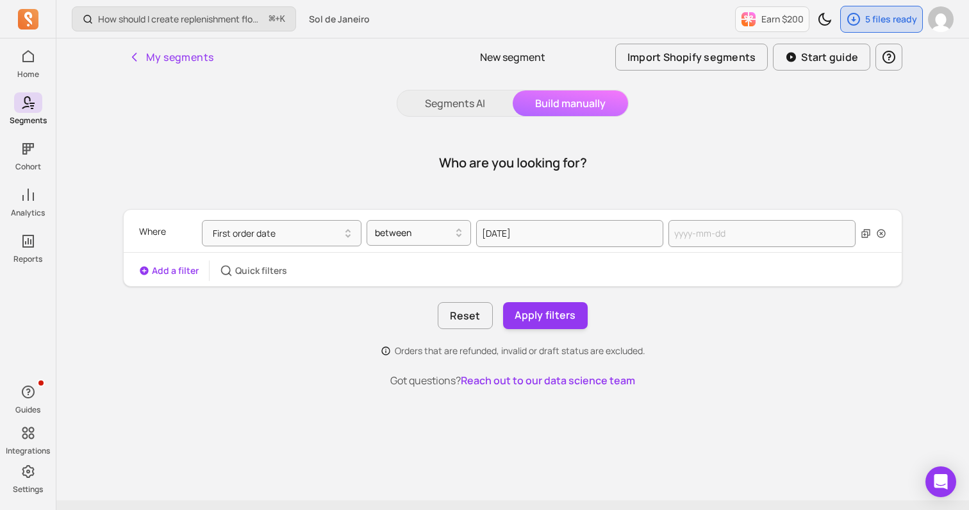
click at [163, 276] on button "Add a filter" at bounding box center [169, 270] width 60 height 13
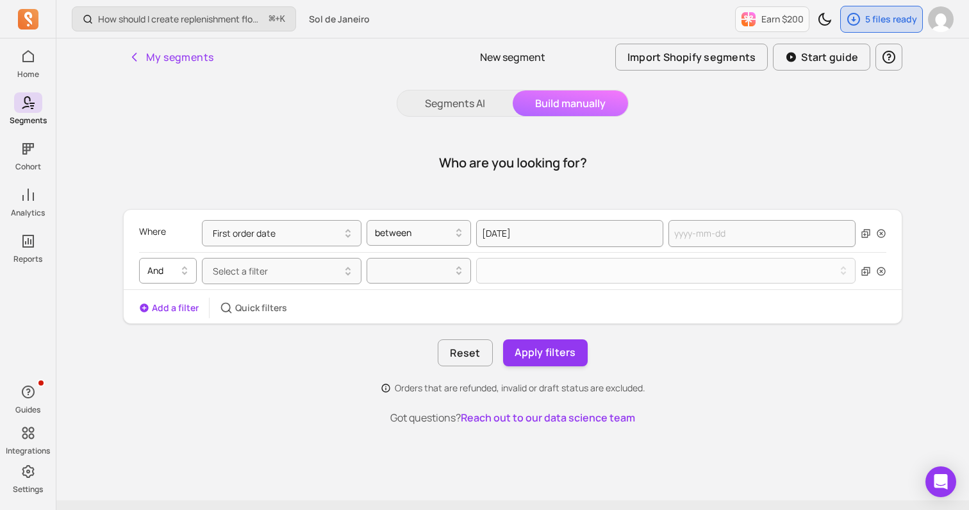
click at [175, 271] on div at bounding box center [162, 270] width 31 height 15
click at [160, 362] on div "And Or Except" at bounding box center [168, 326] width 56 height 74
click at [157, 350] on div "Except" at bounding box center [168, 349] width 56 height 23
click at [248, 269] on span "Select a filter" at bounding box center [240, 271] width 55 height 12
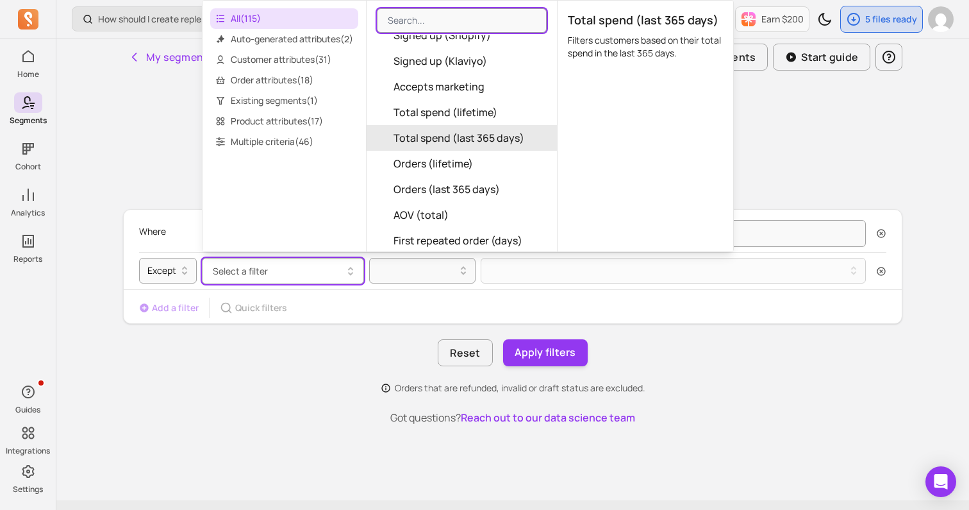
scroll to position [215, 0]
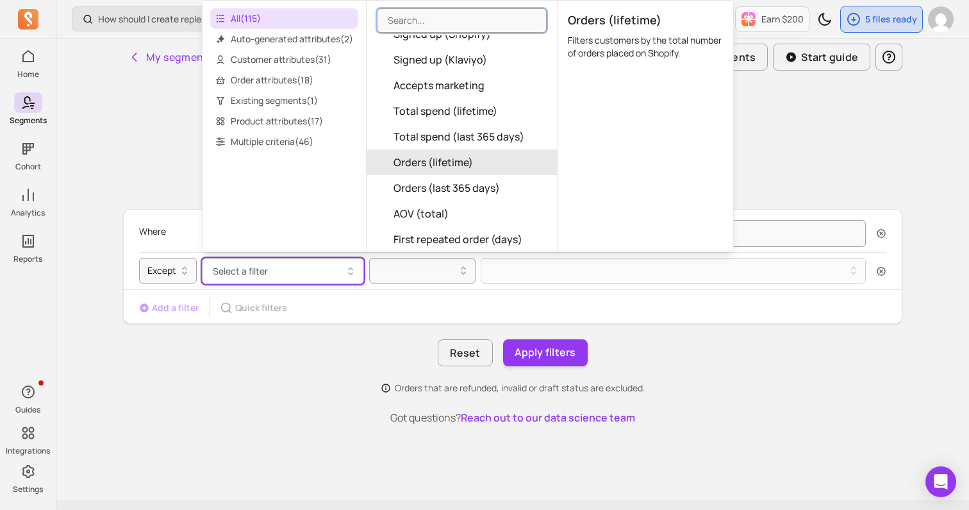
click at [423, 156] on span "Orders (lifetime)" at bounding box center [433, 161] width 79 height 15
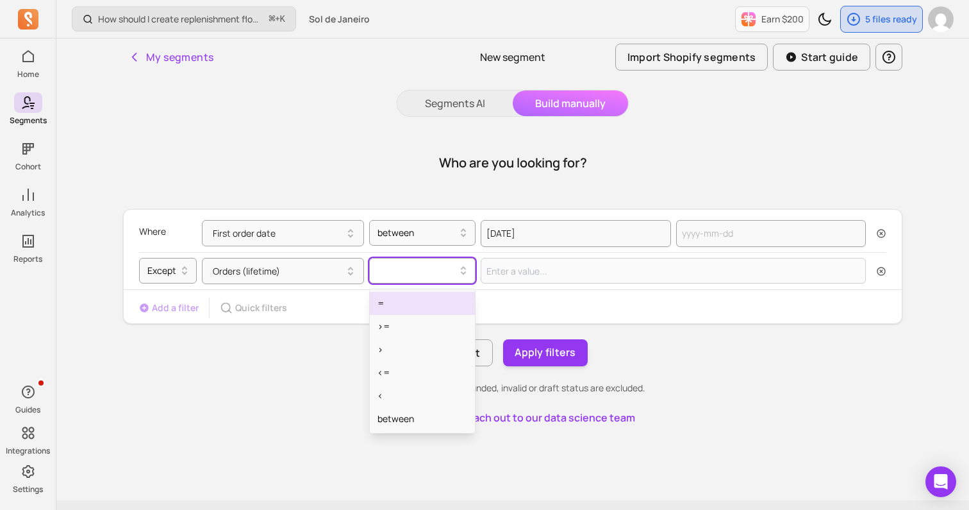
click at [426, 269] on div at bounding box center [417, 270] width 79 height 15
click at [406, 309] on div "=" at bounding box center [422, 303] width 105 height 23
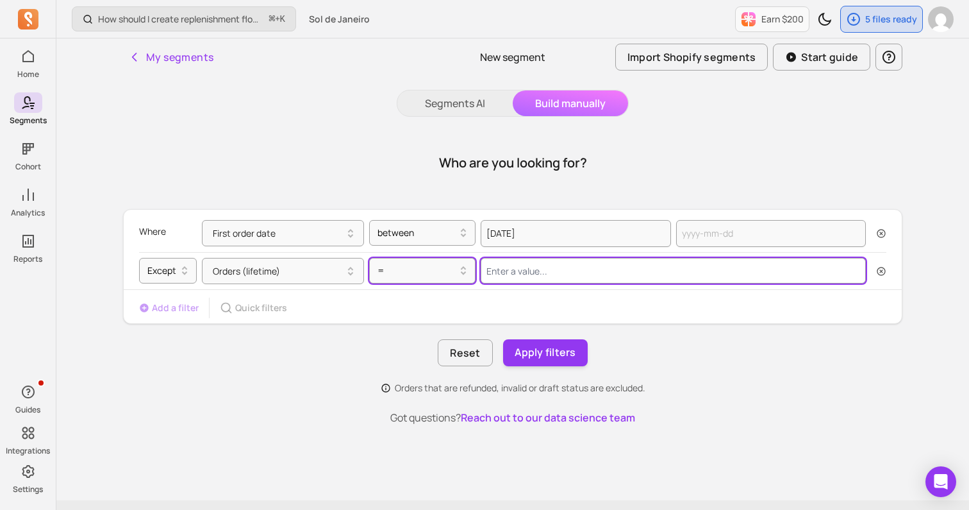
click at [518, 276] on input "Value for filter clause" at bounding box center [673, 271] width 385 height 26
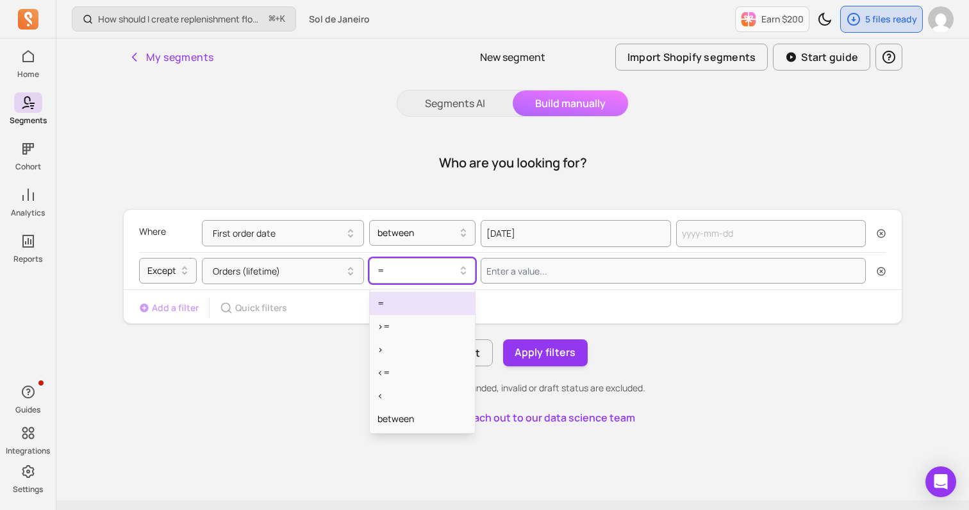
click at [438, 274] on div at bounding box center [417, 270] width 79 height 15
click at [338, 272] on button "Orders (lifetime)" at bounding box center [283, 271] width 162 height 26
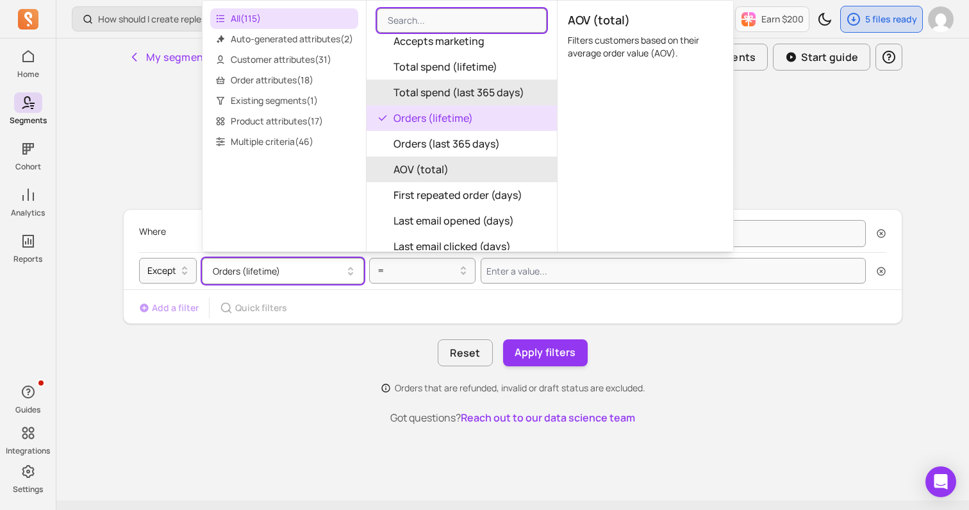
scroll to position [226, 0]
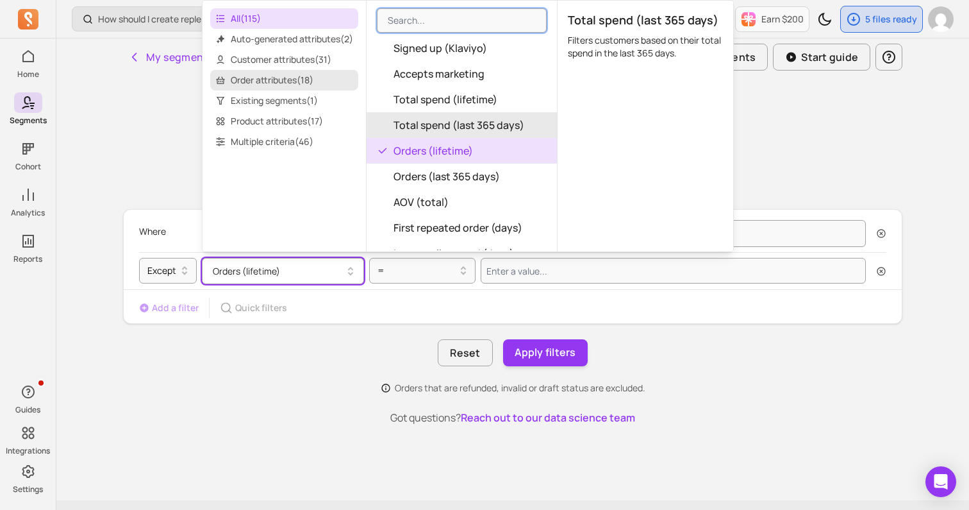
click at [267, 79] on span "Order attributes ( 18 )" at bounding box center [284, 80] width 148 height 21
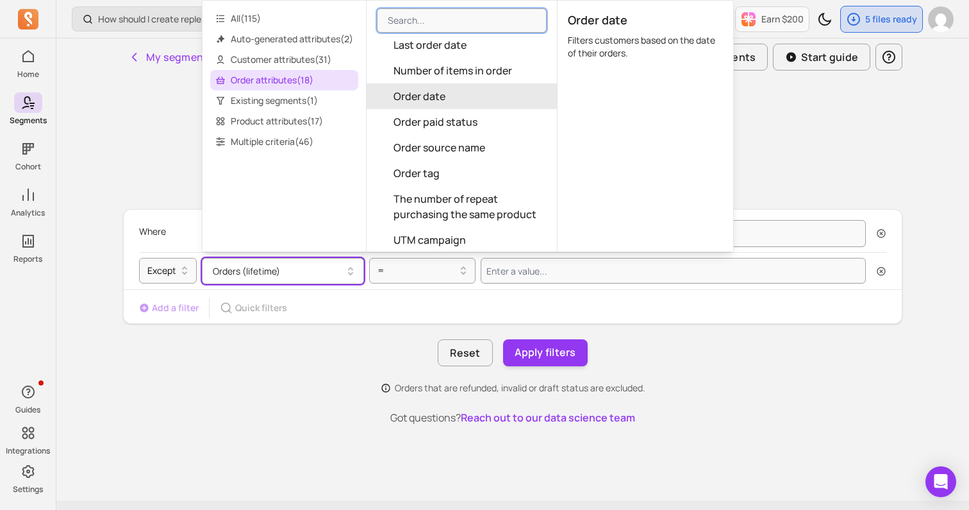
click at [429, 97] on span "Order date" at bounding box center [420, 95] width 52 height 15
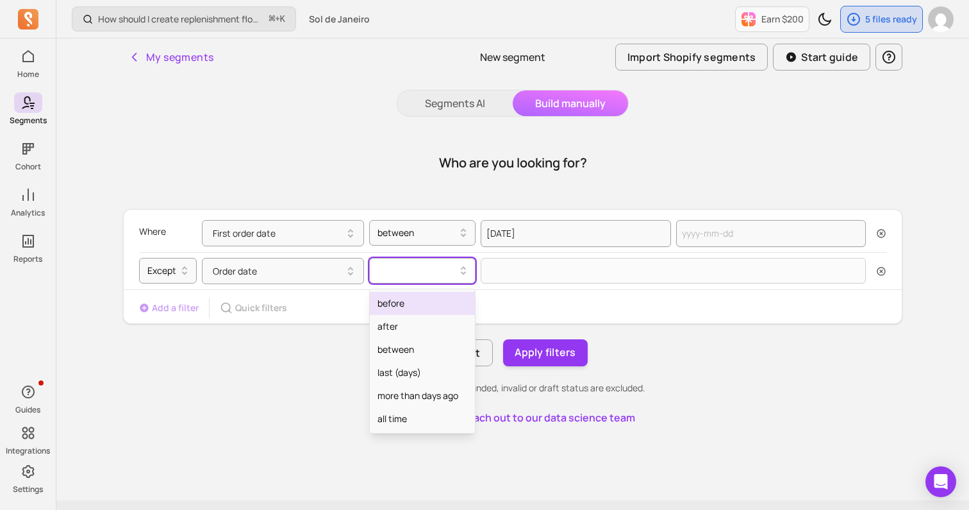
click at [413, 279] on div at bounding box center [417, 270] width 92 height 21
click at [394, 322] on div "after" at bounding box center [422, 326] width 105 height 23
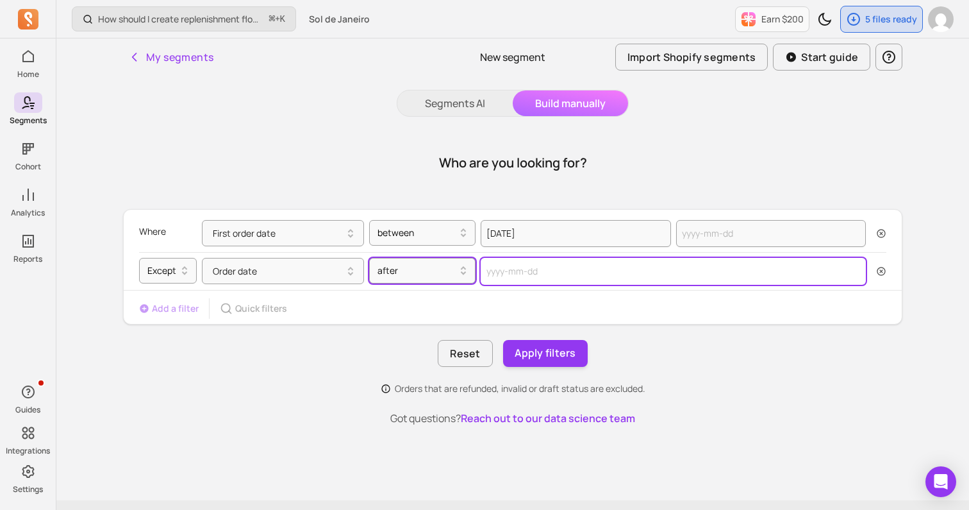
click at [553, 265] on input "text" at bounding box center [673, 271] width 385 height 27
select select "2025"
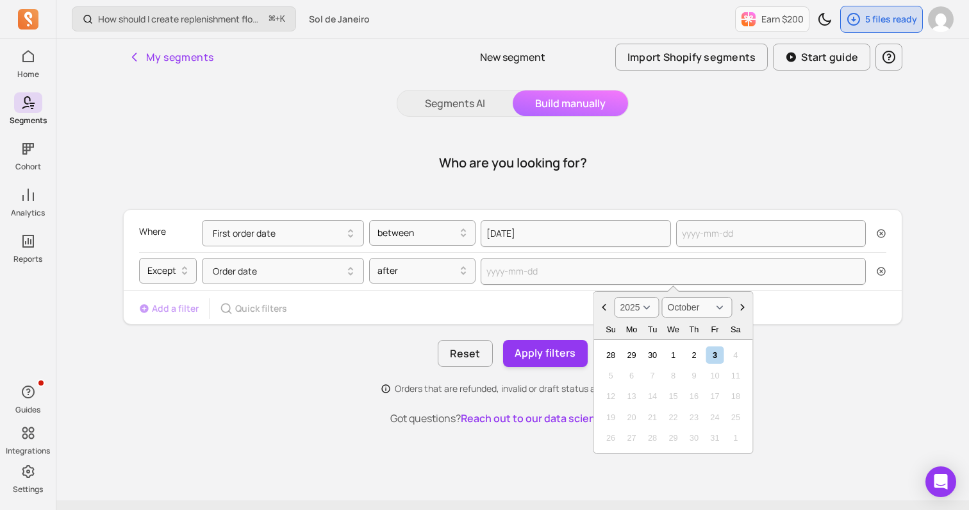
click at [701, 304] on select "January February March April May June July August September October November De…" at bounding box center [697, 307] width 71 height 21
select select "April"
click at [654, 353] on div "1" at bounding box center [652, 354] width 17 height 17
type input "[DATE]"
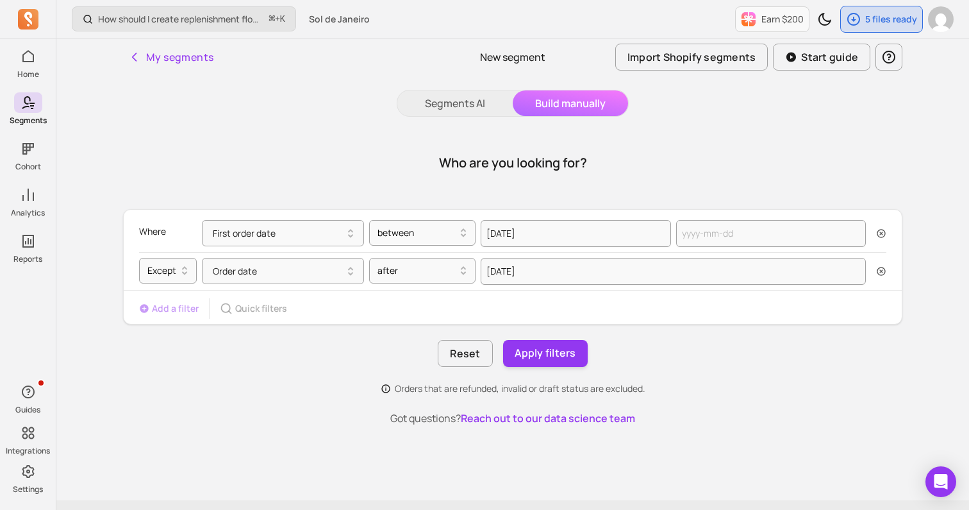
click at [585, 317] on div "Add a filter Quick filters" at bounding box center [513, 308] width 778 height 21
click at [722, 233] on input "text" at bounding box center [771, 233] width 190 height 27
select select "2025"
select select "October"
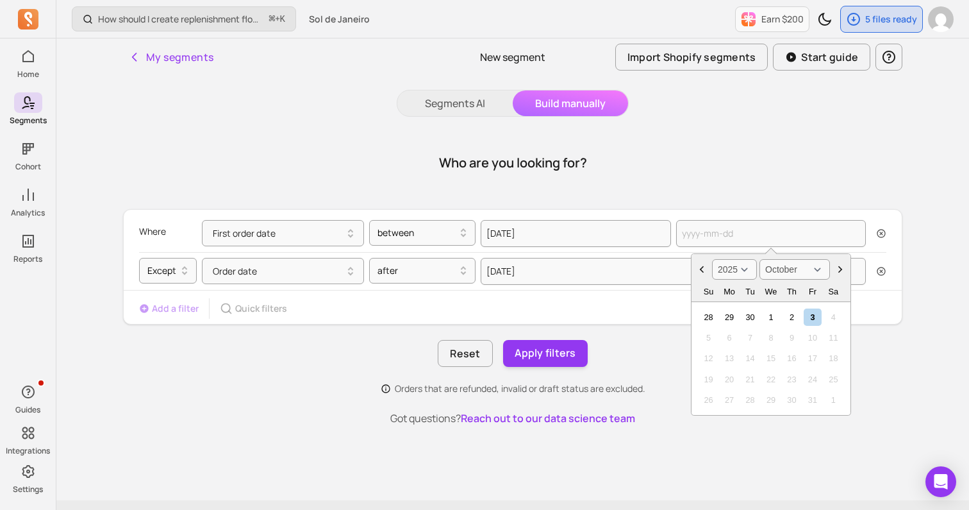
click at [746, 267] on select "2000 2001 2002 2003 2004 2005 2006 2007 2008 2009 2010 2011 2012 2013 2014 2015…" at bounding box center [734, 269] width 45 height 21
select select "2024"
click at [753, 317] on div "1" at bounding box center [750, 316] width 17 height 17
type input "[DATE]"
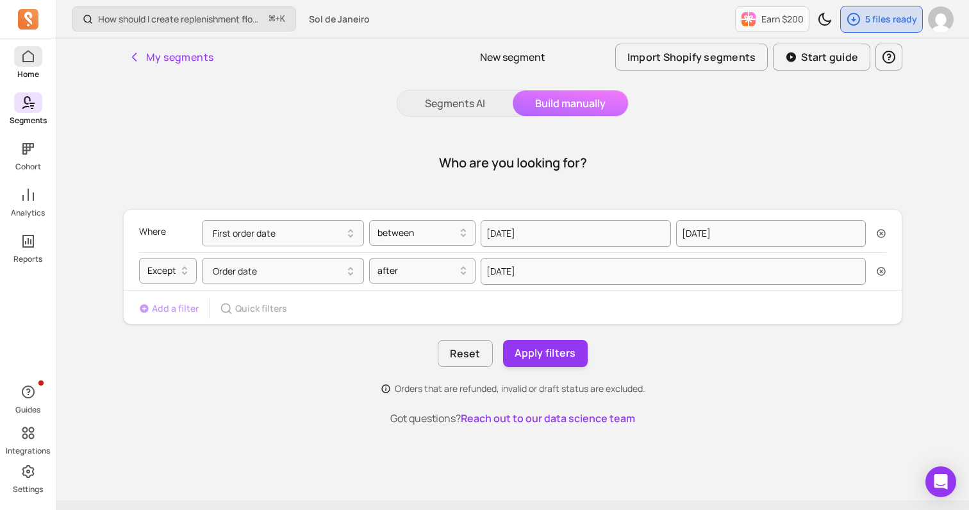
click at [19, 65] on span at bounding box center [28, 56] width 28 height 21
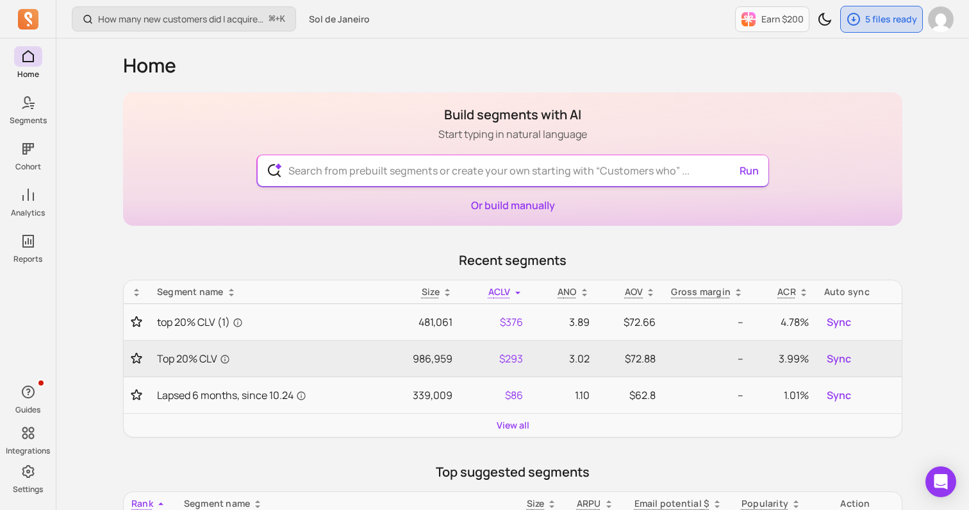
click at [354, 167] on input "text" at bounding box center [513, 170] width 470 height 31
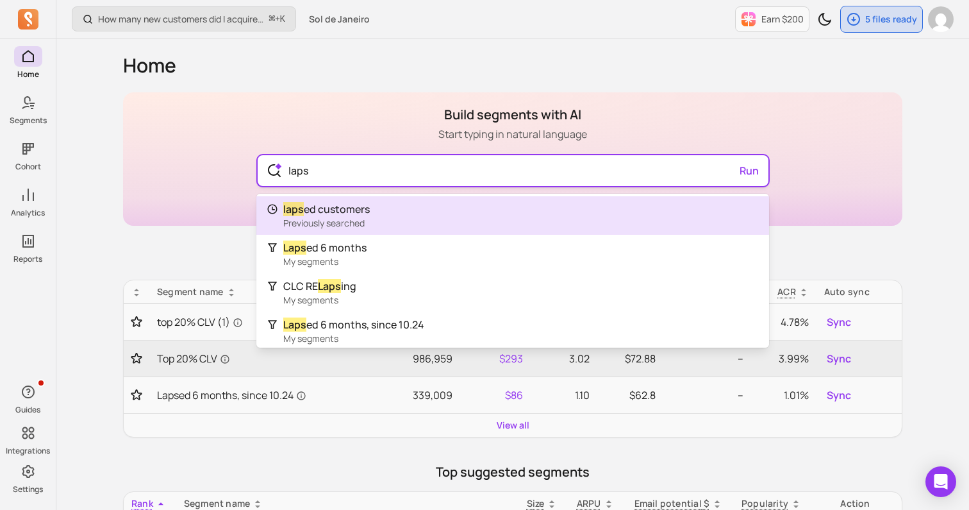
type input "lapse"
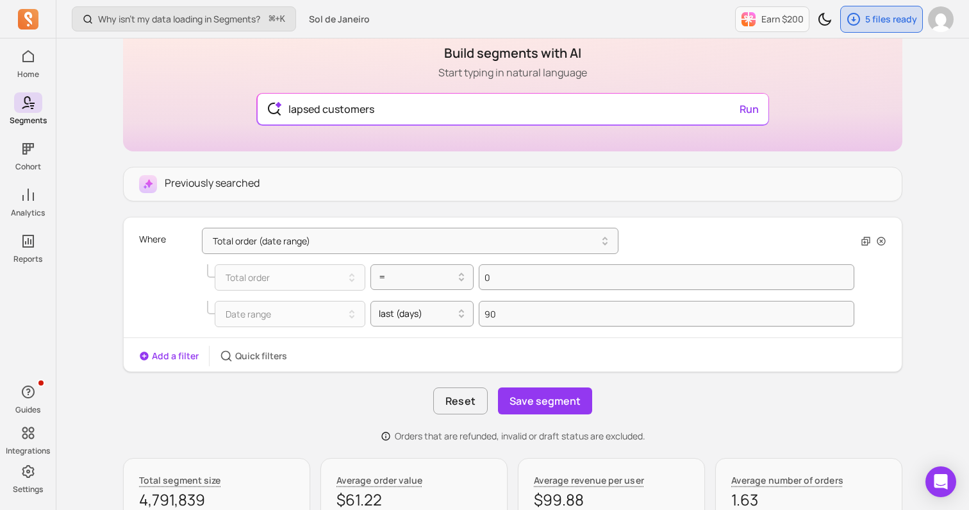
scroll to position [131, 0]
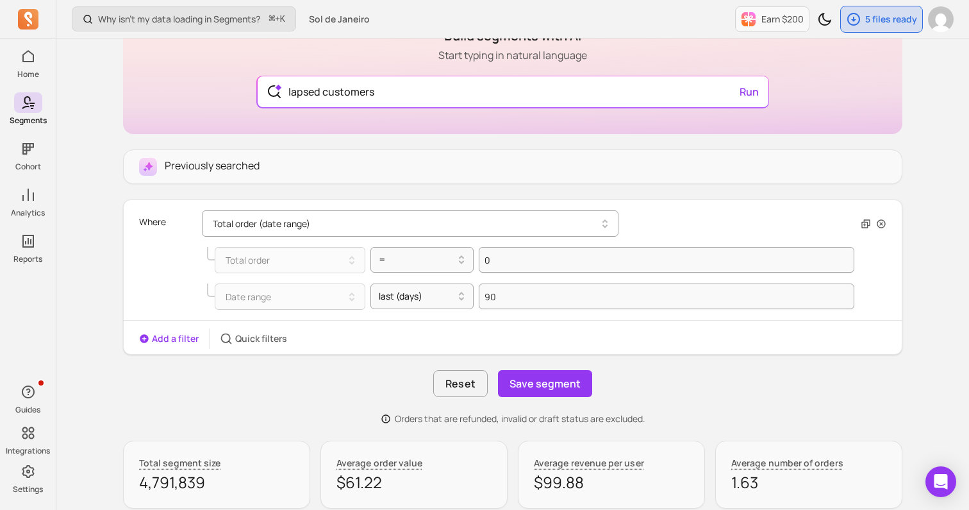
click at [322, 221] on button "Total order (date range)" at bounding box center [410, 223] width 417 height 26
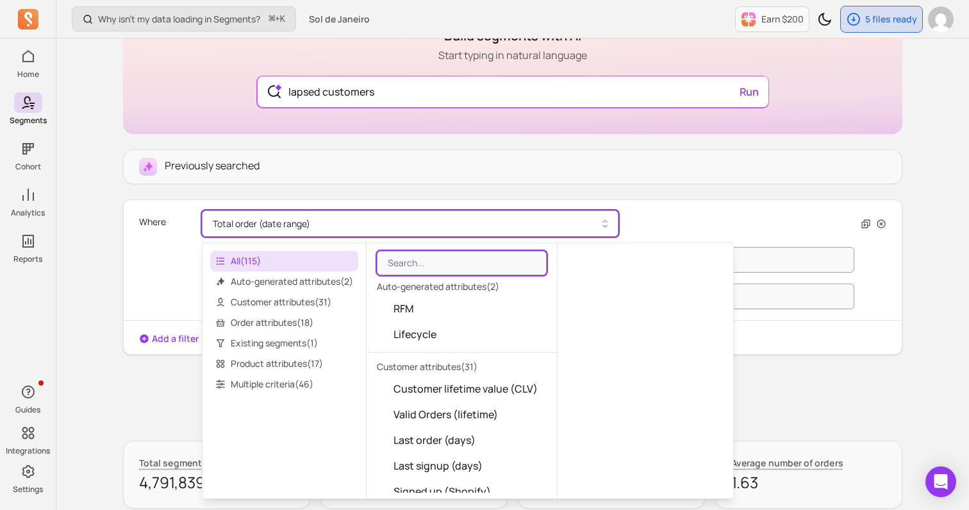
click at [322, 221] on button "Total order (date range)" at bounding box center [410, 223] width 417 height 26
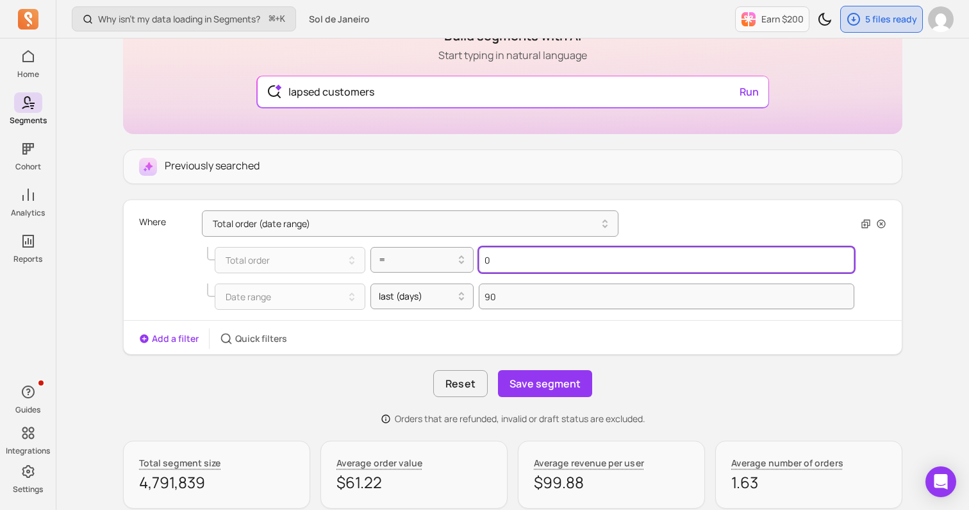
click at [535, 265] on input "0" at bounding box center [667, 260] width 376 height 26
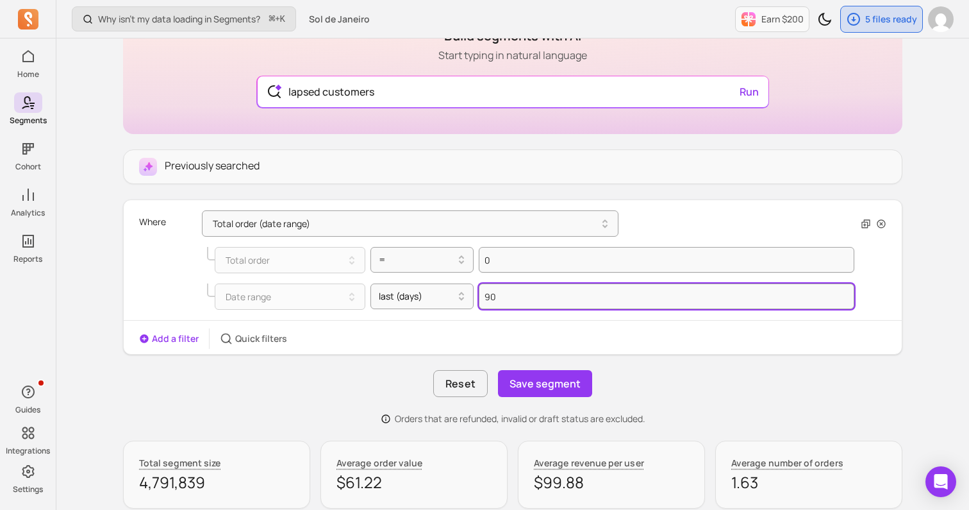
drag, startPoint x: 529, startPoint y: 295, endPoint x: 478, endPoint y: 296, distance: 50.6
click at [478, 296] on div "Date range last (days) 90" at bounding box center [530, 296] width 647 height 26
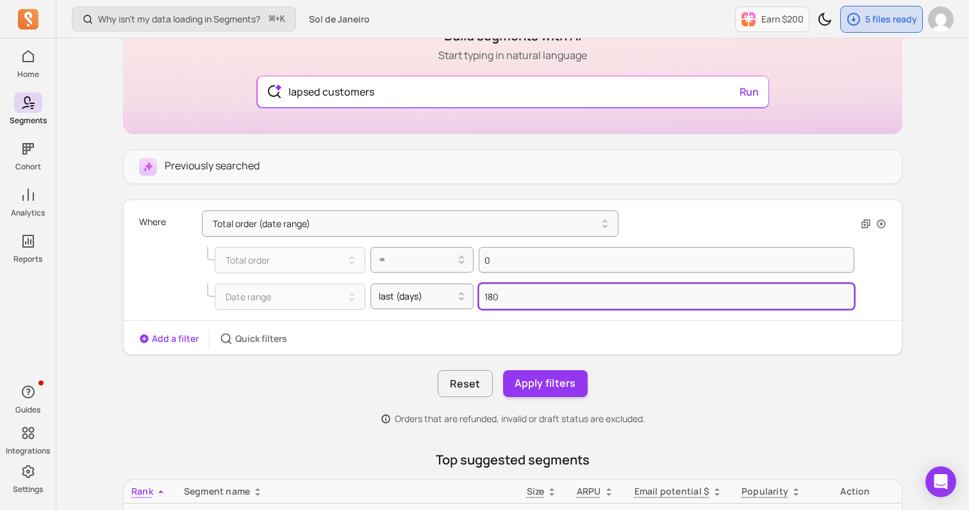
type input "180"
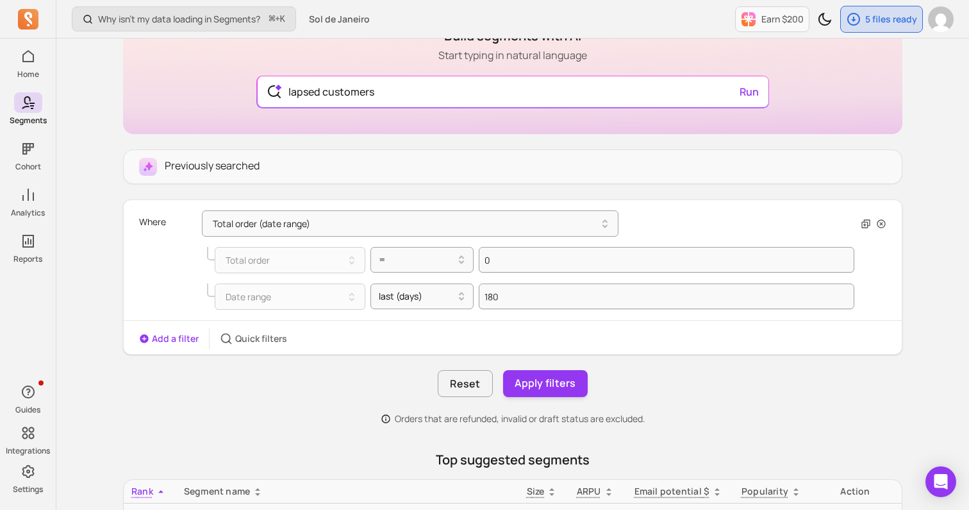
click at [176, 363] on div "Previously searched Where Total order (date range) Total order = 0 Date range l…" at bounding box center [512, 287] width 779 height 276
click at [164, 338] on button "Add a filter" at bounding box center [169, 338] width 60 height 13
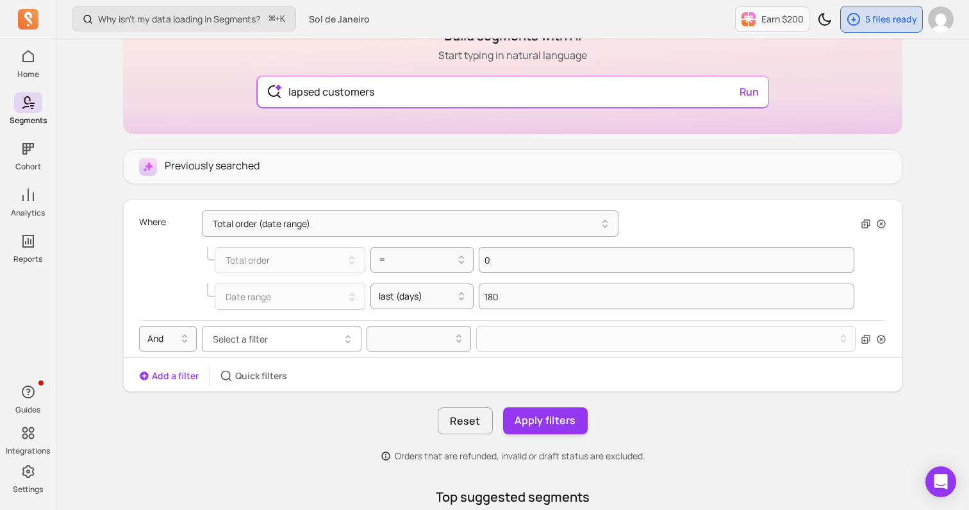
click at [254, 341] on span "Select a filter" at bounding box center [240, 339] width 55 height 12
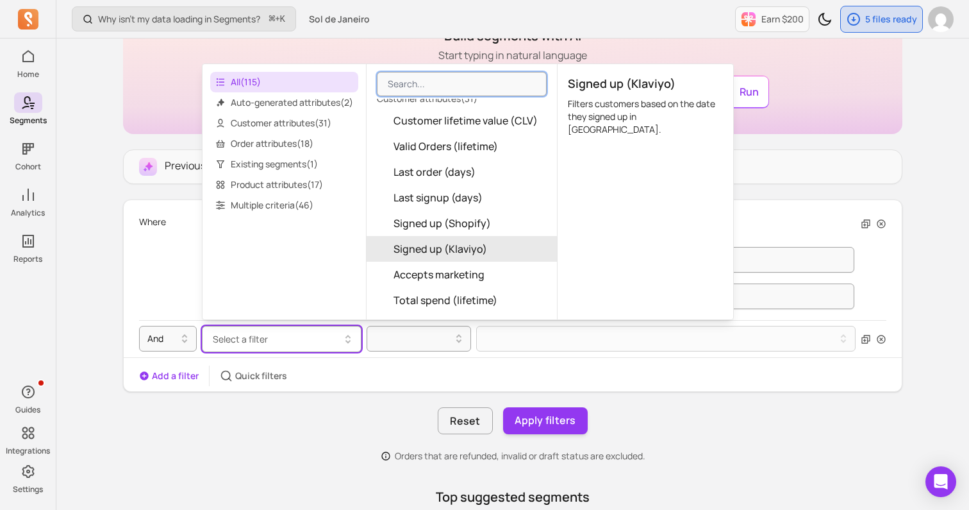
scroll to position [146, 0]
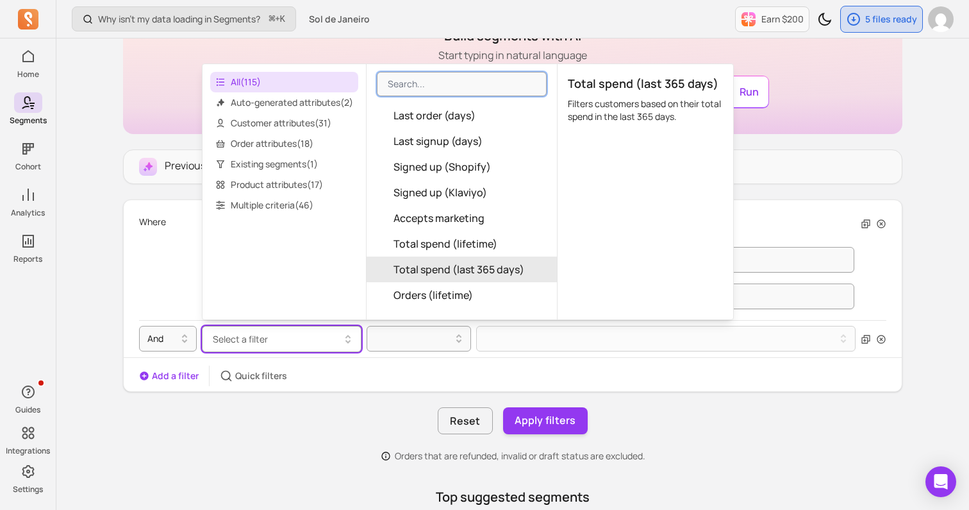
drag, startPoint x: 440, startPoint y: 291, endPoint x: 415, endPoint y: 277, distance: 29.3
click at [415, 277] on div "Customer lifetime value (CLV) Valid Orders (lifetime) Last order (days) Last si…" at bounding box center [462, 456] width 190 height 810
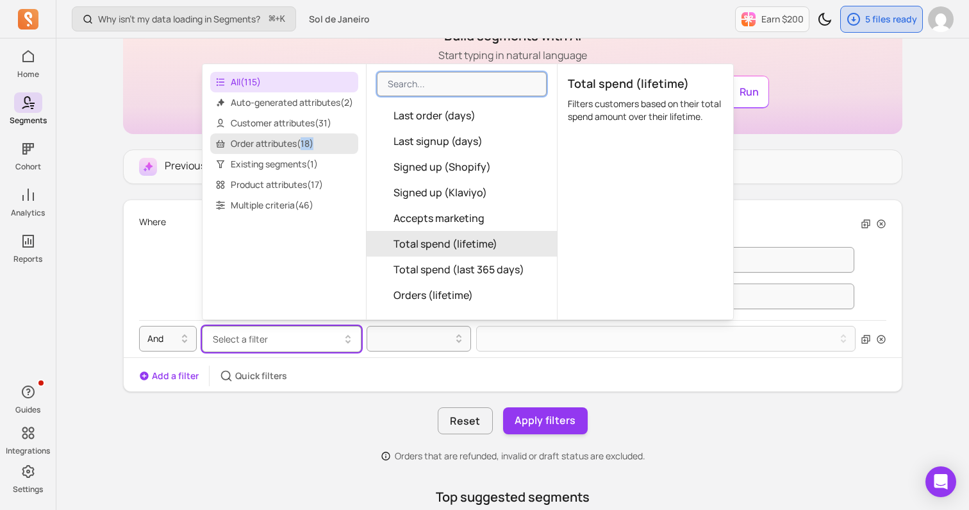
drag, startPoint x: 301, startPoint y: 157, endPoint x: 301, endPoint y: 146, distance: 10.9
click at [301, 146] on div "All ( 115 ) Auto-generated attributes ( 2 ) Customer attributes ( 31 ) Order at…" at bounding box center [284, 144] width 148 height 144
click at [301, 146] on span "Order attributes ( 18 )" at bounding box center [284, 143] width 148 height 21
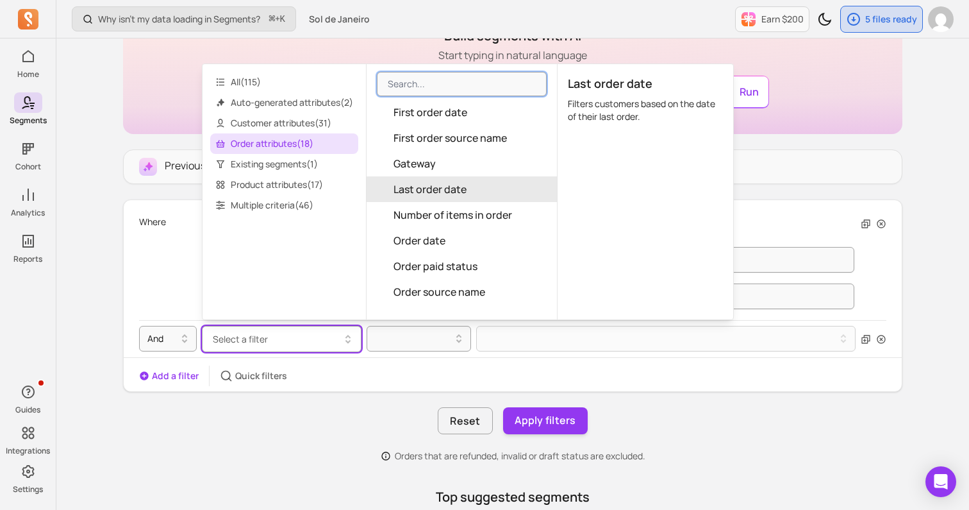
scroll to position [222, 0]
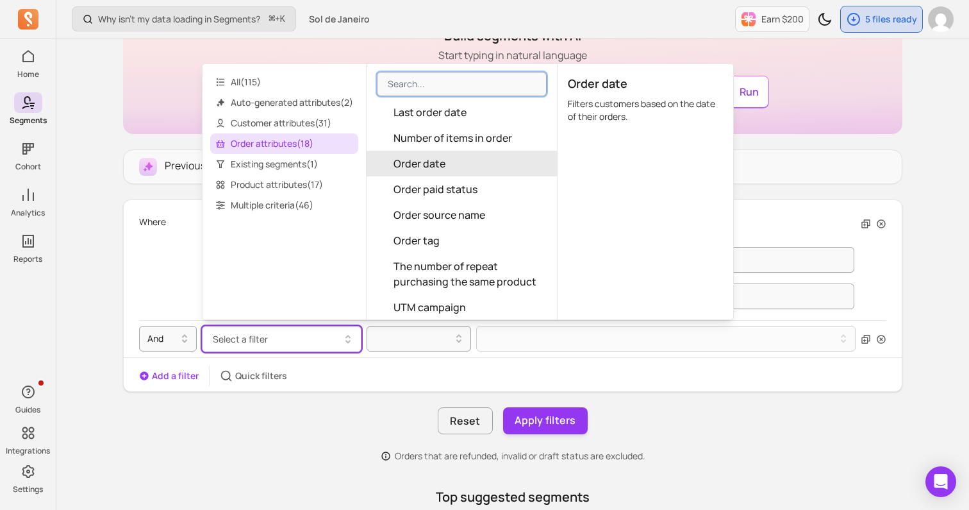
click at [453, 162] on button "Order date" at bounding box center [462, 164] width 190 height 26
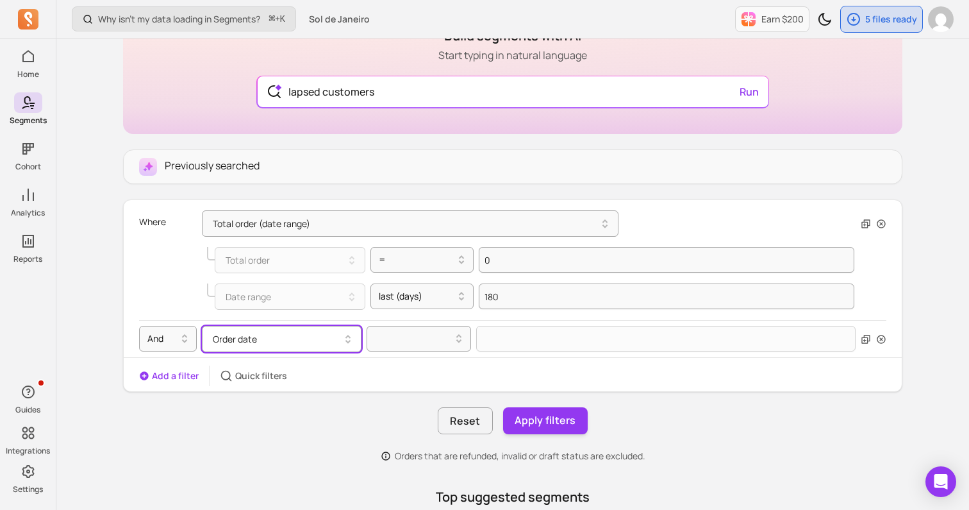
click at [310, 346] on button "Order date" at bounding box center [282, 339] width 160 height 26
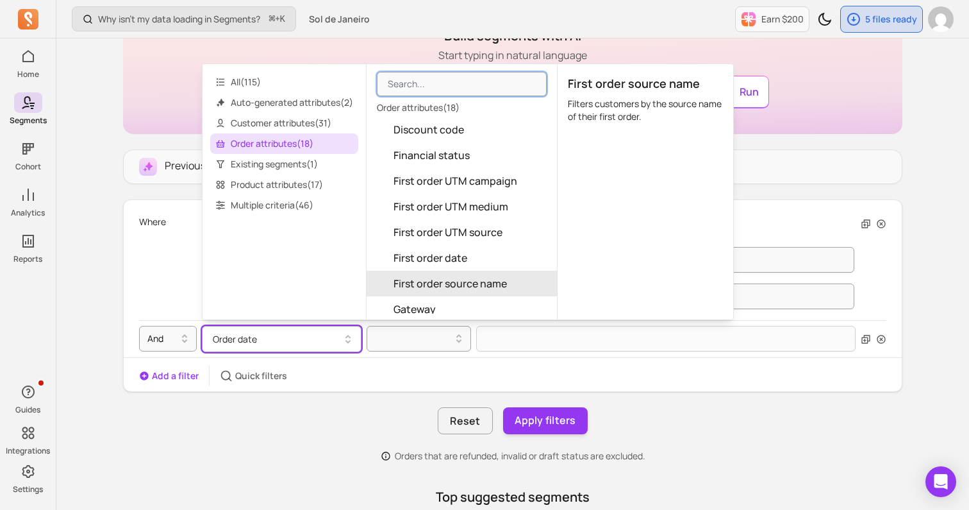
click at [365, 385] on div "Add a filter Quick filters" at bounding box center [513, 375] width 778 height 21
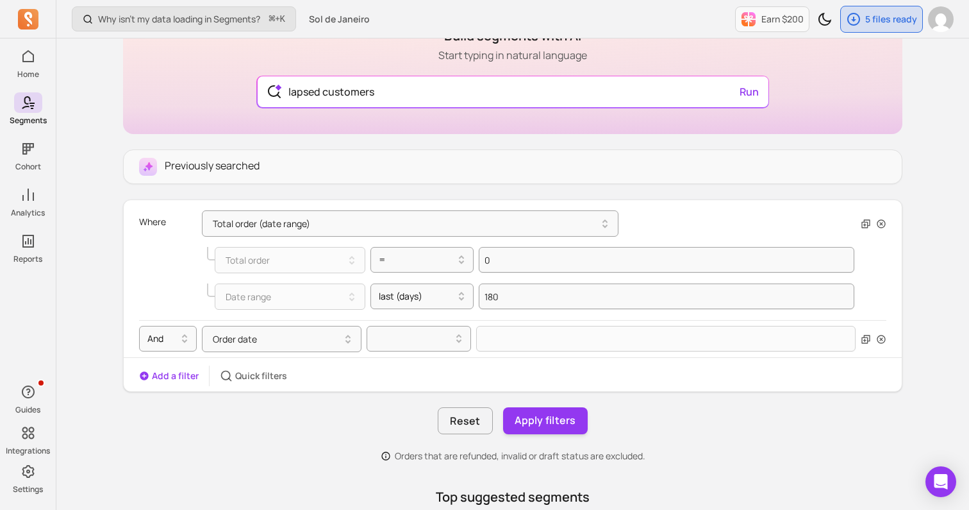
click at [416, 312] on div "Date range last (days) 180" at bounding box center [499, 296] width 710 height 37
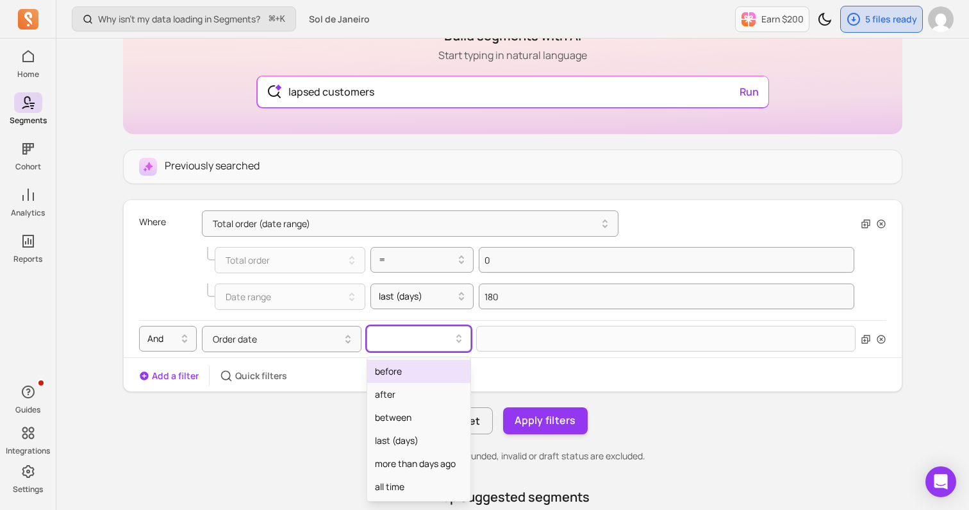
click at [412, 335] on div at bounding box center [414, 338] width 78 height 15
click at [396, 414] on div "between" at bounding box center [418, 417] width 103 height 23
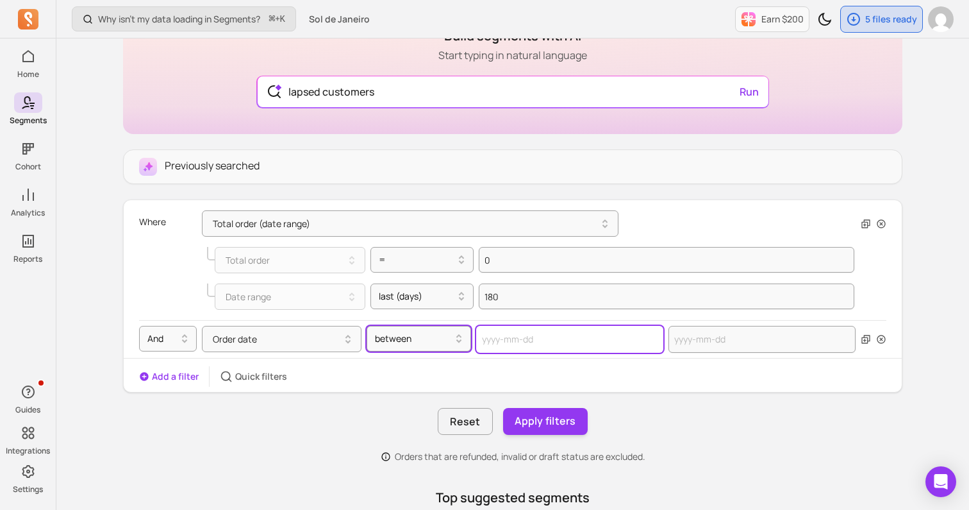
select select "2025"
select select "October"
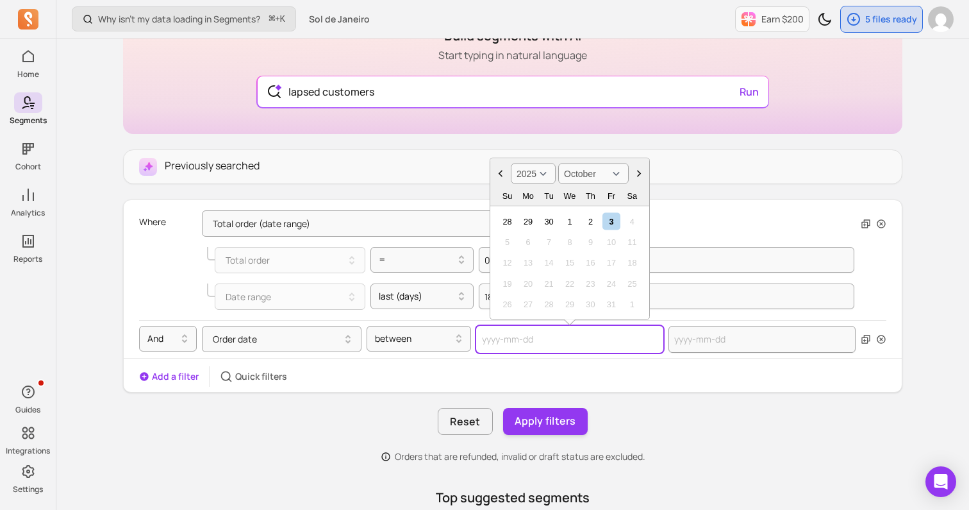
click at [526, 338] on input "text" at bounding box center [569, 339] width 187 height 27
click at [406, 372] on div "Add a filter Quick filters" at bounding box center [513, 376] width 778 height 21
select select "2025"
select select "October"
click at [508, 335] on input "text" at bounding box center [569, 339] width 187 height 27
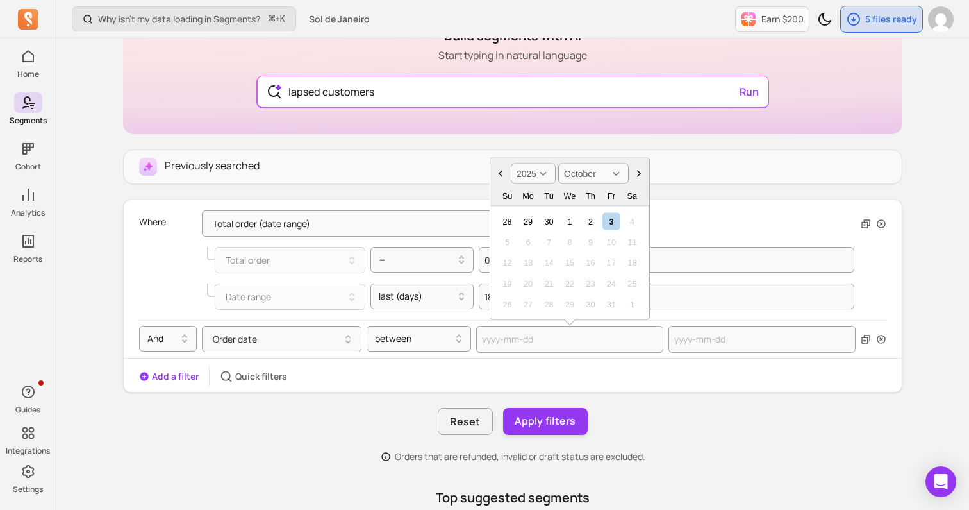
click at [537, 178] on select "2000 2001 2002 2003 2004 2005 2006 2007 2008 2009 2010 2011 2012 2013 2014 2015…" at bounding box center [533, 173] width 45 height 21
select select "2023"
click at [513, 224] on div "1" at bounding box center [507, 220] width 17 height 17
type input "[DATE]"
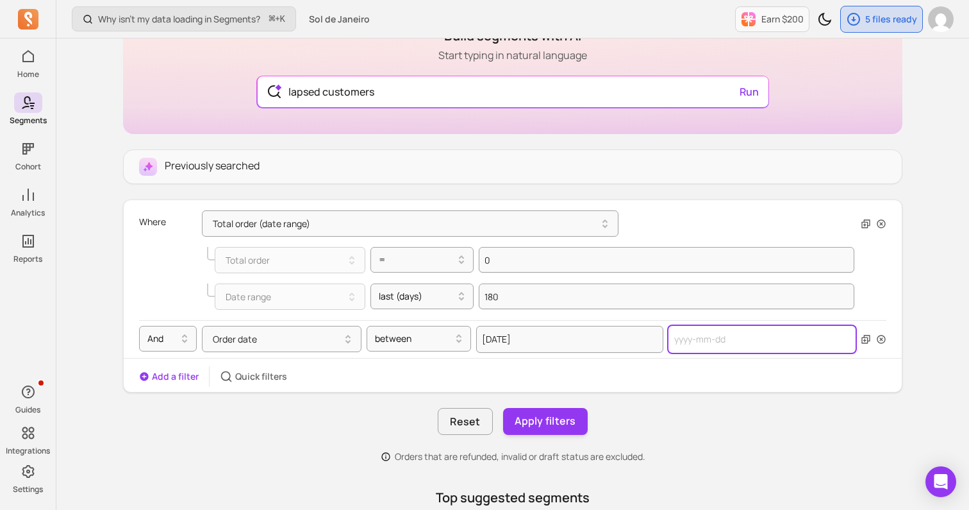
select select "2025"
select select "October"
click at [681, 344] on input "text" at bounding box center [762, 339] width 187 height 27
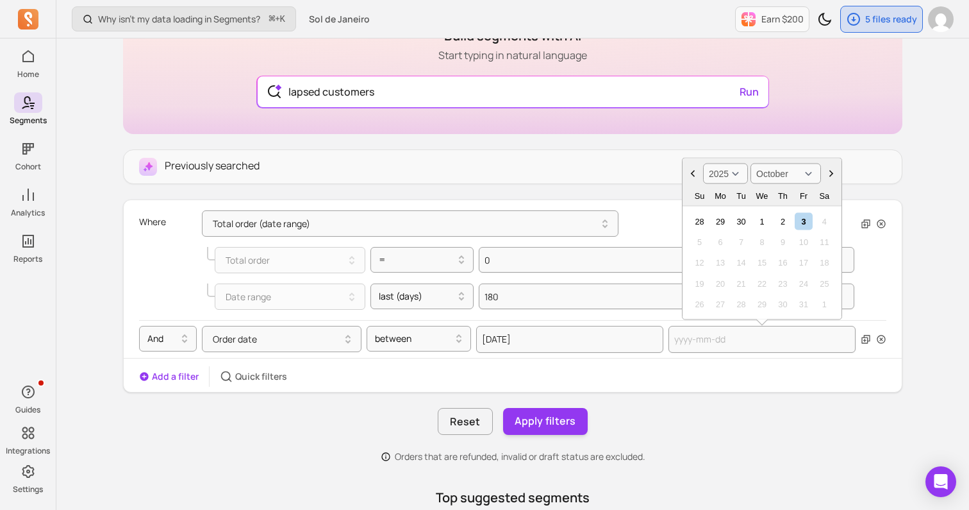
click at [729, 172] on select "2000 2001 2002 2003 2004 2005 2006 2007 2008 2009 2010 2011 2012 2013 2014 2015…" at bounding box center [725, 173] width 45 height 21
select select "2024"
click at [783, 177] on select "January February March April May June July August September October November De…" at bounding box center [786, 173] width 71 height 21
click at [746, 224] on div "1" at bounding box center [741, 220] width 17 height 17
type input "[DATE]"
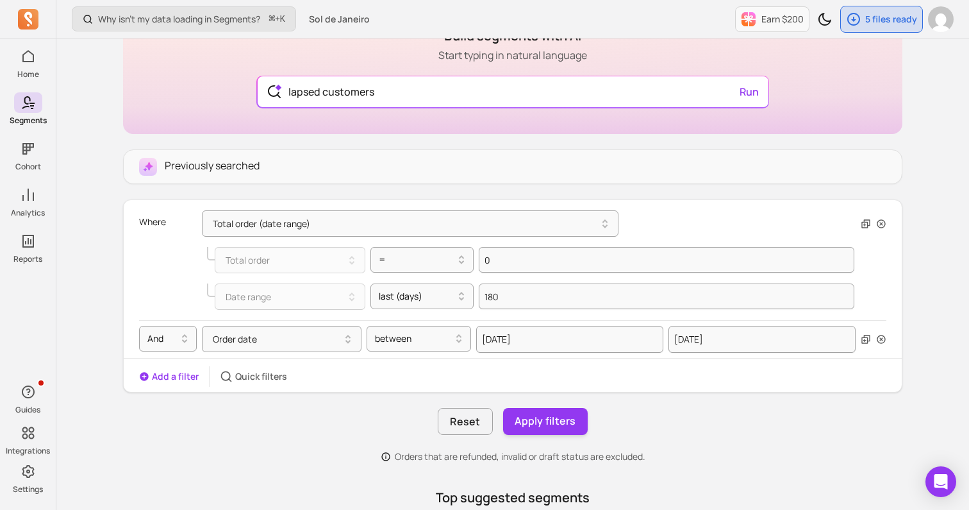
click at [628, 381] on div "Add a filter Quick filters" at bounding box center [513, 376] width 778 height 21
click at [550, 430] on button "Apply filters" at bounding box center [545, 421] width 85 height 27
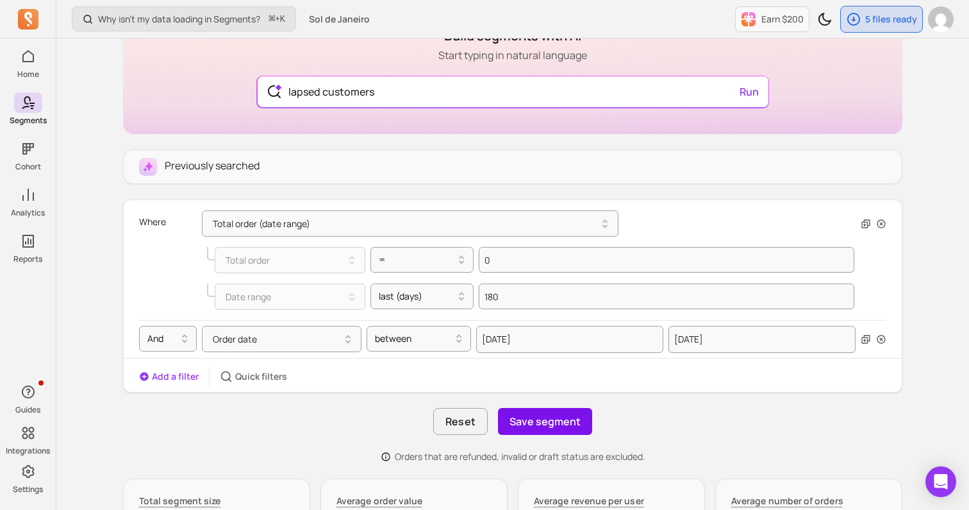
click at [544, 421] on button "Save segment" at bounding box center [545, 421] width 94 height 27
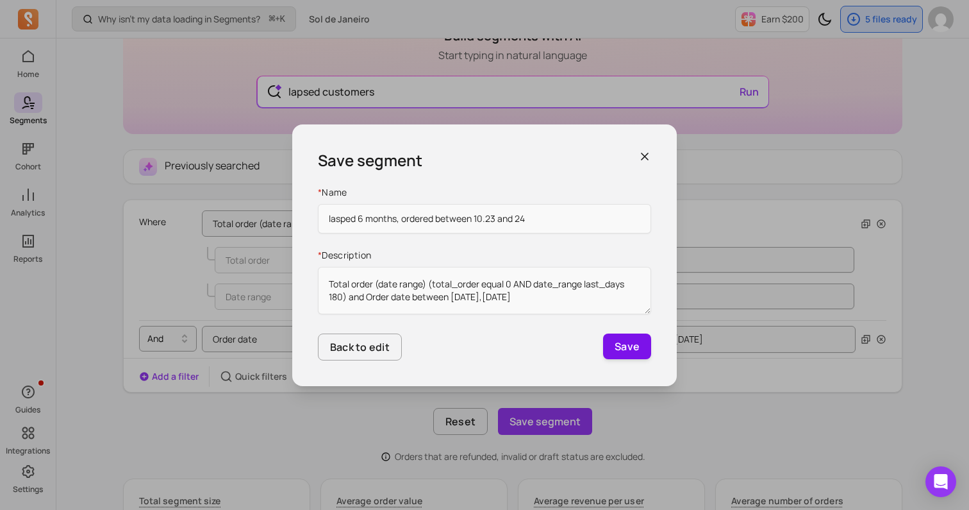
type input "lasped 6 months, ordered between 10.23 and 24"
click at [617, 349] on button "Save" at bounding box center [627, 346] width 48 height 26
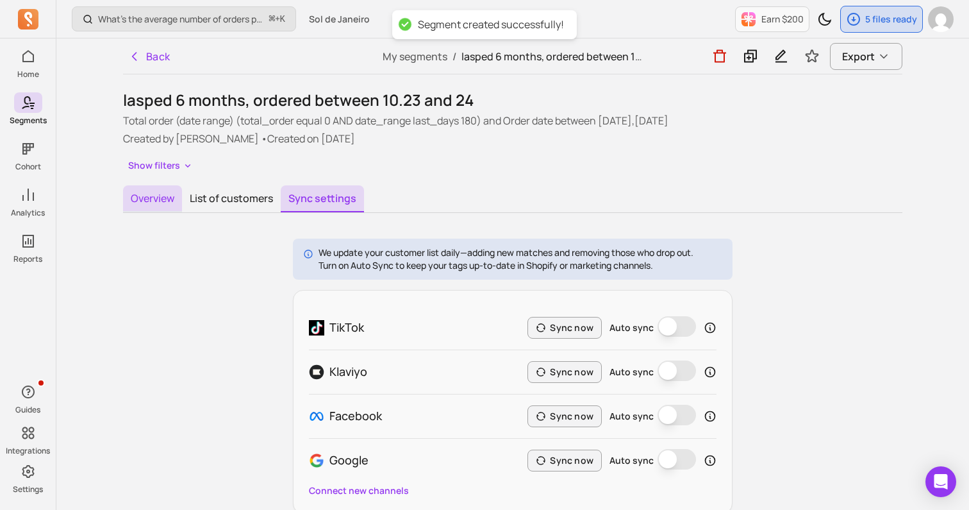
click at [147, 207] on button "Overview" at bounding box center [152, 198] width 59 height 27
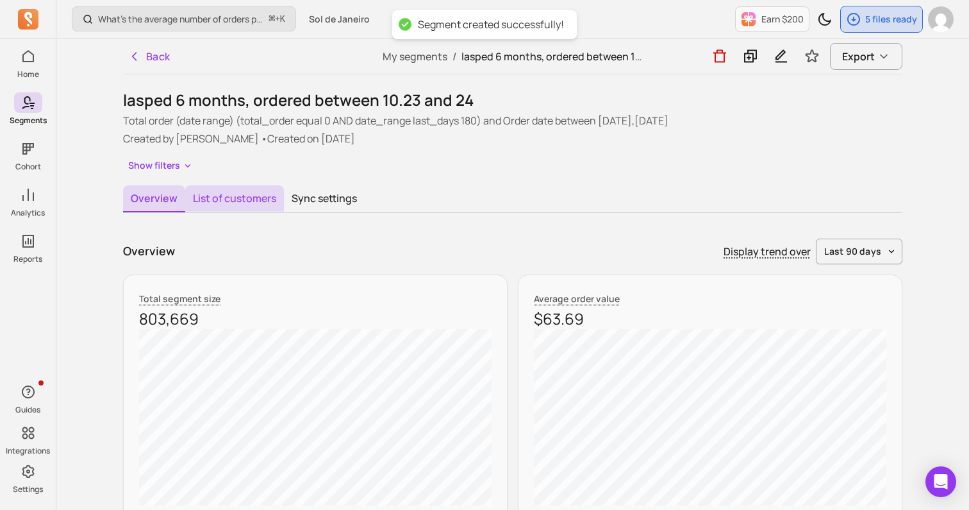
click at [216, 197] on button "List of customers" at bounding box center [234, 198] width 99 height 27
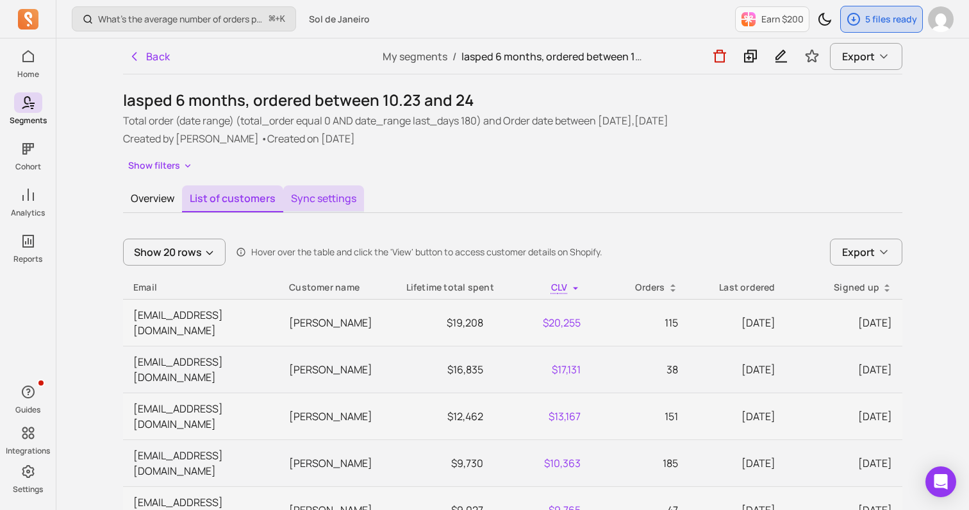
click at [346, 191] on button "Sync settings" at bounding box center [323, 198] width 81 height 27
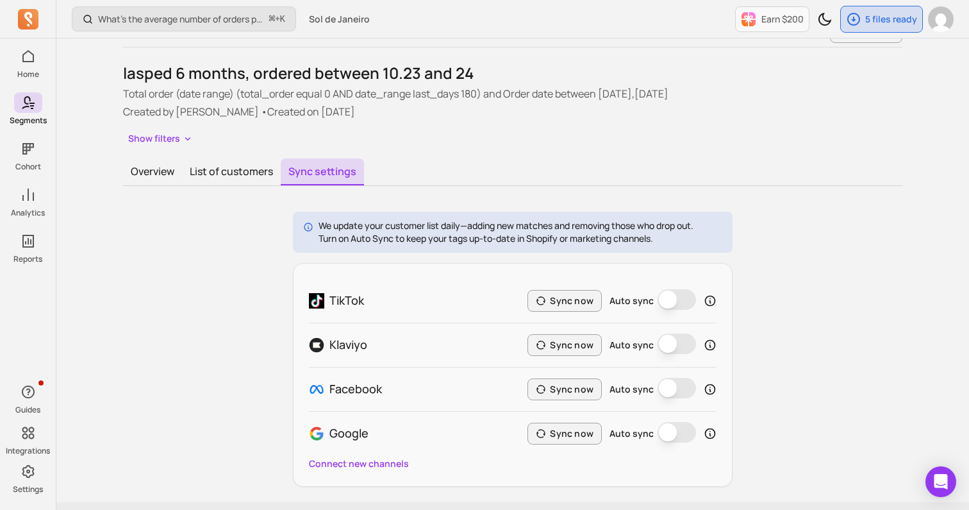
scroll to position [28, 0]
click at [208, 175] on button "List of customers" at bounding box center [231, 171] width 99 height 27
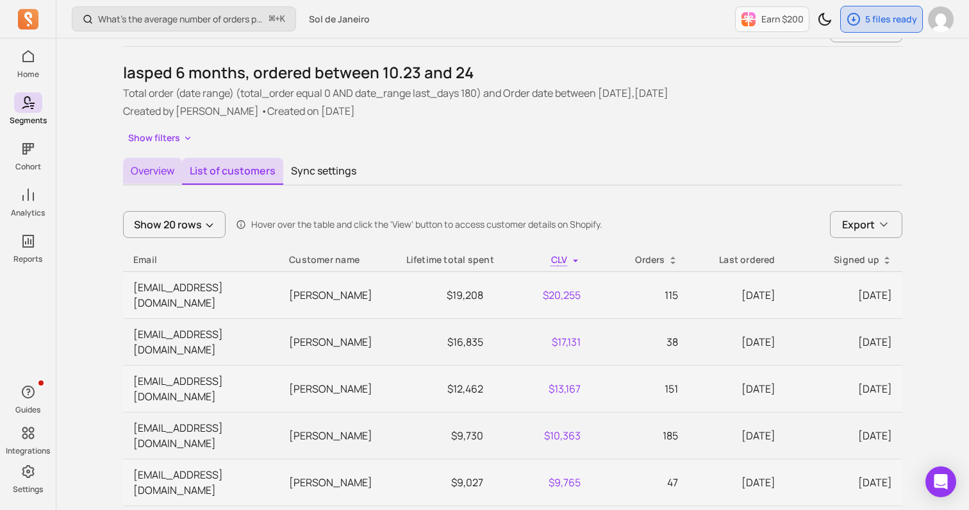
click at [148, 175] on button "Overview" at bounding box center [152, 171] width 59 height 27
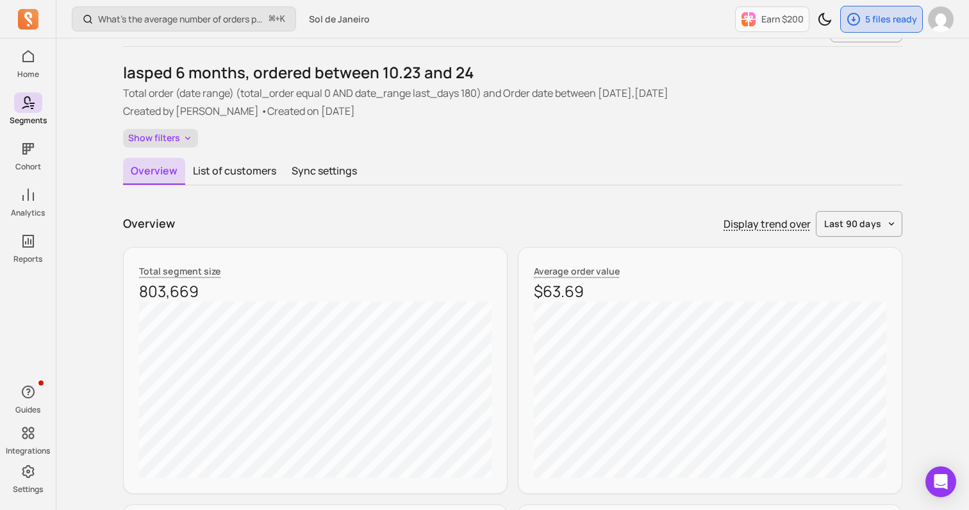
click at [144, 138] on button "Show filters" at bounding box center [160, 138] width 75 height 19
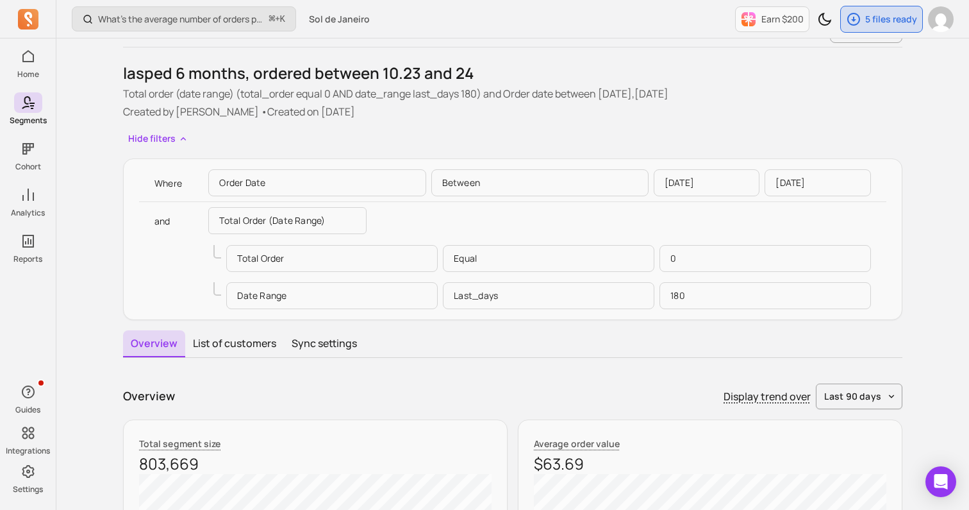
scroll to position [3, 0]
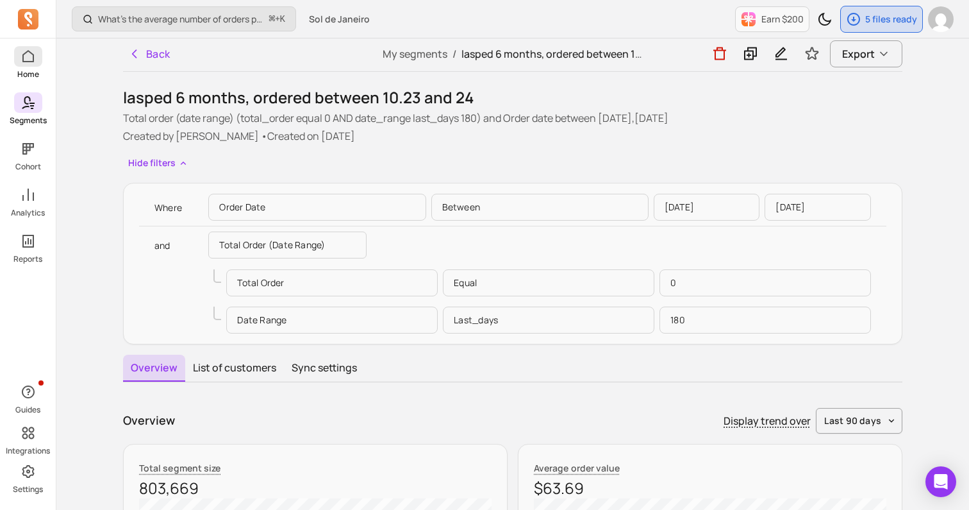
click at [16, 66] on link "Home" at bounding box center [28, 62] width 56 height 33
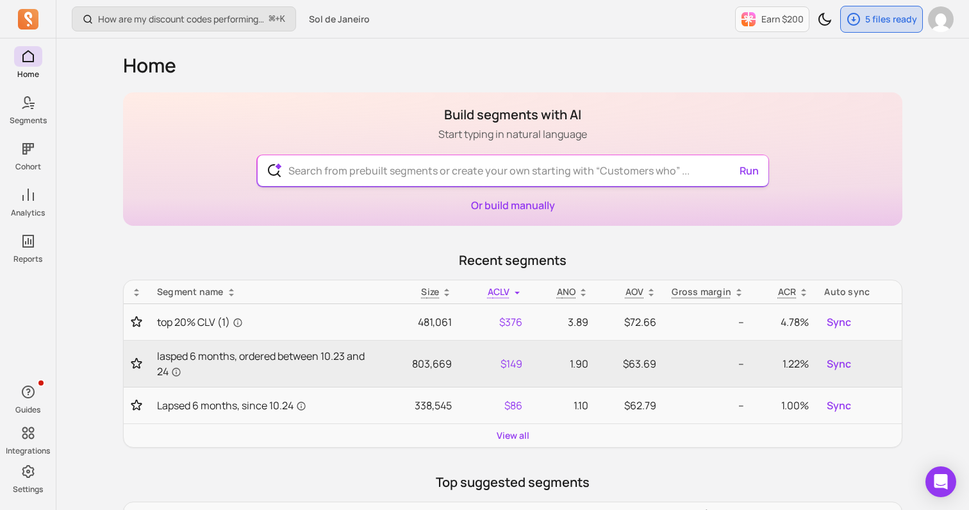
click at [499, 163] on input "text" at bounding box center [513, 170] width 470 height 31
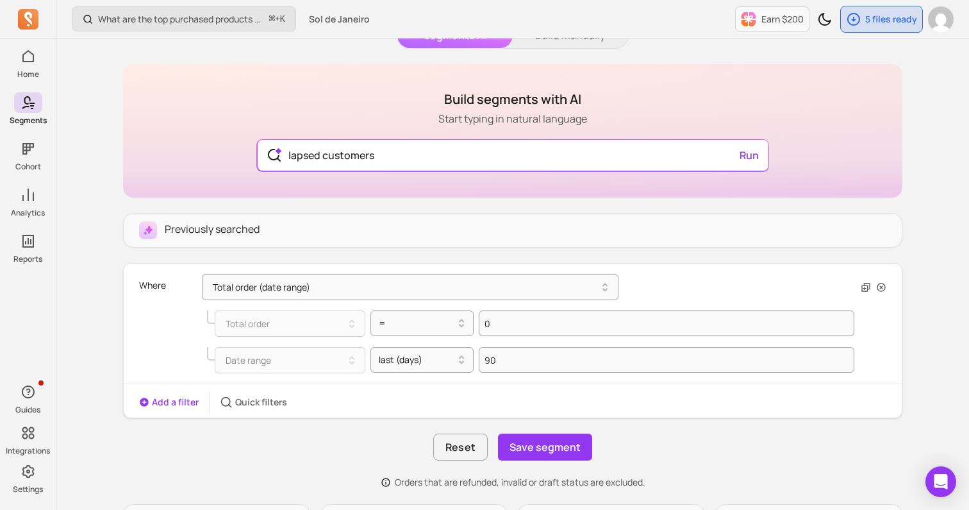
scroll to position [95, 0]
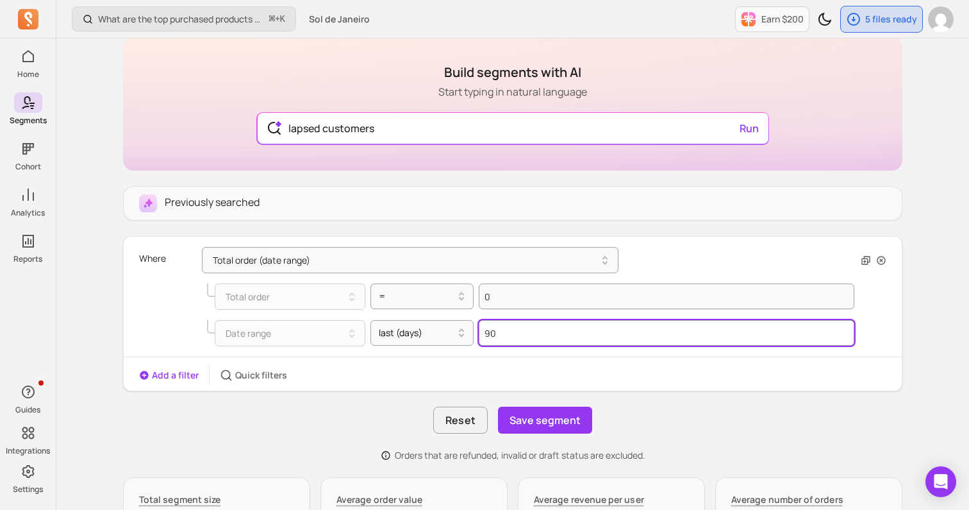
click at [528, 337] on input "90" at bounding box center [667, 333] width 376 height 26
drag, startPoint x: 528, startPoint y: 337, endPoint x: 474, endPoint y: 337, distance: 53.8
click at [474, 337] on div "Date range last (days) 90" at bounding box center [530, 333] width 647 height 26
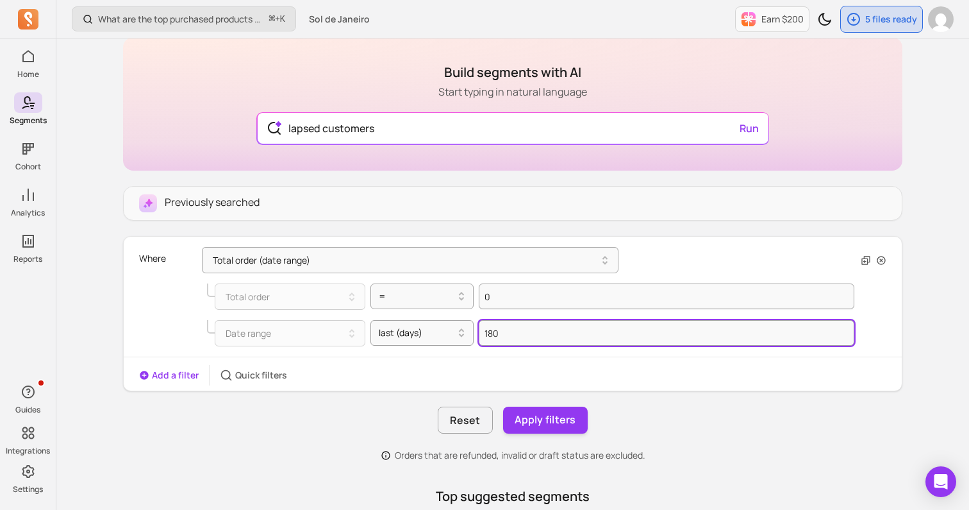
type input "180"
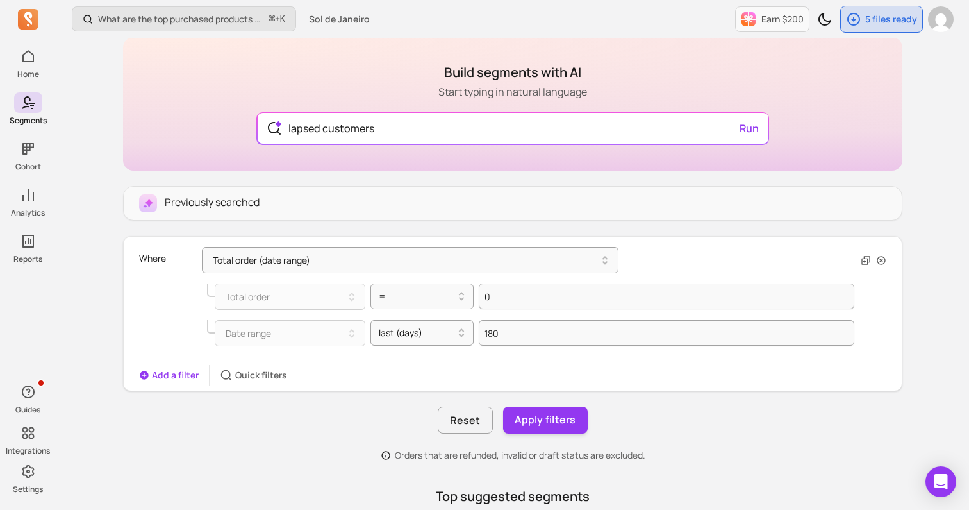
click at [158, 380] on button "Add a filter" at bounding box center [169, 375] width 60 height 13
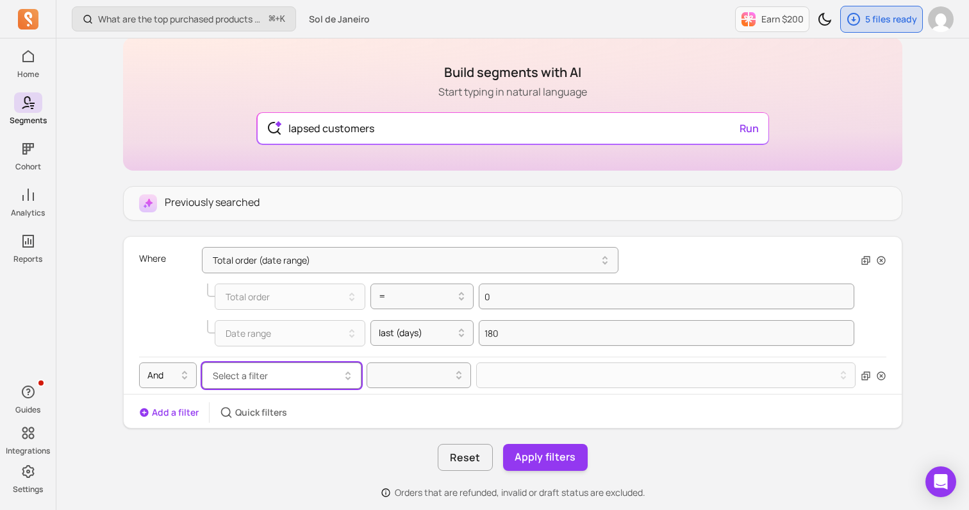
click at [234, 371] on span "Select a filter" at bounding box center [240, 375] width 55 height 12
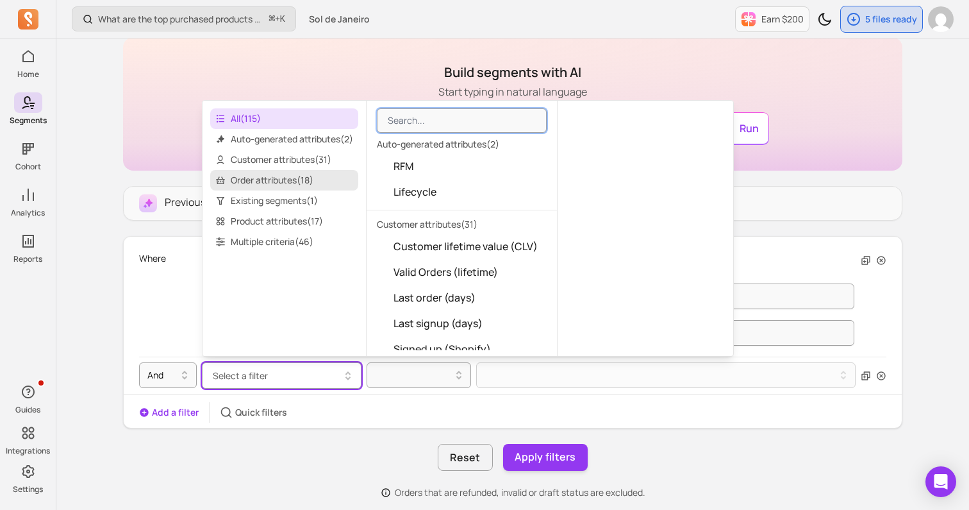
click at [279, 178] on span "Order attributes ( 18 )" at bounding box center [284, 180] width 148 height 21
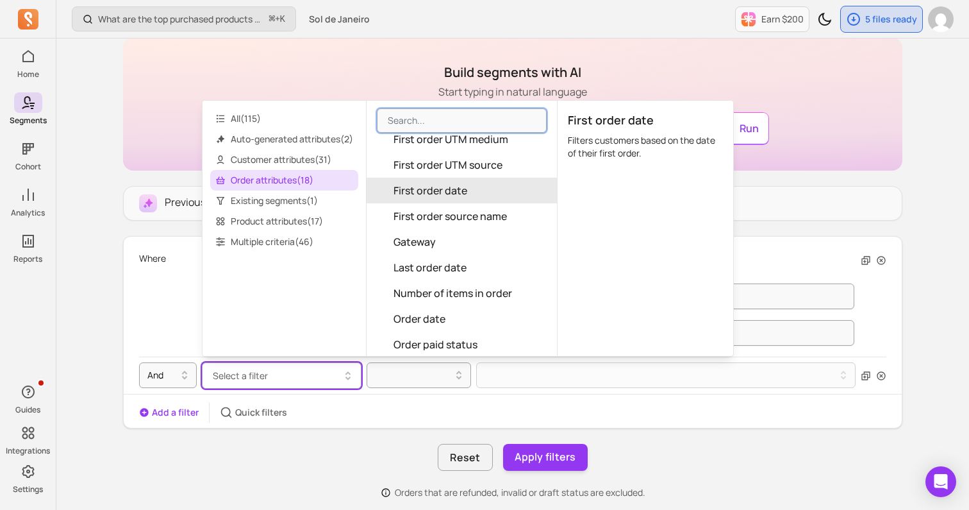
scroll to position [121, 0]
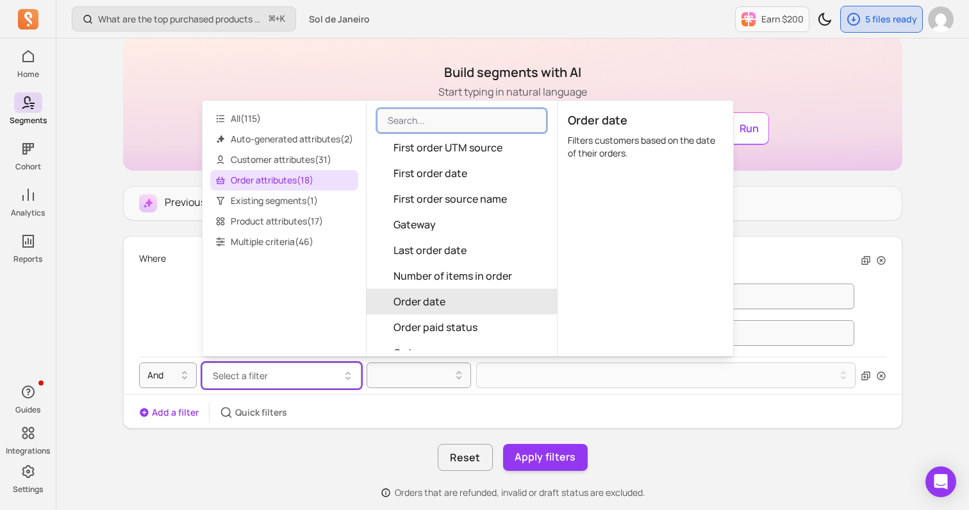
click at [406, 297] on span "Order date" at bounding box center [420, 301] width 52 height 15
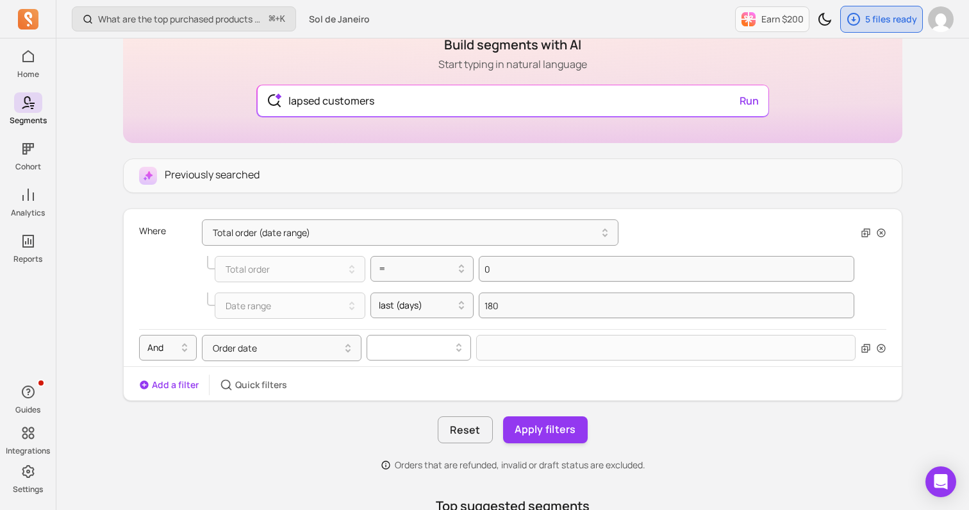
click at [427, 360] on div at bounding box center [419, 348] width 104 height 26
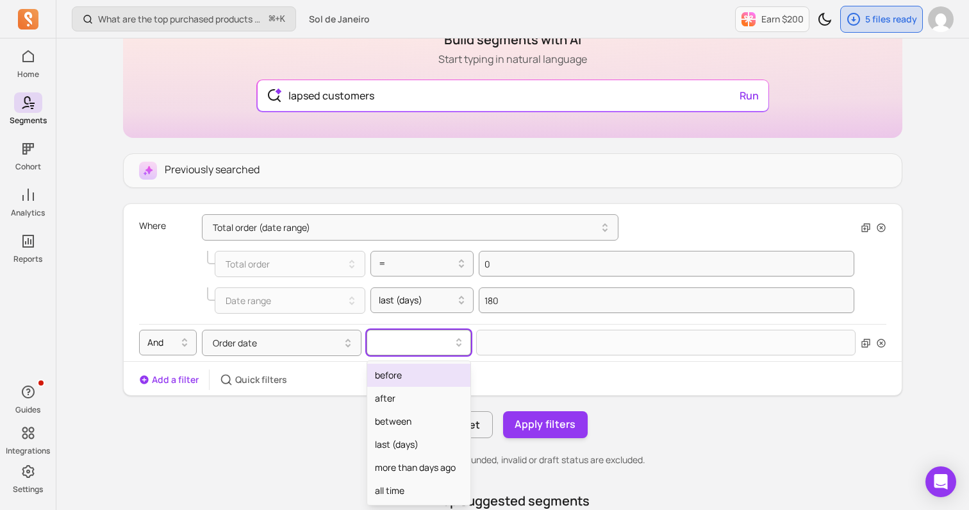
scroll to position [128, 0]
click at [412, 422] on div "between" at bounding box center [418, 420] width 103 height 23
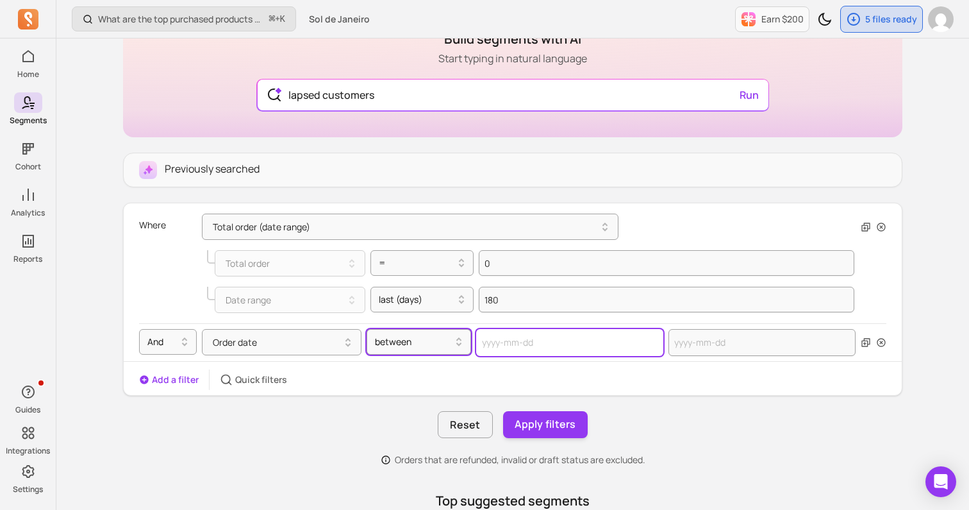
select select "2025"
select select "October"
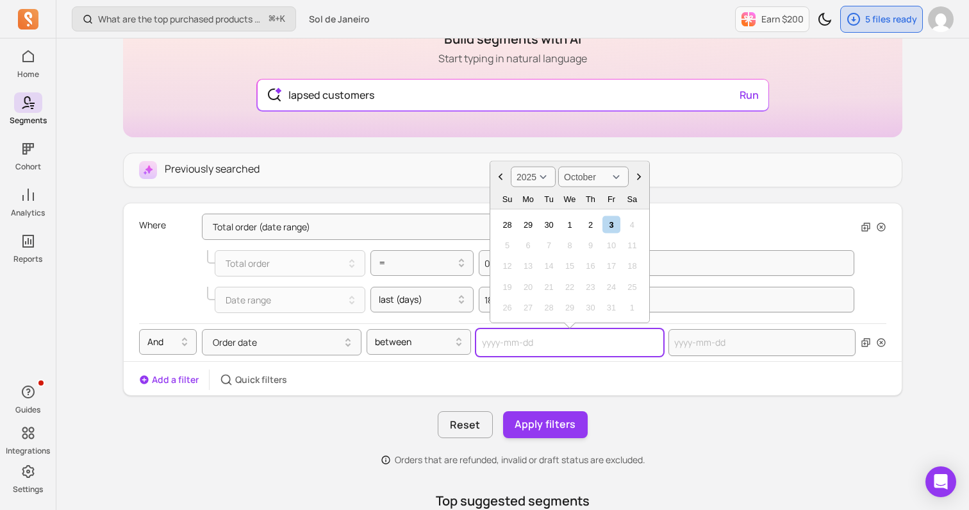
click at [491, 342] on input "text" at bounding box center [569, 342] width 187 height 27
click at [540, 177] on select "2000 2001 2002 2003 2004 2005 2006 2007 2008 2009 2010 2011 2012 2013 2014 2015…" at bounding box center [533, 177] width 45 height 21
select select "2024"
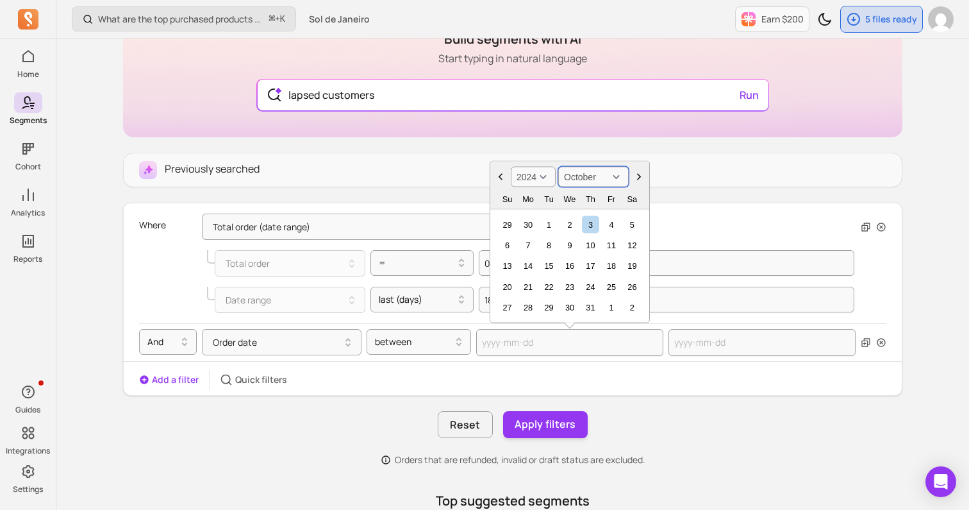
click at [581, 176] on select "January February March April May June July August September October November De…" at bounding box center [593, 177] width 71 height 21
select select "April"
click at [531, 224] on div "1" at bounding box center [527, 223] width 17 height 17
type input "[DATE]"
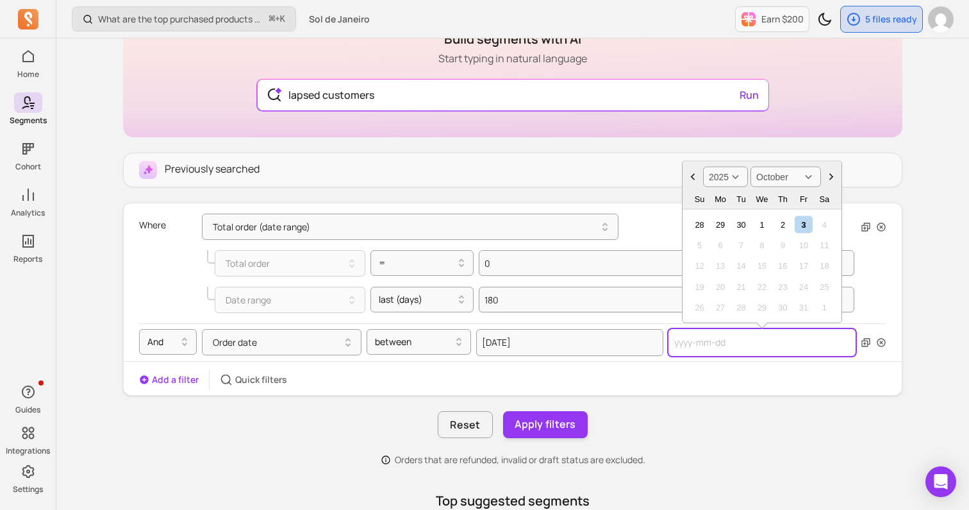
click at [698, 343] on input "text" at bounding box center [762, 342] width 187 height 27
click at [728, 180] on select "2000 2001 2002 2003 2004 2005 2006 2007 2008 2009 2010 2011 2012 2013 2014 2015…" at bounding box center [725, 177] width 45 height 21
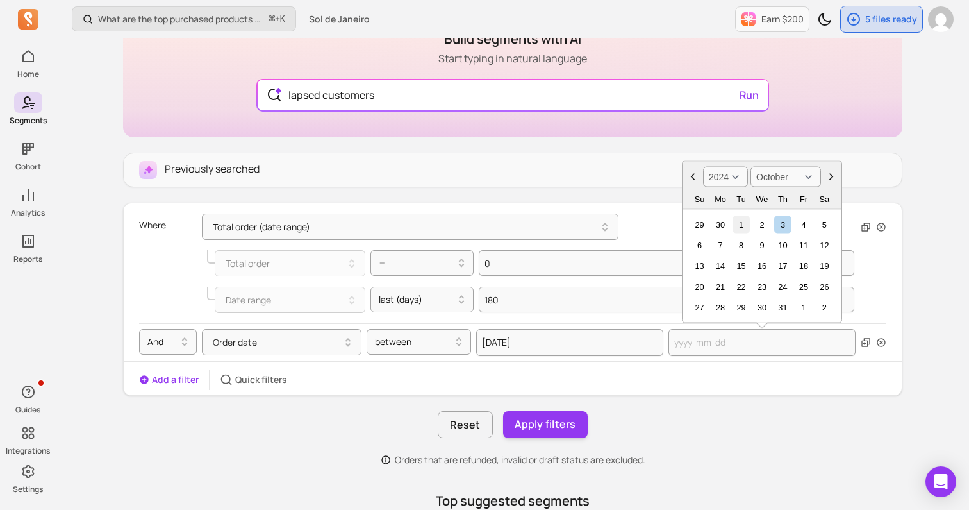
click at [746, 222] on div "1" at bounding box center [741, 223] width 17 height 17
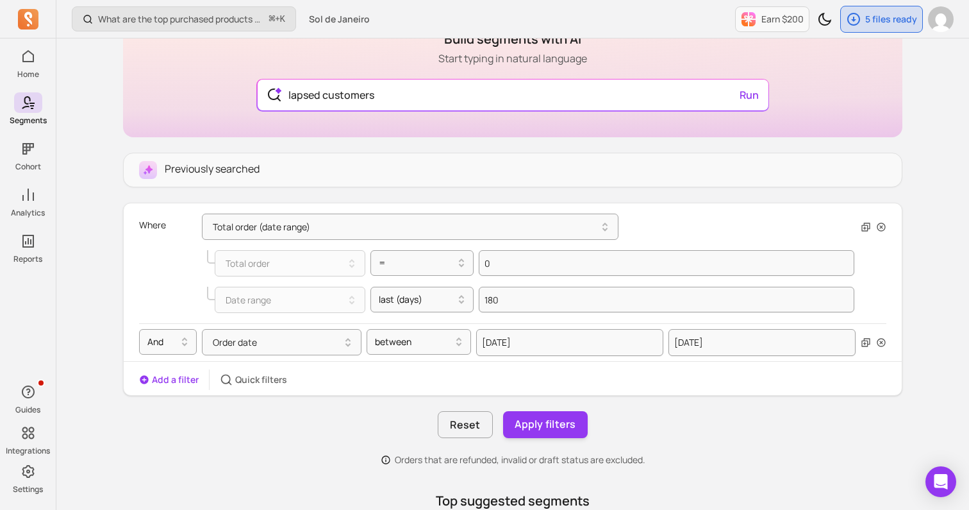
click at [696, 367] on div "Where Total order (date range) Total order = 0 Date range last (days) 180 And O…" at bounding box center [513, 298] width 778 height 181
click at [566, 426] on button "Apply filters" at bounding box center [545, 424] width 85 height 27
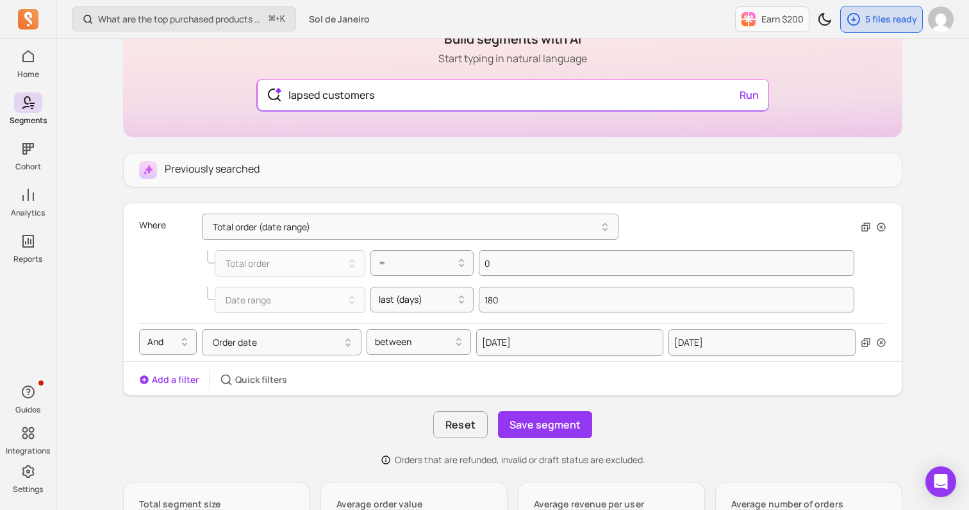
scroll to position [196, 0]
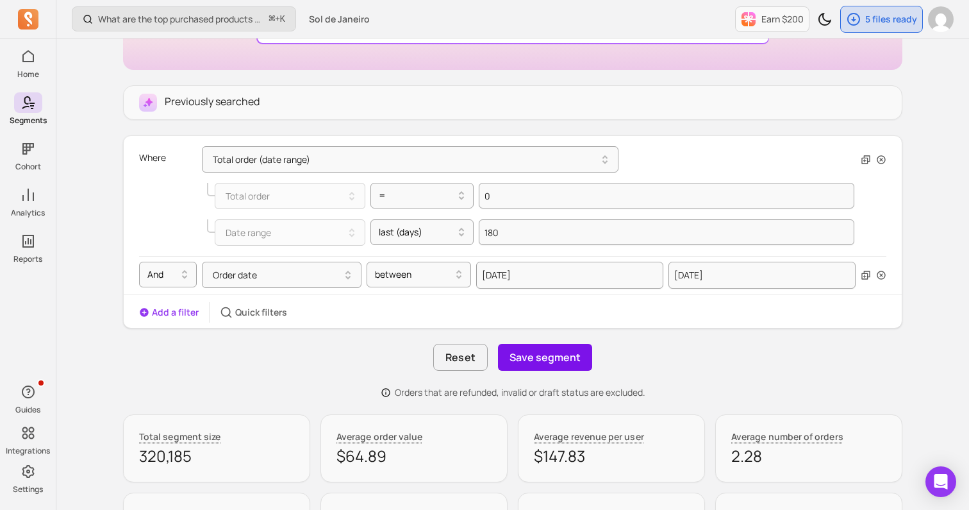
click at [546, 361] on button "Save segment" at bounding box center [545, 357] width 94 height 27
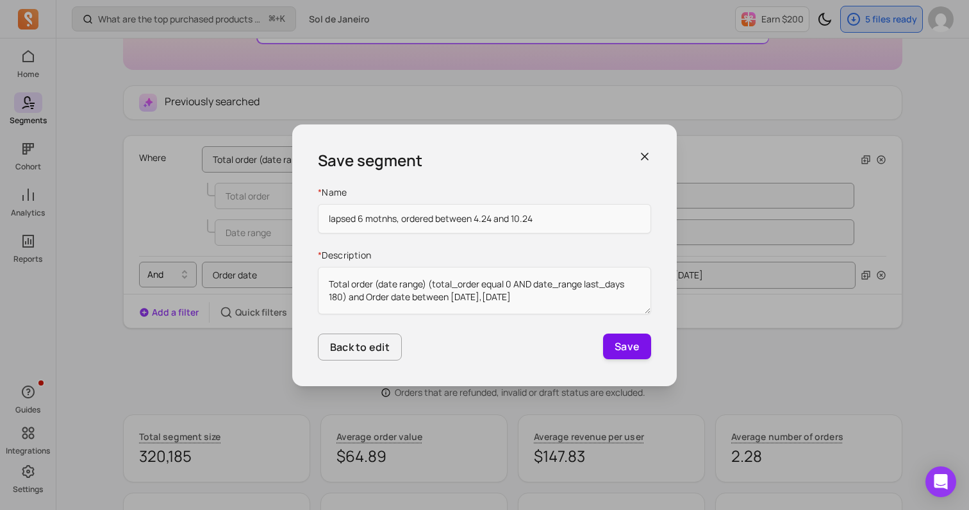
click at [616, 350] on button "Save" at bounding box center [627, 346] width 48 height 26
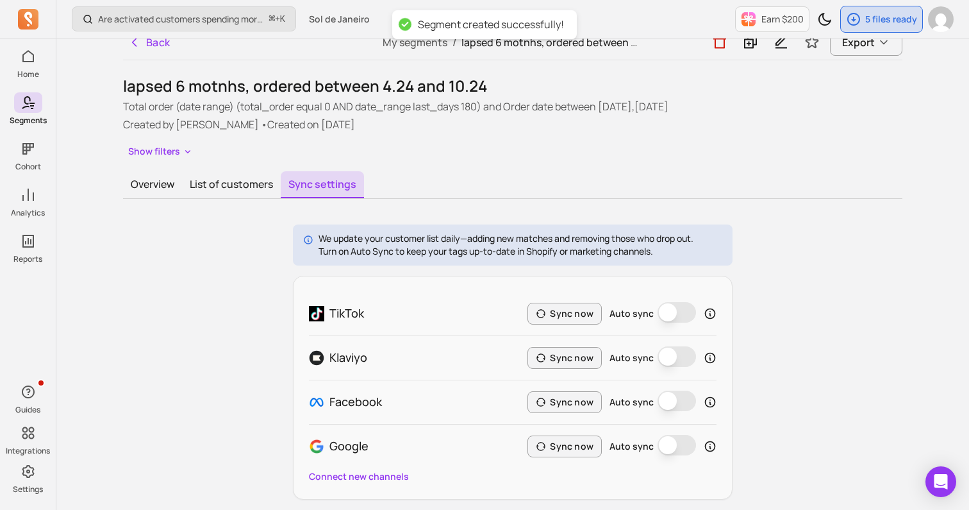
scroll to position [15, 0]
click at [856, 51] on button "Export" at bounding box center [866, 41] width 72 height 27
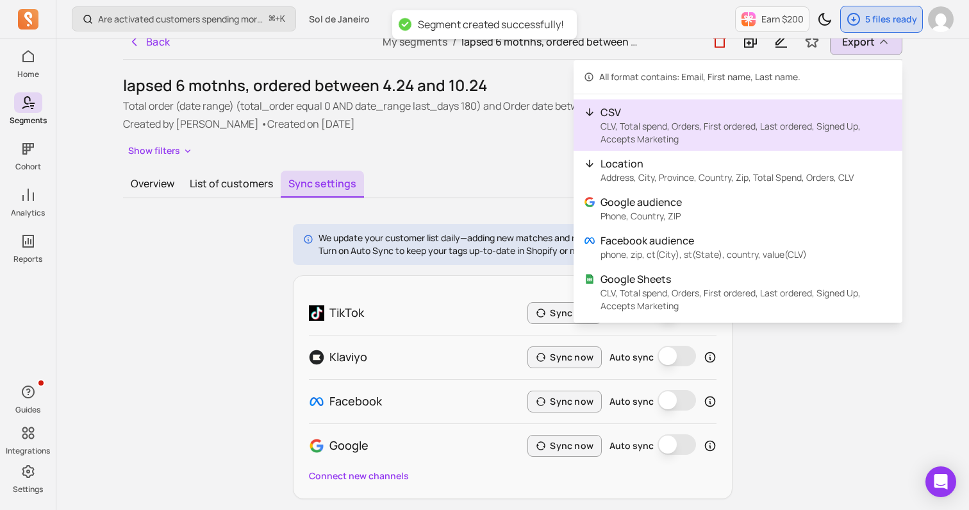
click at [697, 125] on p "CLV, Total spend, Orders, First ordered, Last ordered, Signed Up, Accepts Marke…" at bounding box center [747, 133] width 292 height 26
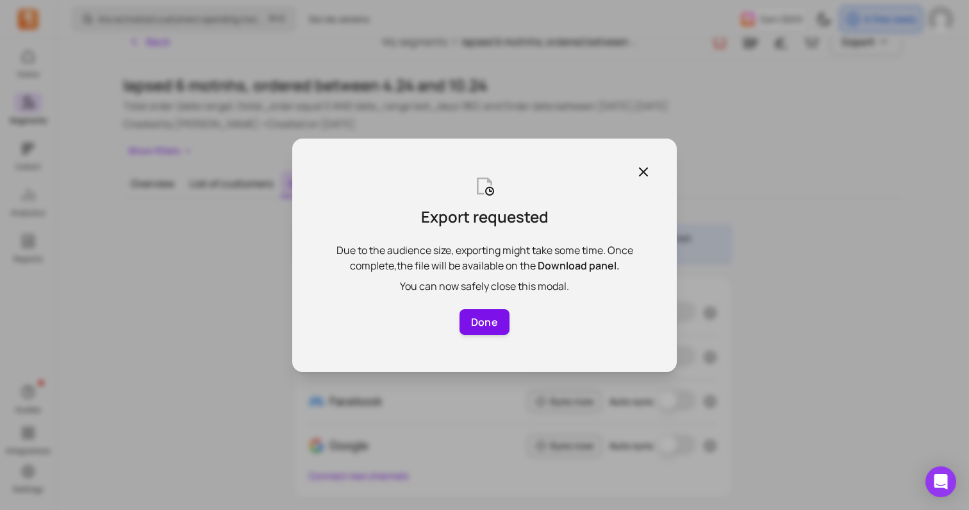
click at [481, 324] on button "Done" at bounding box center [485, 322] width 50 height 26
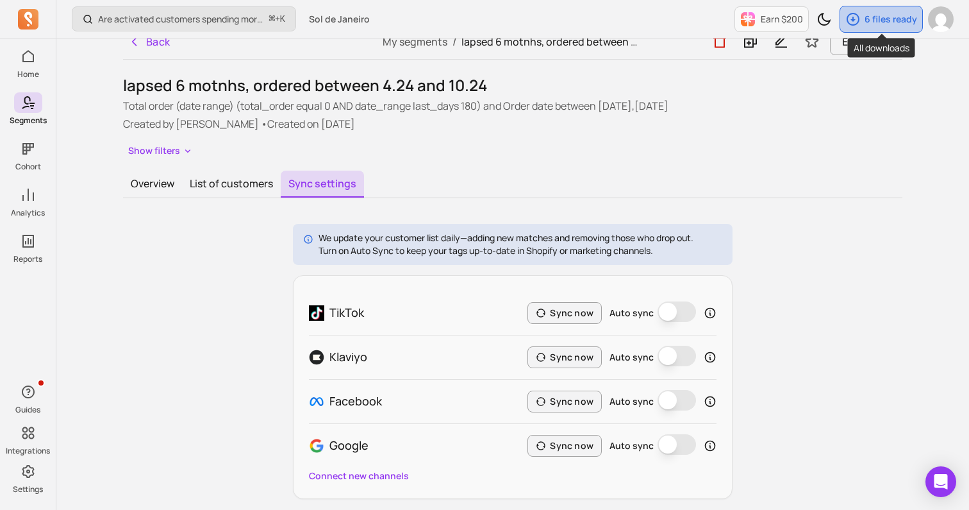
click at [863, 14] on div "6 files ready" at bounding box center [881, 19] width 82 height 26
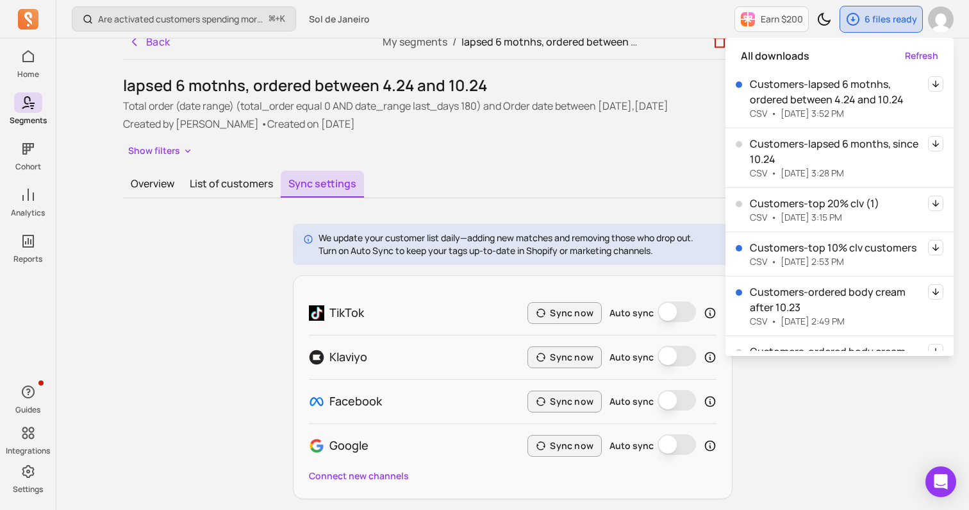
click at [933, 83] on icon "button" at bounding box center [935, 83] width 15 height 15
click at [570, 171] on div "Overview List of customers Sync settings" at bounding box center [512, 185] width 779 height 28
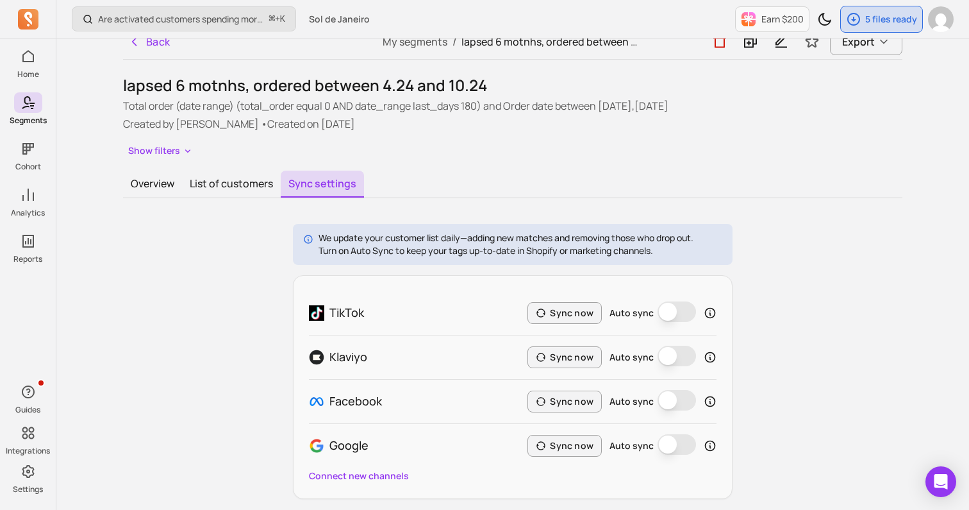
scroll to position [0, 0]
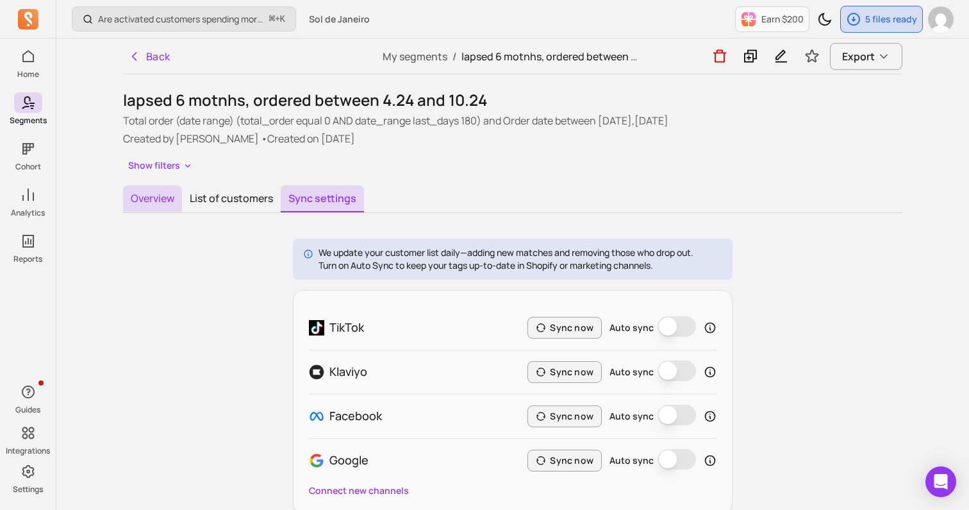
click at [151, 201] on button "Overview" at bounding box center [152, 198] width 59 height 27
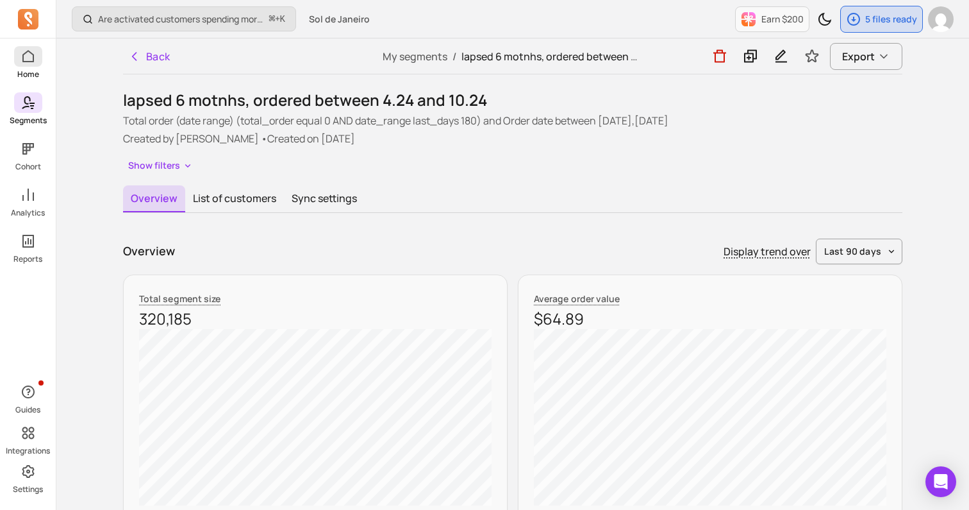
click at [22, 57] on icon at bounding box center [28, 56] width 12 height 12
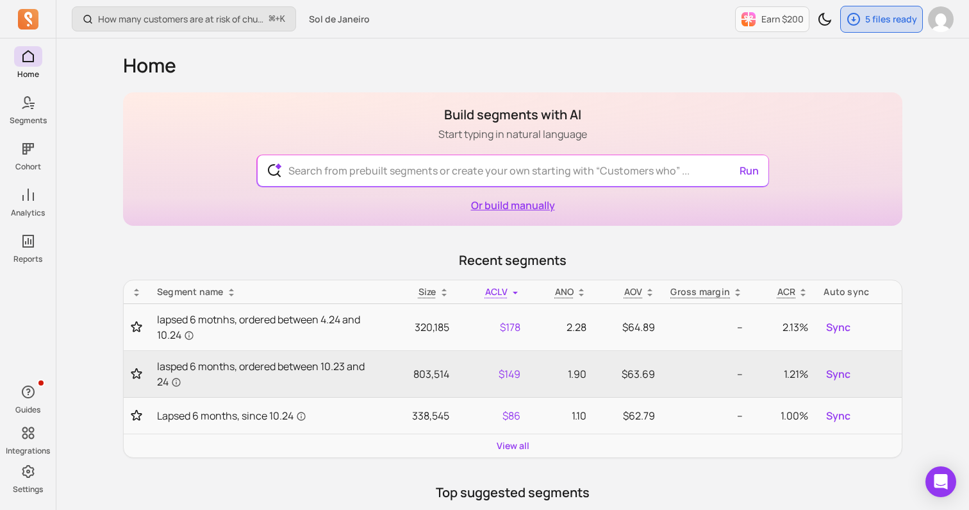
click at [521, 207] on link "Or build manually" at bounding box center [513, 205] width 84 height 14
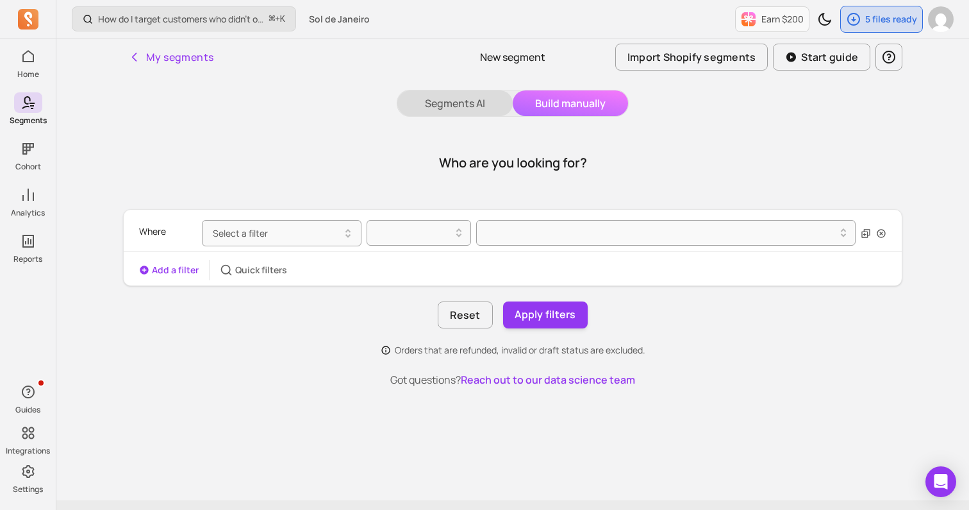
click at [479, 97] on button "Segments AI" at bounding box center [454, 103] width 115 height 26
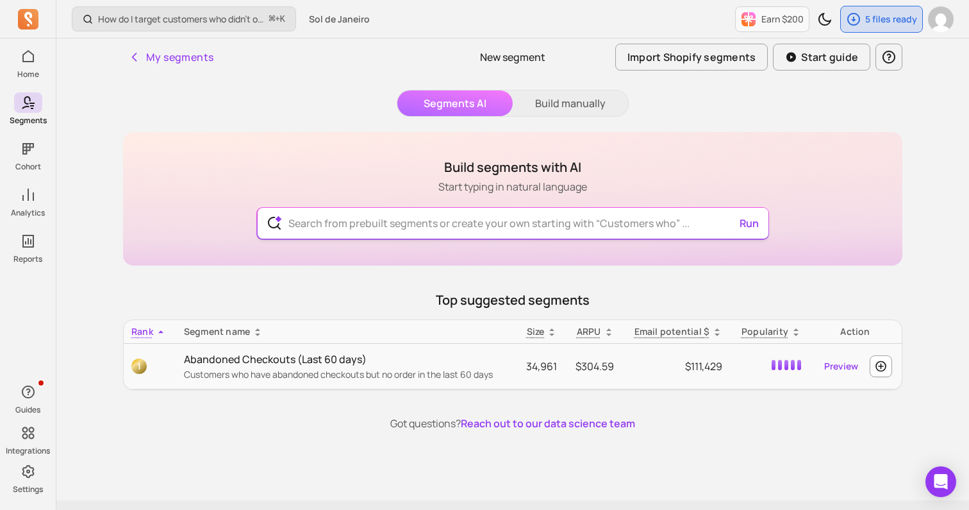
click at [470, 224] on input "text" at bounding box center [513, 223] width 470 height 31
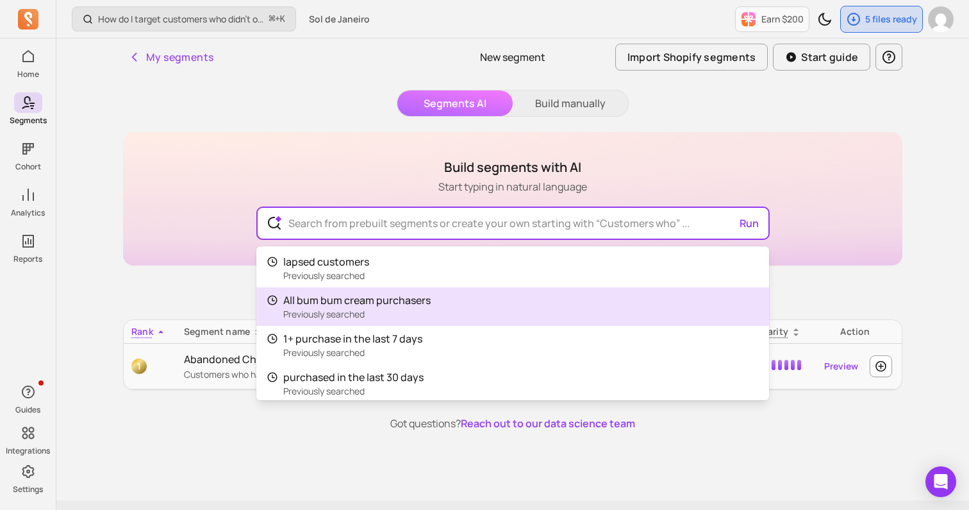
click at [311, 303] on span "All bum bum cream purchasers" at bounding box center [356, 300] width 147 height 14
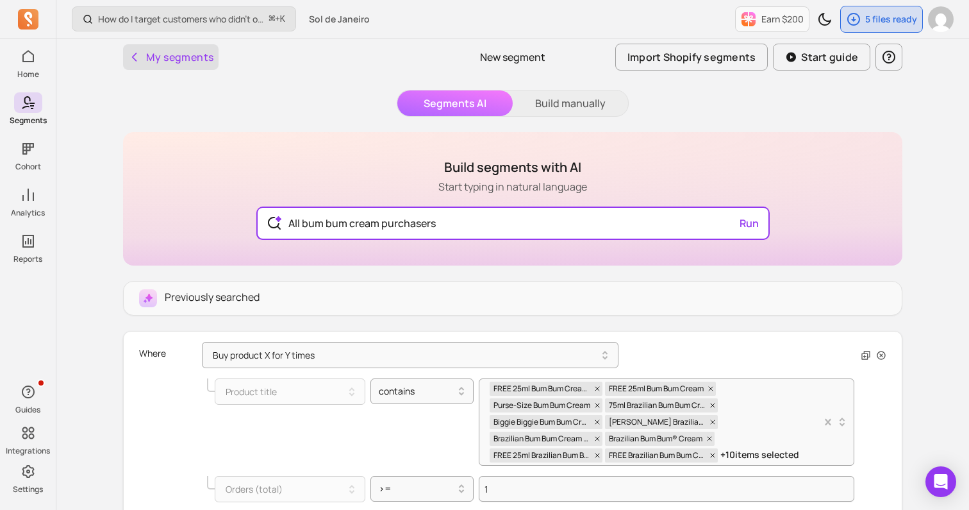
click at [170, 60] on button "My segments" at bounding box center [171, 57] width 96 height 26
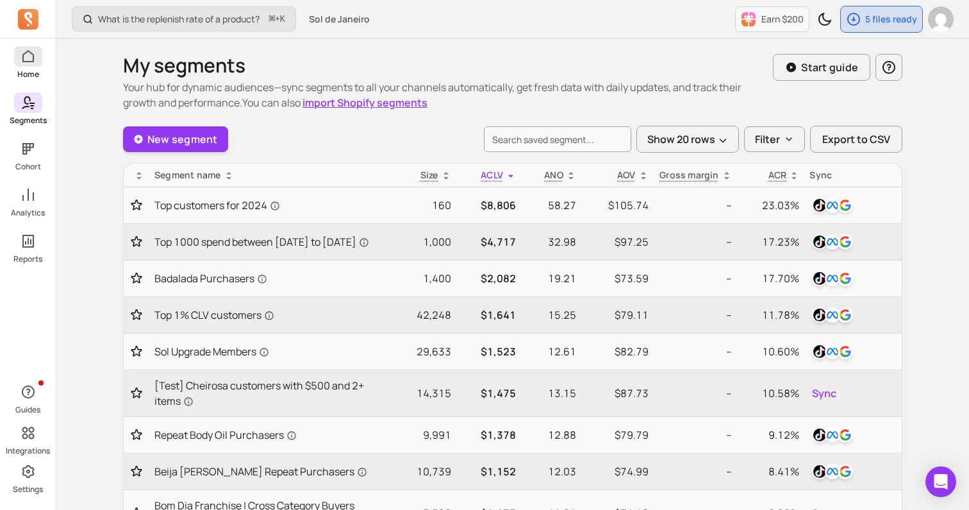
click at [24, 63] on icon at bounding box center [28, 56] width 15 height 15
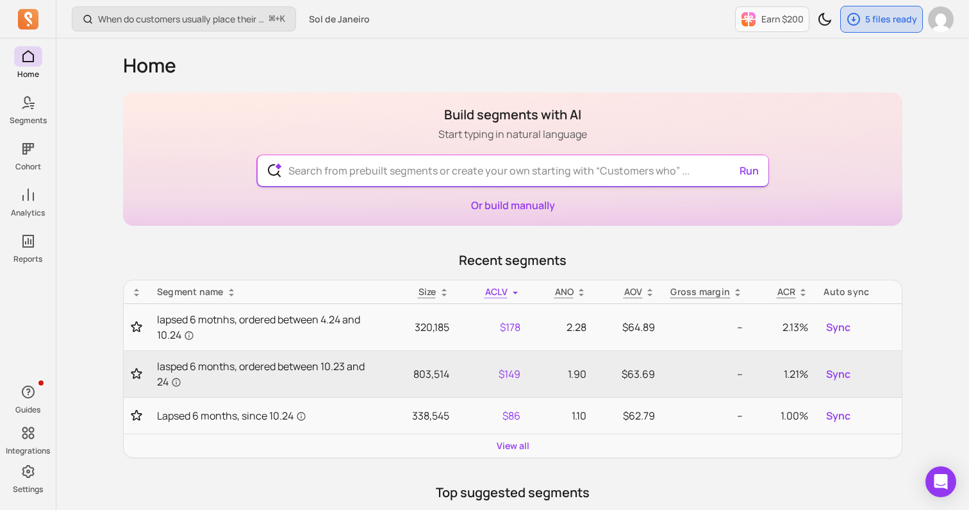
click at [414, 162] on input "text" at bounding box center [513, 170] width 470 height 31
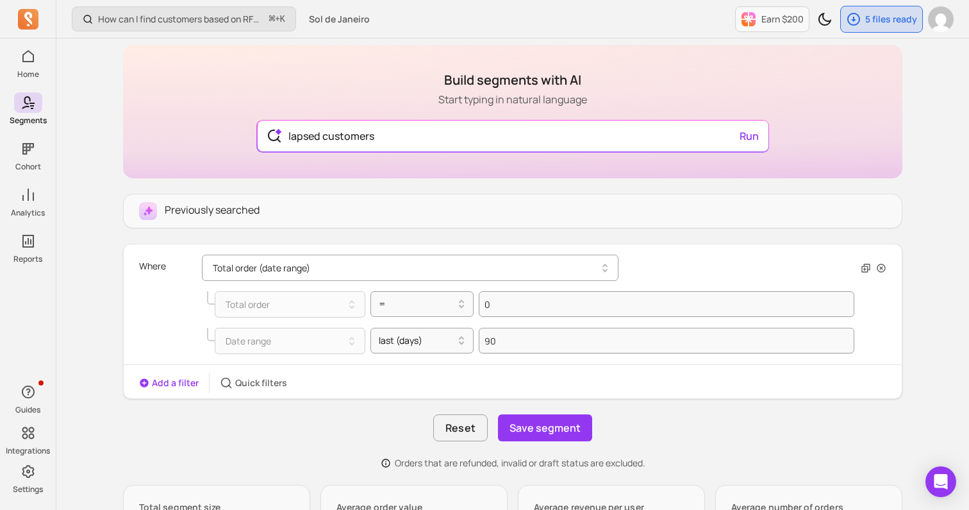
scroll to position [106, 0]
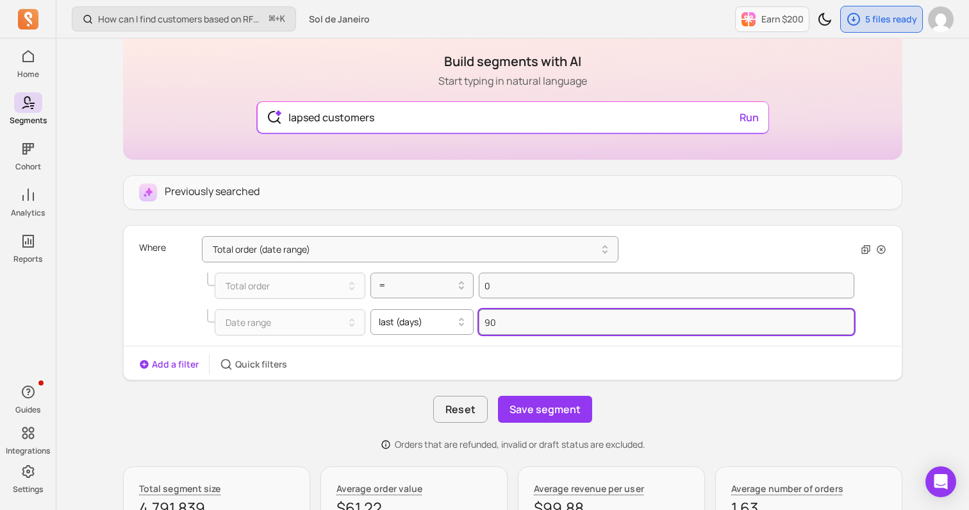
drag, startPoint x: 504, startPoint y: 319, endPoint x: 473, endPoint y: 319, distance: 31.4
click at [473, 319] on div "Date range last (days) 90" at bounding box center [530, 322] width 647 height 26
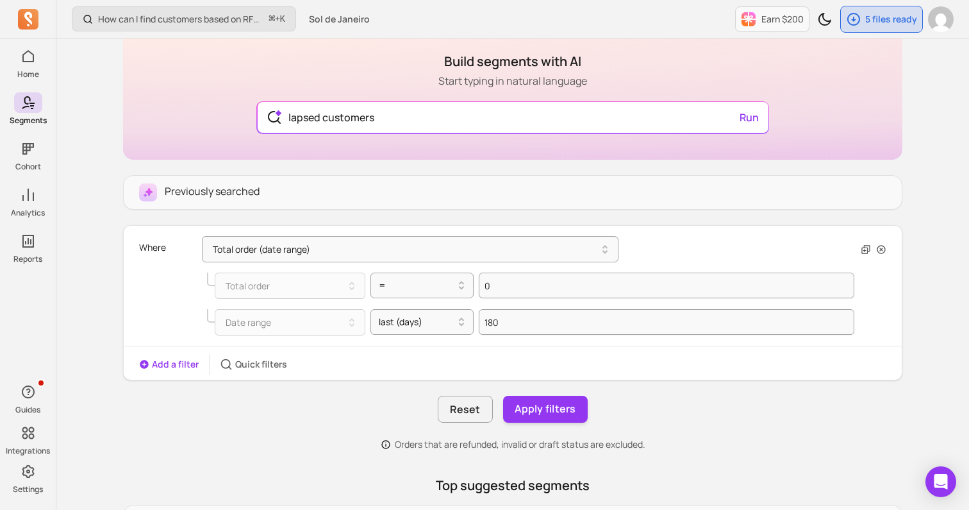
click at [469, 361] on div "Add a filter Quick filters" at bounding box center [513, 364] width 778 height 21
click at [186, 365] on button "Add a filter" at bounding box center [169, 364] width 60 height 13
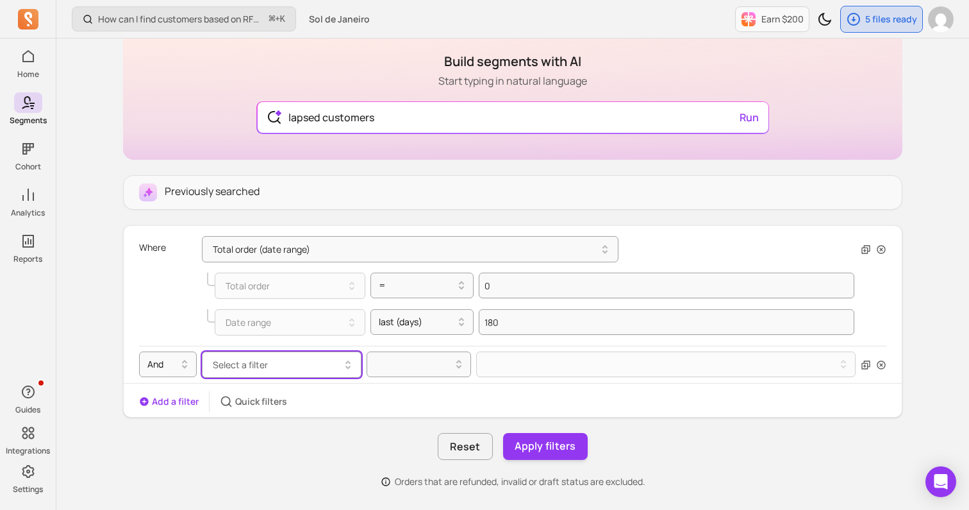
click at [244, 371] on button "Select a filter" at bounding box center [282, 364] width 160 height 26
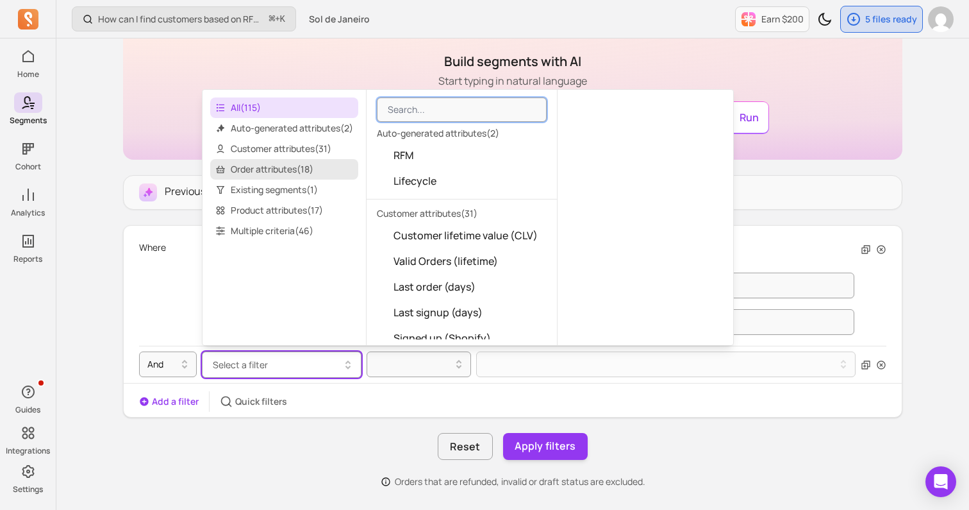
click at [283, 172] on span "Order attributes ( 18 )" at bounding box center [284, 169] width 148 height 21
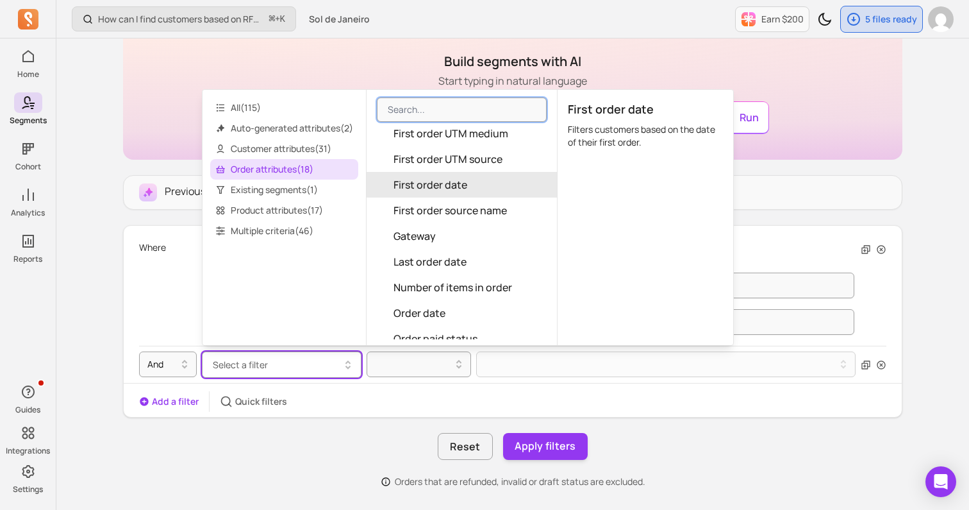
scroll to position [99, 0]
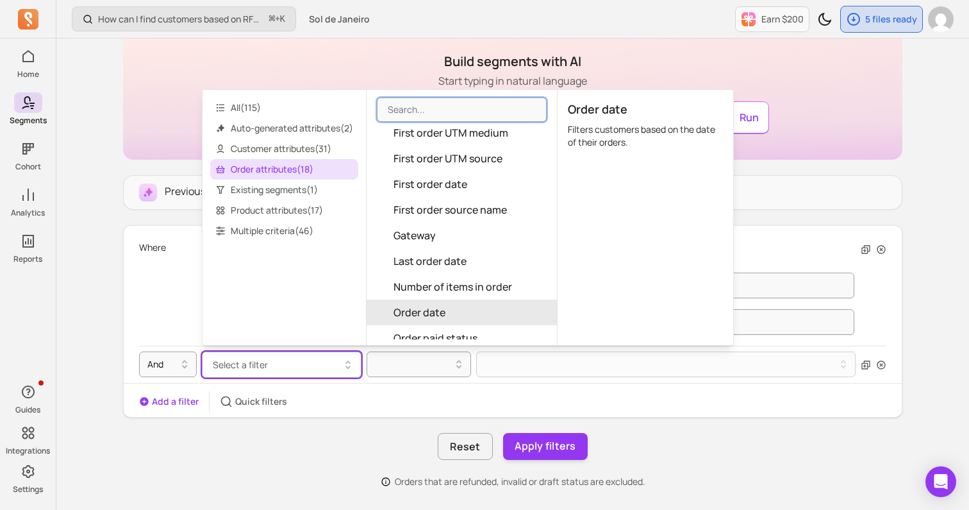
click at [452, 299] on button "Order date" at bounding box center [462, 312] width 190 height 26
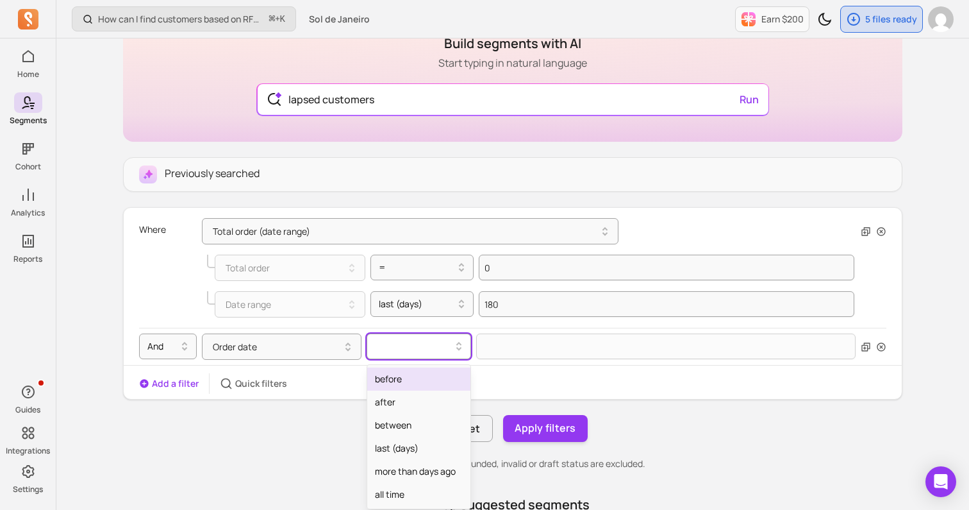
click at [424, 355] on div at bounding box center [414, 346] width 90 height 21
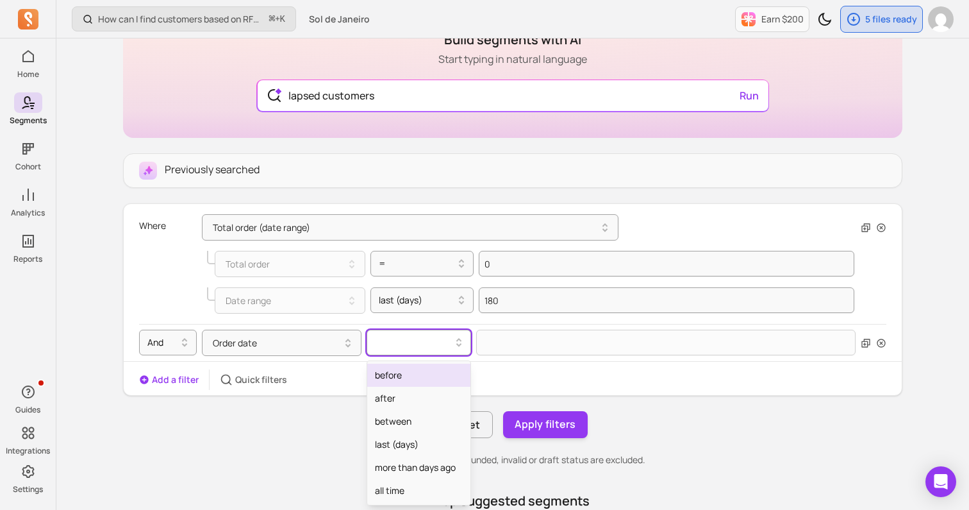
scroll to position [128, 0]
click at [412, 418] on div "between" at bounding box center [418, 420] width 103 height 23
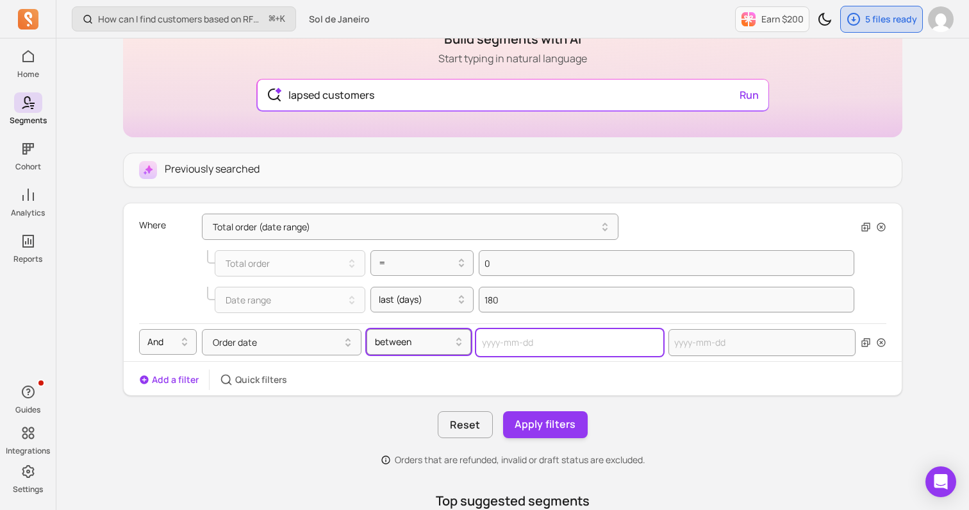
click at [513, 341] on input "text" at bounding box center [569, 342] width 187 height 27
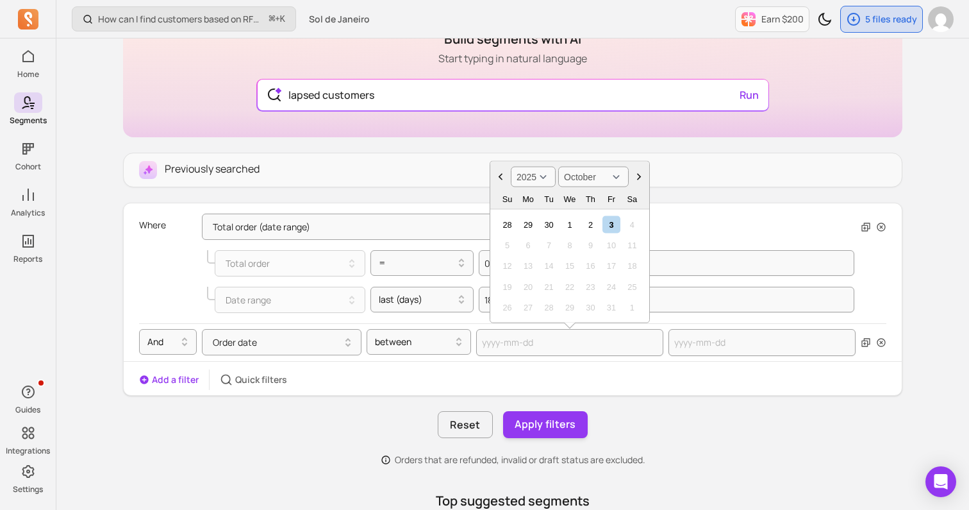
click at [544, 178] on select "2000 2001 2002 2003 2004 2005 2006 2007 2008 2009 2010 2011 2012 2013 2014 2015…" at bounding box center [533, 177] width 45 height 21
click at [509, 221] on div "1" at bounding box center [507, 223] width 17 height 17
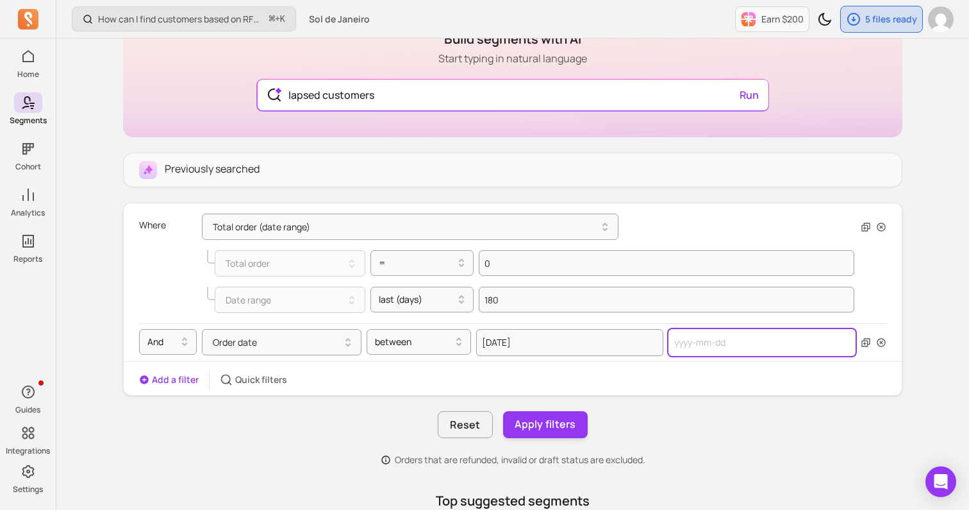
click at [698, 342] on input "text" at bounding box center [762, 342] width 187 height 27
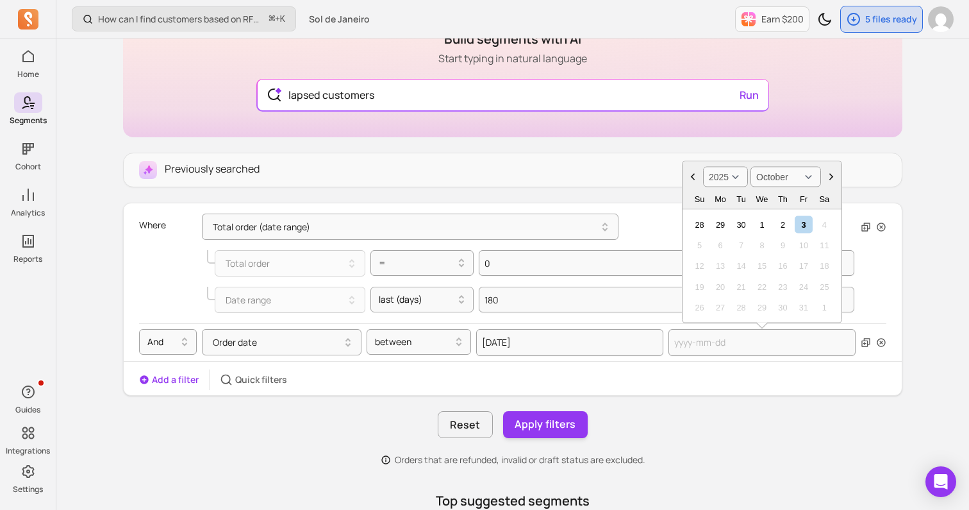
click at [732, 174] on select "2000 2001 2002 2003 2004 2005 2006 2007 2008 2009 2010 2011 2012 2013 2014 2015…" at bounding box center [725, 177] width 45 height 21
click at [776, 173] on select "January February March April May June July August September October November De…" at bounding box center [786, 177] width 71 height 21
click at [724, 224] on div "1" at bounding box center [720, 223] width 17 height 17
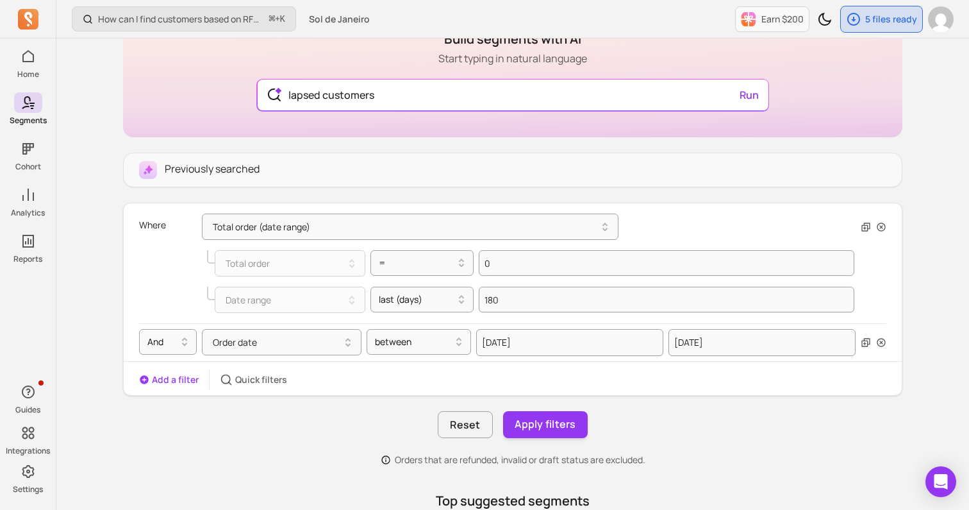
click at [703, 373] on div "Add a filter Quick filters" at bounding box center [513, 379] width 778 height 21
click at [528, 433] on button "Apply filters" at bounding box center [545, 424] width 85 height 27
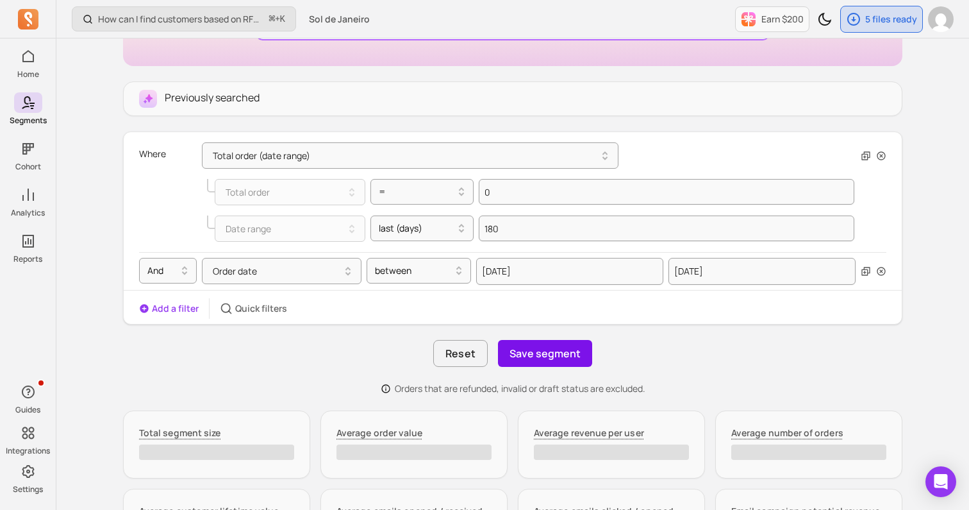
scroll to position [200, 0]
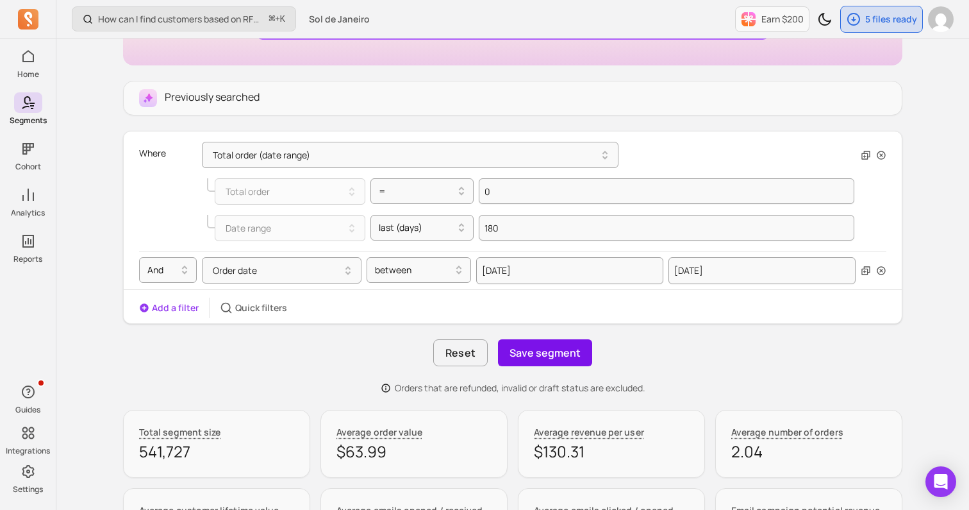
click at [538, 349] on button "Save segment" at bounding box center [545, 352] width 94 height 27
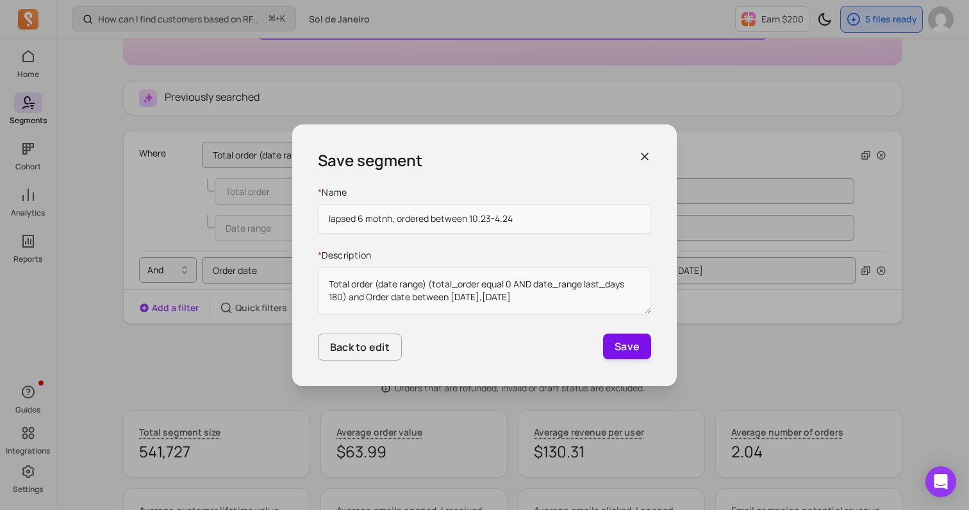
click at [614, 341] on button "Save" at bounding box center [627, 346] width 48 height 26
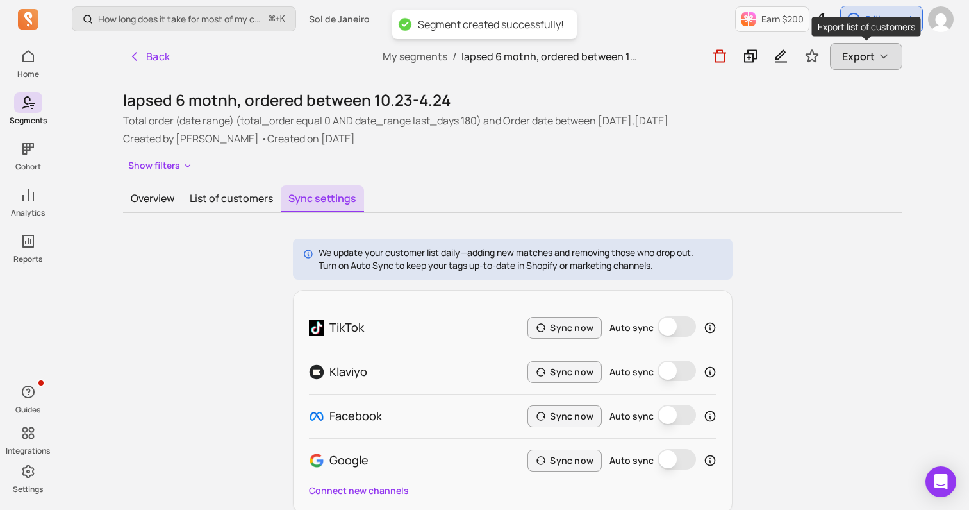
click at [844, 60] on span "Export" at bounding box center [858, 56] width 33 height 15
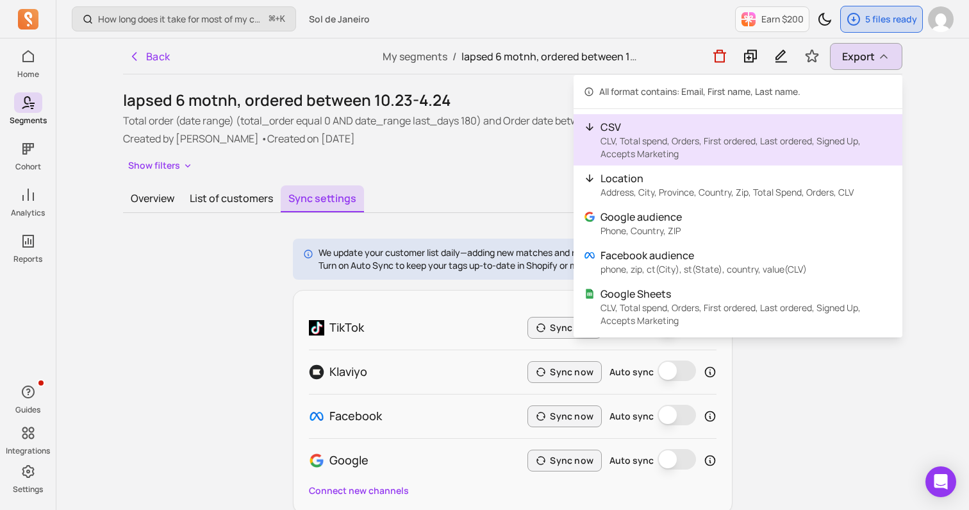
click at [677, 141] on p "CLV, Total spend, Orders, First ordered, Last ordered, Signed Up, Accepts Marke…" at bounding box center [747, 148] width 292 height 26
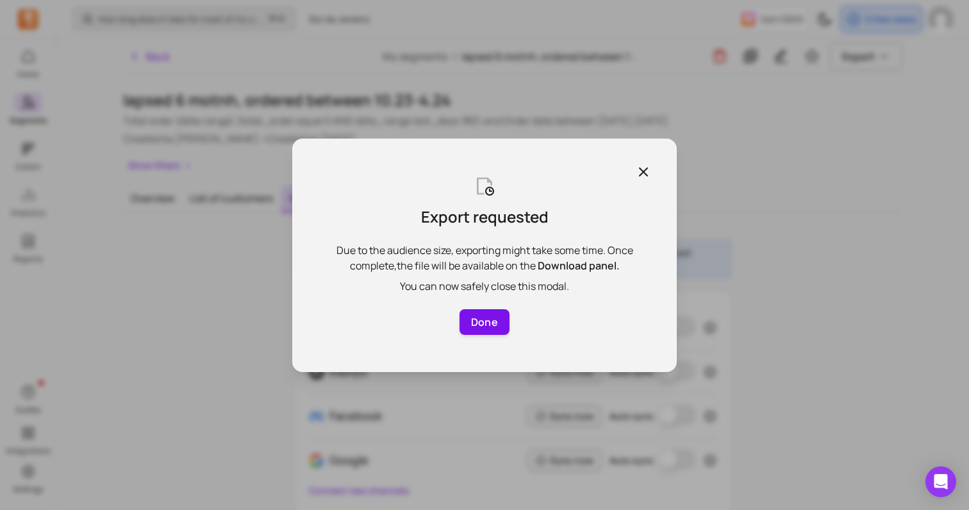
click at [472, 321] on button "Done" at bounding box center [485, 322] width 50 height 26
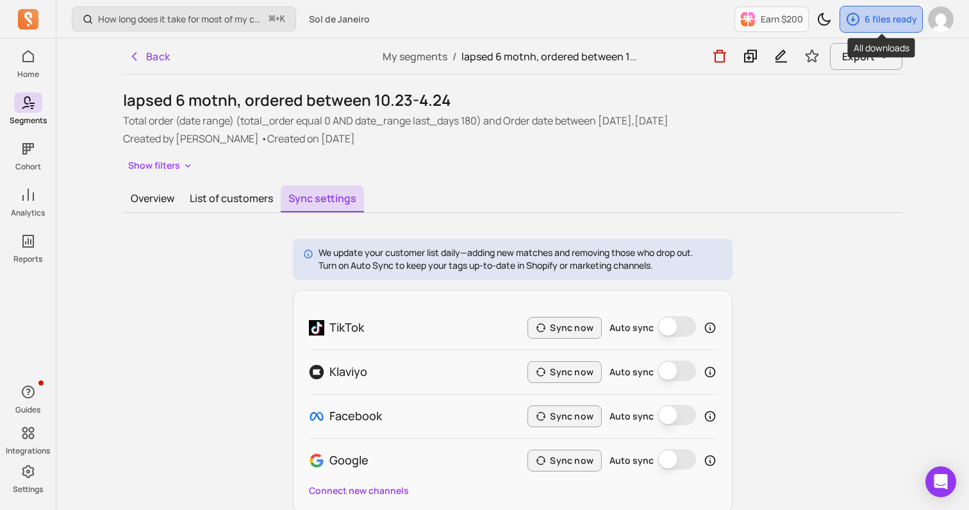
click at [858, 24] on icon "button" at bounding box center [853, 19] width 15 height 15
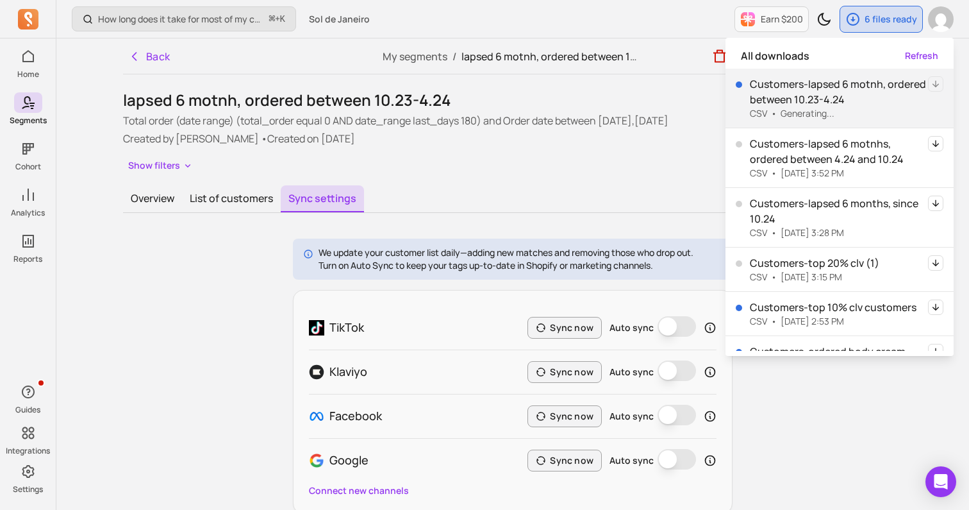
click at [682, 150] on div "lapsed 6 motnh, ordered between 10.23-4.24 Total order (date range) (total_orde…" at bounding box center [512, 132] width 779 height 85
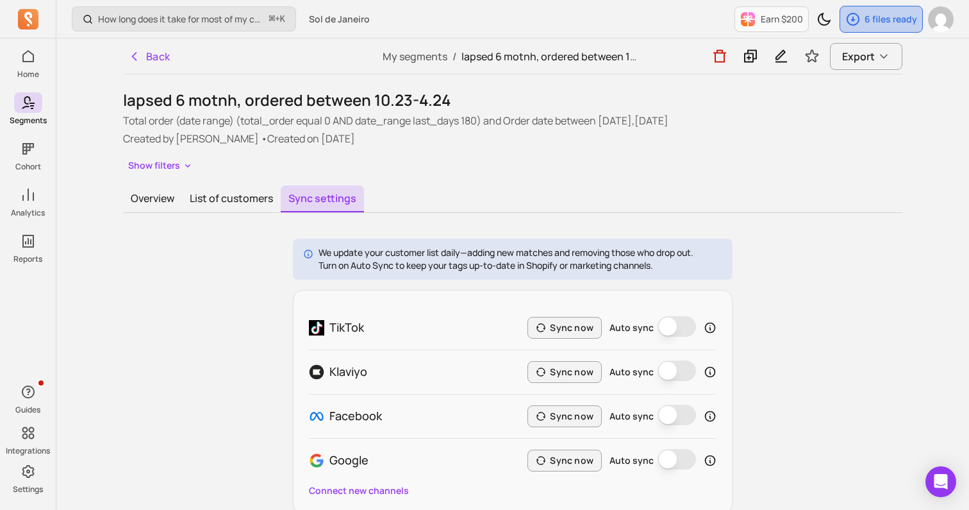
click at [886, 24] on p "6 files ready" at bounding box center [891, 19] width 53 height 13
click at [203, 357] on div "We update your customer list daily—adding new matches and removing those who dr…" at bounding box center [512, 375] width 779 height 275
click at [865, 15] on div "6 files ready" at bounding box center [881, 19] width 82 height 26
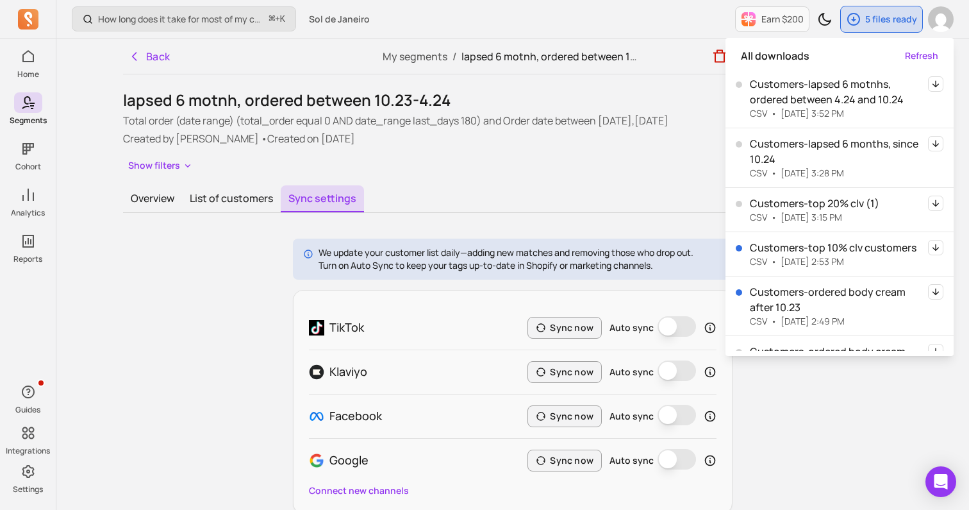
click at [676, 126] on p "Total order (date range) (total_order equal 0 AND date_range last_days 180) and…" at bounding box center [512, 120] width 779 height 15
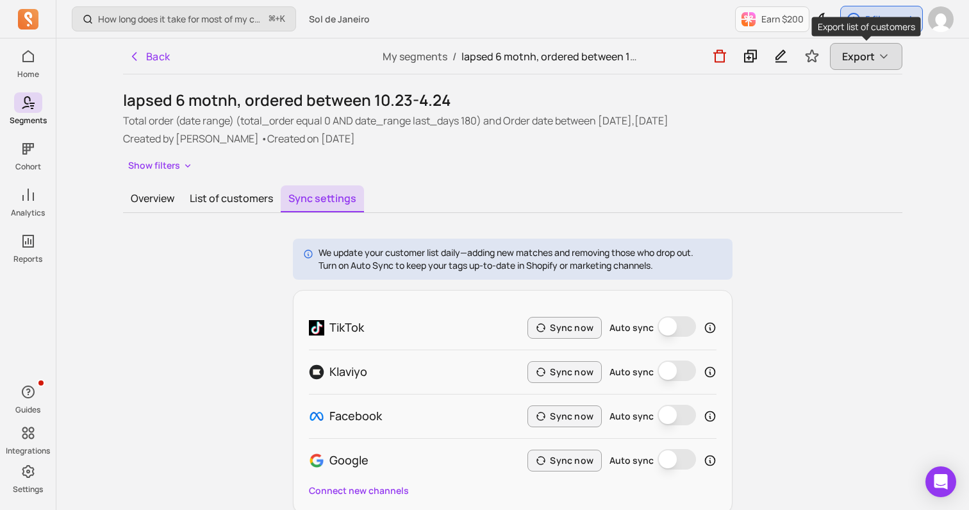
click at [874, 58] on span "Export" at bounding box center [858, 56] width 33 height 15
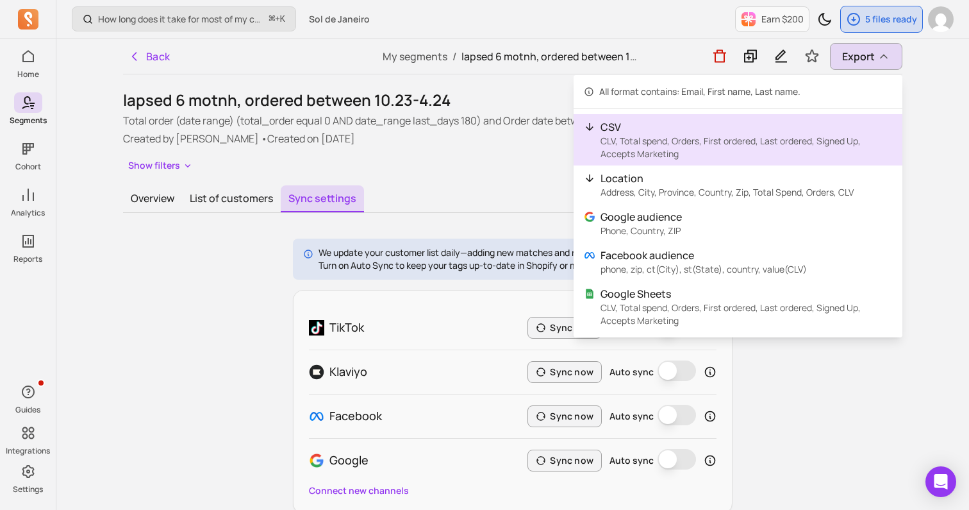
click at [721, 159] on p "CLV, Total spend, Orders, First ordered, Last ordered, Signed Up, Accepts Marke…" at bounding box center [747, 148] width 292 height 26
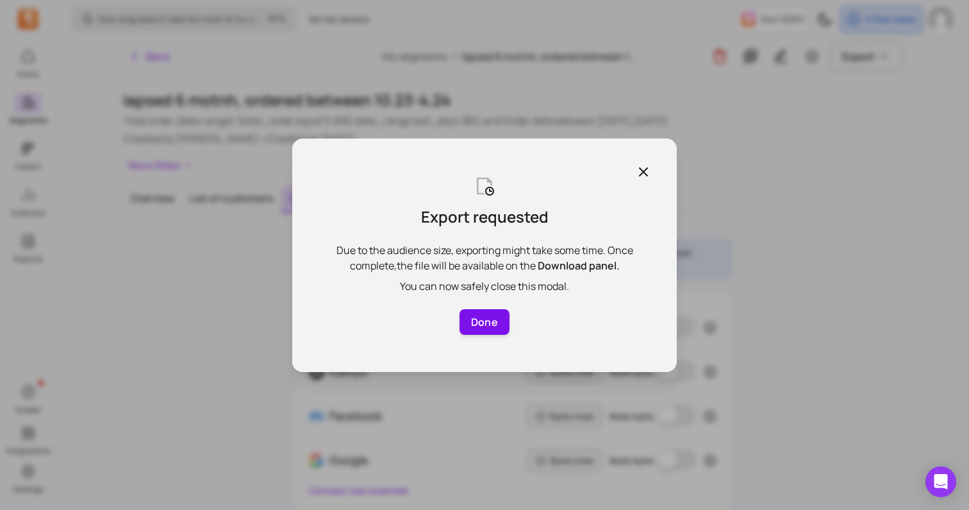
click at [488, 312] on button "Done" at bounding box center [485, 322] width 50 height 26
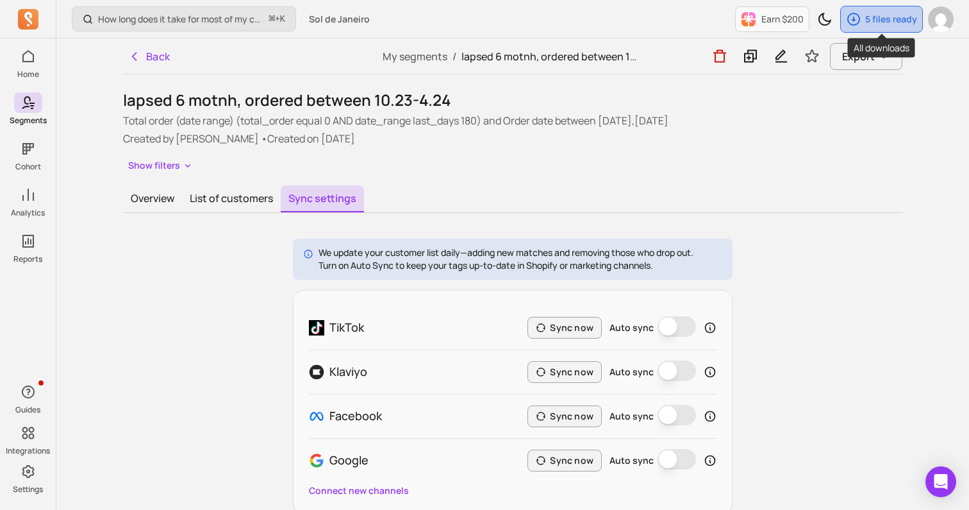
click at [865, 19] on div "5 files ready" at bounding box center [881, 19] width 81 height 26
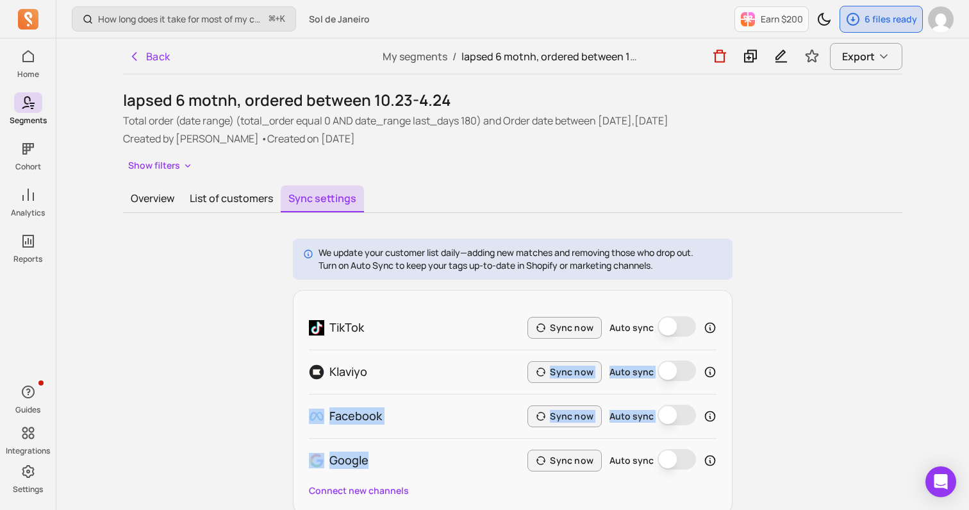
drag, startPoint x: 388, startPoint y: 460, endPoint x: 637, endPoint y: 10, distance: 514.2
click at [439, 378] on div "TikTok Sync now Auto sync Klaviyo Sync now Auto sync Facebook Sync now Auto syn…" at bounding box center [513, 394] width 408 height 176
click at [862, 22] on div "6 files ready" at bounding box center [881, 19] width 82 height 26
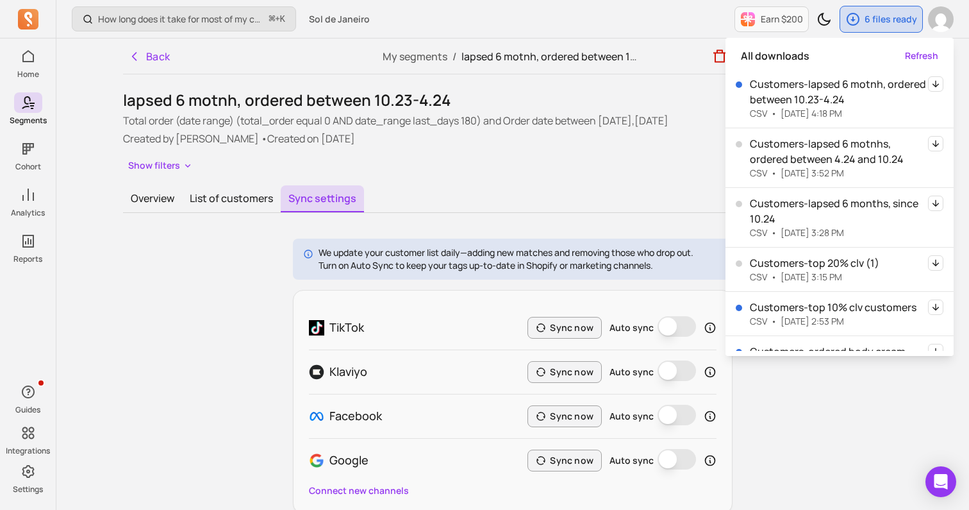
click at [938, 92] on div at bounding box center [935, 85] width 15 height 19
click at [944, 91] on div "Customers-lapsed 6 motnh, ordered between 10.23-4.24 CSV • [DATE] 4:18 PM" at bounding box center [840, 98] width 228 height 59
click at [936, 83] on icon "button" at bounding box center [935, 83] width 15 height 15
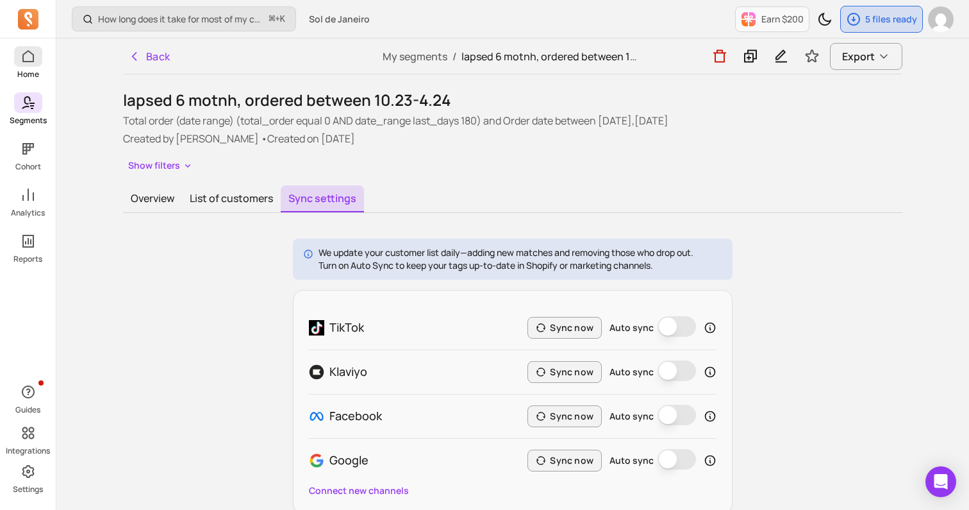
click at [22, 53] on icon at bounding box center [28, 56] width 15 height 15
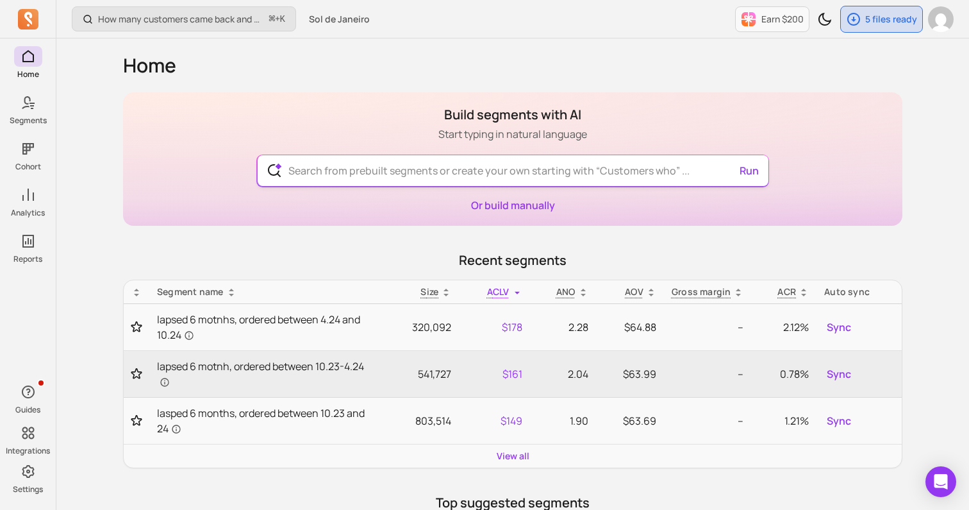
click at [283, 171] on input "text" at bounding box center [513, 170] width 470 height 31
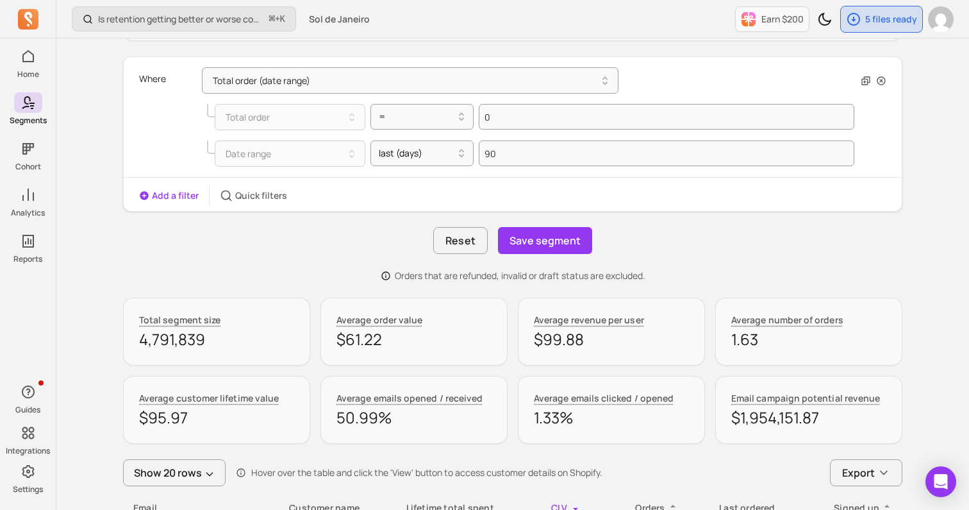
scroll to position [277, 0]
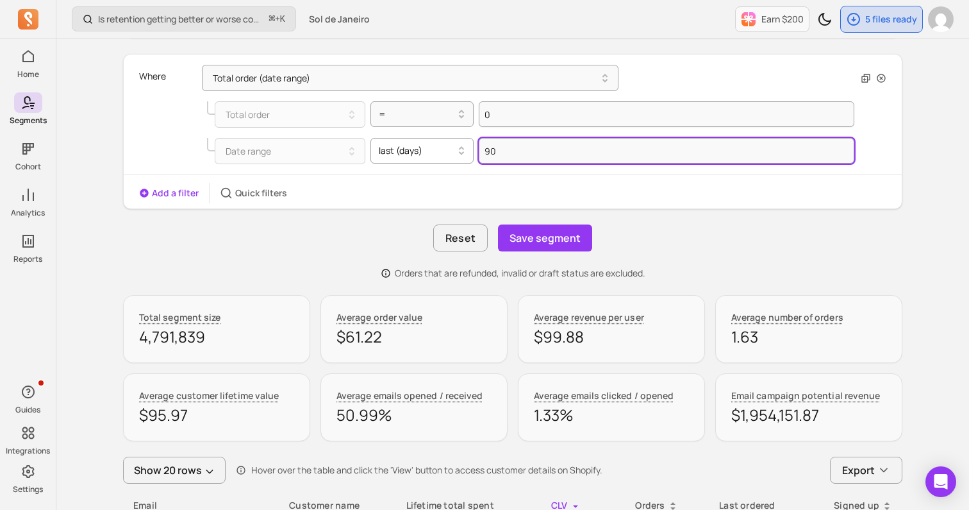
drag, startPoint x: 517, startPoint y: 159, endPoint x: 469, endPoint y: 157, distance: 48.1
click at [469, 157] on div "Date range last (days) 90" at bounding box center [530, 151] width 647 height 26
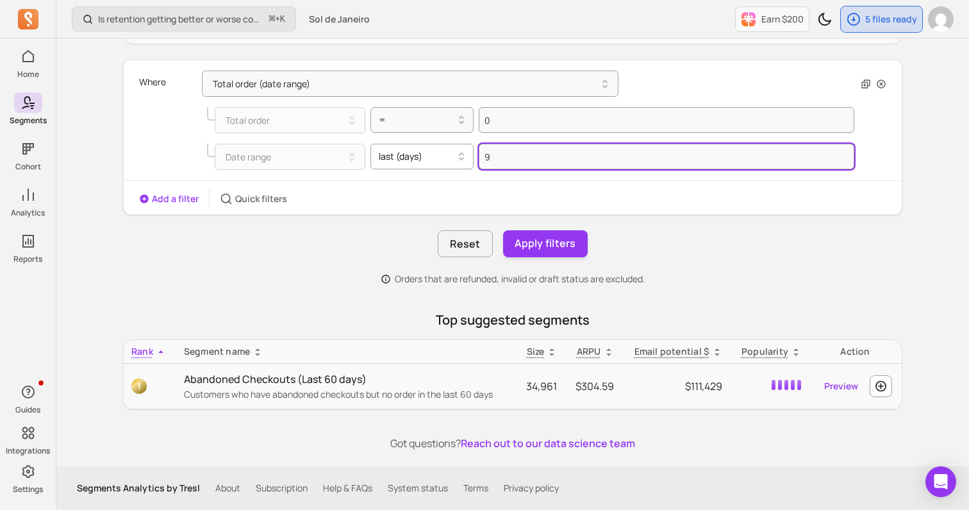
scroll to position [271, 0]
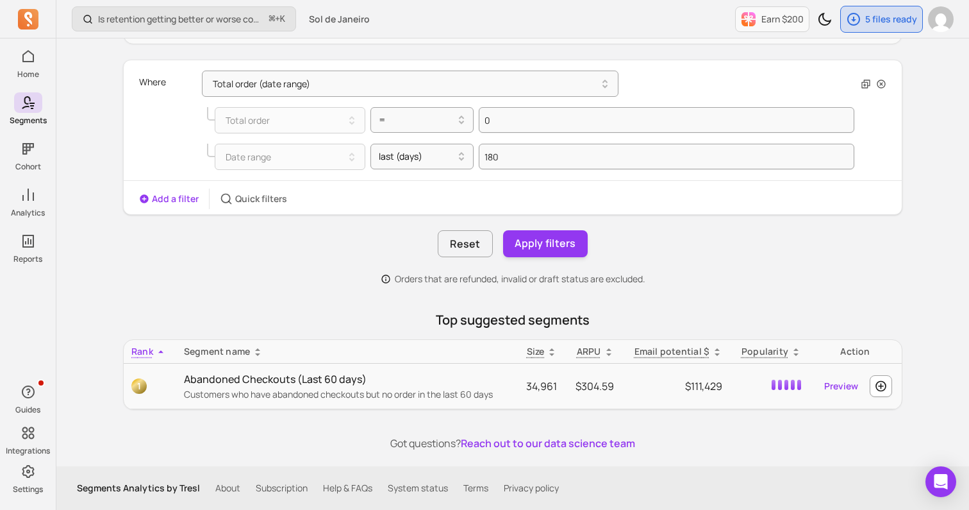
click at [473, 200] on div "Add a filter Quick filters" at bounding box center [513, 198] width 778 height 21
click at [179, 205] on div "Add a filter Quick filters" at bounding box center [213, 198] width 148 height 21
click at [177, 203] on button "Add a filter" at bounding box center [169, 198] width 60 height 13
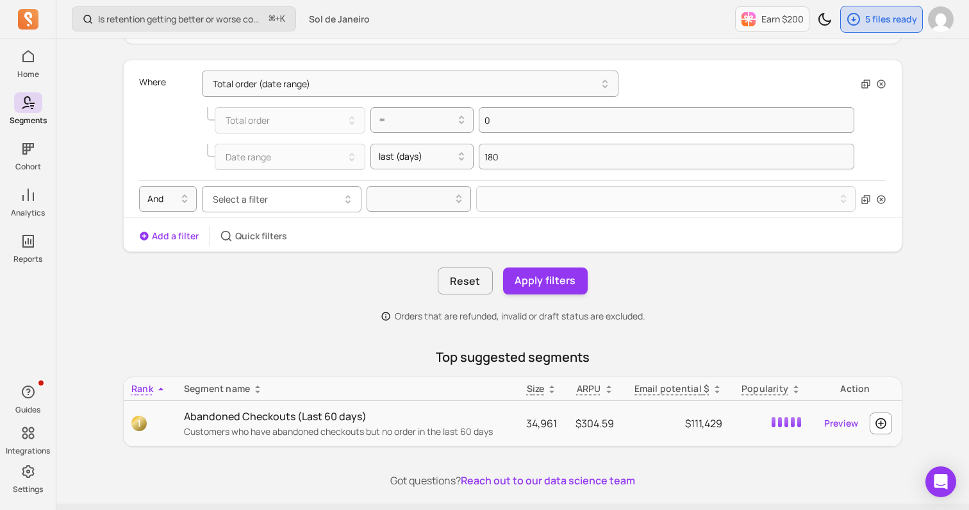
click at [262, 188] on button "Select a filter" at bounding box center [282, 199] width 160 height 26
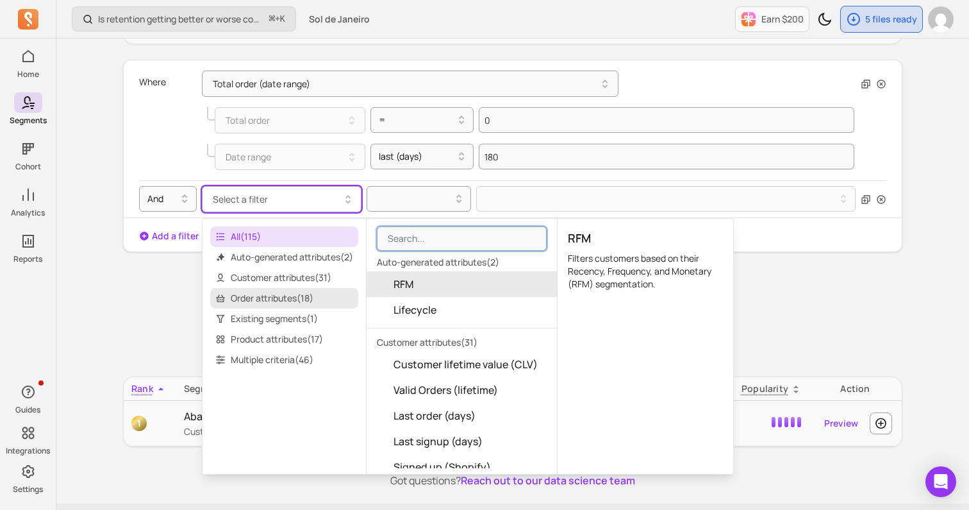
click at [269, 299] on span "Order attributes ( 18 )" at bounding box center [284, 298] width 148 height 21
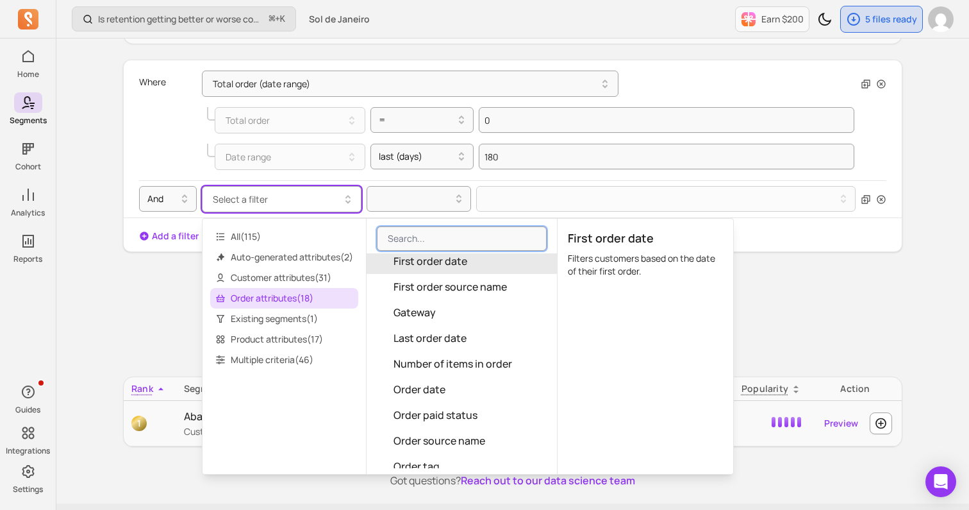
scroll to position [152, 0]
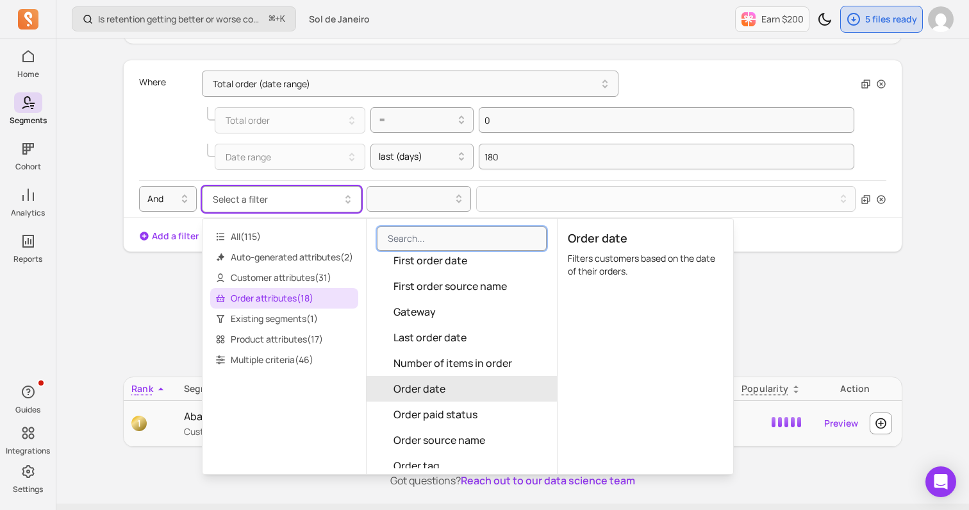
click at [412, 383] on span "Order date" at bounding box center [420, 388] width 52 height 15
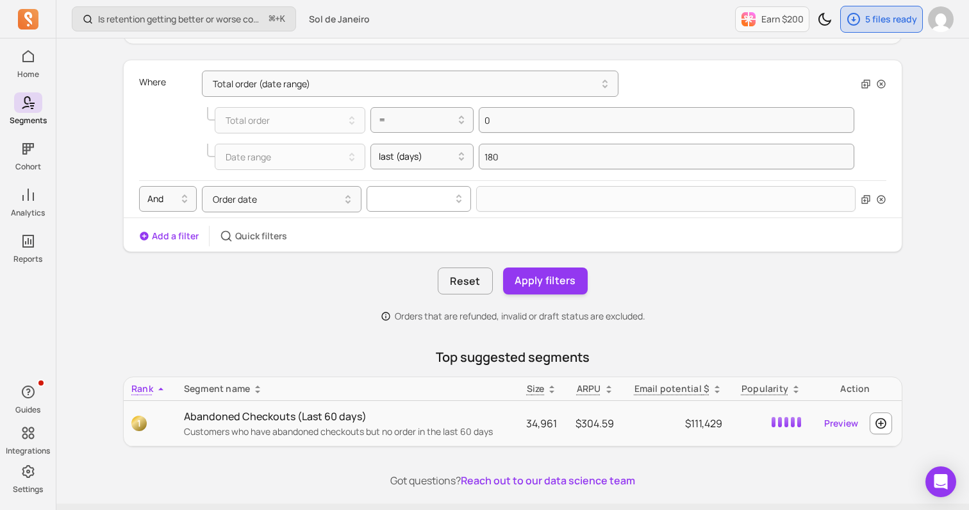
click at [414, 194] on div at bounding box center [414, 198] width 78 height 15
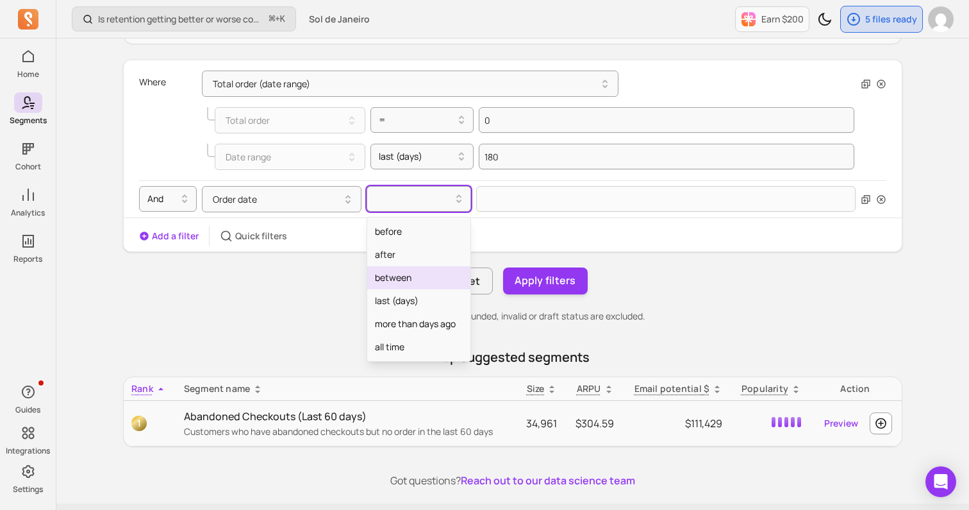
click at [398, 271] on div "between" at bounding box center [418, 277] width 103 height 23
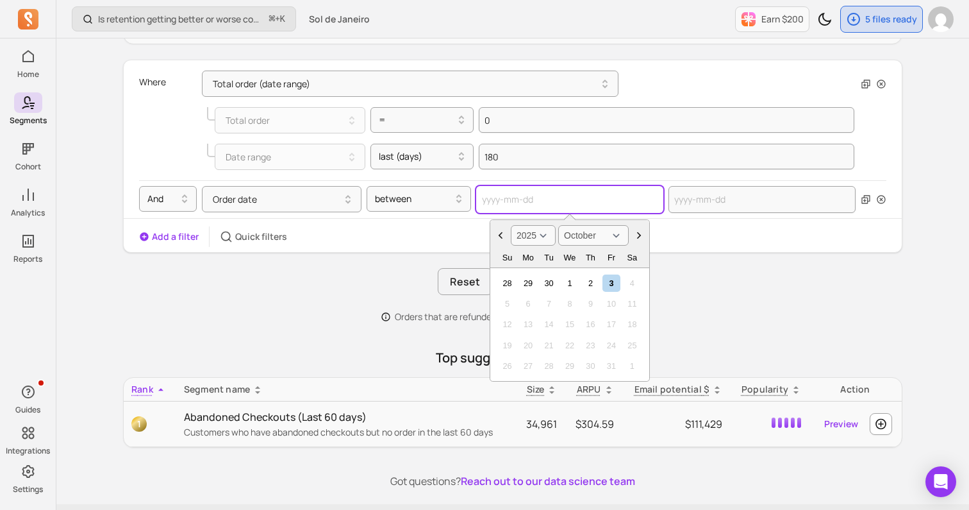
click at [599, 205] on input "text" at bounding box center [569, 199] width 187 height 27
click at [546, 238] on select "2000 2001 2002 2003 2004 2005 2006 2007 2008 2009 2010 2011 2012 2013 2014 2015…" at bounding box center [533, 235] width 45 height 21
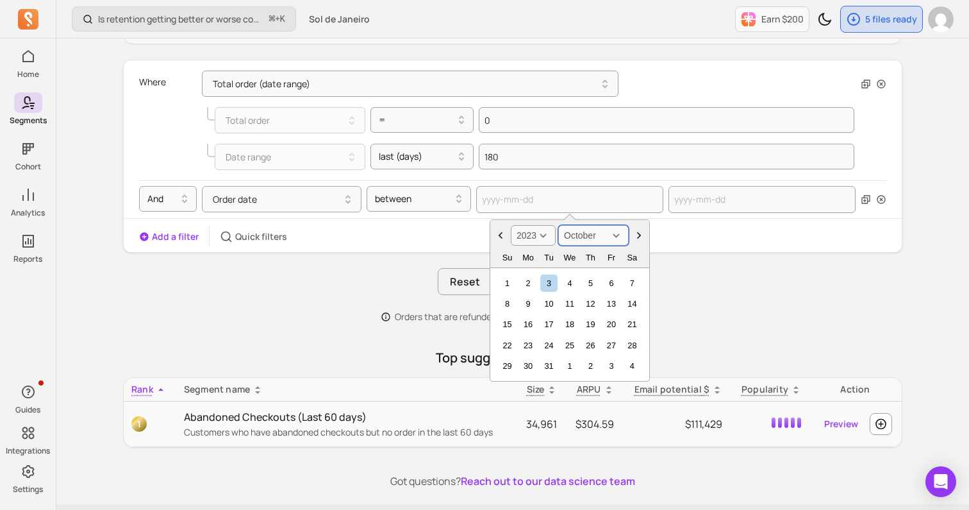
click at [599, 243] on select "January February March April May June July August September October November De…" at bounding box center [593, 235] width 71 height 21
click at [588, 242] on select "January February March April May June July August September October November De…" at bounding box center [593, 235] width 71 height 21
click at [631, 286] on div "1" at bounding box center [632, 282] width 17 height 17
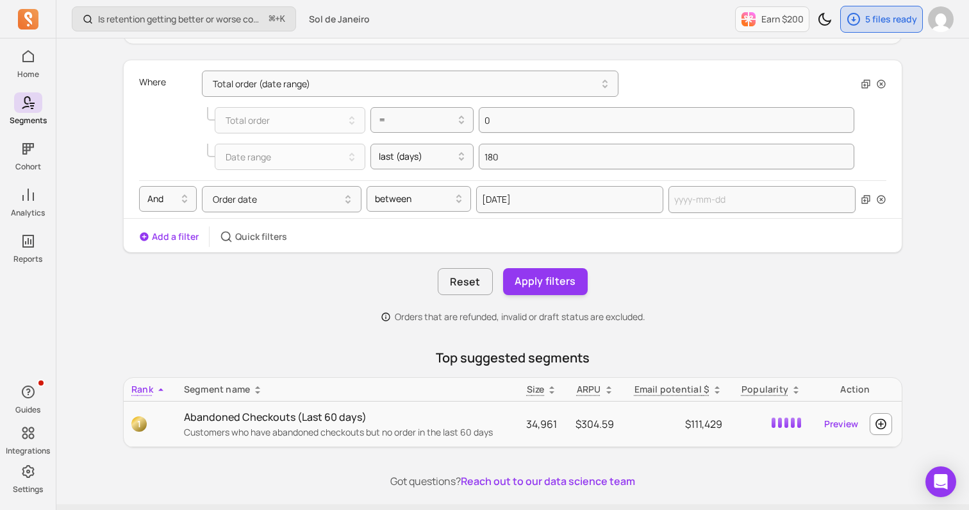
click at [697, 214] on div "And Order date between [DATE]" at bounding box center [512, 199] width 747 height 38
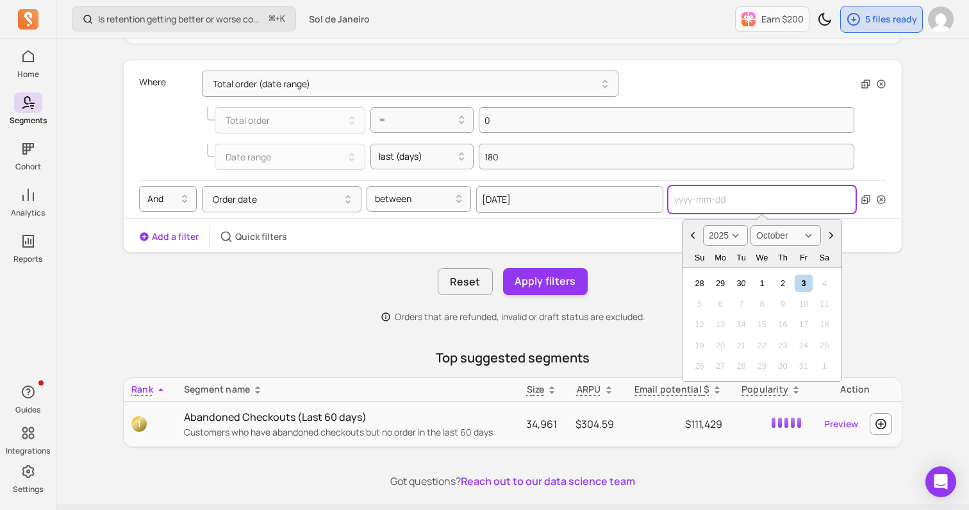
click at [697, 209] on input "text" at bounding box center [762, 199] width 187 height 27
click at [717, 235] on select "2000 2001 2002 2003 2004 2005 2006 2007 2008 2009 2010 2011 2012 2013 2014 2015…" at bounding box center [725, 235] width 45 height 21
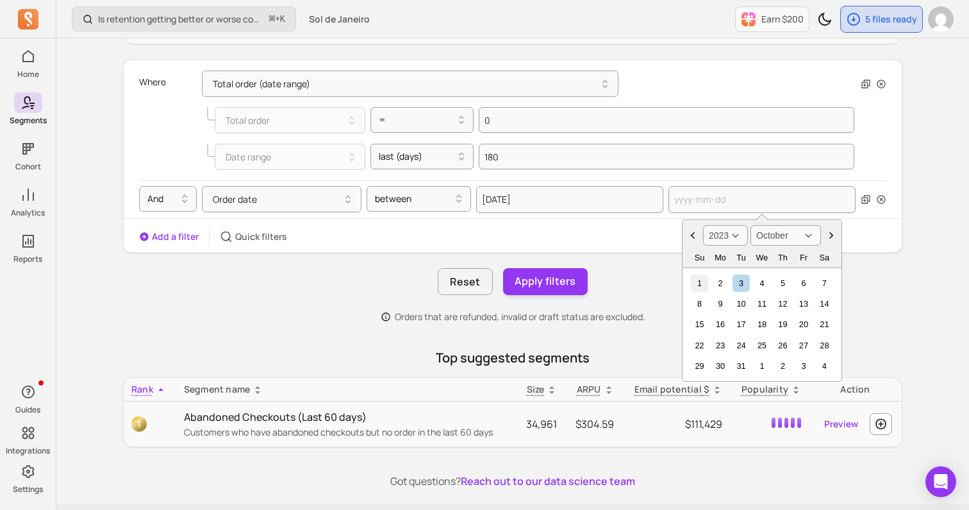
click at [705, 279] on div "1" at bounding box center [699, 282] width 17 height 17
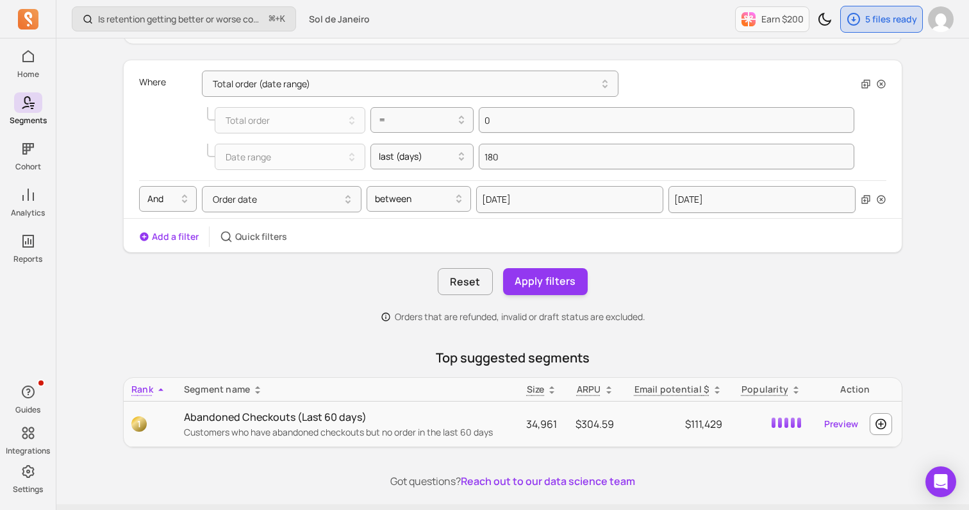
click at [672, 285] on div "Reset Apply filters" at bounding box center [512, 281] width 779 height 27
click at [570, 283] on button "Apply filters" at bounding box center [545, 281] width 85 height 27
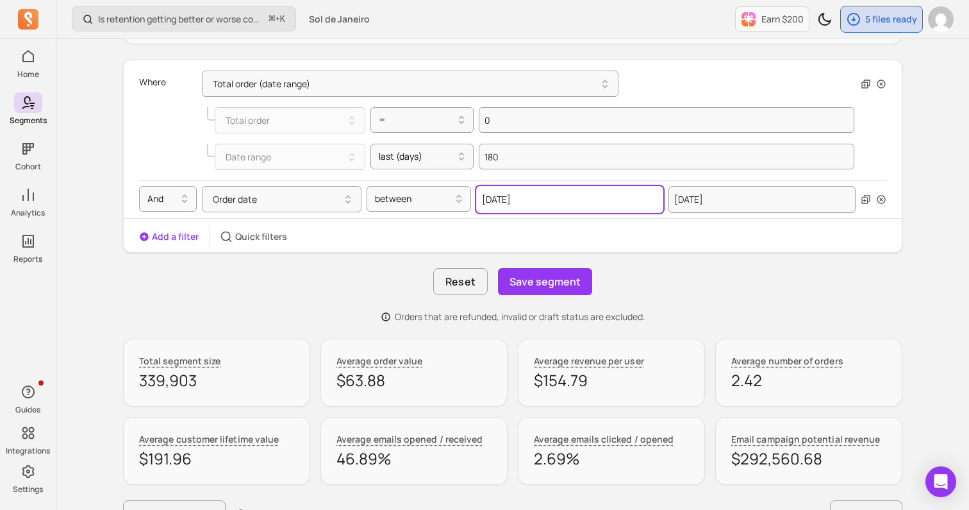
click at [546, 202] on input "[DATE]" at bounding box center [569, 199] width 187 height 27
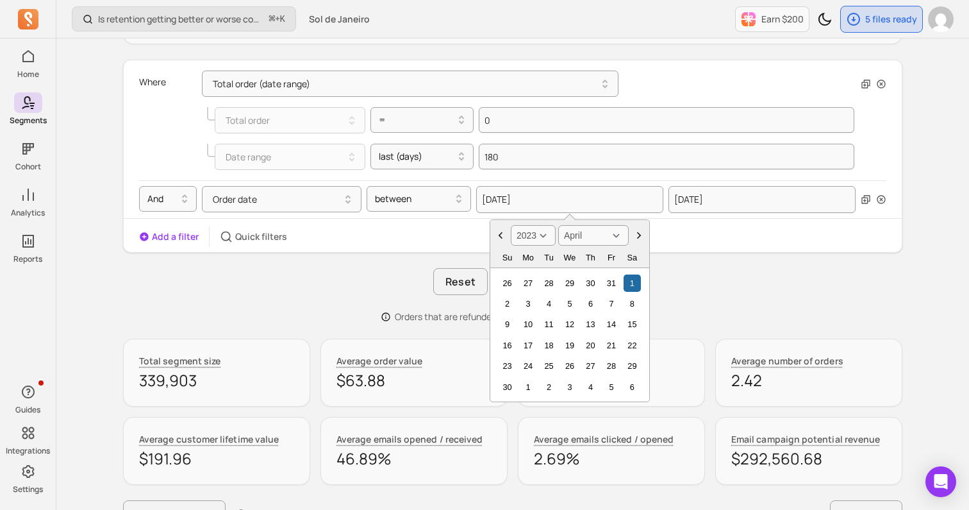
click at [580, 237] on select "January February March April May June July August September October November De…" at bounding box center [593, 235] width 71 height 21
click at [501, 287] on div "1" at bounding box center [507, 282] width 17 height 17
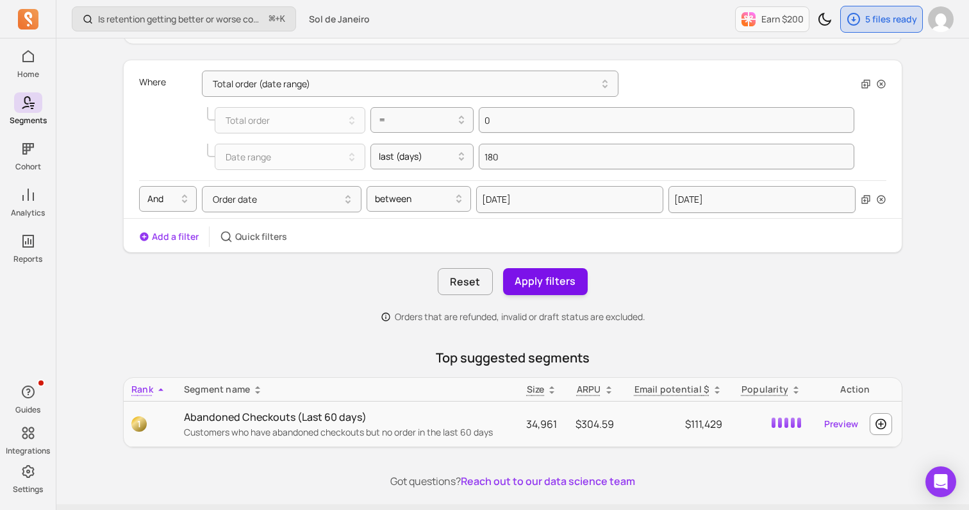
click at [580, 287] on button "Apply filters" at bounding box center [545, 281] width 85 height 27
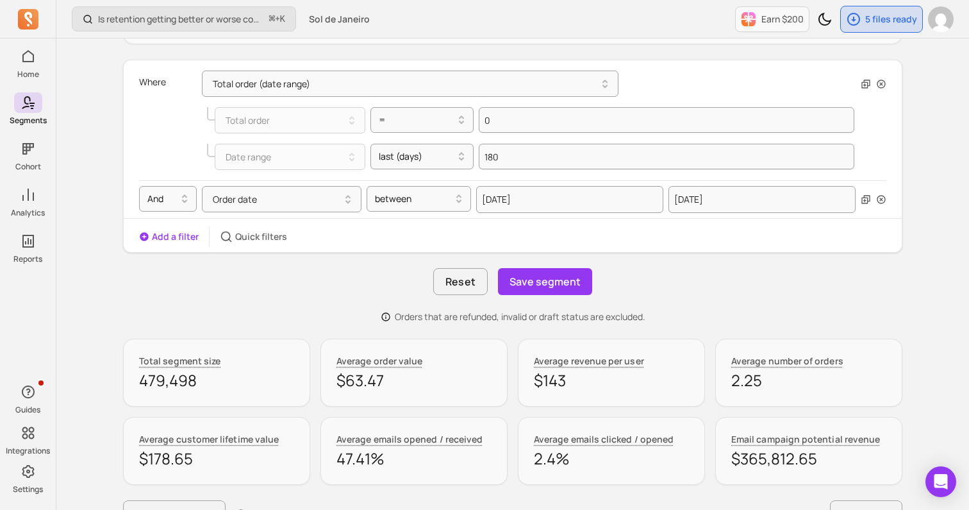
click at [580, 287] on button "Save segment" at bounding box center [545, 281] width 94 height 27
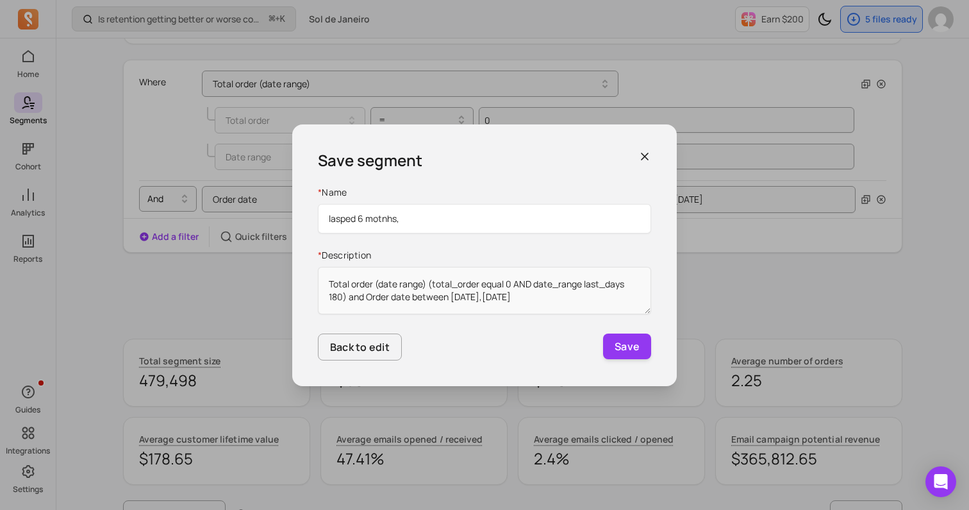
click at [348, 216] on input "lasped 6 motnhs," at bounding box center [484, 218] width 333 height 29
click at [451, 222] on input "lapsed 6 motnhs," at bounding box center [484, 218] width 333 height 29
click at [385, 221] on input "lapsed 6 motnhs," at bounding box center [484, 218] width 333 height 29
click at [415, 208] on input "lapsed 6 months," at bounding box center [484, 218] width 333 height 29
click at [418, 215] on input "lapsed 6 months," at bounding box center [484, 218] width 333 height 29
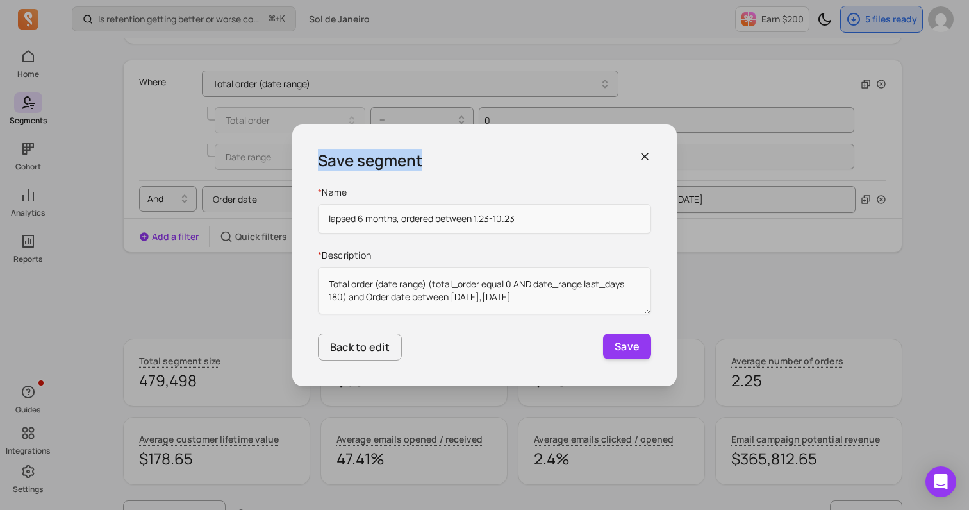
drag, startPoint x: 572, startPoint y: 147, endPoint x: 452, endPoint y: 147, distance: 119.9
click at [452, 147] on div "Save segment * Name lapsed 6 months, ordered between 1.23-10.23 * Description T…" at bounding box center [484, 255] width 385 height 262
click at [500, 152] on div "Save segment" at bounding box center [484, 160] width 333 height 21
click at [633, 344] on button "Save" at bounding box center [627, 346] width 48 height 26
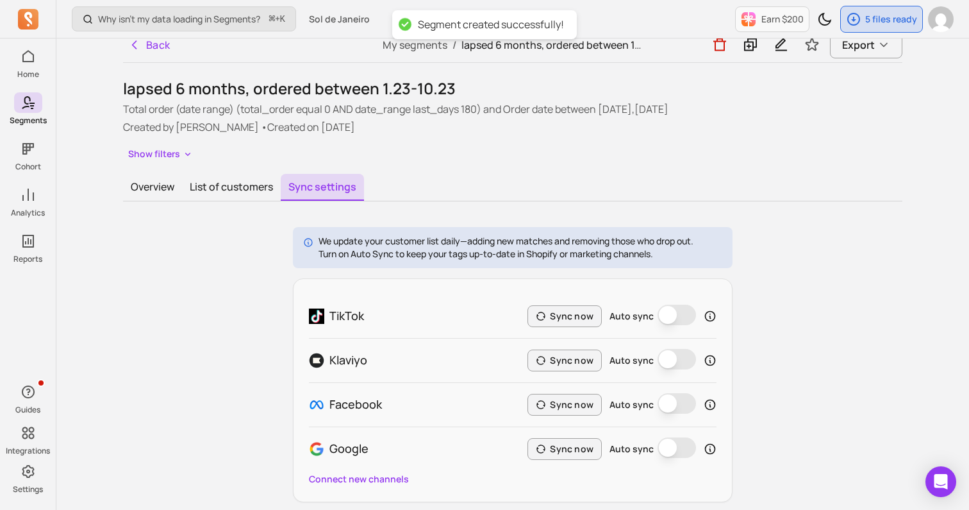
scroll to position [8, 0]
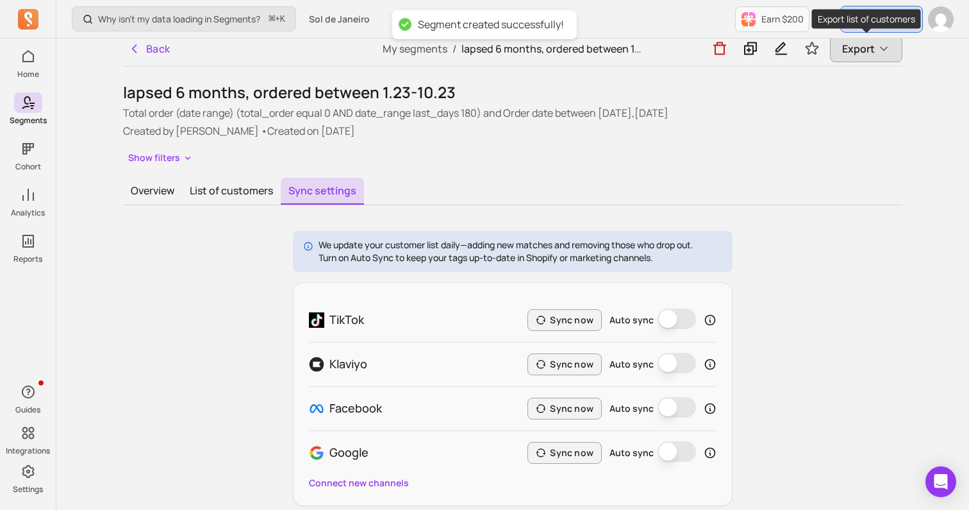
click at [856, 44] on span "Export" at bounding box center [858, 48] width 33 height 15
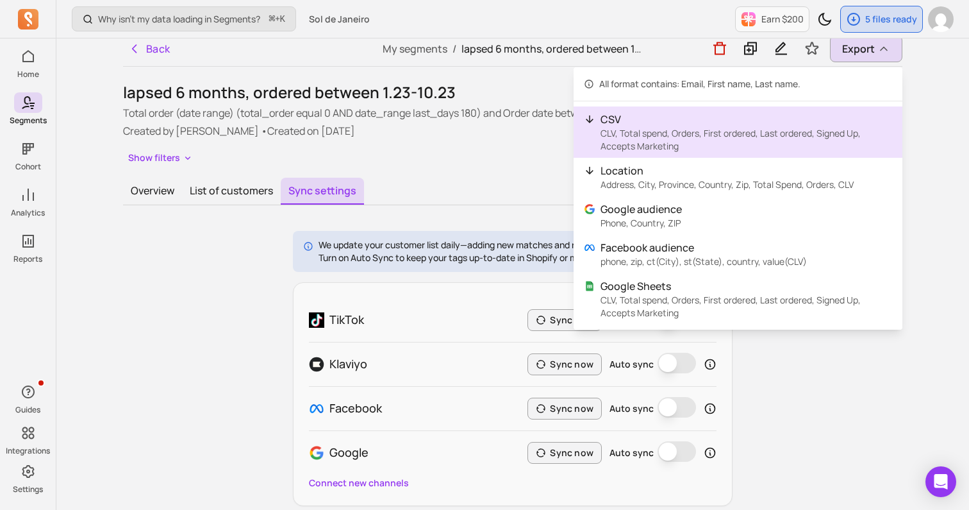
click at [670, 148] on p "CLV, Total spend, Orders, First ordered, Last ordered, Signed Up, Accepts Marke…" at bounding box center [747, 140] width 292 height 26
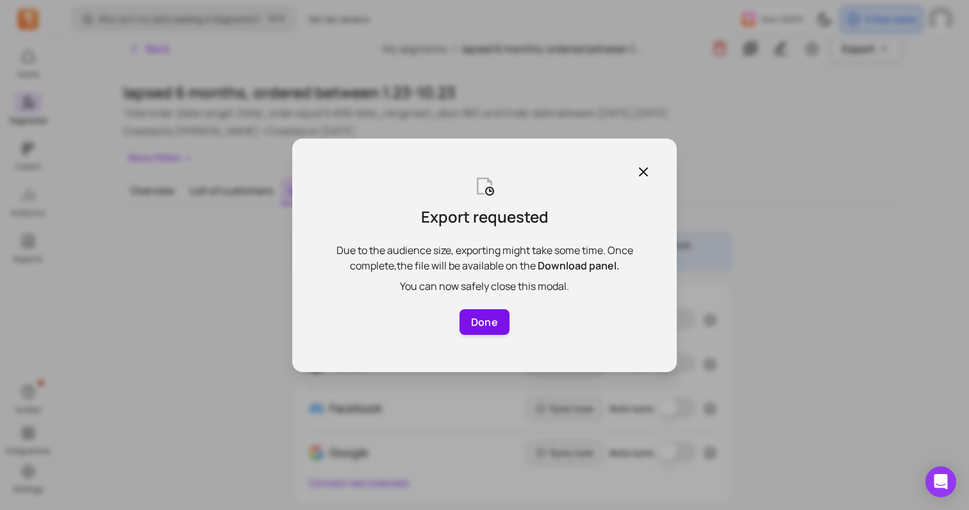
click at [471, 333] on button "Done" at bounding box center [485, 322] width 50 height 26
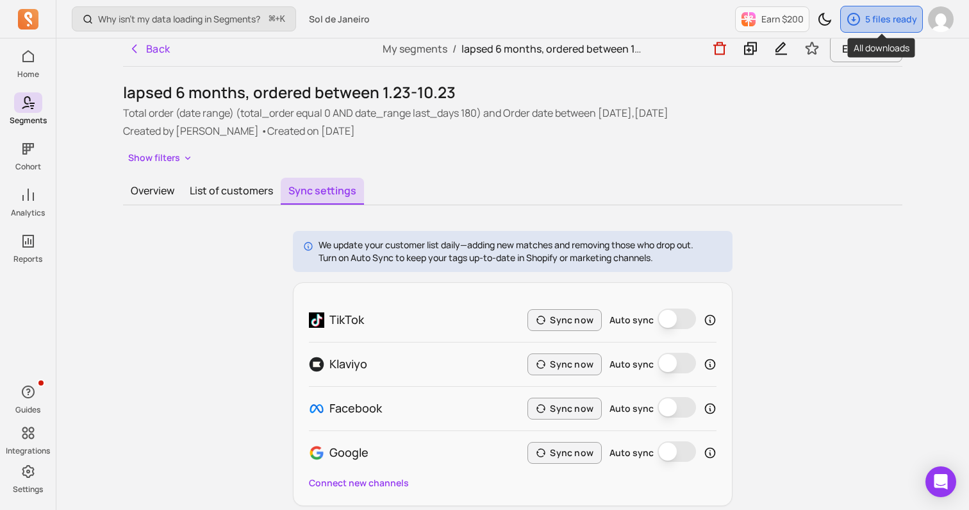
click at [871, 18] on p "5 files ready" at bounding box center [891, 19] width 52 height 13
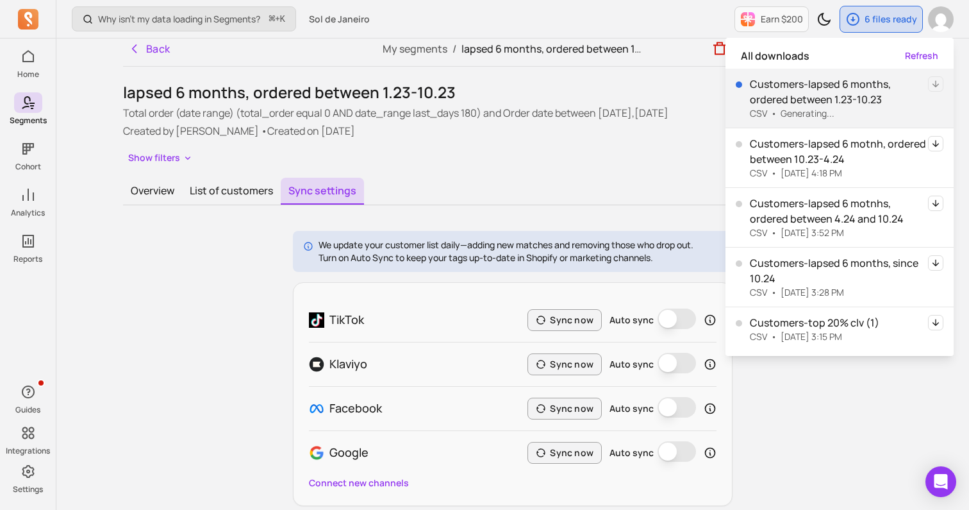
click at [692, 116] on p "Total order (date range) (total_order equal 0 AND date_range last_days 180) and…" at bounding box center [512, 112] width 779 height 15
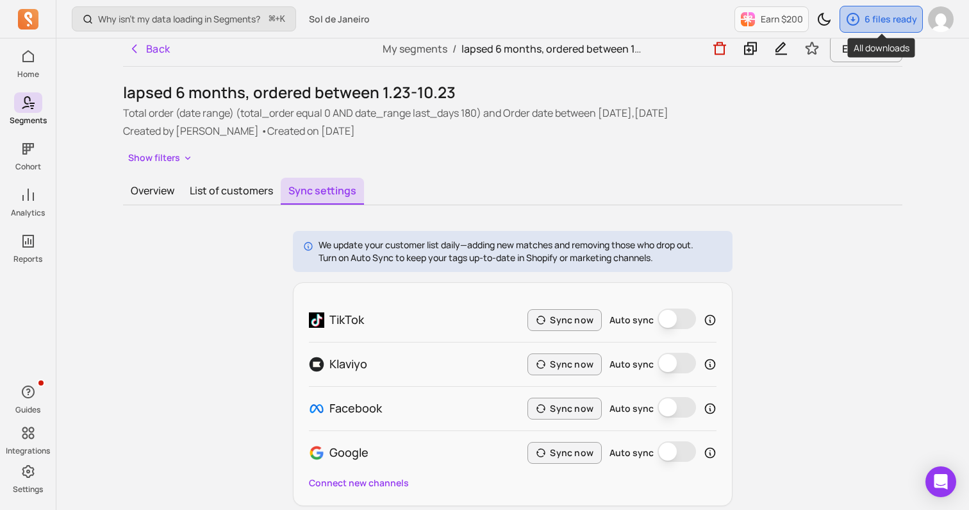
click at [862, 23] on div "6 files ready" at bounding box center [881, 19] width 82 height 26
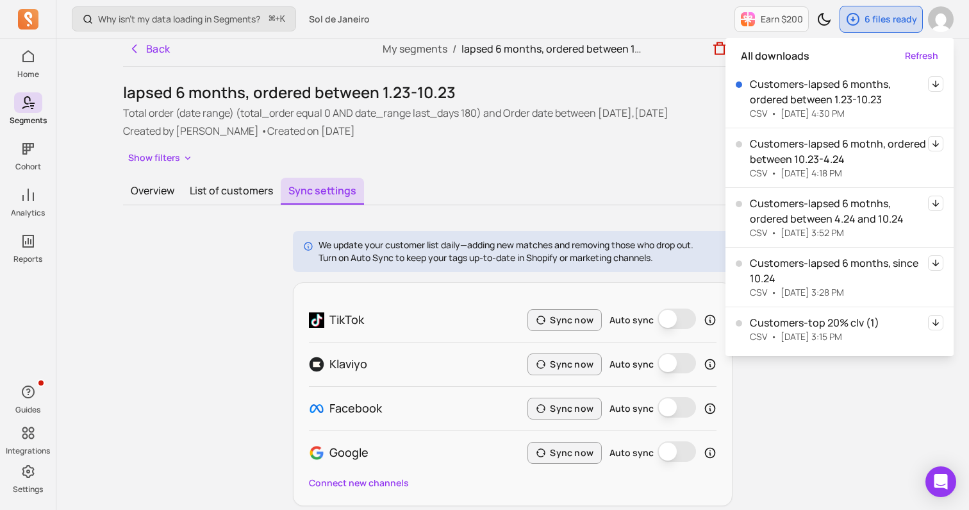
click at [933, 85] on icon "button" at bounding box center [935, 83] width 15 height 15
click at [542, 196] on div "Overview List of customers Sync settings" at bounding box center [512, 192] width 779 height 28
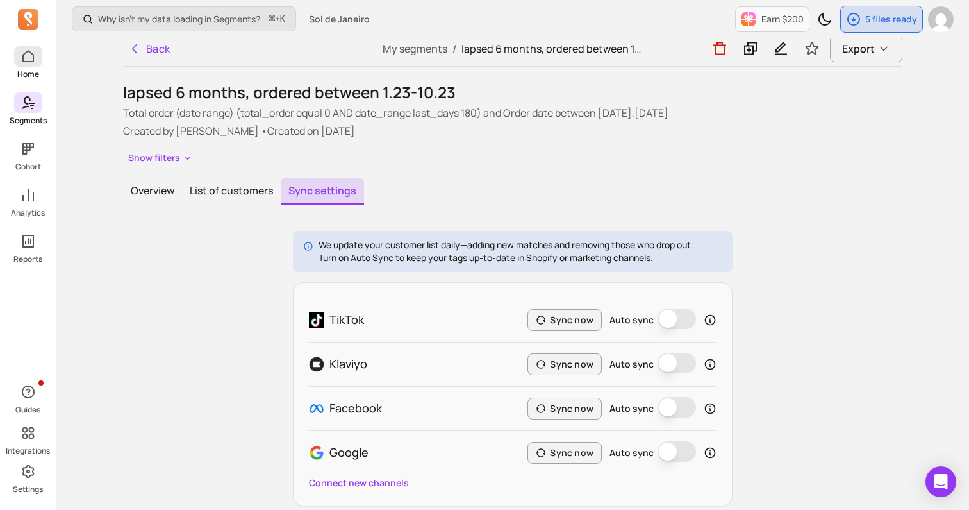
click at [26, 75] on p "Home" at bounding box center [28, 74] width 22 height 10
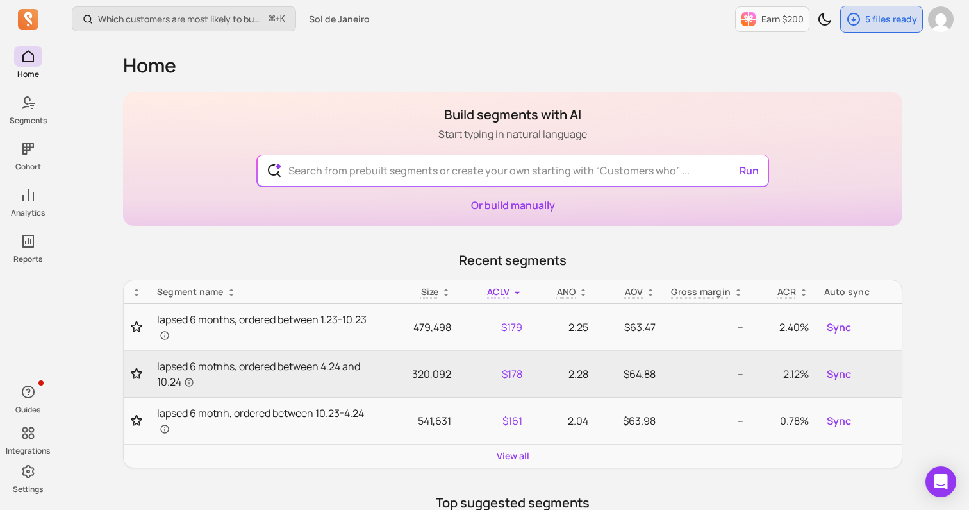
click at [317, 191] on div "Build segments with AI Start typing in natural language Run Or build manually" at bounding box center [512, 158] width 779 height 133
click at [317, 170] on input "text" at bounding box center [513, 170] width 470 height 31
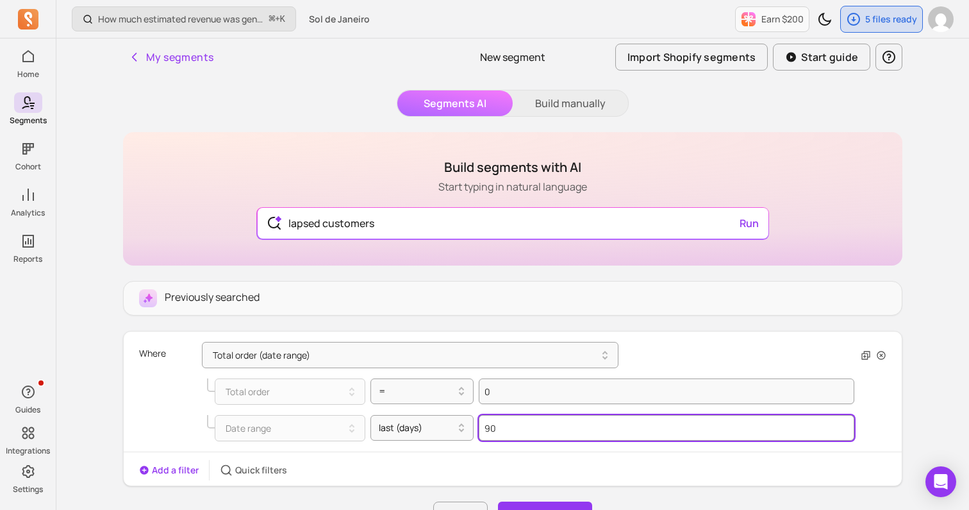
click at [519, 423] on input "90" at bounding box center [667, 428] width 376 height 26
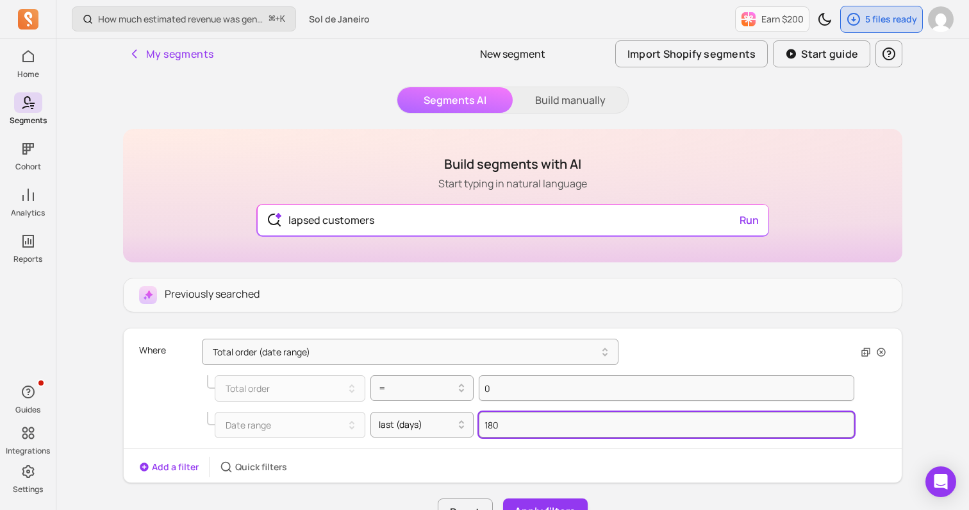
scroll to position [108, 0]
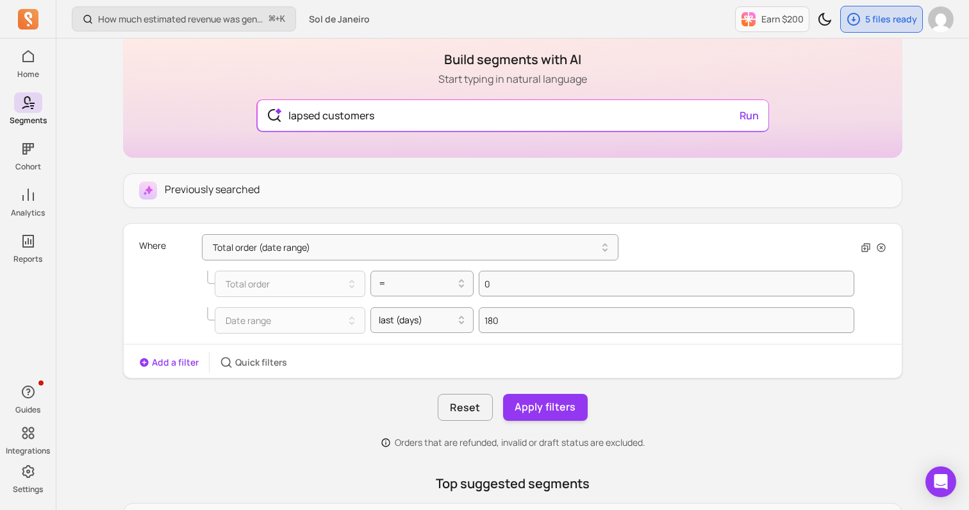
click at [164, 363] on button "Add a filter" at bounding box center [169, 362] width 60 height 13
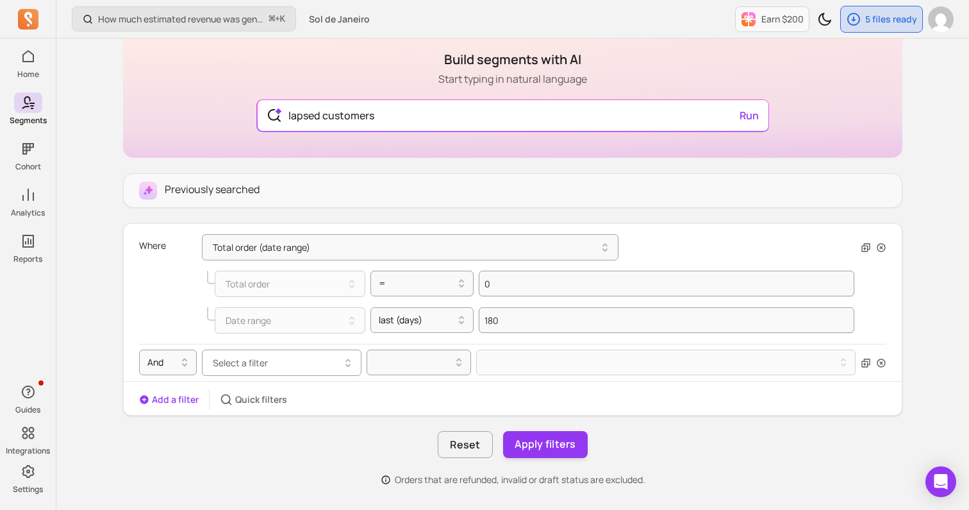
click at [244, 358] on span "Select a filter" at bounding box center [240, 362] width 55 height 12
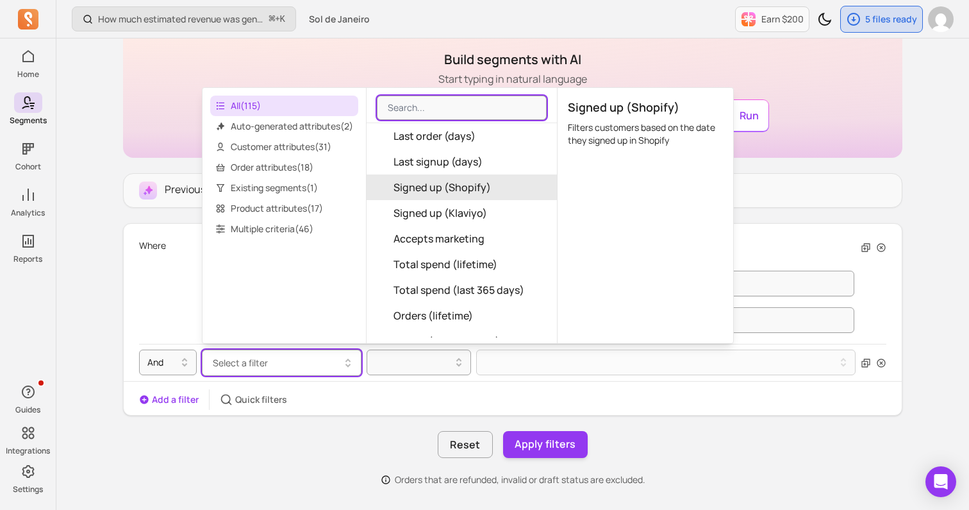
scroll to position [149, 0]
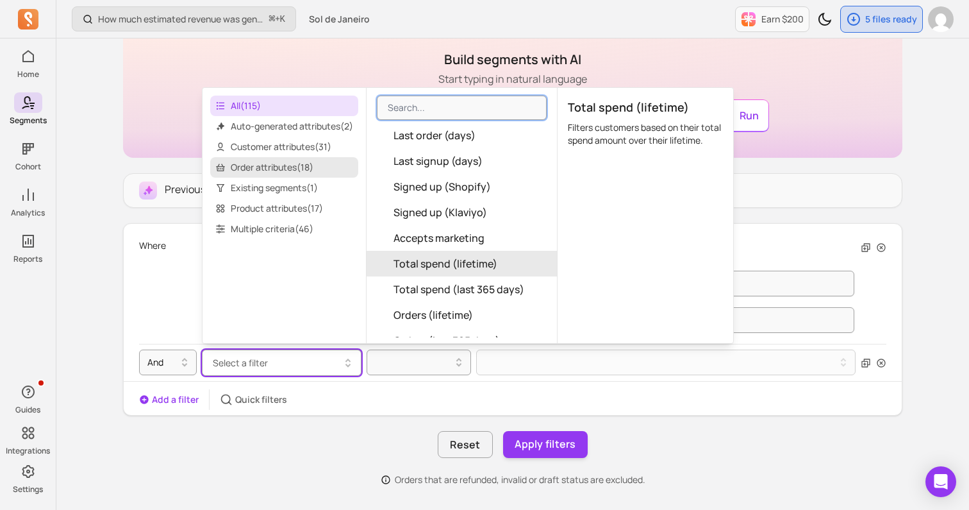
click at [328, 174] on span "Order attributes ( 18 )" at bounding box center [284, 167] width 148 height 21
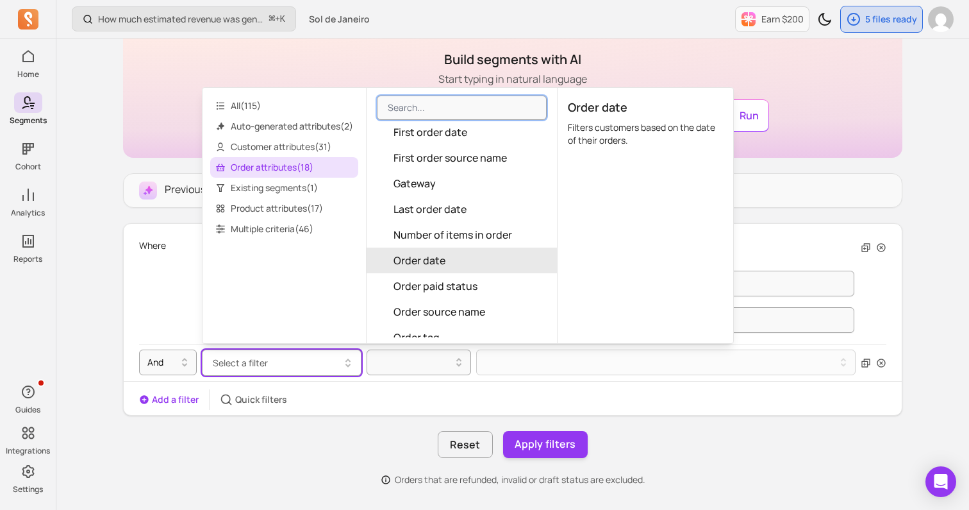
click at [458, 257] on button "Order date" at bounding box center [462, 260] width 190 height 26
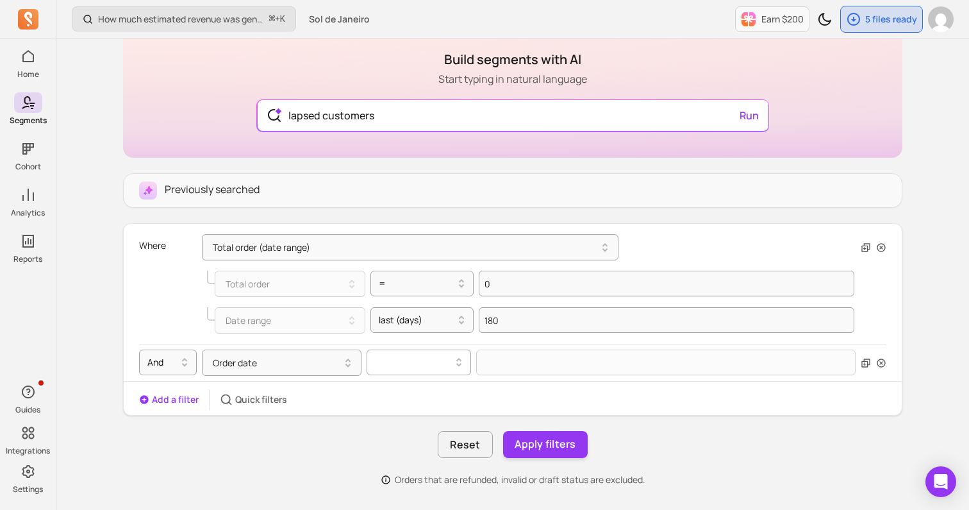
click at [427, 356] on div at bounding box center [414, 362] width 90 height 21
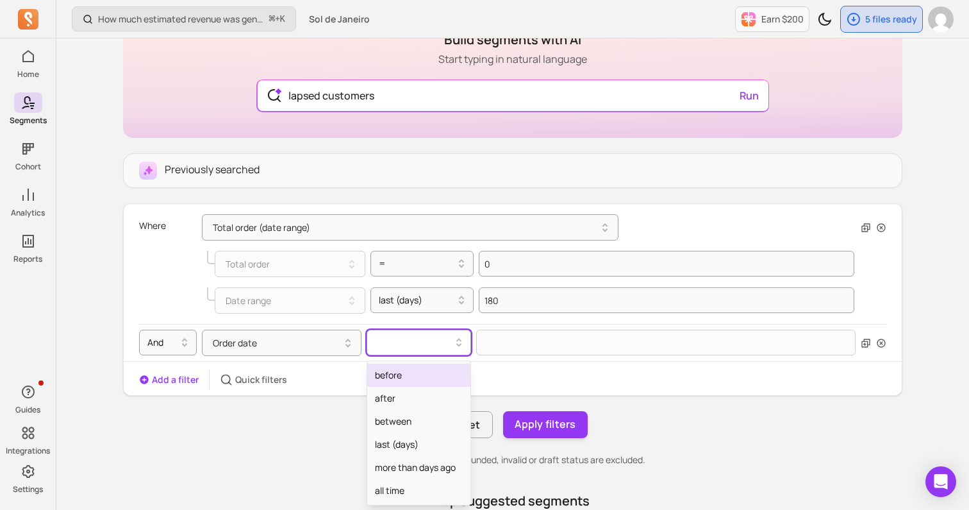
scroll to position [128, 0]
click at [427, 418] on div "between" at bounding box center [418, 420] width 103 height 23
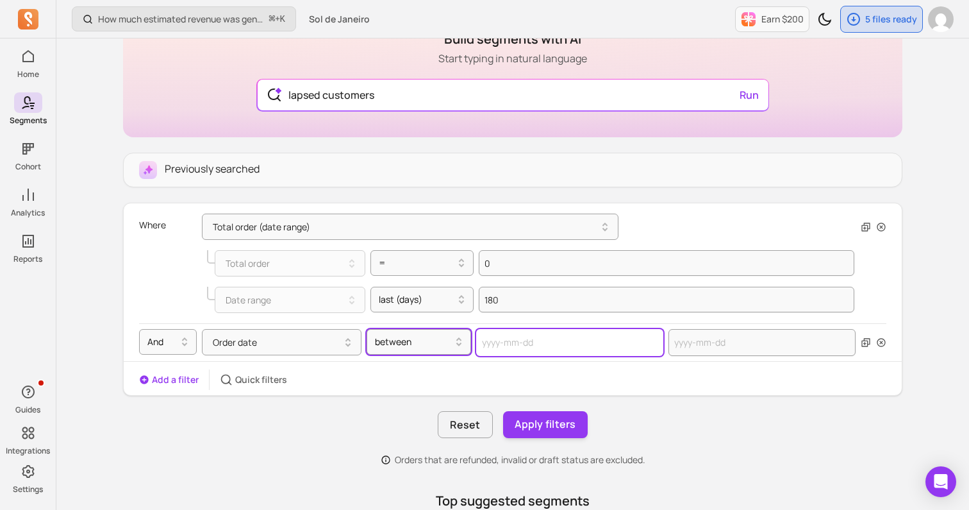
click at [506, 339] on input "text" at bounding box center [569, 342] width 187 height 27
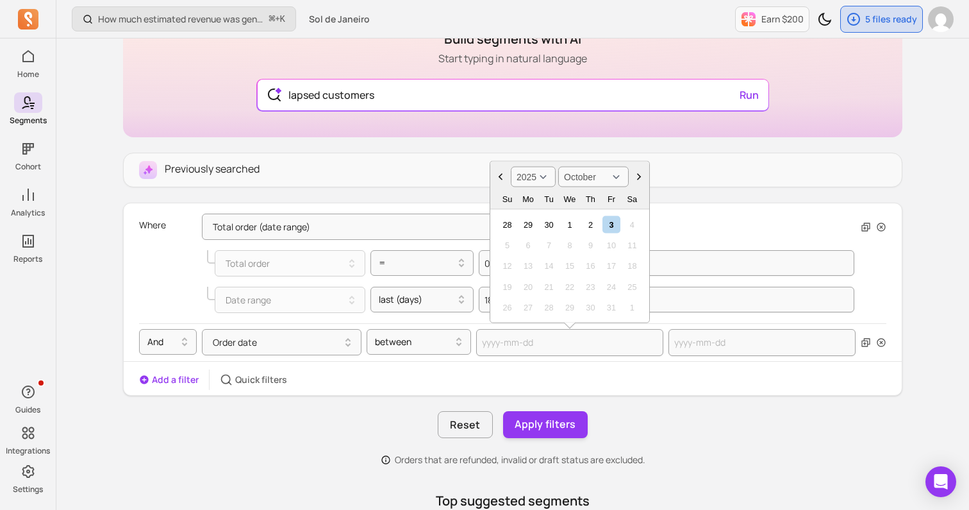
click at [543, 172] on select "2000 2001 2002 2003 2004 2005 2006 2007 2008 2009 2010 2011 2012 2013 2014 2015…" at bounding box center [533, 177] width 45 height 21
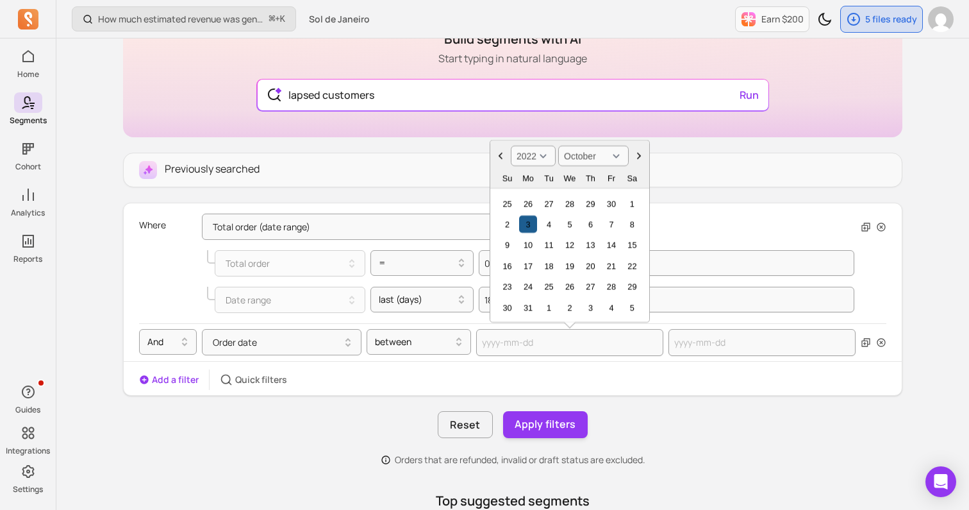
click at [528, 226] on div "3" at bounding box center [527, 223] width 17 height 17
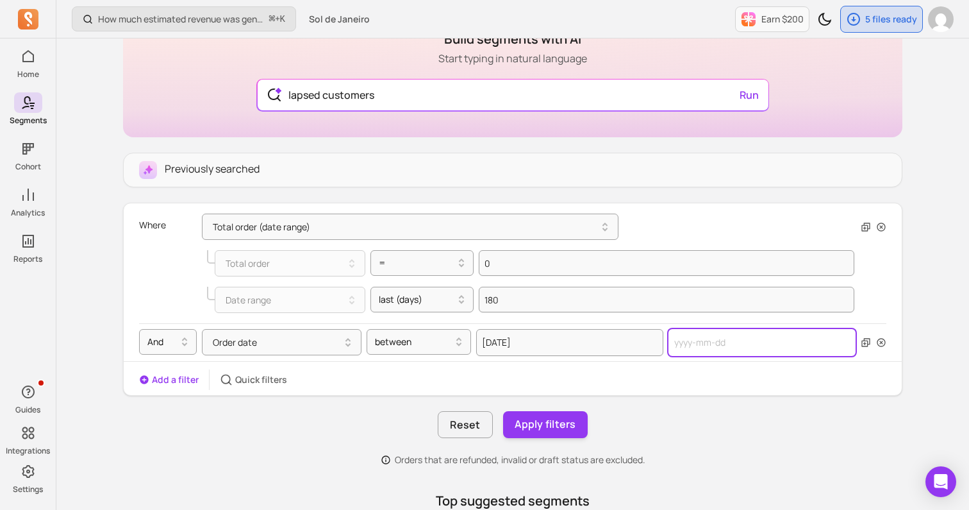
click at [694, 343] on input "text" at bounding box center [762, 342] width 187 height 27
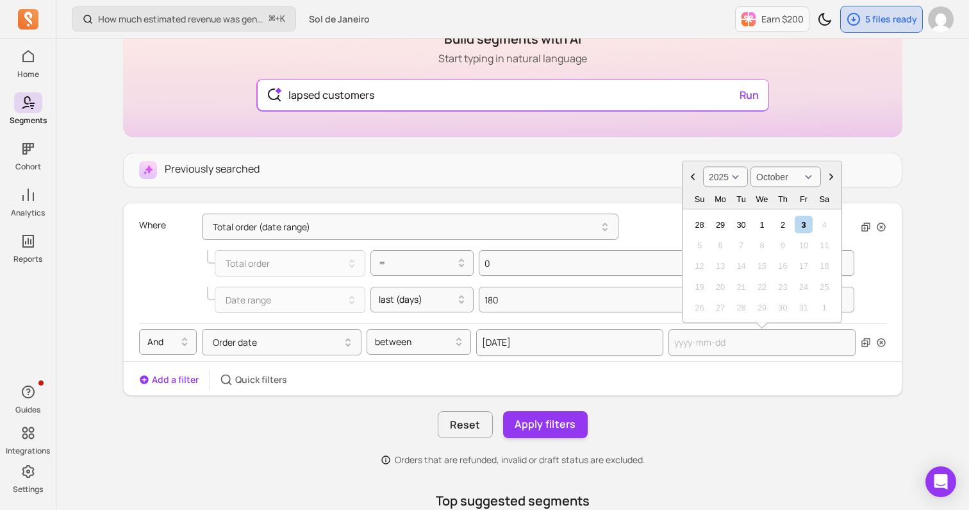
click at [735, 176] on select "2000 2001 2002 2003 2004 2005 2006 2007 2008 2009 2010 2011 2012 2013 2014 2015…" at bounding box center [725, 177] width 45 height 21
click at [771, 183] on select "January February March April May June July August September October November De…" at bounding box center [786, 177] width 71 height 21
click at [699, 224] on div "1" at bounding box center [699, 223] width 17 height 17
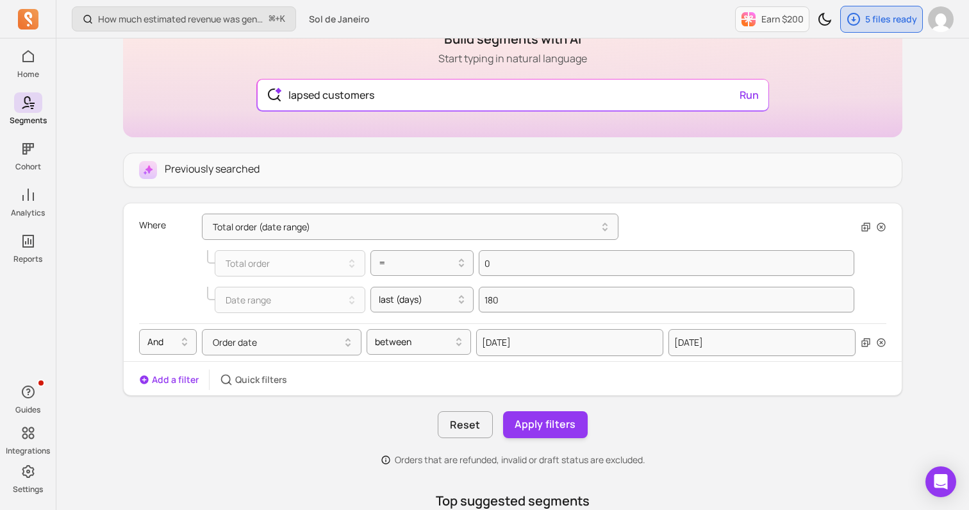
click at [672, 385] on div "Add a filter Quick filters" at bounding box center [513, 379] width 778 height 21
click at [539, 425] on button "Apply filters" at bounding box center [545, 424] width 85 height 27
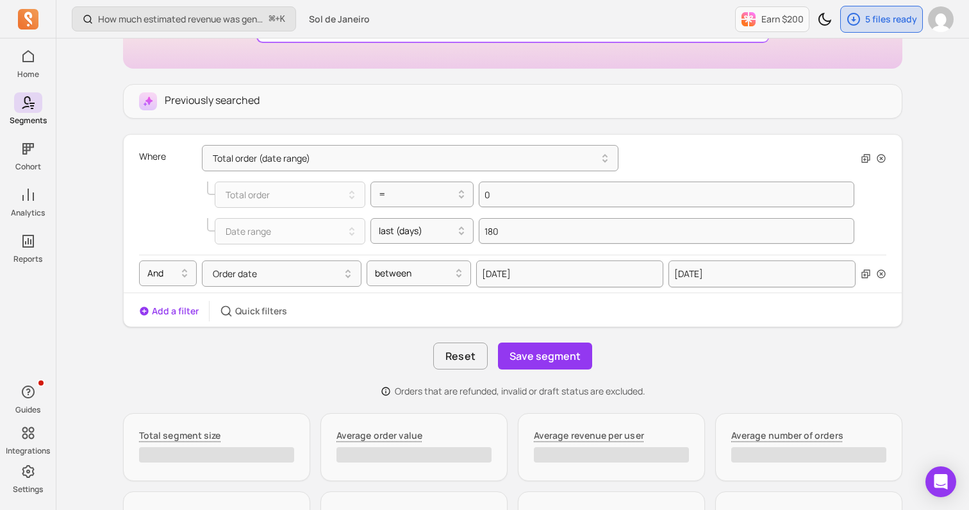
scroll to position [197, 0]
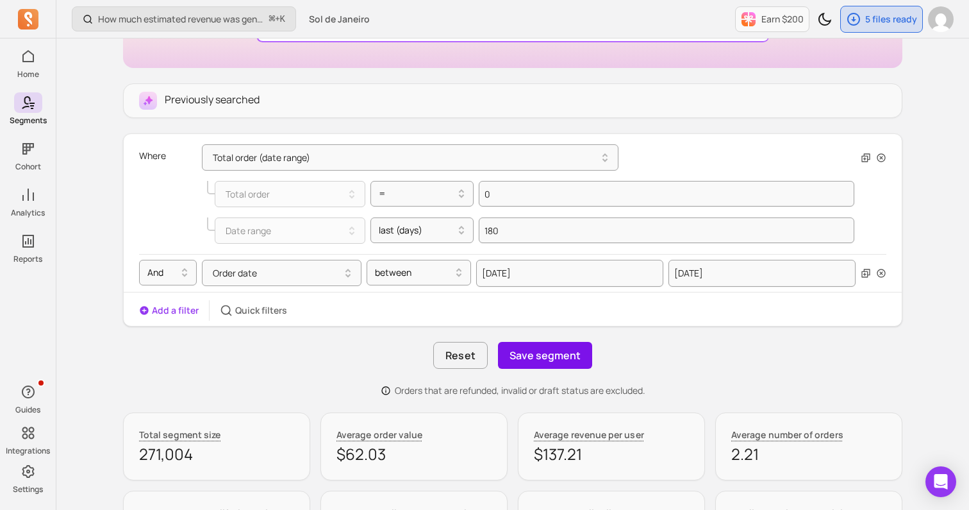
click at [550, 348] on button "Save segment" at bounding box center [545, 355] width 94 height 27
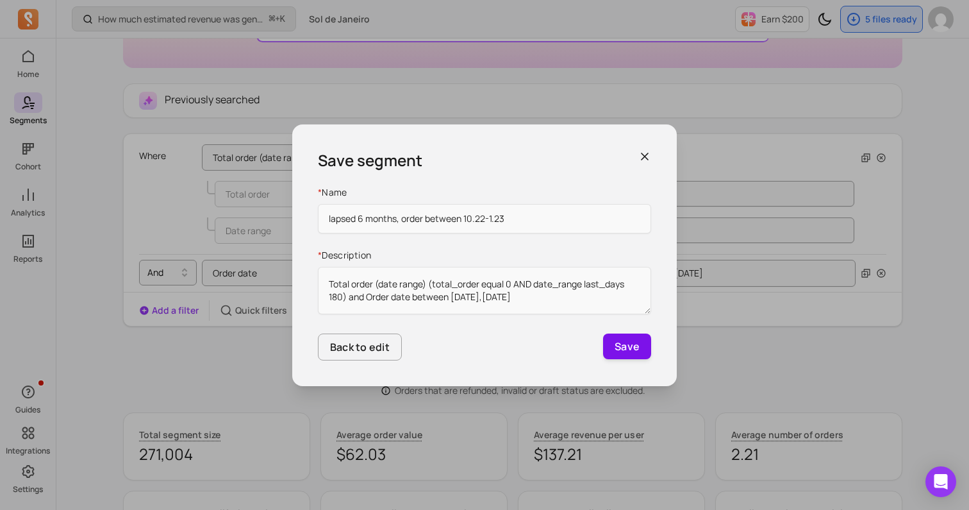
click at [629, 344] on button "Save" at bounding box center [627, 346] width 48 height 26
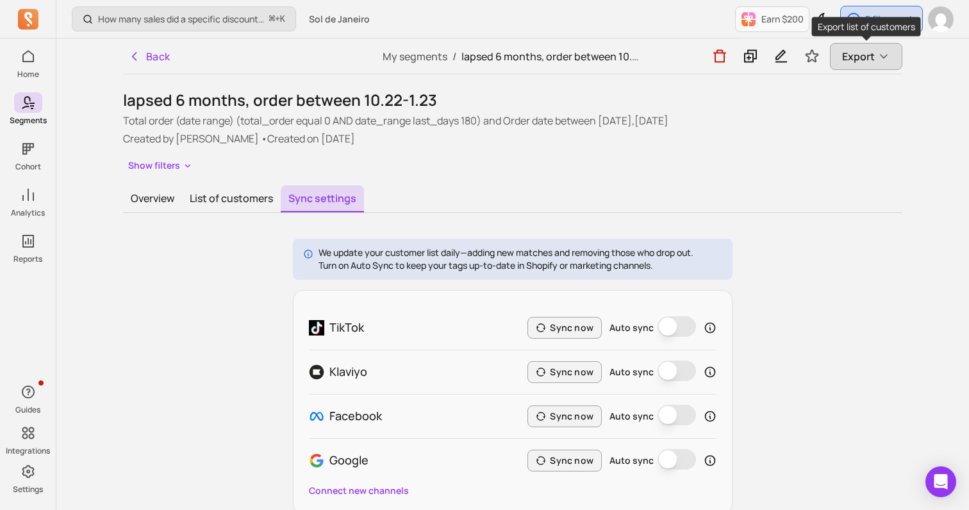
click at [866, 55] on span "Export" at bounding box center [858, 56] width 33 height 15
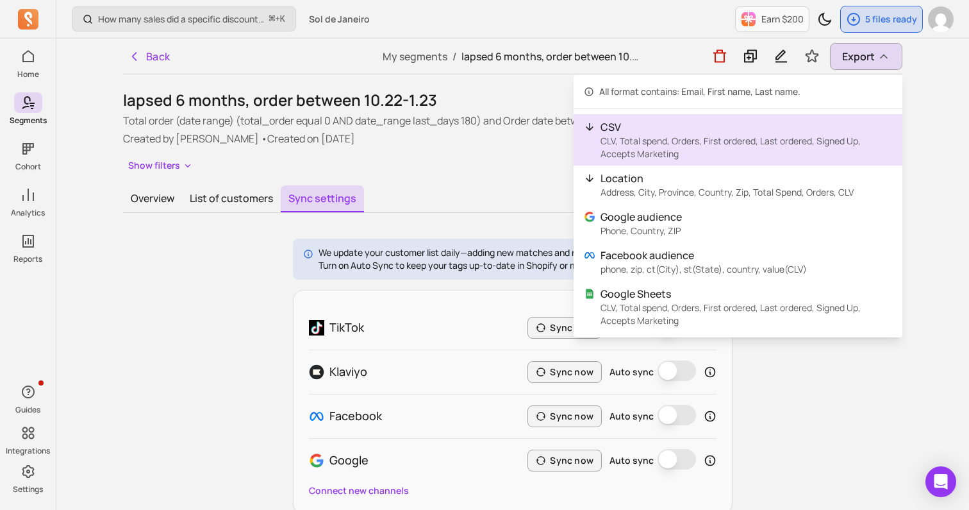
click at [737, 131] on p "CSV" at bounding box center [747, 126] width 292 height 15
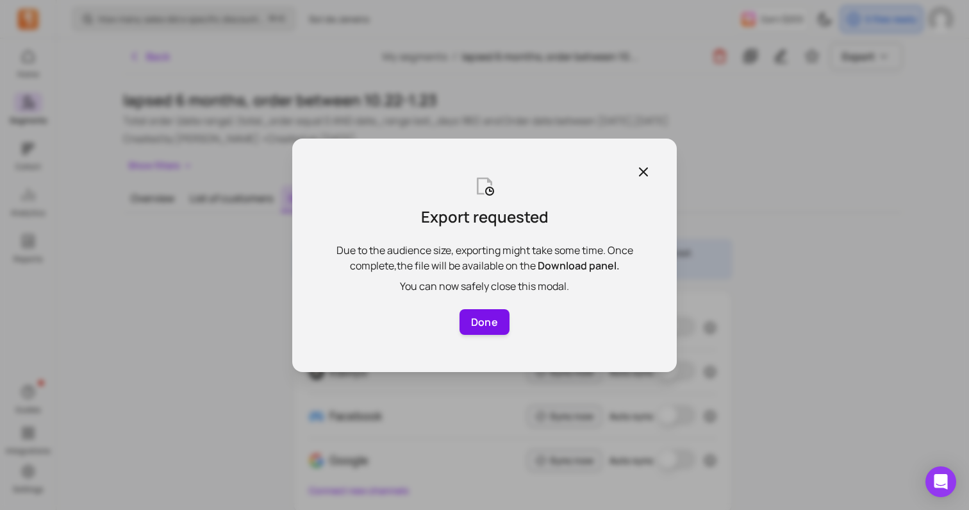
click at [489, 328] on button "Done" at bounding box center [485, 322] width 50 height 26
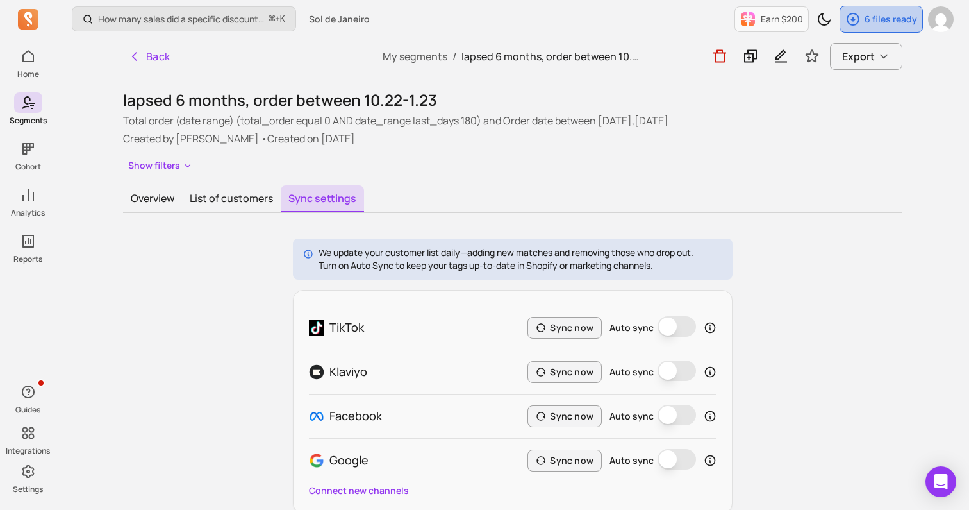
click at [883, 15] on p "6 files ready" at bounding box center [891, 19] width 53 height 13
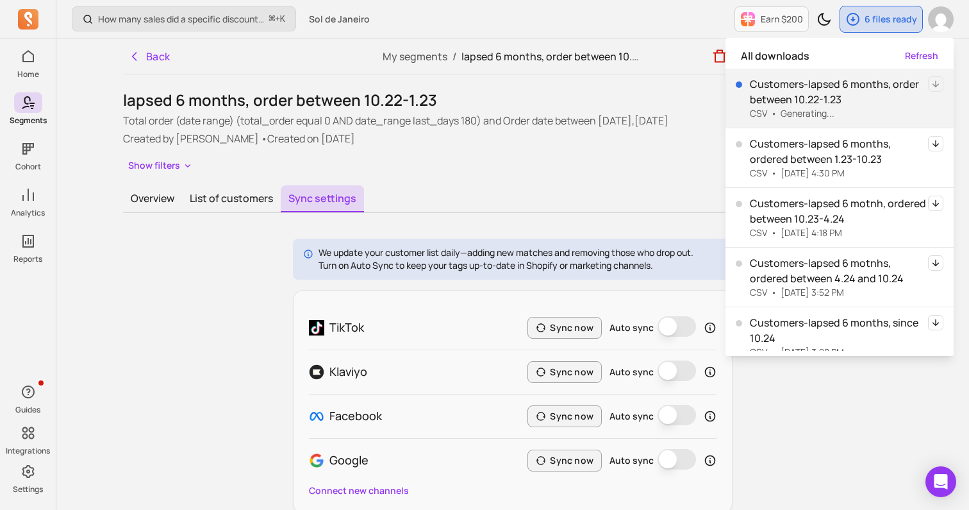
click at [576, 179] on div "lapsed 6 months, order between 10.22-1.23 Total order (date range) (total_order…" at bounding box center [512, 302] width 779 height 424
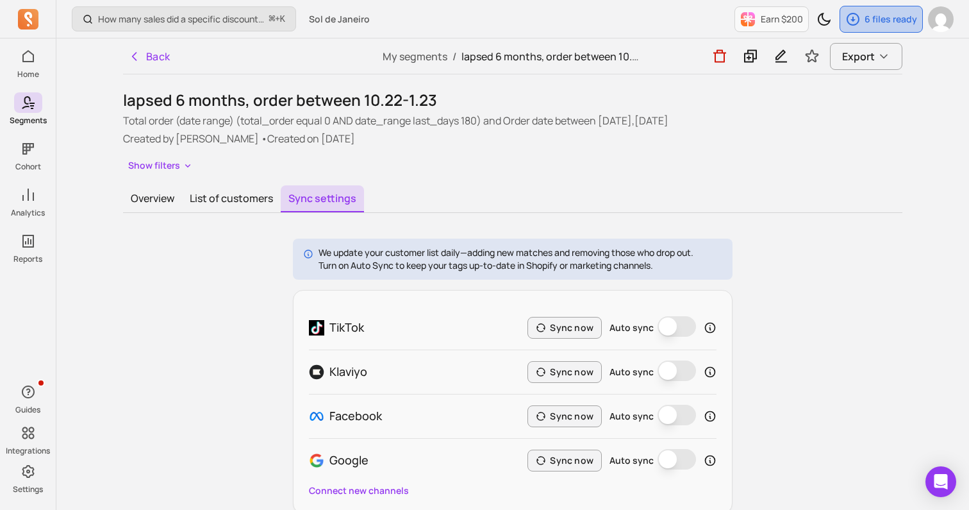
click at [899, 30] on div "6 files ready" at bounding box center [881, 19] width 82 height 26
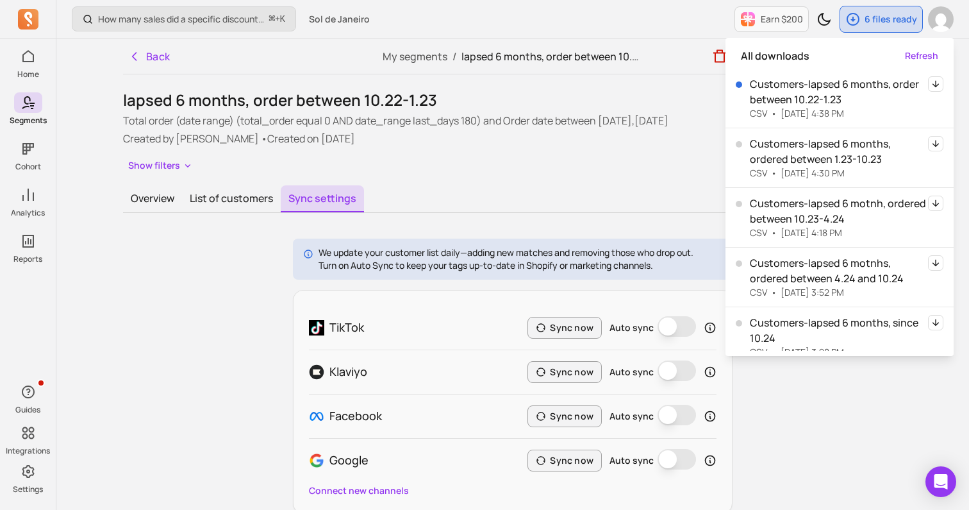
click at [937, 82] on icon "button" at bounding box center [935, 83] width 15 height 15
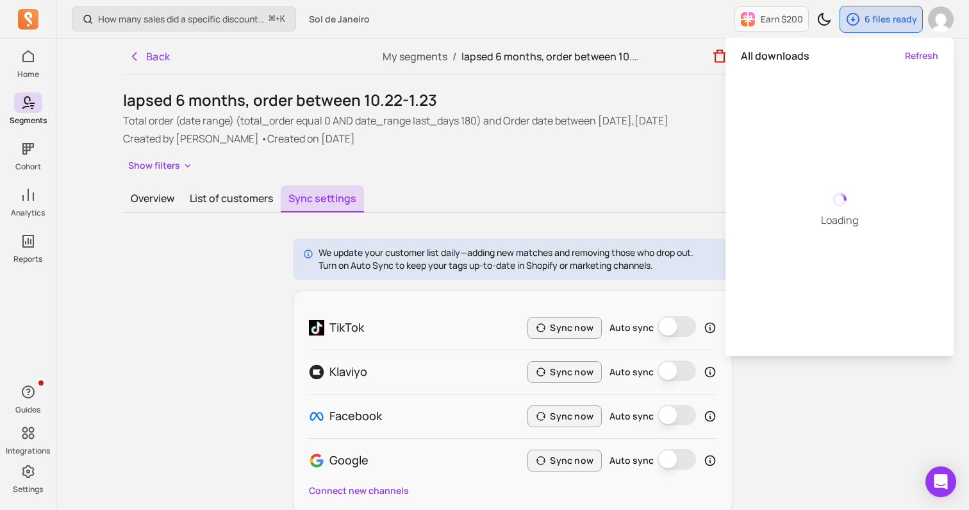
click at [913, 88] on div "Loading" at bounding box center [840, 210] width 228 height 282
click at [159, 209] on button "Overview" at bounding box center [152, 198] width 59 height 27
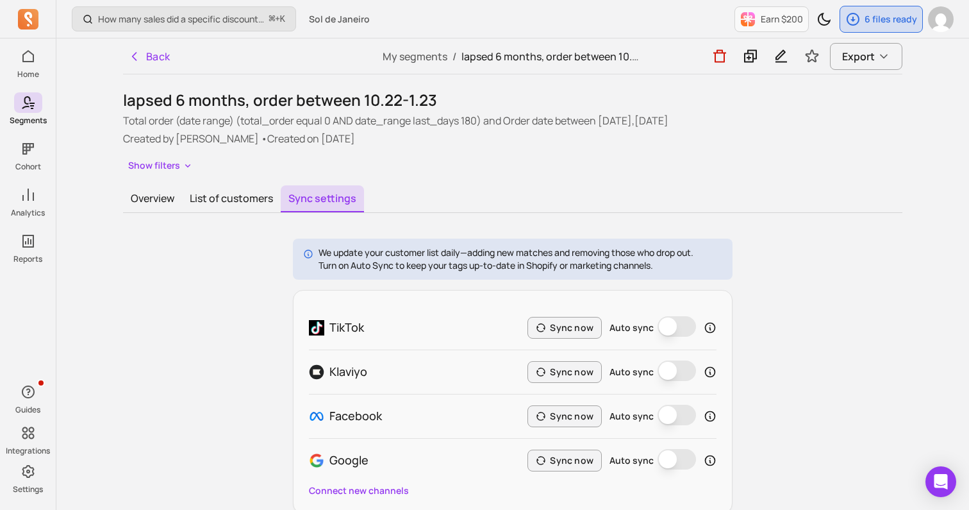
click at [113, 195] on div "Back My segments / lapsed 6 months, order between 10.22-1.23 Export lapsed 6 mo…" at bounding box center [513, 283] width 821 height 490
click at [126, 195] on button "Overview" at bounding box center [152, 198] width 59 height 27
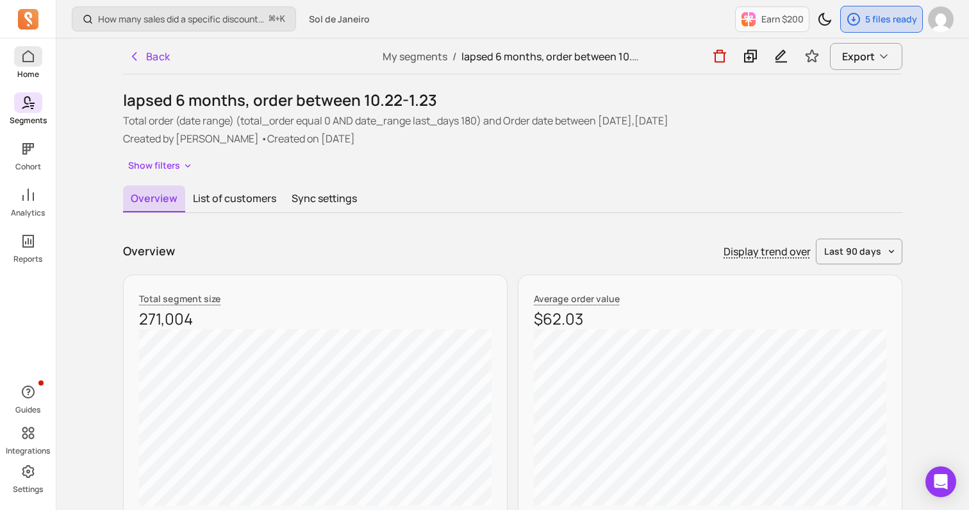
click at [29, 67] on link "Home" at bounding box center [28, 62] width 56 height 33
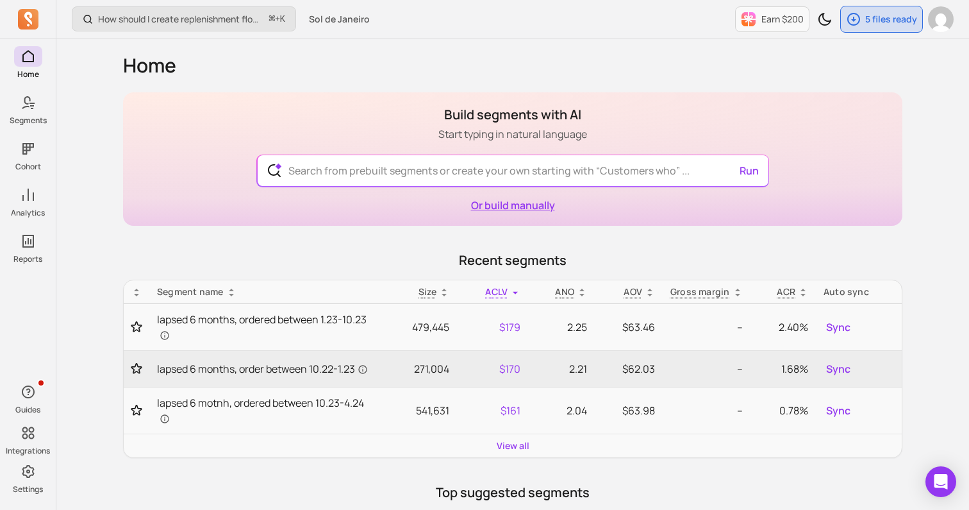
click at [504, 203] on link "Or build manually" at bounding box center [513, 205] width 84 height 14
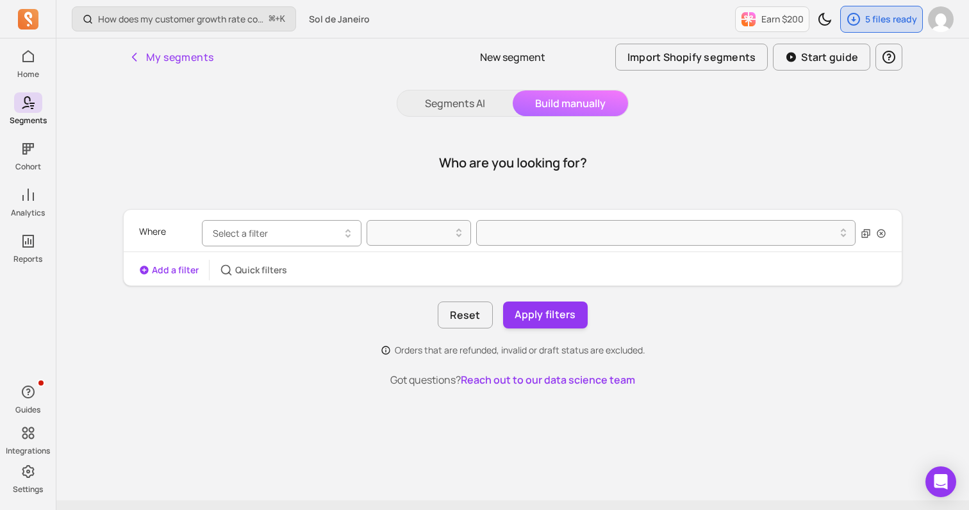
click at [309, 235] on button "Select a filter" at bounding box center [282, 233] width 160 height 26
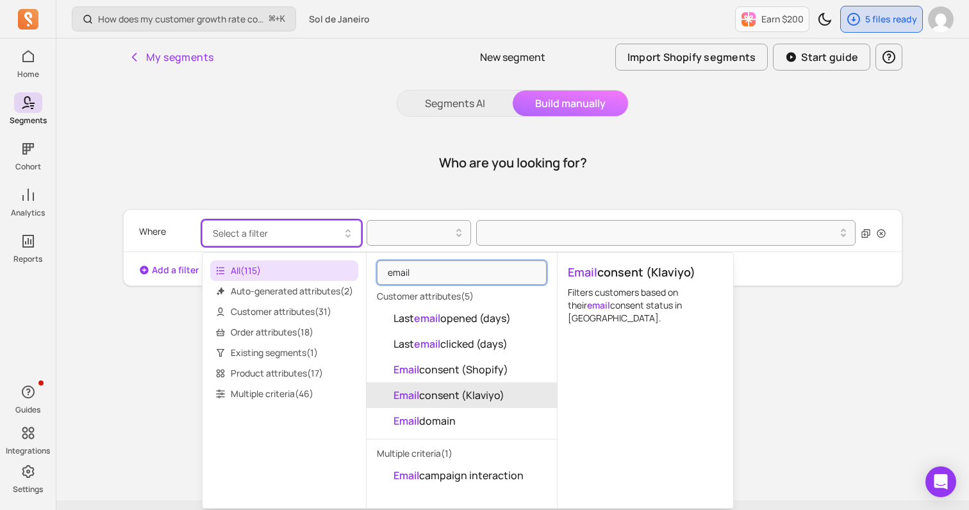
type input "email"
click at [474, 388] on span "Email consent (Klaviyo)" at bounding box center [449, 394] width 111 height 15
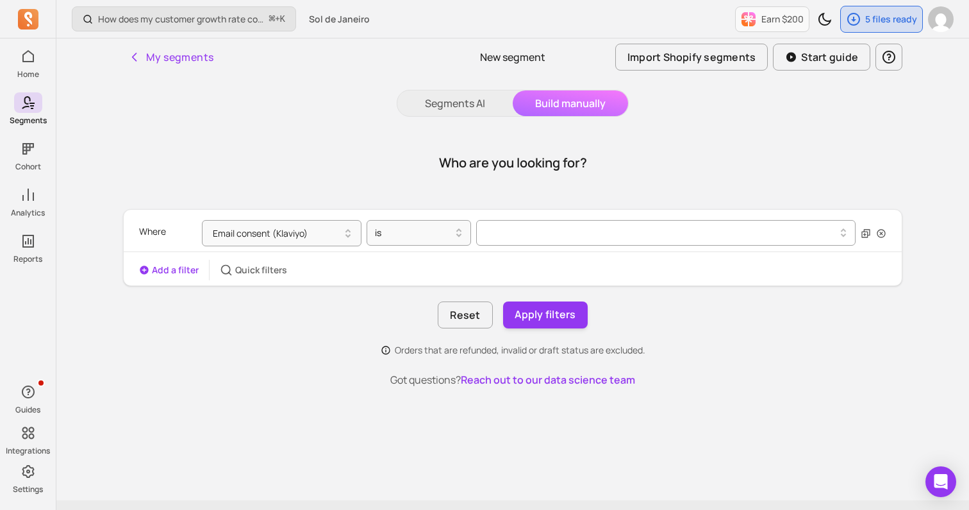
click at [522, 237] on div at bounding box center [661, 232] width 353 height 15
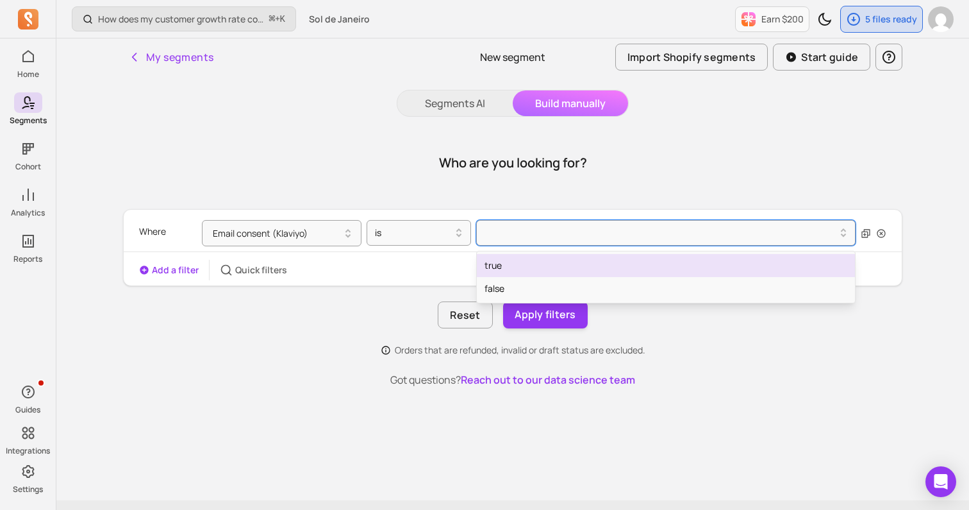
click at [512, 268] on div "true" at bounding box center [666, 265] width 378 height 23
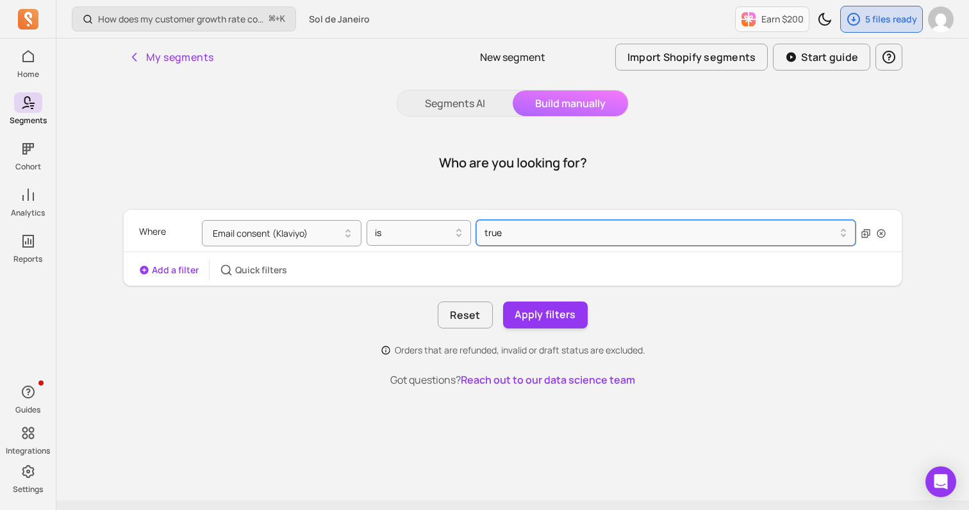
click at [157, 276] on div "Add a filter Quick filters" at bounding box center [213, 270] width 148 height 21
click at [156, 272] on button "Add a filter" at bounding box center [169, 269] width 60 height 13
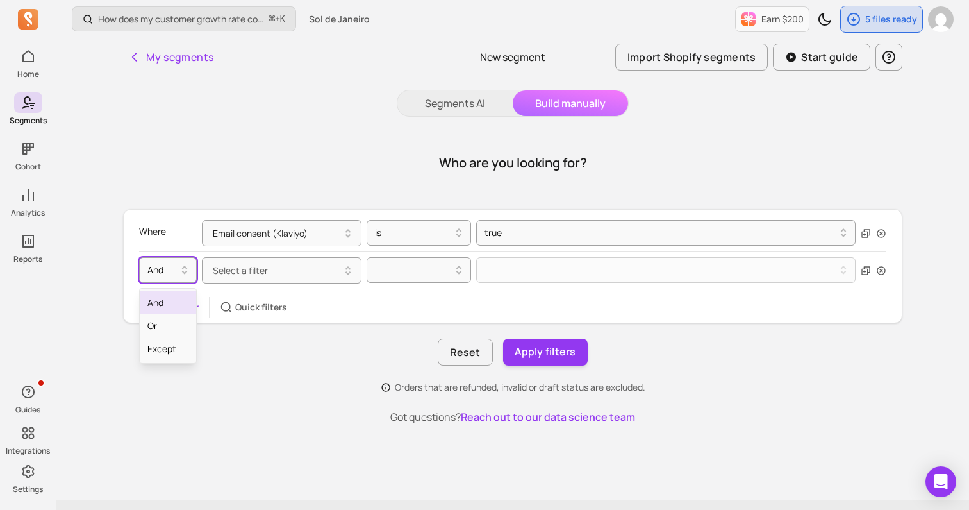
click at [156, 272] on div at bounding box center [162, 269] width 31 height 15
click at [226, 269] on span "Select a filter" at bounding box center [240, 270] width 55 height 12
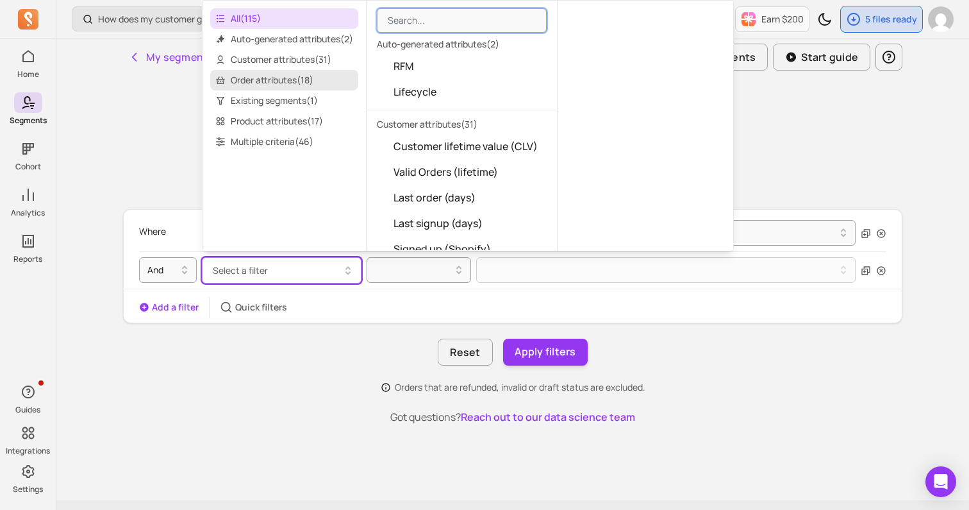
click at [269, 78] on span "Order attributes ( 18 )" at bounding box center [284, 80] width 148 height 21
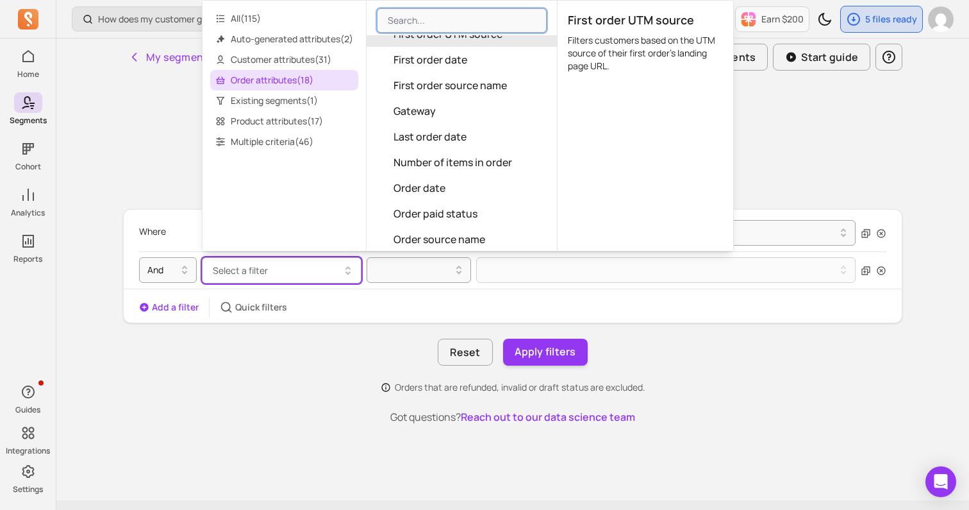
scroll to position [131, 0]
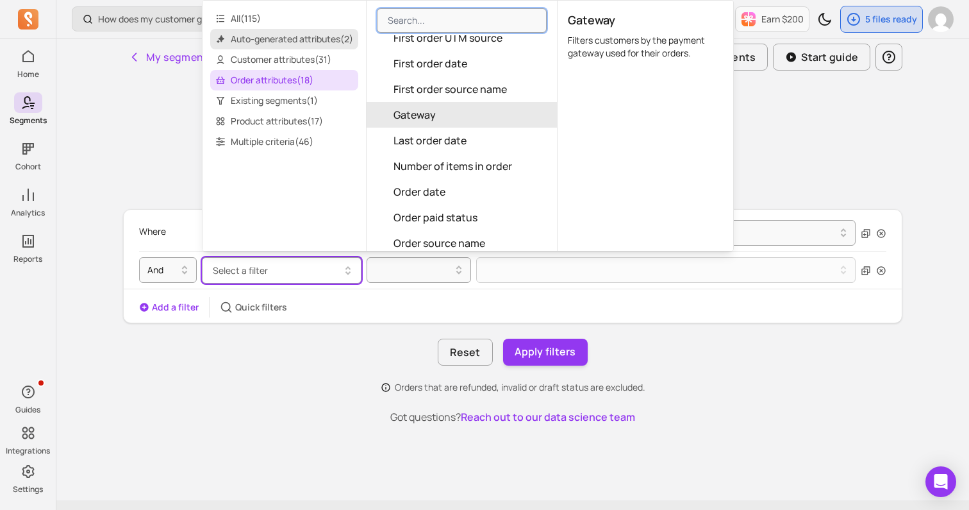
click at [308, 44] on span "Auto-generated attributes ( 2 )" at bounding box center [284, 39] width 148 height 21
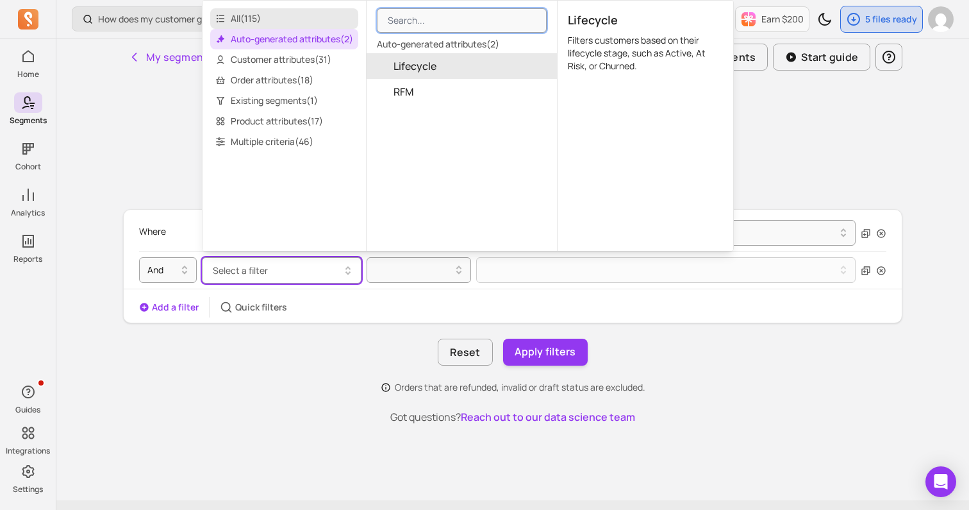
click at [284, 17] on span "All ( 115 )" at bounding box center [284, 18] width 148 height 21
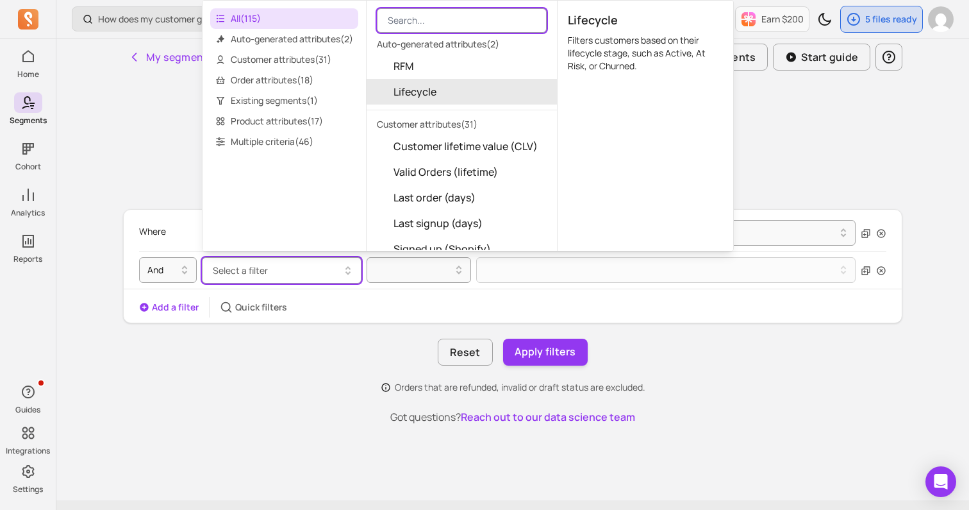
click at [451, 26] on input "search" at bounding box center [462, 20] width 170 height 24
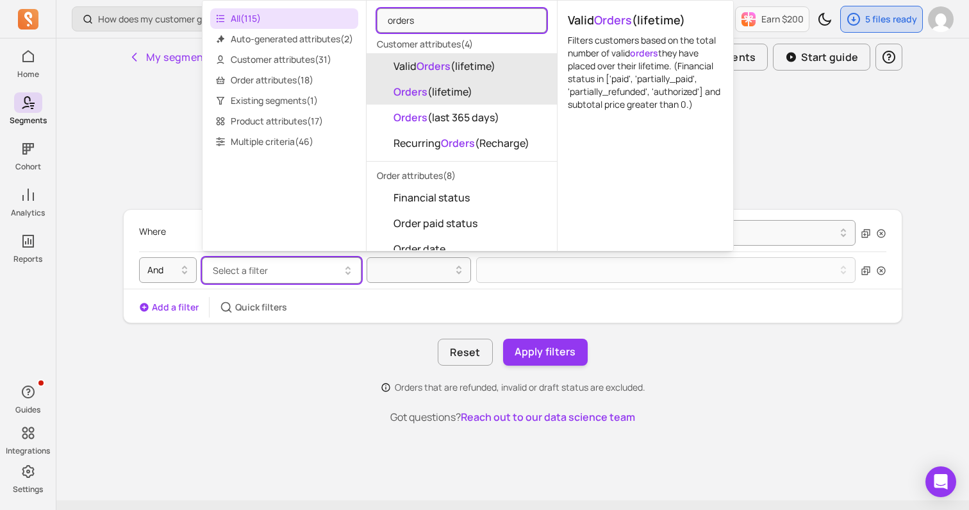
type input "orders"
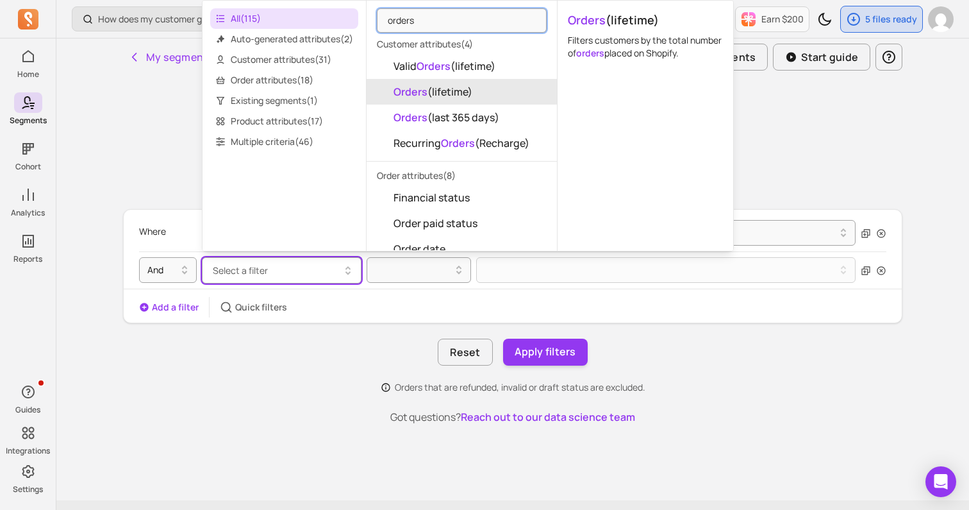
click at [446, 87] on span "Orders (lifetime)" at bounding box center [433, 91] width 79 height 15
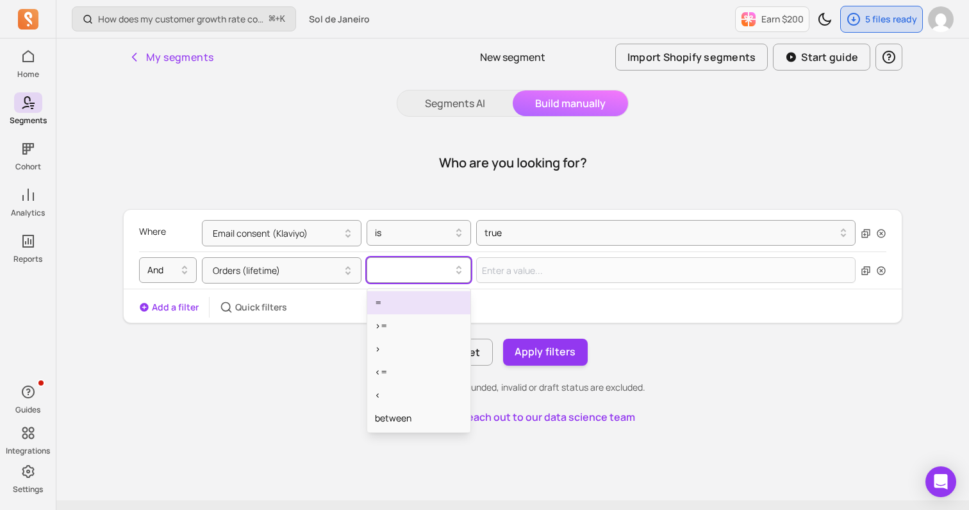
click at [409, 269] on div at bounding box center [414, 269] width 78 height 15
click at [401, 299] on div "=" at bounding box center [418, 302] width 103 height 23
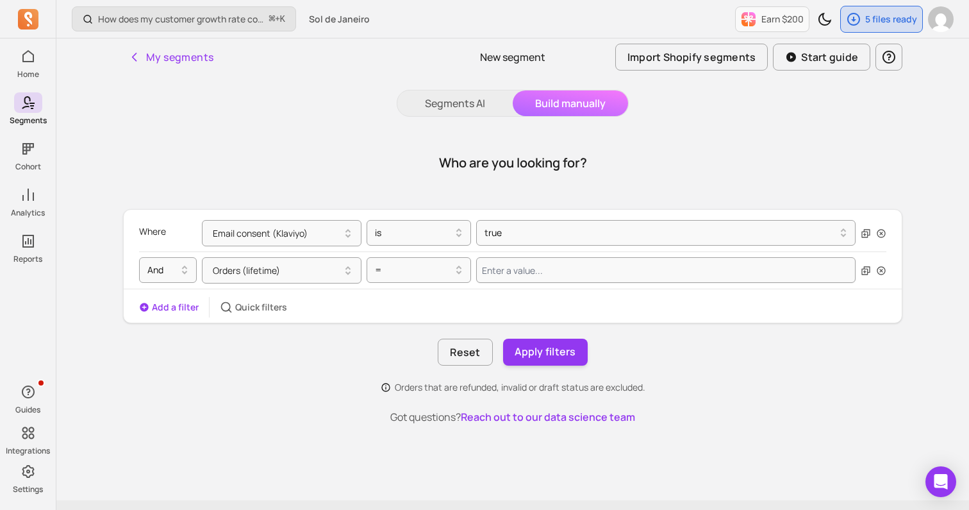
click at [506, 283] on div "And Orders (lifetime) =" at bounding box center [512, 269] width 747 height 37
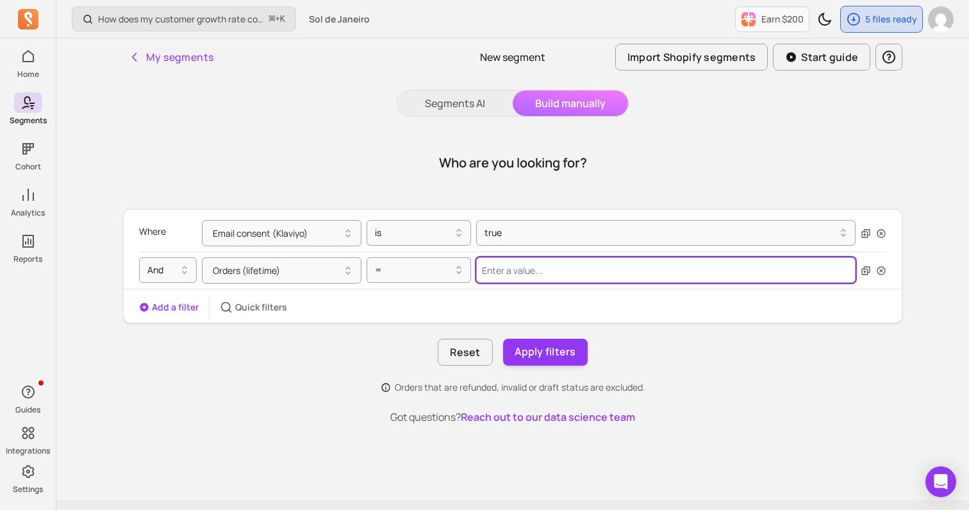
click at [503, 263] on input "Value for filter clause" at bounding box center [665, 270] width 379 height 26
type input "0"
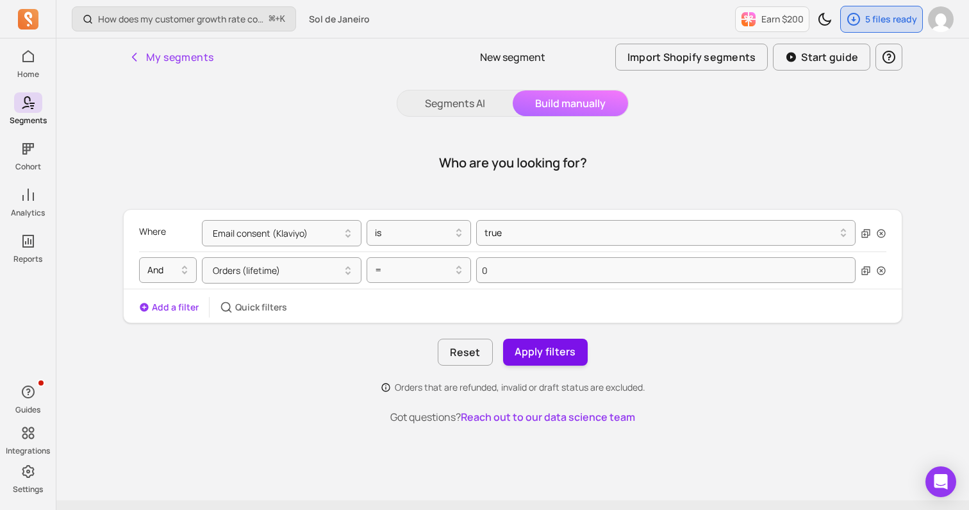
click at [517, 348] on button "Apply filters" at bounding box center [545, 351] width 85 height 27
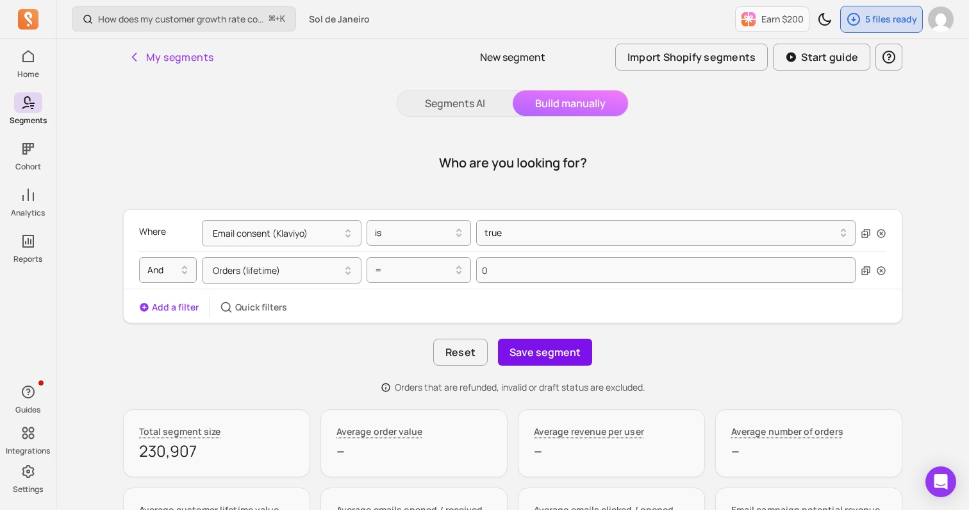
click at [533, 349] on button "Save segment" at bounding box center [545, 351] width 94 height 27
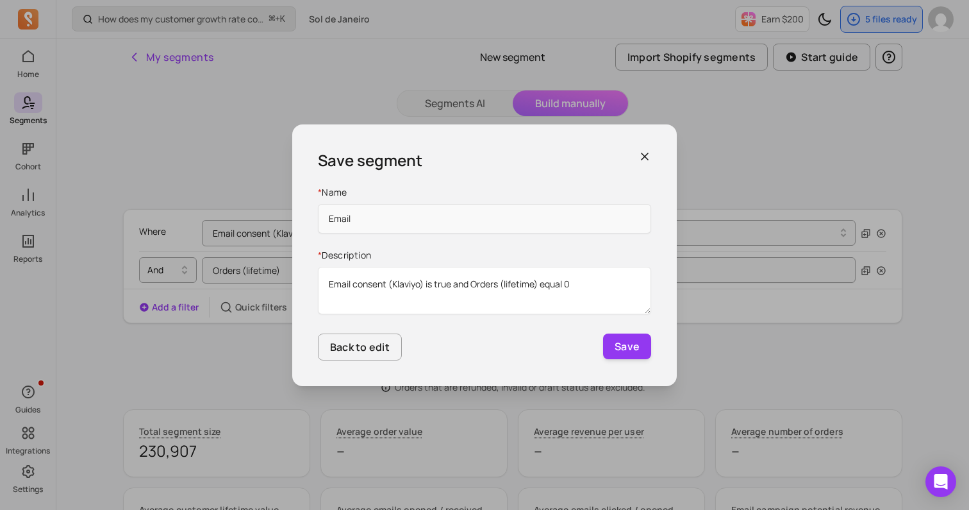
type input "Email Subscribers Who Have Not Purchased"
click at [634, 346] on button "Save" at bounding box center [627, 346] width 48 height 26
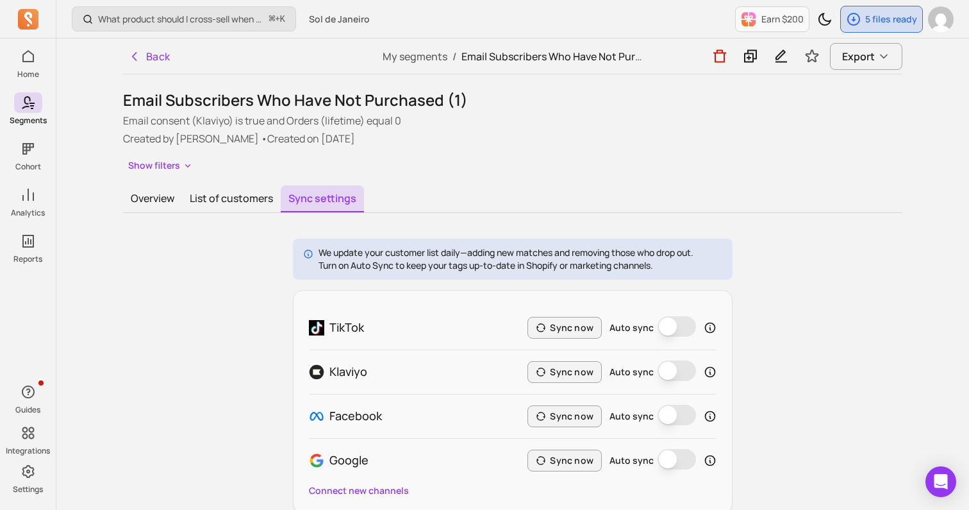
click at [877, 34] on div "Earn $200 5 files ready" at bounding box center [844, 19] width 219 height 38
click at [879, 27] on div "5 files ready" at bounding box center [881, 19] width 81 height 26
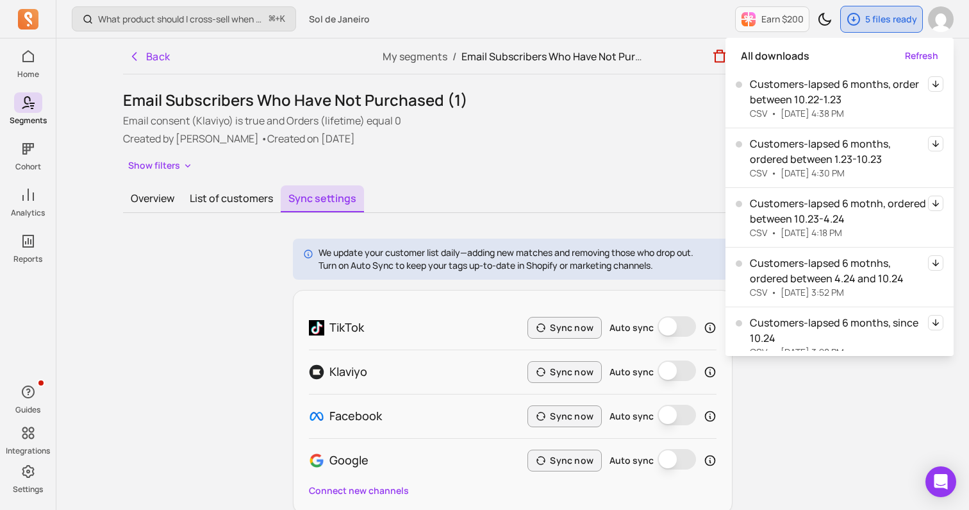
click at [679, 140] on p "Created by [PERSON_NAME] • Created on [DATE]" at bounding box center [512, 138] width 779 height 15
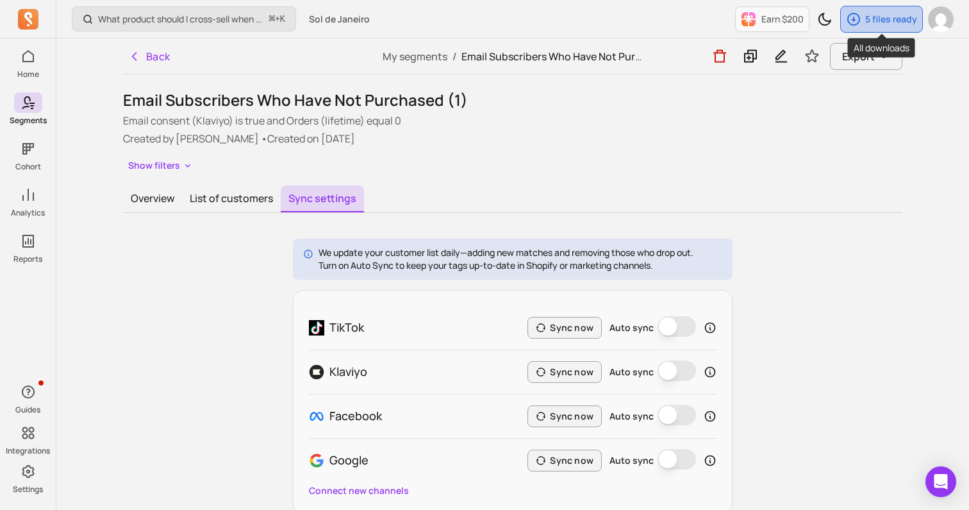
click at [865, 15] on div "5 files ready" at bounding box center [881, 19] width 81 height 26
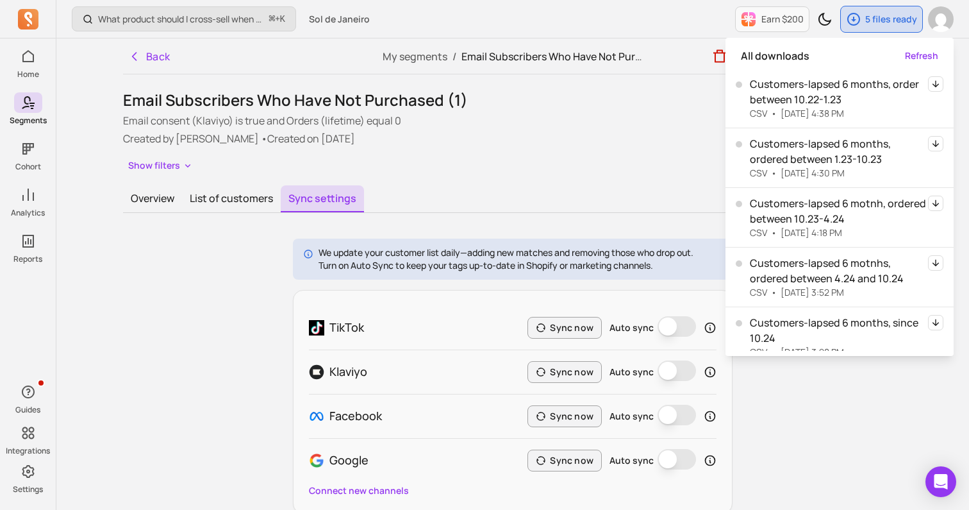
click at [610, 126] on p "Email consent (Klaviyo) is true and Orders (lifetime) equal 0" at bounding box center [512, 120] width 779 height 15
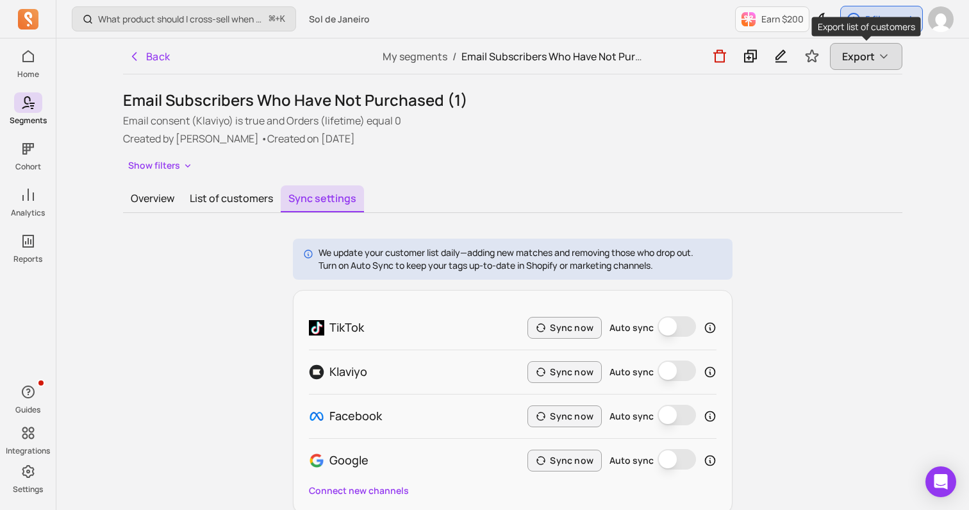
click at [858, 56] on span "Export" at bounding box center [858, 56] width 33 height 15
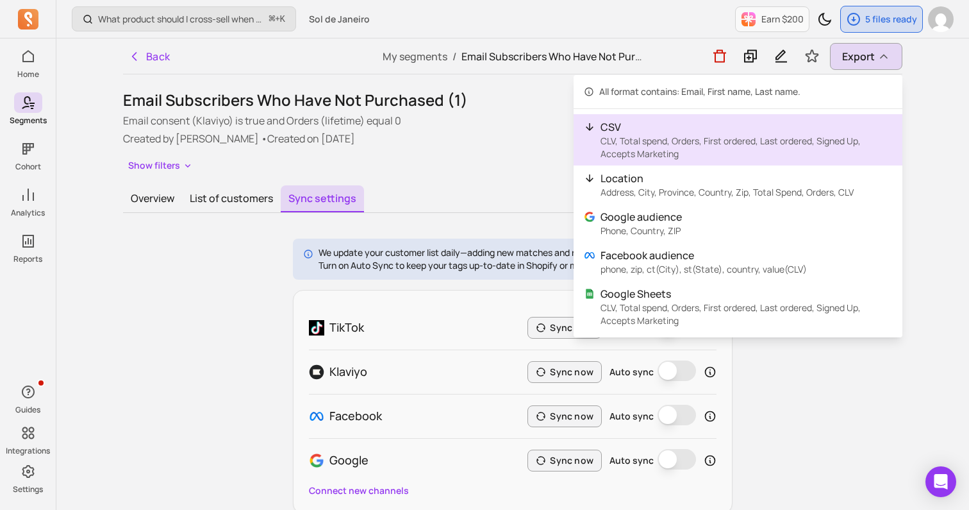
click at [805, 128] on p "CSV" at bounding box center [747, 126] width 292 height 15
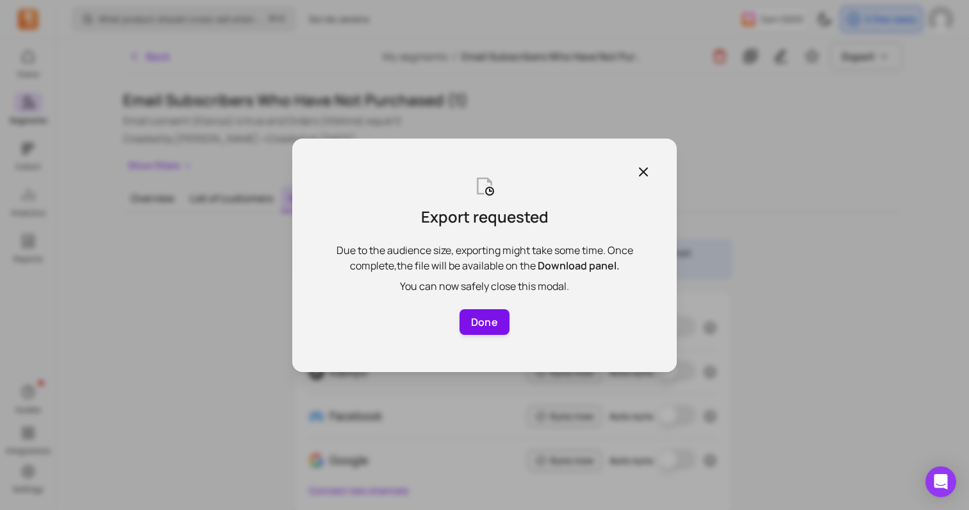
click at [490, 321] on button "Done" at bounding box center [485, 322] width 50 height 26
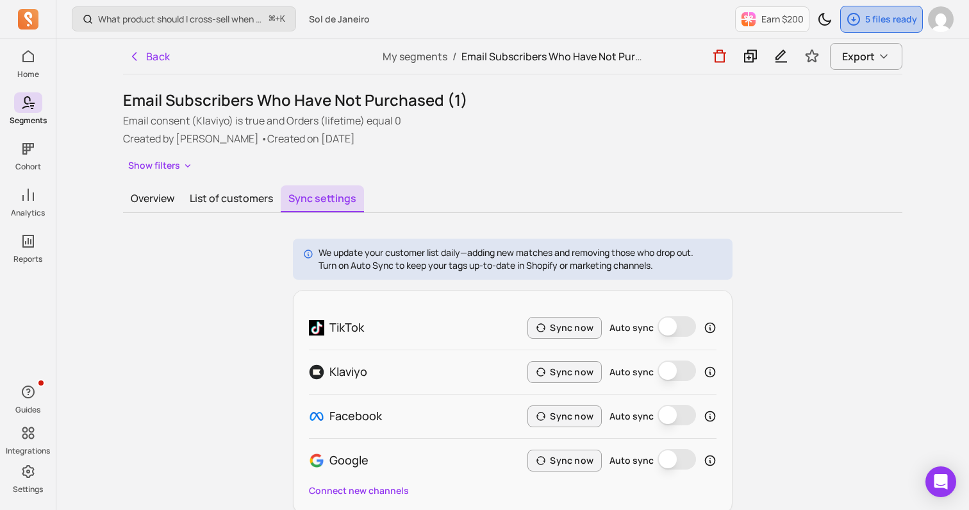
click at [879, 21] on p "5 files ready" at bounding box center [891, 19] width 52 height 13
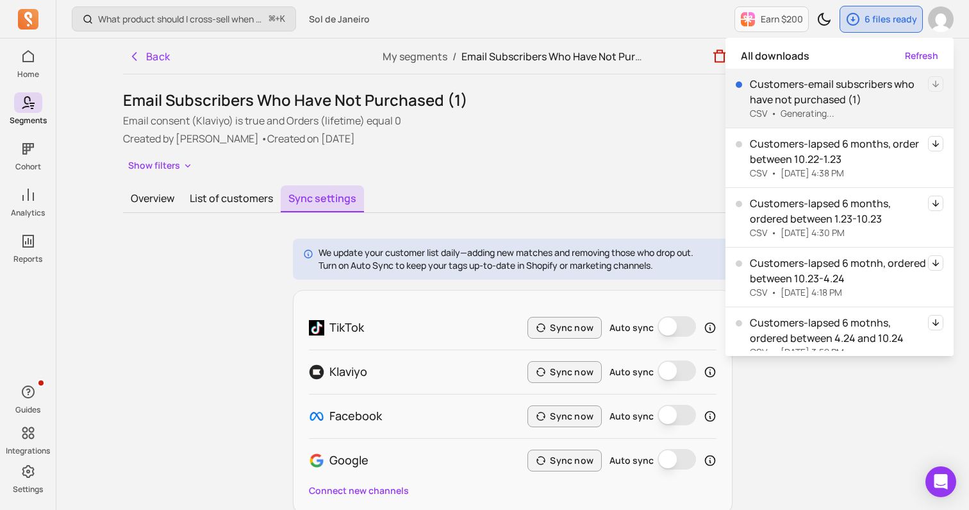
click at [673, 104] on h1 "Email Subscribers Who Have Not Purchased (1)" at bounding box center [512, 100] width 779 height 21
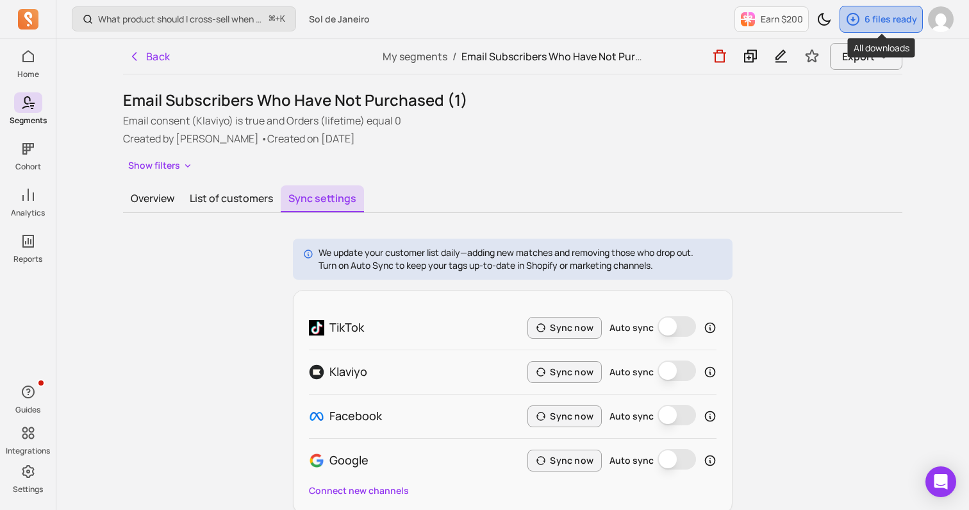
click at [907, 27] on div "6 files ready" at bounding box center [881, 19] width 82 height 26
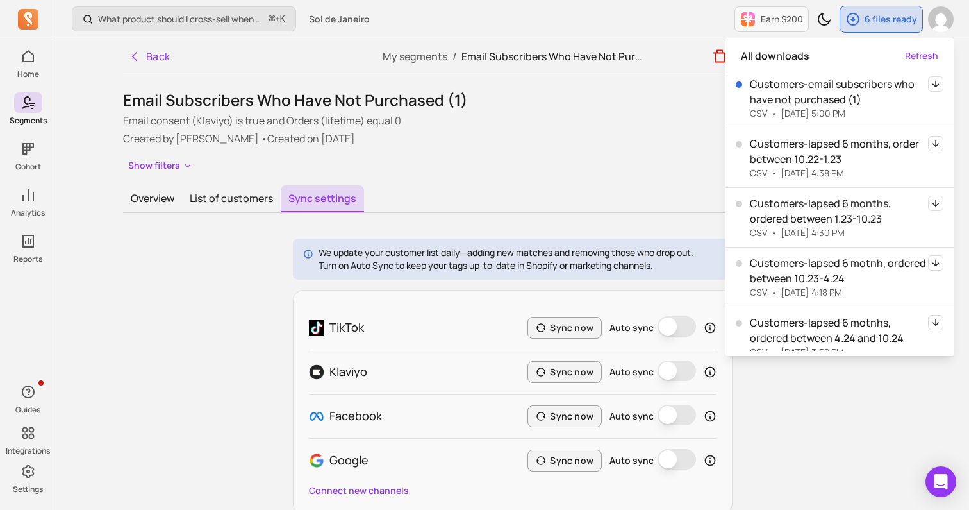
click at [939, 84] on icon "button" at bounding box center [935, 83] width 15 height 15
click at [551, 151] on div "Email Subscribers Who Have Not Purchased (1) Email consent (Klaviyo) is true an…" at bounding box center [512, 132] width 779 height 85
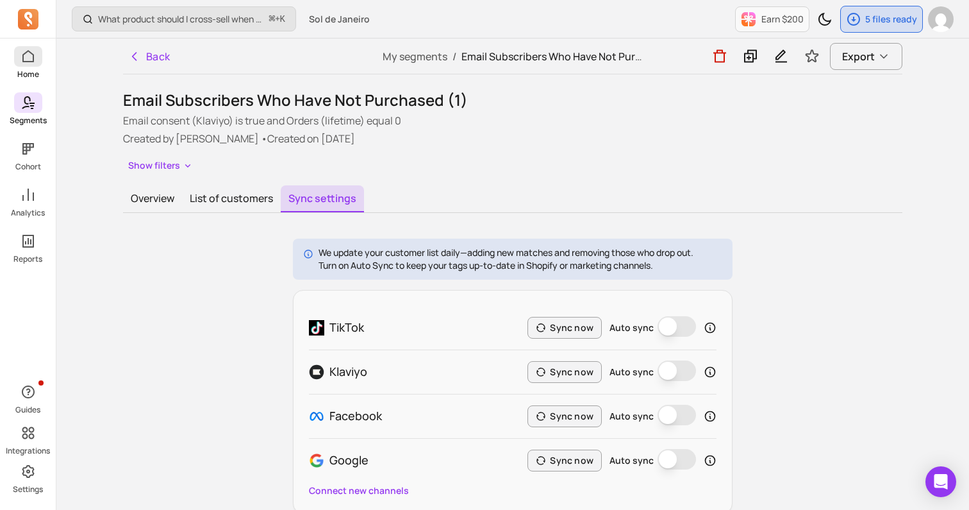
click at [28, 60] on icon at bounding box center [28, 56] width 15 height 15
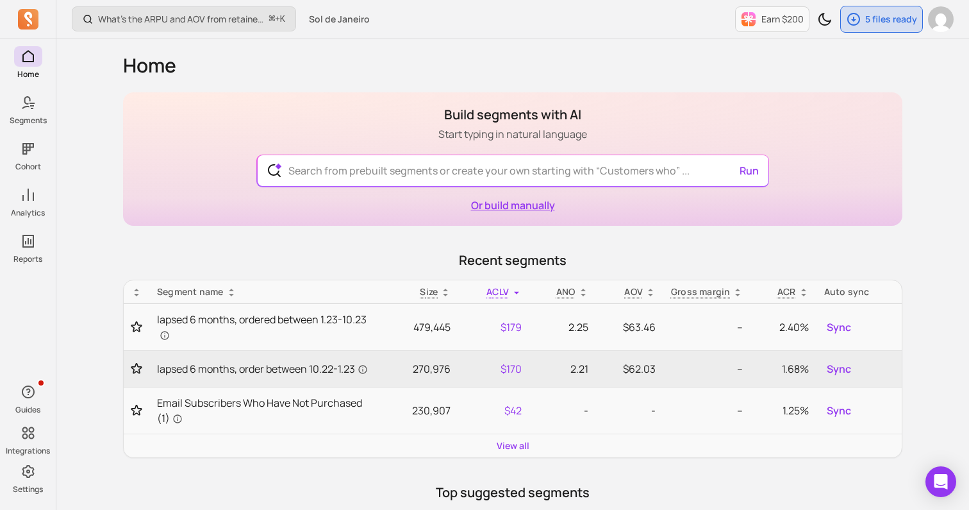
click at [519, 204] on link "Or build manually" at bounding box center [513, 205] width 84 height 14
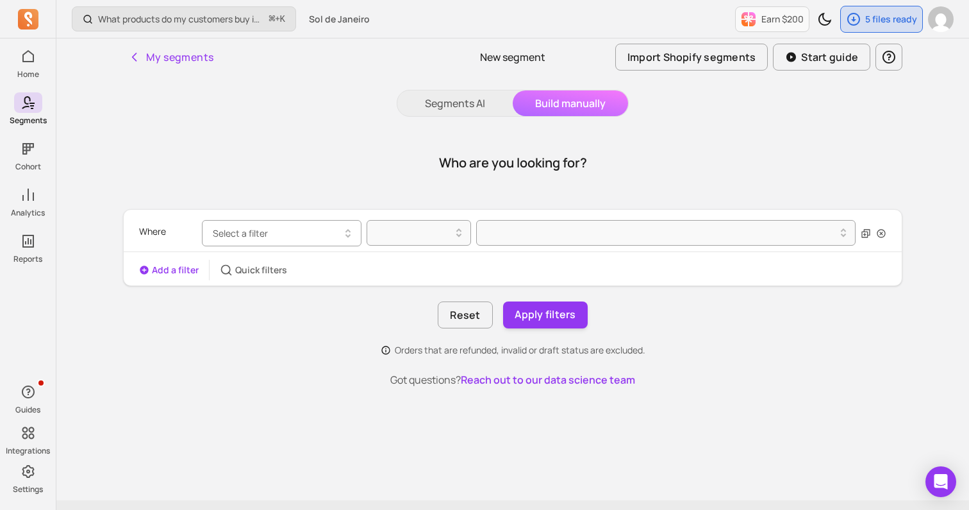
click at [276, 224] on button "Select a filter" at bounding box center [282, 233] width 160 height 26
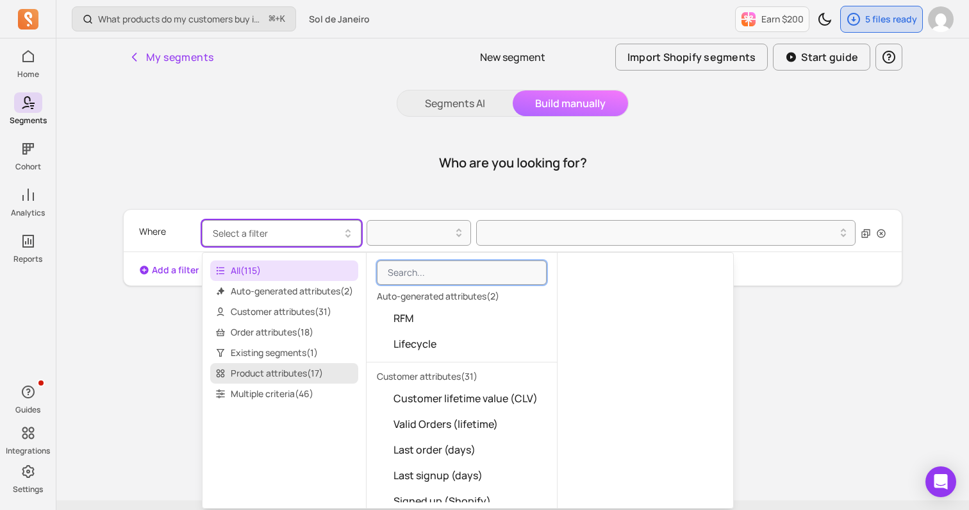
click at [282, 371] on span "Product attributes ( 17 )" at bounding box center [284, 373] width 148 height 21
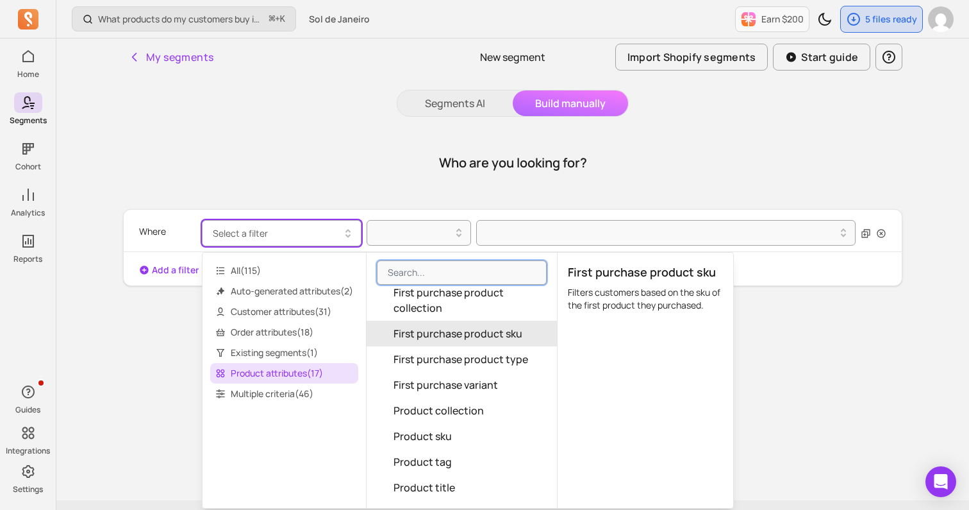
scroll to position [94, 0]
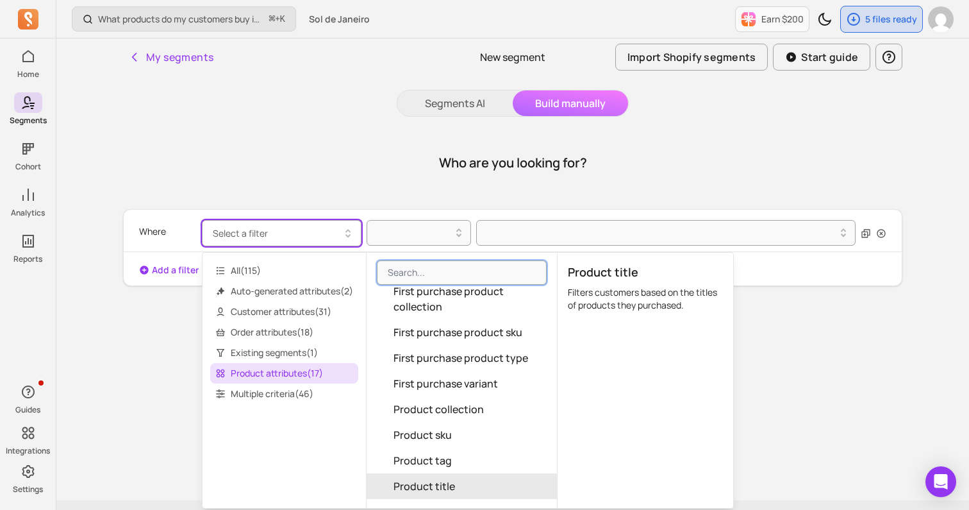
click at [451, 482] on span "Product title" at bounding box center [425, 485] width 62 height 15
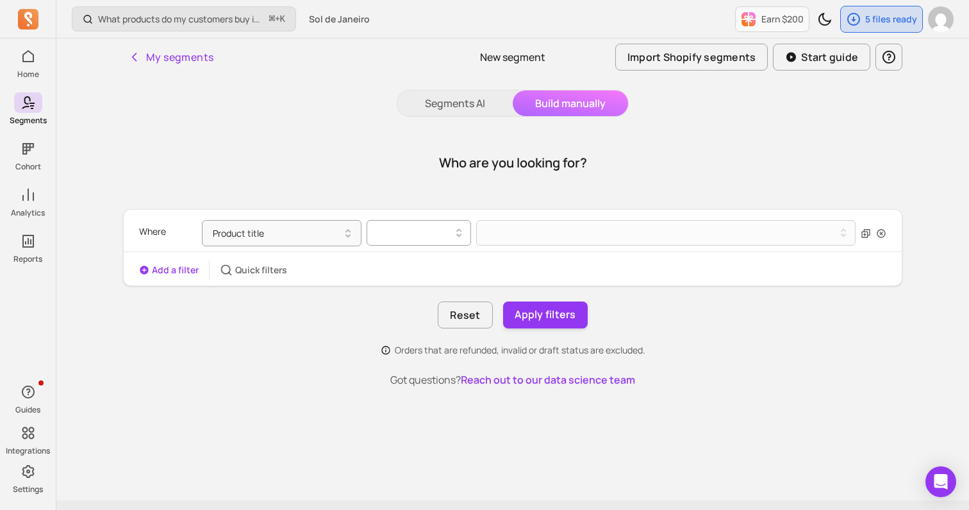
click at [406, 245] on div at bounding box center [419, 233] width 104 height 26
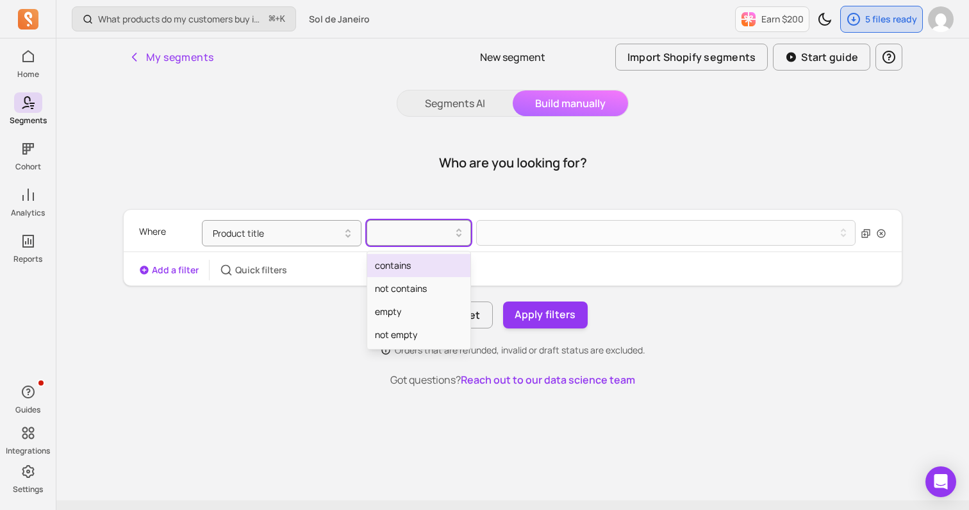
click at [403, 267] on div "contains" at bounding box center [418, 265] width 103 height 23
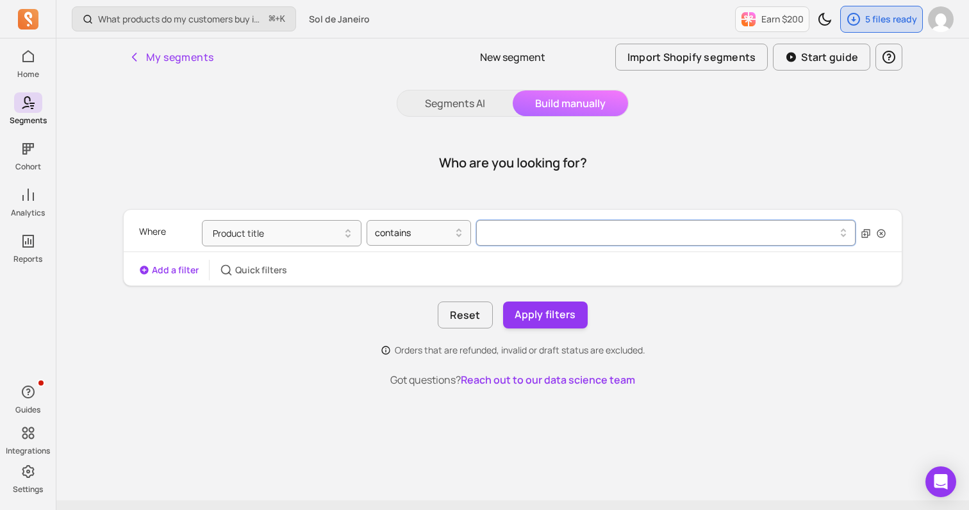
click at [525, 234] on div at bounding box center [661, 232] width 349 height 5
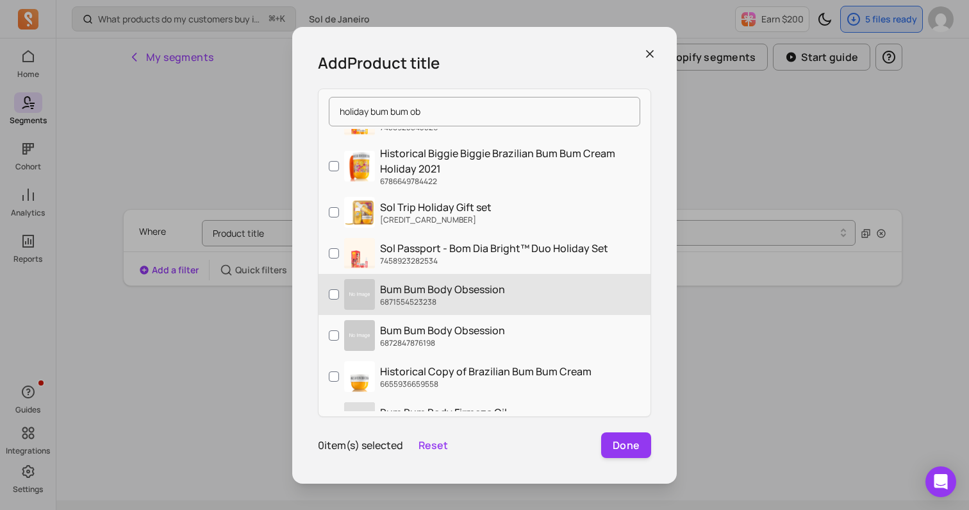
scroll to position [32, 0]
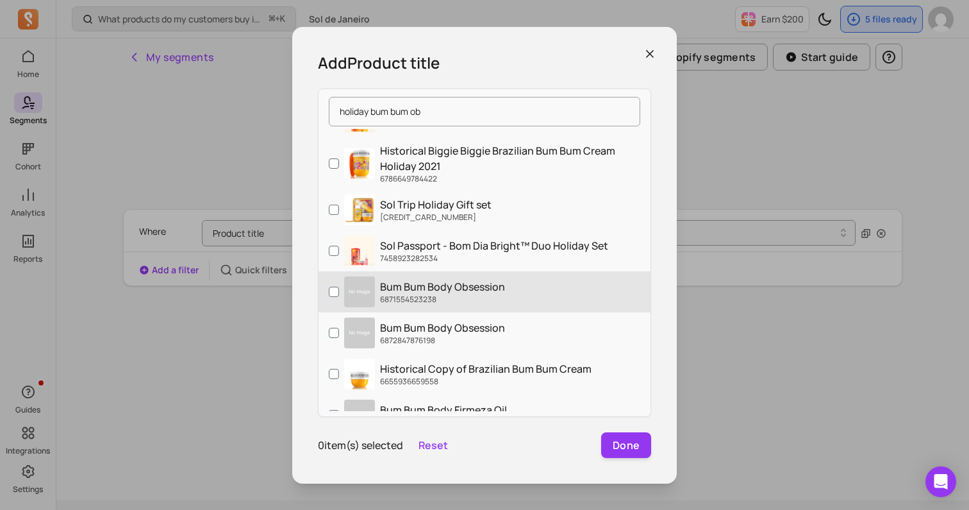
type input "holiday bum bum ob"
click at [578, 300] on label "Bum Bum Body Obsession 6871554523238" at bounding box center [485, 291] width 332 height 41
click at [339, 297] on input "Bum Bum Body Obsession 6871554523238" at bounding box center [334, 292] width 10 height 10
checkbox input "true"
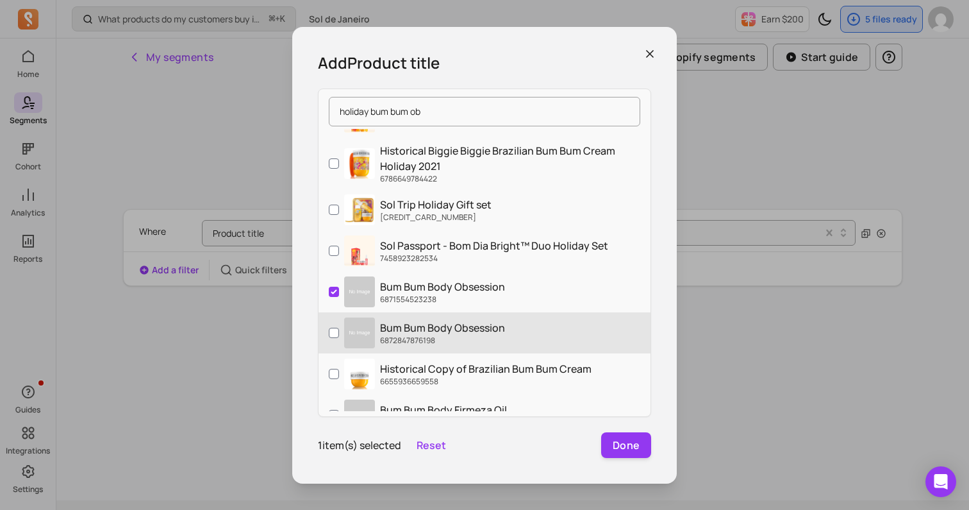
click at [572, 322] on label "Bum Bum Body Obsession 6872847876198" at bounding box center [485, 332] width 332 height 41
click at [339, 328] on input "Bum Bum Body Obsession 6872847876198" at bounding box center [334, 333] width 10 height 10
checkbox input "true"
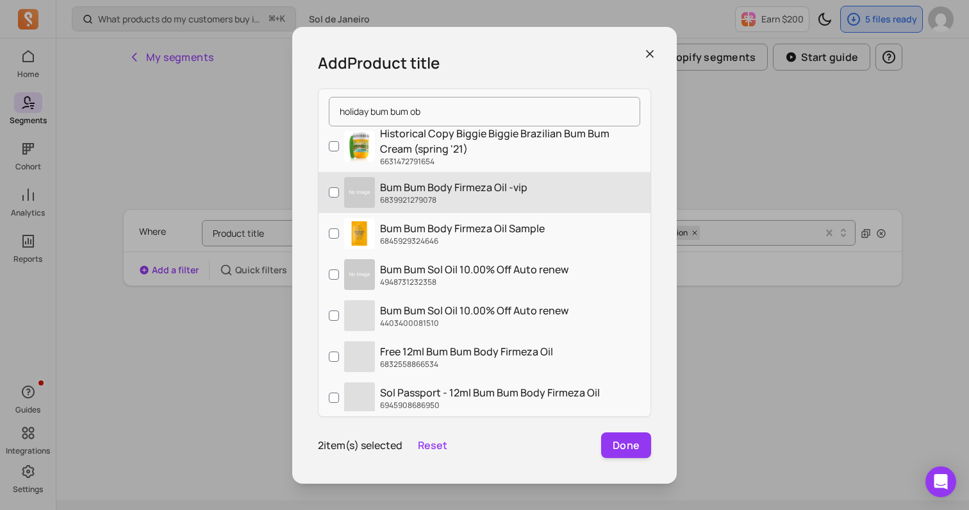
scroll to position [0, 0]
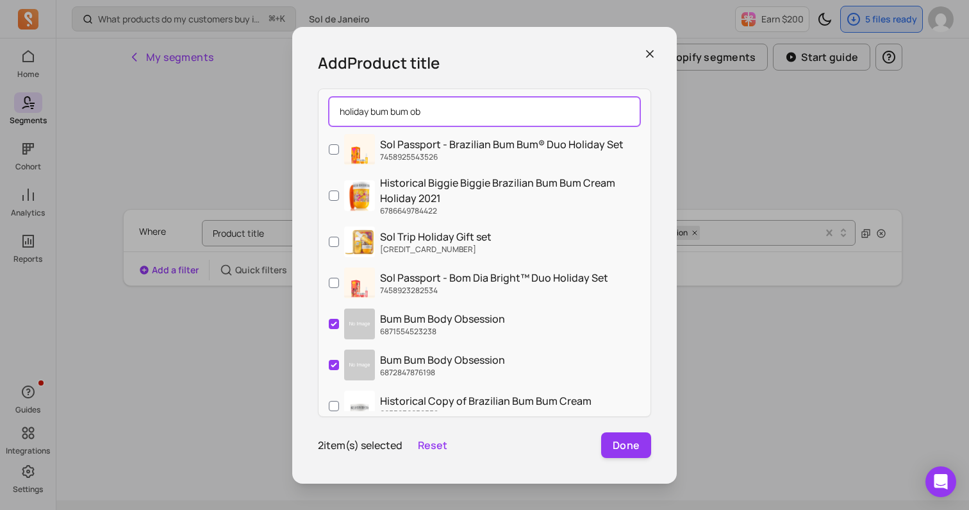
drag, startPoint x: 535, startPoint y: 108, endPoint x: 343, endPoint y: 98, distance: 191.9
click at [343, 99] on input "holiday bum bum ob" at bounding box center [485, 111] width 312 height 29
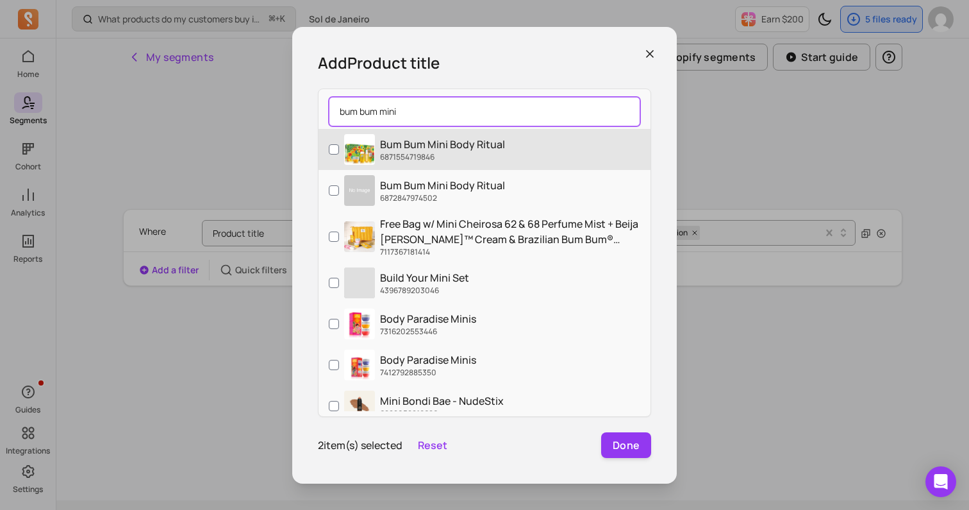
type input "bum bum mini"
click at [501, 144] on p "Bum Bum Mini Body Ritual" at bounding box center [442, 144] width 125 height 15
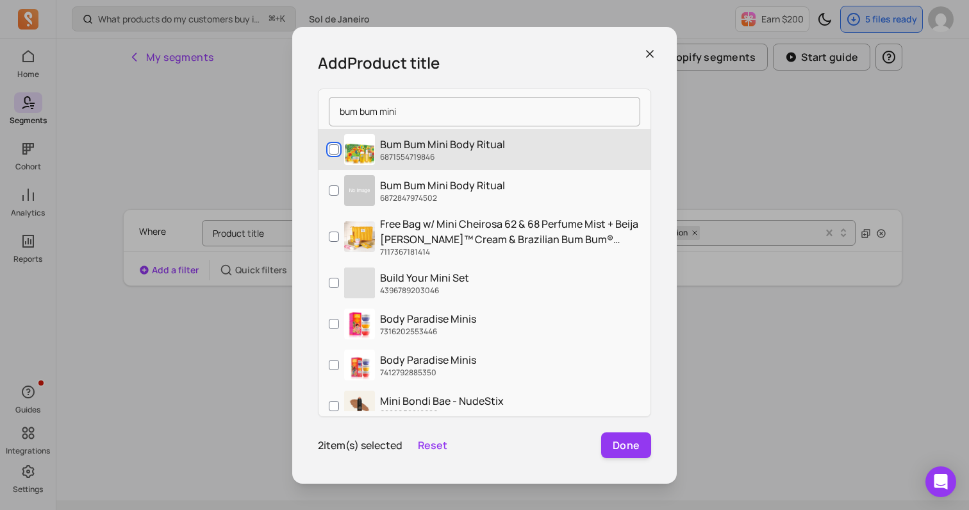
click at [339, 144] on input "Bum Bum Mini Body Ritual 6871554719846" at bounding box center [334, 149] width 10 height 10
checkbox input "true"
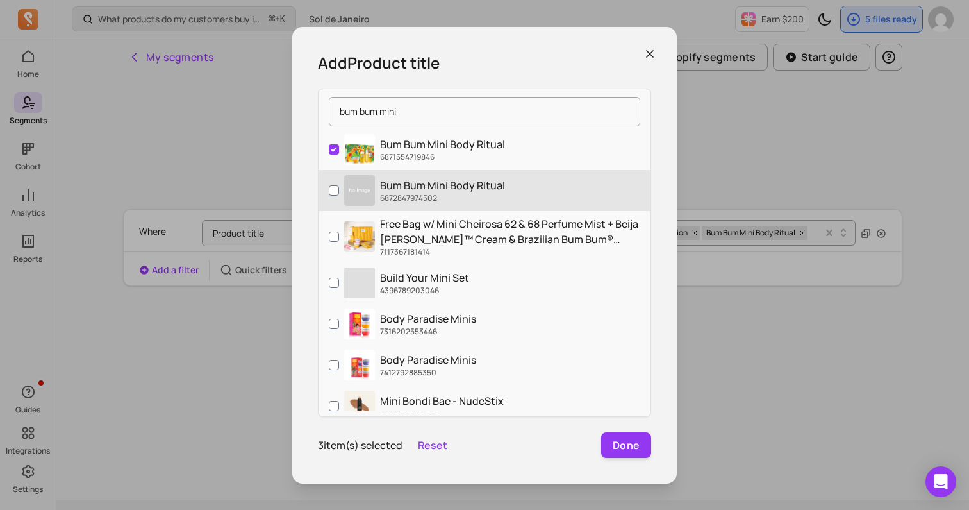
click at [493, 183] on p "Bum Bum Mini Body Ritual" at bounding box center [442, 185] width 125 height 15
click at [339, 185] on input "Bum Bum Mini Body Ritual 6872847974502" at bounding box center [334, 190] width 10 height 10
checkbox input "true"
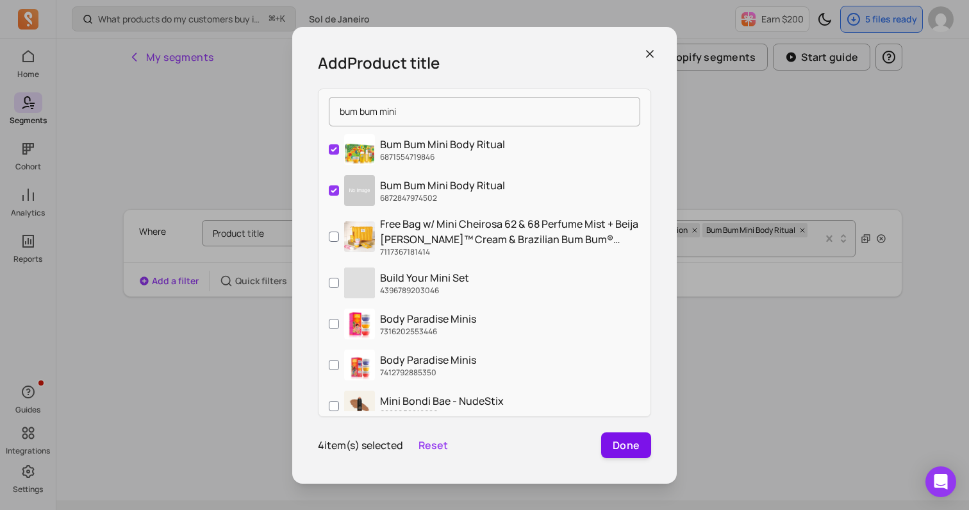
click at [637, 456] on button "Done" at bounding box center [626, 445] width 50 height 26
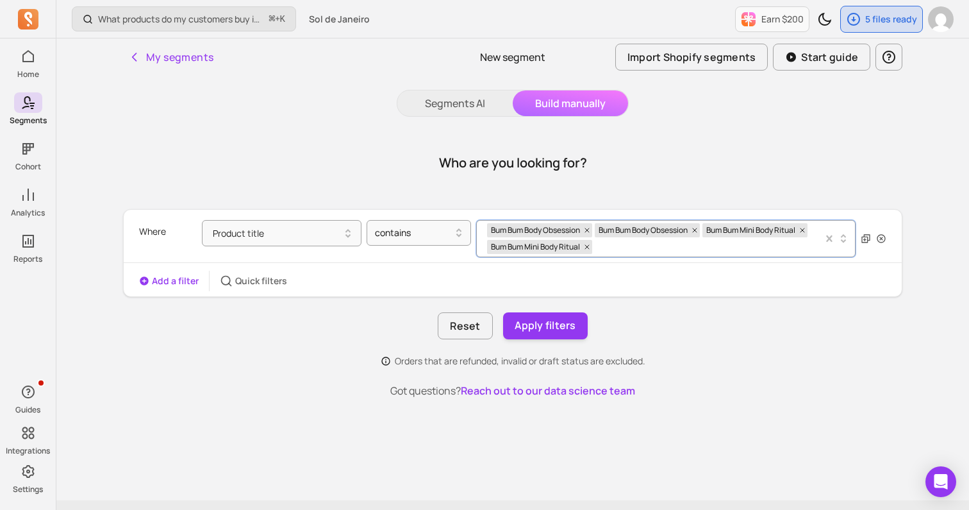
click at [624, 246] on div "Bum Bum Body Obsession Bum Bum Body Obsession Bum Bum Mini Body Ritual Bum Bum …" at bounding box center [655, 239] width 336 height 36
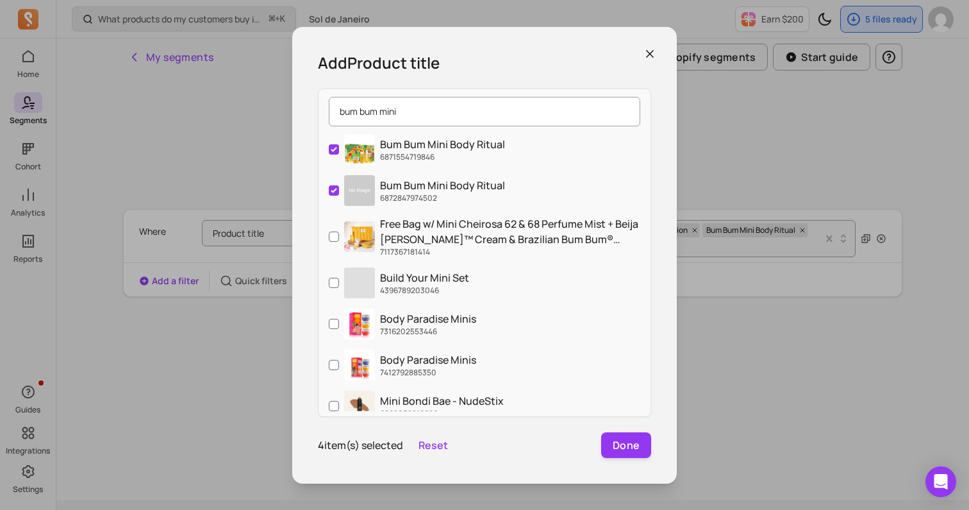
click at [627, 111] on input "bum bum mini" at bounding box center [485, 111] width 312 height 29
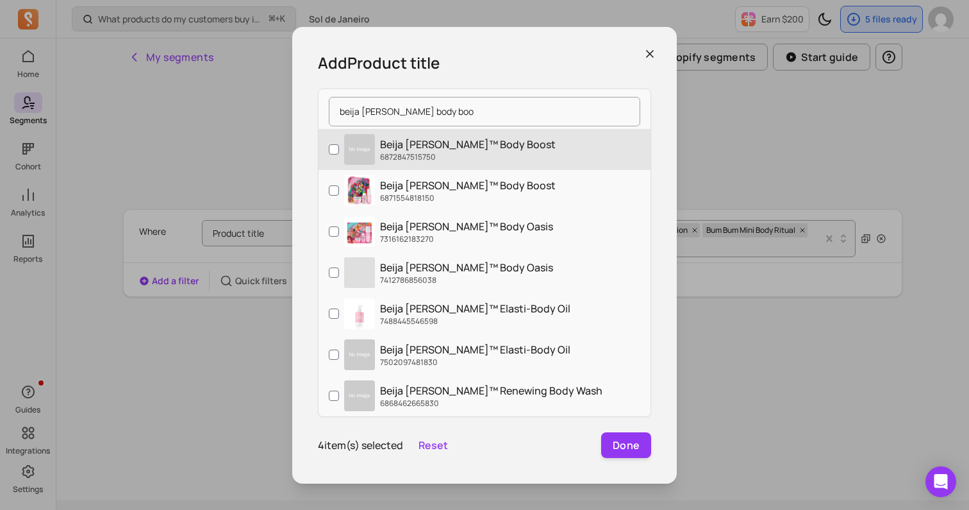
type input "beija flor body boo"
click at [601, 151] on label "Beija Flor™ Body Boost 6872847515750" at bounding box center [485, 149] width 332 height 41
click at [339, 151] on input "Beija Flor™ Body Boost 6872847515750" at bounding box center [334, 149] width 10 height 10
checkbox input "true"
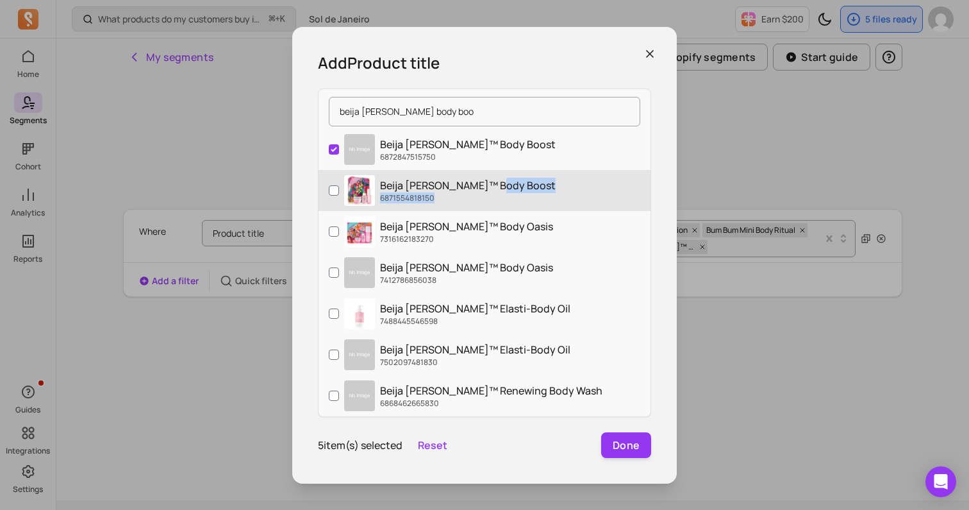
click at [597, 192] on label "Beija Flor™ Body Boost 6871554818150" at bounding box center [485, 190] width 332 height 41
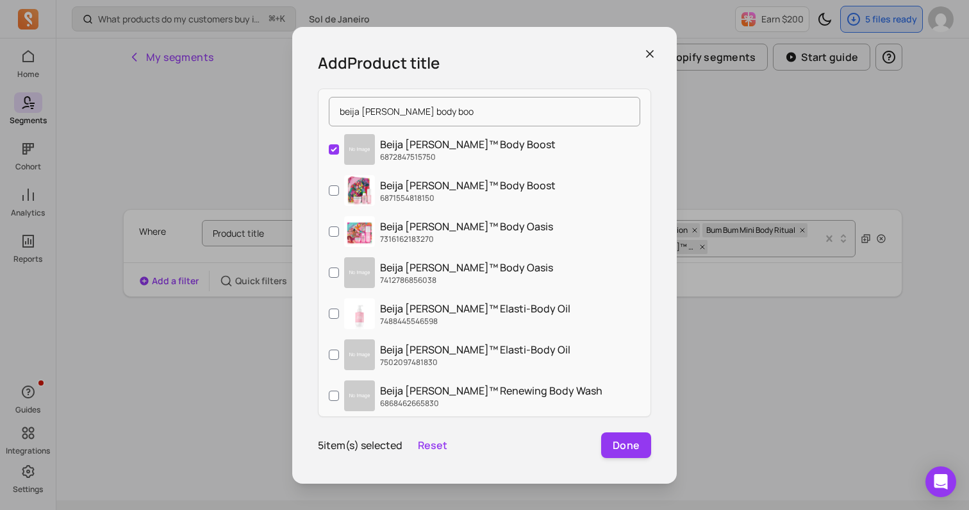
click at [530, 94] on div "beija flor body boo" at bounding box center [485, 111] width 332 height 35
click at [522, 112] on input "beija flor body boo" at bounding box center [485, 111] width 312 height 29
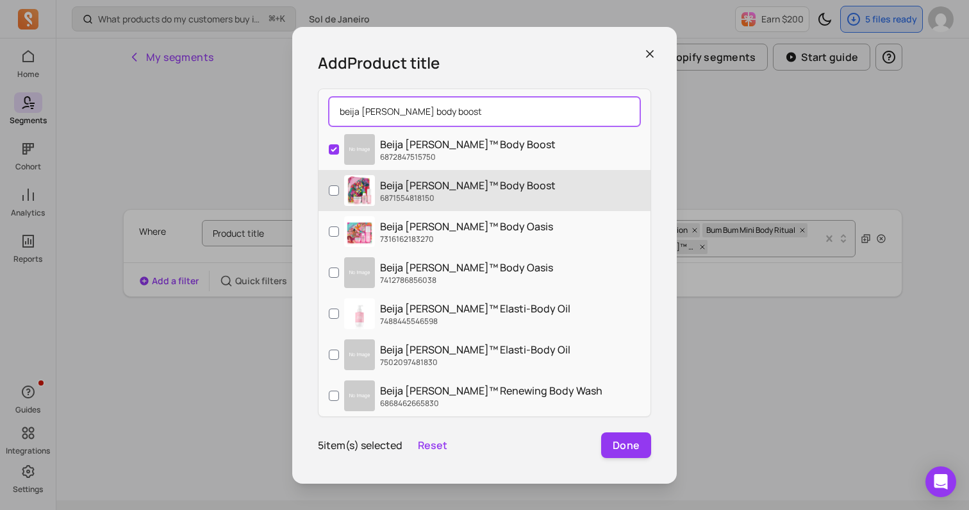
type input "beija flor body boost"
click at [501, 193] on label "Beija Flor™ Body Boost 6871554818150" at bounding box center [485, 190] width 332 height 41
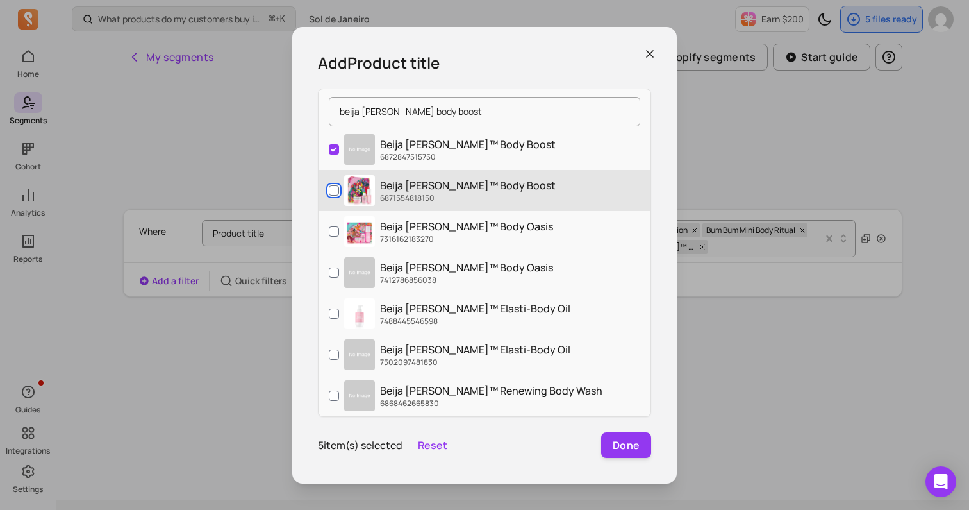
click at [339, 193] on input "Beija Flor™ Body Boost 6871554818150" at bounding box center [334, 190] width 10 height 10
checkbox input "true"
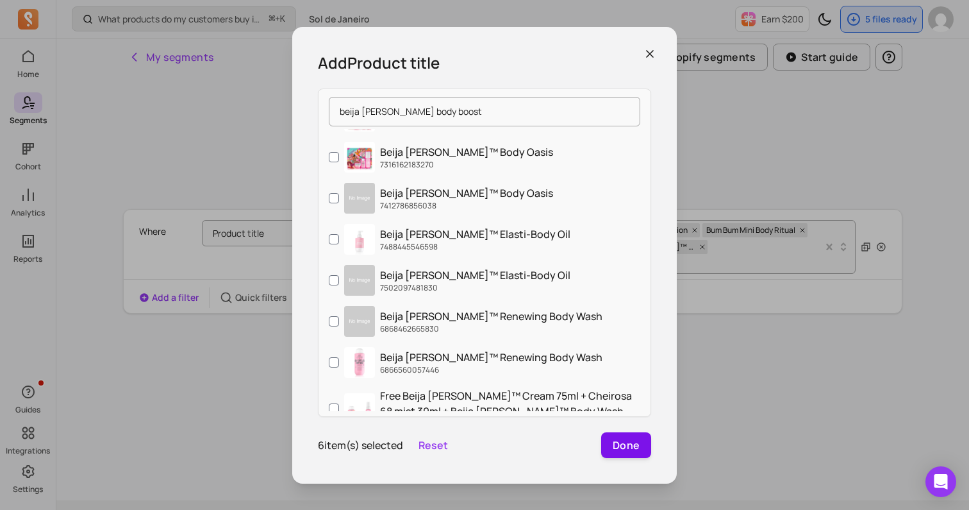
click at [625, 442] on button "Done" at bounding box center [626, 445] width 50 height 26
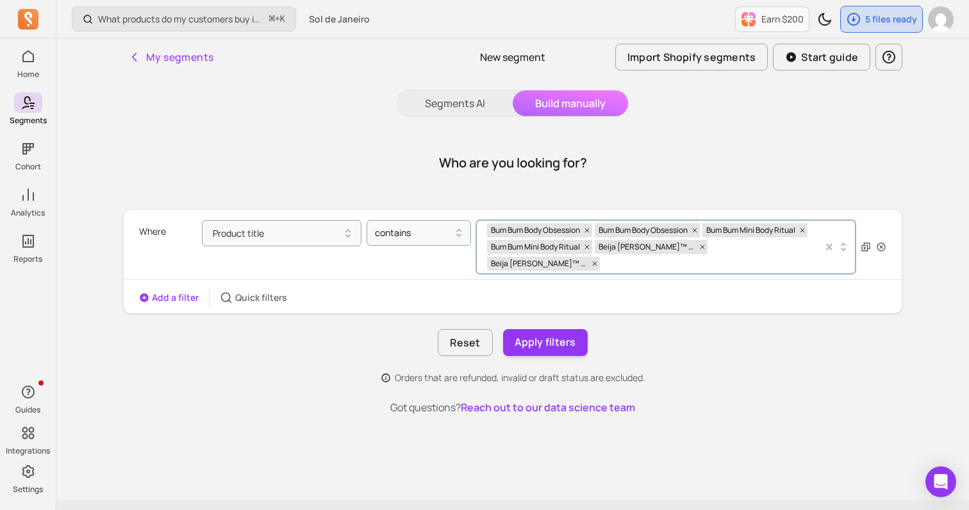
click at [806, 248] on div "Bum Bum Body Obsession Bum Bum Body Obsession Bum Bum Mini Body Ritual Bum Bum …" at bounding box center [655, 247] width 336 height 53
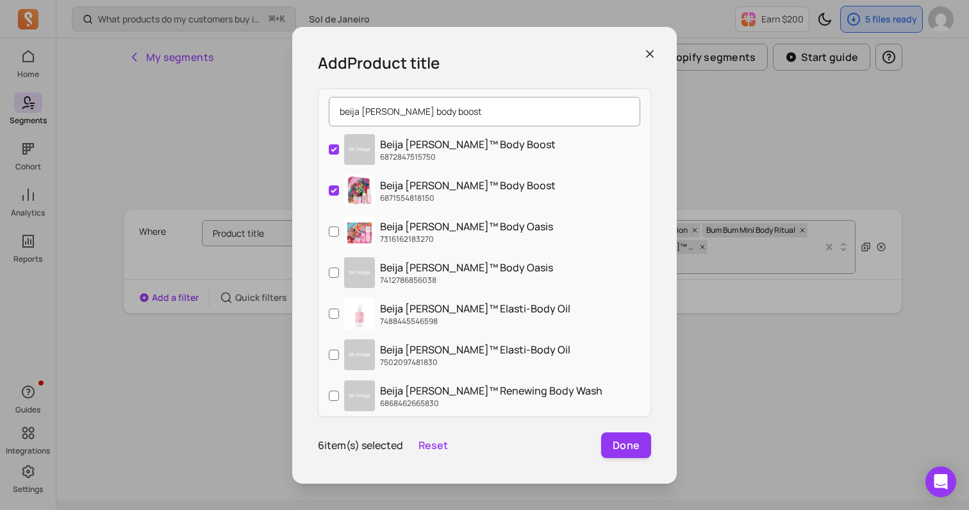
click at [626, 110] on input "beija flor body boost" at bounding box center [485, 111] width 312 height 29
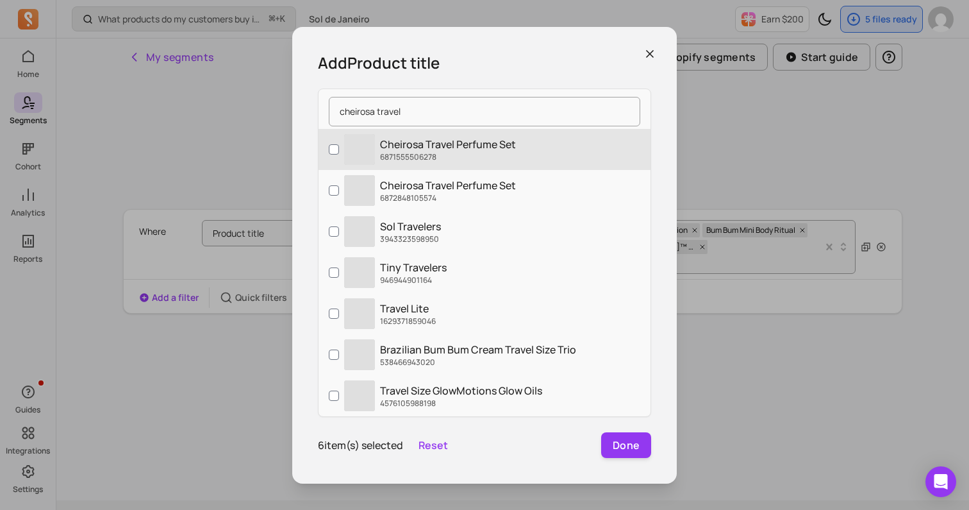
type input "cheirosa travel"
click at [474, 155] on p "6871555506278" at bounding box center [448, 157] width 136 height 10
click at [339, 154] on input "‌ Cheirosa Travel Perfume Set 6871555506278" at bounding box center [334, 149] width 10 height 10
checkbox input "true"
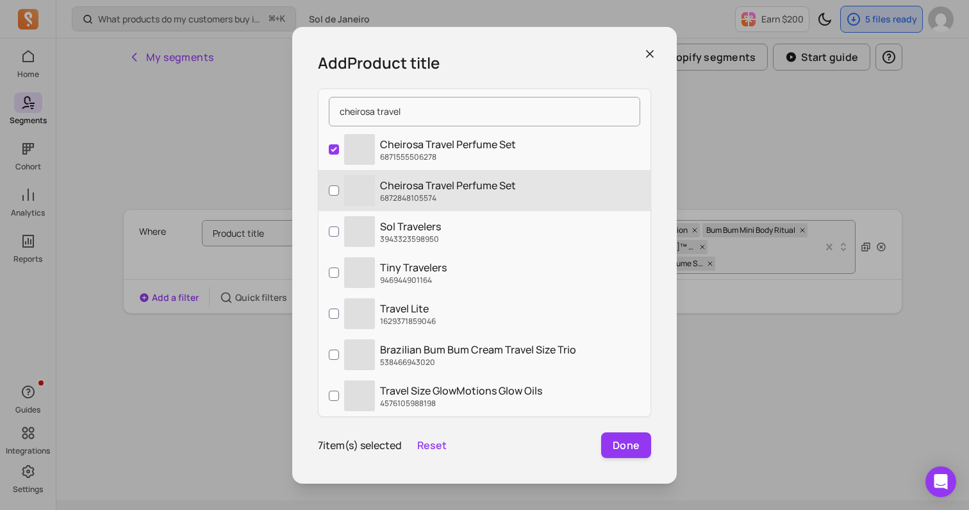
click at [474, 185] on p "Cheirosa Travel Perfume Set" at bounding box center [448, 185] width 136 height 15
click at [339, 185] on input "‌ Cheirosa Travel Perfume Set 6872848105574" at bounding box center [334, 190] width 10 height 10
checkbox input "true"
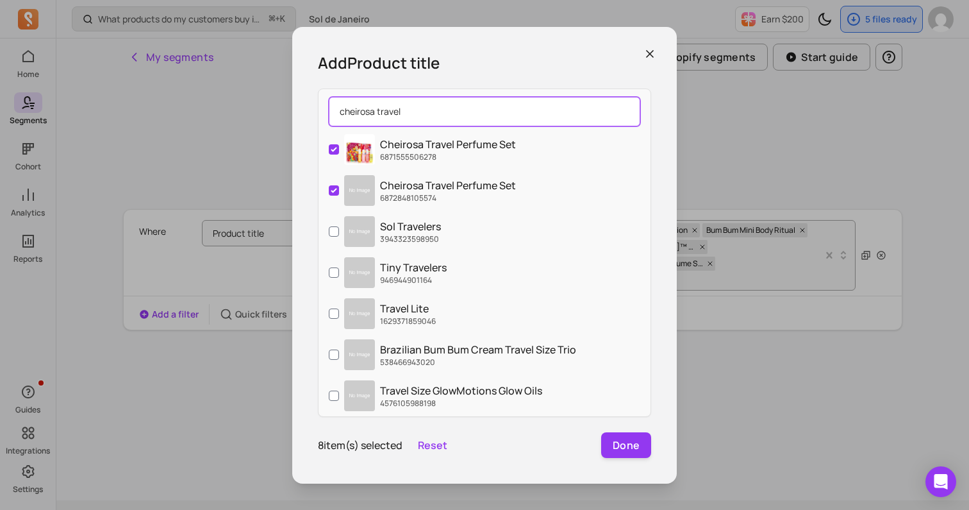
drag, startPoint x: 465, startPoint y: 112, endPoint x: 263, endPoint y: 104, distance: 202.1
click at [263, 104] on div "Add Product title cheirosa travel Cheirosa Travel Perfume Set 6871555506278 Che…" at bounding box center [484, 254] width 949 height 489
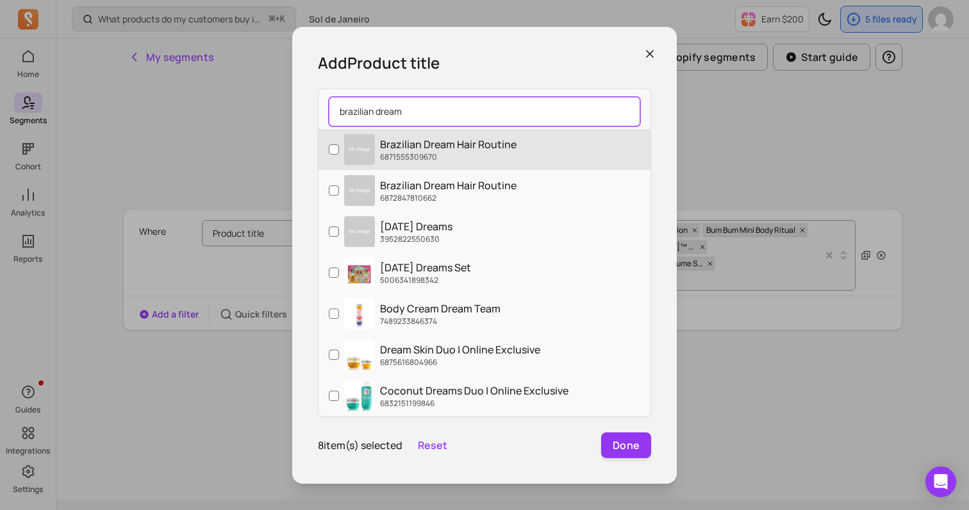
type input "brazilian dream"
click at [464, 140] on p "Brazilian Dream Hair Routine" at bounding box center [448, 144] width 137 height 15
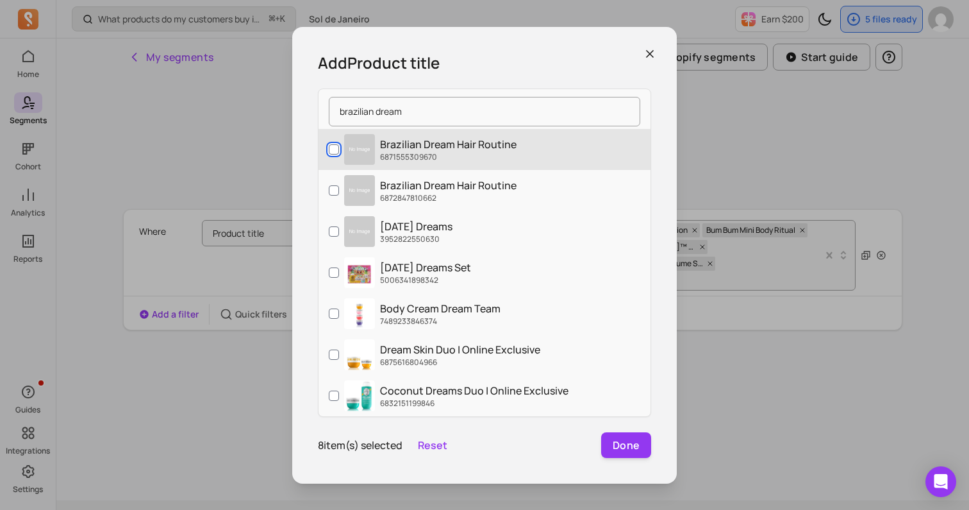
click at [339, 144] on input "Brazilian Dream Hair Routine 6871555309670" at bounding box center [334, 149] width 10 height 10
checkbox input "true"
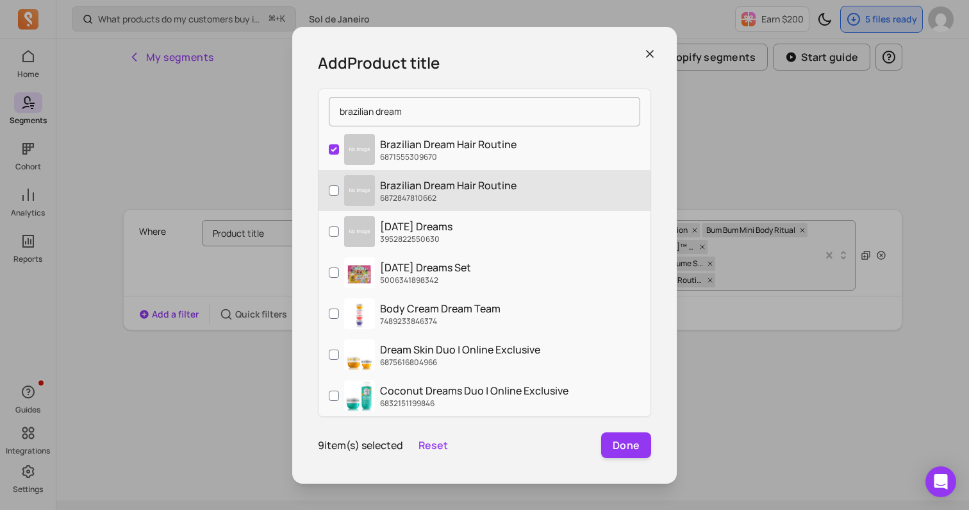
click at [451, 178] on p "Brazilian Dream Hair Routine" at bounding box center [448, 185] width 137 height 15
click at [339, 185] on input "Brazilian Dream Hair Routine 6872847810662" at bounding box center [334, 190] width 10 height 10
checkbox input "true"
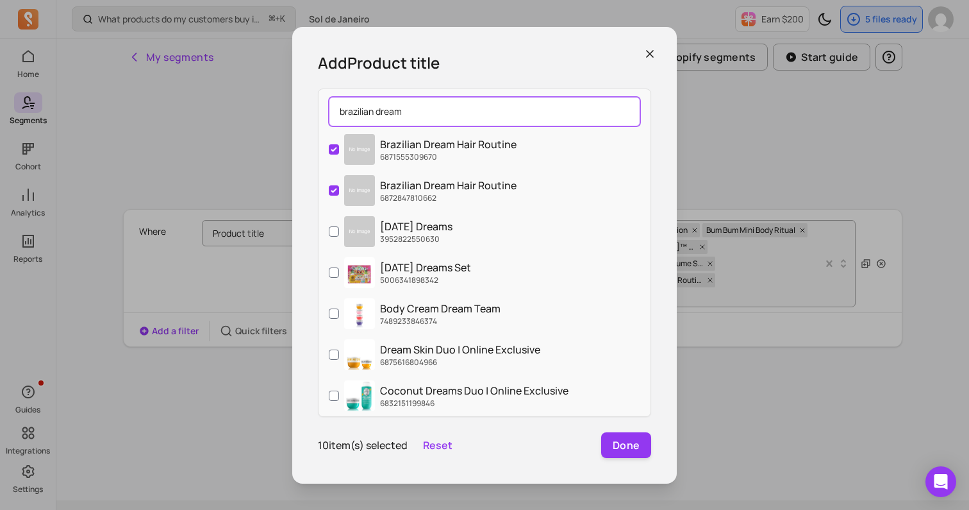
drag, startPoint x: 470, startPoint y: 112, endPoint x: 363, endPoint y: 107, distance: 107.1
click at [363, 107] on input "brazilian dream" at bounding box center [485, 111] width 312 height 29
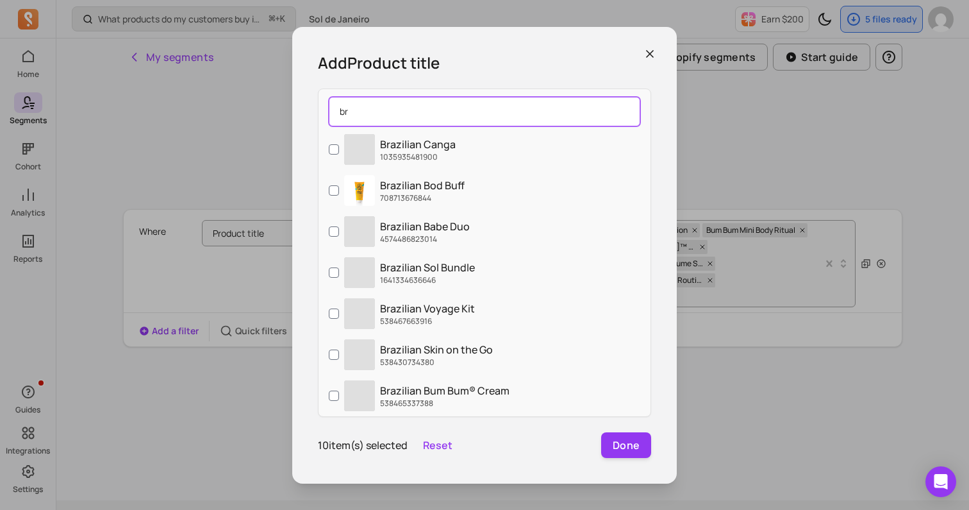
type input "b"
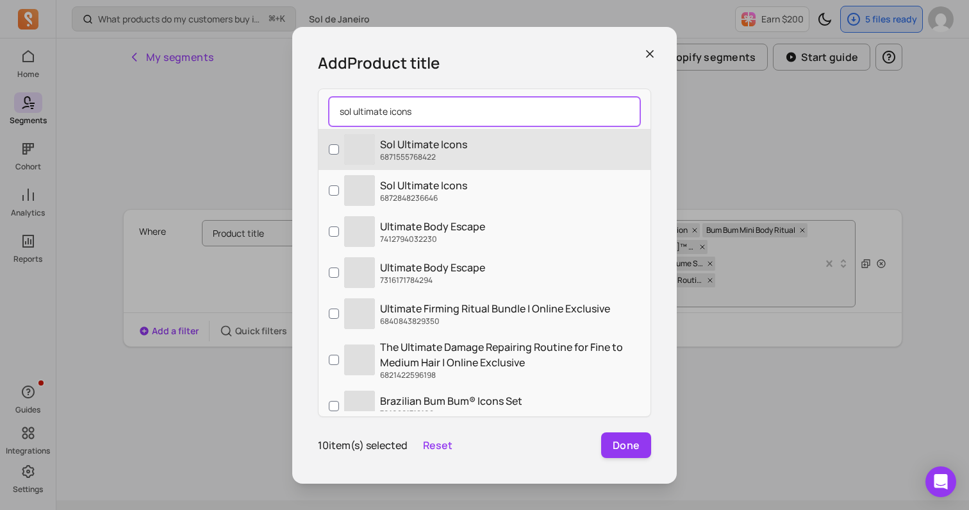
type input "sol ultimate icons"
click at [473, 151] on label "‌ Sol Ultimate Icons 6871555768422" at bounding box center [485, 149] width 332 height 41
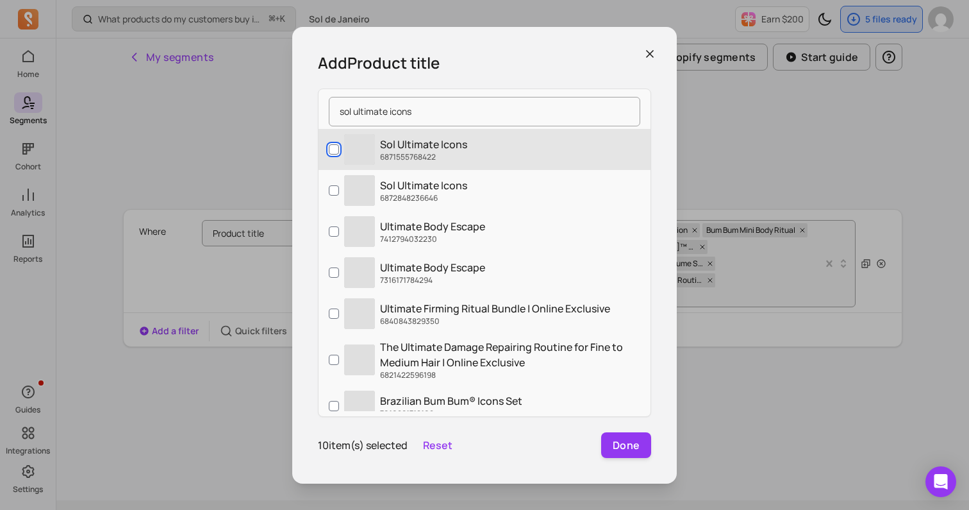
click at [339, 151] on input "‌ Sol Ultimate Icons 6871555768422" at bounding box center [334, 149] width 10 height 10
checkbox input "true"
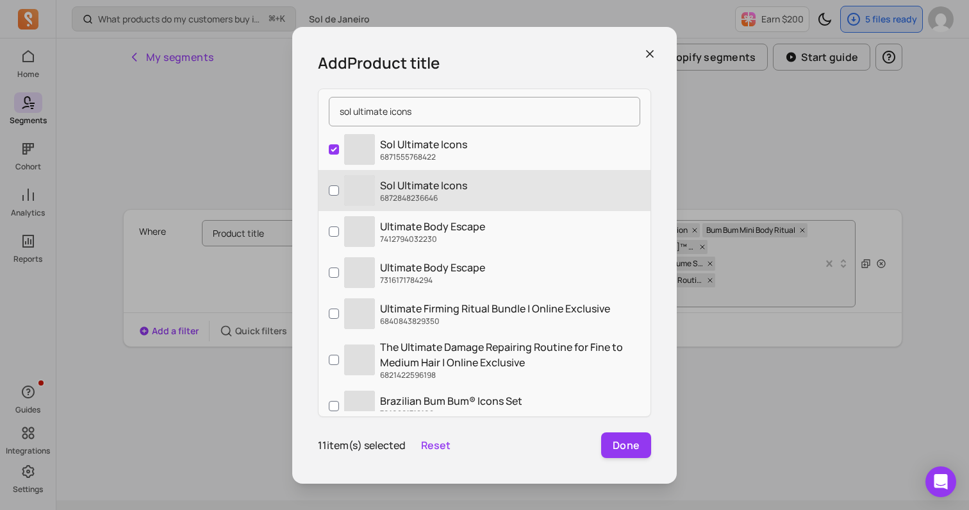
click at [465, 185] on p "Sol Ultimate Icons" at bounding box center [423, 185] width 87 height 15
click at [339, 185] on input "‌ Sol Ultimate Icons 6872848236646" at bounding box center [334, 190] width 10 height 10
checkbox input "true"
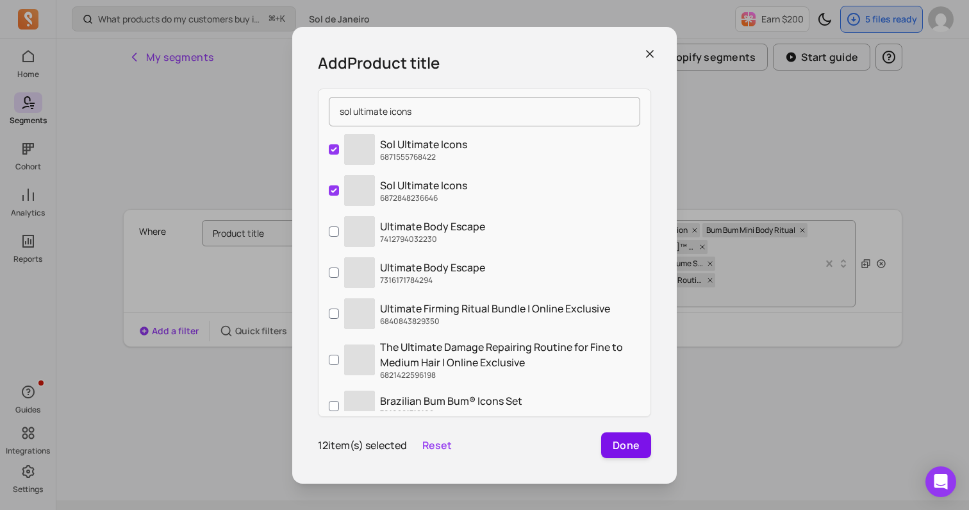
click at [635, 446] on button "Done" at bounding box center [626, 445] width 50 height 26
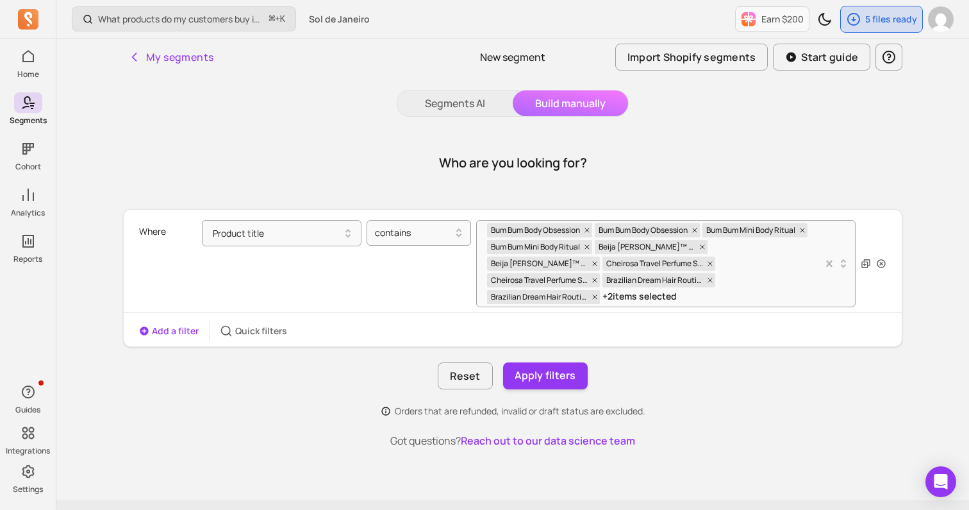
click at [162, 324] on button "Add a filter" at bounding box center [169, 330] width 60 height 13
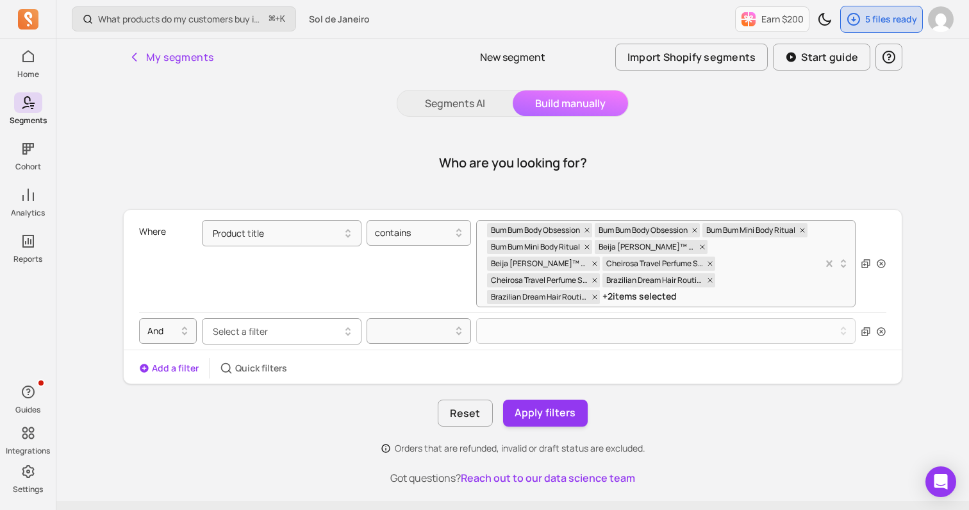
click at [247, 325] on span "Select a filter" at bounding box center [240, 331] width 55 height 12
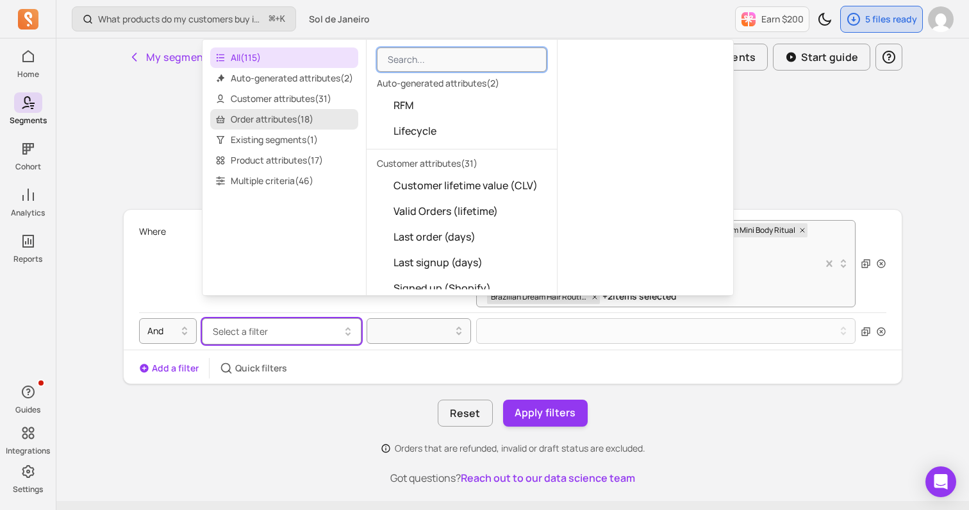
click at [296, 122] on span "Order attributes ( 18 )" at bounding box center [284, 119] width 148 height 21
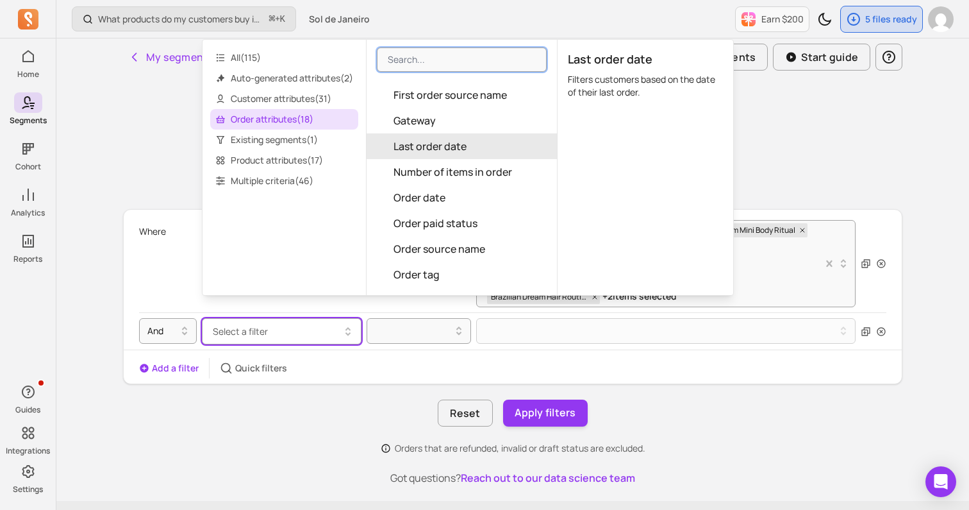
scroll to position [163, 0]
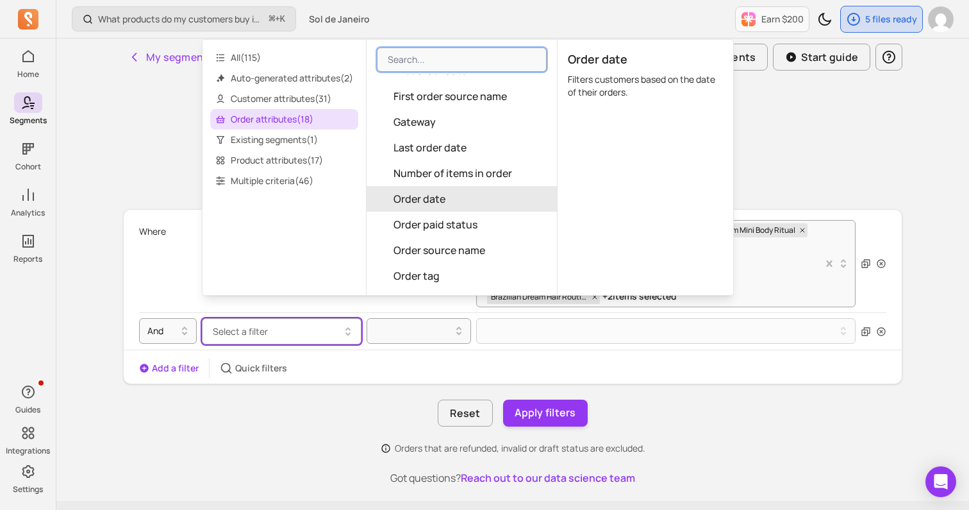
click at [438, 197] on span "Order date" at bounding box center [420, 198] width 52 height 15
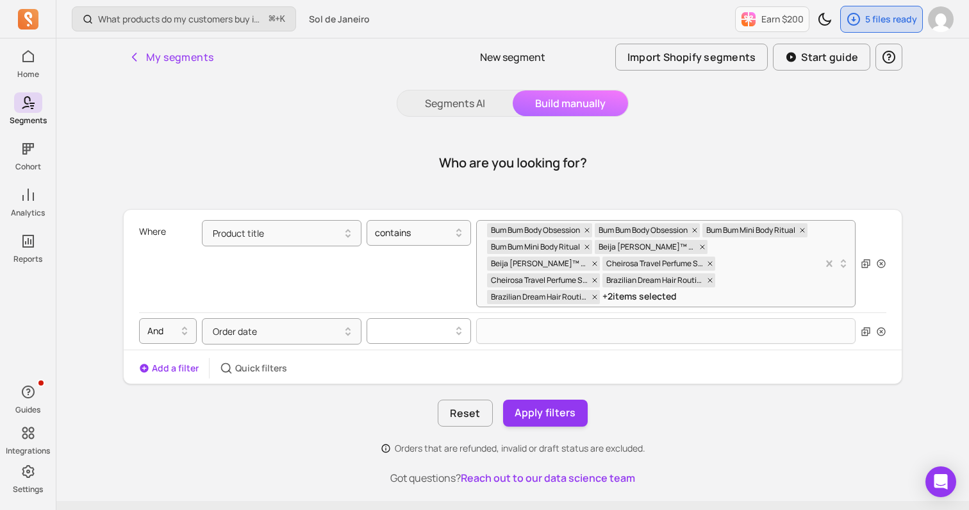
click at [436, 323] on div at bounding box center [414, 330] width 78 height 15
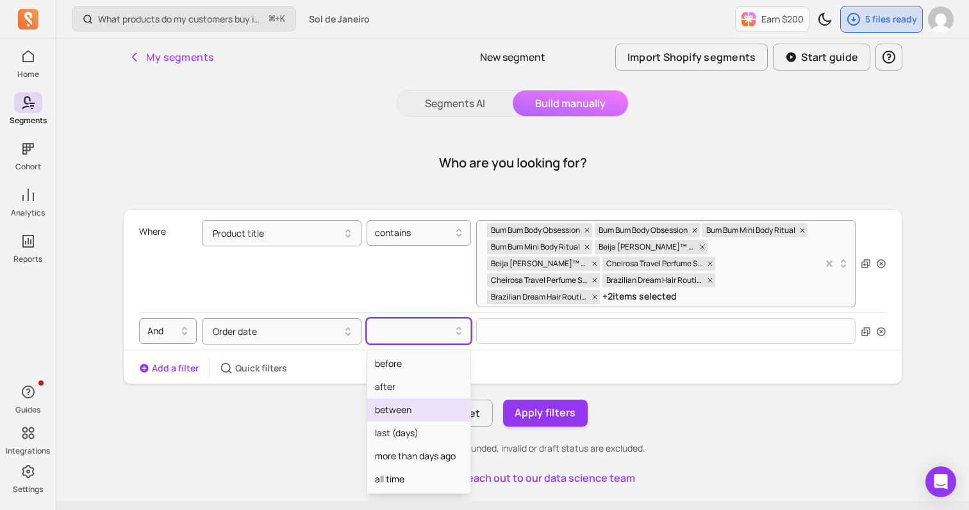
click at [406, 398] on div "between" at bounding box center [418, 409] width 103 height 23
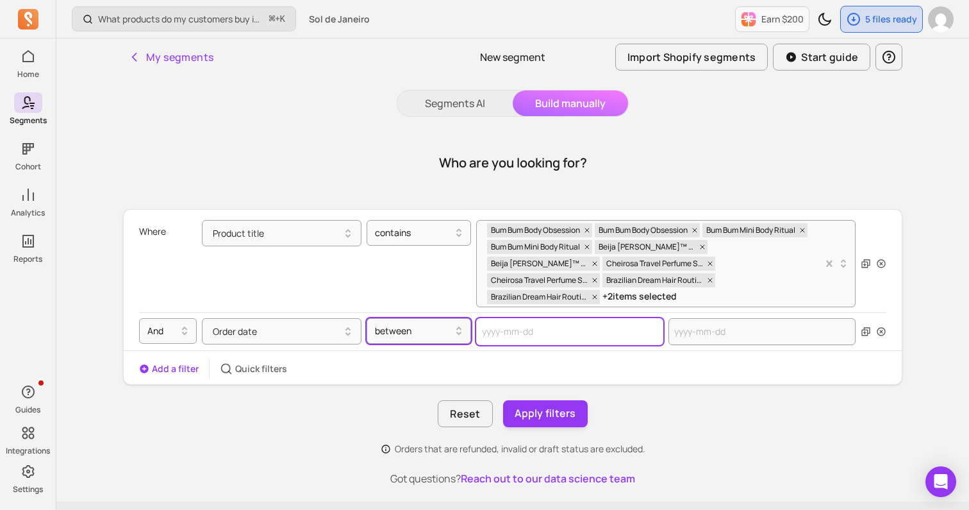
click at [535, 318] on input "text" at bounding box center [569, 331] width 187 height 27
select select "2025"
select select "October"
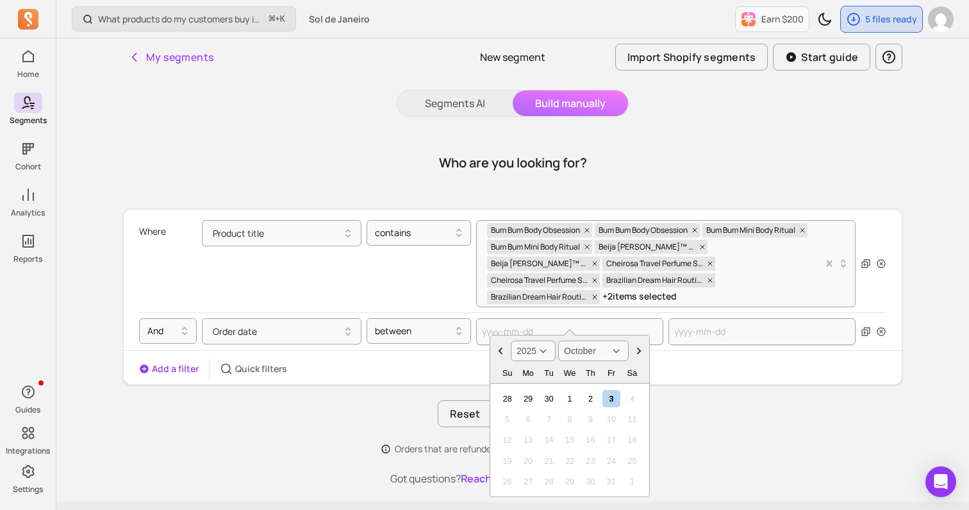
click at [545, 353] on select "2000 2001 2002 2003 2004 2005 2006 2007 2008 2009 2010 2011 2012 2013 2014 2015…" at bounding box center [533, 350] width 45 height 21
select select "2023"
click at [583, 359] on select "January February March April May June July August September October November De…" at bounding box center [593, 350] width 71 height 21
select select "August"
click at [547, 436] on div "15" at bounding box center [548, 439] width 17 height 17
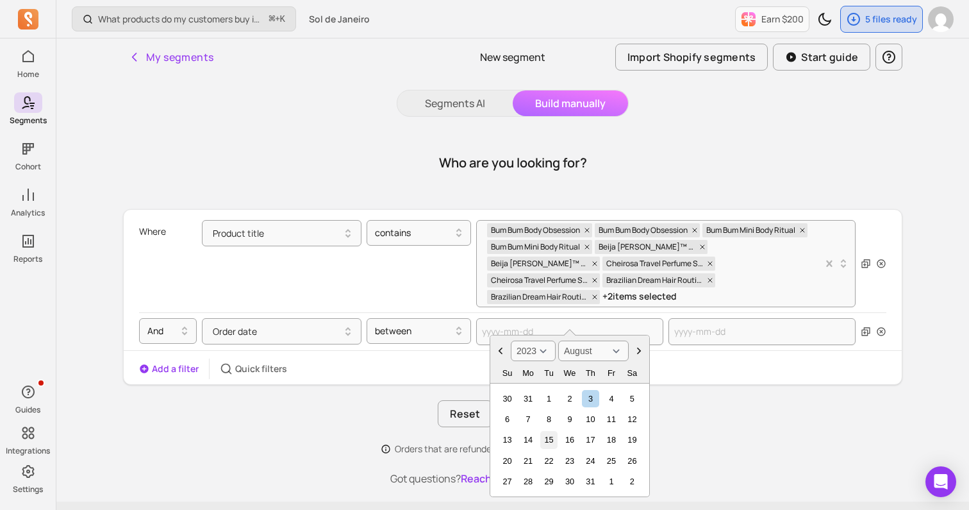
type input "2023-08-15"
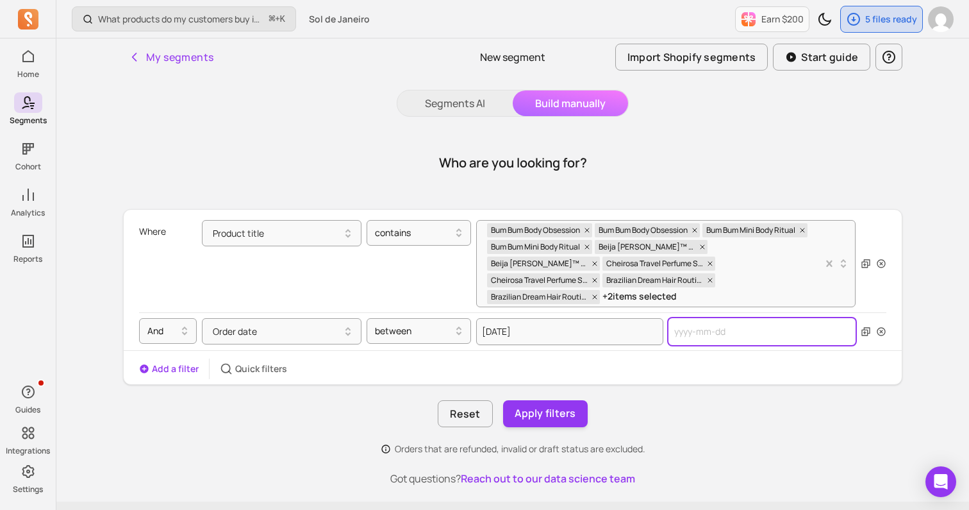
click at [687, 318] on input "text" at bounding box center [762, 331] width 187 height 27
select select "2025"
select select "October"
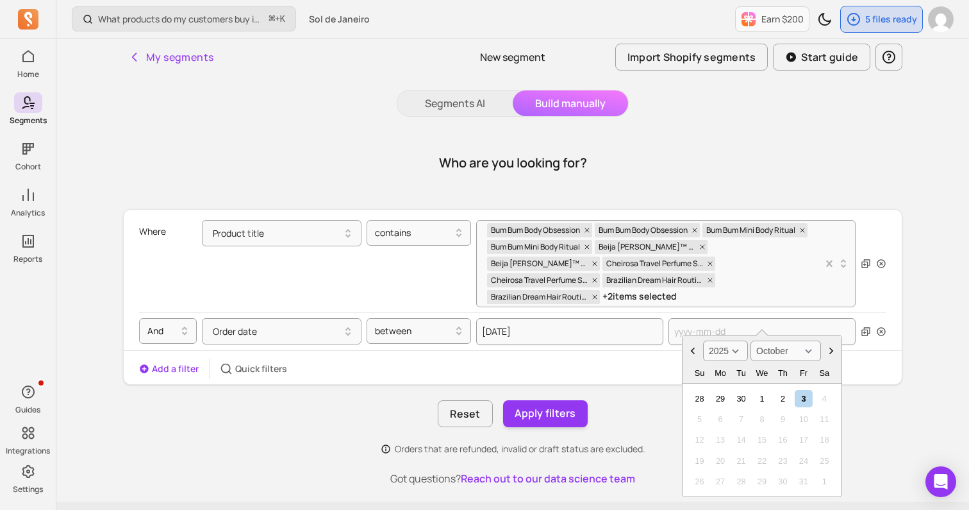
click at [735, 352] on select "2000 2001 2002 2003 2004 2005 2006 2007 2008 2009 2010 2011 2012 2013 2014 2015…" at bounding box center [725, 350] width 45 height 21
select select "2024"
click at [779, 354] on select "January February March April May June July August September October November De…" at bounding box center [786, 350] width 71 height 21
select select "January"
click at [645, 442] on div "Orders that are refunded, invalid or draft status are excluded." at bounding box center [512, 448] width 779 height 13
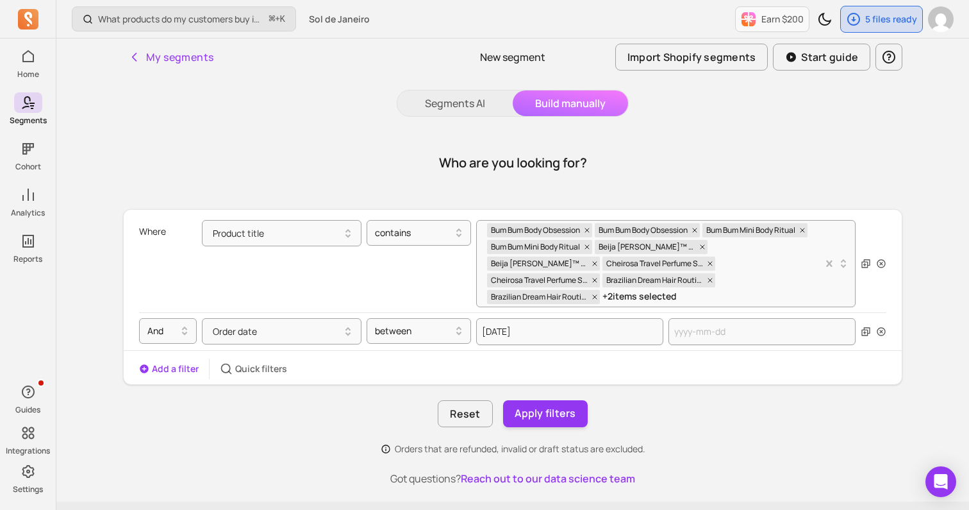
click at [559, 412] on div "Where Product title contains Bum Bum Body Obsession Bum Bum Body Obsession Bum …" at bounding box center [512, 332] width 779 height 246
click at [549, 400] on button "Apply filters" at bounding box center [545, 413] width 85 height 27
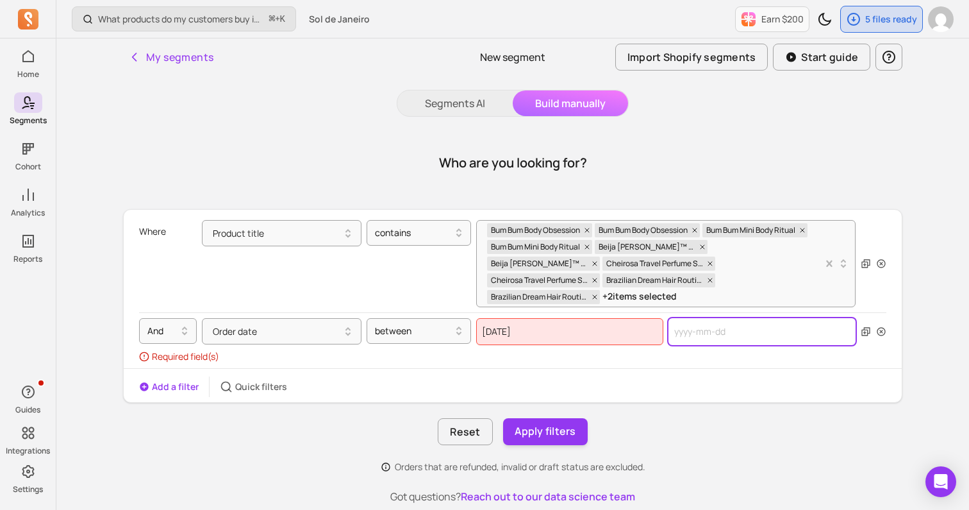
select select "2025"
select select "October"
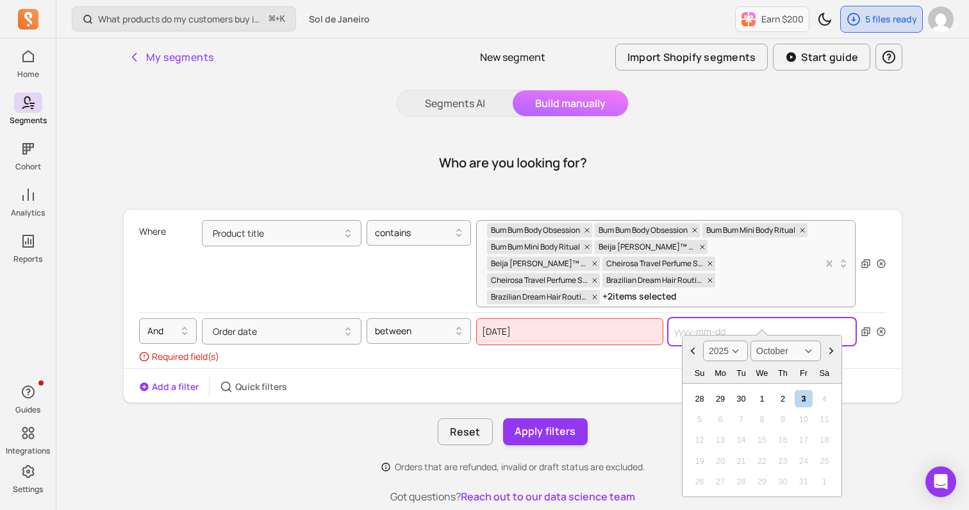
click at [694, 318] on input "text" at bounding box center [762, 331] width 187 height 27
click at [733, 354] on select "2000 2001 2002 2003 2004 2005 2006 2007 2008 2009 2010 2011 2012 2013 2014 2015…" at bounding box center [725, 350] width 45 height 21
select select "2024"
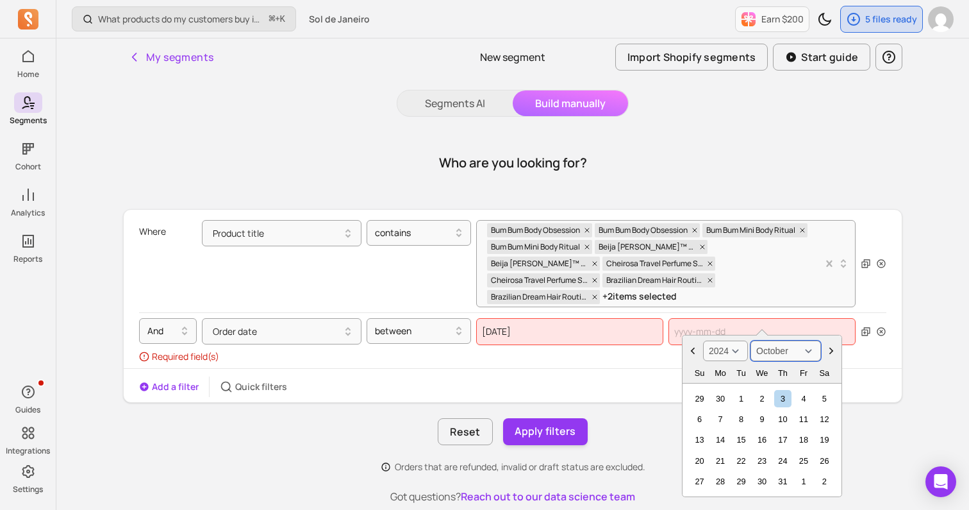
click at [791, 350] on select "January February March April May June July August September October November De…" at bounding box center [786, 350] width 71 height 21
select select "January"
click at [717, 395] on div "1" at bounding box center [720, 398] width 17 height 17
type input "[DATE]"
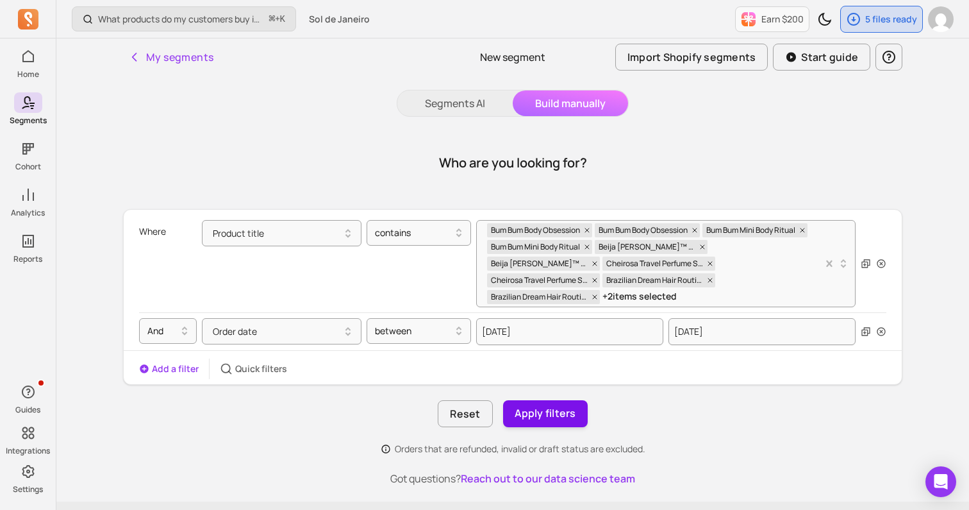
click at [551, 400] on button "Apply filters" at bounding box center [545, 413] width 85 height 27
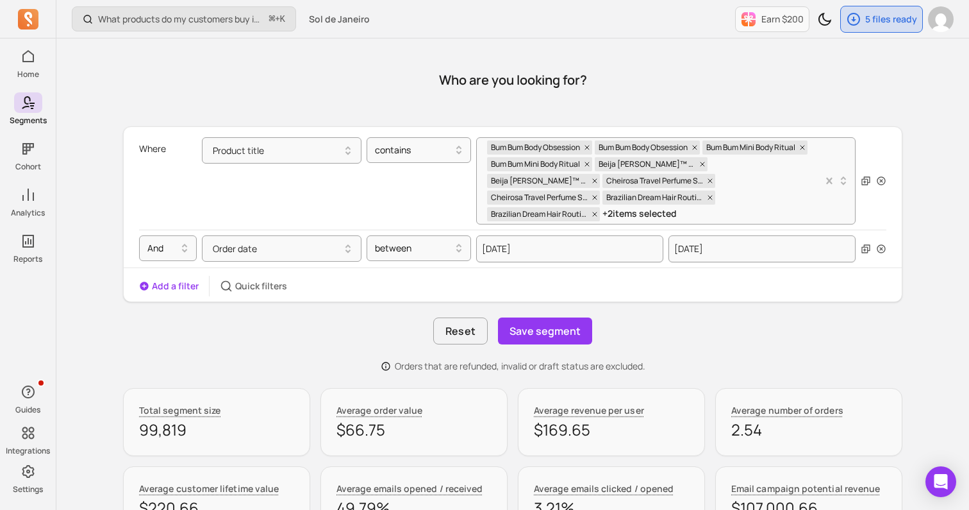
scroll to position [96, 0]
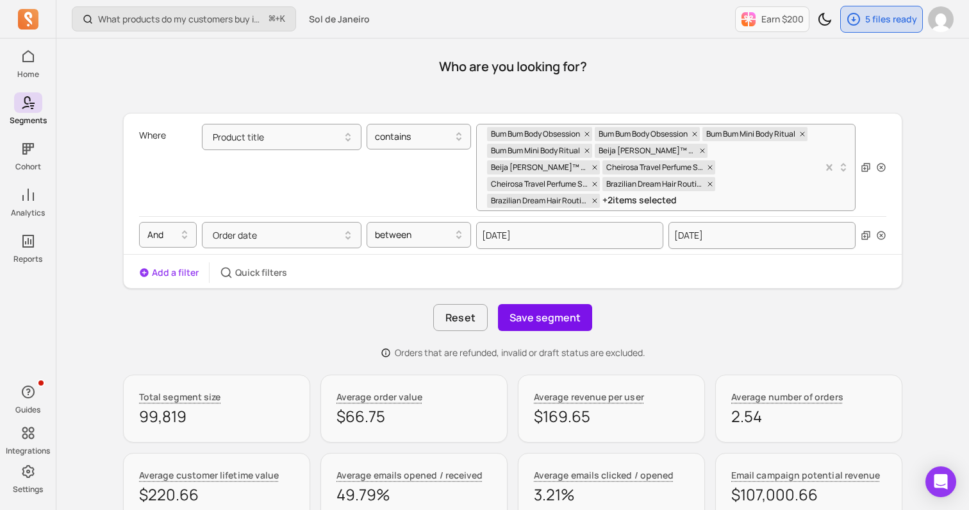
click at [550, 304] on button "Save segment" at bounding box center [545, 317] width 94 height 27
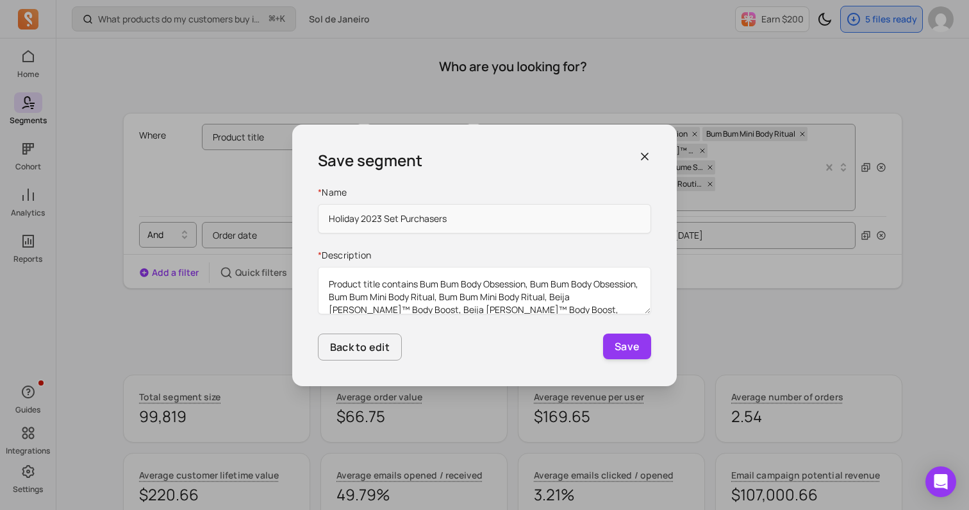
type input "Holiday 2023 Set Purchasers"
click at [603, 333] on button "Save" at bounding box center [627, 346] width 48 height 26
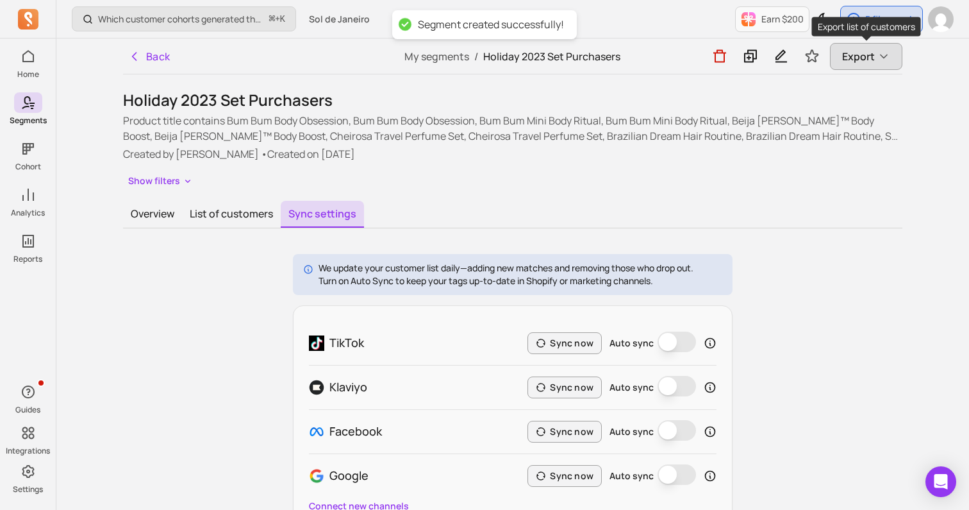
click at [871, 66] on button "Export" at bounding box center [866, 56] width 72 height 27
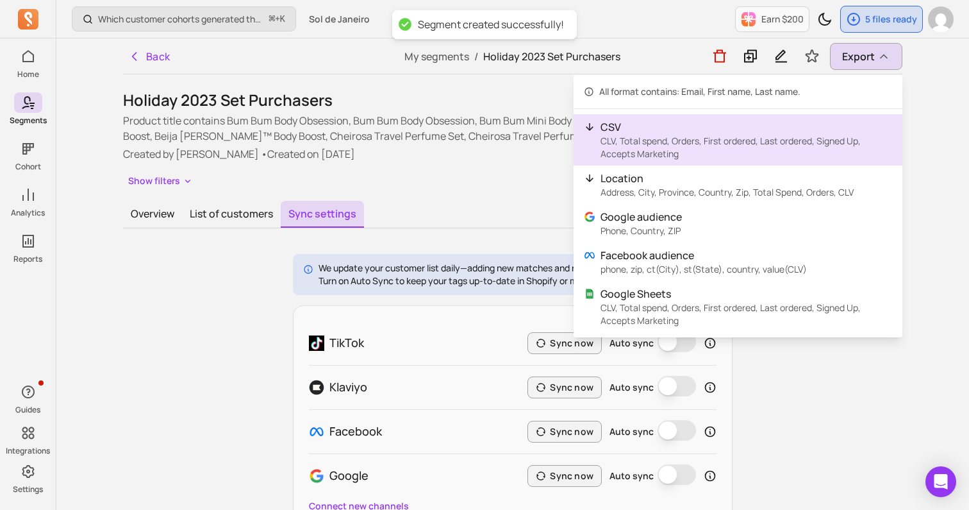
click at [747, 151] on p "CLV, Total spend, Orders, First ordered, Last ordered, Signed Up, Accepts Marke…" at bounding box center [747, 148] width 292 height 26
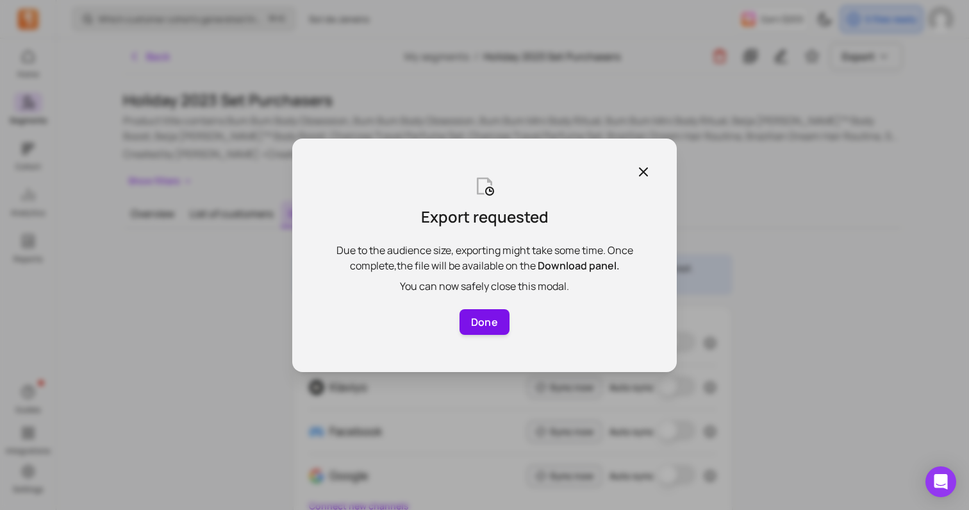
click at [469, 319] on button "Done" at bounding box center [485, 322] width 50 height 26
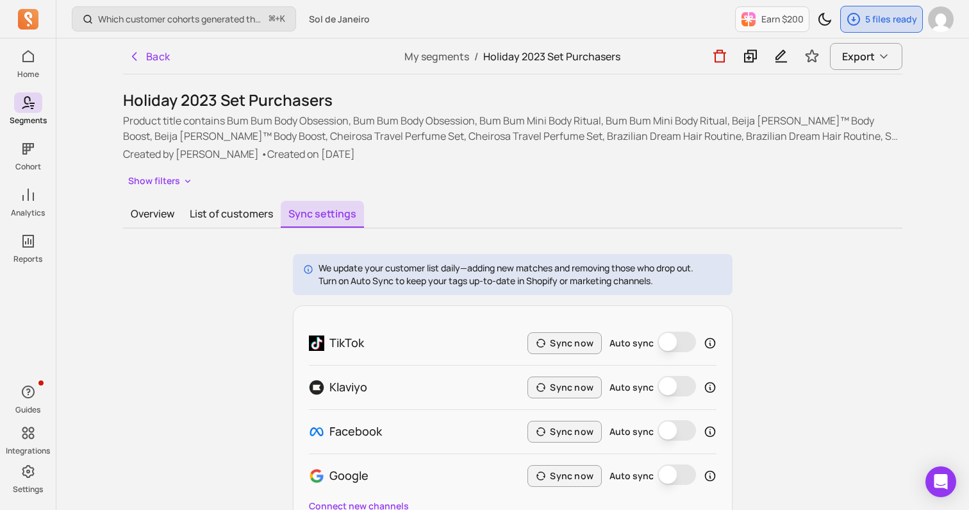
click at [854, 74] on div "Back My segments / Holiday 2023 Set Purchasers Export Holiday 2023 Set Purchase…" at bounding box center [513, 291] width 821 height 506
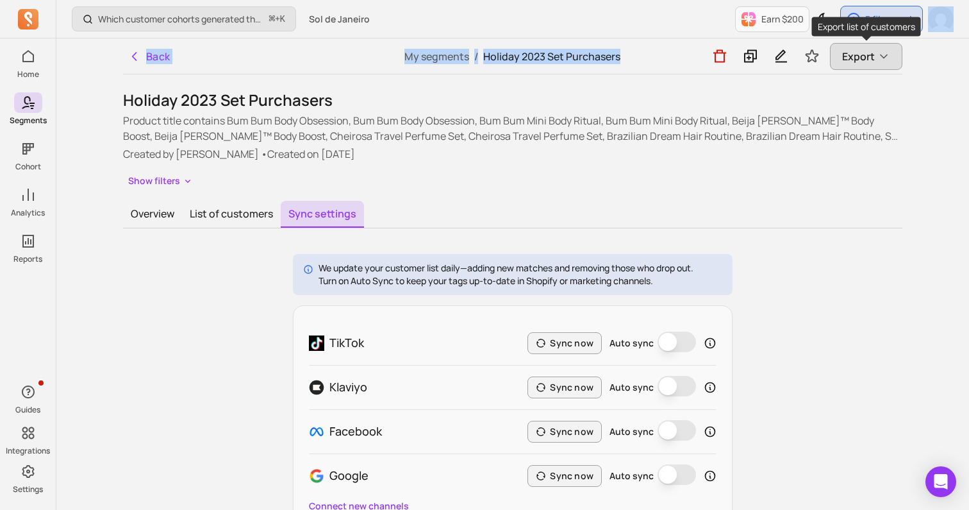
drag, startPoint x: 840, startPoint y: 35, endPoint x: 842, endPoint y: 56, distance: 21.2
click at [842, 56] on div "Which customer cohorts generated the most orders? ⌘ + K Sol de Janeiro Earn $20…" at bounding box center [512, 294] width 913 height 588
click at [842, 56] on button "Export" at bounding box center [866, 56] width 72 height 27
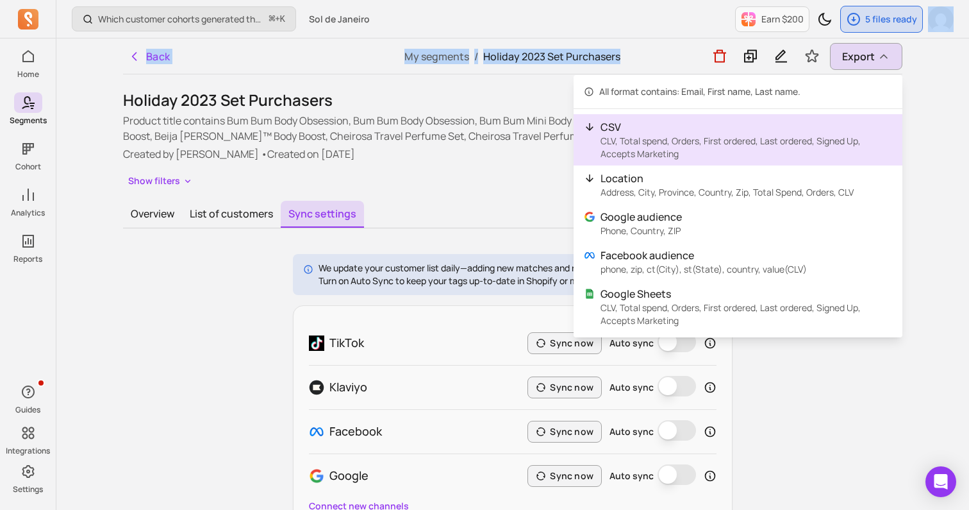
click at [792, 157] on p "CLV, Total spend, Orders, First ordered, Last ordered, Signed Up, Accepts Marke…" at bounding box center [747, 148] width 292 height 26
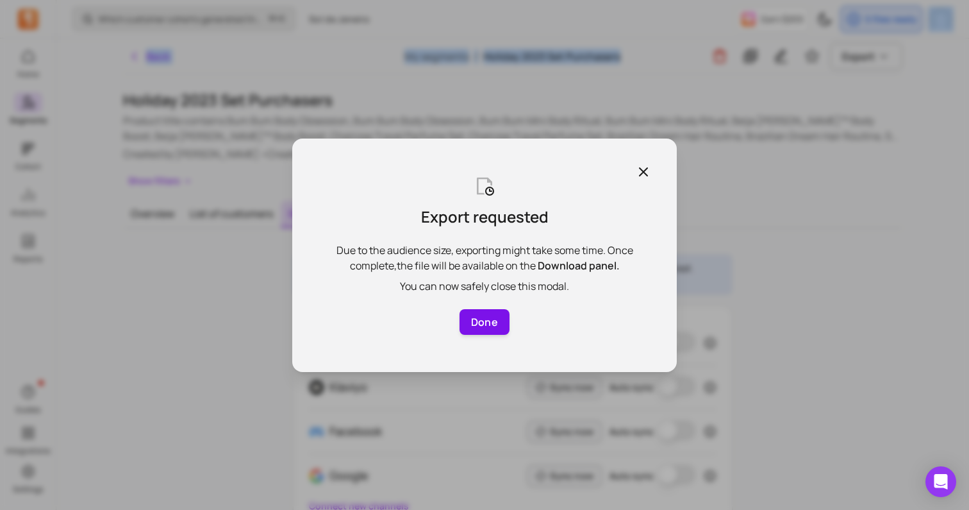
click at [504, 317] on button "Done" at bounding box center [485, 322] width 50 height 26
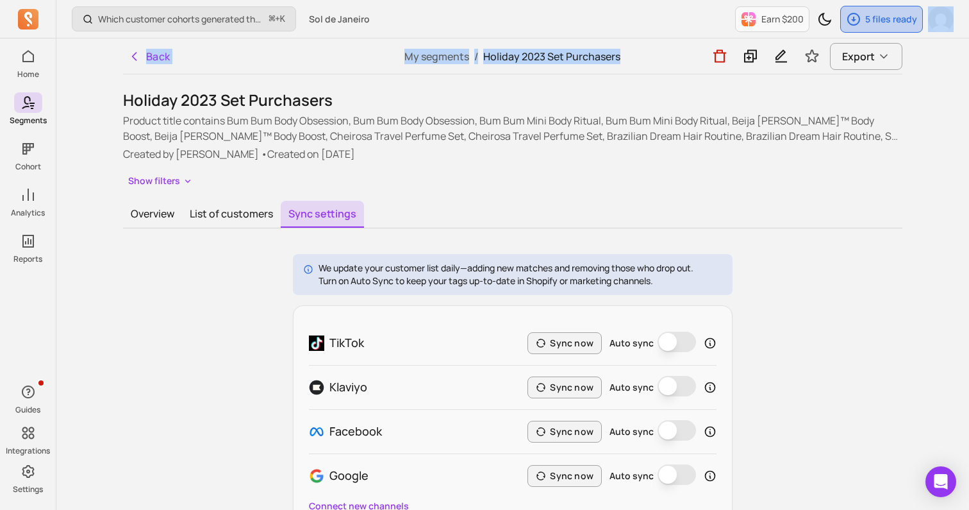
click at [866, 31] on div "5 files ready" at bounding box center [881, 19] width 81 height 26
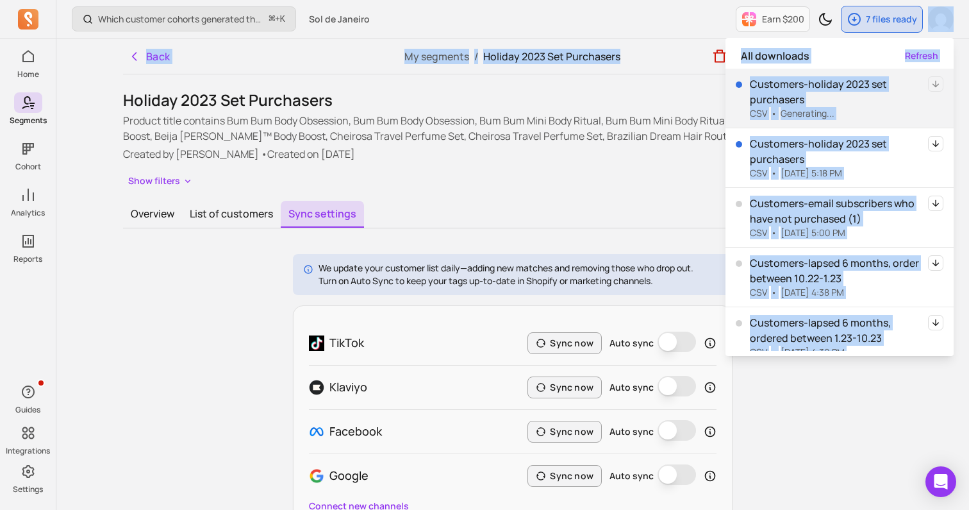
click at [935, 142] on icon "button" at bounding box center [936, 143] width 6 height 7
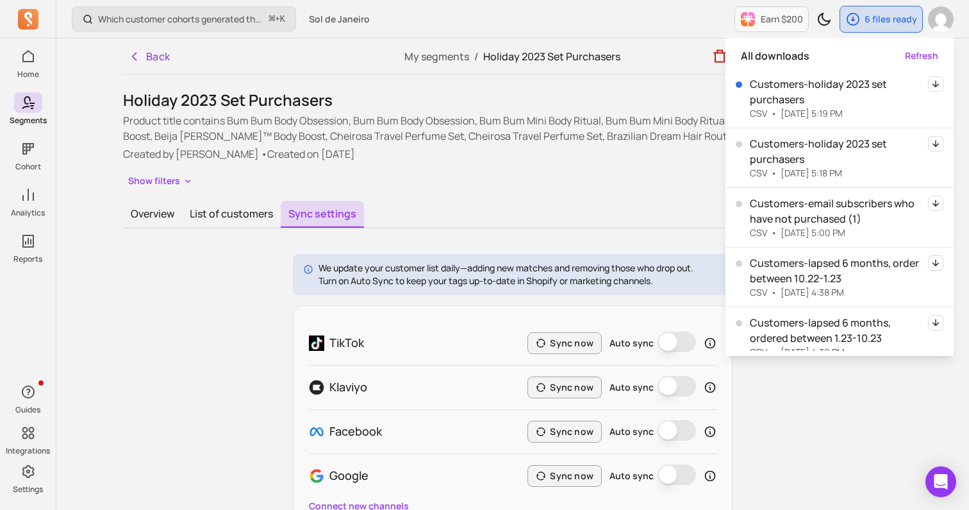
click at [134, 308] on div "We update your customer list daily—adding new matches and removing those who dr…" at bounding box center [512, 391] width 779 height 275
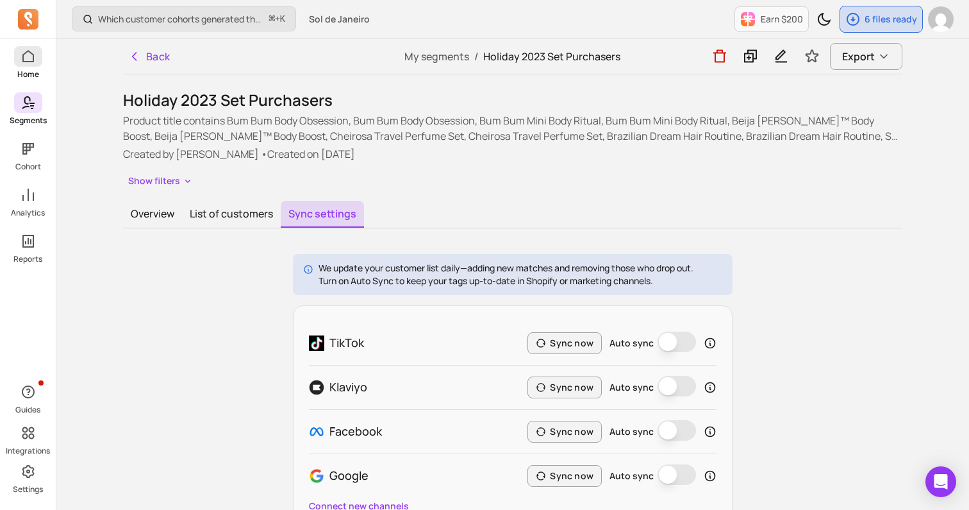
click at [24, 62] on icon at bounding box center [28, 56] width 15 height 15
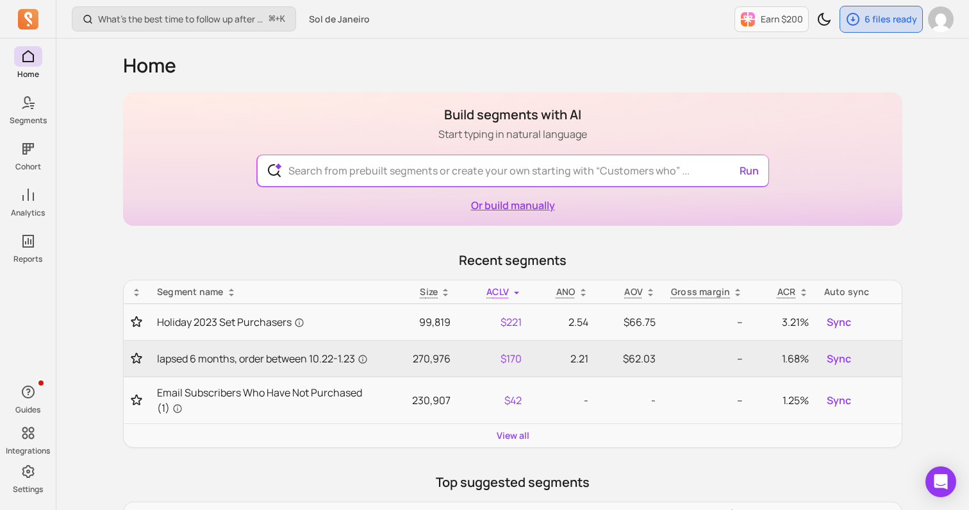
click at [521, 203] on link "Or build manually" at bounding box center [513, 205] width 84 height 14
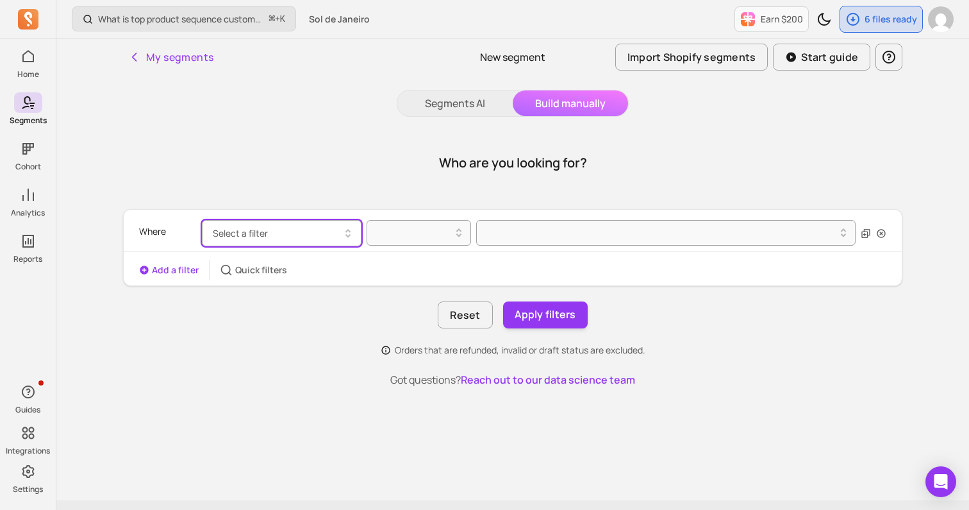
click at [247, 222] on button "Select a filter" at bounding box center [282, 233] width 160 height 26
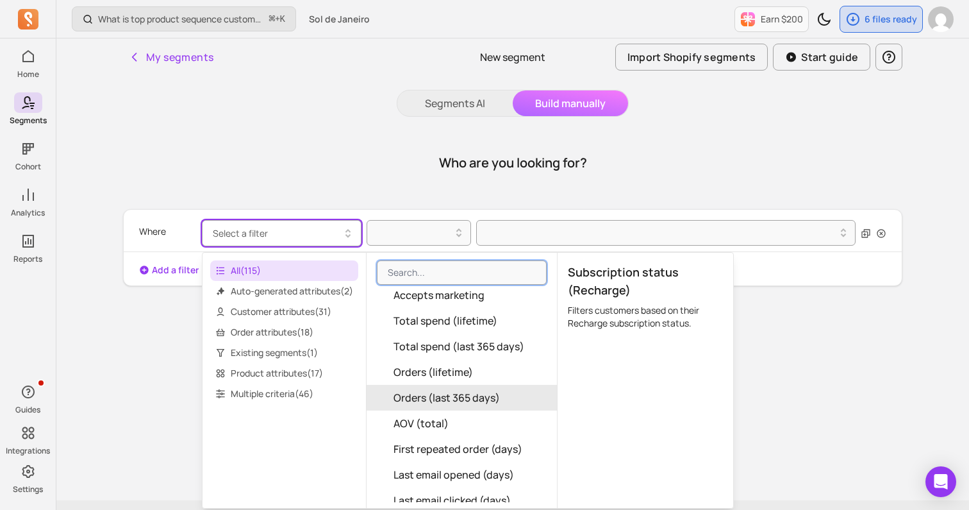
scroll to position [256, 0]
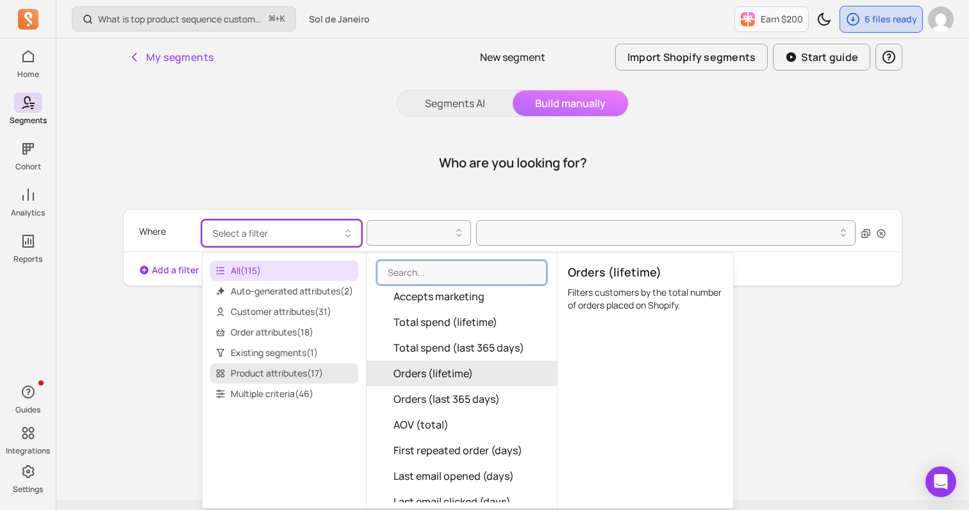
click at [329, 367] on span "Product attributes ( 17 )" at bounding box center [284, 373] width 148 height 21
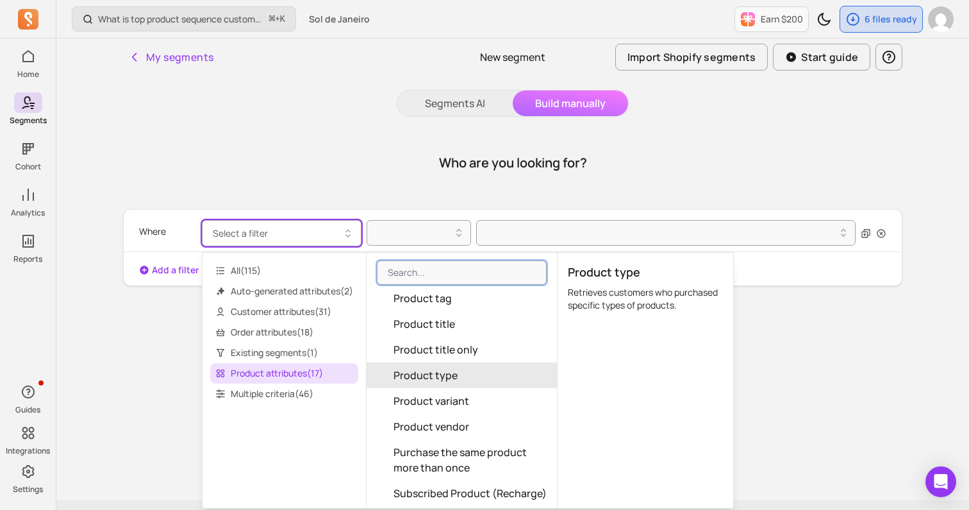
click at [483, 369] on button "Product type" at bounding box center [462, 375] width 190 height 26
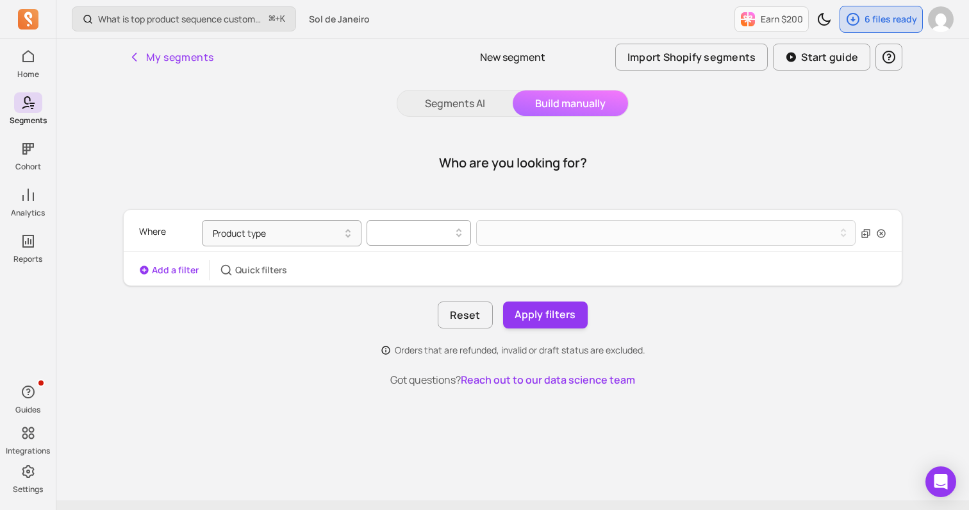
click at [449, 241] on div at bounding box center [414, 232] width 90 height 21
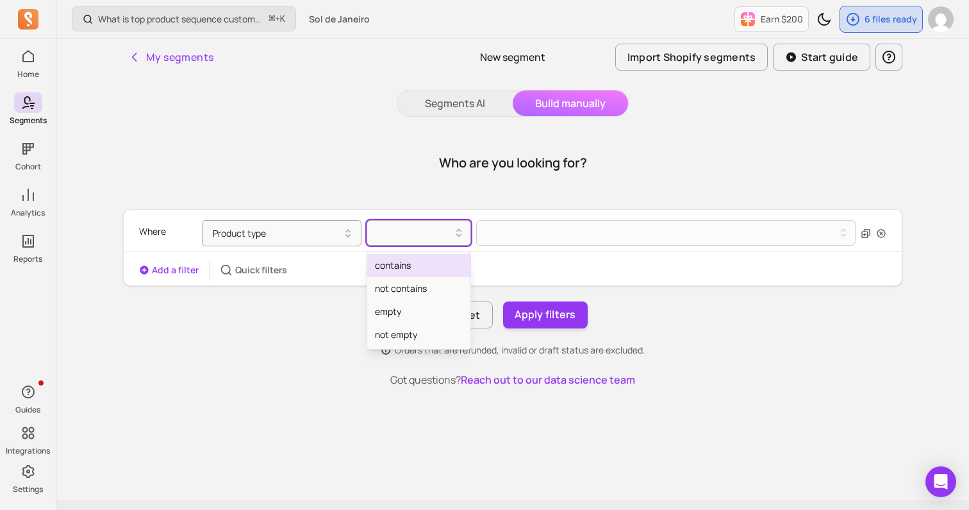
click at [433, 271] on div "contains" at bounding box center [418, 265] width 103 height 23
click at [485, 250] on div "Where Product type option contains, selected. Select is focused ,type to refine…" at bounding box center [512, 233] width 747 height 37
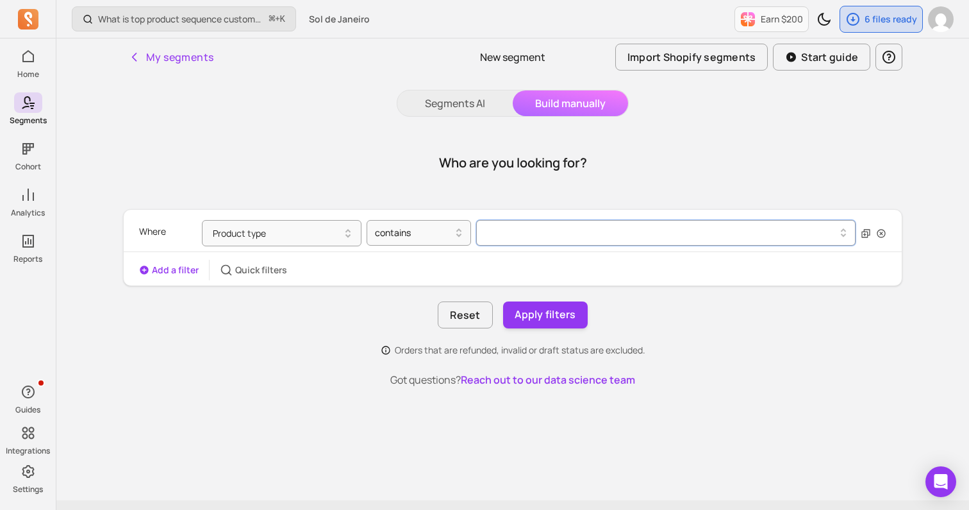
click at [491, 241] on button at bounding box center [665, 233] width 379 height 26
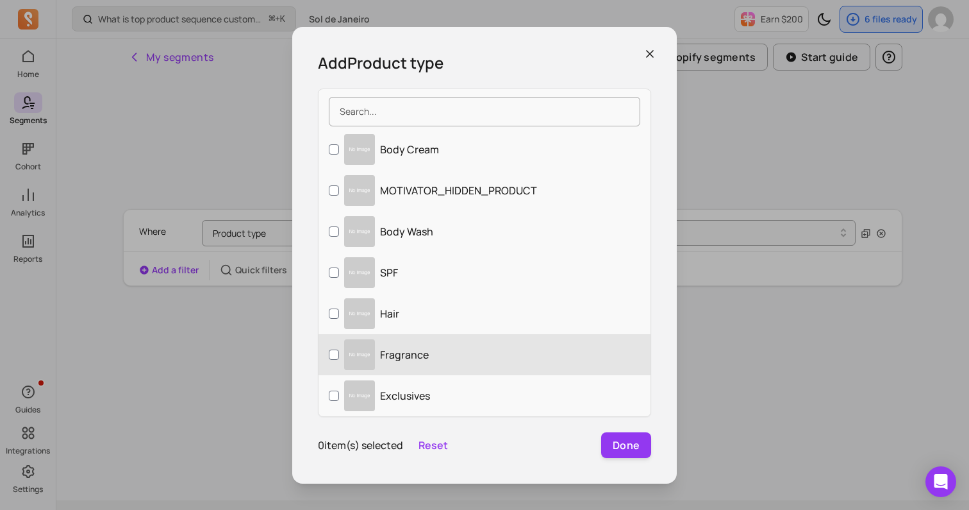
click at [402, 354] on p "Fragrance" at bounding box center [404, 354] width 49 height 15
click at [339, 354] on input "Fragrance" at bounding box center [334, 354] width 10 height 10
checkbox input "true"
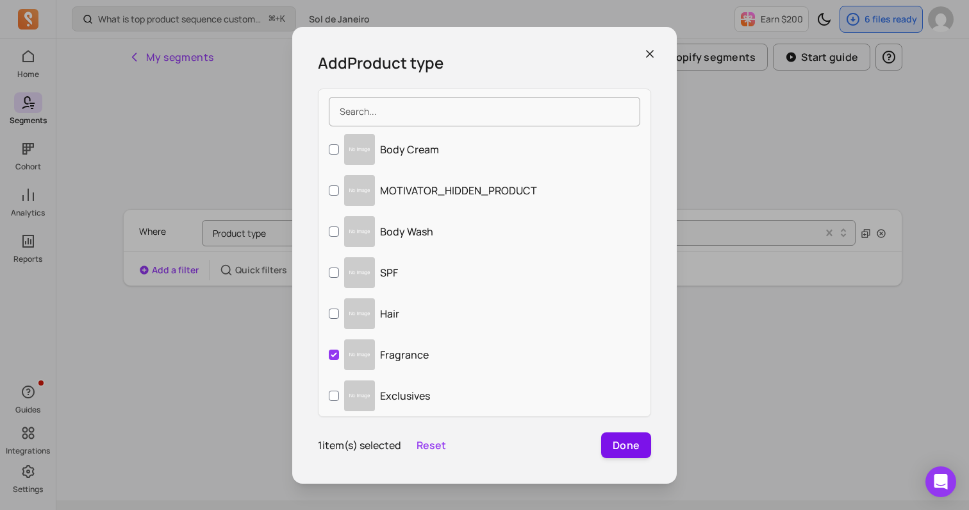
click at [628, 446] on button "Done" at bounding box center [626, 445] width 50 height 26
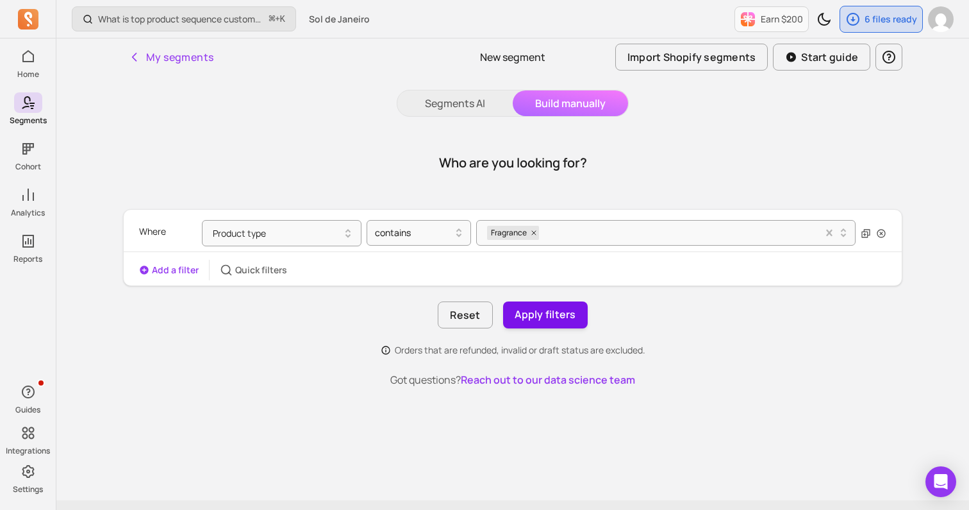
click at [524, 315] on button "Apply filters" at bounding box center [545, 314] width 85 height 27
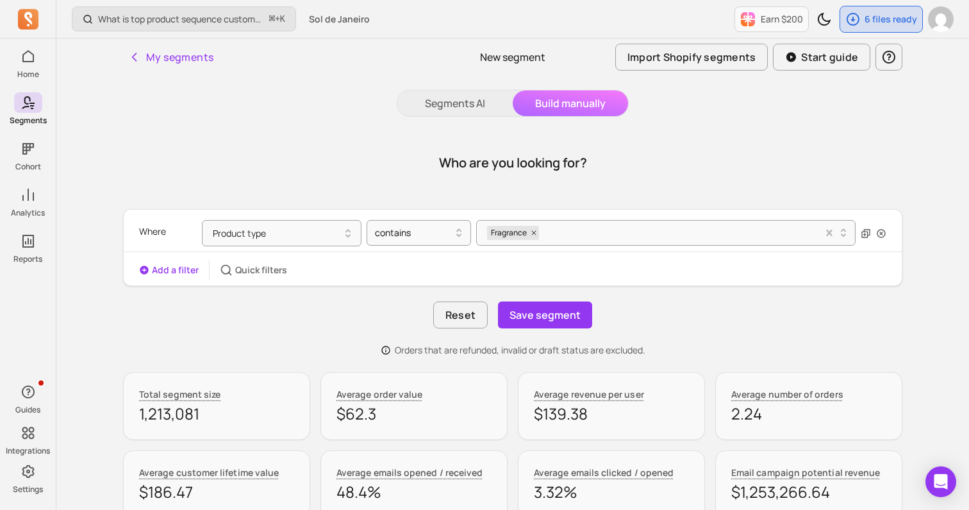
click at [169, 278] on div "Add a filter Quick filters" at bounding box center [213, 270] width 148 height 21
click at [160, 270] on button "Add a filter" at bounding box center [169, 269] width 60 height 13
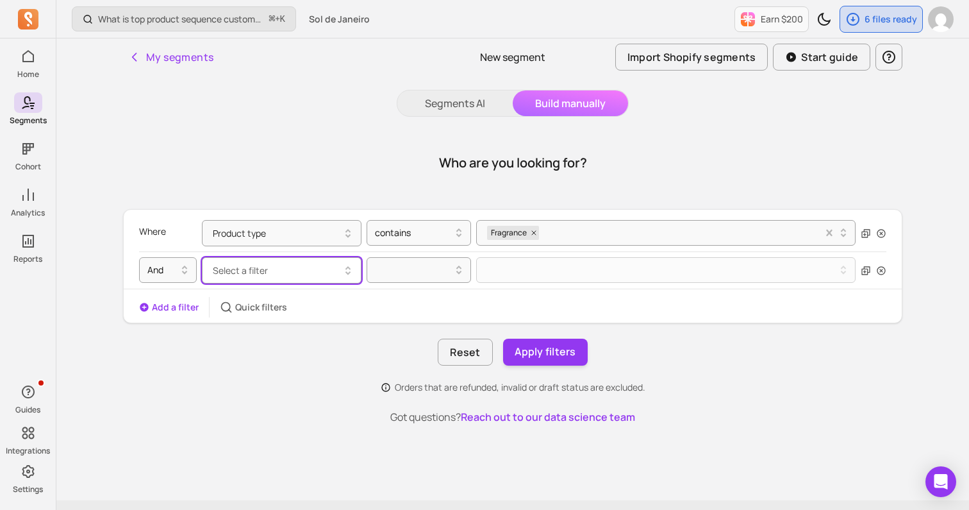
click at [226, 278] on button "Select a filter" at bounding box center [282, 270] width 160 height 26
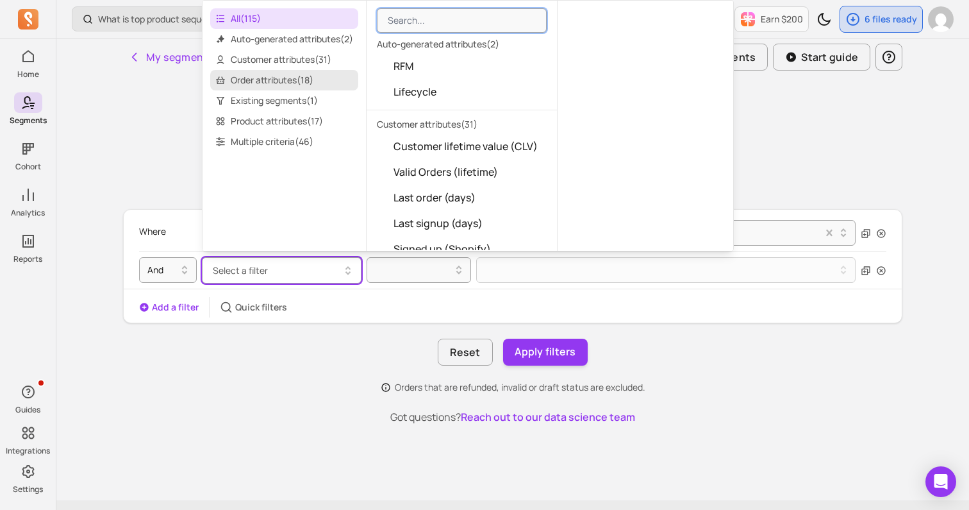
click at [306, 81] on span "Order attributes ( 18 )" at bounding box center [284, 80] width 148 height 21
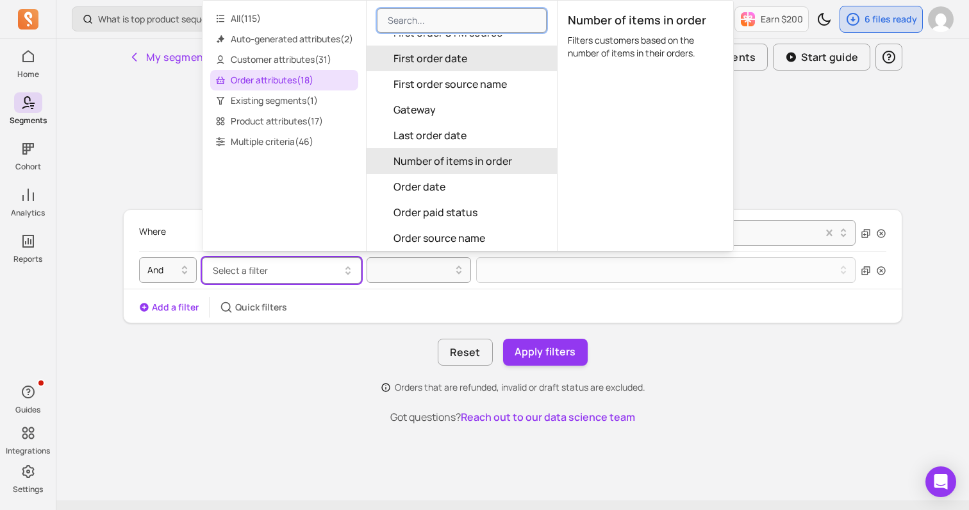
scroll to position [137, 0]
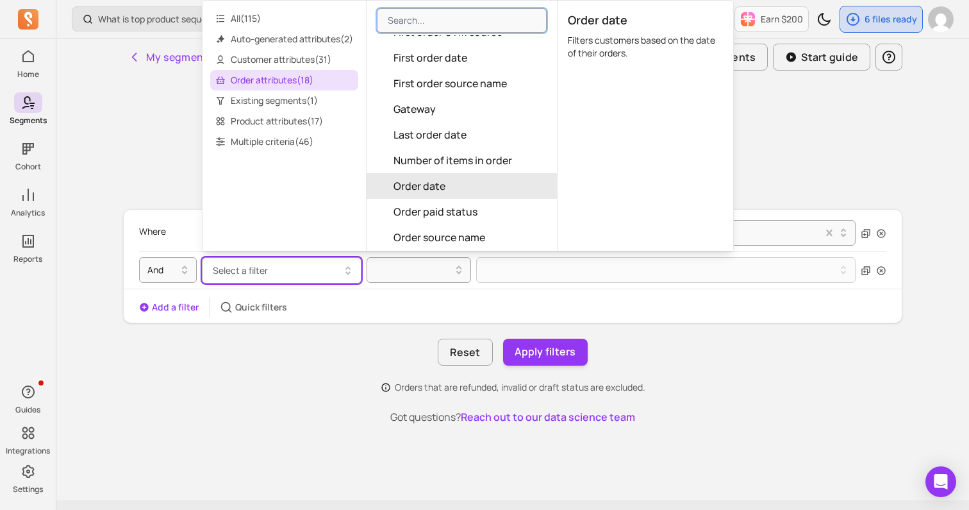
click at [501, 193] on button "Order date" at bounding box center [462, 186] width 190 height 26
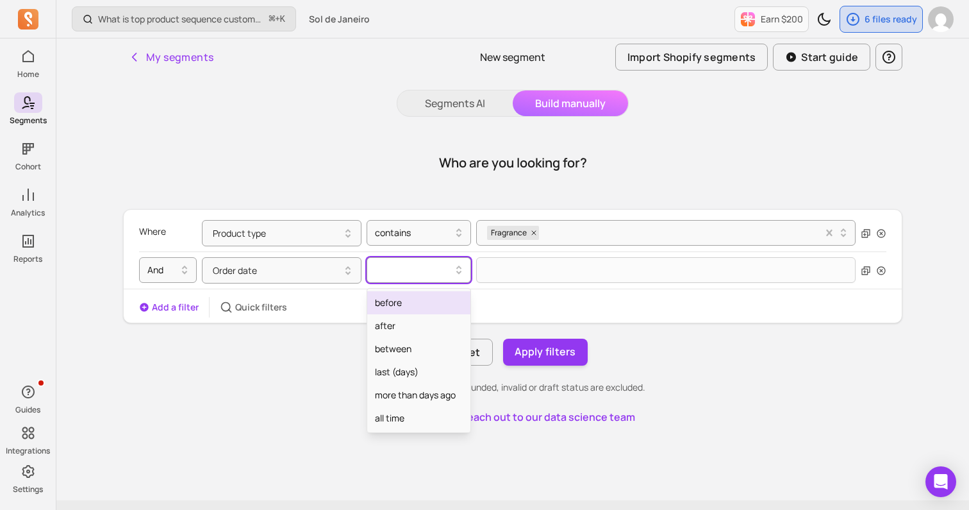
click at [451, 265] on div at bounding box center [419, 270] width 104 height 26
click at [428, 333] on div "after" at bounding box center [418, 325] width 103 height 23
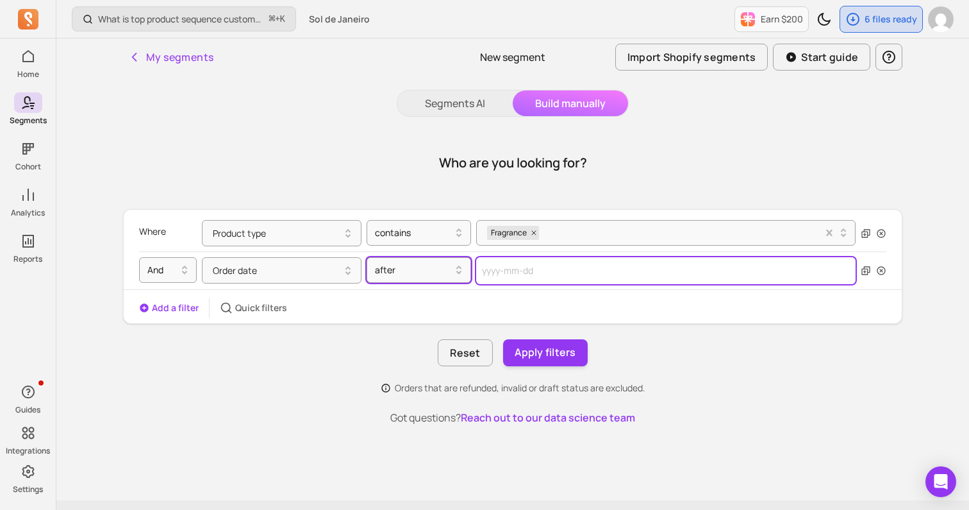
click at [481, 276] on input "text" at bounding box center [665, 270] width 379 height 27
select select "2025"
select select "October"
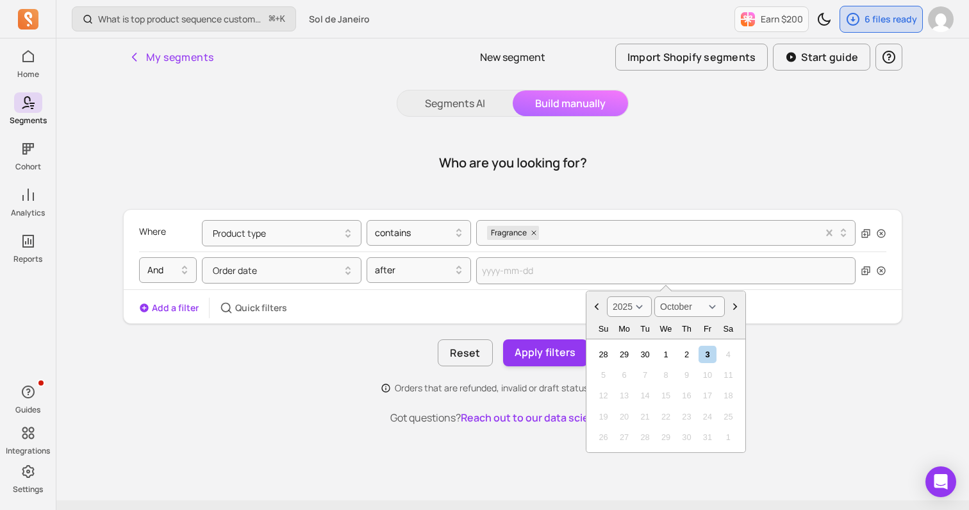
click at [632, 306] on select "2000 2001 2002 2003 2004 2005 2006 2007 2008 2009 2010 2011 2012 2013 2014 2015…" at bounding box center [629, 306] width 45 height 21
select select "2022"
click at [622, 375] on div "3" at bounding box center [623, 374] width 17 height 17
type input "[DATE]"
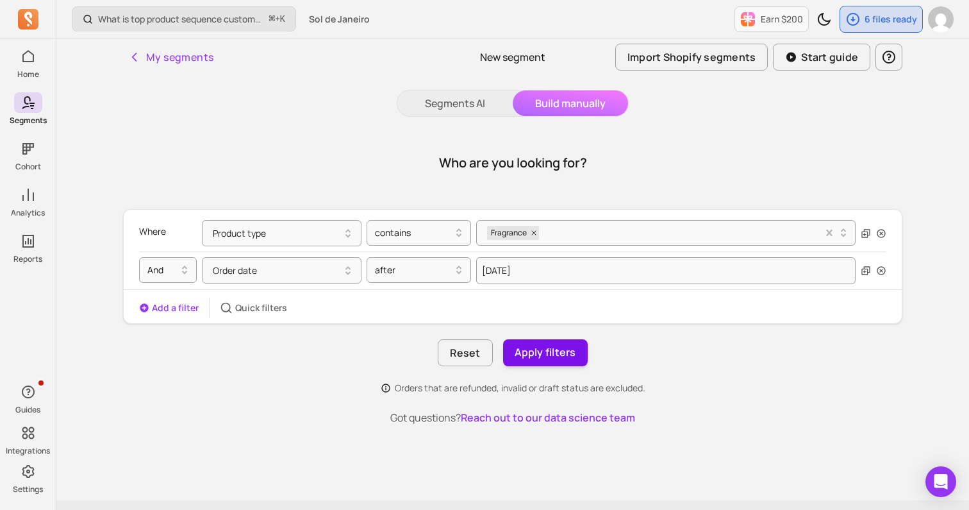
click at [558, 354] on button "Apply filters" at bounding box center [545, 352] width 85 height 27
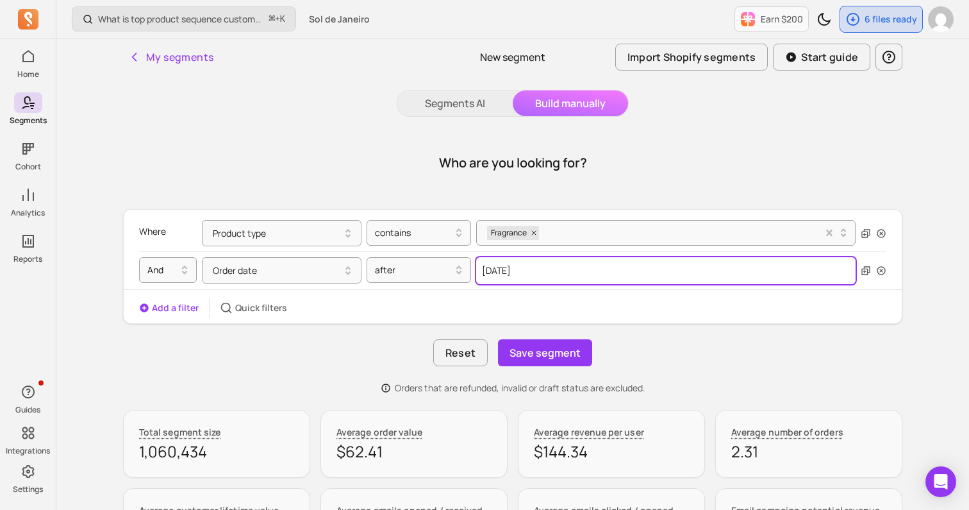
click at [552, 271] on input "[DATE]" at bounding box center [665, 270] width 379 height 27
select select "2022"
select select "October"
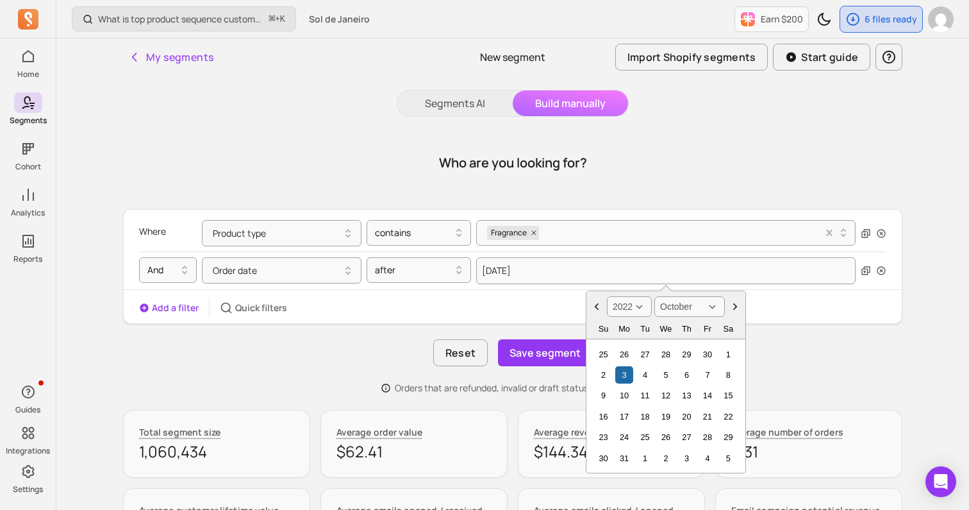
click at [631, 308] on select "2000 2001 2002 2003 2004 2005 2006 2007 2008 2009 2010 2011 2012 2013 2014 2015…" at bounding box center [629, 306] width 45 height 21
select select "2024"
click at [686, 357] on div "3" at bounding box center [686, 354] width 17 height 17
type input "[DATE]"
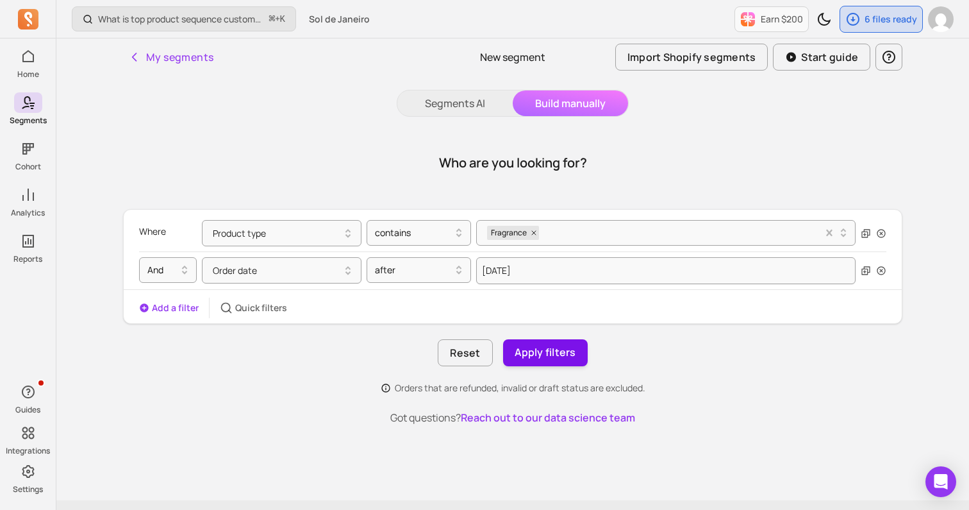
click at [522, 349] on button "Apply filters" at bounding box center [545, 352] width 85 height 27
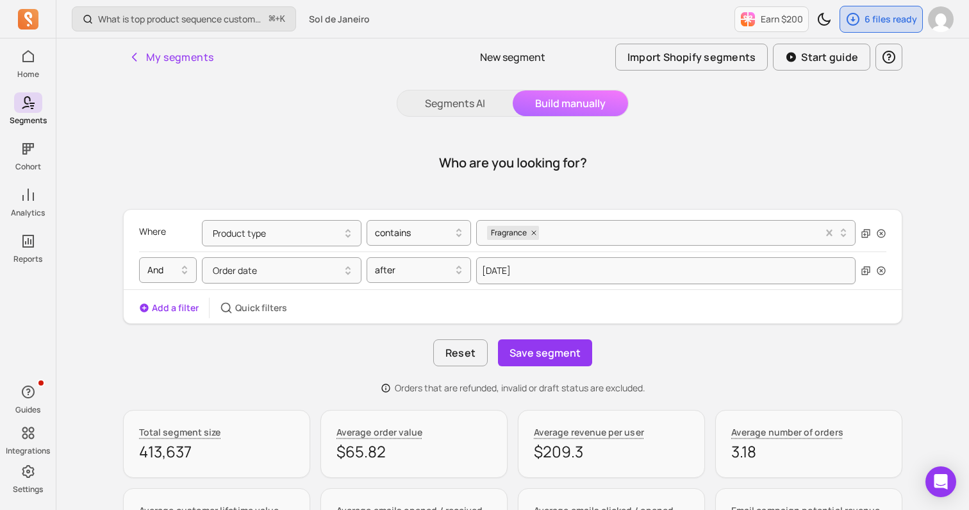
click at [522, 349] on button "Save segment" at bounding box center [545, 352] width 94 height 27
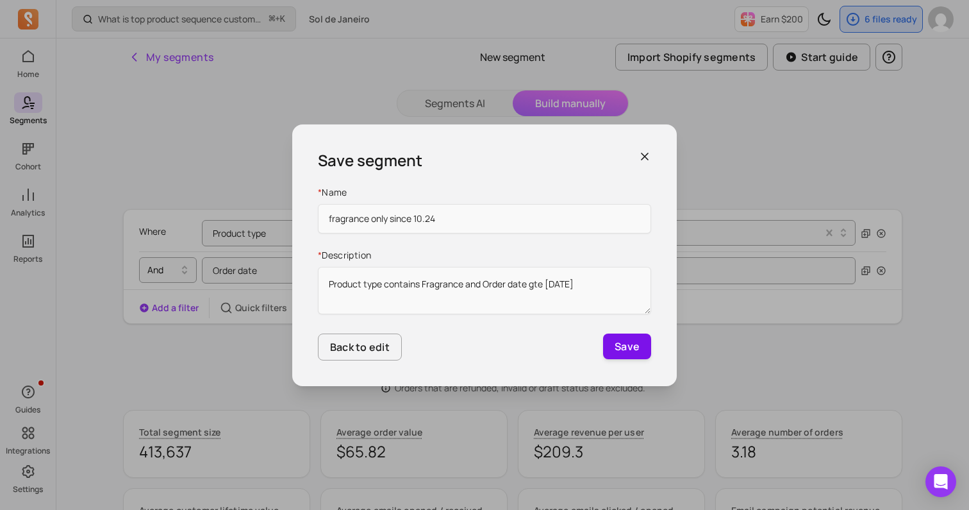
type input "fragrance only since 10.24"
click at [639, 348] on button "Save" at bounding box center [627, 346] width 48 height 26
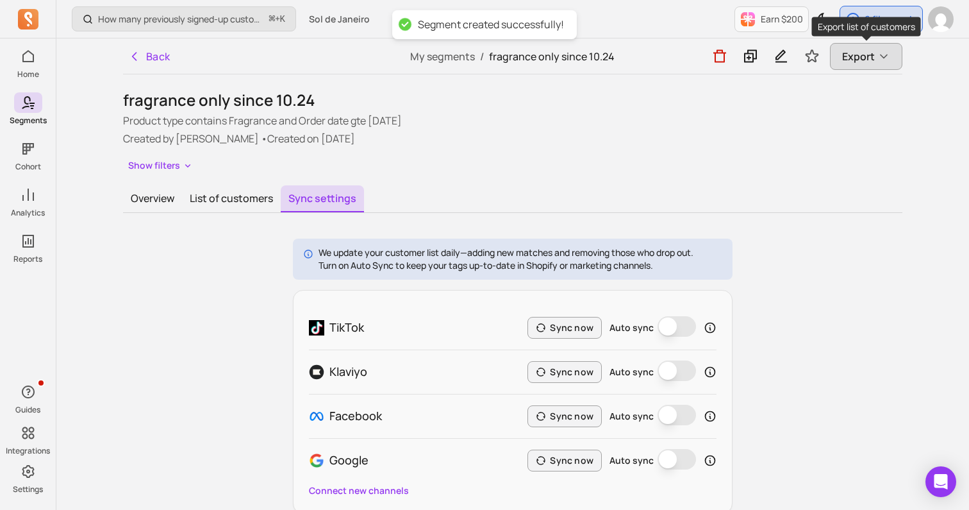
click at [868, 59] on span "Export" at bounding box center [858, 56] width 33 height 15
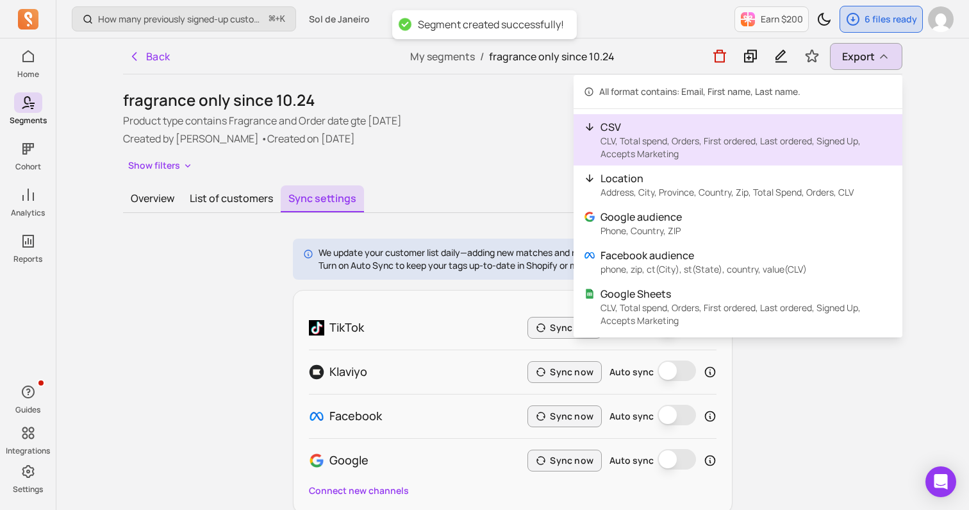
click at [702, 149] on p "CLV, Total spend, Orders, First ordered, Last ordered, Signed Up, Accepts Marke…" at bounding box center [747, 148] width 292 height 26
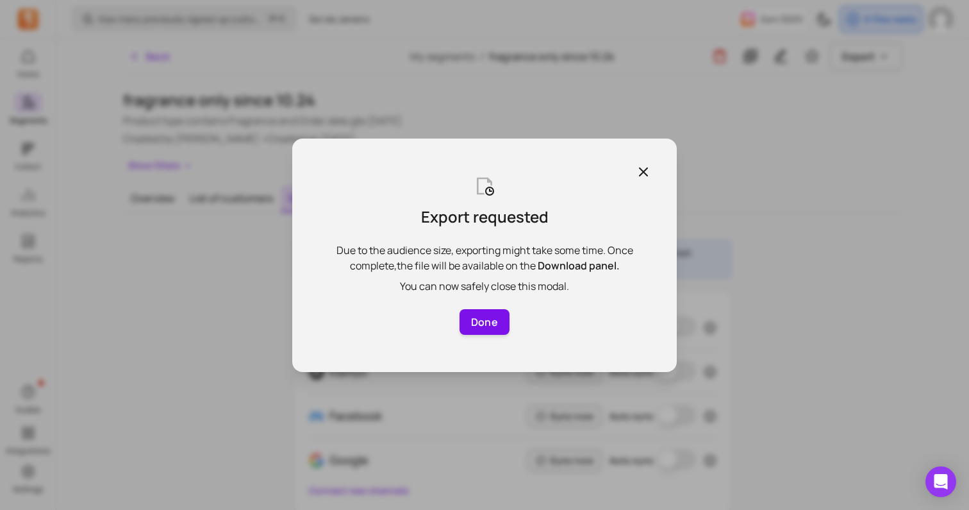
click at [481, 318] on button "Done" at bounding box center [485, 322] width 50 height 26
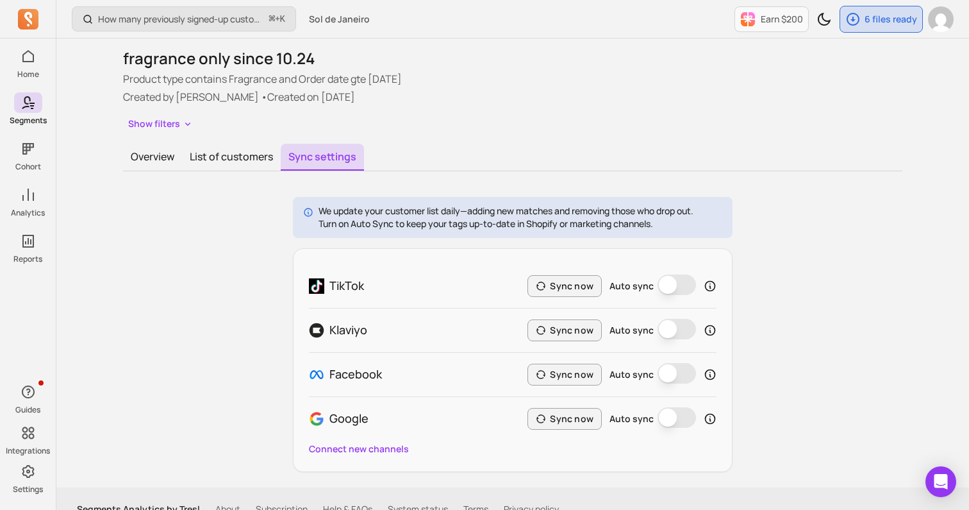
scroll to position [54, 0]
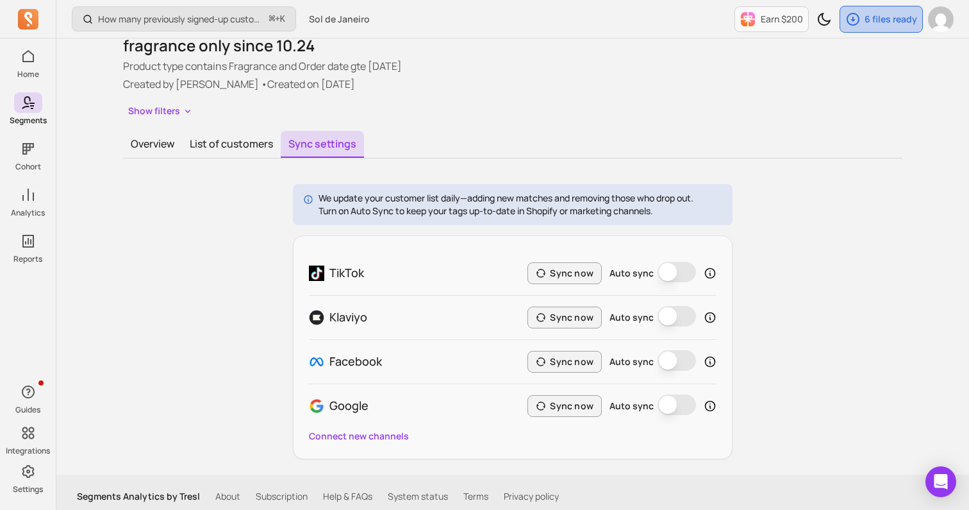
click at [901, 24] on p "6 files ready" at bounding box center [891, 19] width 53 height 13
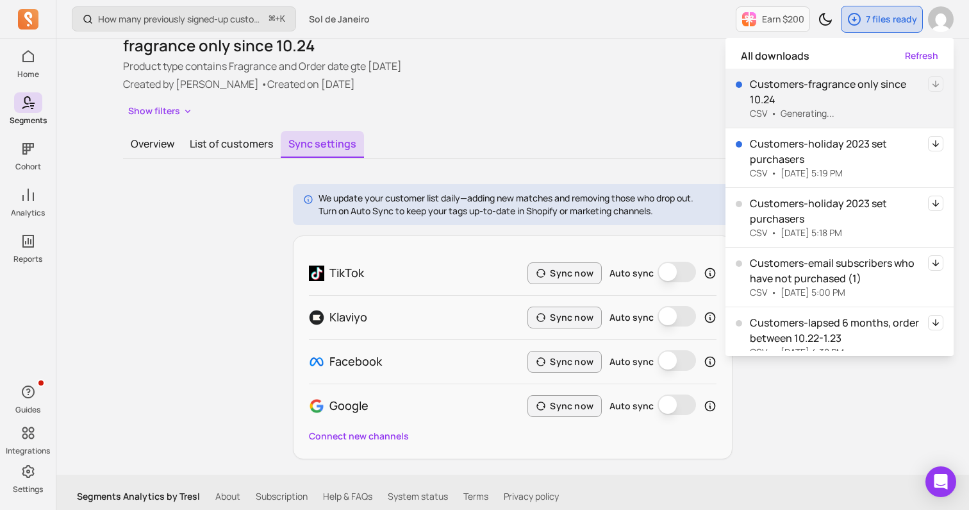
click at [601, 113] on div "Show filters" at bounding box center [512, 111] width 779 height 19
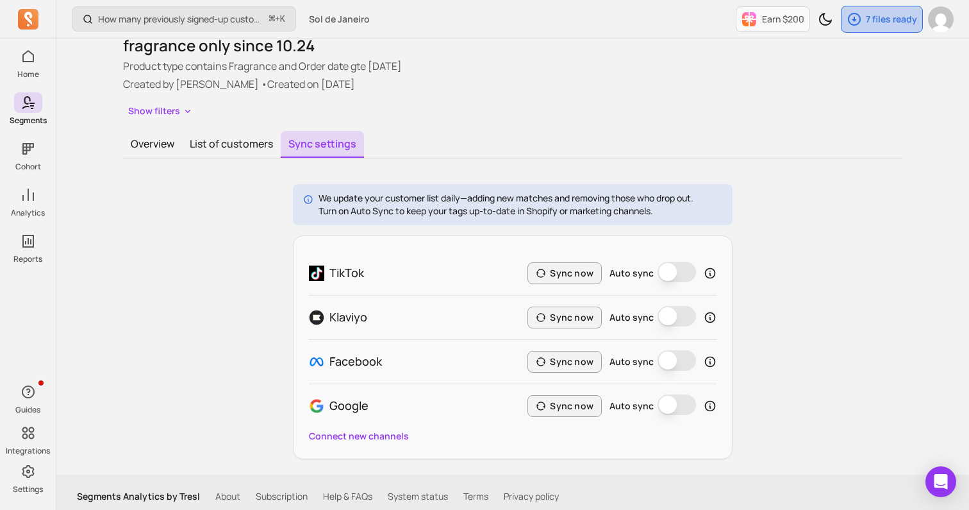
click at [876, 25] on div "7 files ready" at bounding box center [882, 19] width 81 height 26
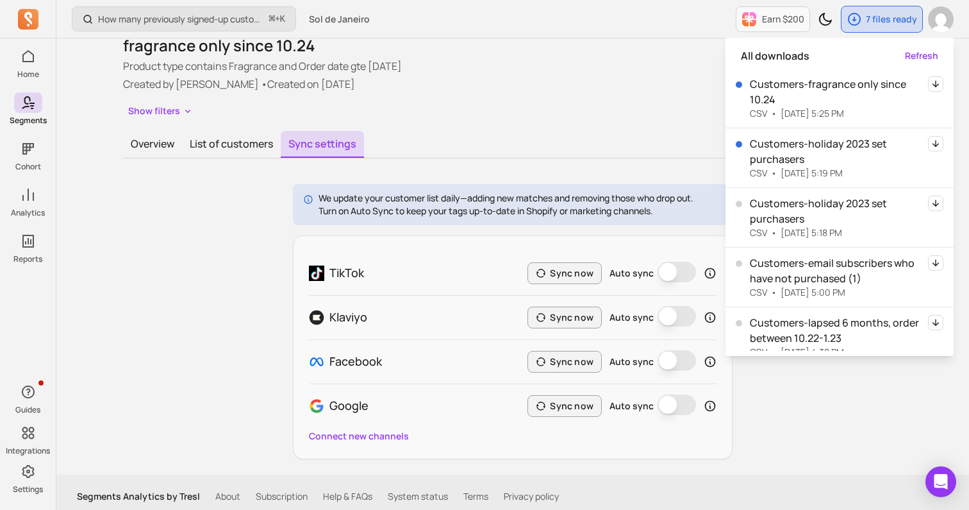
click at [937, 81] on icon "button" at bounding box center [935, 83] width 15 height 15
click at [936, 85] on icon "button" at bounding box center [936, 83] width 6 height 7
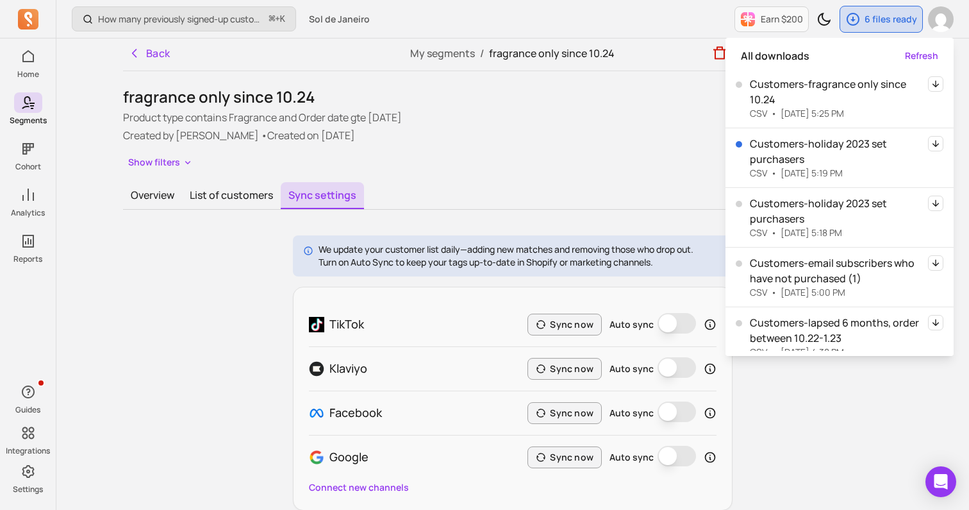
scroll to position [0, 0]
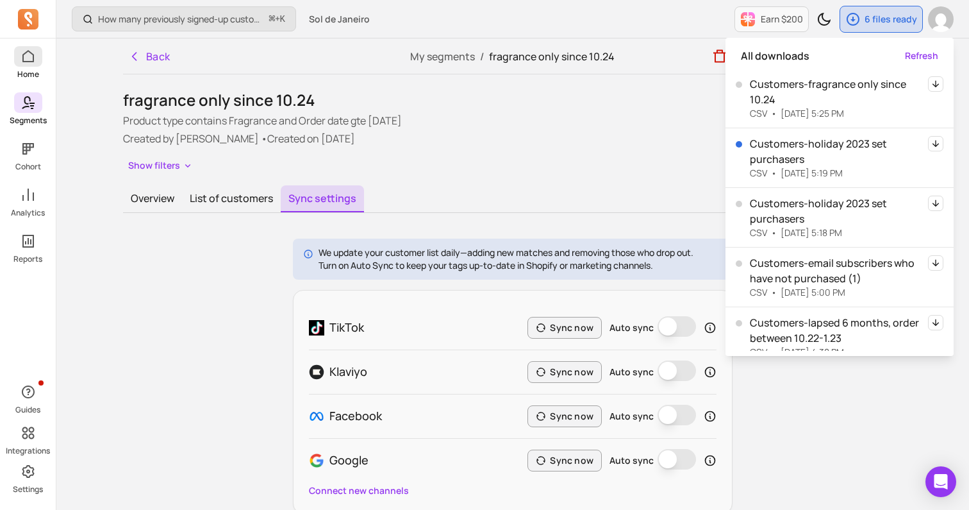
click at [29, 60] on icon at bounding box center [28, 56] width 15 height 15
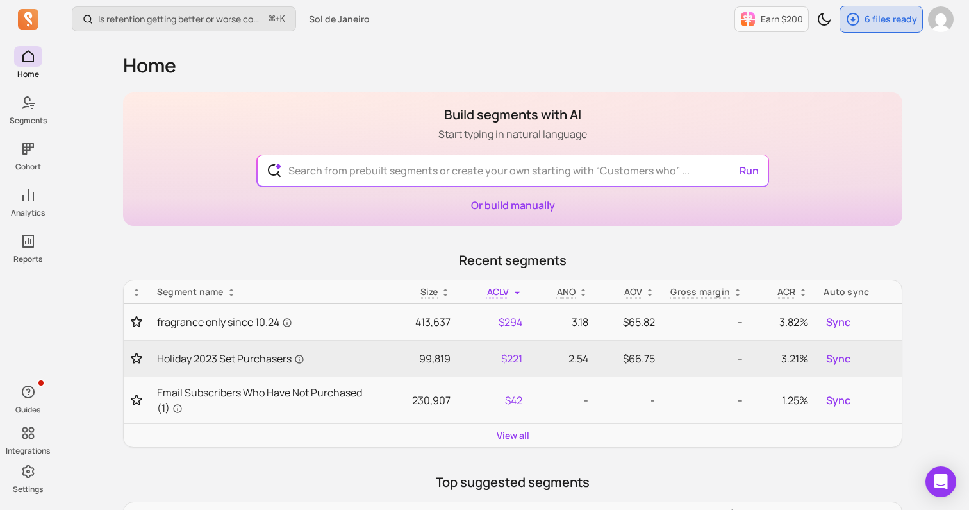
click at [496, 204] on link "Or build manually" at bounding box center [513, 205] width 84 height 14
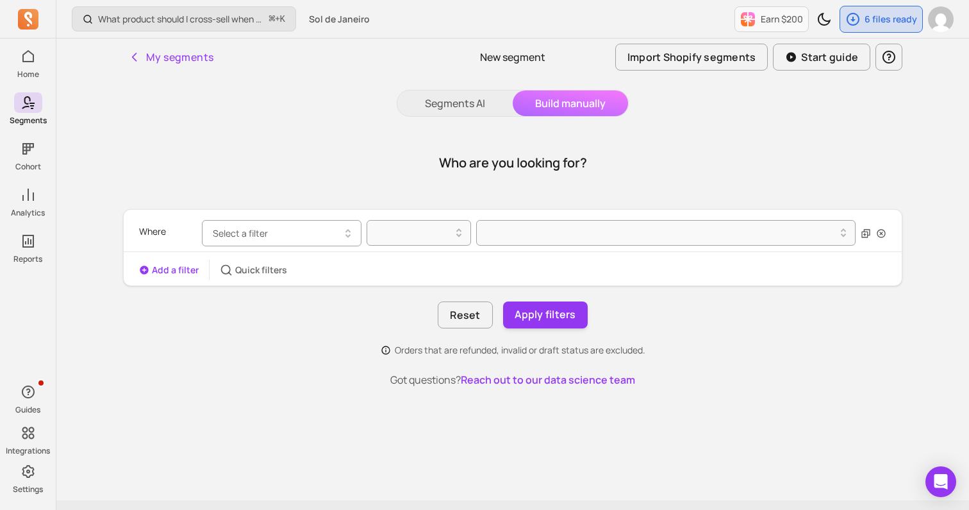
click at [297, 231] on button "Select a filter" at bounding box center [282, 233] width 160 height 26
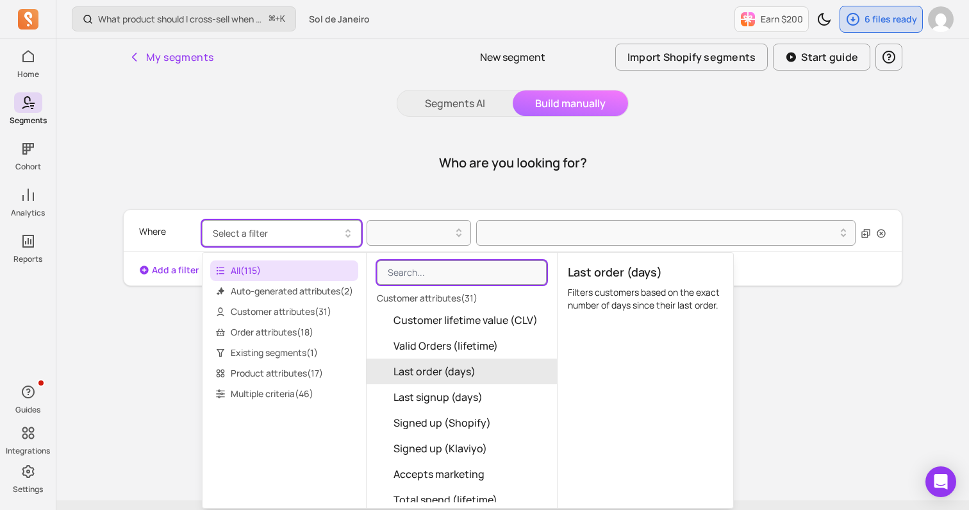
scroll to position [88, 0]
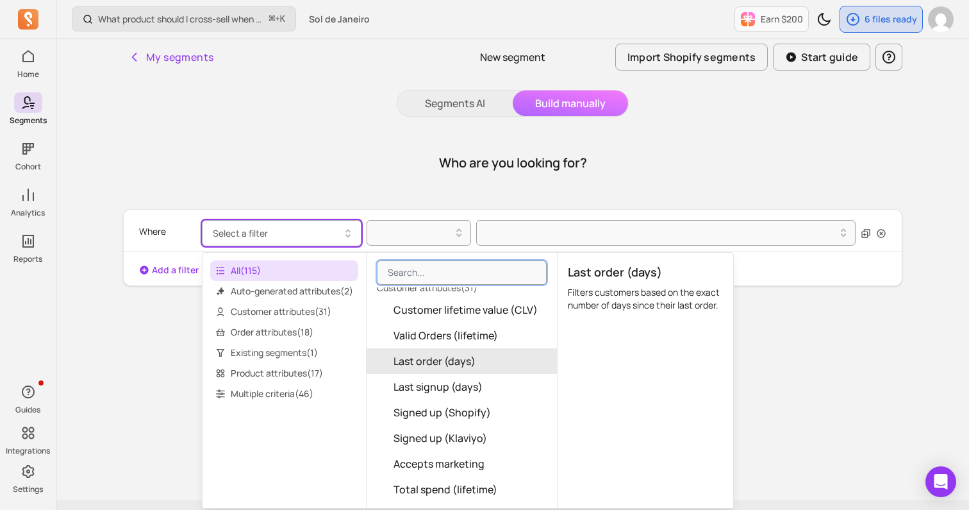
click at [454, 363] on span "Last order (days)" at bounding box center [435, 360] width 82 height 15
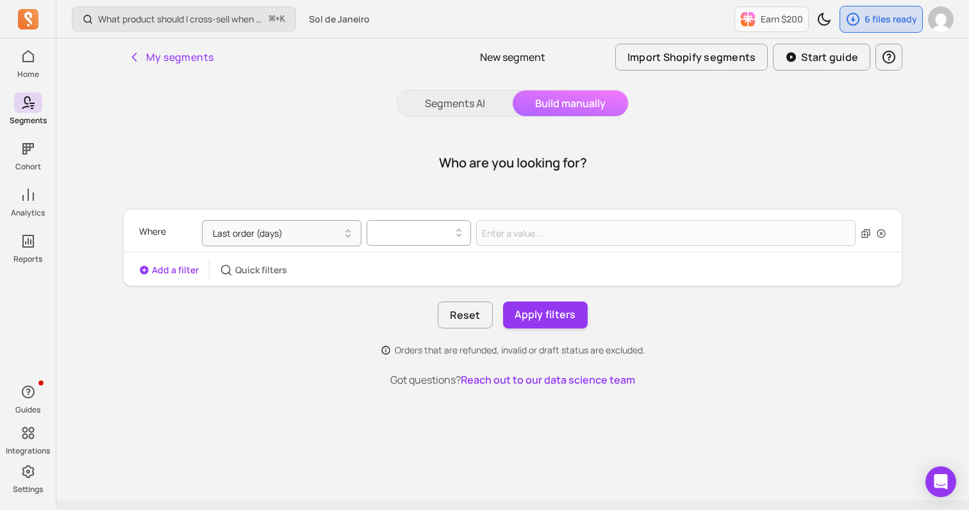
click at [413, 241] on div at bounding box center [414, 232] width 90 height 21
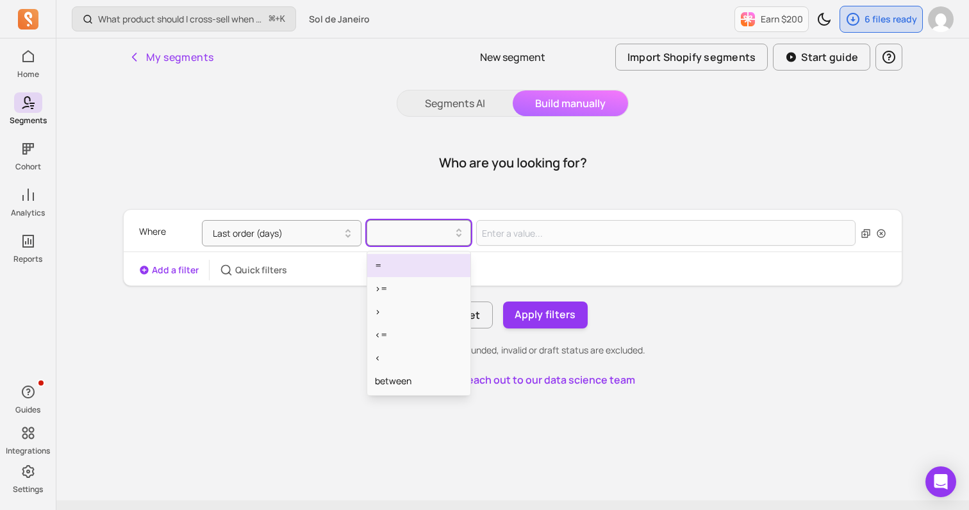
click at [421, 272] on div "=" at bounding box center [418, 265] width 103 height 23
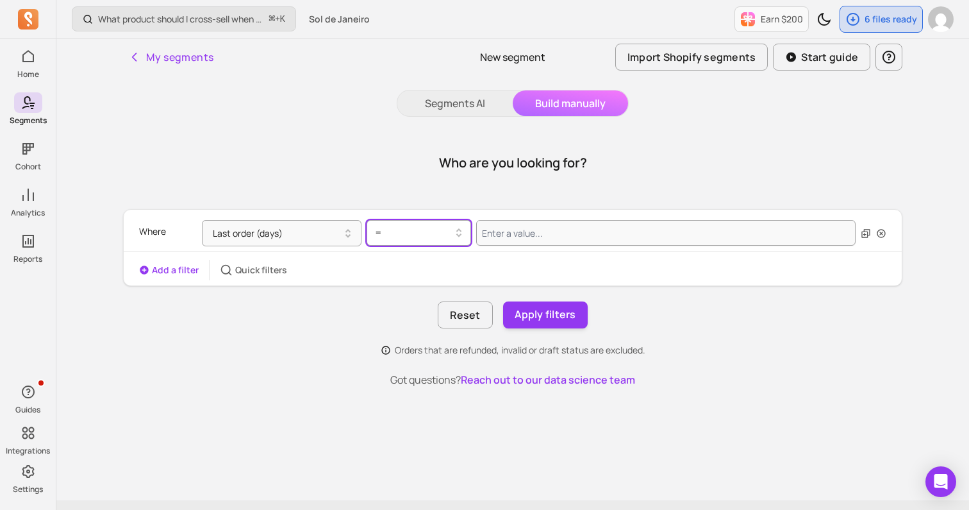
click at [453, 235] on icon at bounding box center [458, 232] width 15 height 15
click at [424, 377] on div "between" at bounding box center [418, 380] width 103 height 23
click at [308, 232] on button "Last order (days)" at bounding box center [282, 233] width 160 height 26
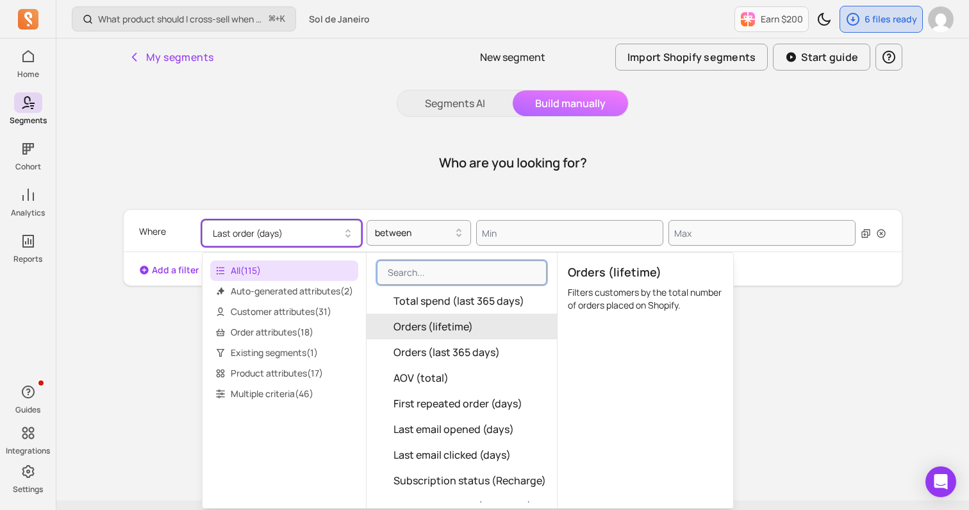
scroll to position [305, 0]
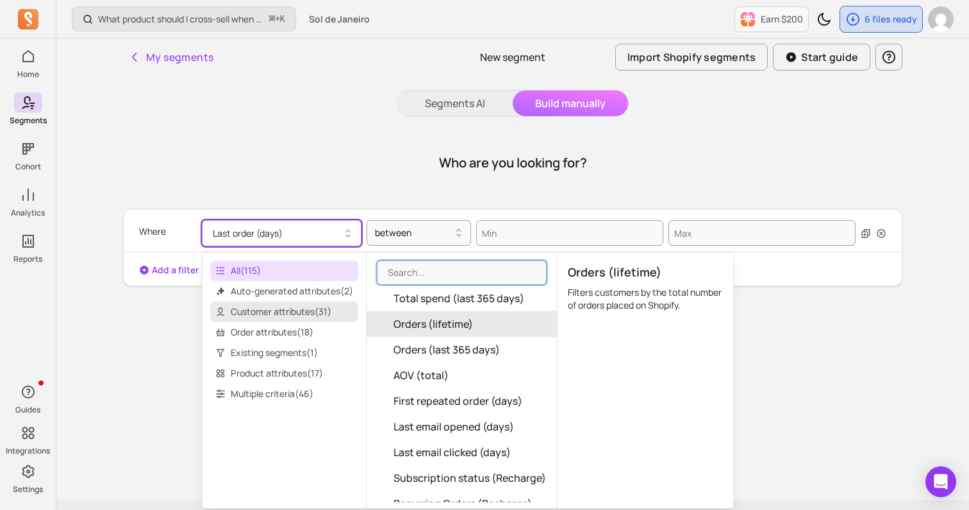
click at [320, 318] on span "Customer attributes ( 31 )" at bounding box center [284, 311] width 148 height 21
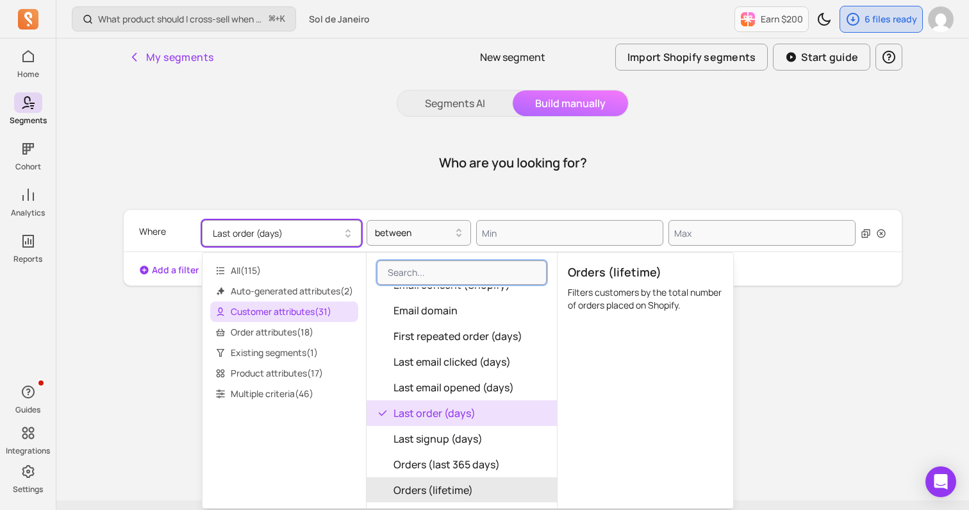
click at [320, 320] on span "Customer attributes ( 31 )" at bounding box center [284, 311] width 148 height 21
click at [311, 333] on span "Order attributes ( 18 )" at bounding box center [284, 332] width 148 height 21
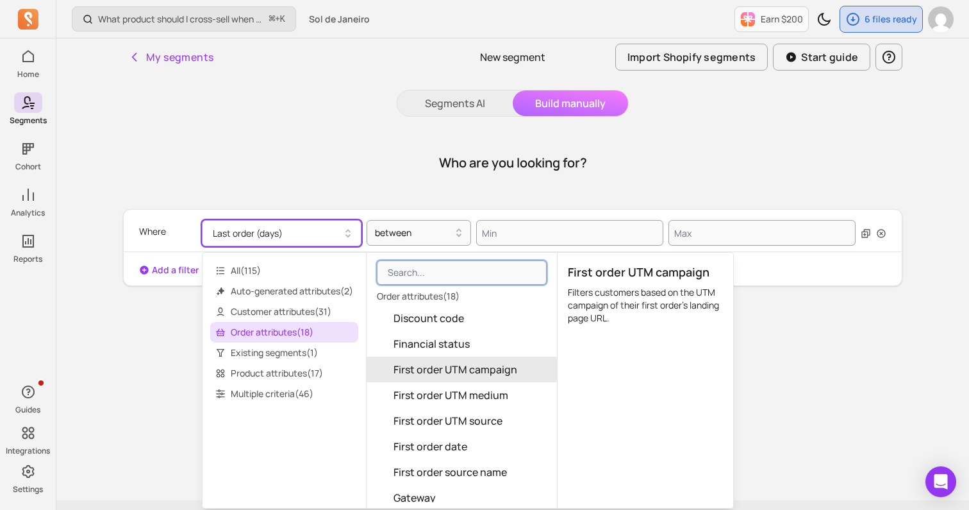
scroll to position [146, 0]
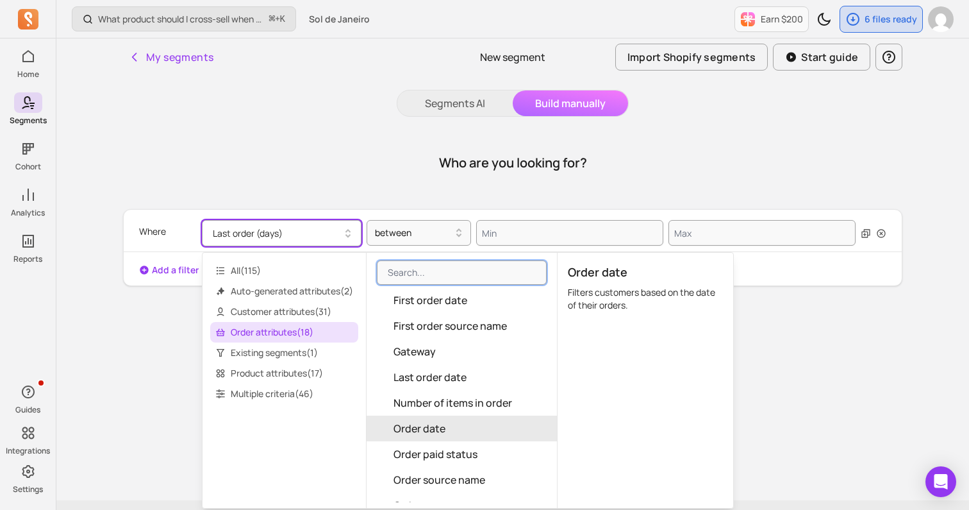
click at [424, 424] on span "Order date" at bounding box center [420, 428] width 52 height 15
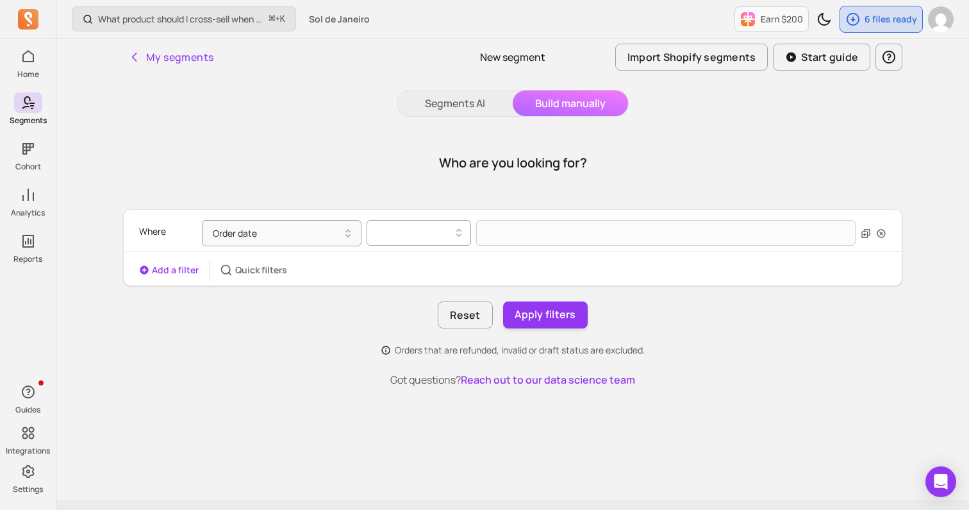
click at [429, 238] on div at bounding box center [414, 232] width 78 height 15
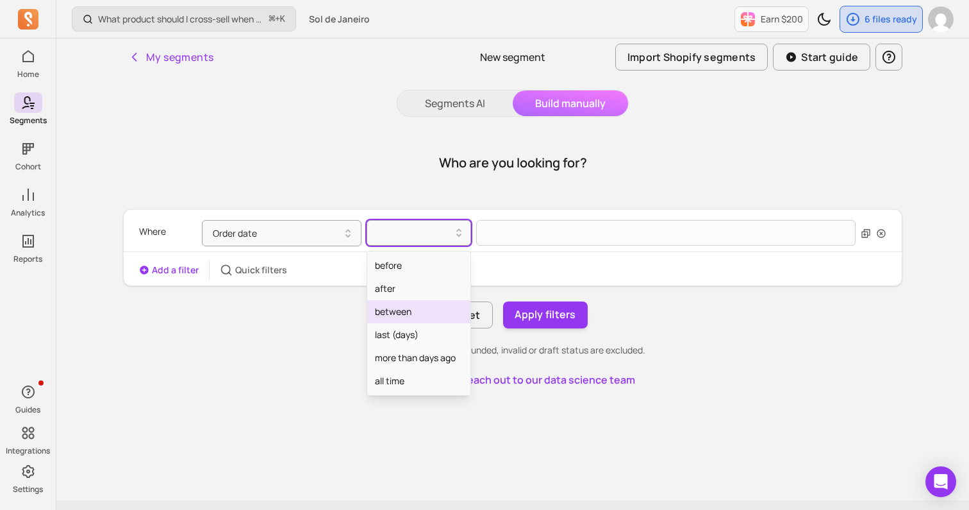
click at [414, 318] on div "between" at bounding box center [418, 311] width 103 height 23
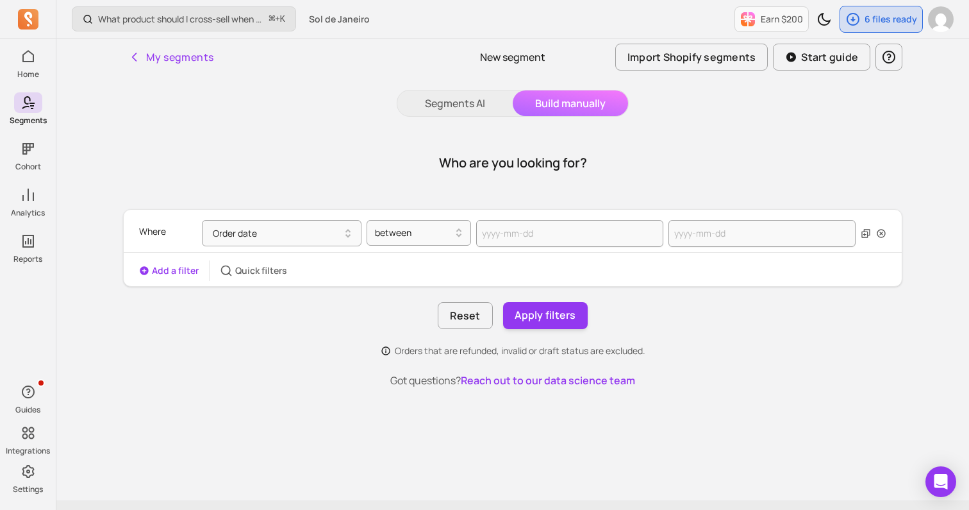
click at [524, 263] on div "Add a filter Quick filters" at bounding box center [513, 270] width 778 height 21
click at [518, 241] on input "text" at bounding box center [569, 233] width 187 height 27
select select "2025"
select select "October"
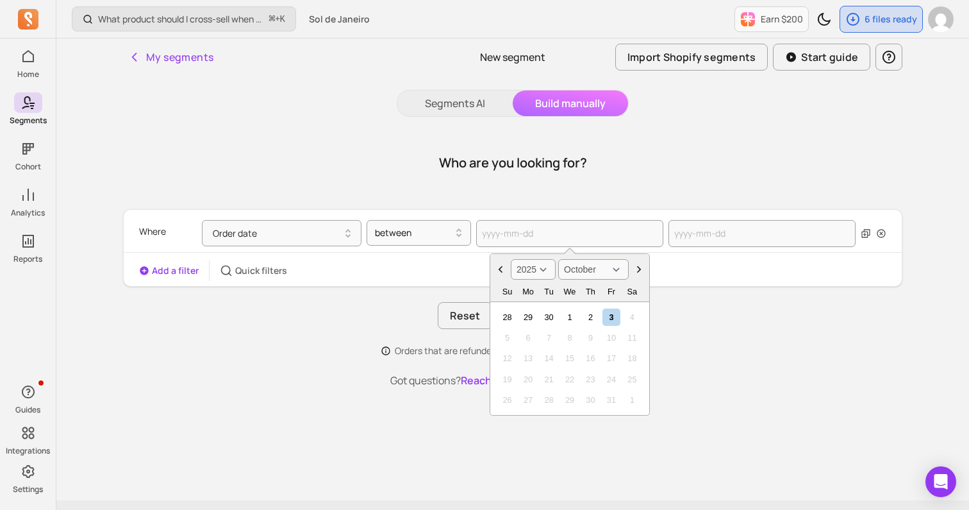
click at [541, 267] on select "2000 2001 2002 2003 2004 2005 2006 2007 2008 2009 2010 2011 2012 2013 2014 2015…" at bounding box center [533, 269] width 45 height 21
select select "2023"
drag, startPoint x: 552, startPoint y: 319, endPoint x: 515, endPoint y: 319, distance: 37.2
click at [515, 319] on div "1 2 3 4 5 6 7" at bounding box center [569, 316] width 151 height 21
click at [501, 318] on div "1" at bounding box center [507, 316] width 17 height 17
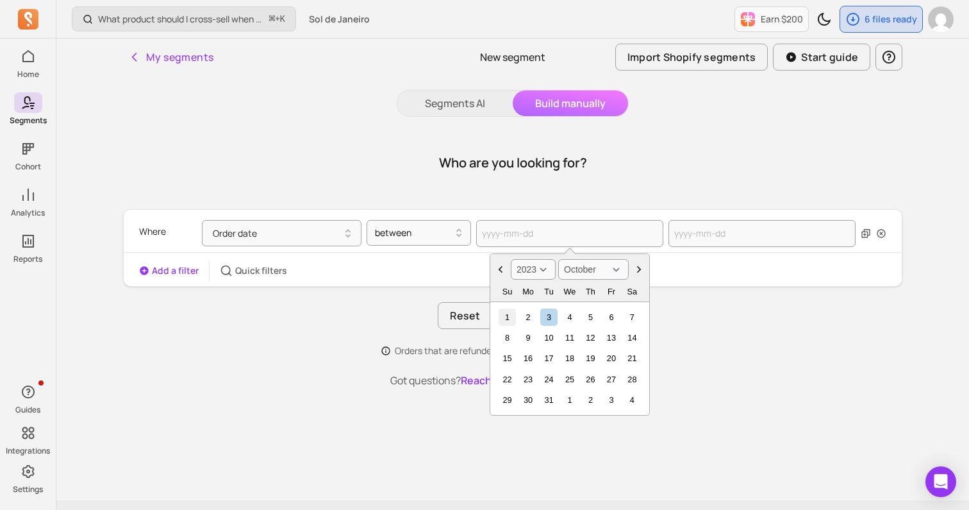
type input "[DATE]"
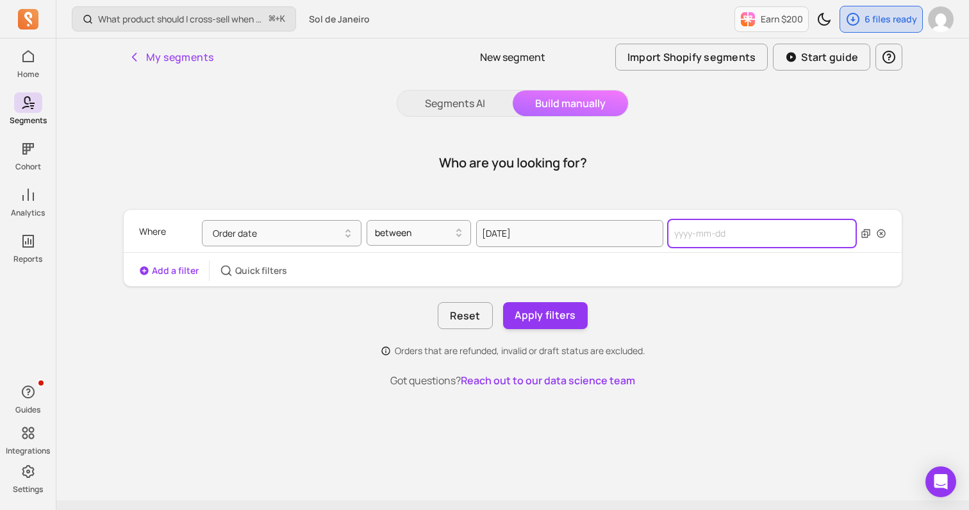
select select "2025"
select select "October"
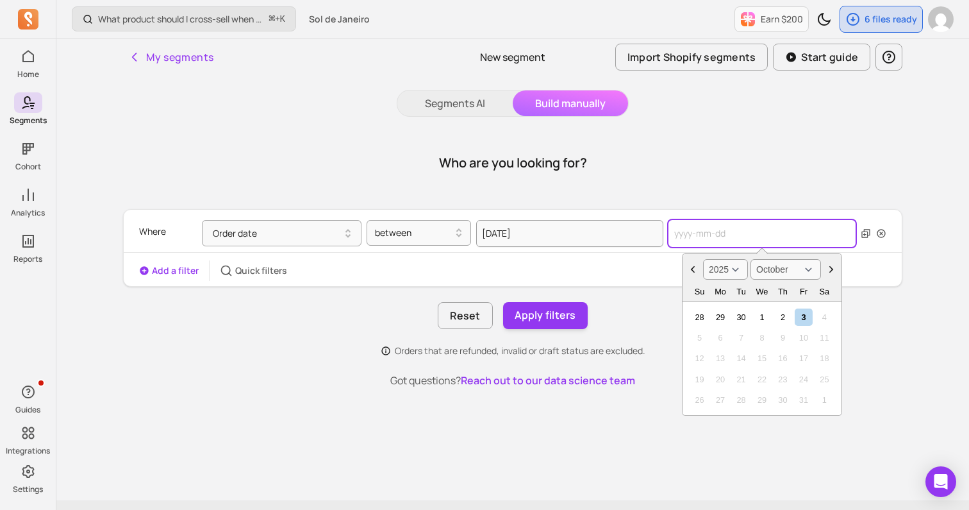
click at [686, 243] on input "text" at bounding box center [762, 233] width 187 height 27
click at [730, 269] on select "2000 2001 2002 2003 2004 2005 2006 2007 2008 2009 2010 2011 2012 2013 2014 2015…" at bounding box center [725, 269] width 45 height 21
select select "2023"
click at [720, 231] on input "text" at bounding box center [762, 233] width 187 height 27
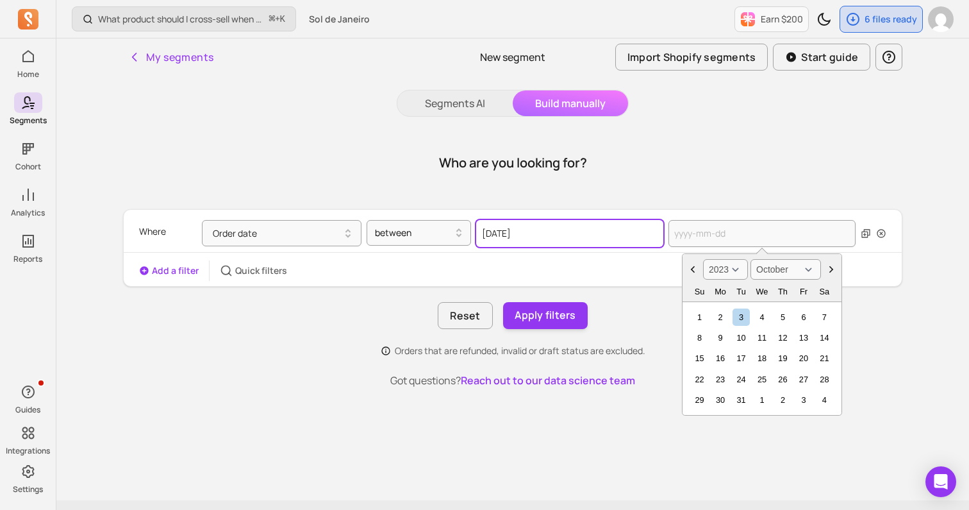
select select "2023"
select select "October"
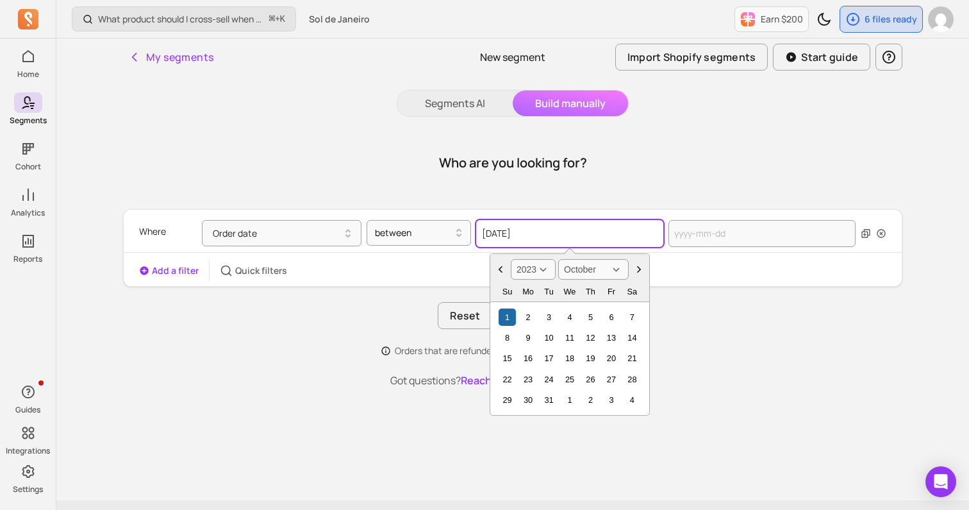
click at [553, 221] on input "[DATE]" at bounding box center [569, 233] width 187 height 27
click at [547, 265] on select "2000 2001 2002 2003 2004 2005 2006 2007 2008 2009 2010 2011 2012 2013 2014 2015…" at bounding box center [533, 269] width 45 height 21
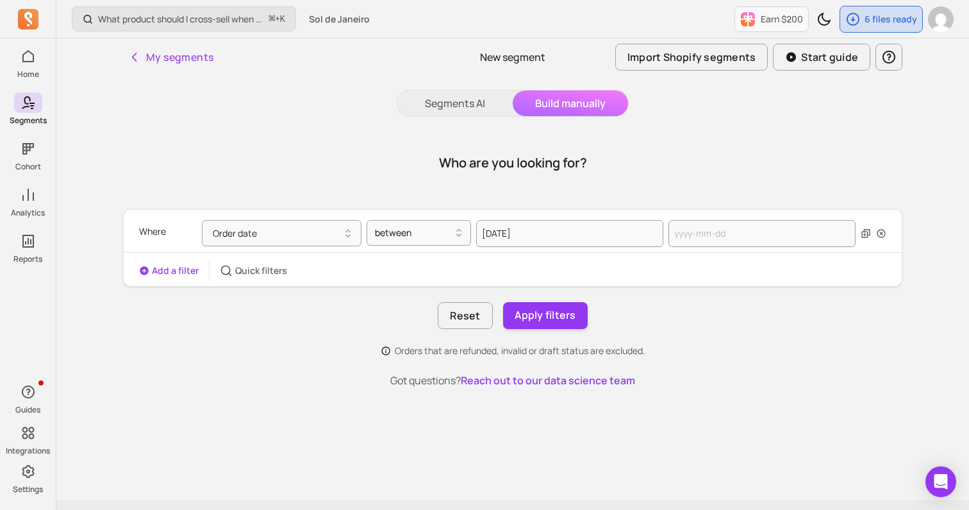
click at [785, 256] on div "Where Order date between 2023-10-01 Add a filter Quick filters" at bounding box center [513, 248] width 778 height 66
select select "2025"
select select "October"
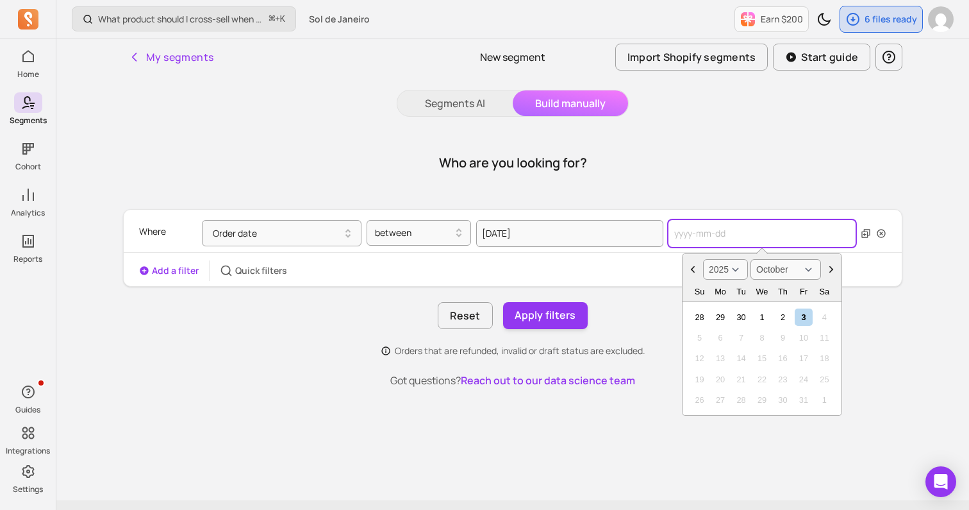
click at [785, 241] on input "text" at bounding box center [762, 233] width 187 height 27
click at [740, 269] on select "2000 2001 2002 2003 2004 2005 2006 2007 2008 2009 2010 2011 2012 2013 2014 2015…" at bounding box center [725, 269] width 45 height 21
select select "2024"
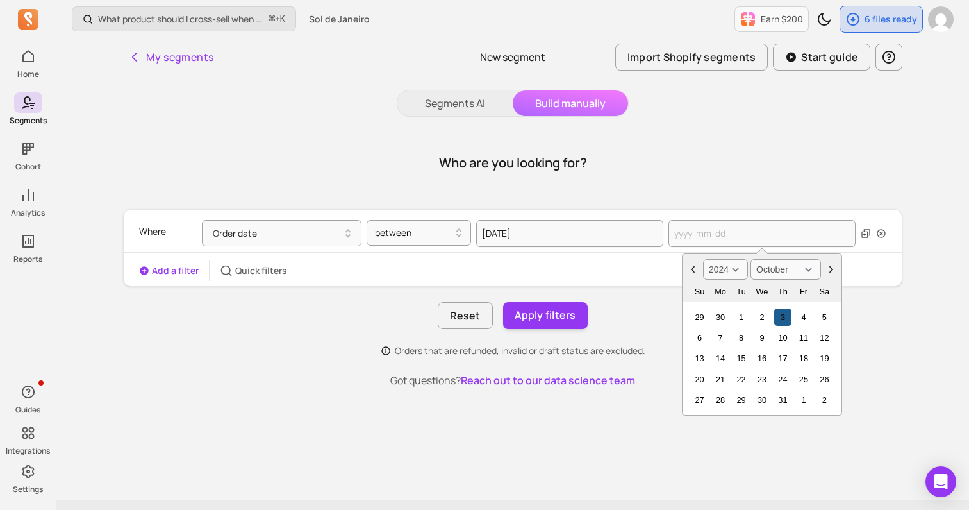
click at [774, 322] on div "3" at bounding box center [782, 316] width 17 height 17
type input "[DATE]"
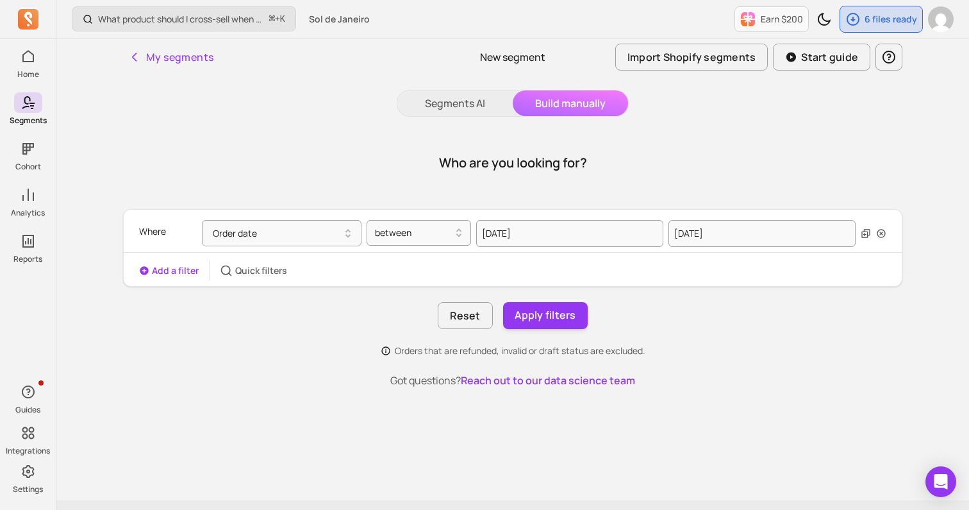
click at [622, 412] on div "Who are you looking for? Where Order date between 2023-10-01 2024-10-03 Add a f…" at bounding box center [512, 308] width 779 height 353
click at [167, 269] on button "Add a filter" at bounding box center [169, 270] width 60 height 13
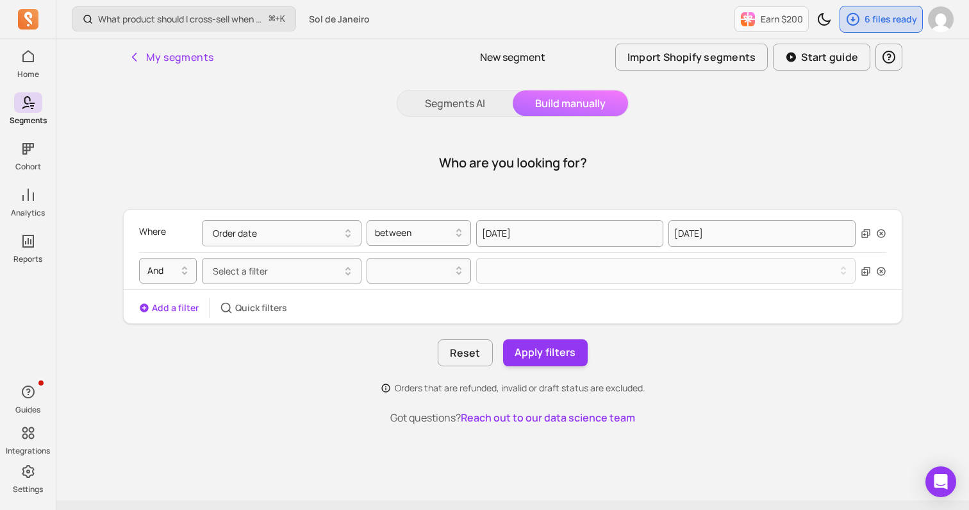
click at [248, 272] on span "Select a filter" at bounding box center [240, 271] width 55 height 12
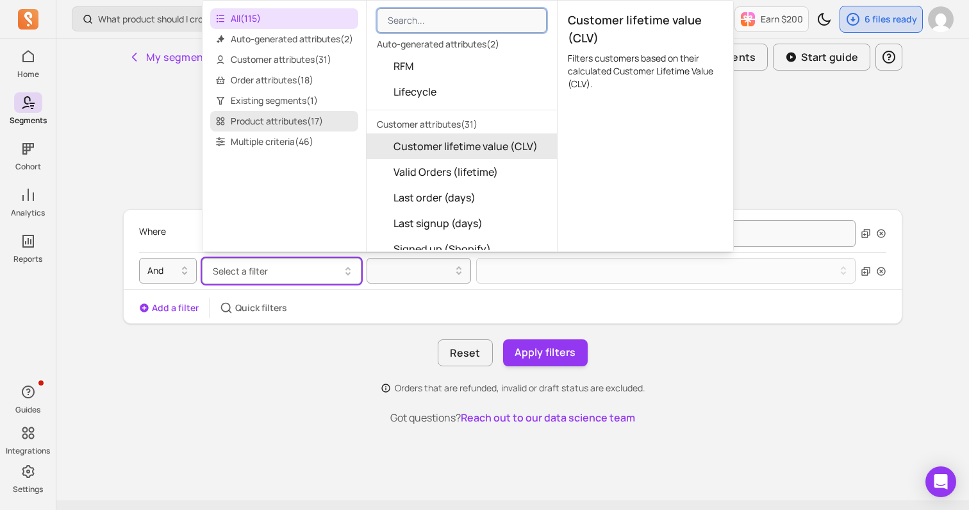
click at [280, 115] on span "Product attributes ( 17 )" at bounding box center [284, 121] width 148 height 21
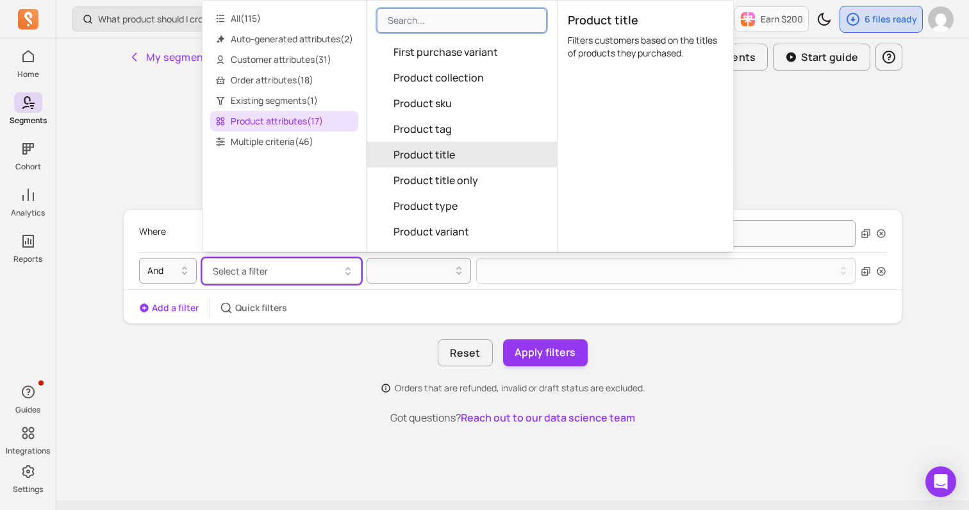
scroll to position [181, 0]
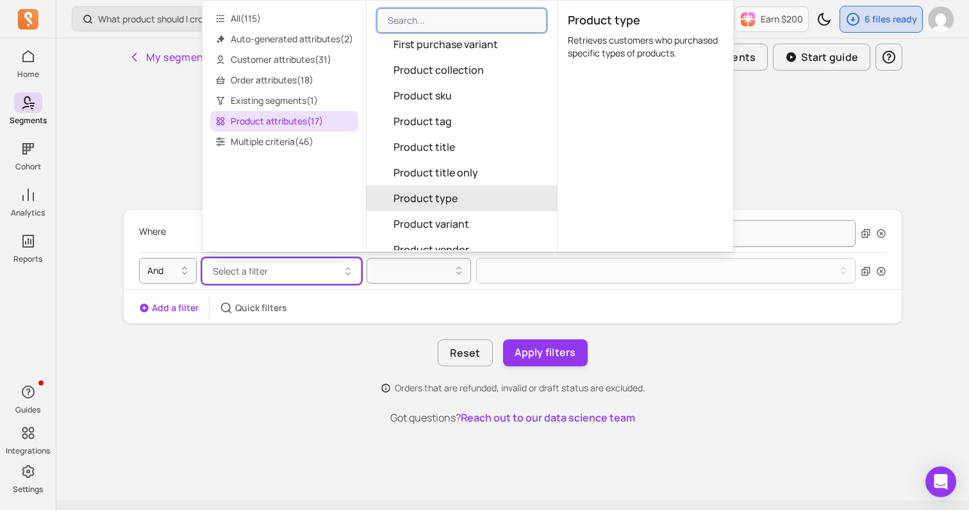
click at [435, 194] on span "Product type" at bounding box center [426, 197] width 64 height 15
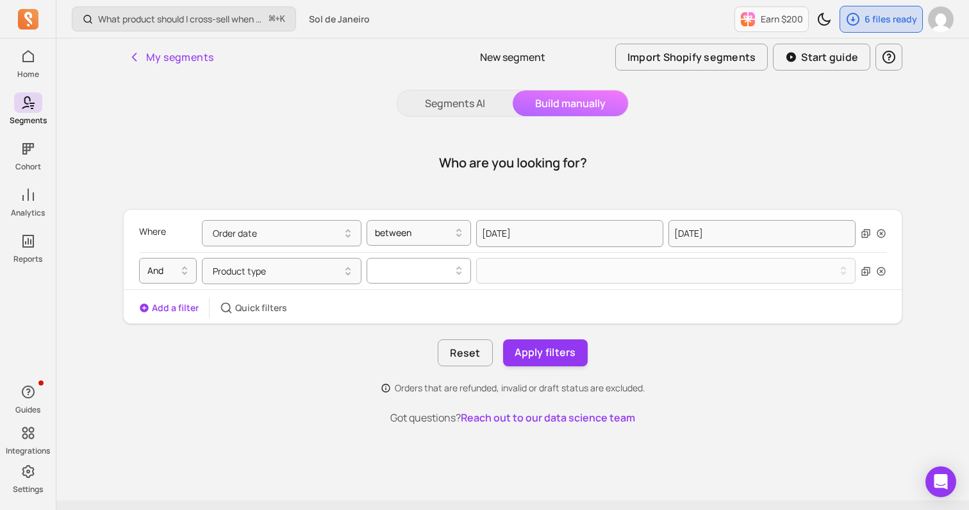
click at [453, 272] on icon at bounding box center [458, 270] width 15 height 15
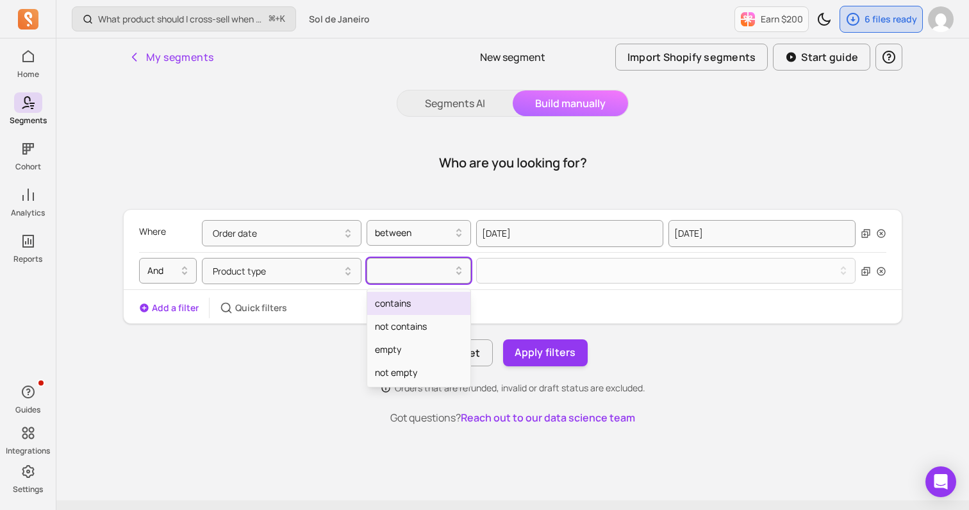
click at [422, 309] on div "contains" at bounding box center [418, 303] width 103 height 23
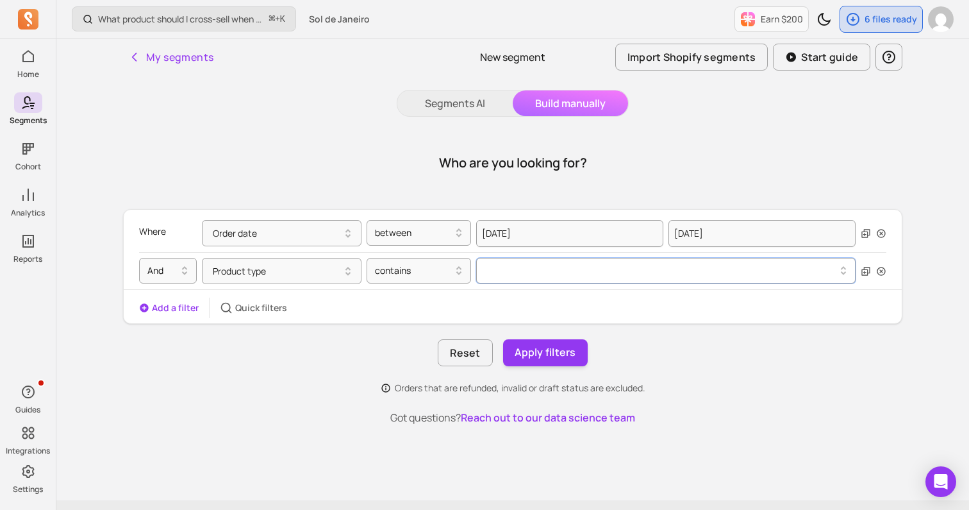
click at [501, 275] on button at bounding box center [665, 271] width 379 height 26
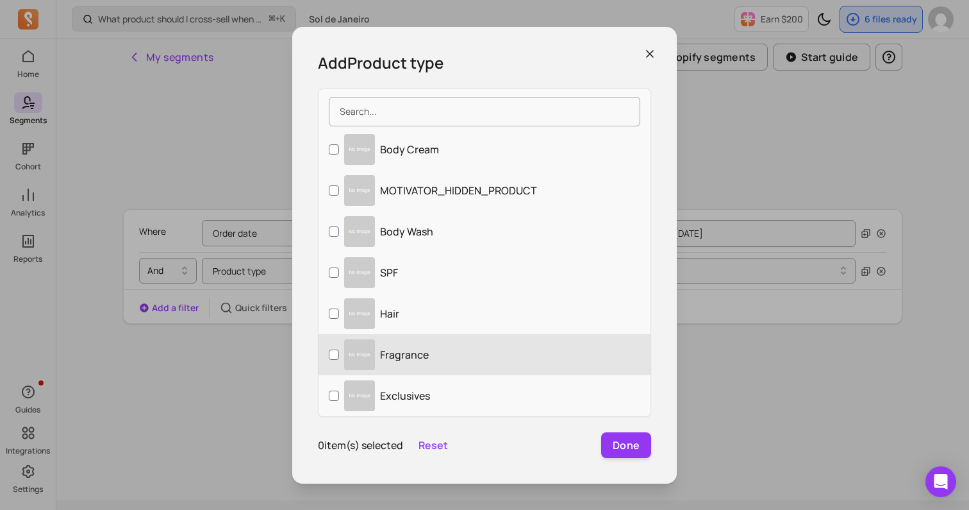
click at [522, 344] on label "Fragrance" at bounding box center [485, 354] width 332 height 41
click at [339, 349] on input "Fragrance" at bounding box center [334, 354] width 10 height 10
checkbox input "true"
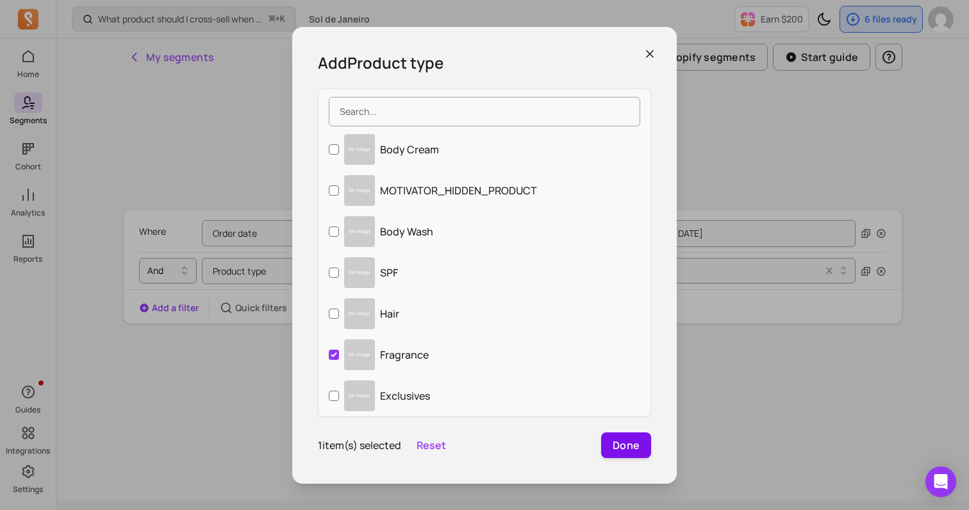
click at [625, 445] on button "Done" at bounding box center [626, 445] width 50 height 26
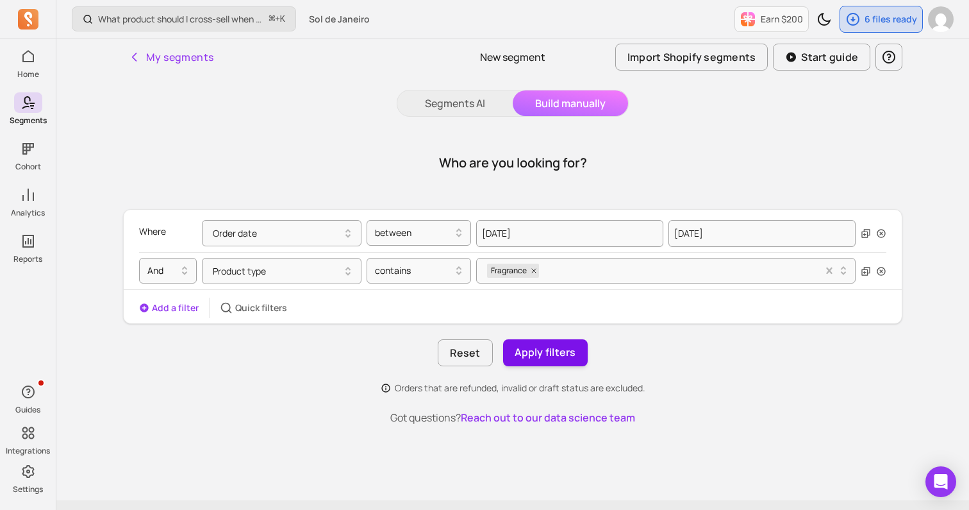
click at [537, 351] on button "Apply filters" at bounding box center [545, 352] width 85 height 27
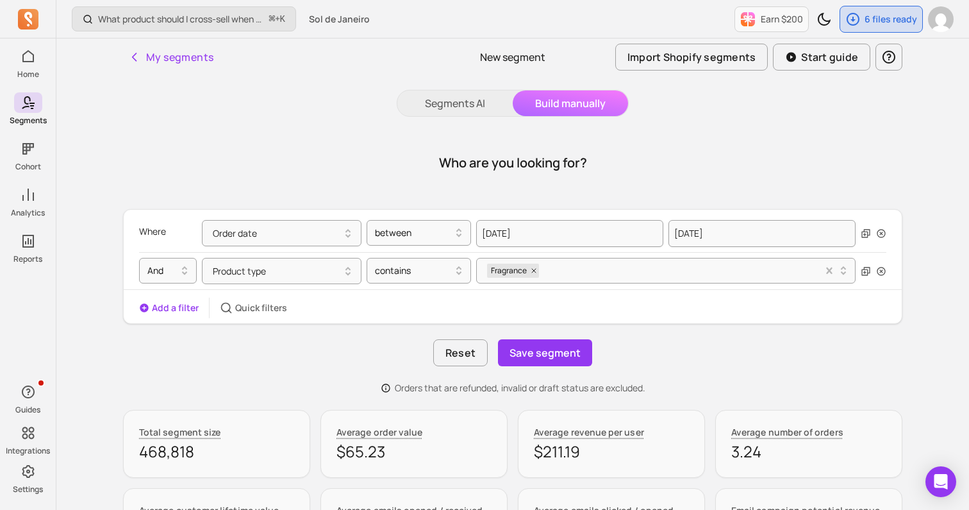
click at [537, 351] on button "Save segment" at bounding box center [545, 352] width 94 height 27
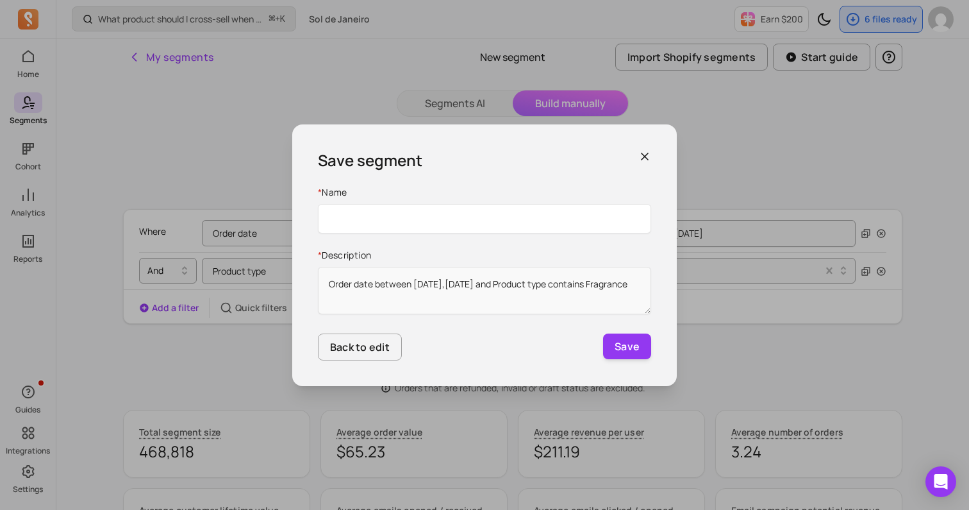
click at [381, 223] on input "Name" at bounding box center [484, 218] width 333 height 29
type input "Fragrance only between 10.23 and 10.24"
click at [639, 349] on button "Save" at bounding box center [627, 346] width 48 height 26
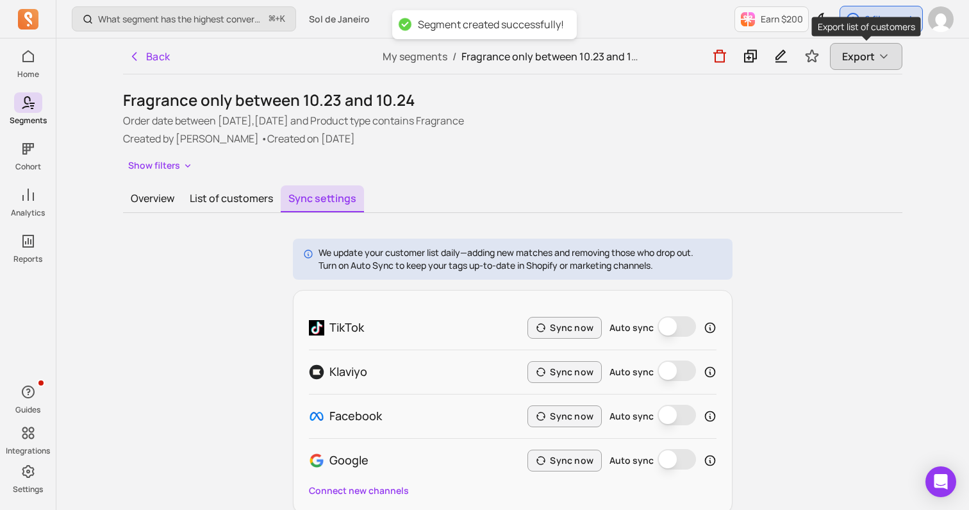
click at [840, 61] on button "Export" at bounding box center [866, 56] width 72 height 27
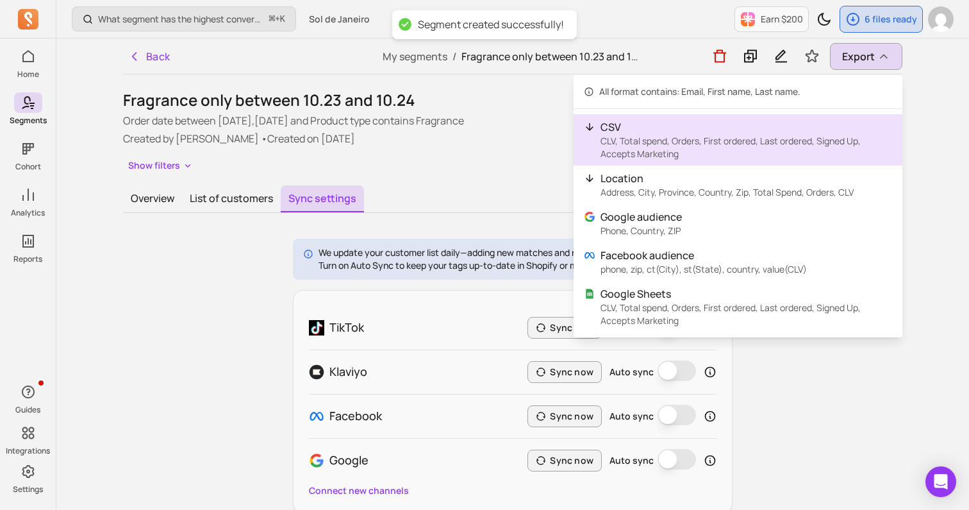
click at [728, 142] on p "CLV, Total spend, Orders, First ordered, Last ordered, Signed Up, Accepts Marke…" at bounding box center [747, 148] width 292 height 26
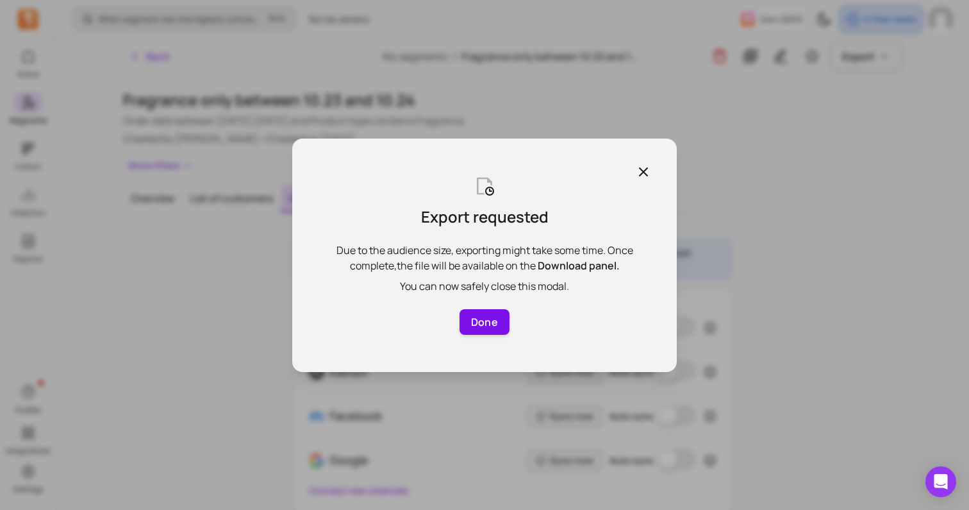
click at [483, 330] on button "Done" at bounding box center [485, 322] width 50 height 26
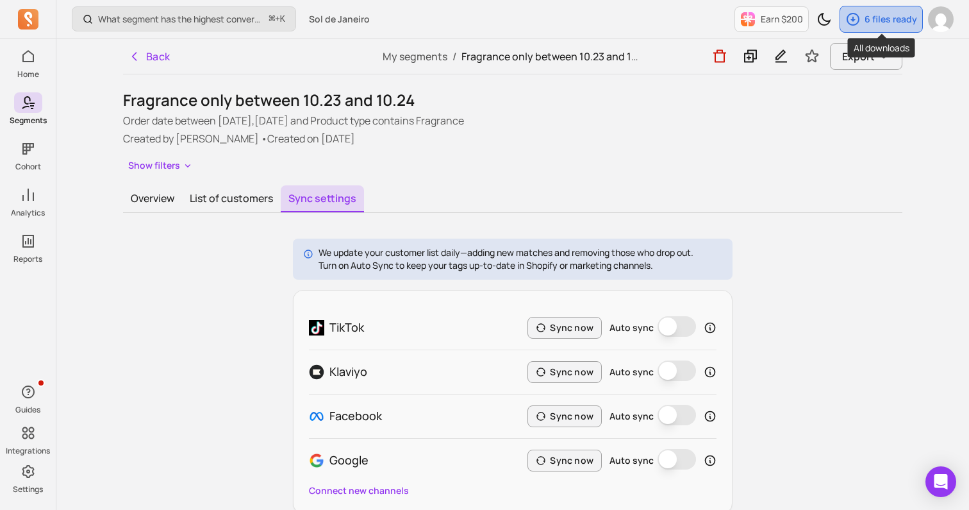
click at [865, 21] on div "6 files ready" at bounding box center [881, 19] width 82 height 26
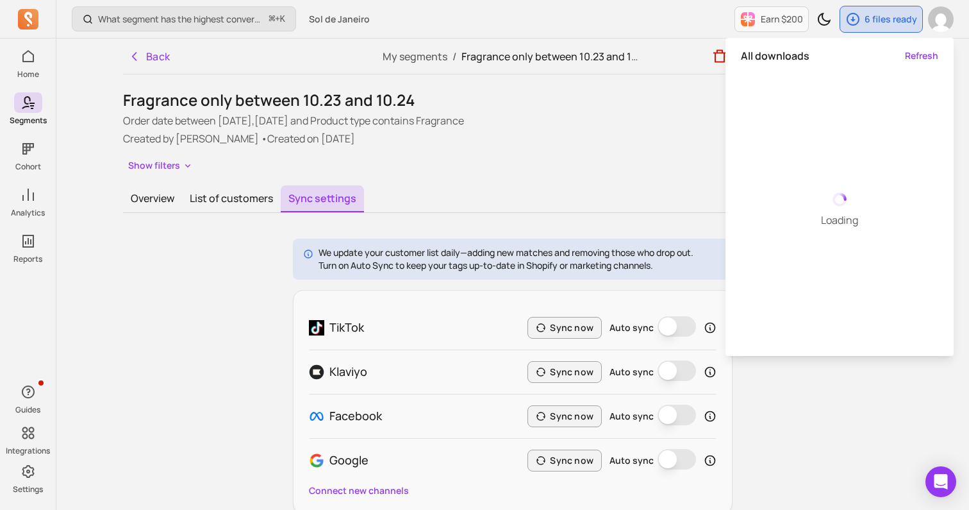
click at [617, 159] on div "Show filters" at bounding box center [512, 165] width 779 height 19
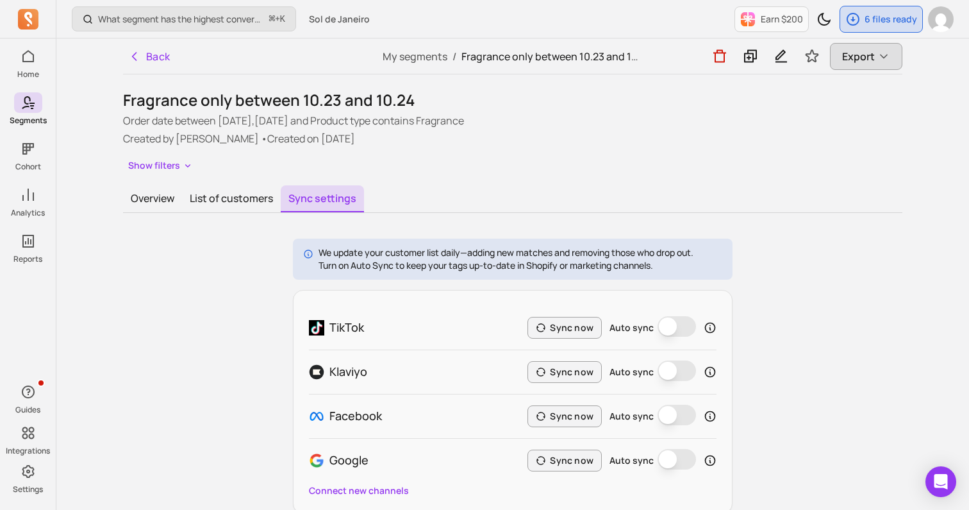
drag, startPoint x: 860, startPoint y: 117, endPoint x: 860, endPoint y: 46, distance: 70.5
click at [860, 97] on div "Fragrance only between 10.23 and 10.24 Order date between 2023-10-01,2024-10-03…" at bounding box center [512, 132] width 779 height 85
click at [888, 15] on p "6 files ready" at bounding box center [891, 19] width 53 height 13
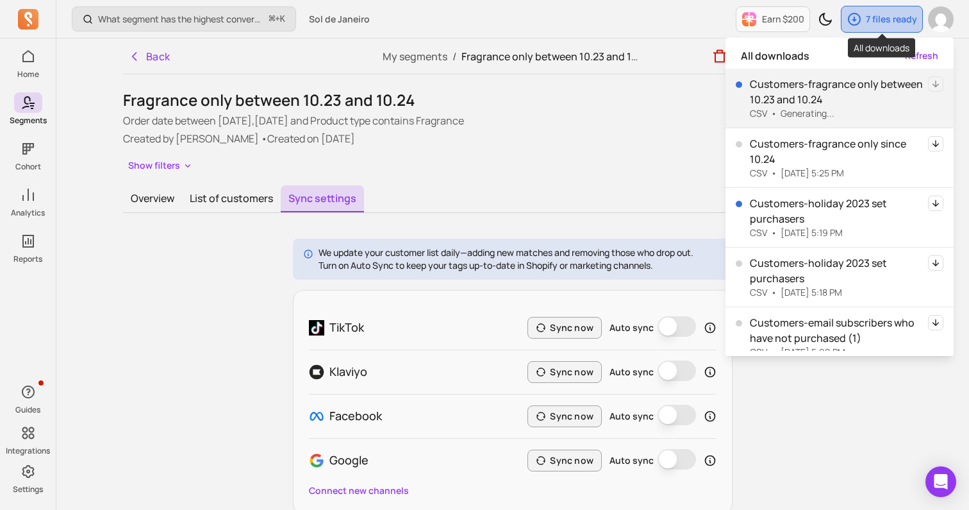
click at [878, 30] on div "7 files ready" at bounding box center [882, 19] width 81 height 26
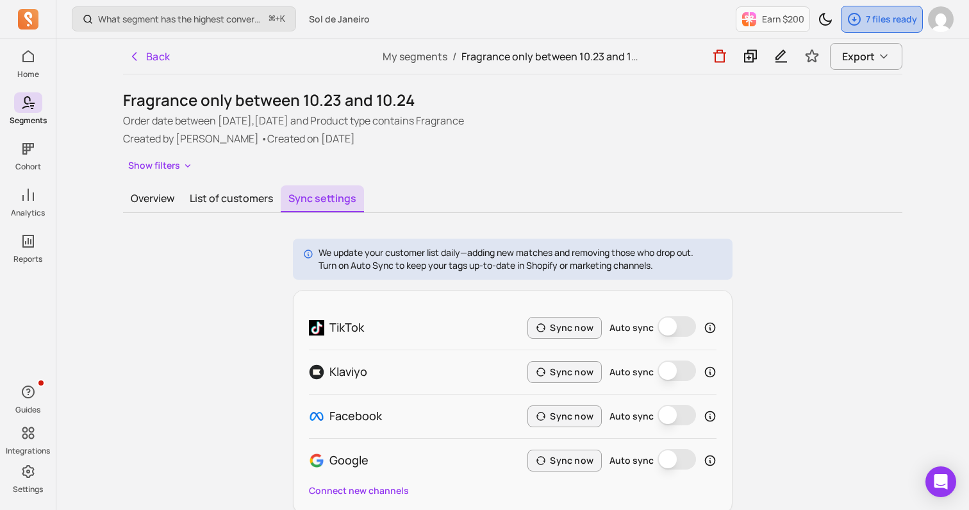
click at [878, 30] on div "7 files ready" at bounding box center [882, 19] width 81 height 26
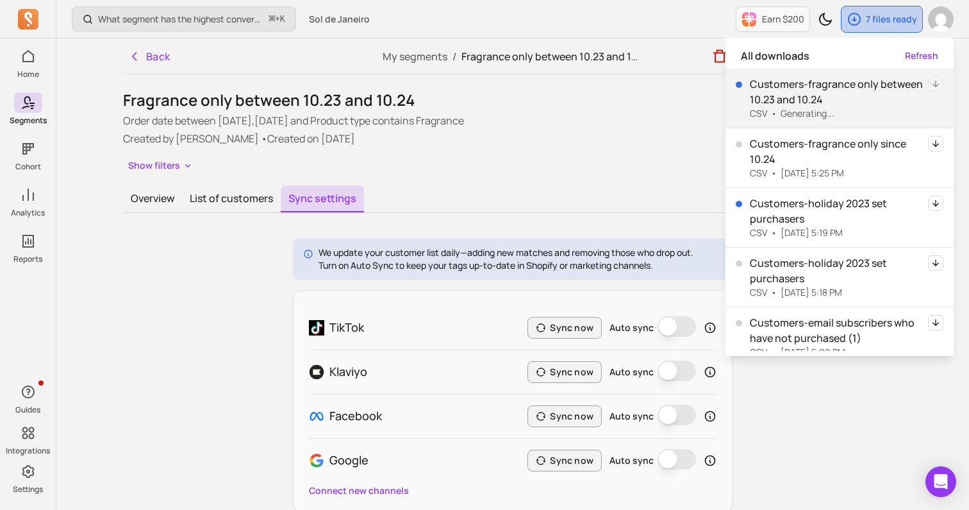
click at [872, 28] on div "7 files ready" at bounding box center [882, 19] width 81 height 26
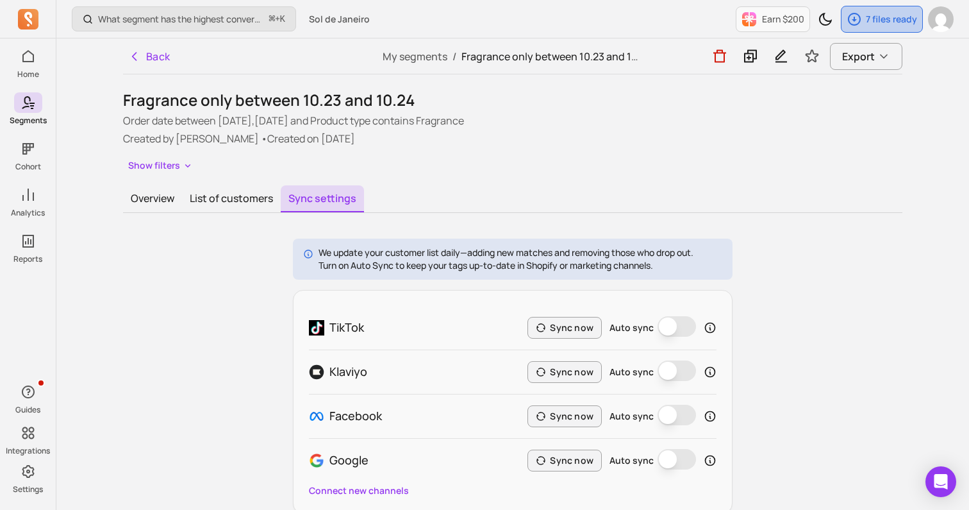
click at [872, 28] on div "7 files ready" at bounding box center [882, 19] width 81 height 26
